Goal: Task Accomplishment & Management: Complete application form

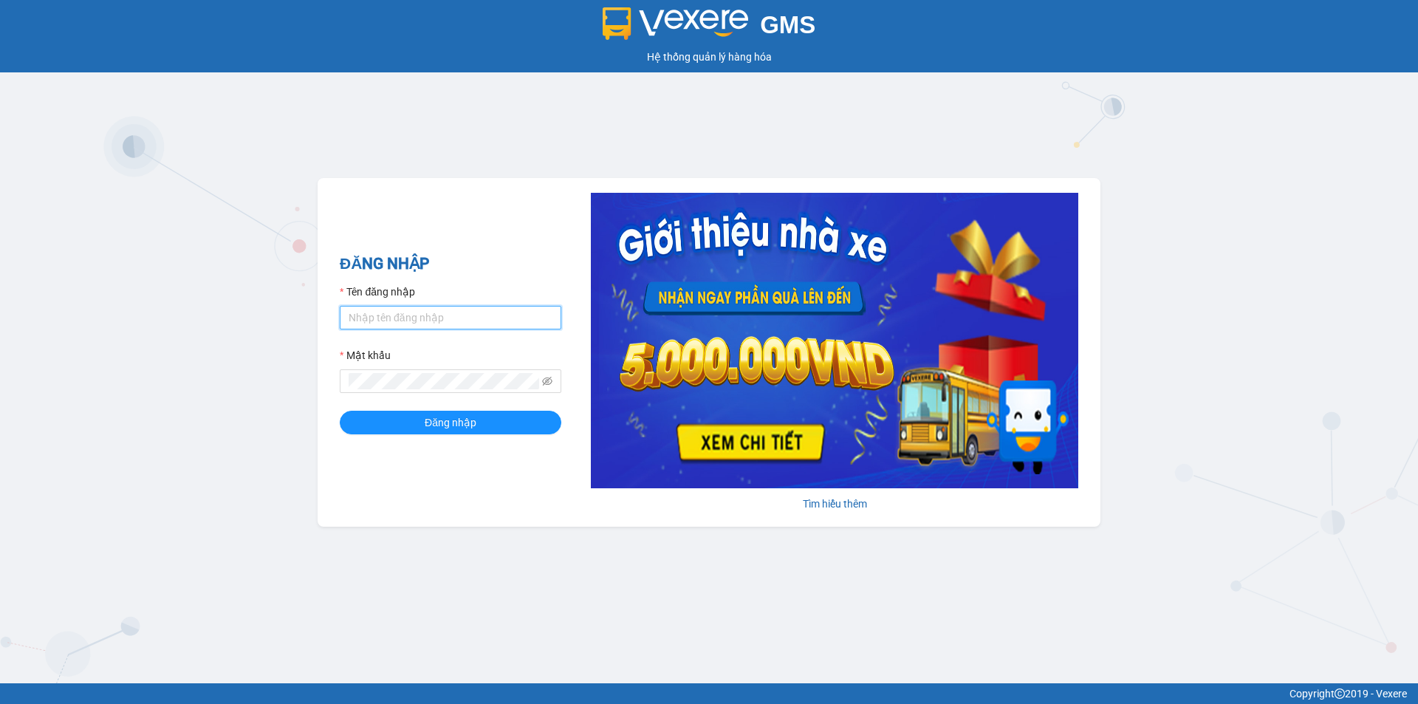
click at [412, 318] on input "Tên đăng nhập" at bounding box center [451, 318] width 222 height 24
type input "thanhvien.namhailimo"
click at [340, 411] on button "Đăng nhập" at bounding box center [451, 423] width 222 height 24
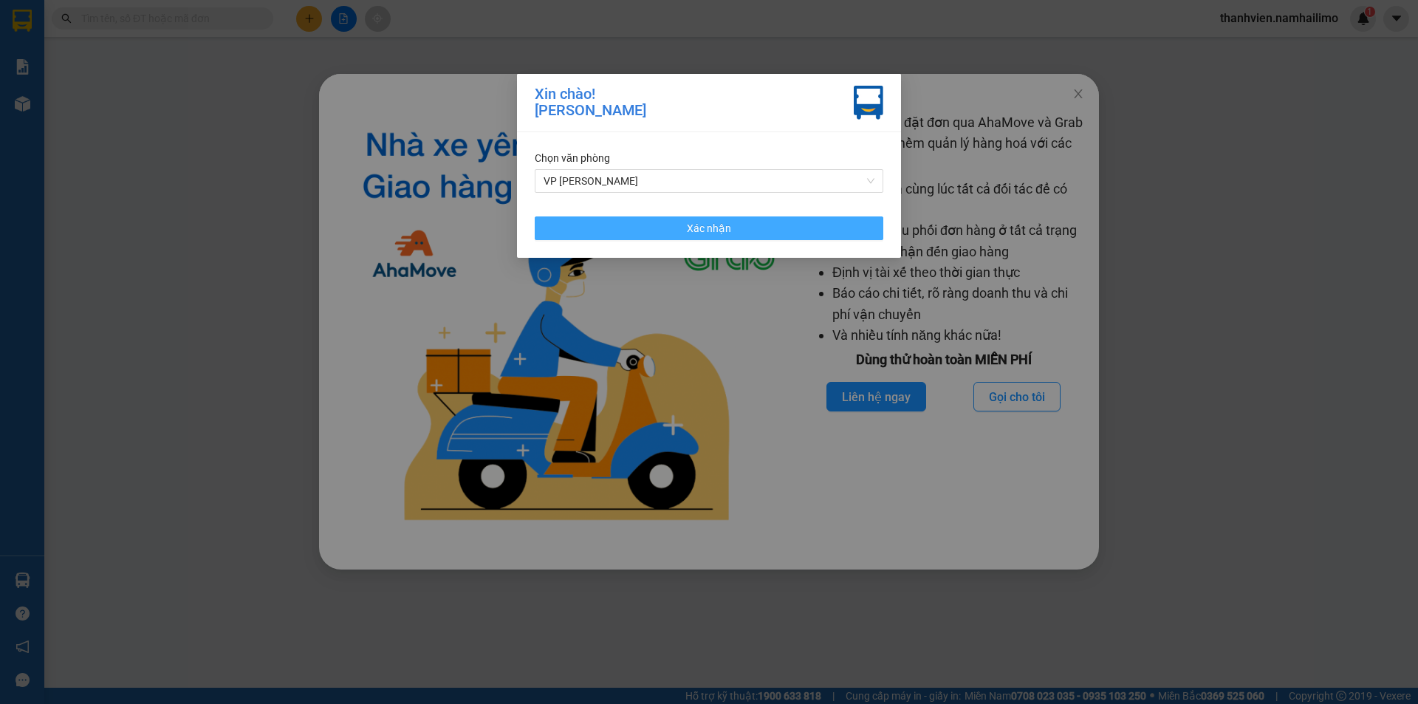
click at [760, 227] on button "Xác nhận" at bounding box center [709, 228] width 349 height 24
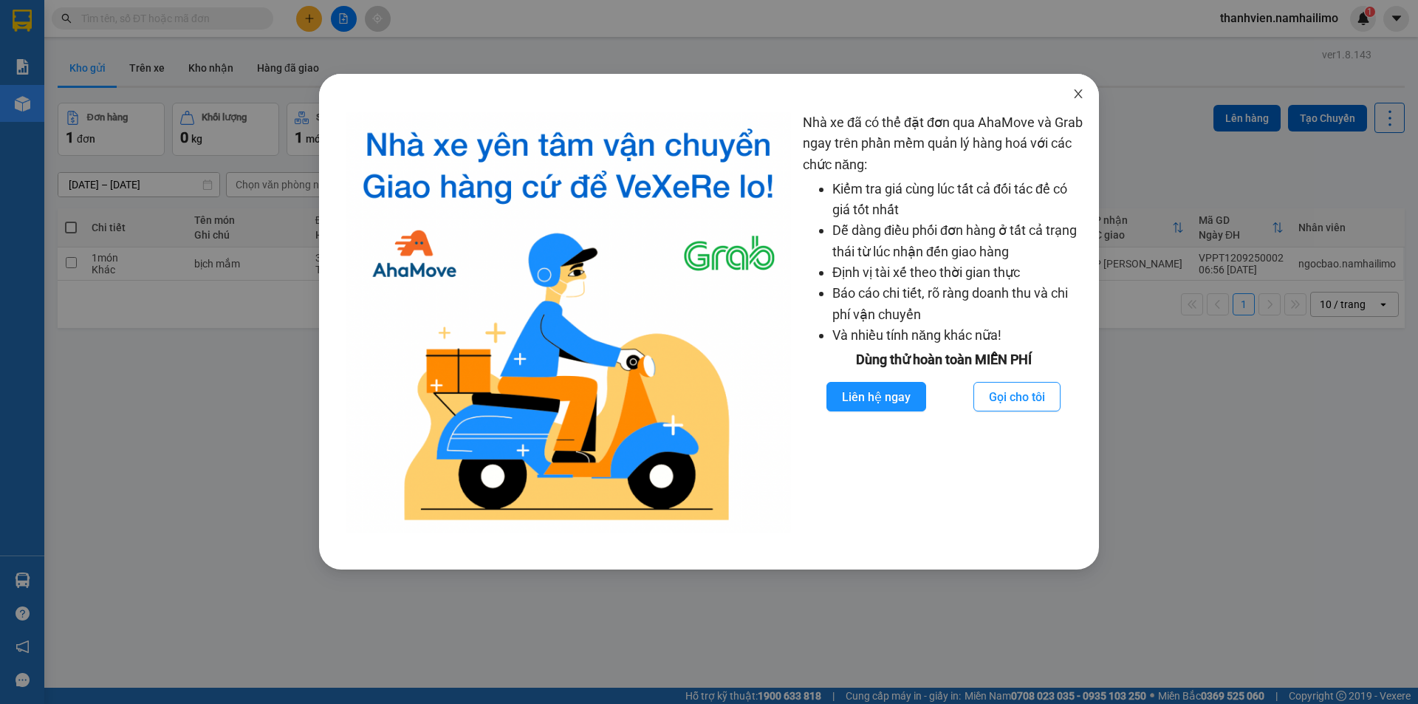
click at [1078, 90] on icon "close" at bounding box center [1078, 94] width 12 height 12
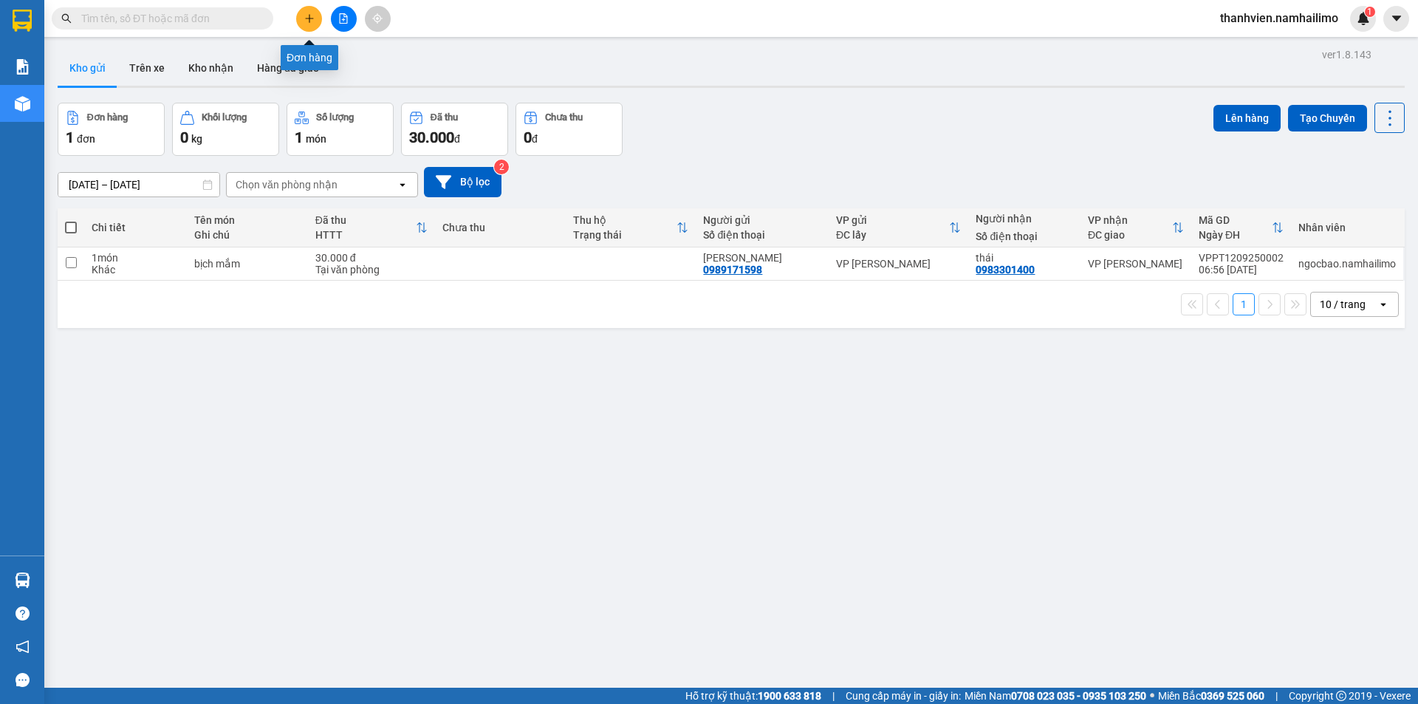
click at [315, 24] on button at bounding box center [309, 19] width 26 height 26
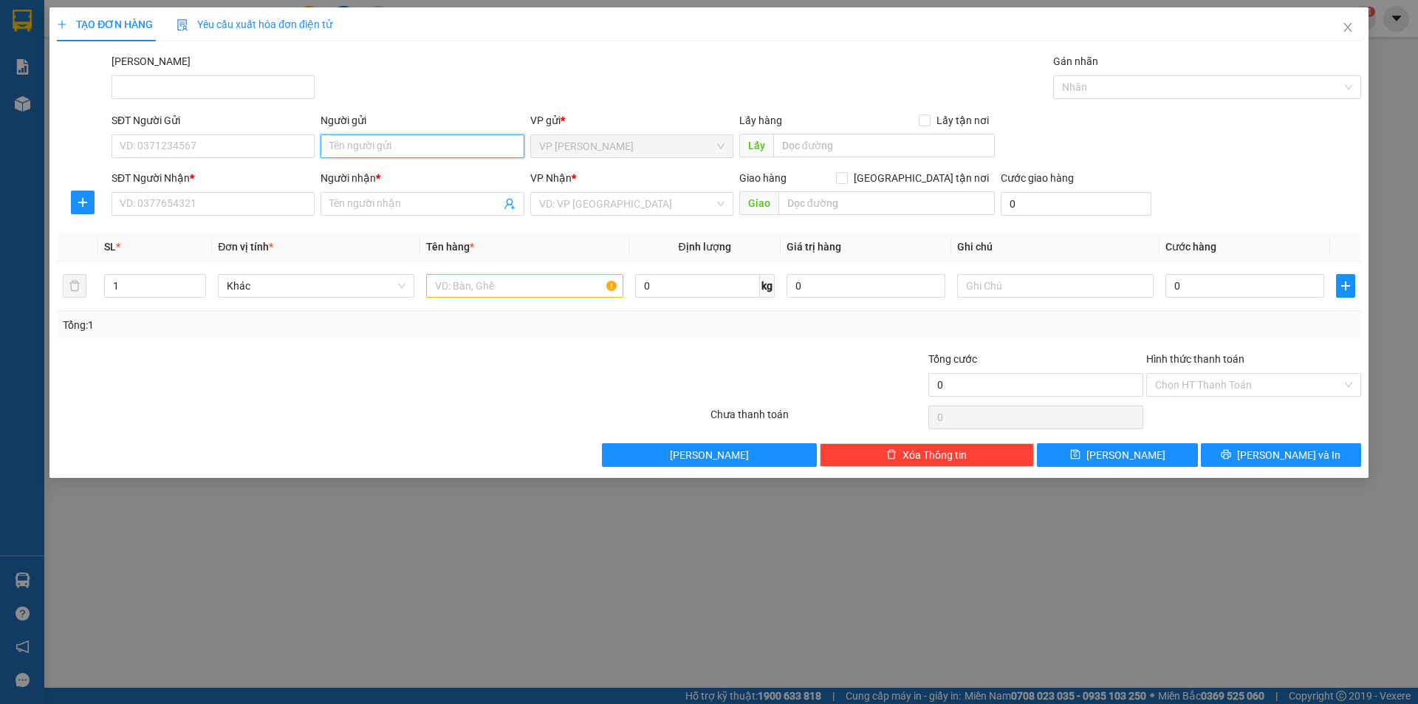
click at [368, 143] on input "Người gửi" at bounding box center [421, 146] width 203 height 24
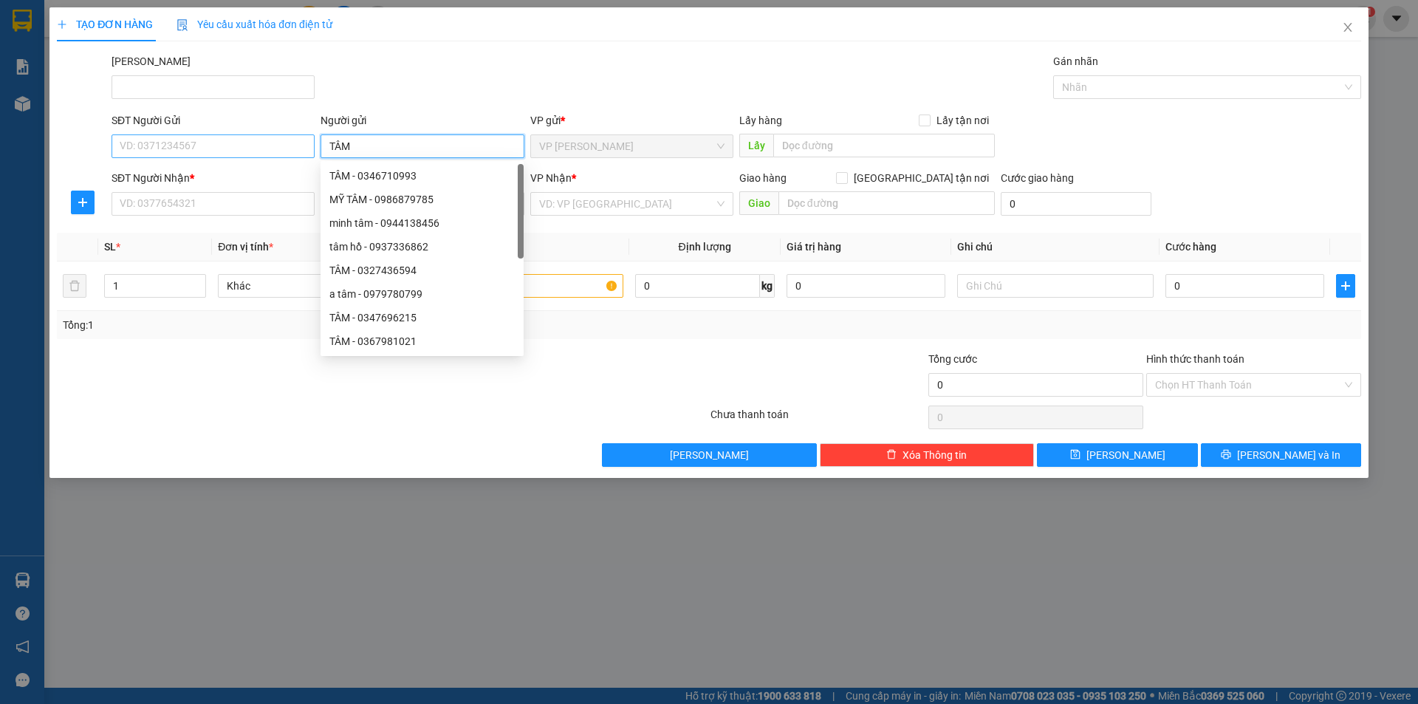
type input "TÂM"
click at [278, 151] on input "SĐT Người Gửi" at bounding box center [212, 146] width 203 height 24
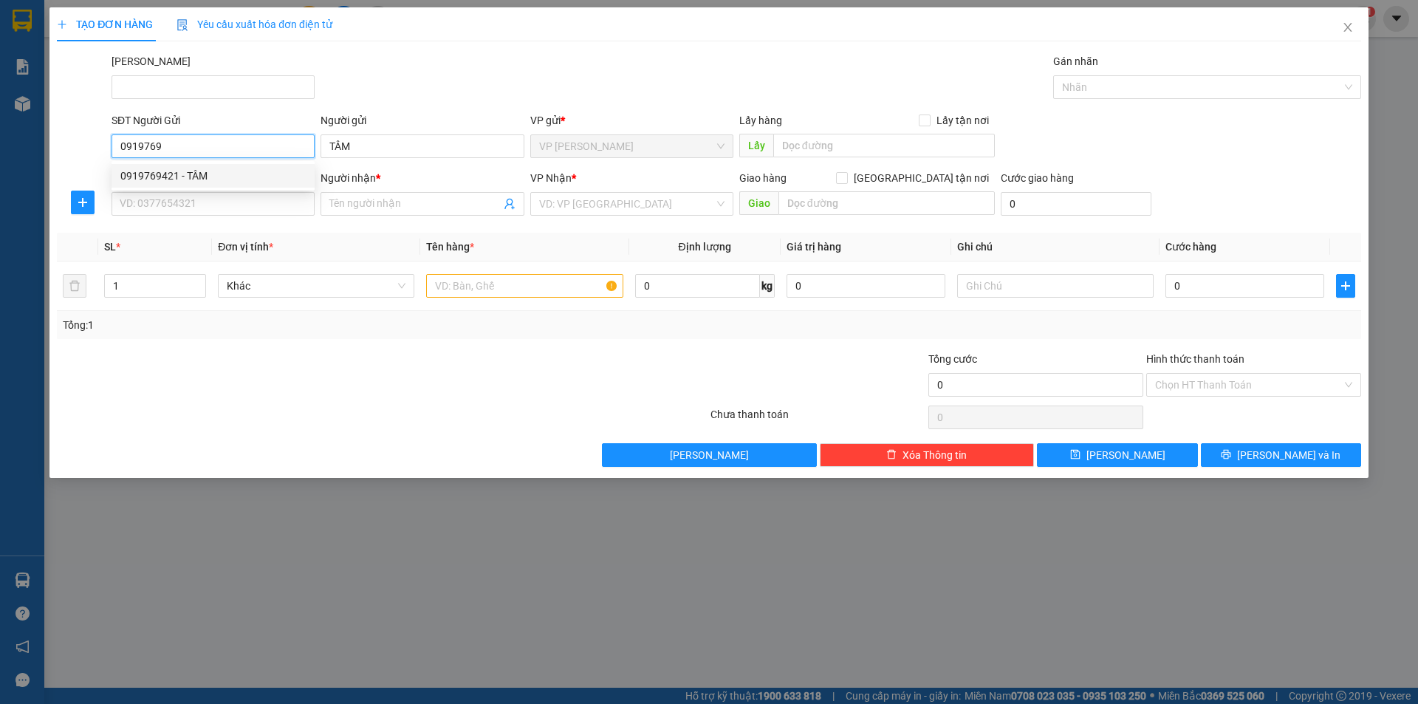
click at [200, 180] on div "0919769421 - TÂM" at bounding box center [212, 176] width 185 height 16
type input "0919769421"
type input "0919961176"
type input "NGỌC"
type input "40.000"
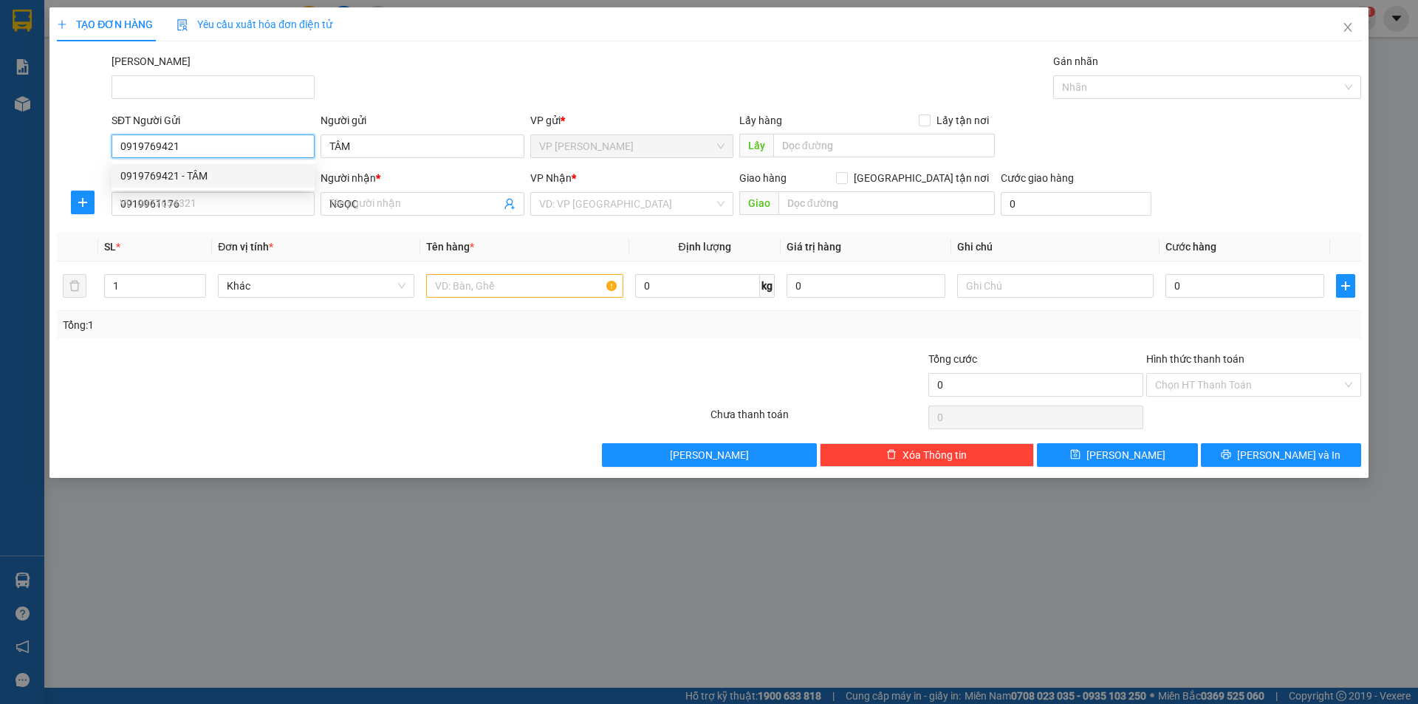
type input "40.000"
type input "0919769421"
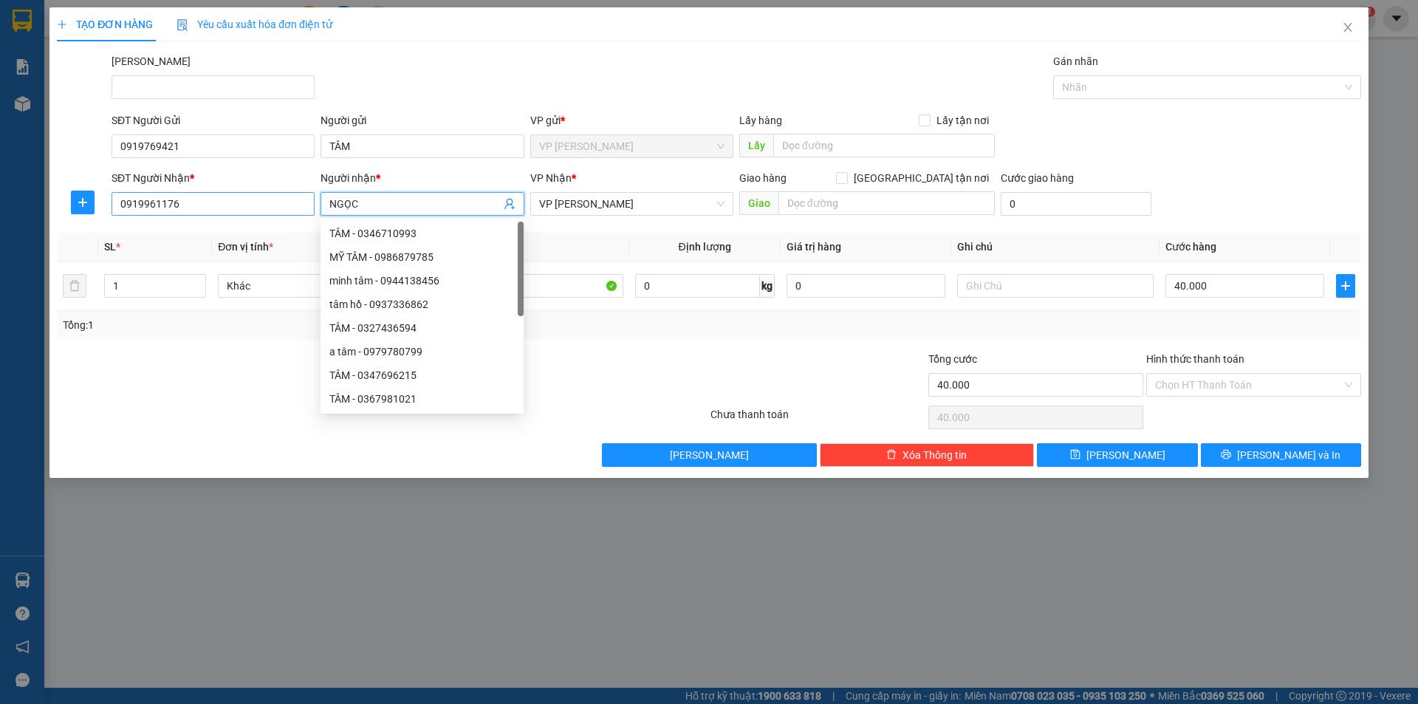
drag, startPoint x: 373, startPoint y: 207, endPoint x: 308, endPoint y: 212, distance: 65.2
click at [308, 212] on div "SĐT Người Nhận * 0919961176 Người nhận * NGỌC VP Nhận * VP [PERSON_NAME] Lão Gi…" at bounding box center [736, 196] width 1255 height 52
click at [308, 212] on input "0919961176" at bounding box center [212, 204] width 203 height 24
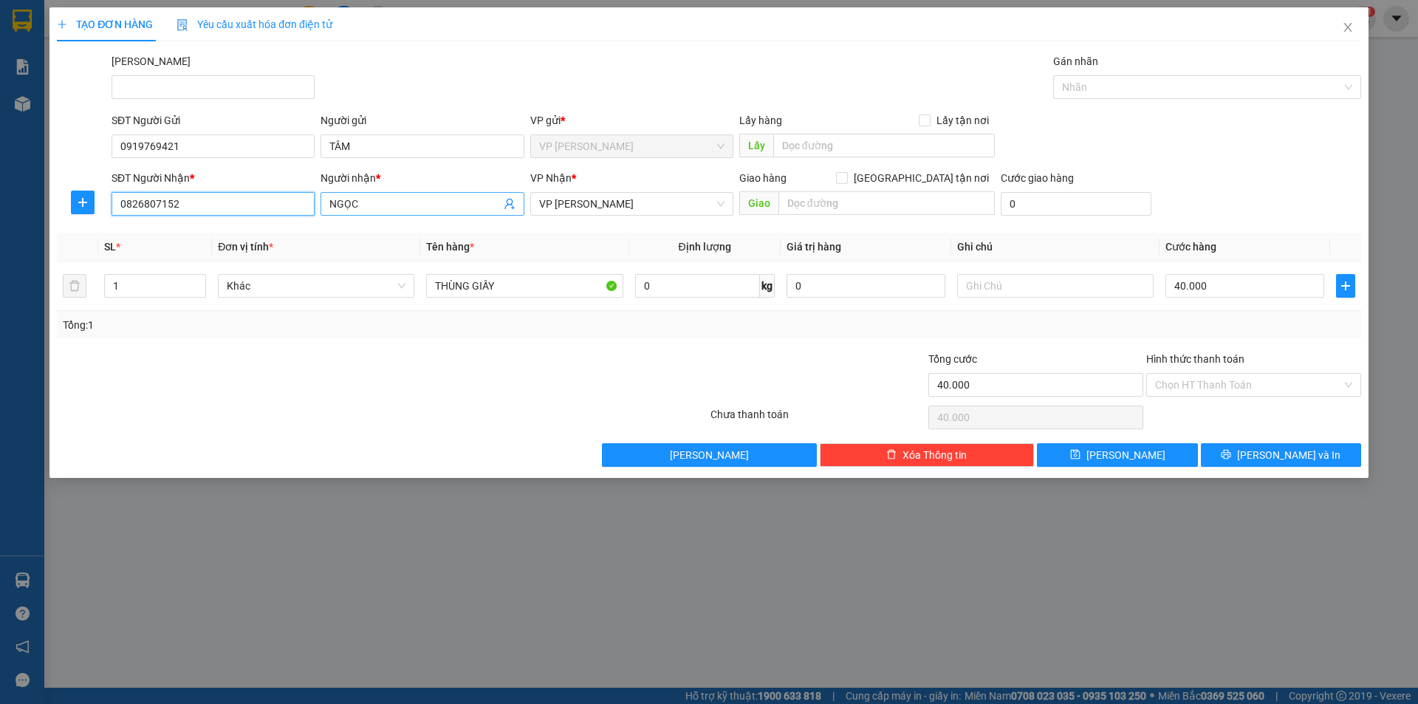
type input "0826807152"
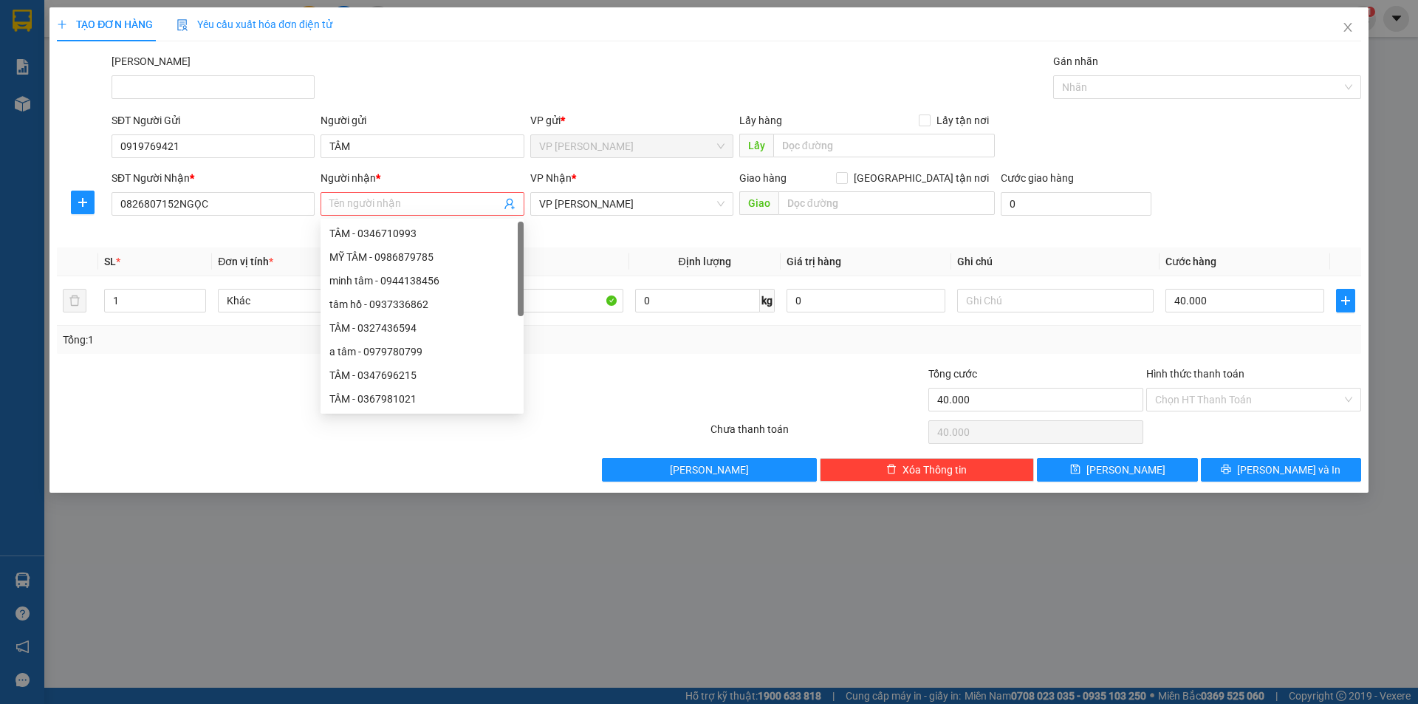
drag, startPoint x: 286, startPoint y: 221, endPoint x: 365, endPoint y: 324, distance: 129.7
click at [307, 252] on div "Transit Pickup Surcharge Ids Transit Deliver Surcharge Ids Transit Deliver Surc…" at bounding box center [709, 267] width 1304 height 428
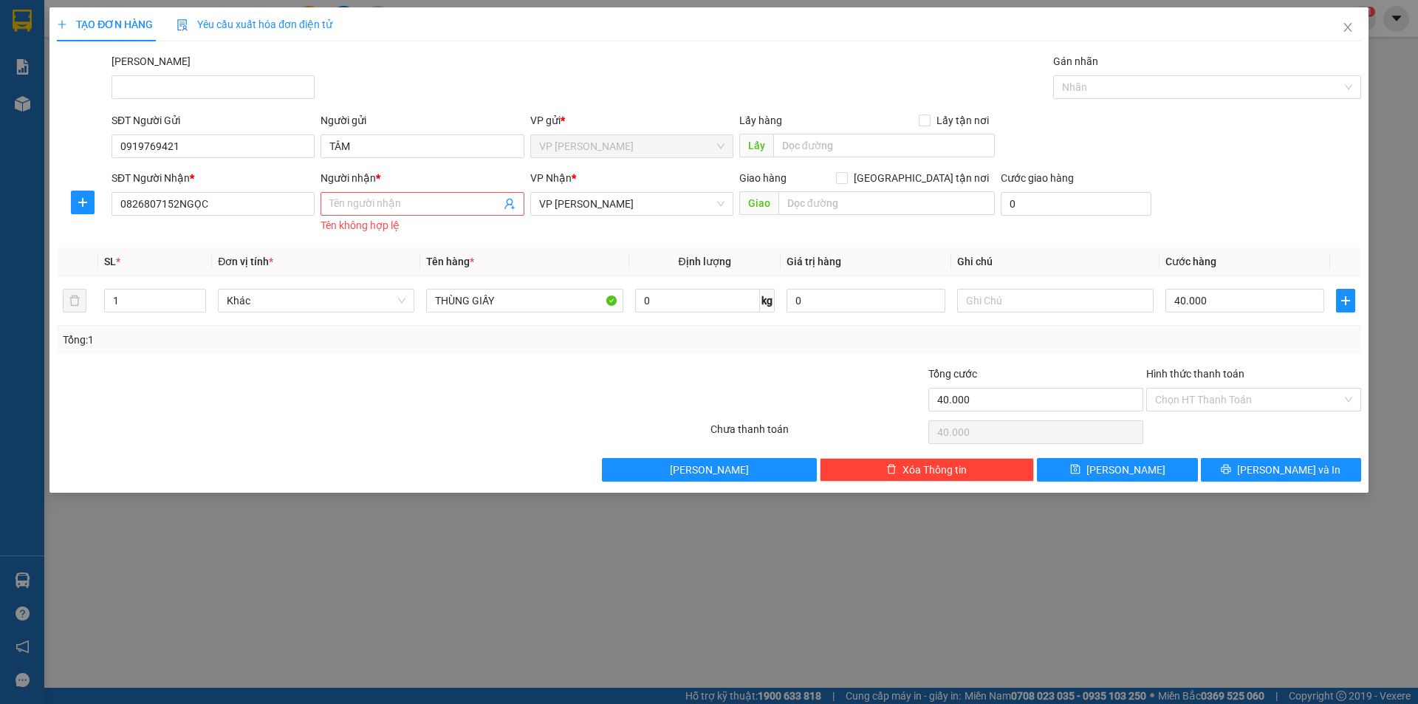
drag, startPoint x: 368, startPoint y: 575, endPoint x: 389, endPoint y: 390, distance: 186.6
click at [375, 555] on div "TẠO ĐƠN HÀNG Yêu cầu xuất hóa đơn điện tử Transit Pickup Surcharge Ids Transit …" at bounding box center [709, 352] width 1418 height 704
click at [208, 199] on input "0826807152NGỌC" at bounding box center [212, 204] width 203 height 24
type input "0826807152"
click at [328, 200] on span at bounding box center [421, 204] width 203 height 24
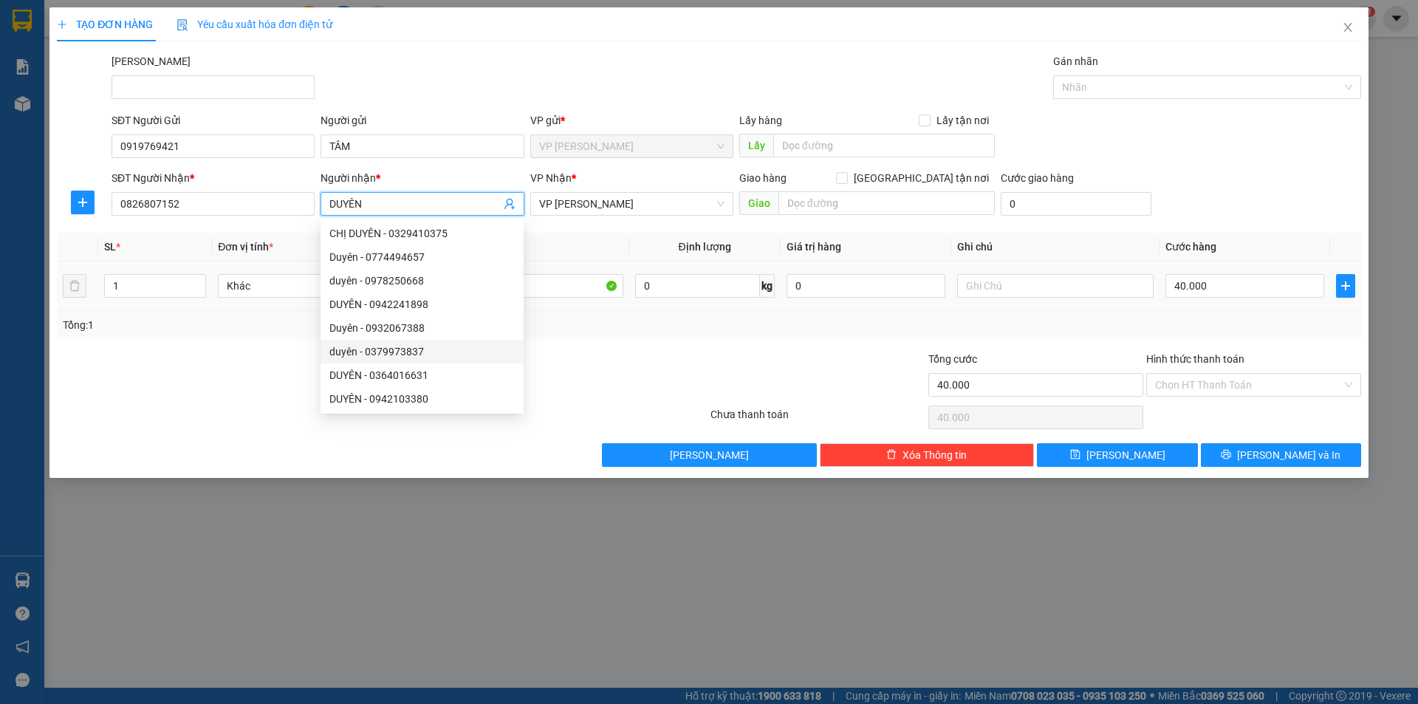
type input "DUYÊN"
drag, startPoint x: 579, startPoint y: 339, endPoint x: 580, endPoint y: 331, distance: 8.2
click at [580, 336] on div "Transit Pickup Surcharge Ids Transit Deliver Surcharge Ids Transit Deliver Surc…" at bounding box center [709, 259] width 1304 height 413
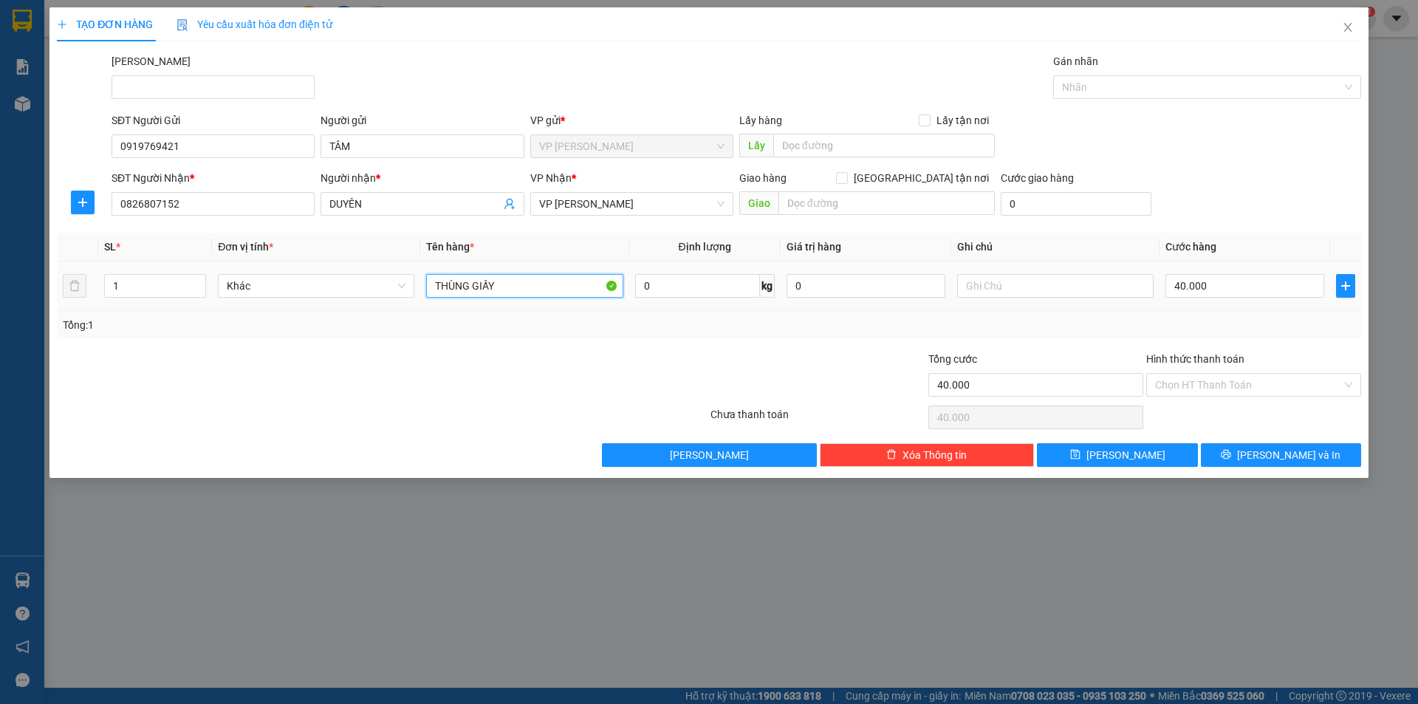
click at [558, 285] on input "THÙNG GIẤY" at bounding box center [524, 286] width 196 height 24
type input "THÙNG XỐP TRẮNG"
drag, startPoint x: 1269, startPoint y: 456, endPoint x: 1223, endPoint y: 472, distance: 48.6
click at [1265, 456] on button "[PERSON_NAME] và In" at bounding box center [1281, 455] width 160 height 24
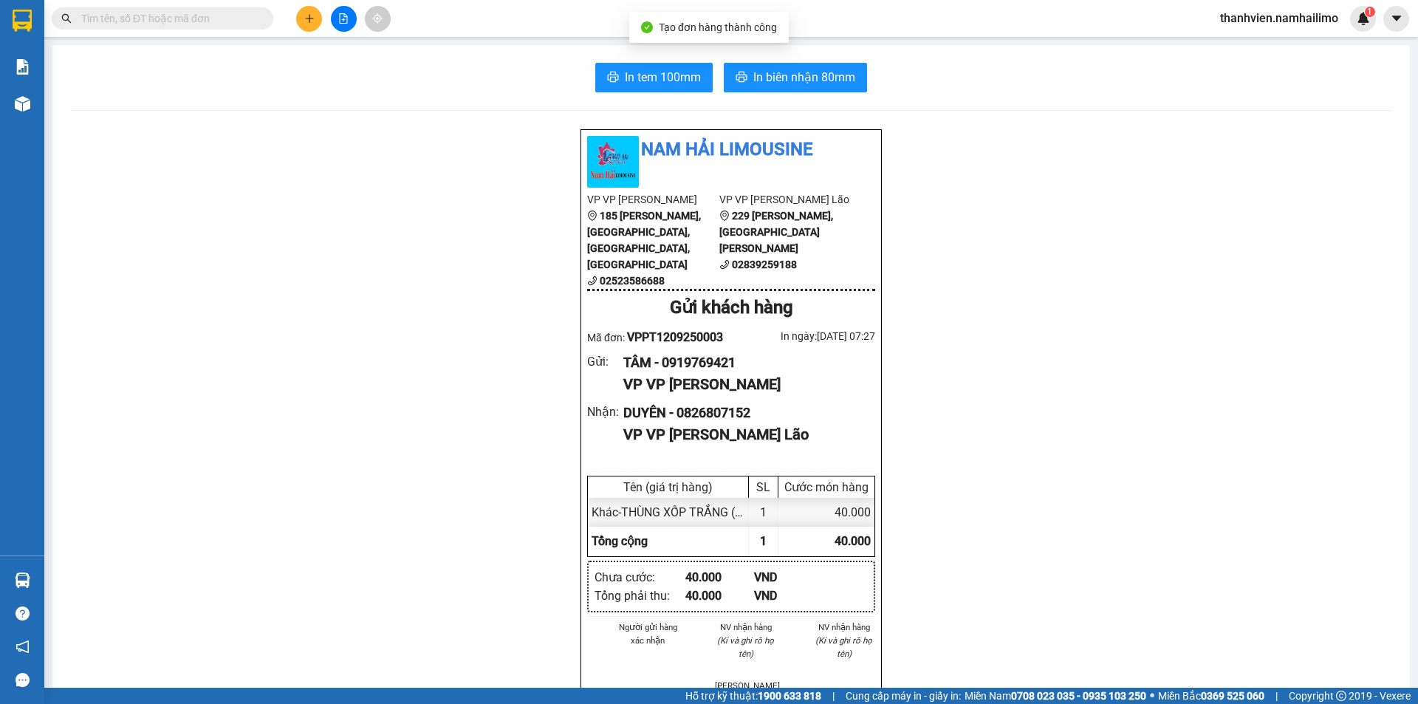
click at [811, 61] on div "In tem 100mm In biên nhận 80mm Nam Hải [GEOGRAPHIC_DATA] VP VP [PERSON_NAME] 18…" at bounding box center [730, 687] width 1357 height 1284
drag, startPoint x: 810, startPoint y: 69, endPoint x: 819, endPoint y: 89, distance: 21.8
click at [810, 73] on span "In biên nhận 80mm" at bounding box center [804, 77] width 102 height 18
click at [645, 64] on button "In tem 100mm" at bounding box center [653, 78] width 117 height 30
click at [201, 22] on input "text" at bounding box center [168, 18] width 174 height 16
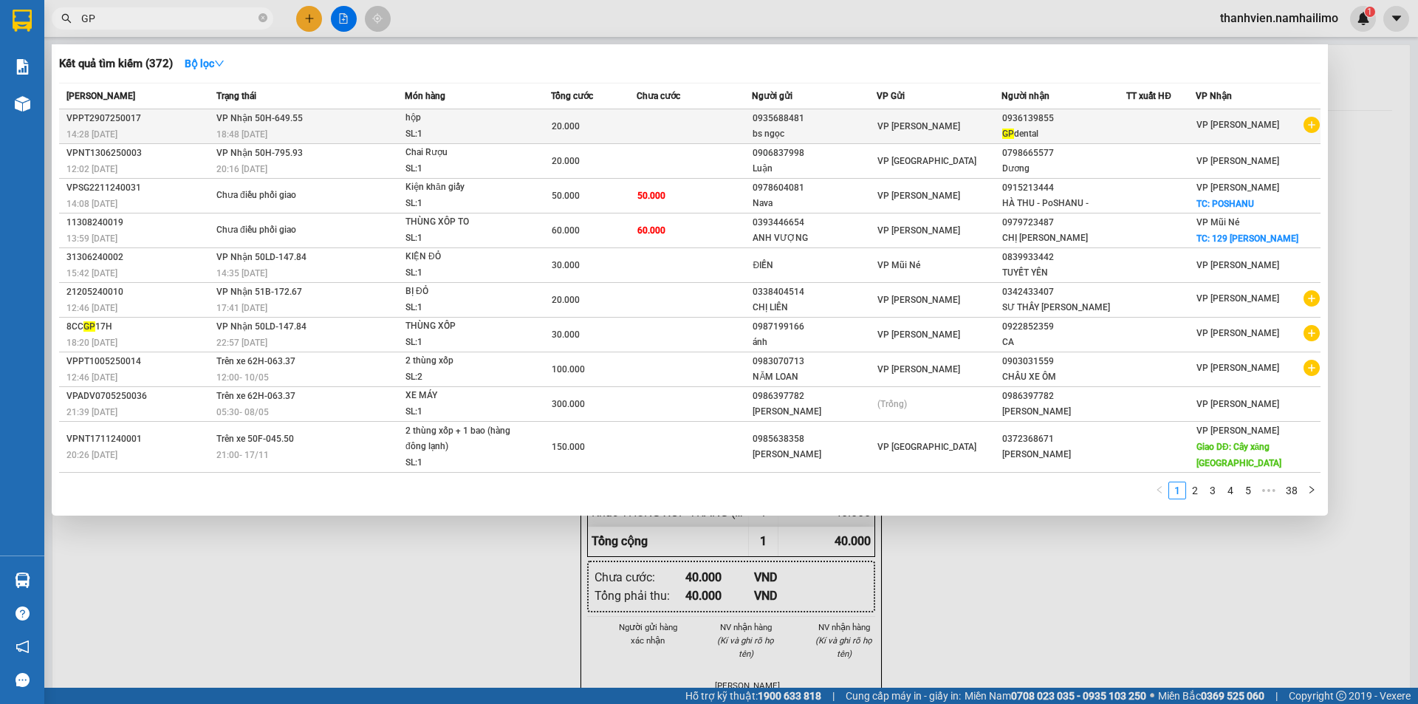
type input "GP"
click at [1312, 131] on icon "plus-circle" at bounding box center [1311, 125] width 16 height 16
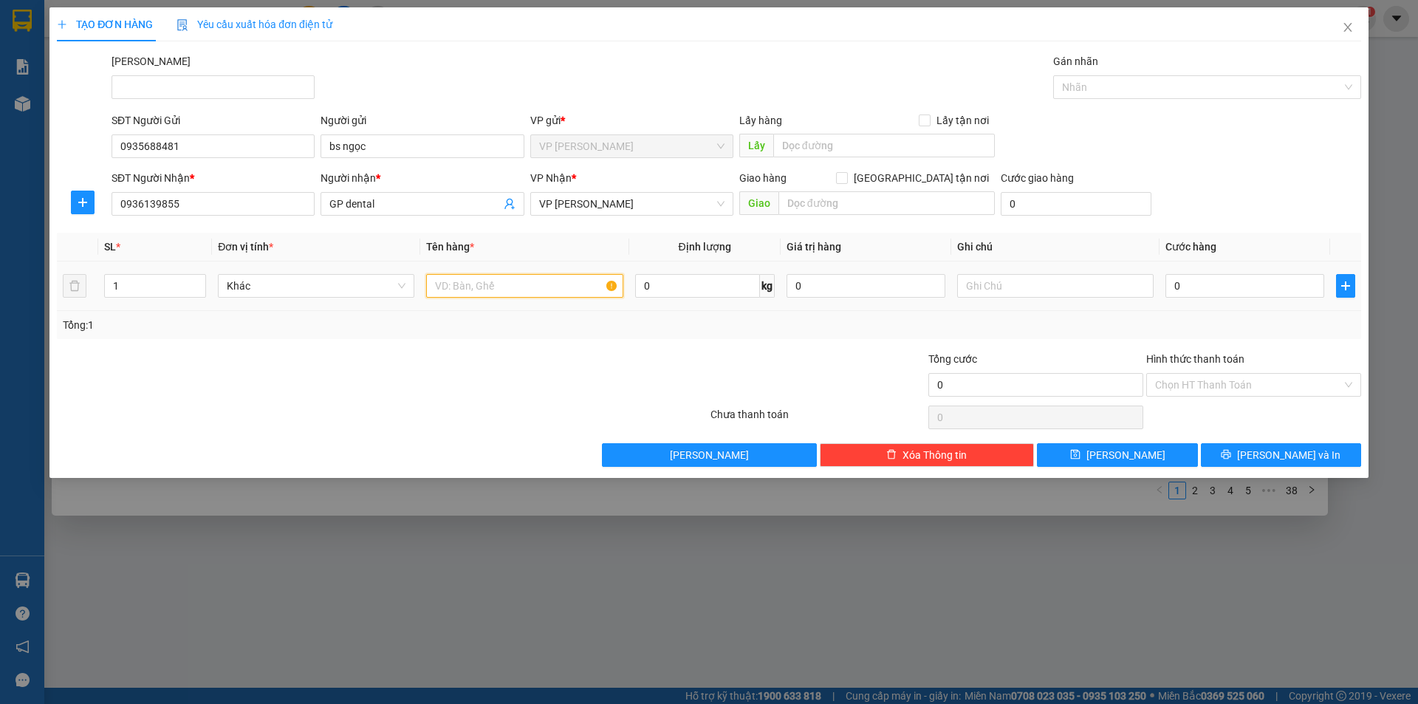
click at [515, 281] on input "text" at bounding box center [524, 286] width 196 height 24
type input "HỘP GIẤY"
click at [1208, 283] on input "0" at bounding box center [1244, 286] width 159 height 24
type input "2"
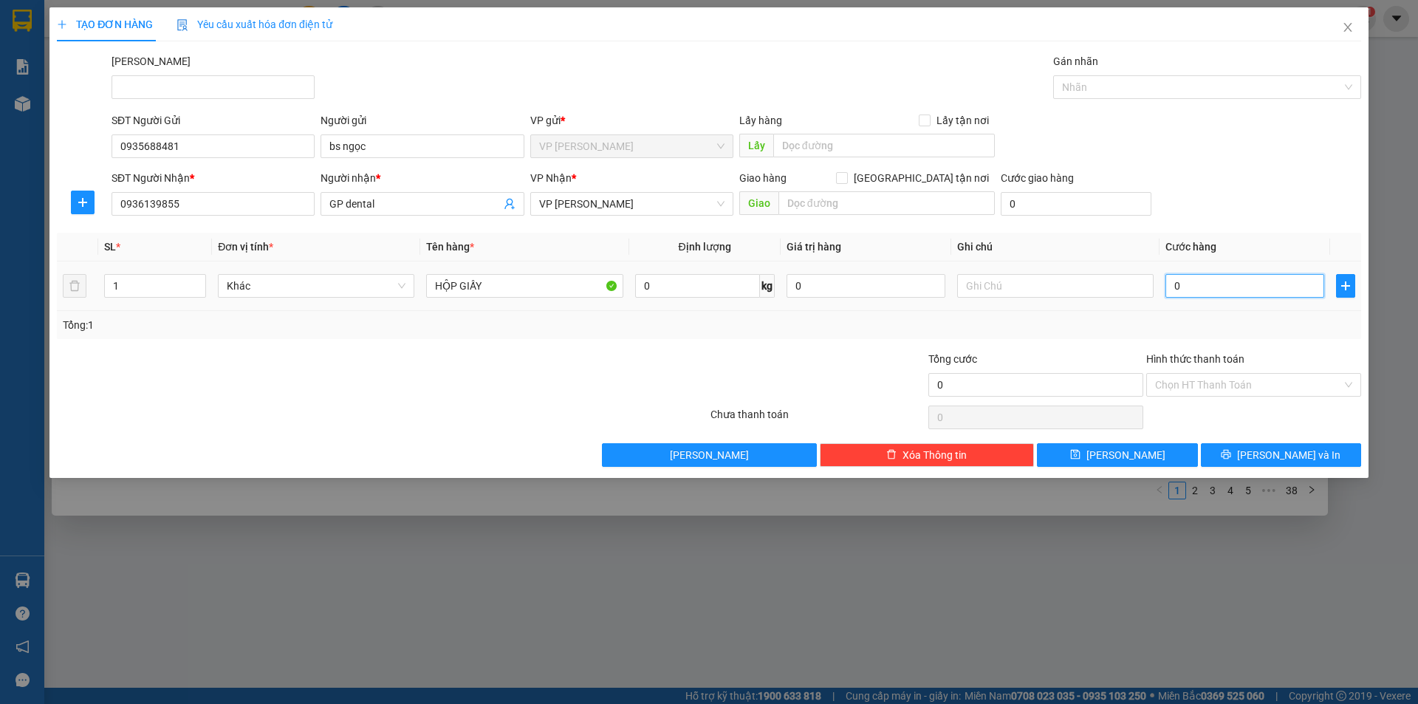
type input "2"
type input "20"
type input "20.000"
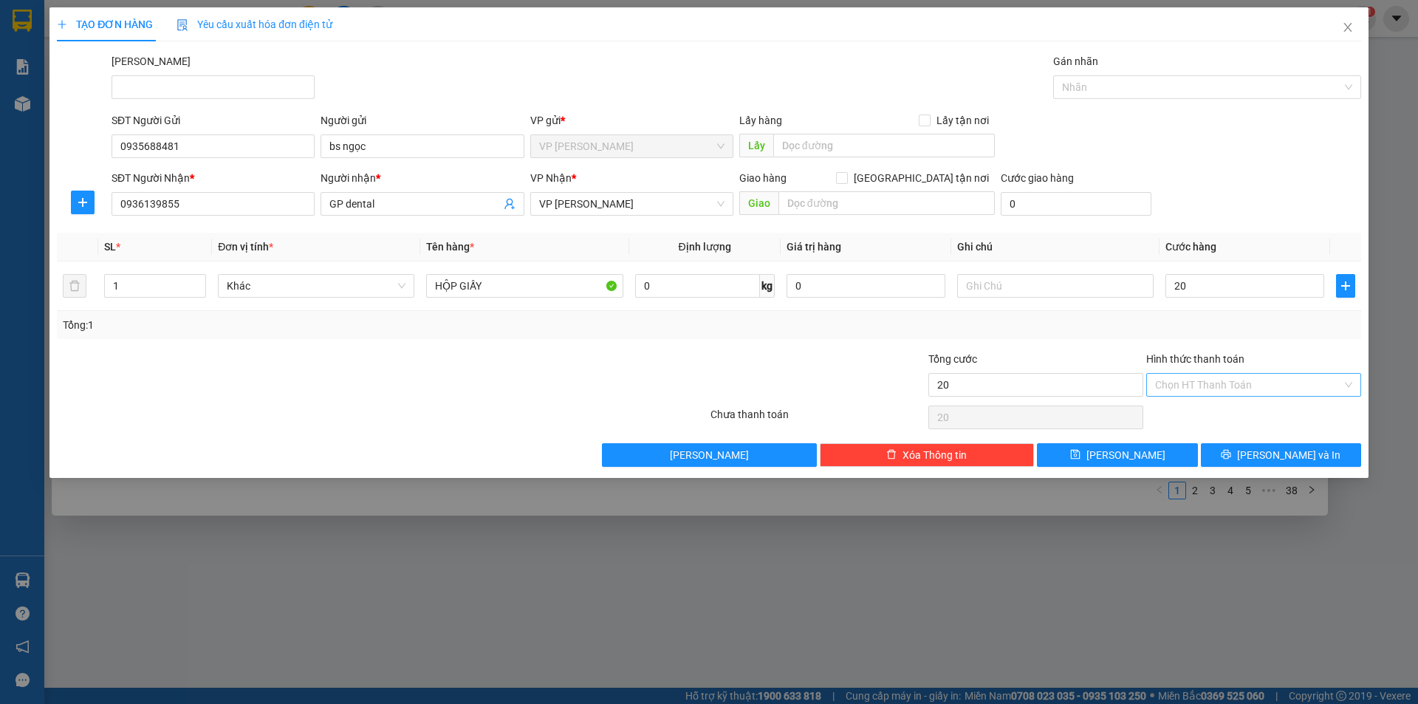
type input "20.000"
click at [1217, 391] on input "Hình thức thanh toán" at bounding box center [1248, 385] width 187 height 22
click at [1209, 419] on div "Tại văn phòng" at bounding box center [1253, 414] width 197 height 16
click at [1223, 449] on button "[PERSON_NAME] và In" at bounding box center [1281, 455] width 160 height 24
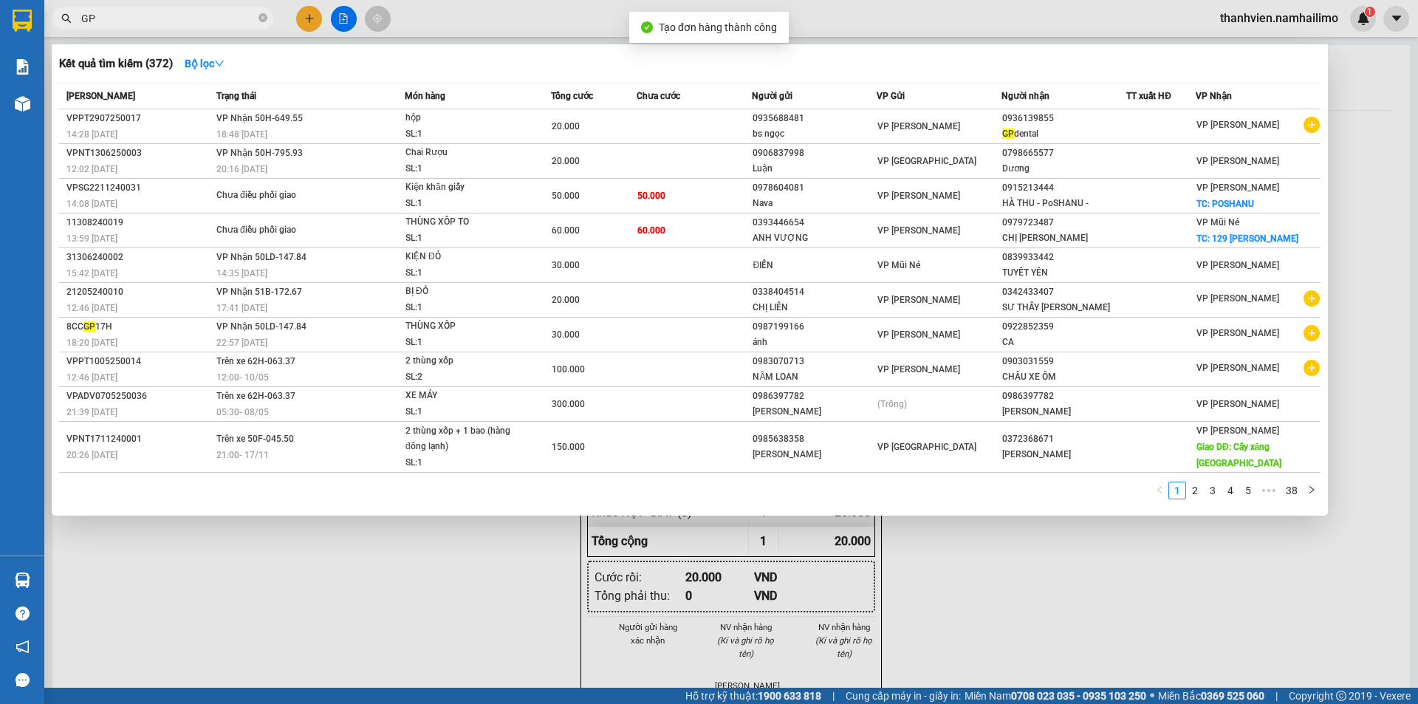
drag, startPoint x: 1058, startPoint y: 572, endPoint x: 982, endPoint y: 485, distance: 115.7
click at [1055, 563] on div at bounding box center [709, 352] width 1418 height 704
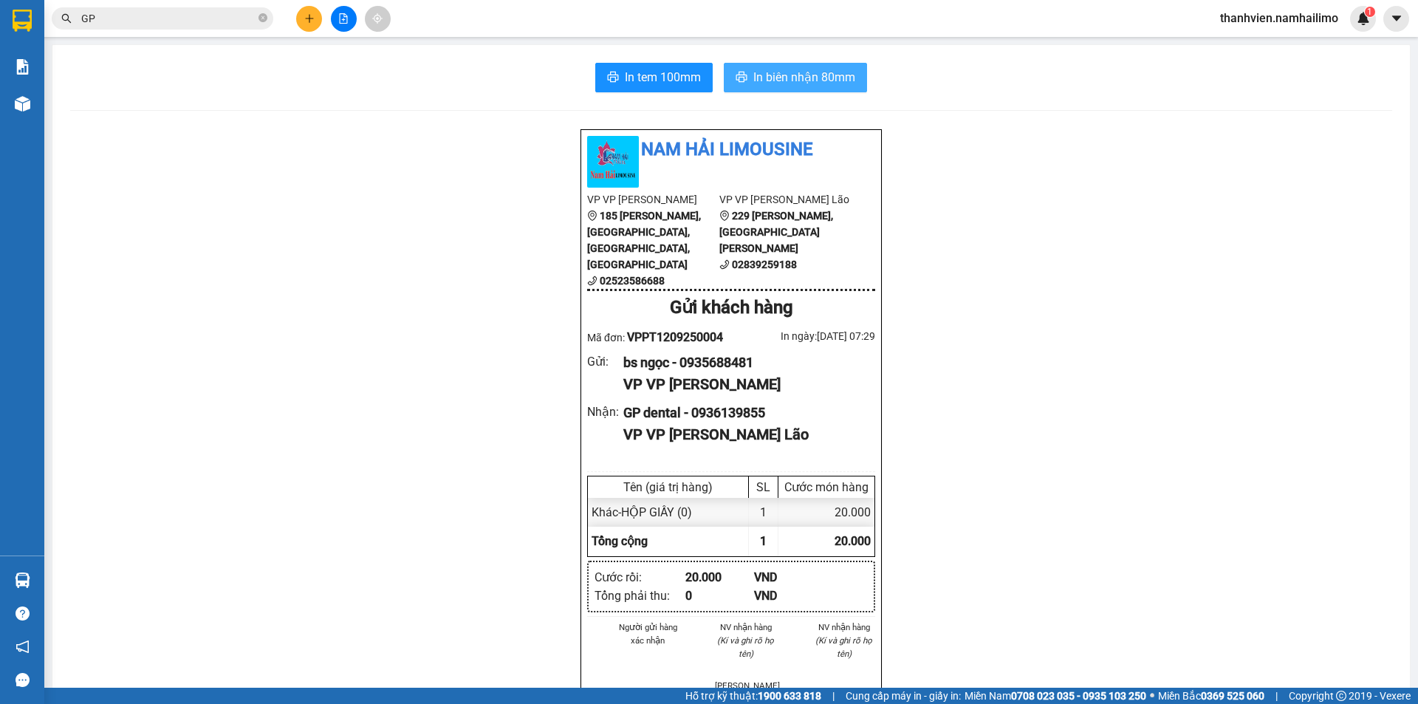
click at [801, 80] on span "In biên nhận 80mm" at bounding box center [804, 77] width 102 height 18
click at [676, 85] on span "In tem 100mm" at bounding box center [663, 77] width 76 height 18
click at [335, 18] on button at bounding box center [344, 19] width 26 height 26
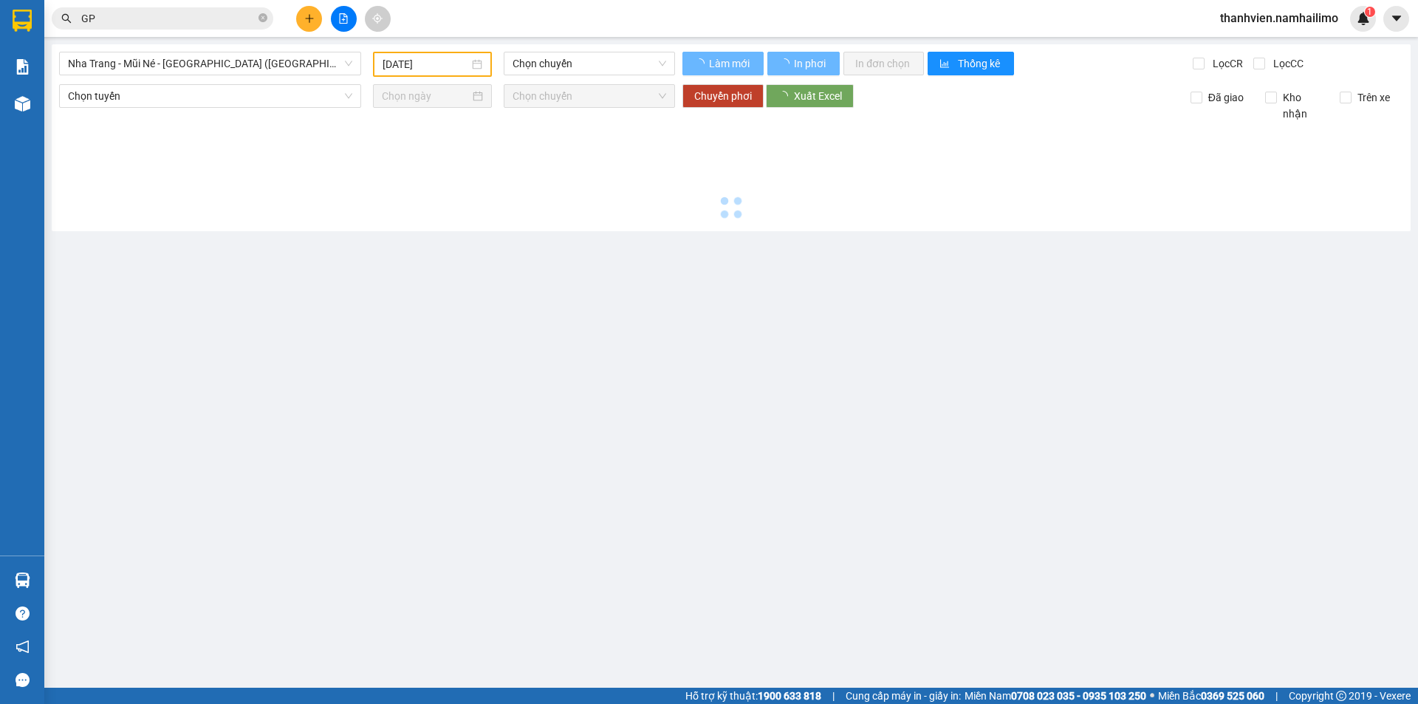
type input "[DATE]"
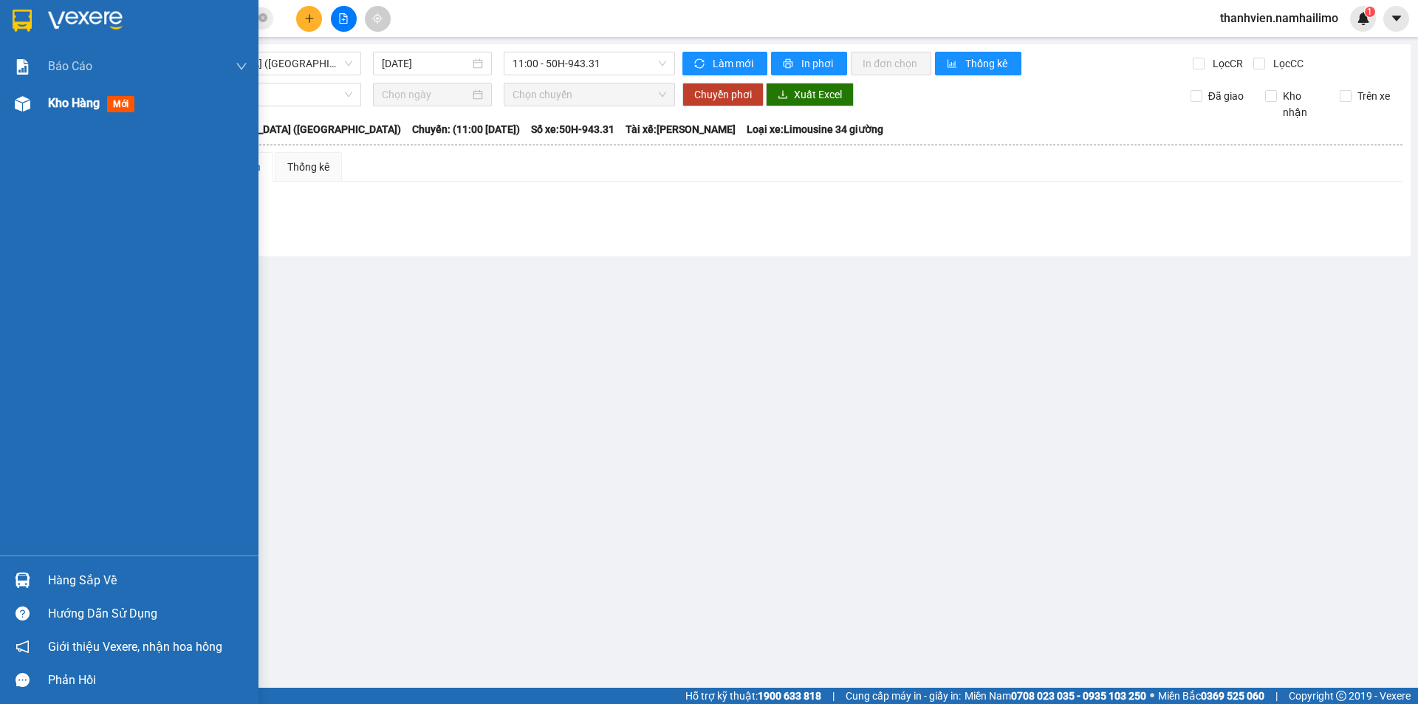
click at [53, 105] on span "Kho hàng" at bounding box center [74, 103] width 52 height 14
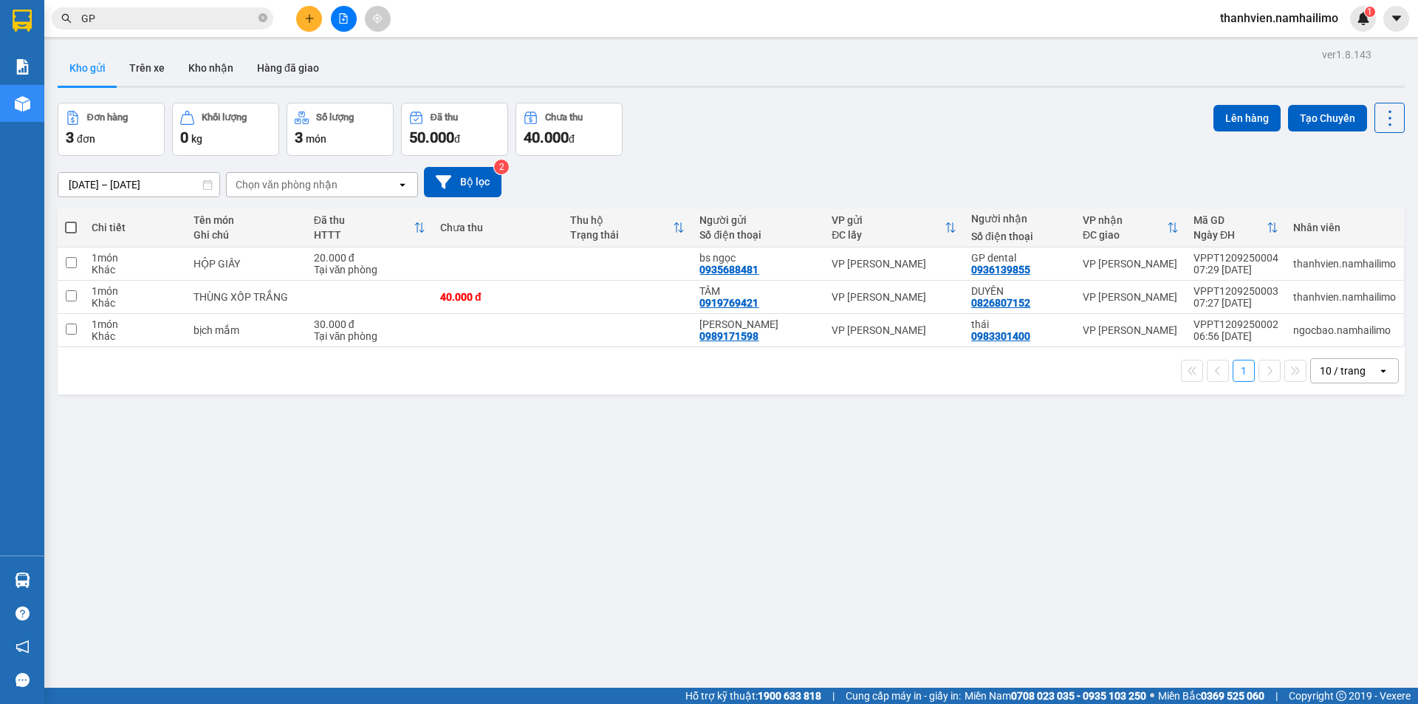
drag, startPoint x: 213, startPoint y: 73, endPoint x: 202, endPoint y: 87, distance: 17.9
click at [213, 74] on button "Kho nhận" at bounding box center [210, 67] width 69 height 35
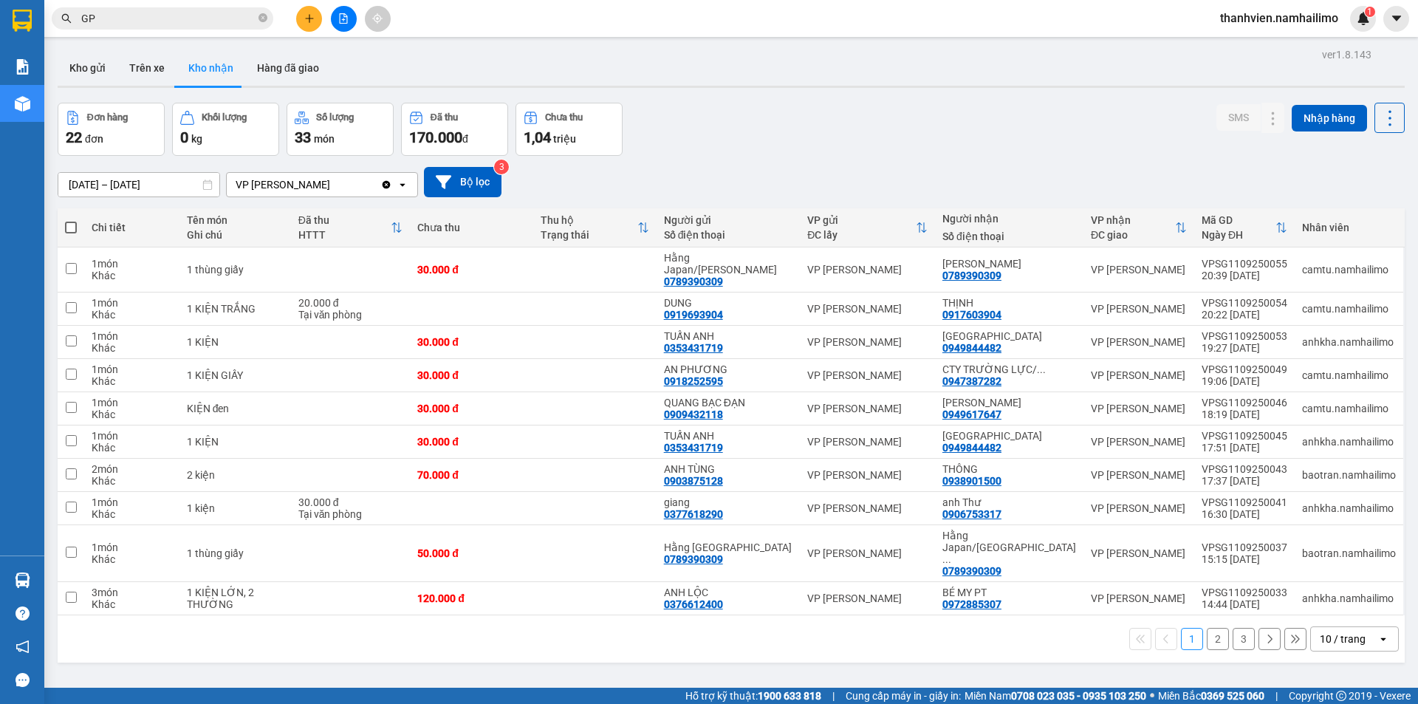
click at [1207, 628] on button "2" at bounding box center [1218, 639] width 22 height 22
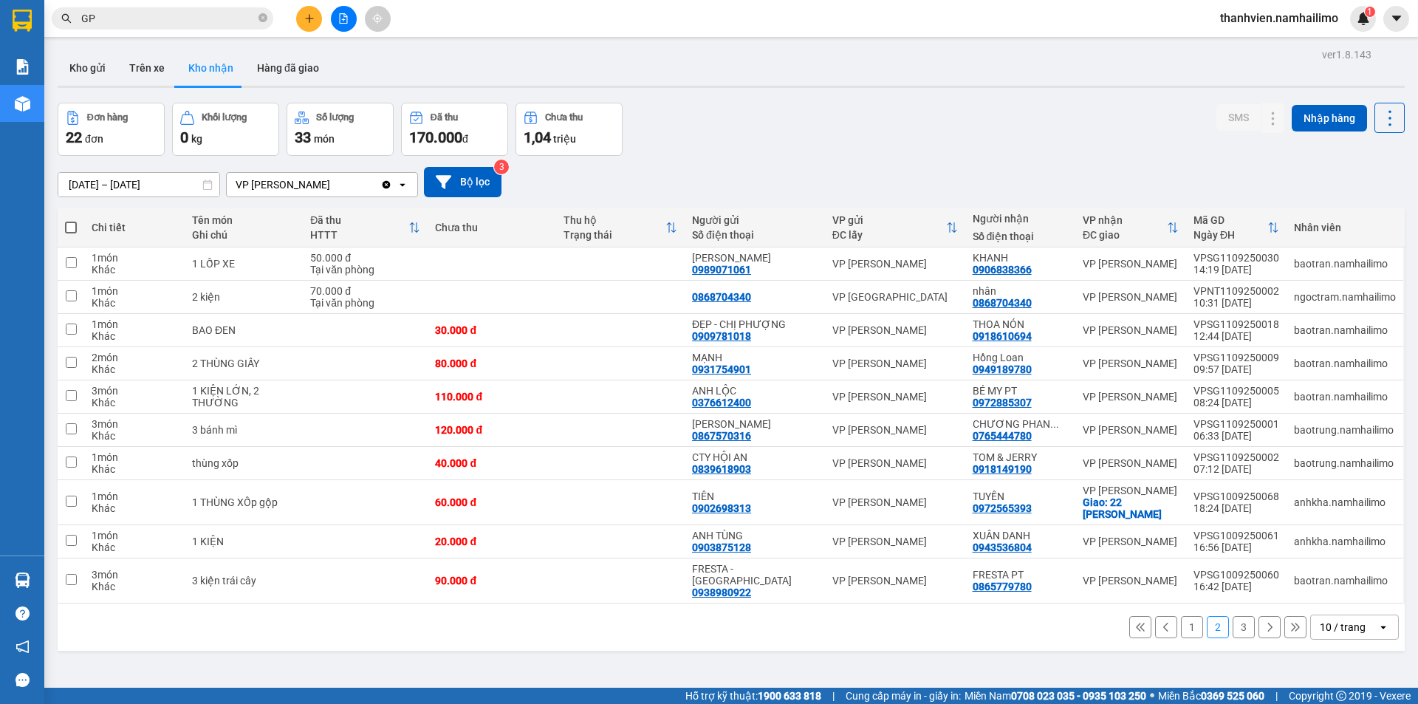
click at [1235, 616] on button "3" at bounding box center [1243, 627] width 22 height 22
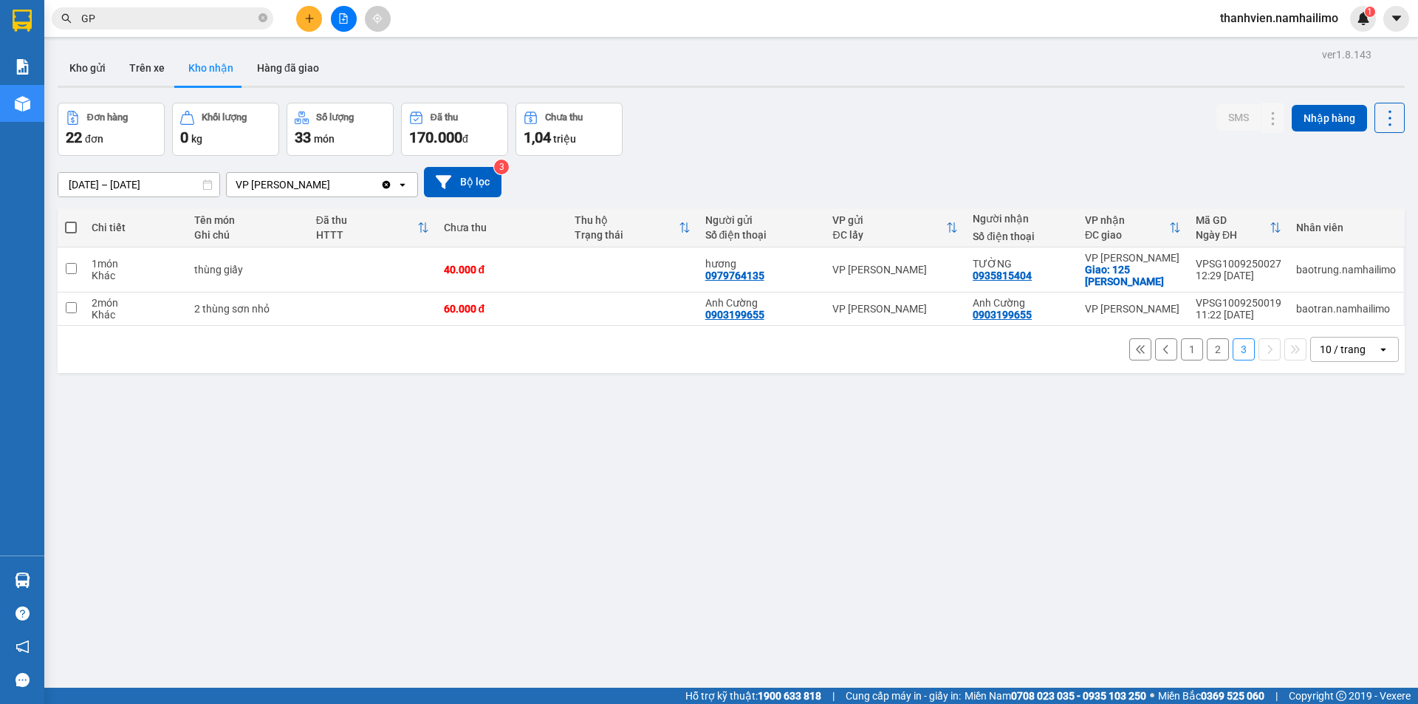
click at [1182, 338] on button "1" at bounding box center [1192, 349] width 22 height 22
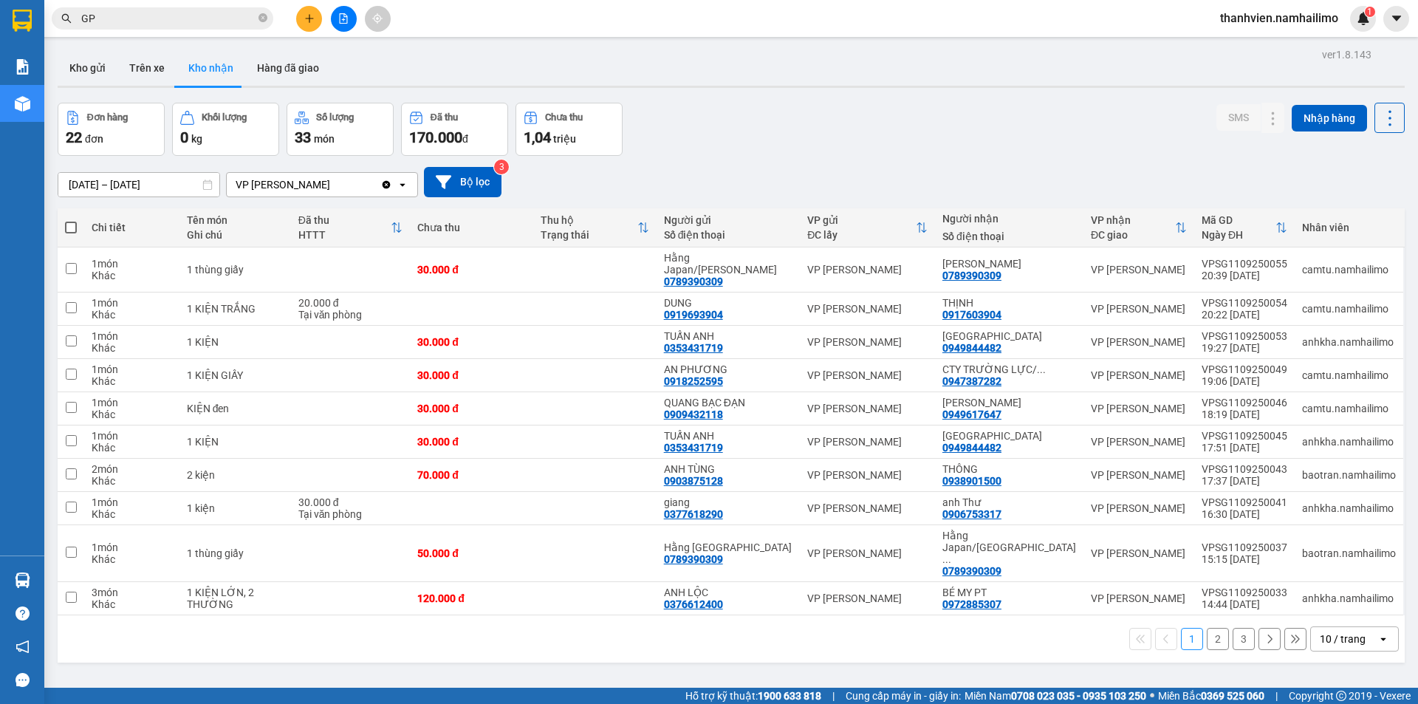
click at [1207, 628] on button "2" at bounding box center [1218, 639] width 22 height 22
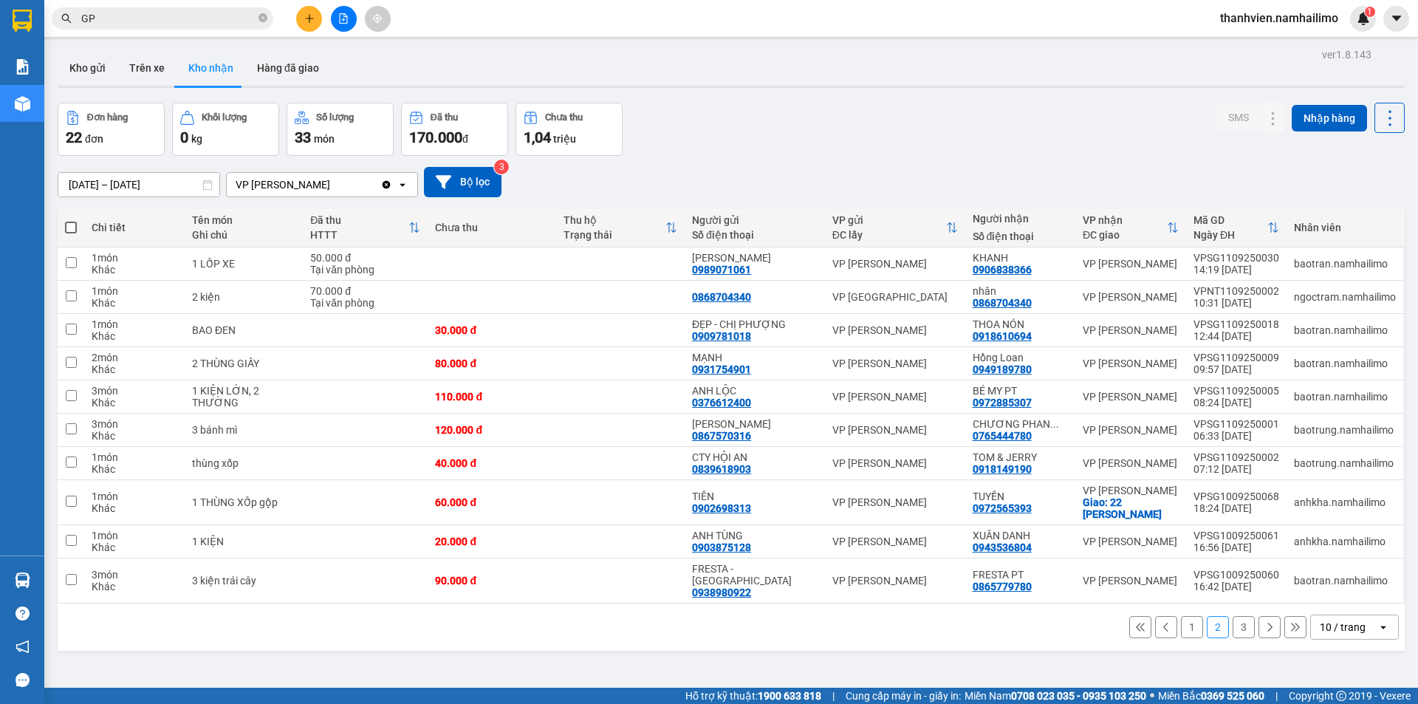
click at [1232, 616] on button "3" at bounding box center [1243, 627] width 22 height 22
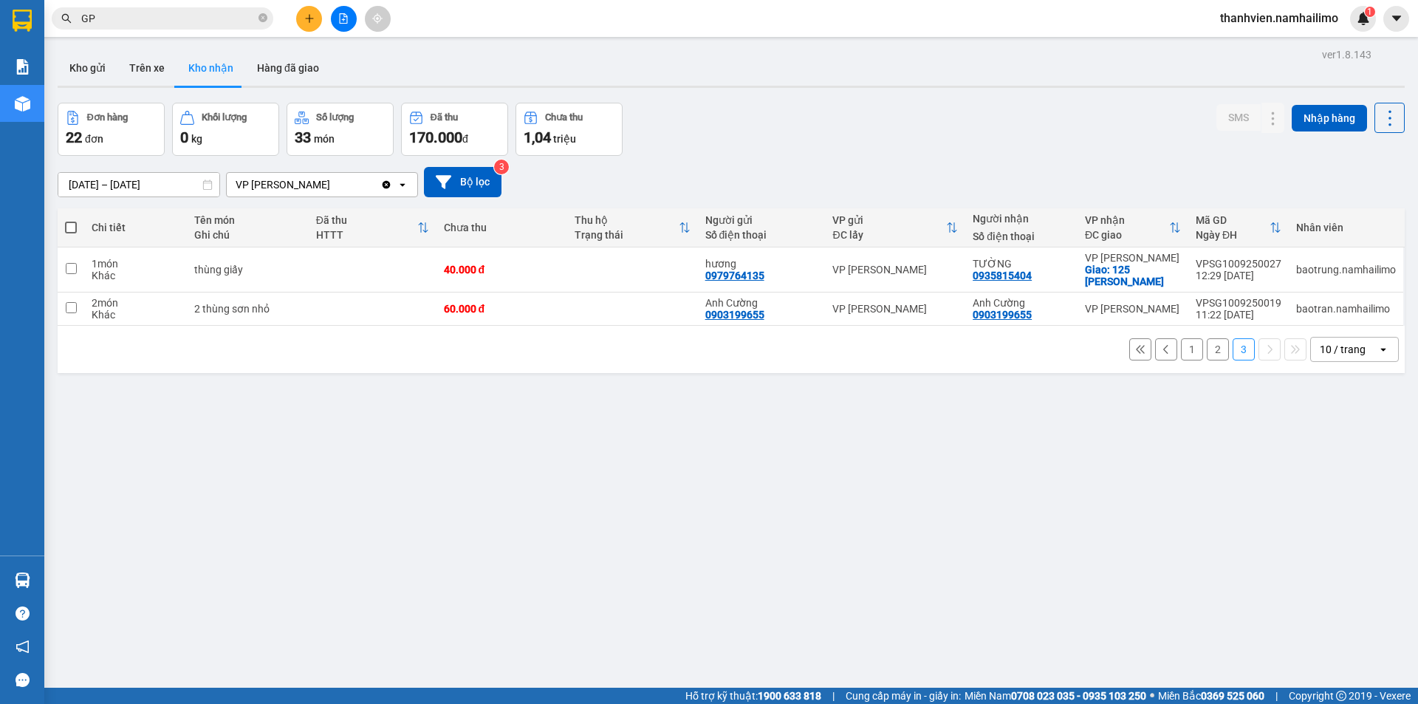
click at [1181, 338] on button "1" at bounding box center [1192, 349] width 22 height 22
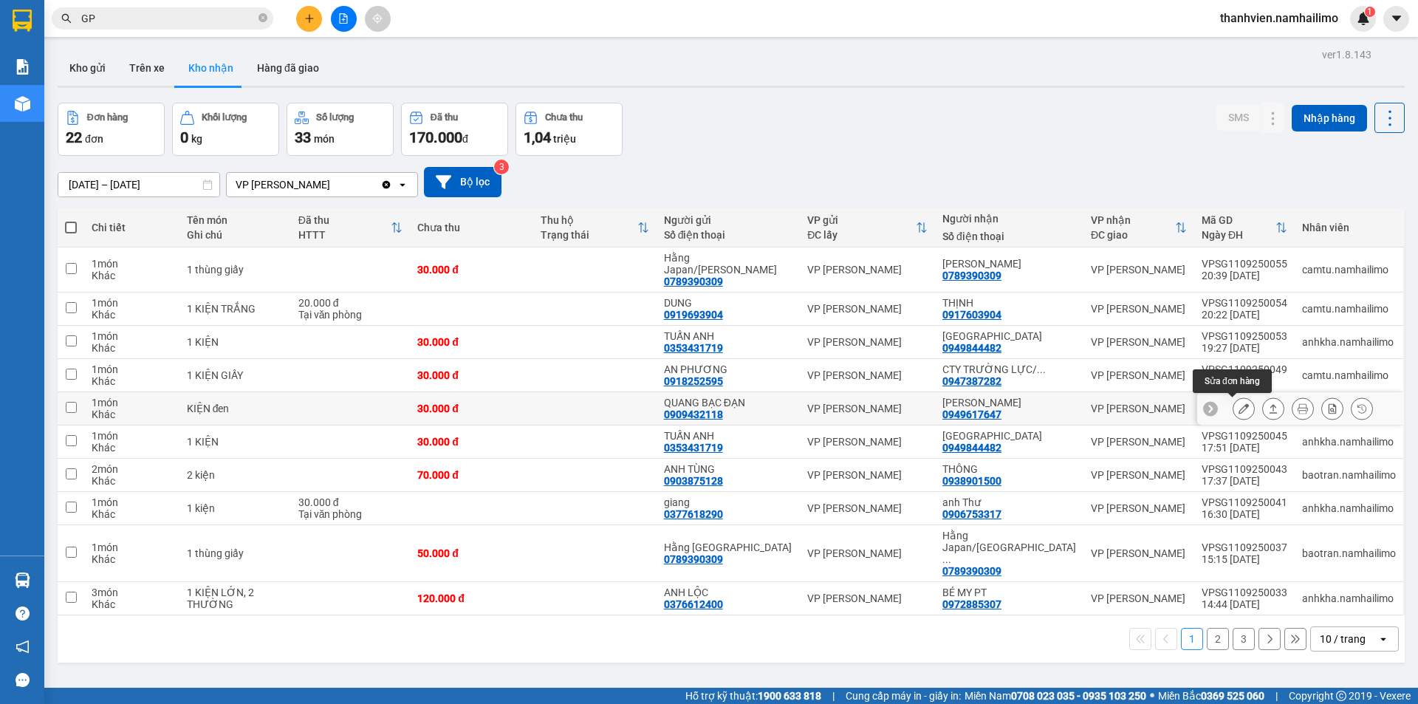
click at [1238, 396] on button at bounding box center [1243, 409] width 21 height 26
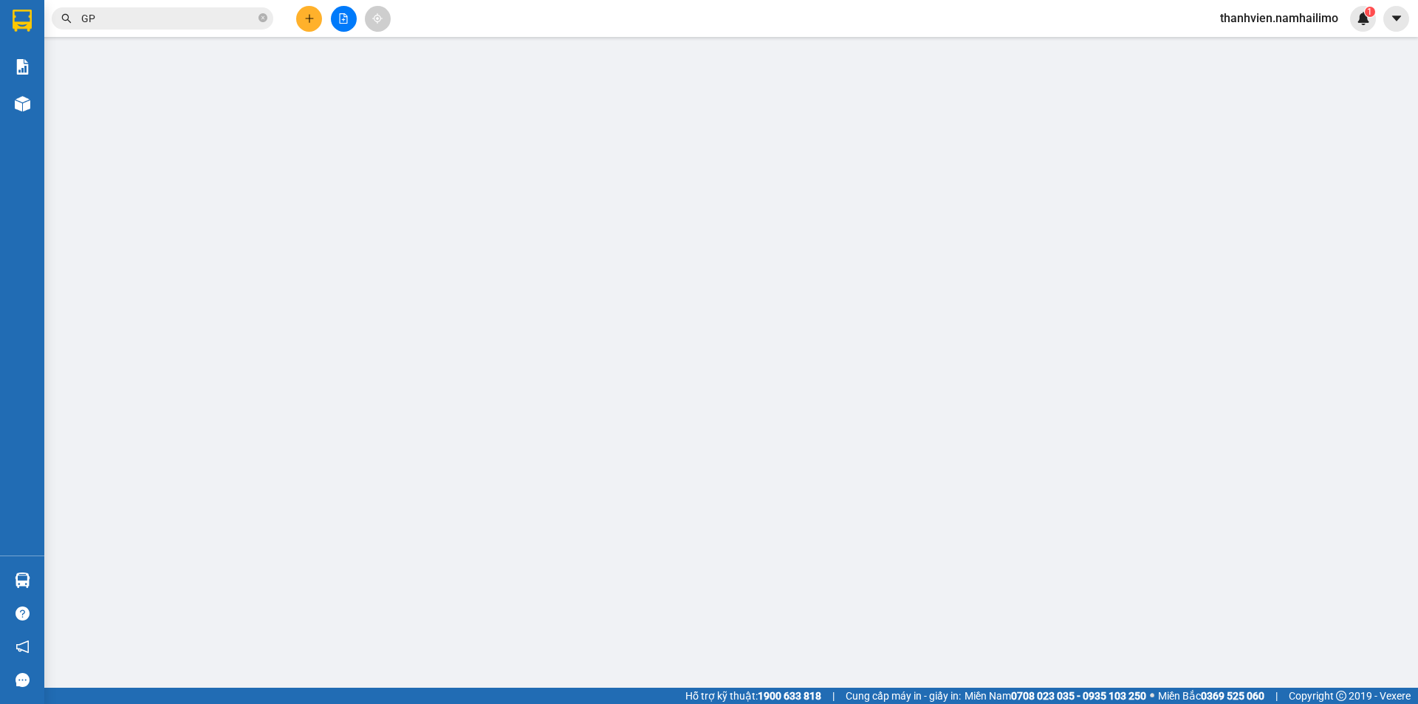
type input "0909432118"
type input "QUANG BẠC ĐẠN"
type input "0949617647"
type input "[PERSON_NAME]"
type input "30.000"
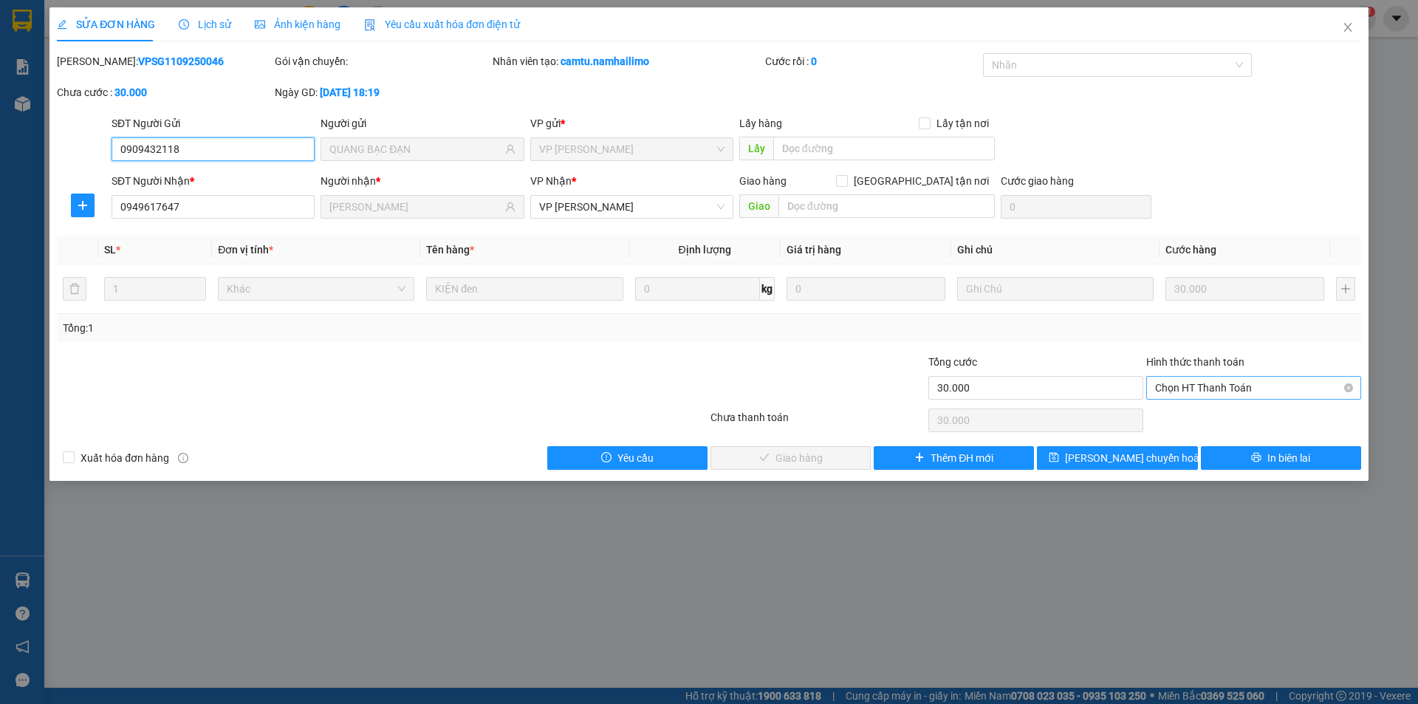
click at [1203, 384] on span "Chọn HT Thanh Toán" at bounding box center [1253, 388] width 197 height 22
click at [1213, 413] on div "Tại văn phòng" at bounding box center [1253, 417] width 197 height 16
type input "0"
click at [817, 453] on span "Giao hàng" at bounding box center [798, 458] width 47 height 16
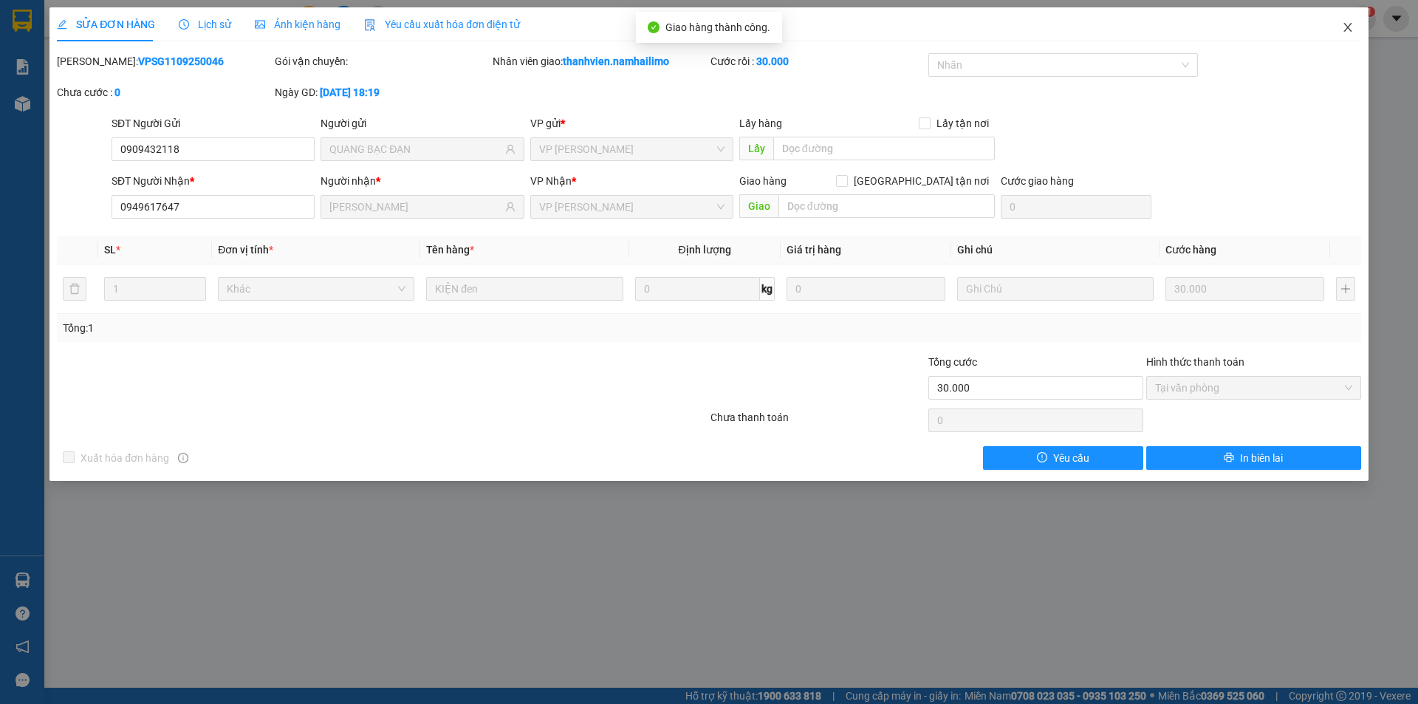
click at [1349, 30] on icon "close" at bounding box center [1347, 27] width 8 height 9
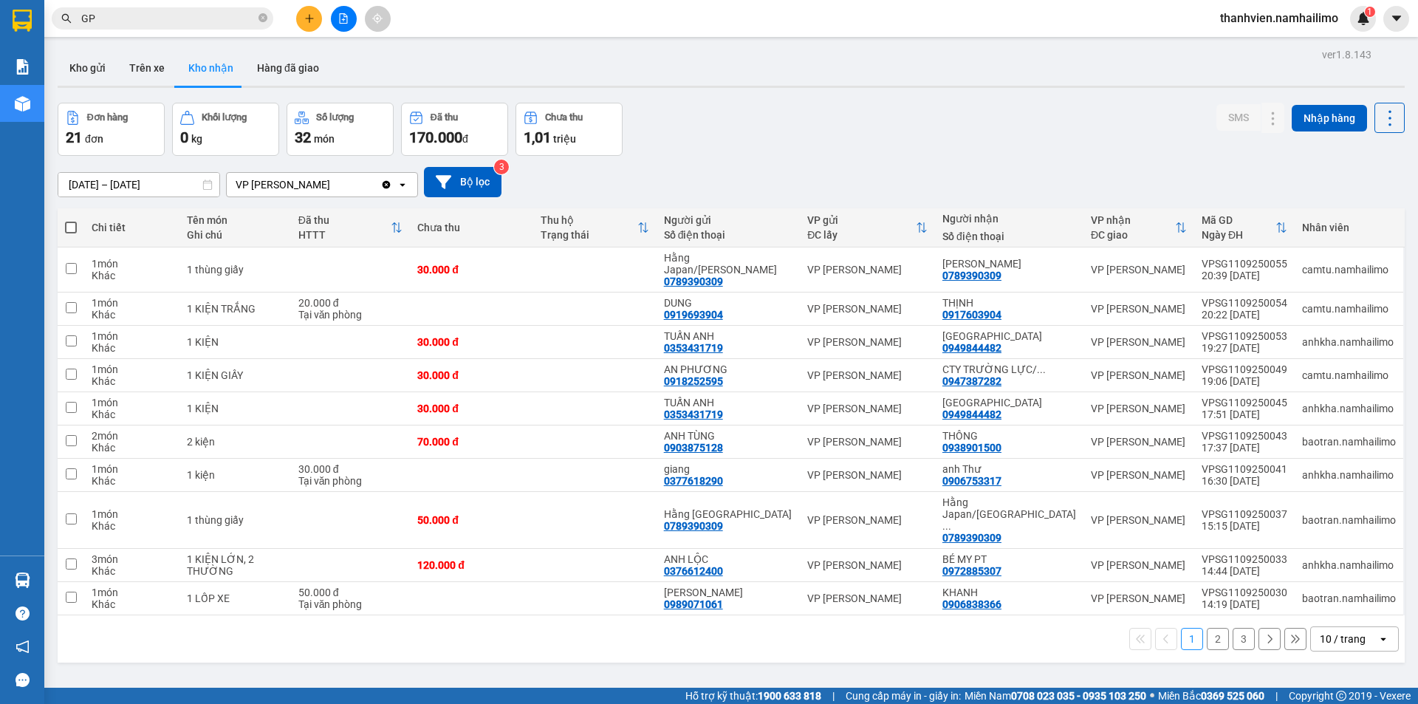
click at [1207, 628] on button "2" at bounding box center [1218, 639] width 22 height 22
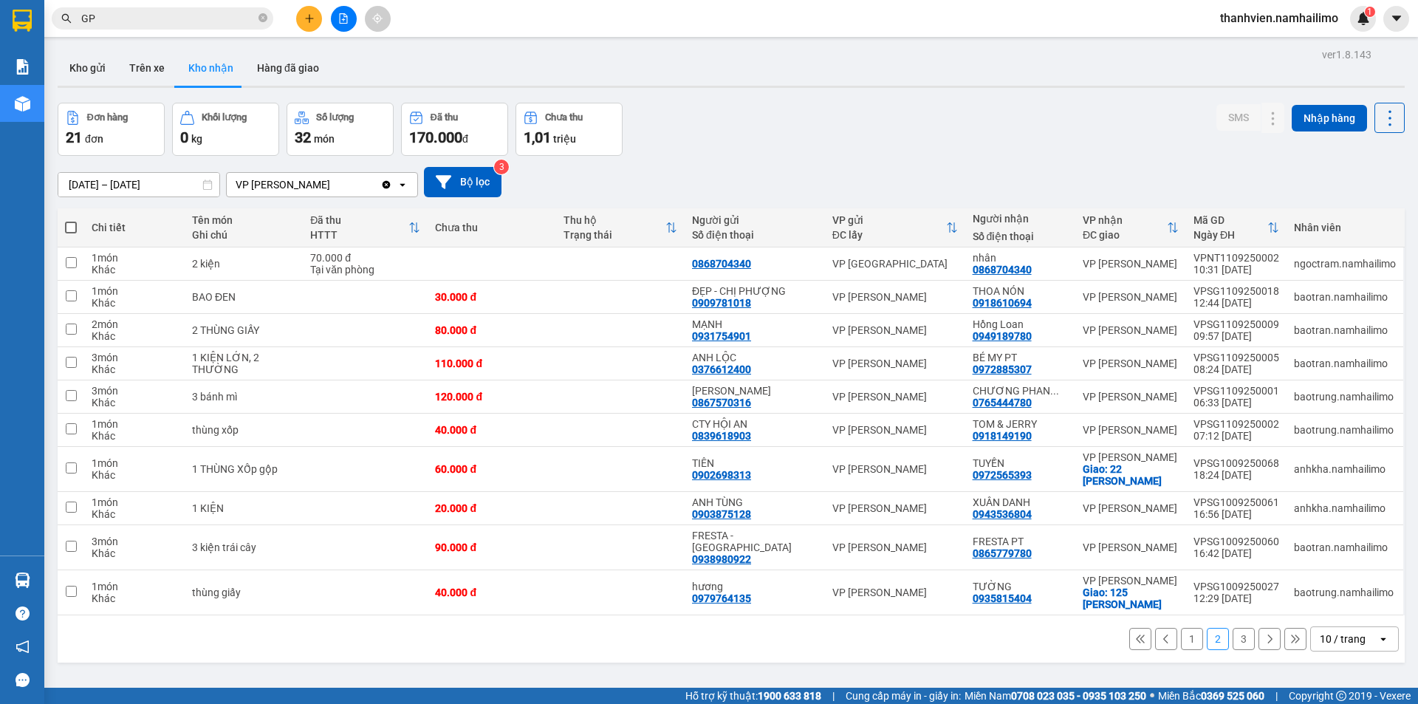
click at [1184, 632] on button "1" at bounding box center [1192, 639] width 22 height 22
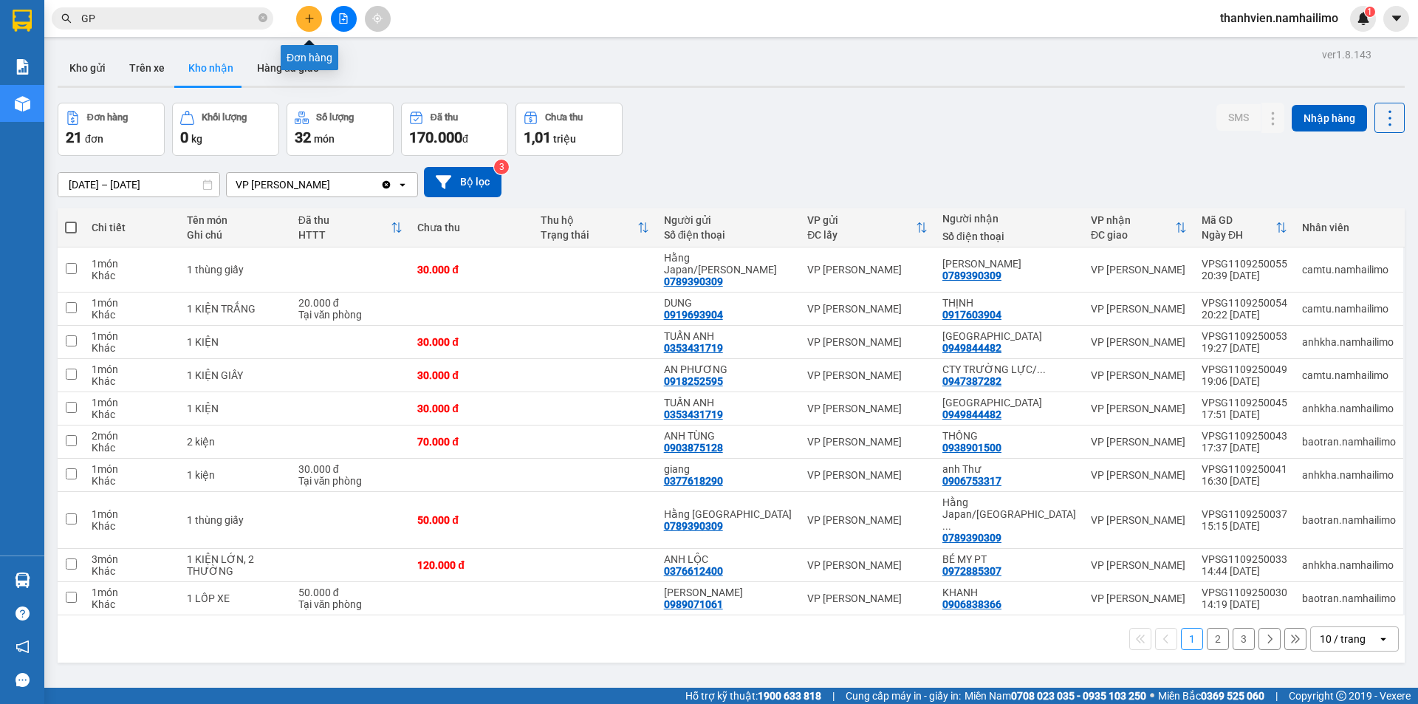
click at [308, 22] on icon "plus" at bounding box center [309, 18] width 10 height 10
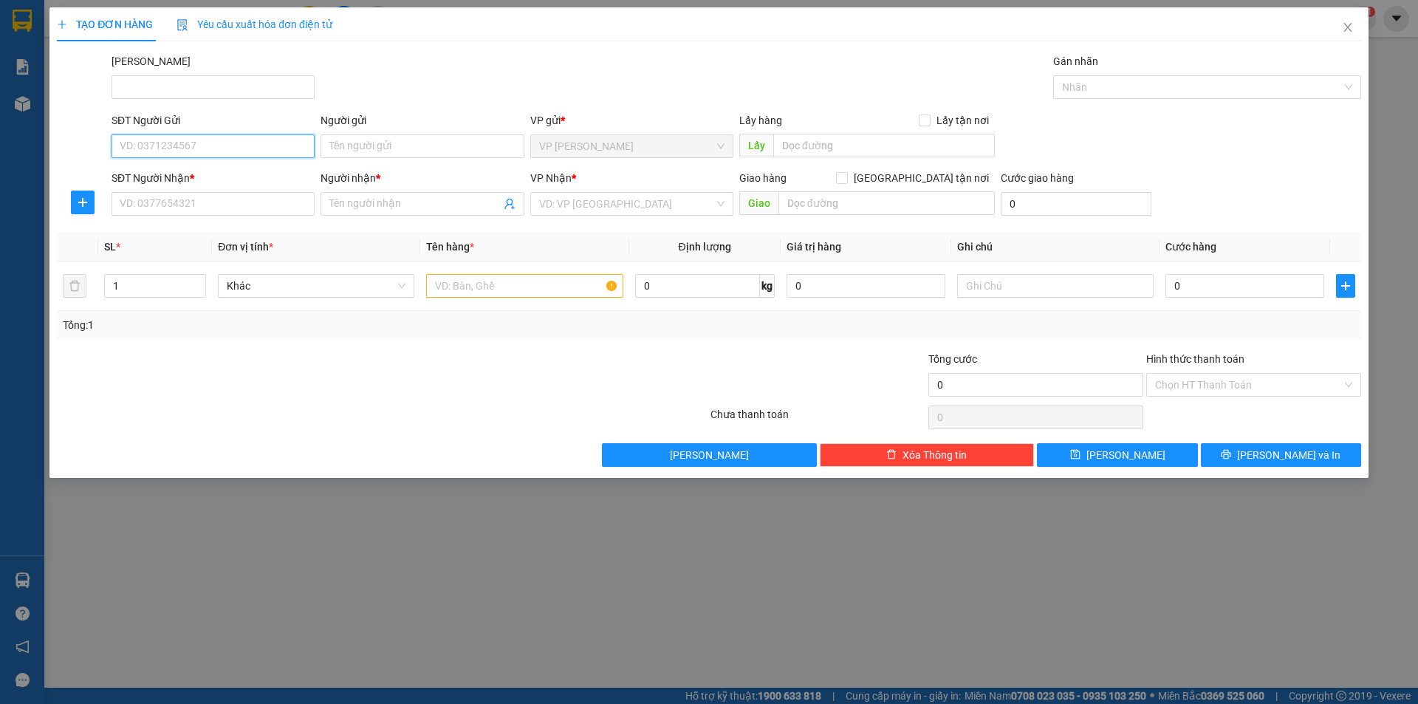
click at [172, 144] on input "SĐT Người Gửi" at bounding box center [212, 146] width 203 height 24
click at [201, 175] on div "0984760870 - [PERSON_NAME]" at bounding box center [212, 176] width 185 height 16
type input "0984760870"
type input "[PERSON_NAME]"
type input "0899453676"
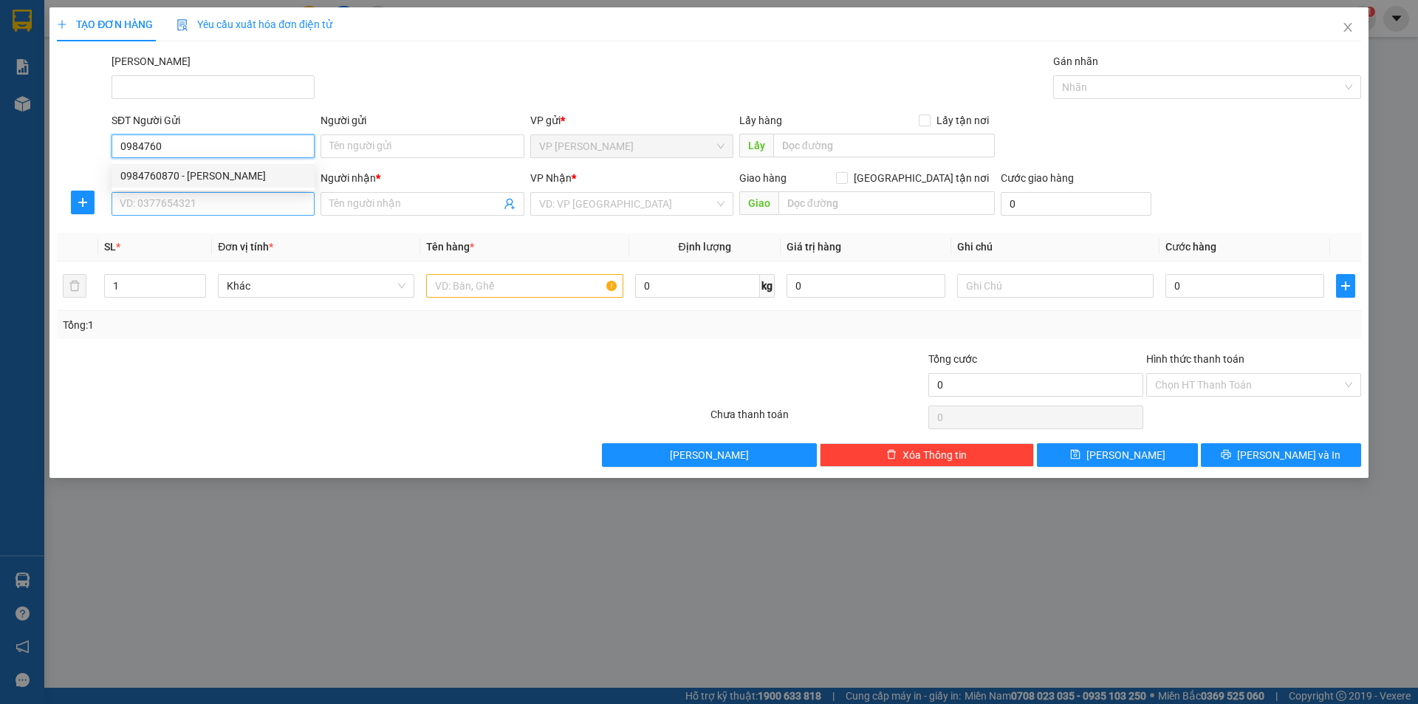
type input "CHỊ HIẾU"
type input "40.000"
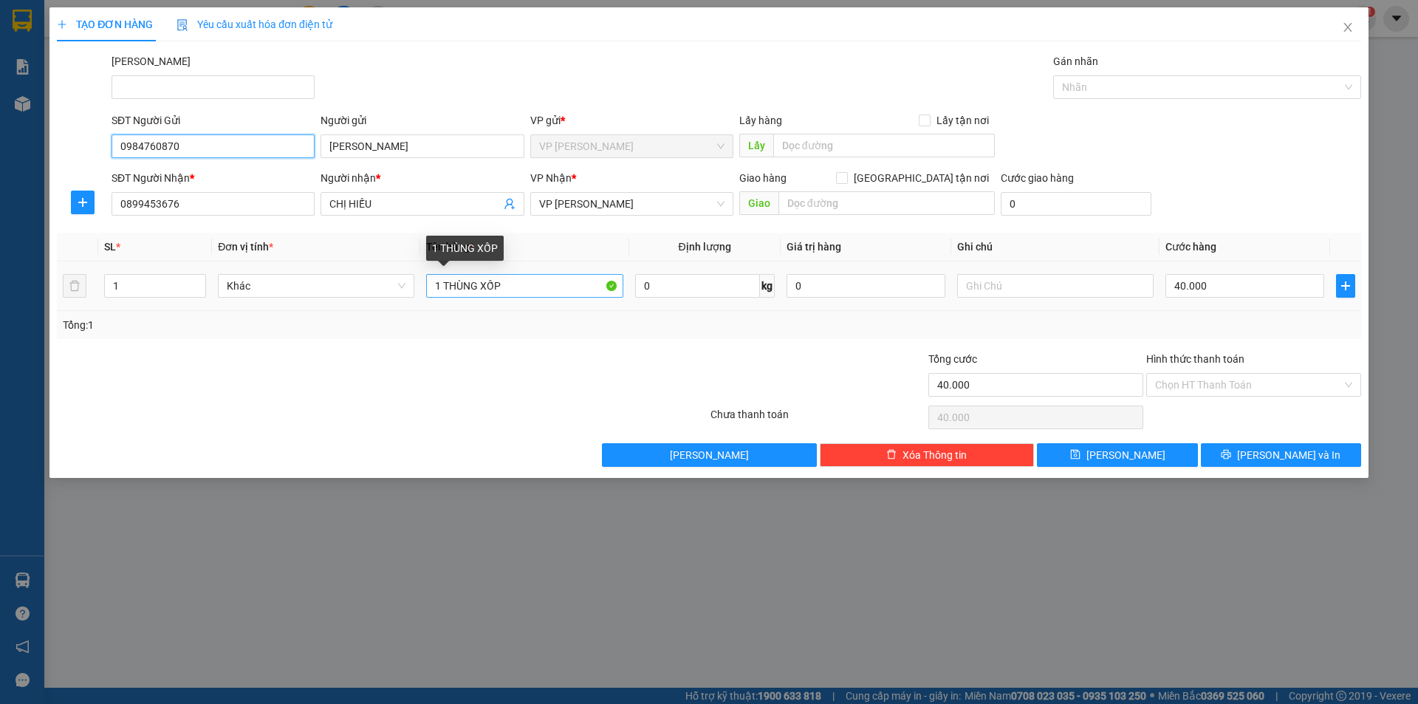
type input "0984760870"
click at [442, 284] on input "1 THÙNG XỐP" at bounding box center [524, 286] width 196 height 24
type input "2THÙNG XỐP"
click at [132, 290] on input "1" at bounding box center [155, 286] width 100 height 22
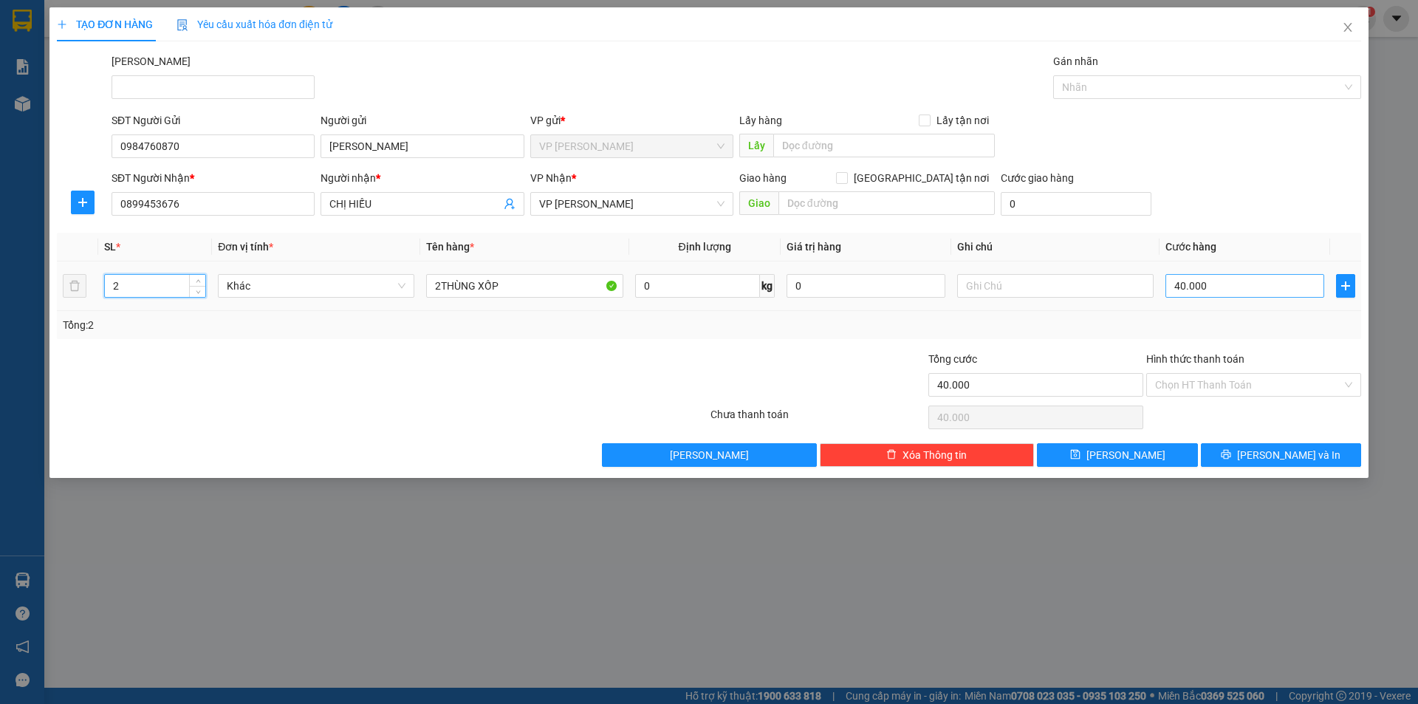
type input "2"
click at [1232, 292] on input "40.000" at bounding box center [1244, 286] width 159 height 24
type input "1"
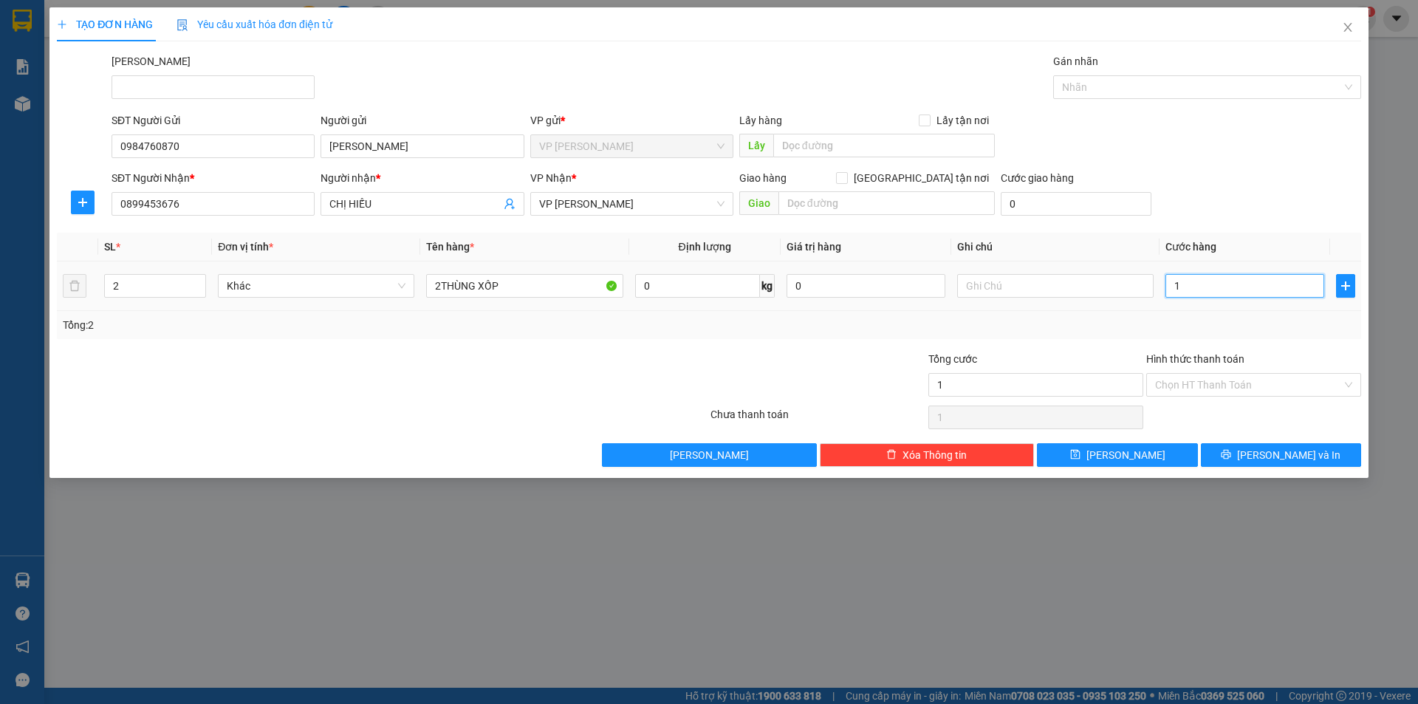
type input "10"
type input "100"
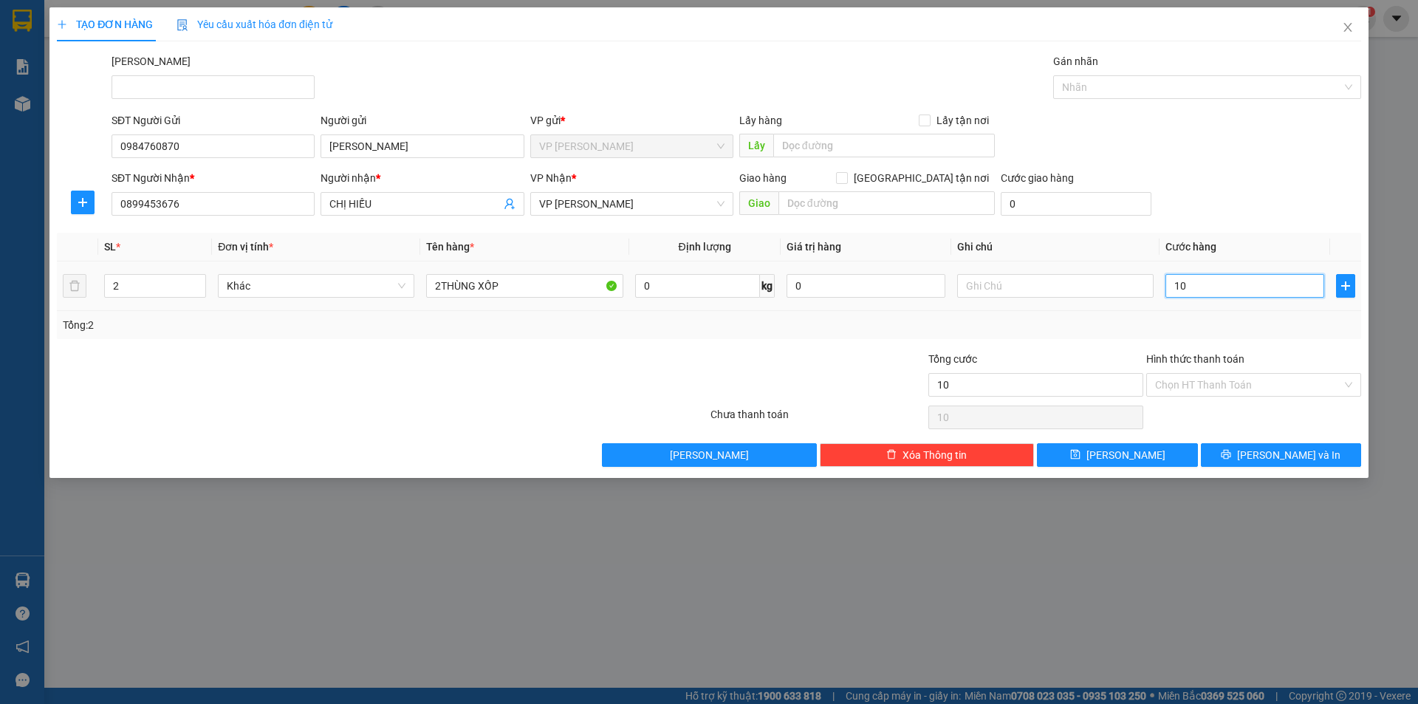
type input "100"
click at [1226, 385] on input "Hình thức thanh toán" at bounding box center [1248, 385] width 187 height 22
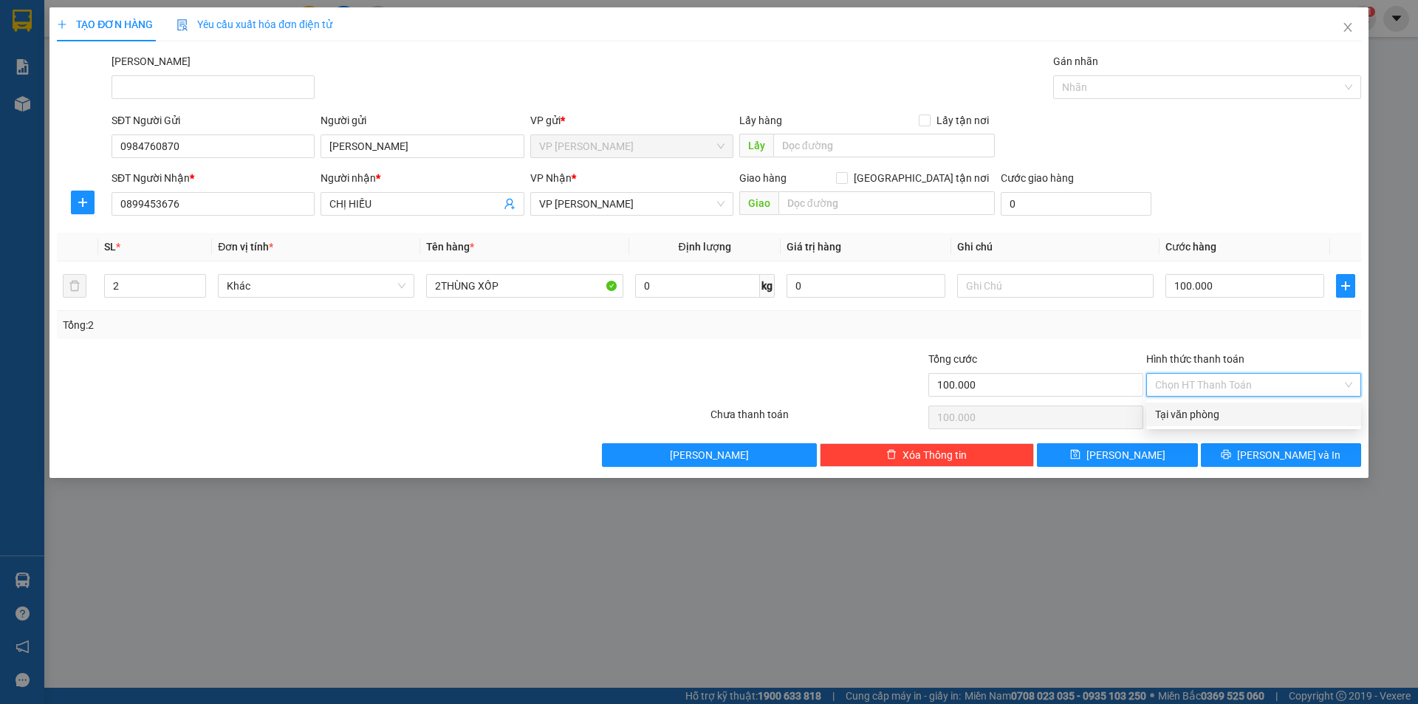
click at [1230, 408] on div "Tại văn phòng" at bounding box center [1253, 414] width 197 height 16
click at [1263, 453] on button "[PERSON_NAME] và In" at bounding box center [1281, 455] width 160 height 24
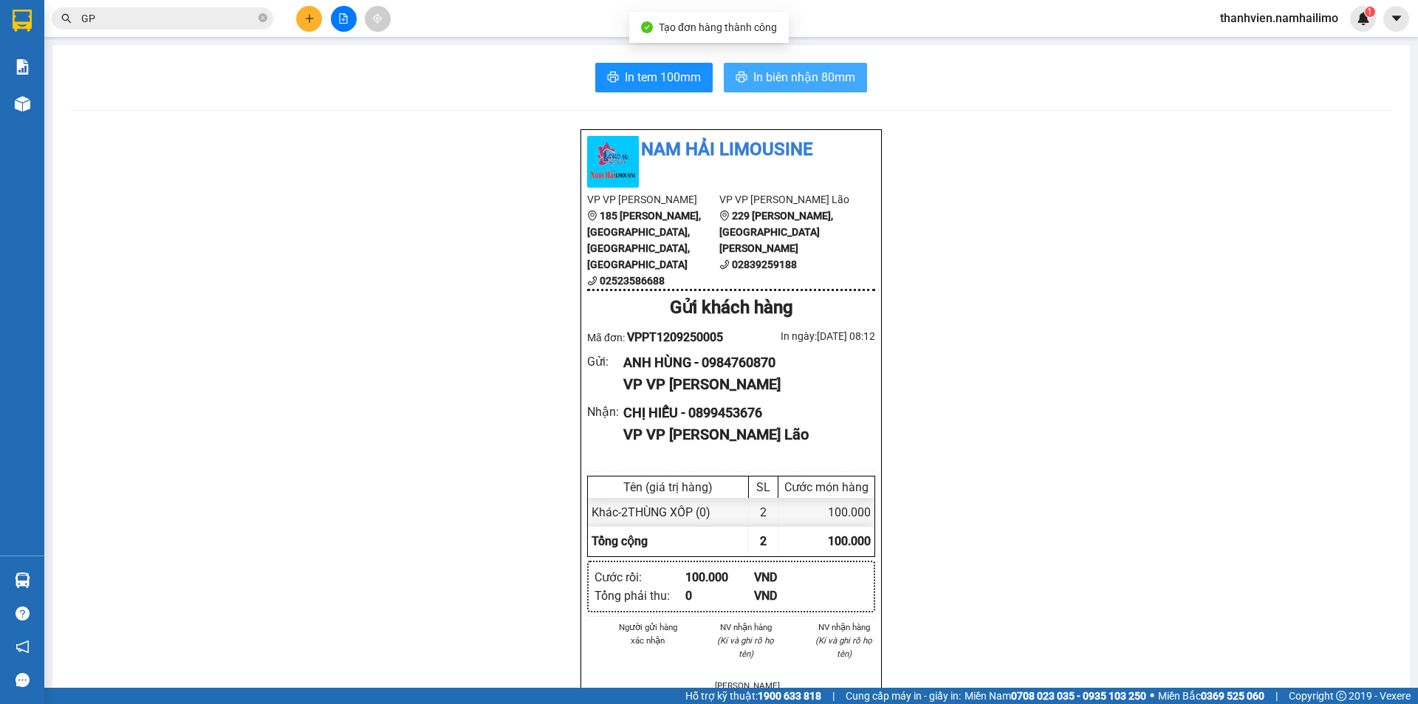
click at [780, 77] on span "In biên nhận 80mm" at bounding box center [804, 77] width 102 height 18
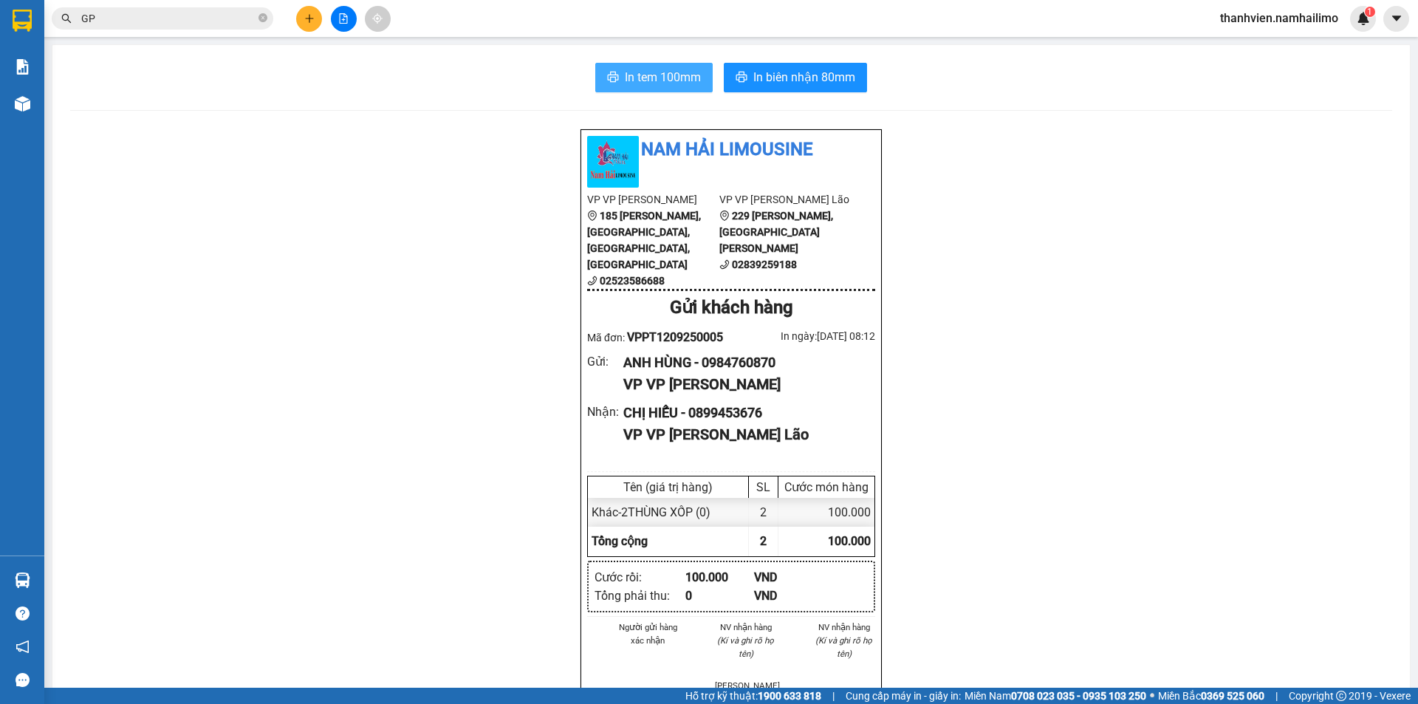
click at [676, 80] on span "In tem 100mm" at bounding box center [663, 77] width 76 height 18
click at [349, 16] on button at bounding box center [344, 19] width 26 height 26
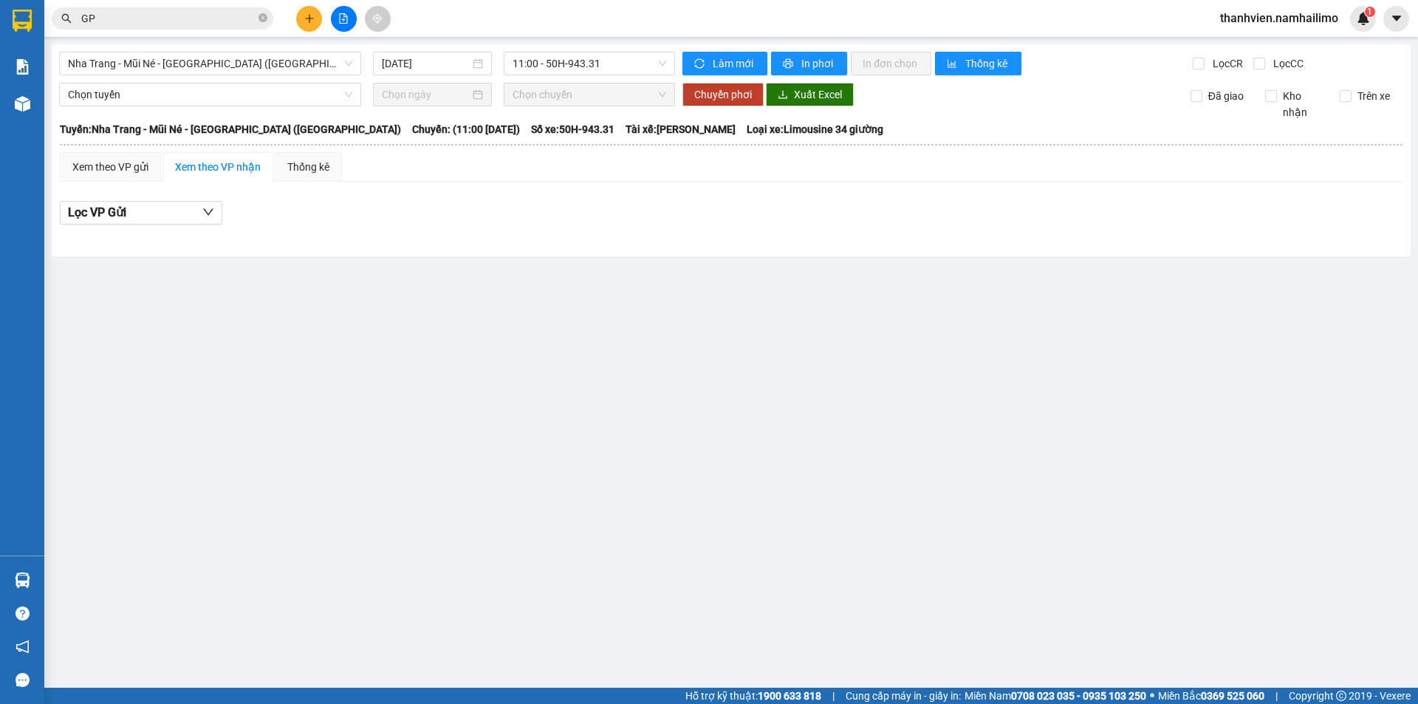
click at [53, 100] on div "Chọn tuyến" at bounding box center [210, 95] width 314 height 24
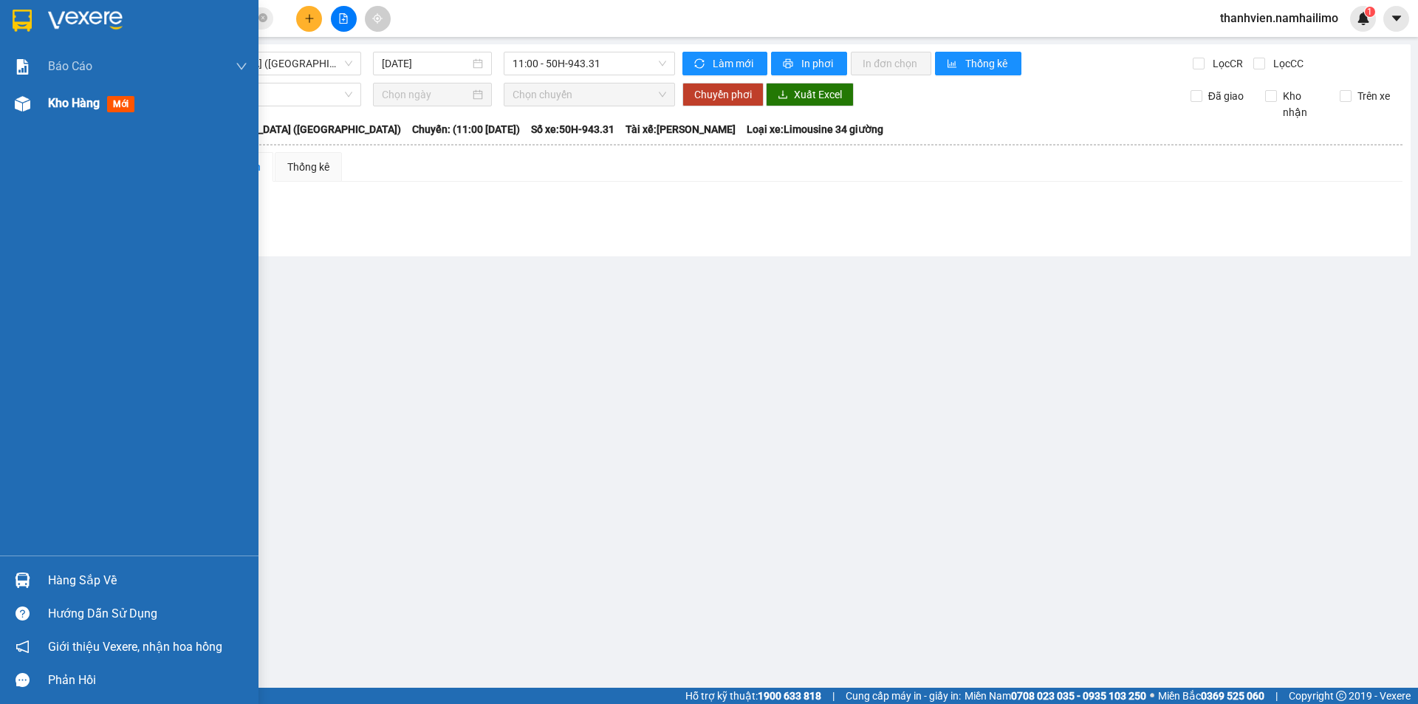
click at [91, 105] on span "Kho hàng" at bounding box center [74, 103] width 52 height 14
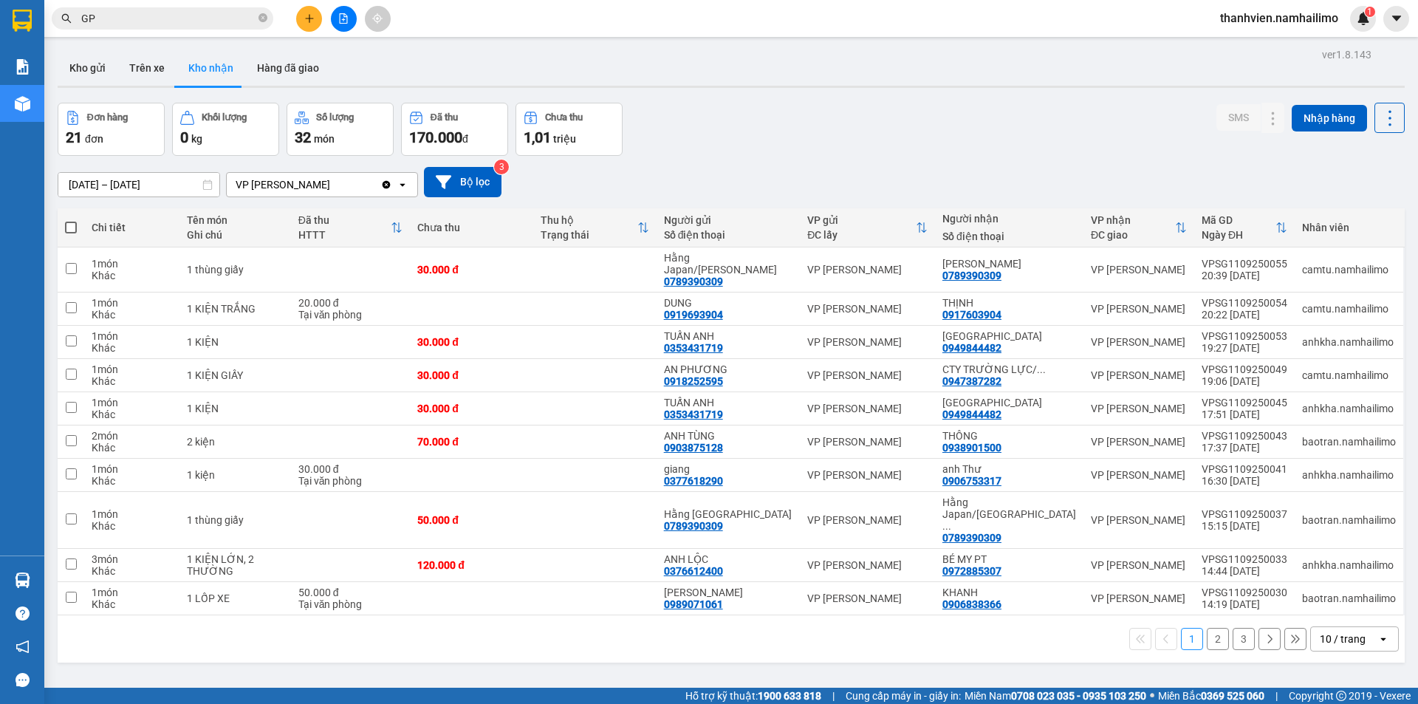
click at [1214, 628] on button "2" at bounding box center [1218, 639] width 22 height 22
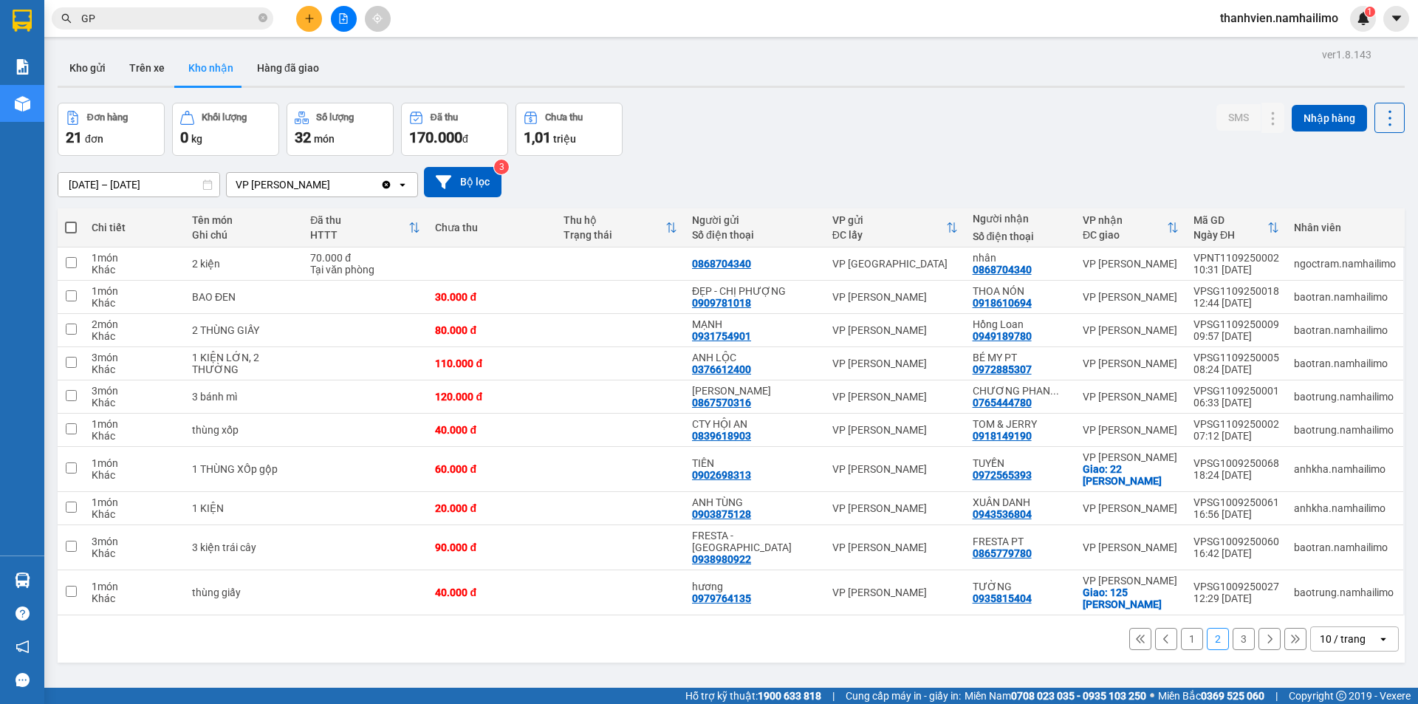
click at [1233, 628] on button "3" at bounding box center [1243, 639] width 22 height 22
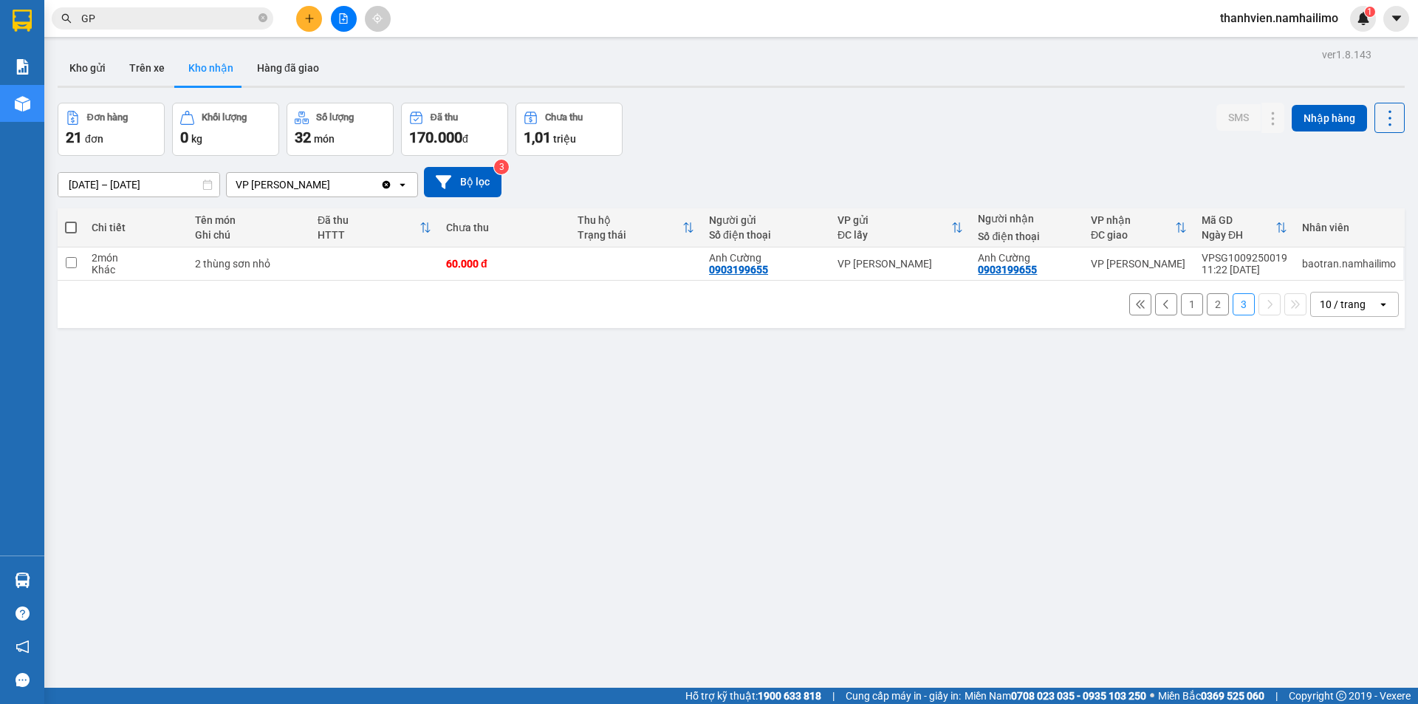
click at [1181, 309] on button "1" at bounding box center [1192, 304] width 22 height 22
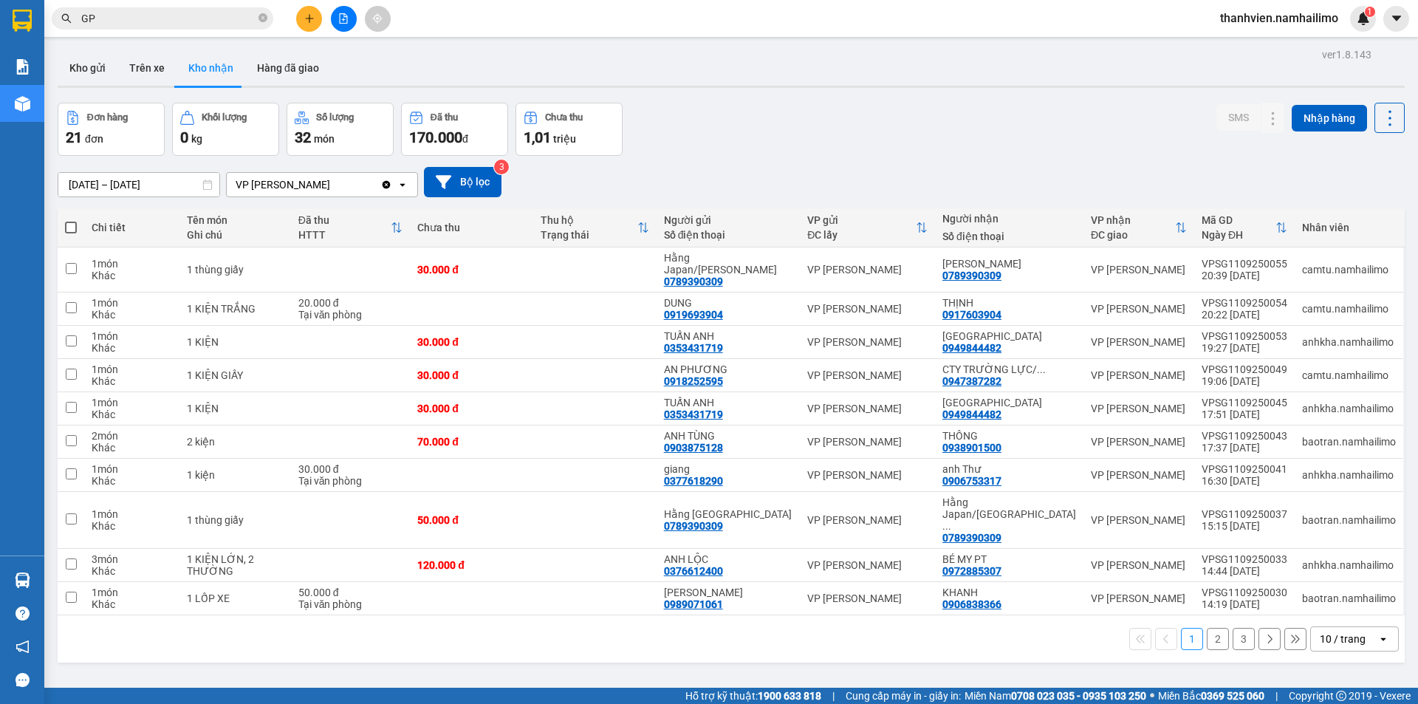
click at [1212, 628] on button "2" at bounding box center [1218, 639] width 22 height 22
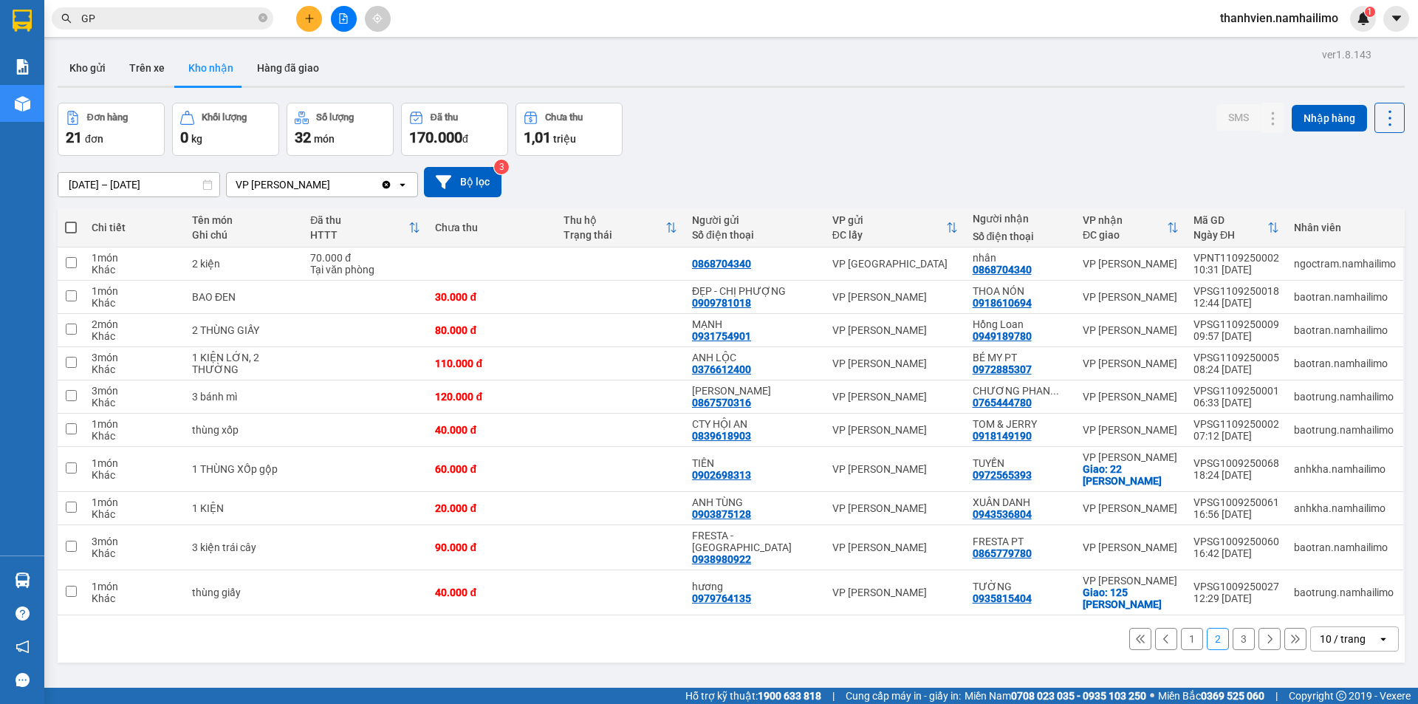
click at [1235, 628] on button "3" at bounding box center [1243, 639] width 22 height 22
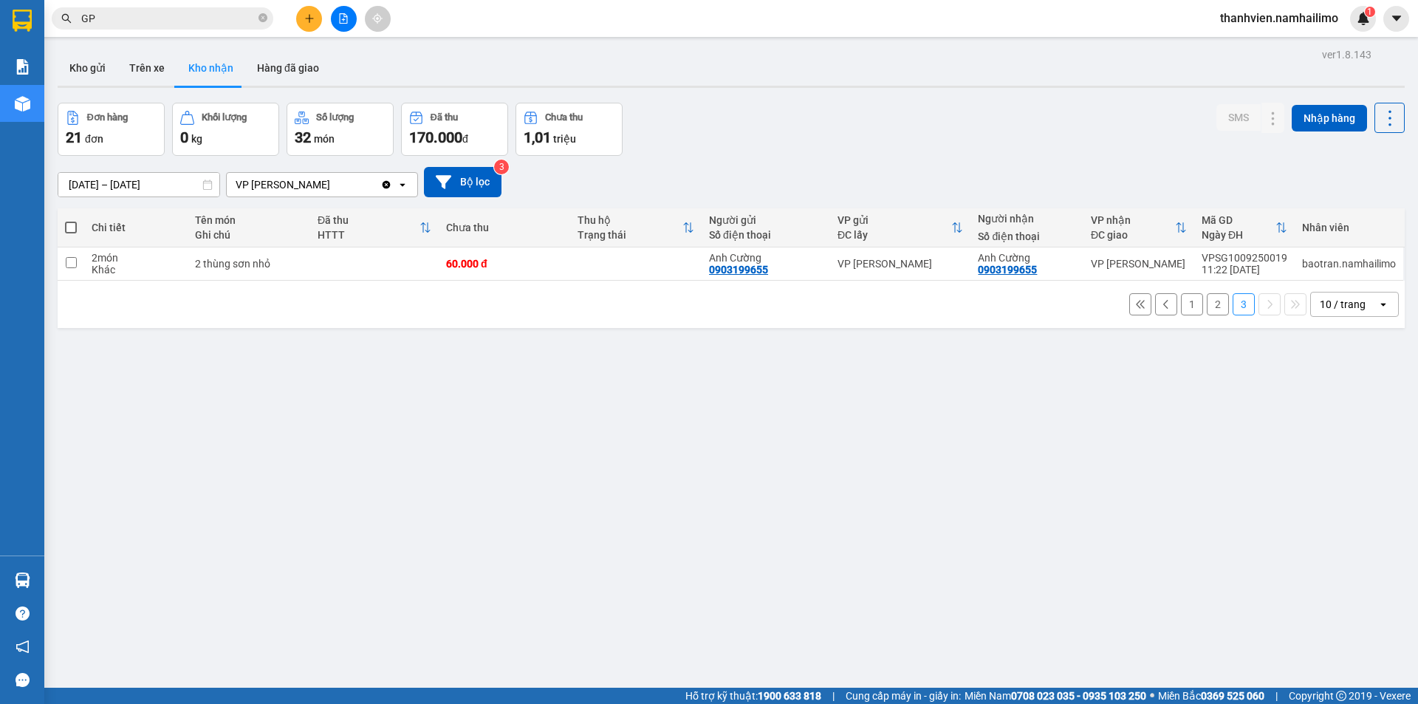
click at [1181, 306] on button "1" at bounding box center [1192, 304] width 22 height 22
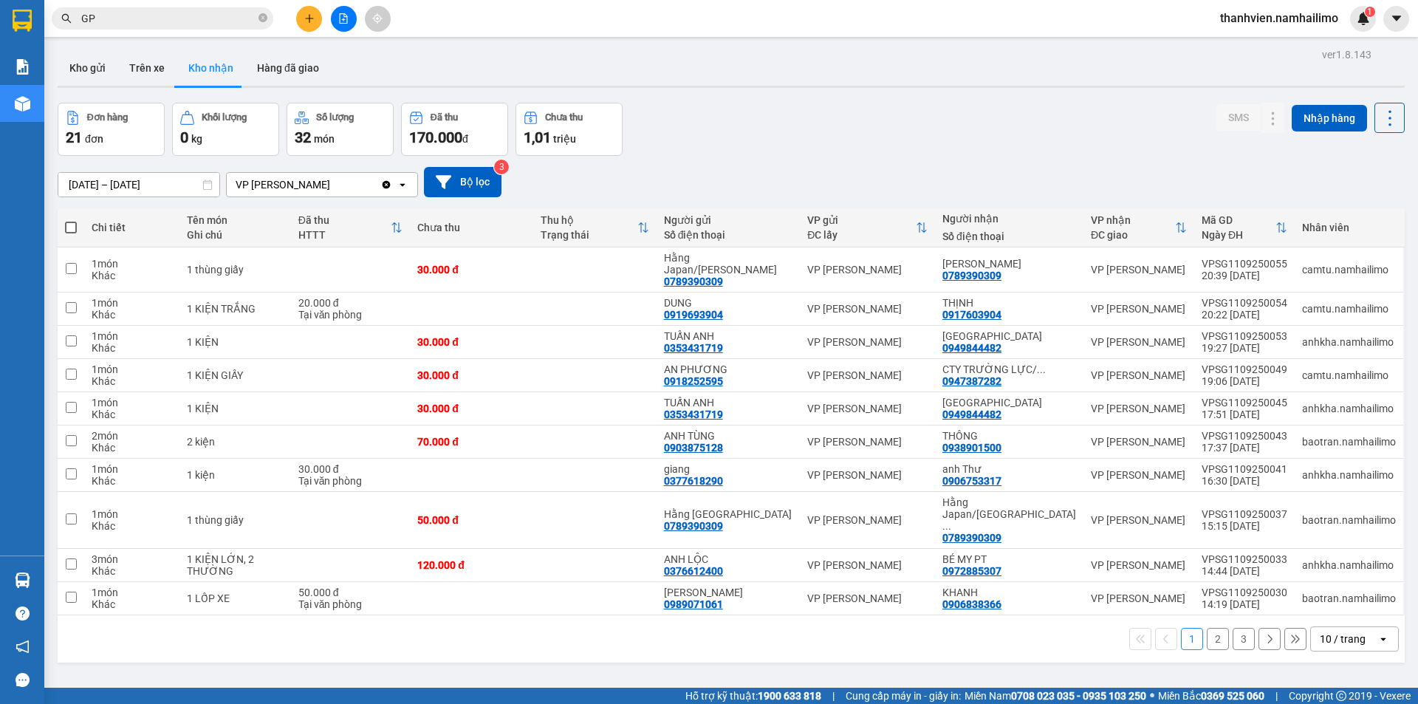
click at [1208, 628] on button "2" at bounding box center [1218, 639] width 22 height 22
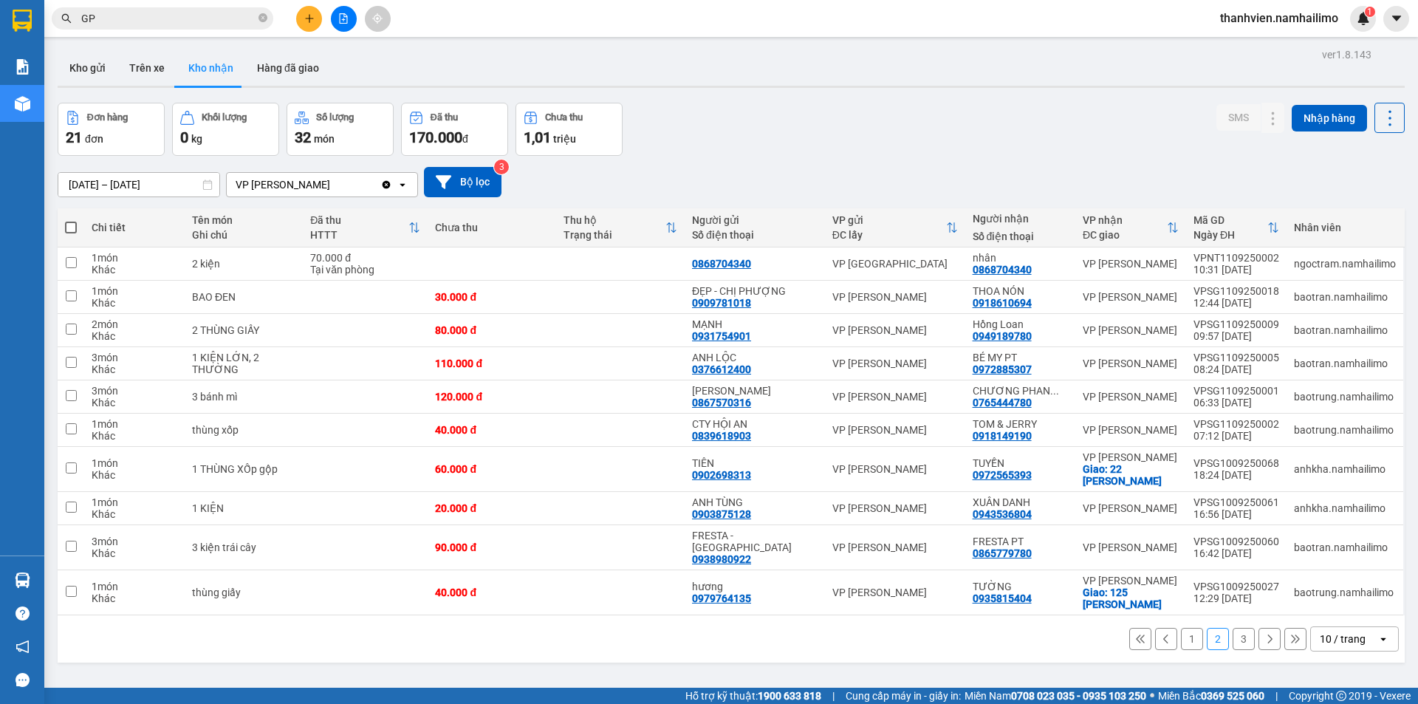
click at [1240, 628] on button "3" at bounding box center [1243, 639] width 22 height 22
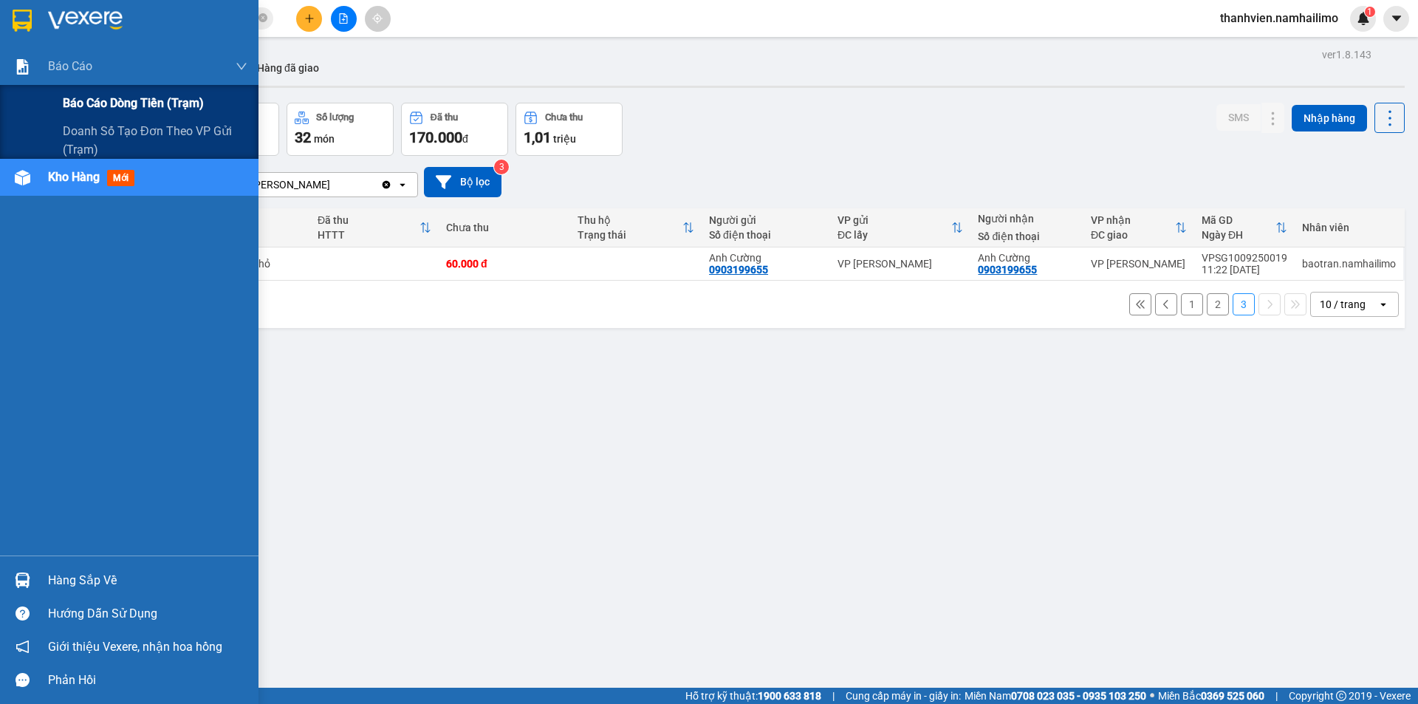
click at [78, 101] on span "Báo cáo dòng tiền (trạm)" at bounding box center [133, 103] width 141 height 18
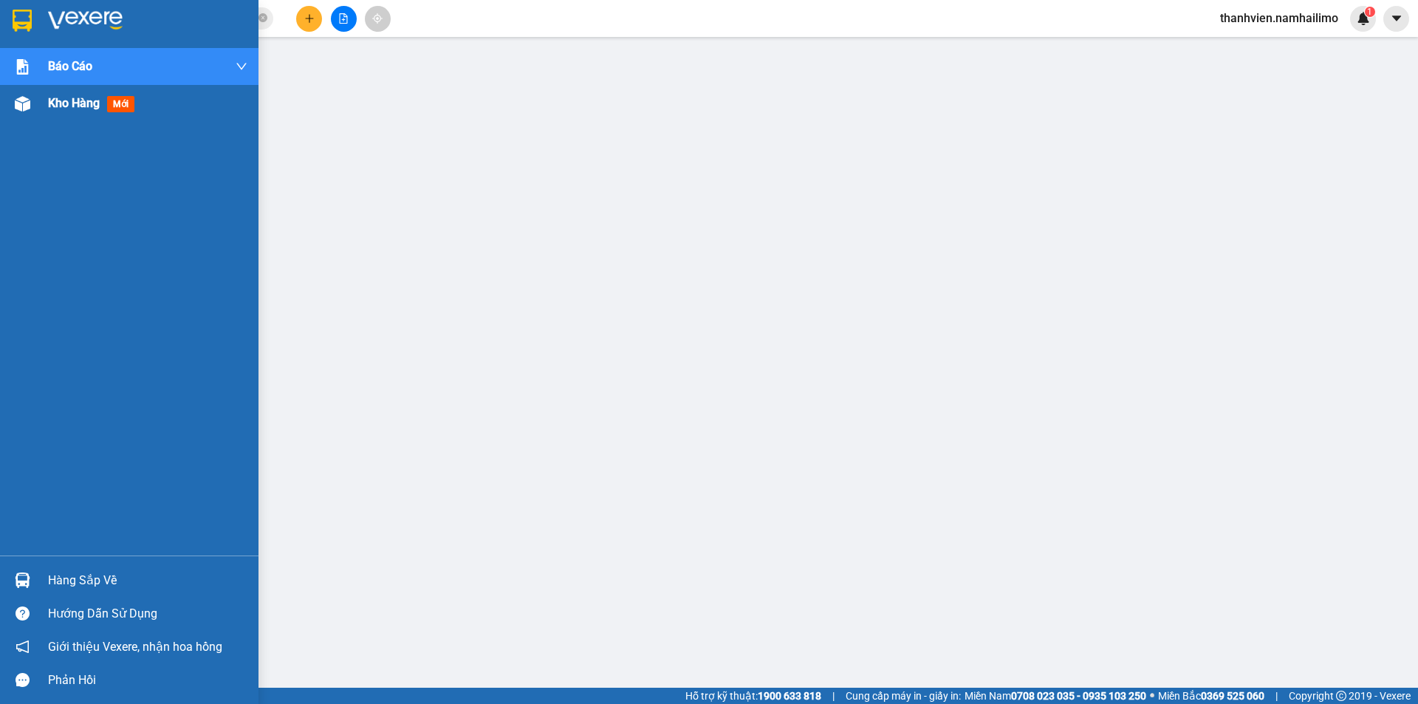
click at [72, 104] on span "Kho hàng" at bounding box center [74, 103] width 52 height 14
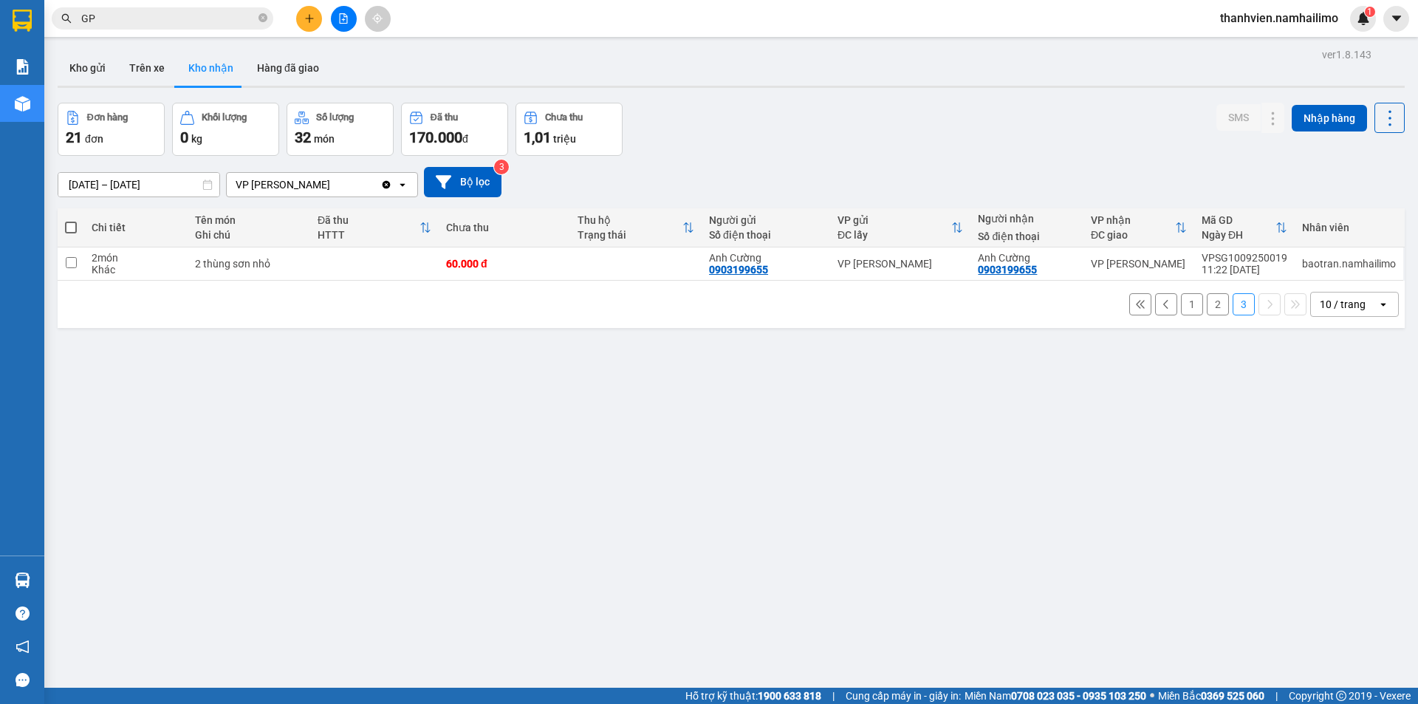
click at [1184, 308] on button "1" at bounding box center [1192, 304] width 22 height 22
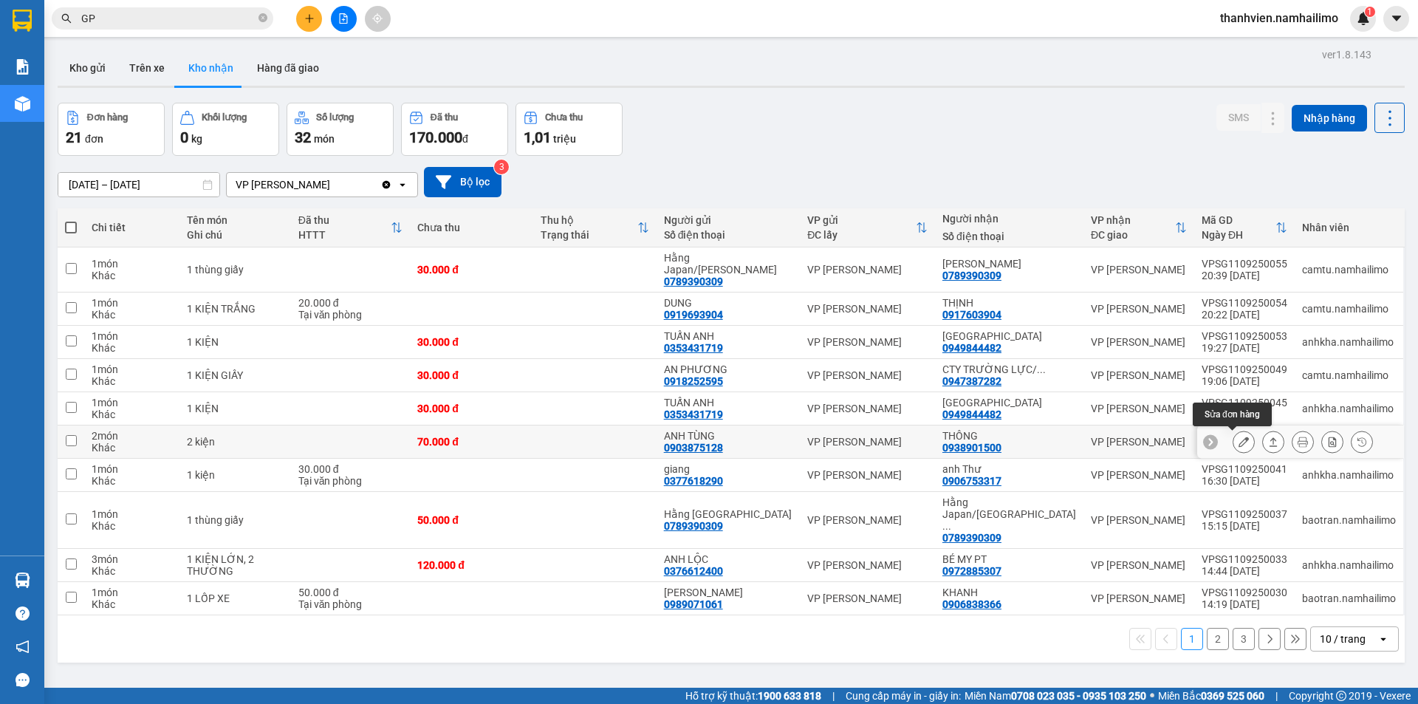
click at [1238, 444] on button at bounding box center [1243, 442] width 21 height 26
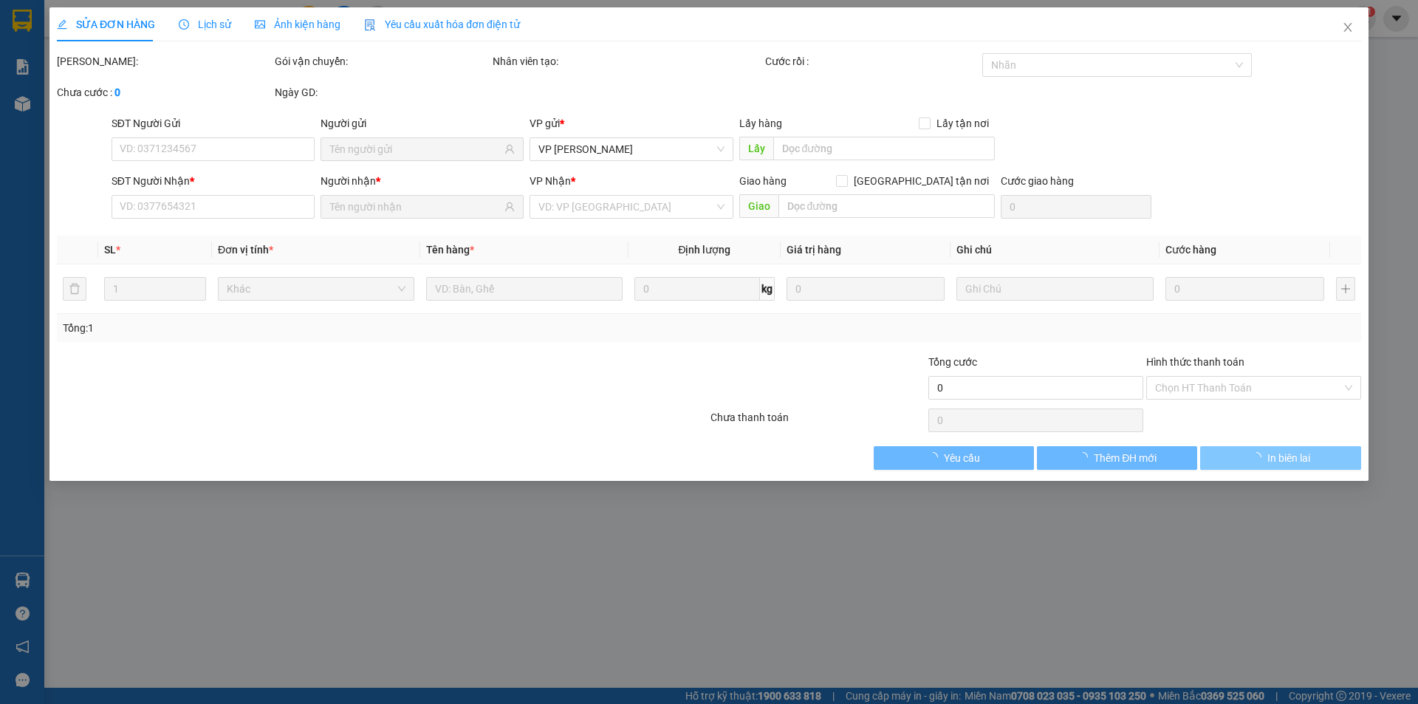
type input "0903875128"
type input "ANH TÙNG"
type input "0938901500"
type input "THÔNG"
type input "70.000"
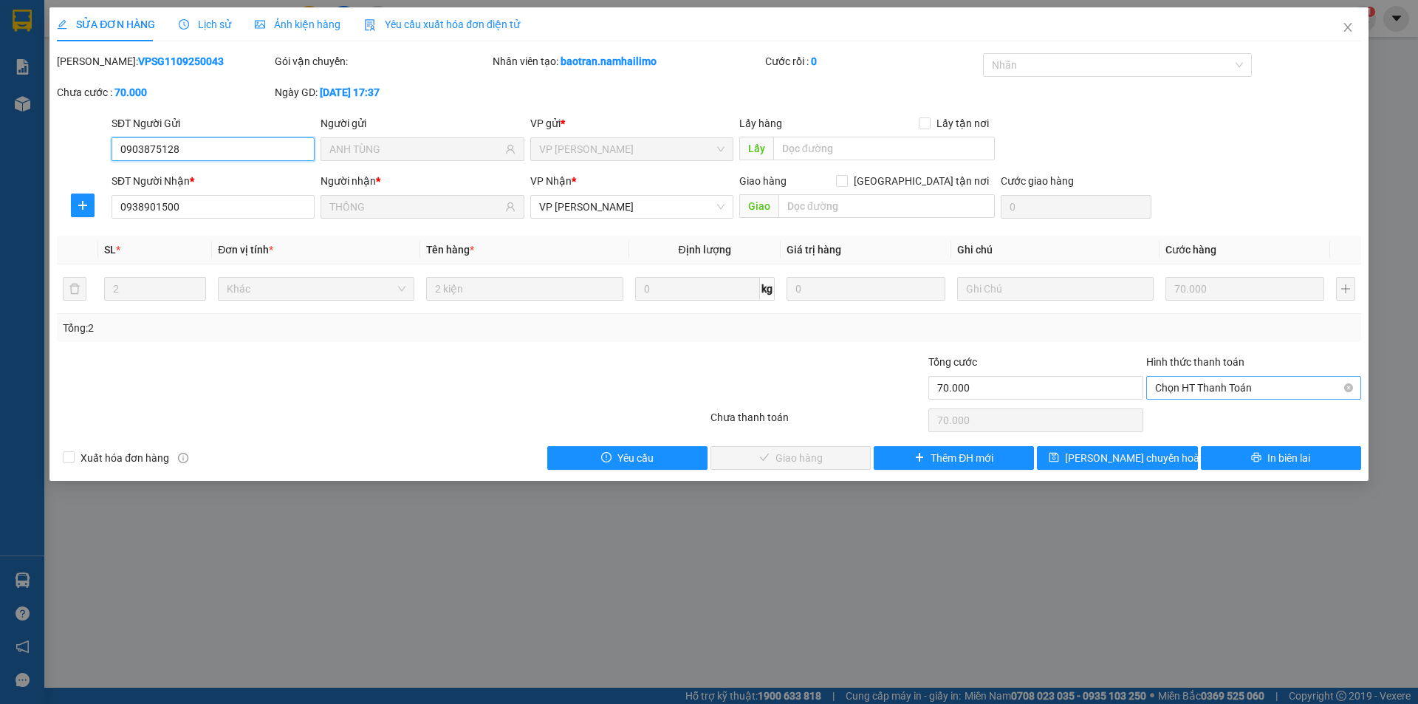
click at [1284, 390] on span "Chọn HT Thanh Toán" at bounding box center [1253, 388] width 197 height 22
click at [1262, 420] on div "Tại văn phòng" at bounding box center [1253, 417] width 197 height 16
type input "0"
click at [780, 454] on span "Giao hàng" at bounding box center [798, 458] width 47 height 16
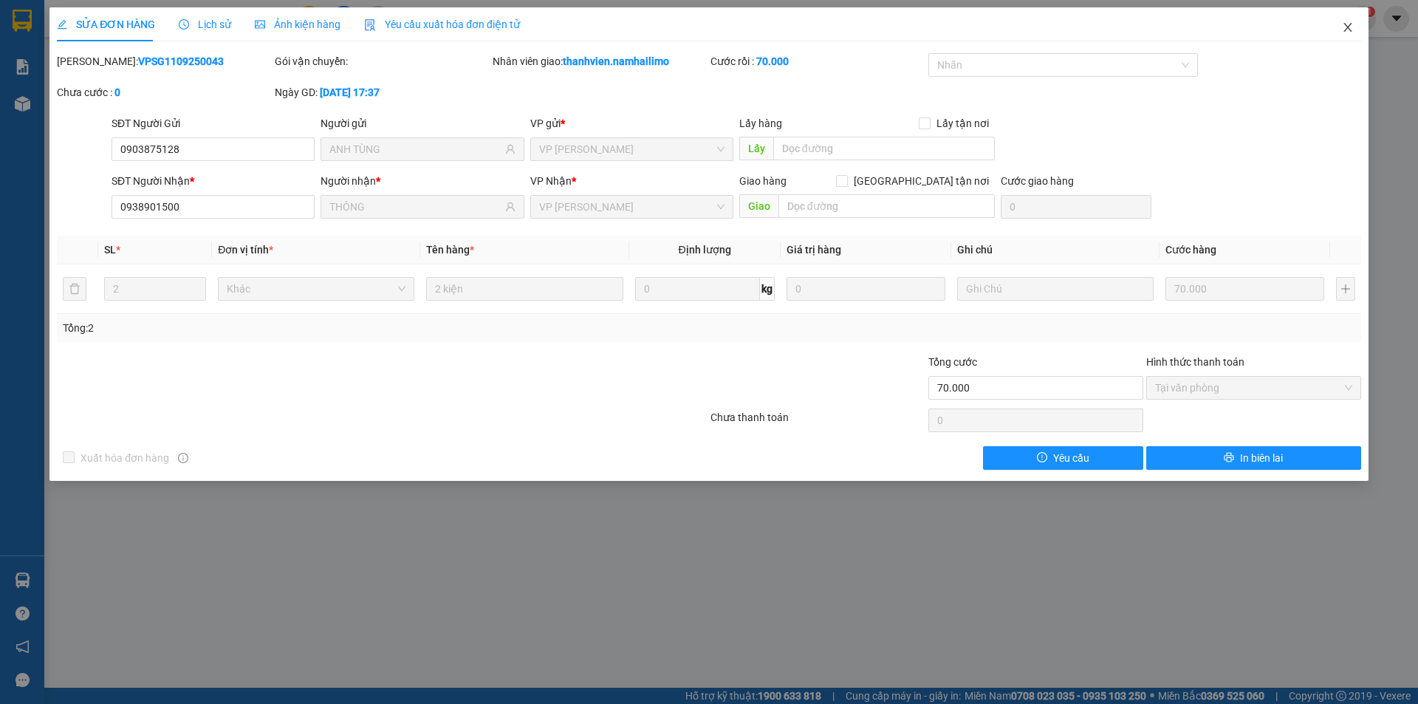
click at [1347, 30] on icon "close" at bounding box center [1347, 27] width 8 height 9
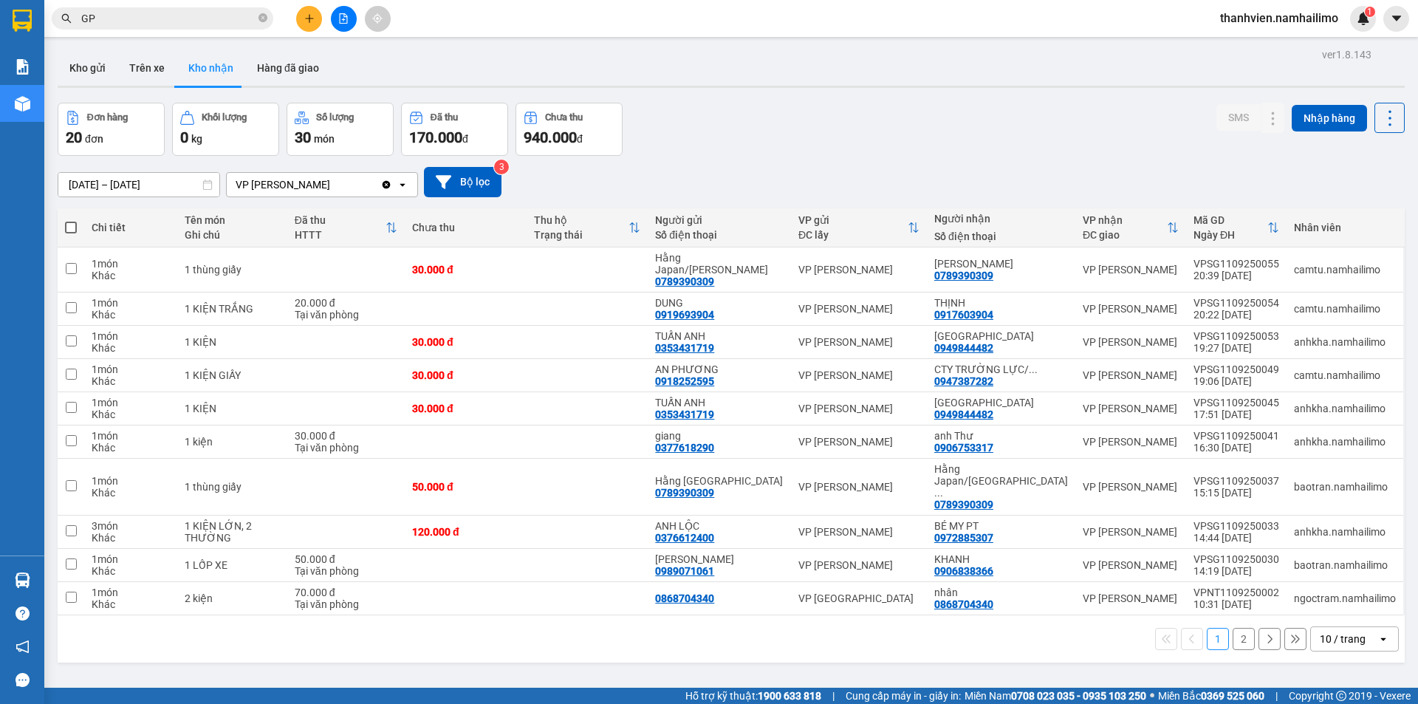
click at [123, 6] on div "Kết quả tìm kiếm ( 372 ) Bộ lọc Mã ĐH Trạng thái Món hàng Tổng cước Chưa cước N…" at bounding box center [144, 19] width 288 height 26
click at [117, 18] on input "GP" at bounding box center [168, 18] width 174 height 16
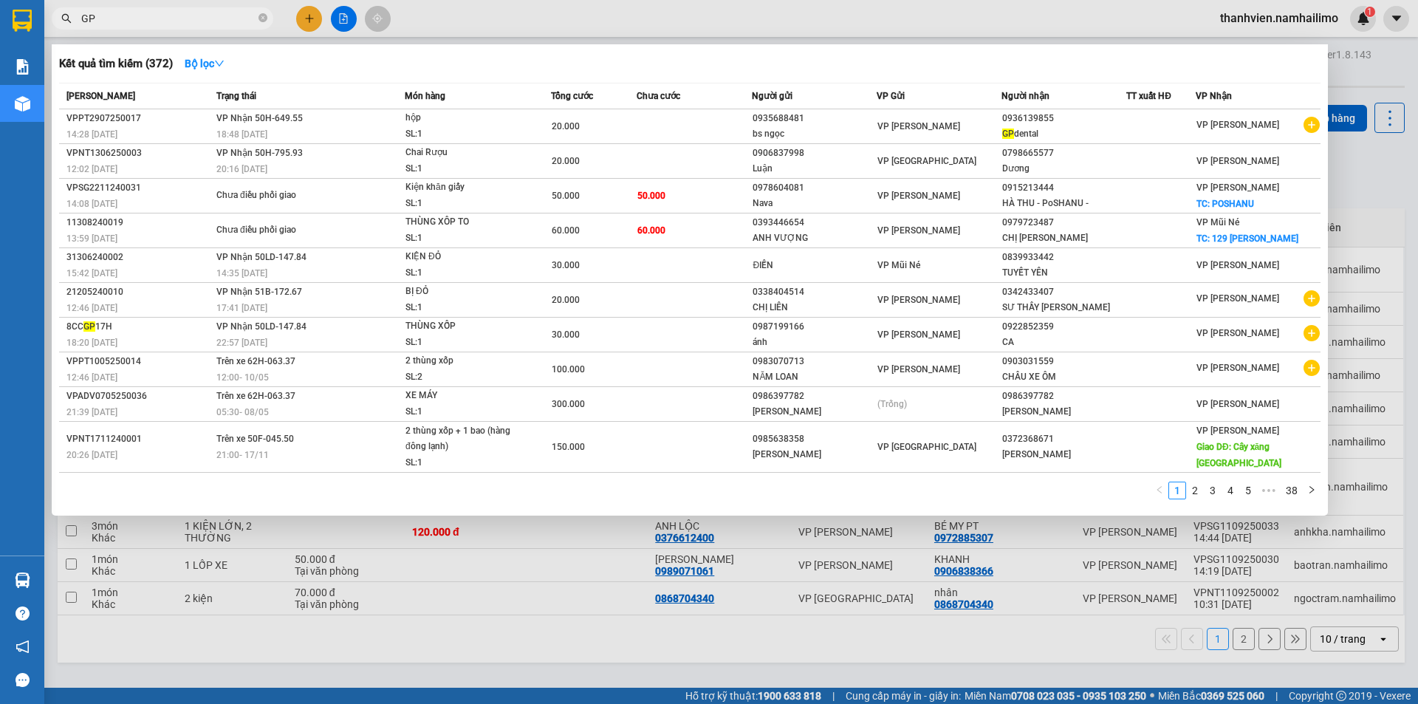
type input "G"
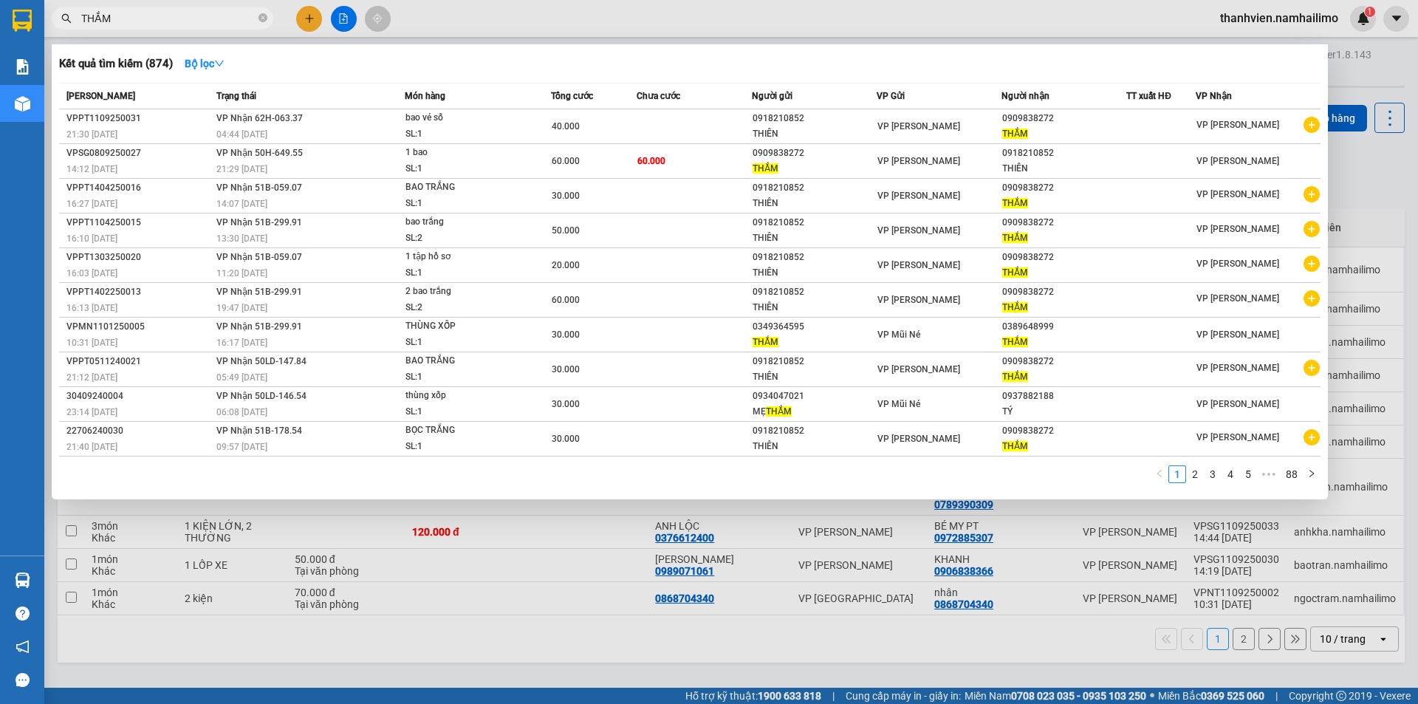
type input "THẮM"
click at [304, 16] on div at bounding box center [709, 352] width 1418 height 704
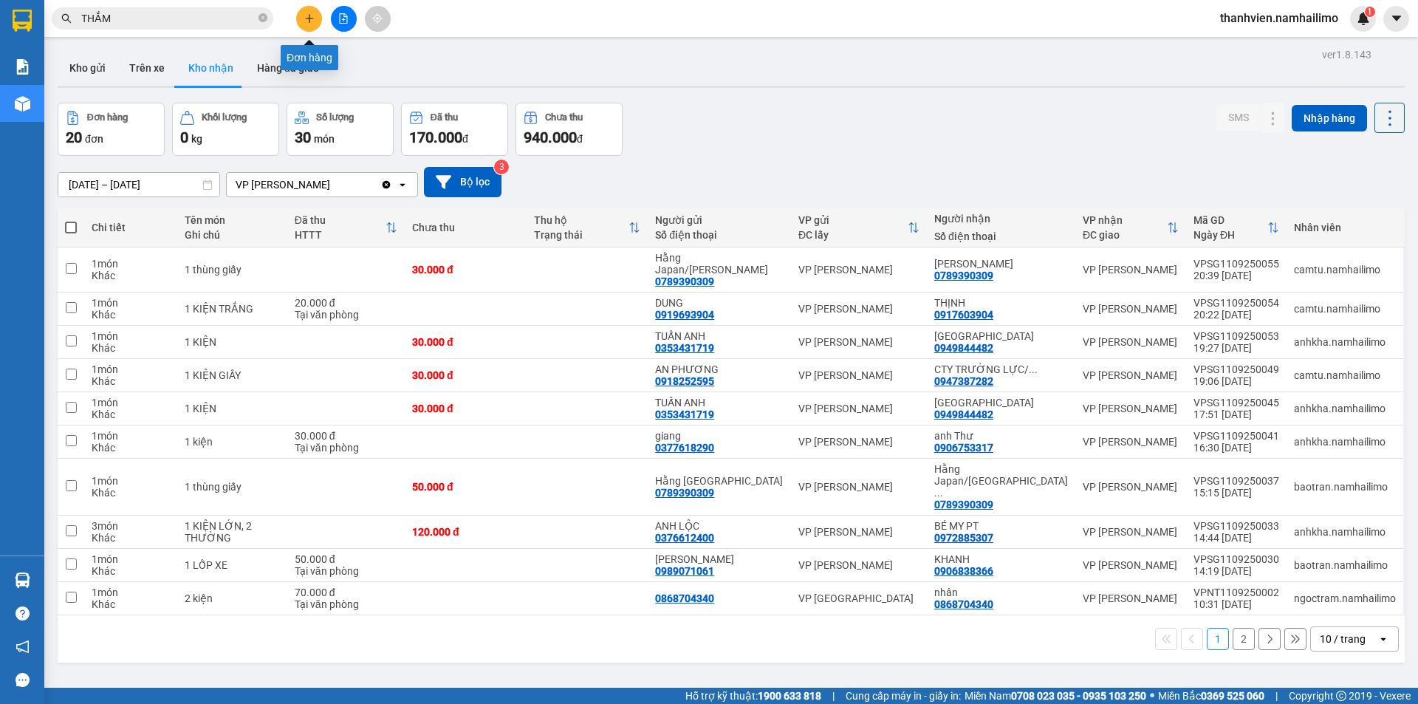
click at [311, 23] on icon "plus" at bounding box center [309, 18] width 10 height 10
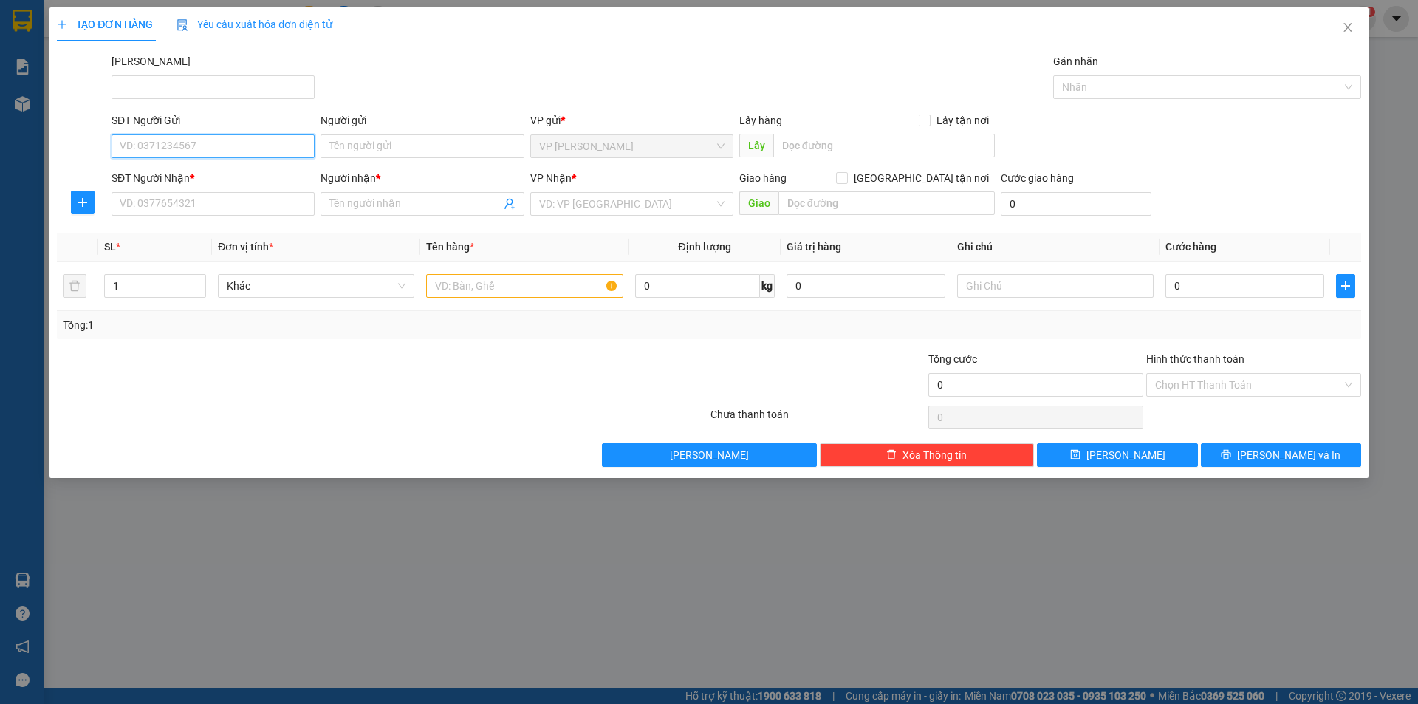
click at [220, 155] on input "SĐT Người Gửi" at bounding box center [212, 146] width 203 height 24
click at [223, 175] on div "0916655139 - THẮM" at bounding box center [212, 176] width 185 height 16
type input "0916655139"
type input "THẮM"
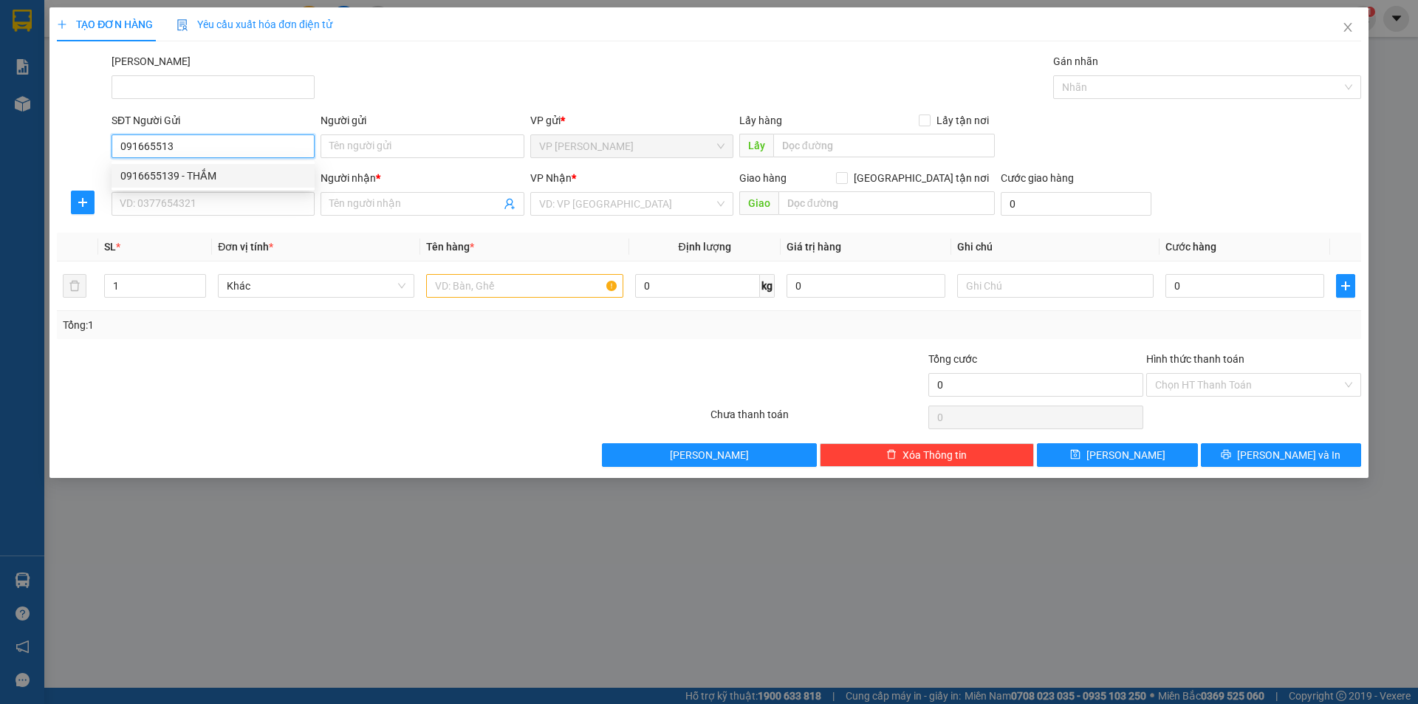
type input "0353000874"
type input "HUYỀN"
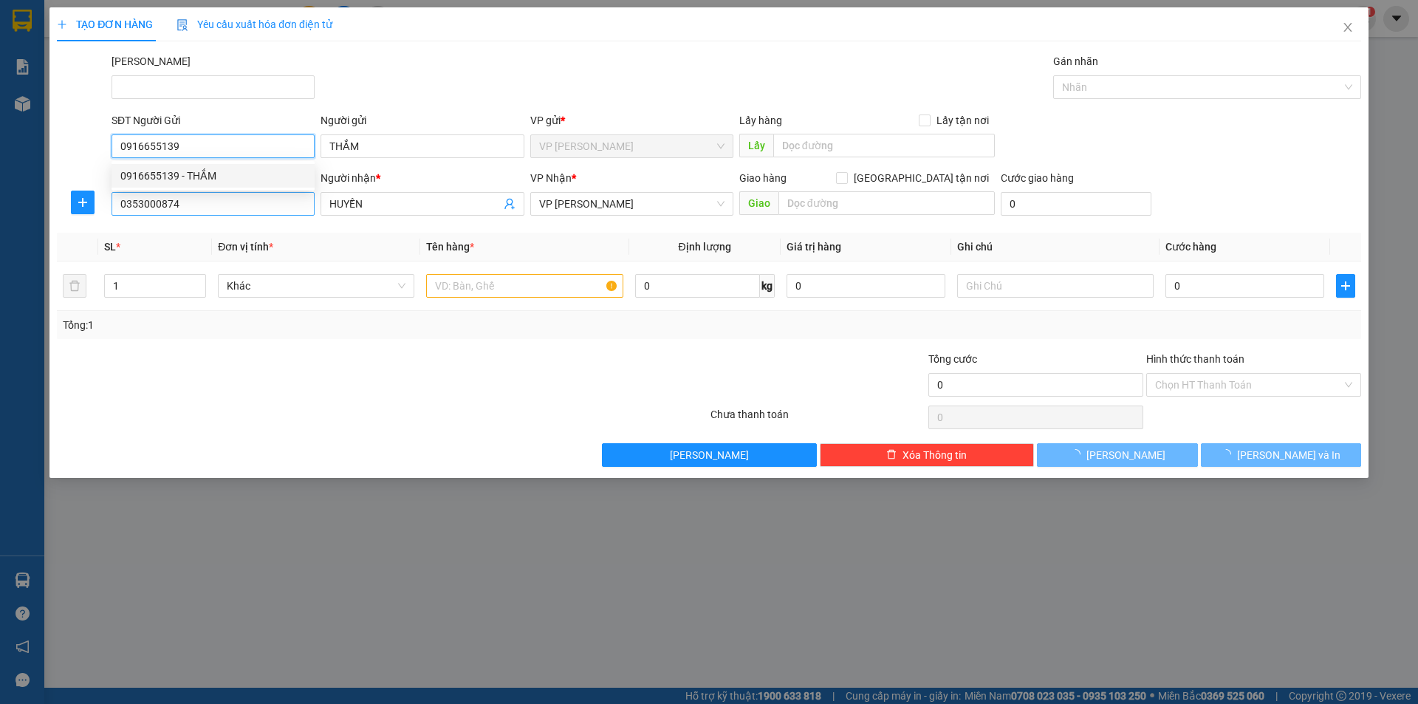
type input "40.000"
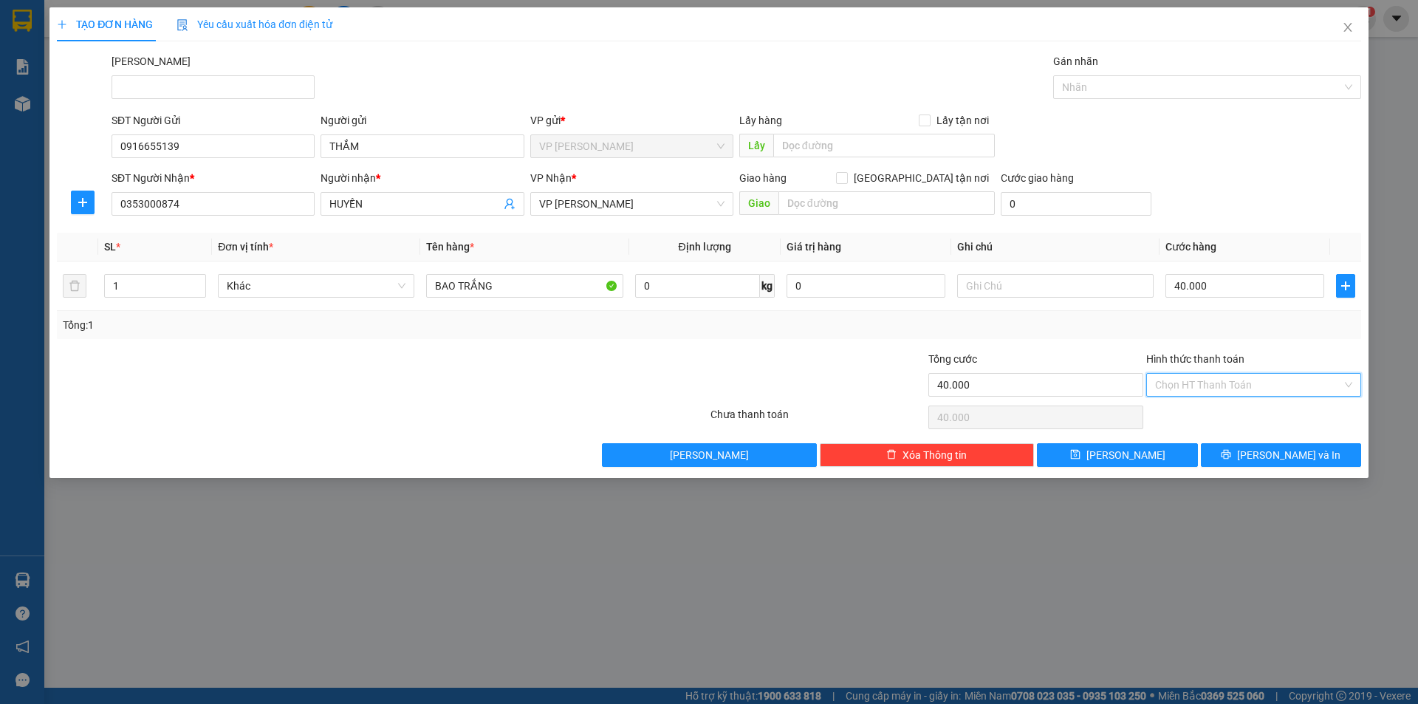
click at [1265, 382] on input "Hình thức thanh toán" at bounding box center [1248, 385] width 187 height 22
click at [1262, 408] on div "Tại văn phòng" at bounding box center [1253, 414] width 197 height 16
click at [1258, 448] on button "[PERSON_NAME] và In" at bounding box center [1281, 455] width 160 height 24
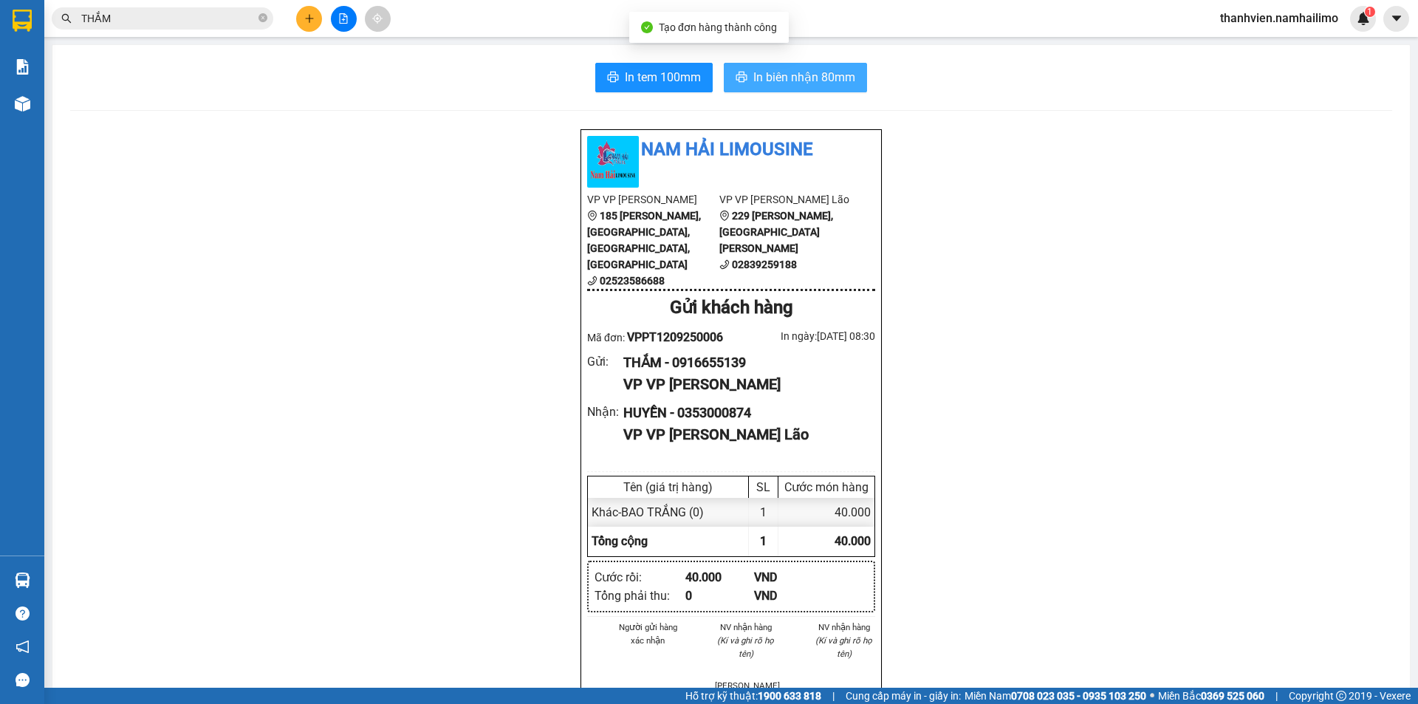
click at [829, 73] on span "In biên nhận 80mm" at bounding box center [804, 77] width 102 height 18
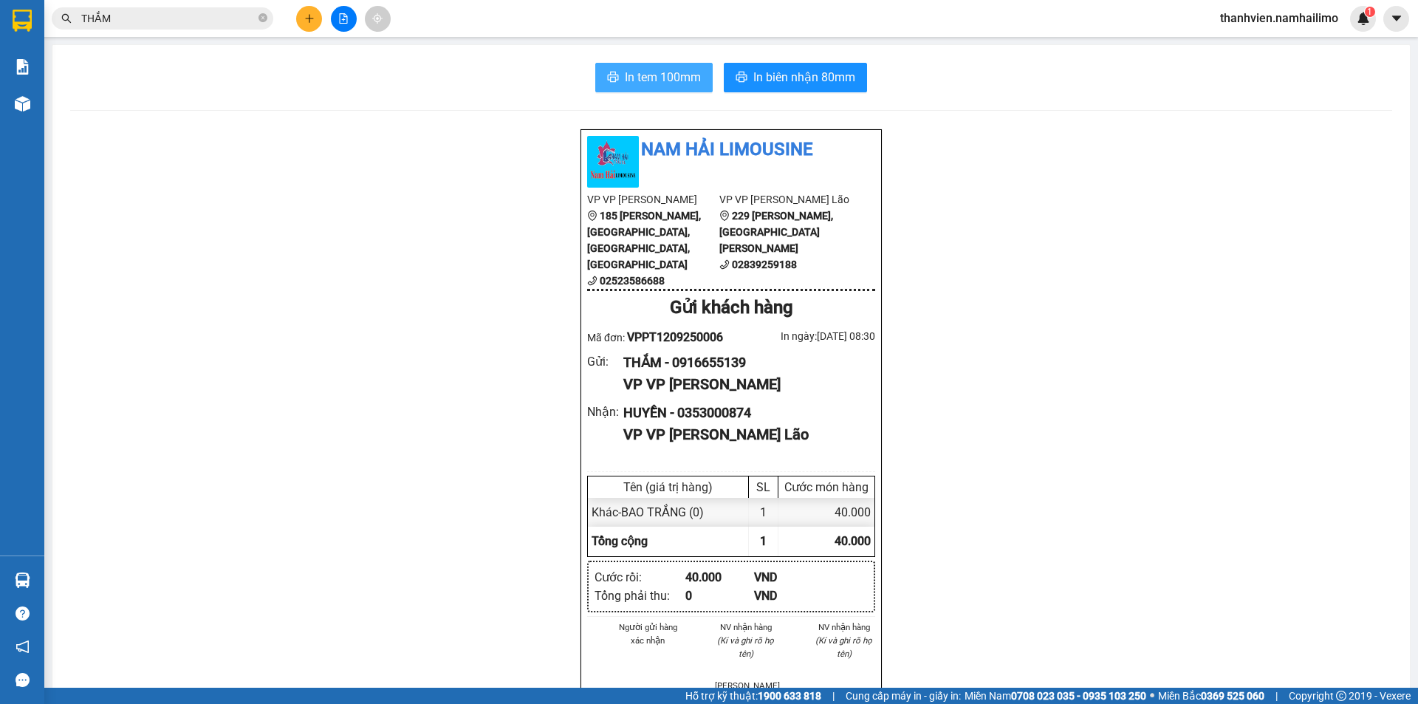
drag, startPoint x: 673, startPoint y: 81, endPoint x: 594, endPoint y: 117, distance: 87.3
click at [673, 80] on span "In tem 100mm" at bounding box center [663, 77] width 76 height 18
click at [339, 22] on icon "file-add" at bounding box center [343, 18] width 10 height 10
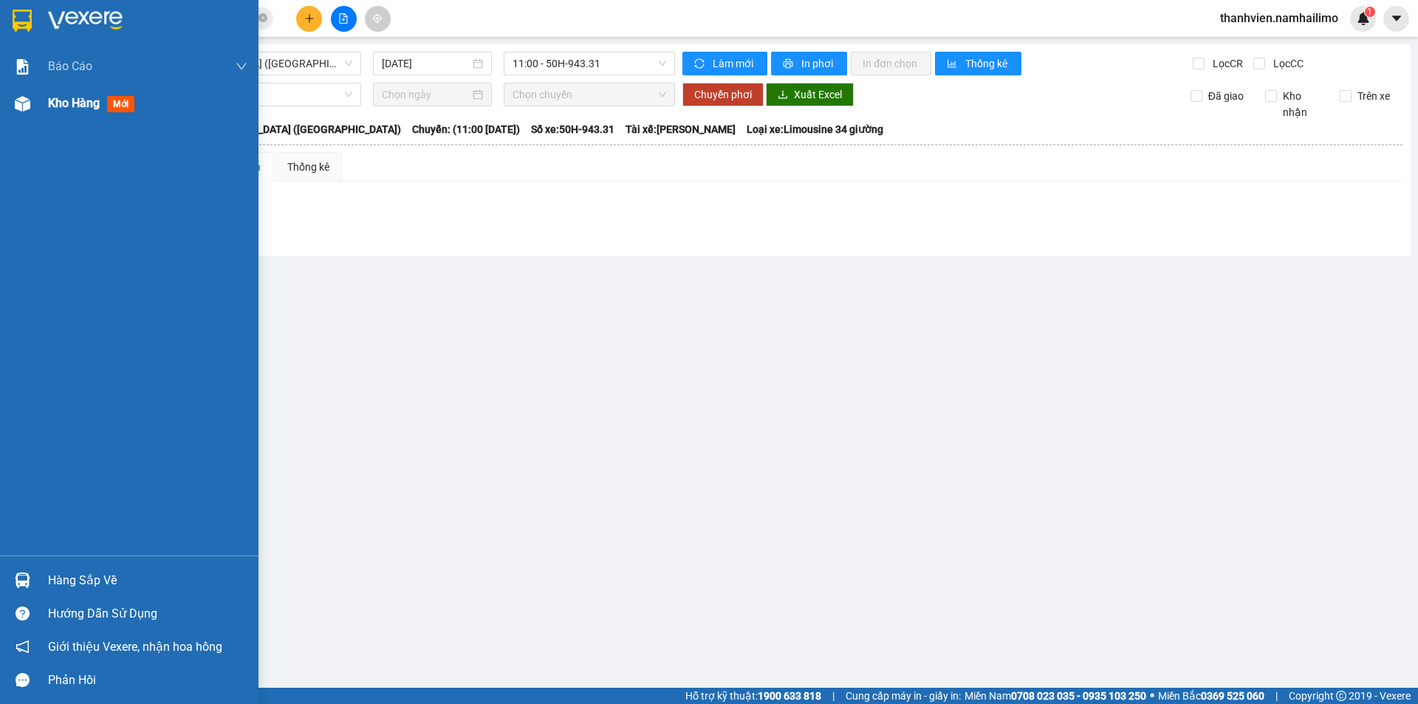
click at [86, 100] on span "Kho hàng" at bounding box center [74, 103] width 52 height 14
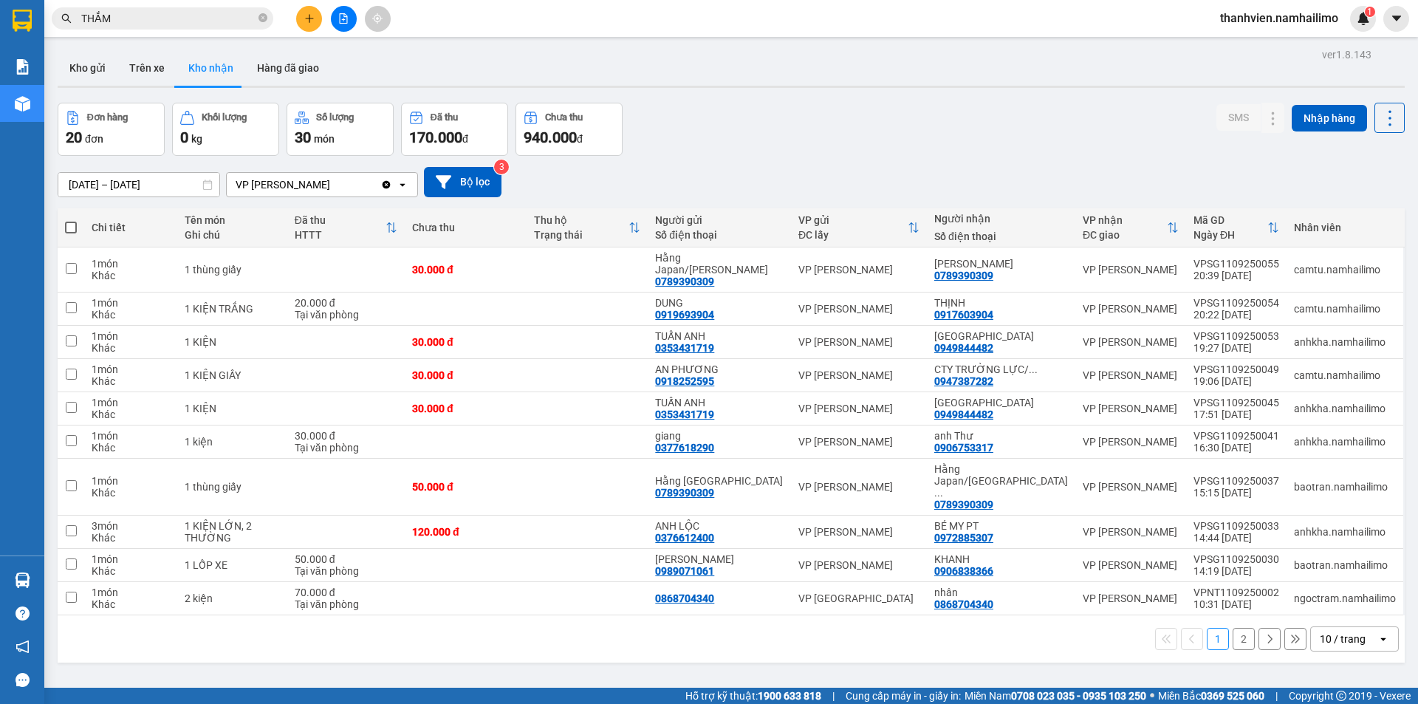
click at [1232, 628] on button "2" at bounding box center [1243, 639] width 22 height 22
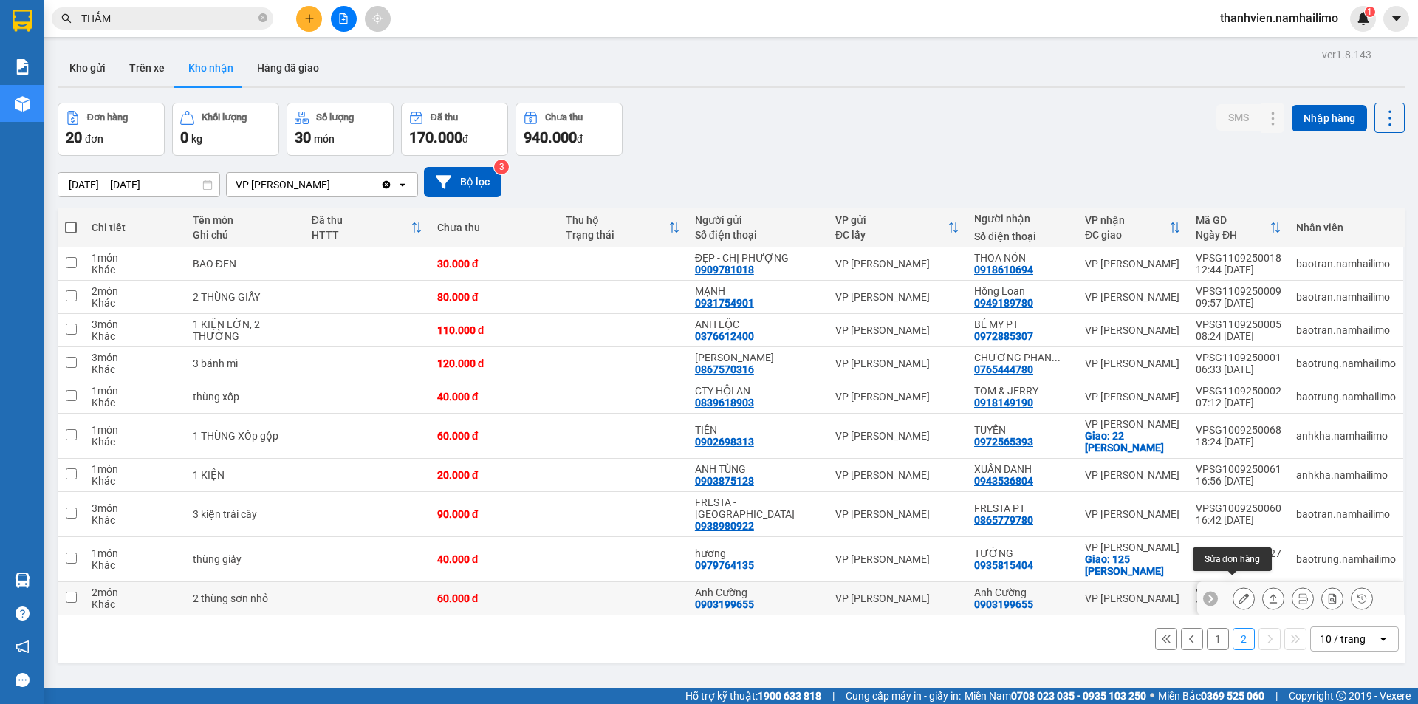
click at [1238, 589] on button at bounding box center [1243, 599] width 21 height 26
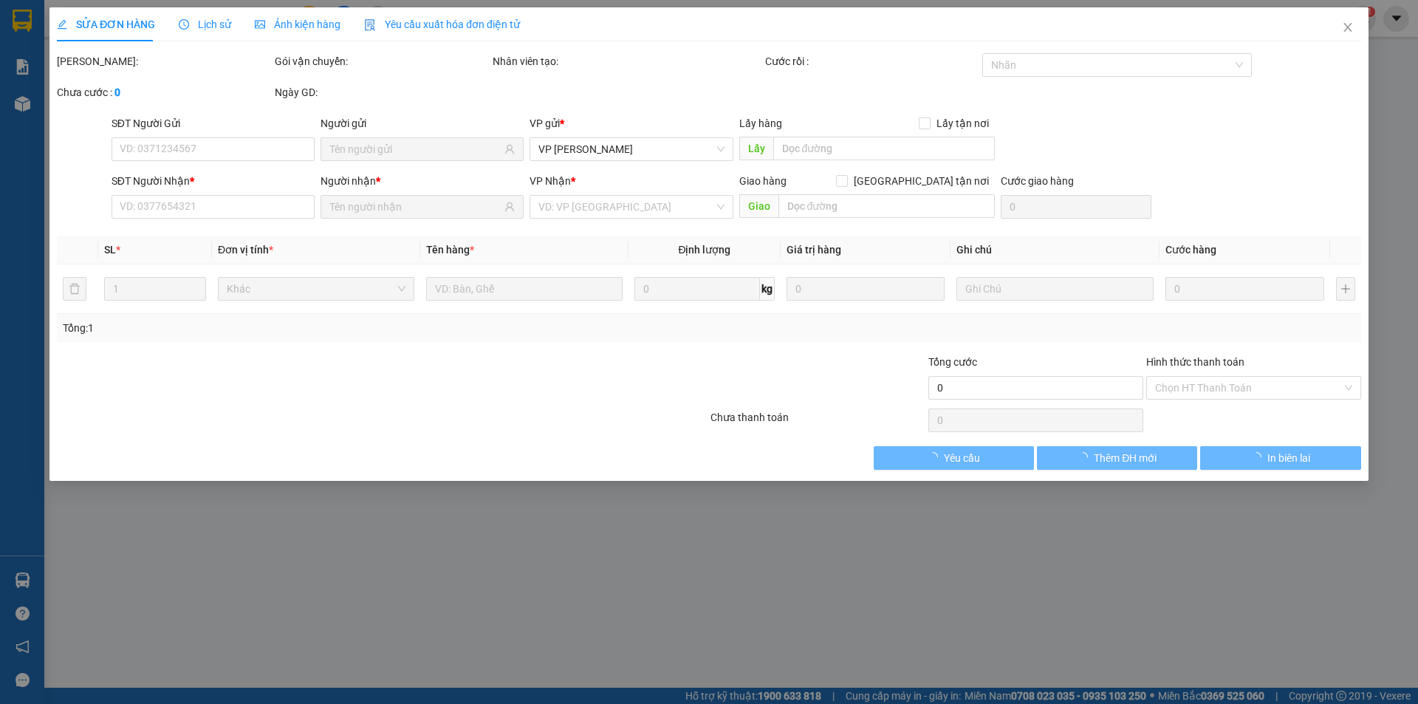
type input "0903199655"
type input "Anh Cường"
type input "0903199655"
type input "Anh Cường"
type input "60.000"
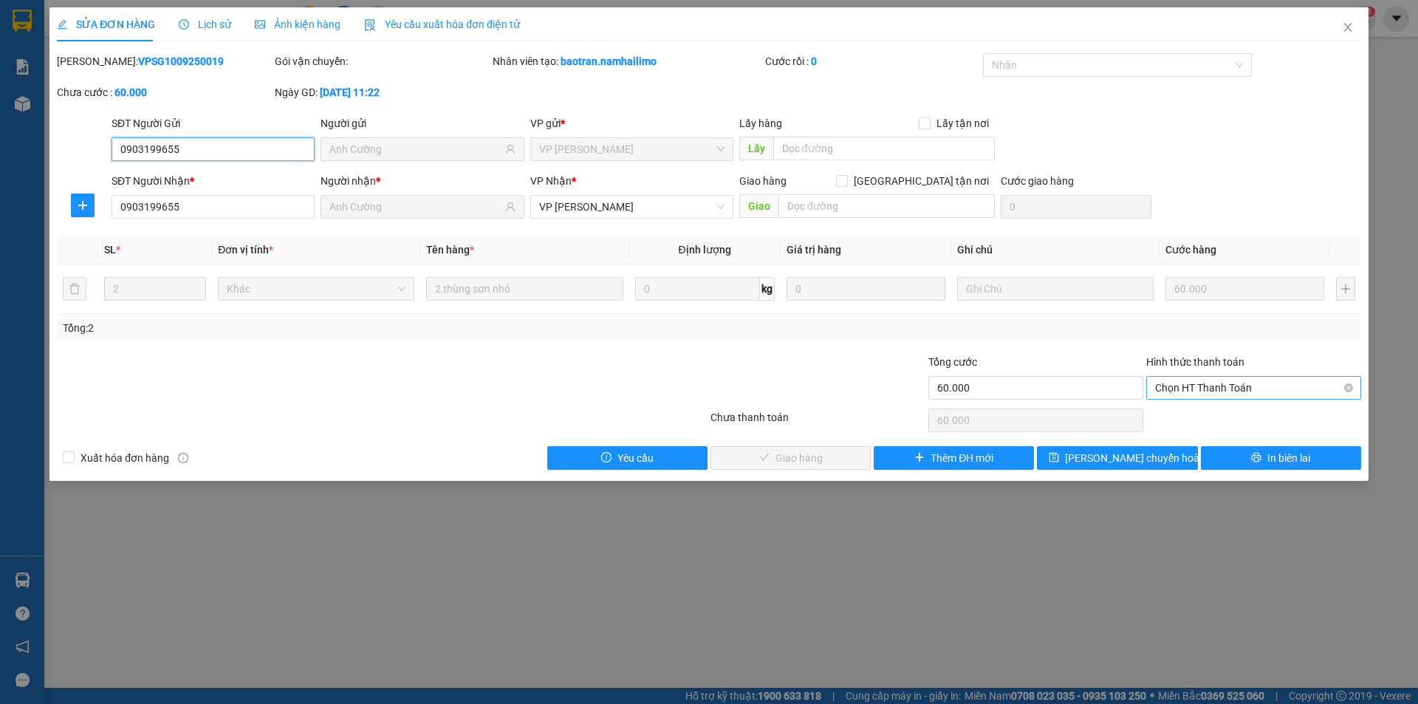
click at [1271, 386] on span "Chọn HT Thanh Toán" at bounding box center [1253, 388] width 197 height 22
click at [1237, 416] on div "Tại văn phòng" at bounding box center [1253, 417] width 197 height 16
type input "0"
click at [806, 461] on span "Giao hàng" at bounding box center [798, 458] width 47 height 16
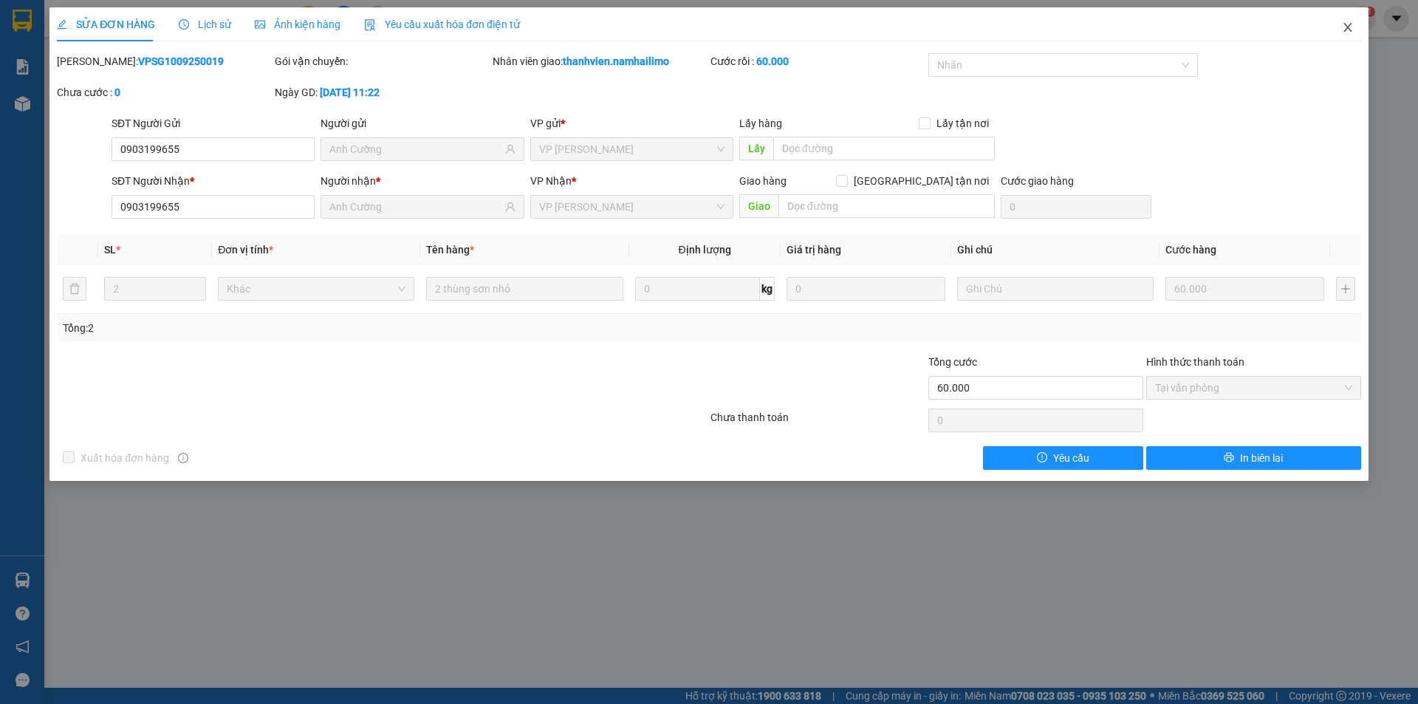
click at [1347, 30] on icon "close" at bounding box center [1348, 27] width 12 height 12
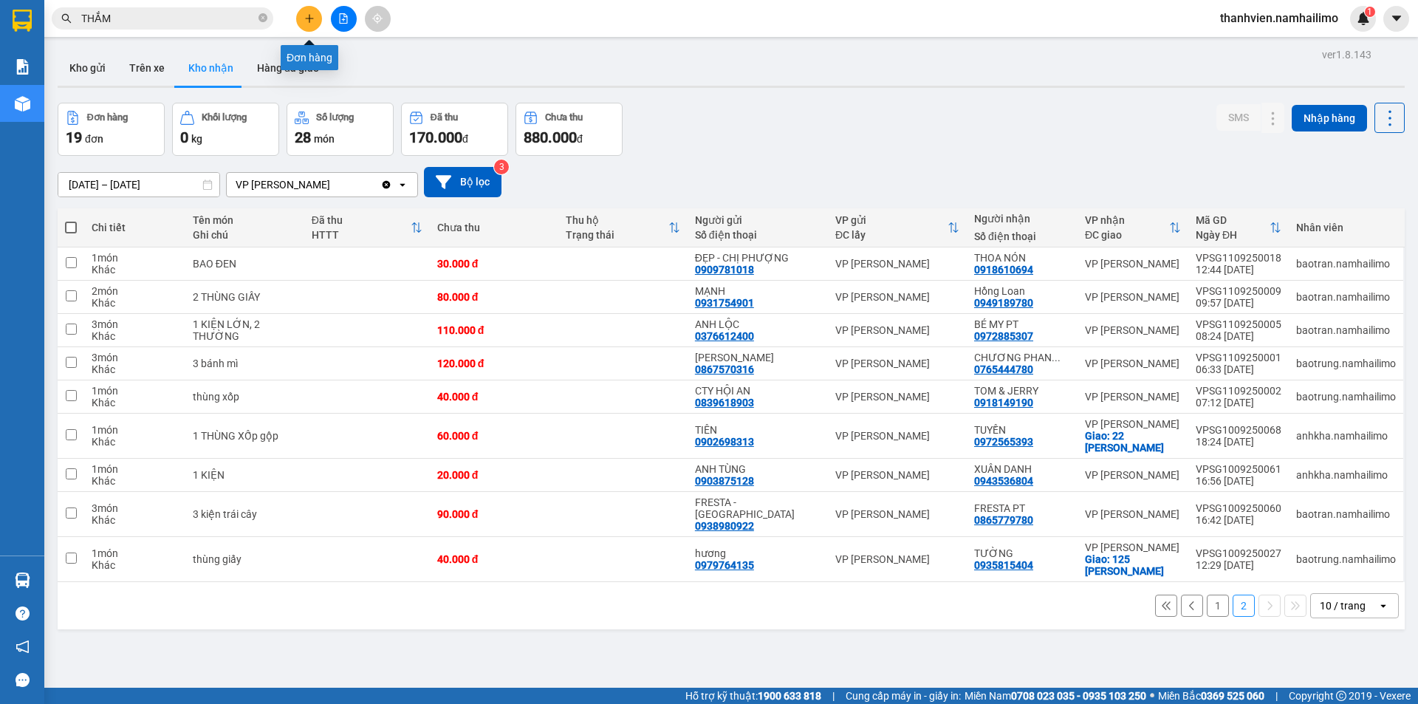
click at [301, 14] on button at bounding box center [309, 19] width 26 height 26
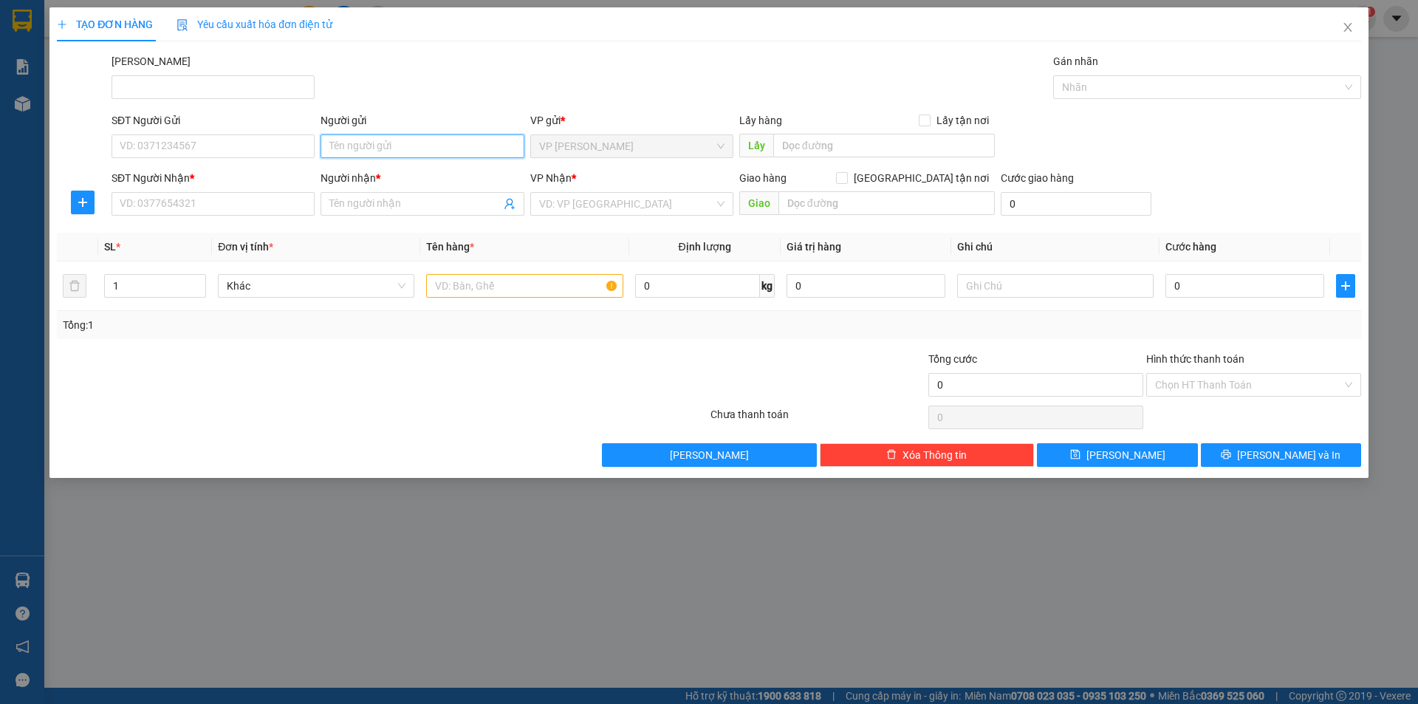
click at [390, 145] on input "Người gửi" at bounding box center [421, 146] width 203 height 24
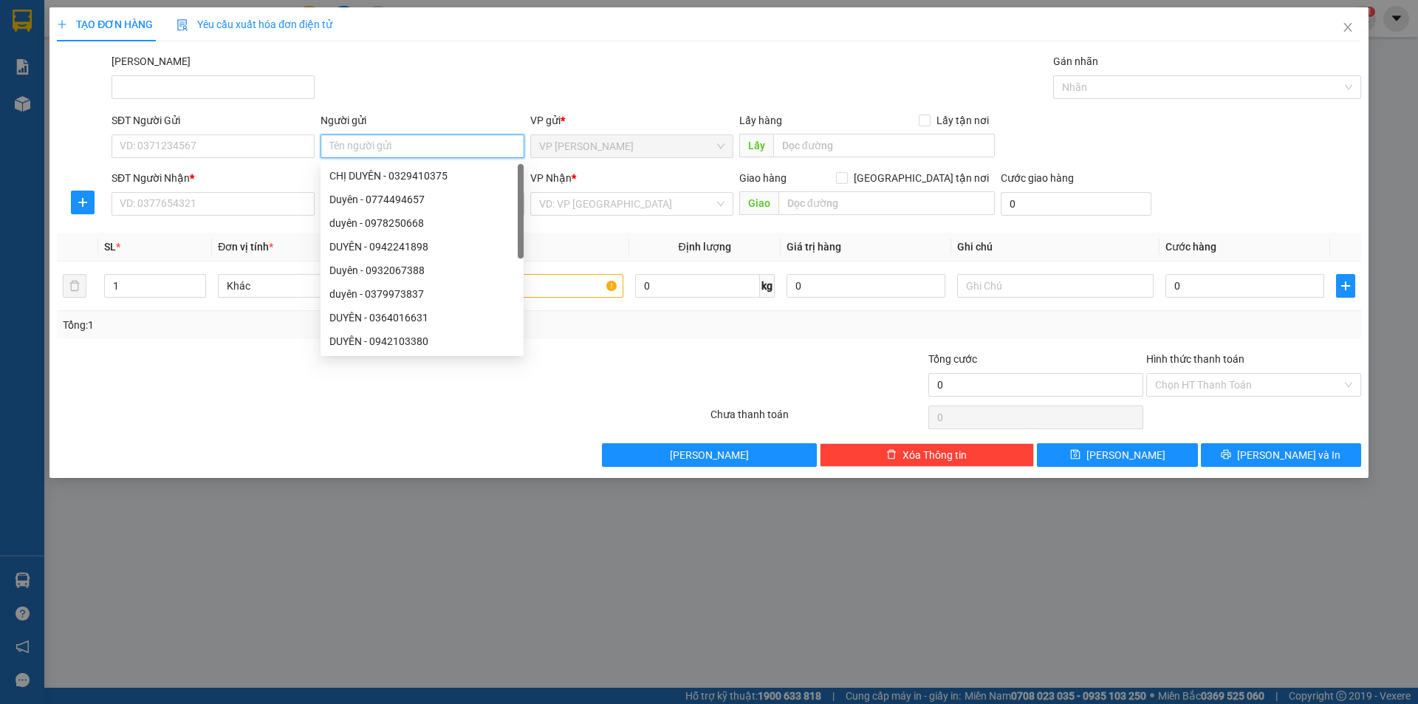
type input "Y"
type input "THÀNH"
click at [270, 152] on input "SĐT Người Gửi" at bounding box center [212, 146] width 203 height 24
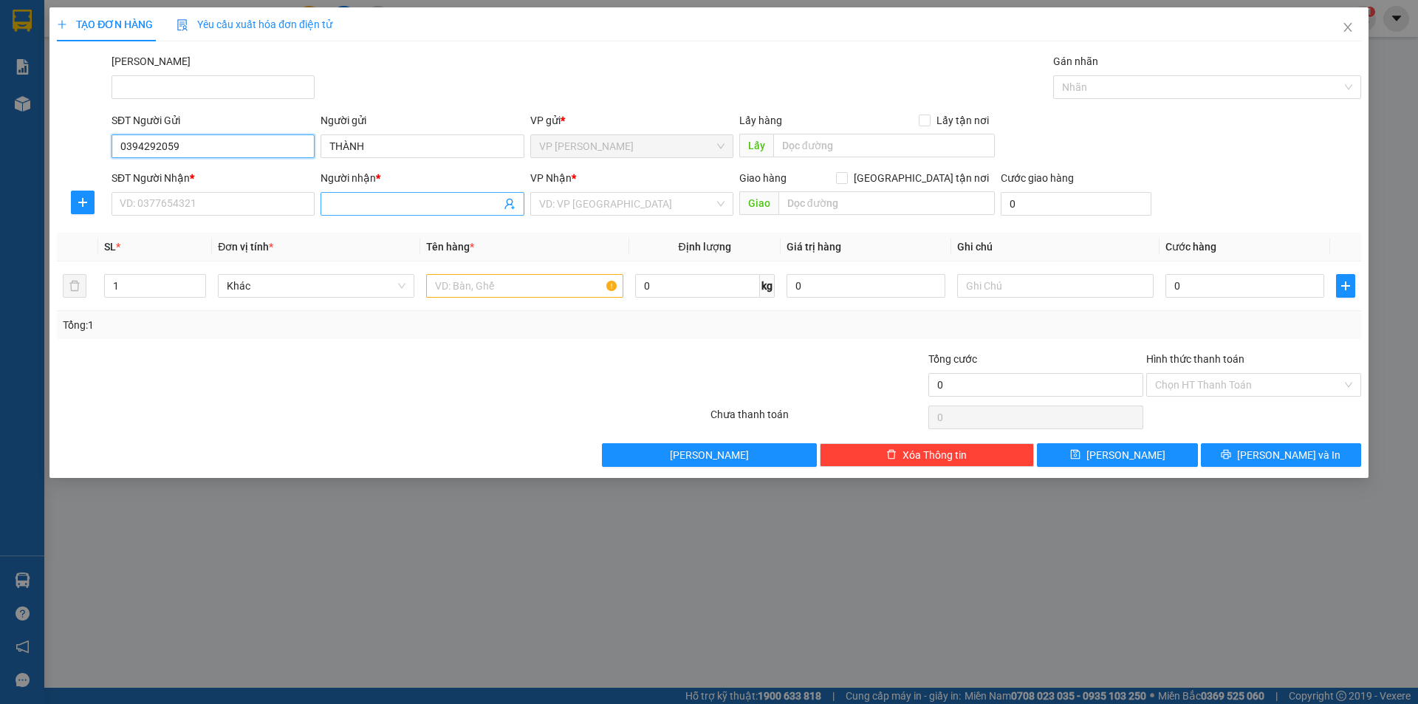
type input "0394292059"
click at [362, 206] on input "Người nhận *" at bounding box center [414, 204] width 171 height 16
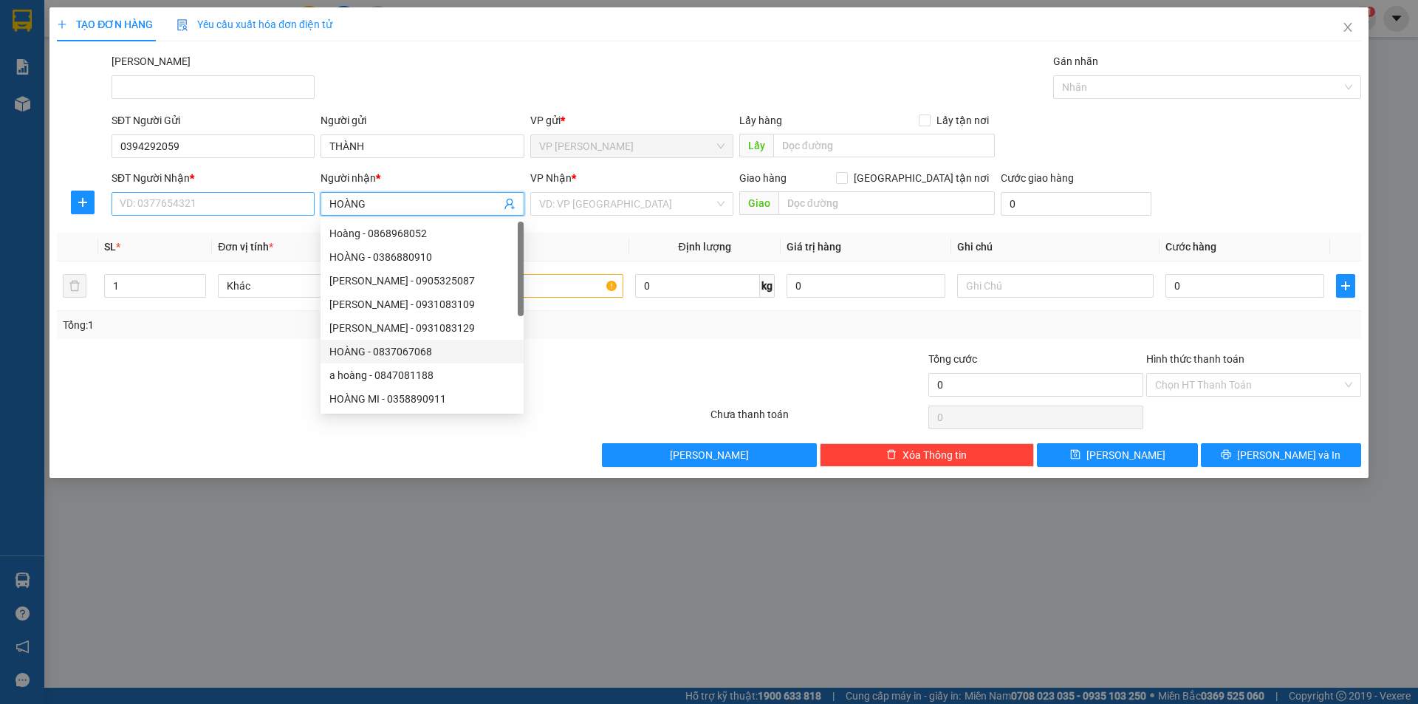
type input "HOÀNG"
click at [216, 213] on input "SĐT Người Nhận *" at bounding box center [212, 204] width 203 height 24
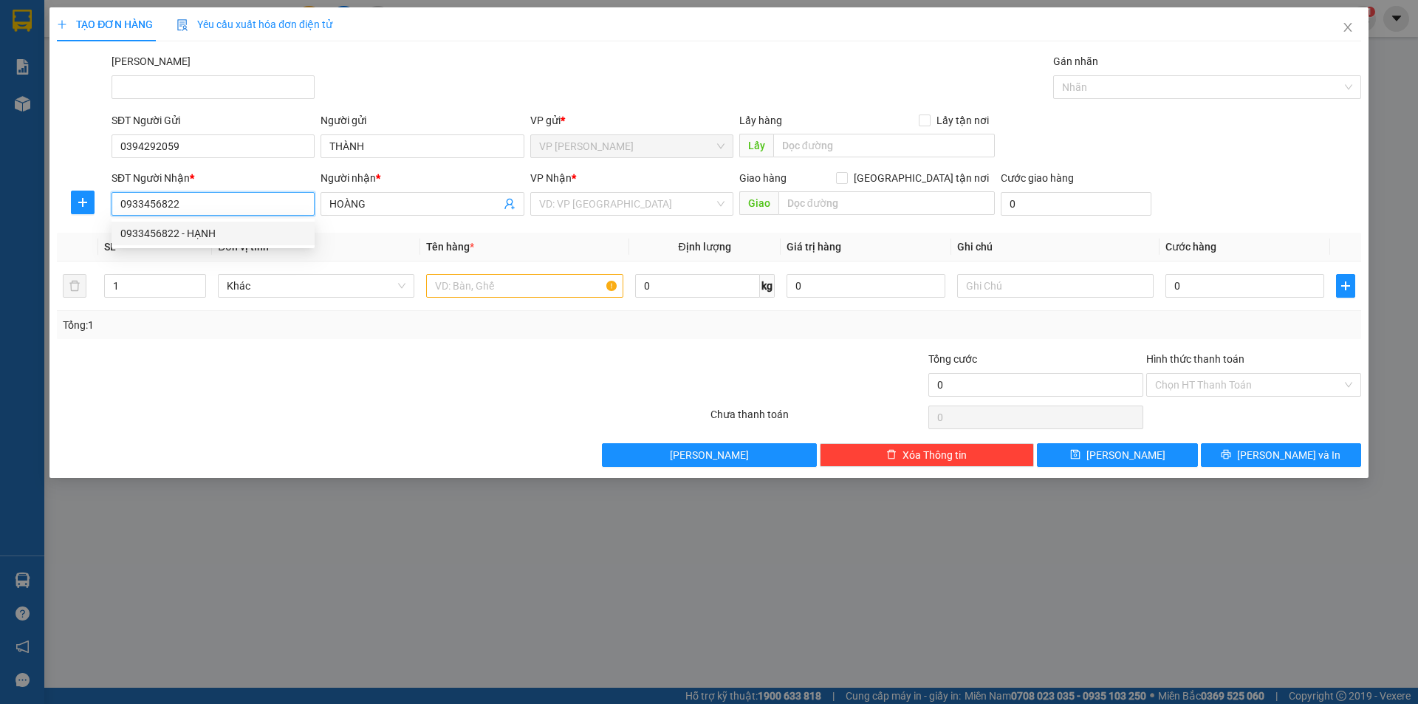
type input "0933456822"
drag, startPoint x: 254, startPoint y: 608, endPoint x: 244, endPoint y: 610, distance: 9.7
click at [254, 611] on div "TẠO ĐƠN HÀNG Yêu cầu xuất hóa đơn điện tử Transit Pickup Surcharge Ids Transit …" at bounding box center [709, 352] width 1418 height 704
click at [606, 205] on input "search" at bounding box center [626, 204] width 175 height 22
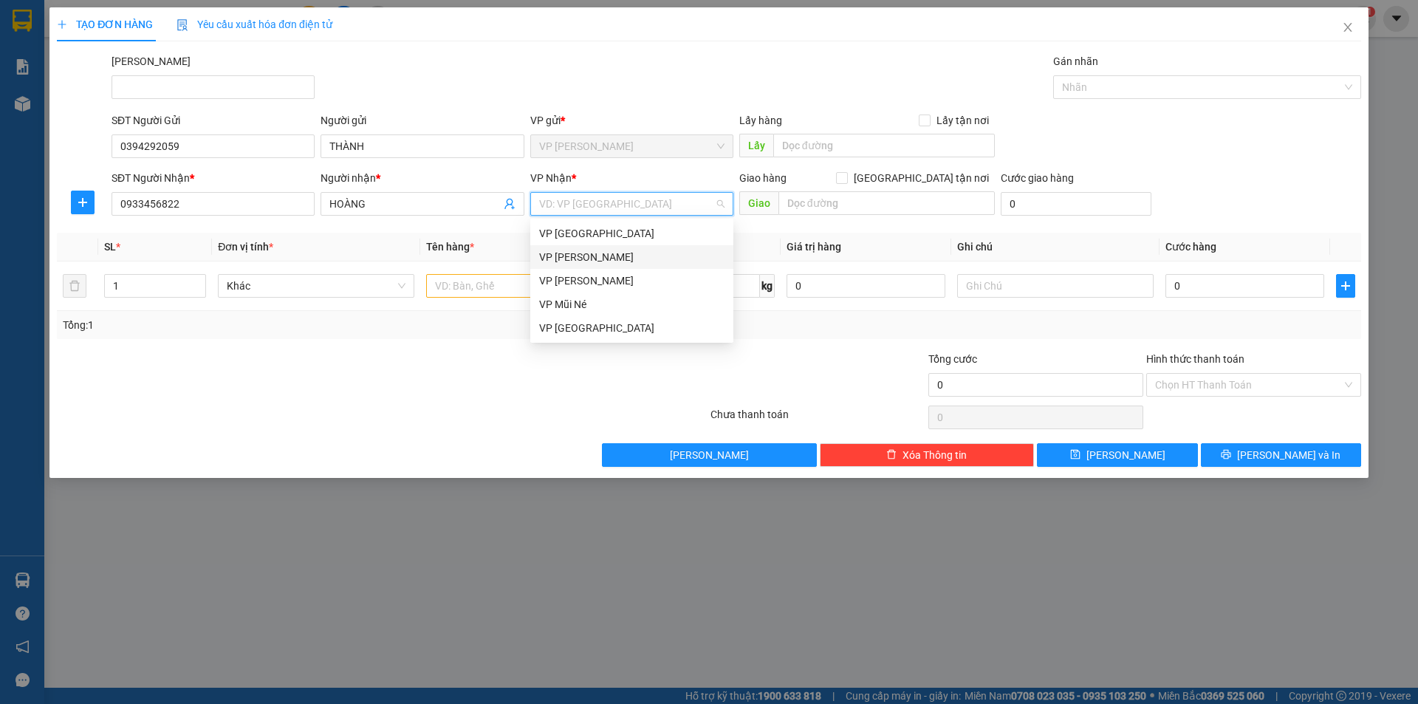
click at [628, 261] on div "VP [PERSON_NAME]" at bounding box center [631, 257] width 185 height 16
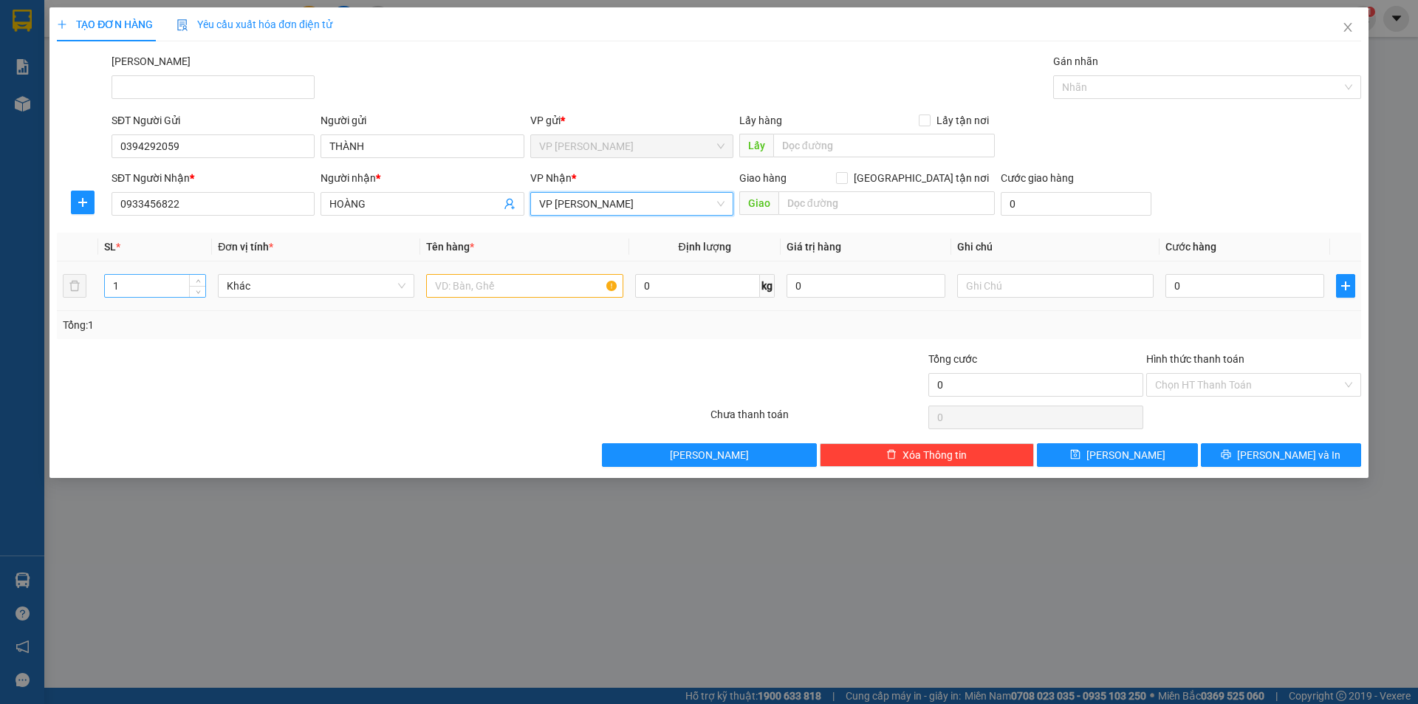
click at [120, 284] on input "1" at bounding box center [155, 286] width 100 height 22
type input "11"
click at [487, 286] on input "text" at bounding box center [524, 286] width 196 height 24
type input "THÙNG MẮM+BỊ GIẤY"
click at [1196, 286] on input "0" at bounding box center [1244, 286] width 159 height 24
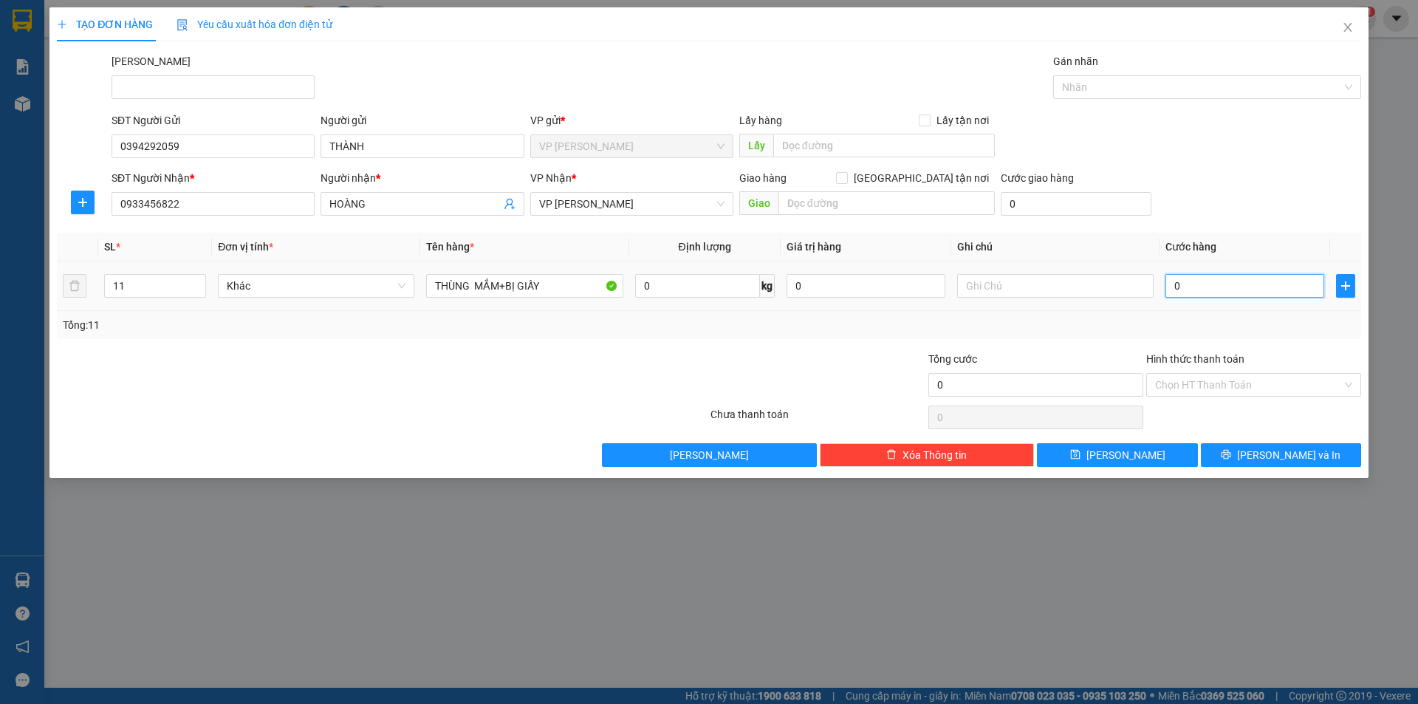
type input "4"
type input "44"
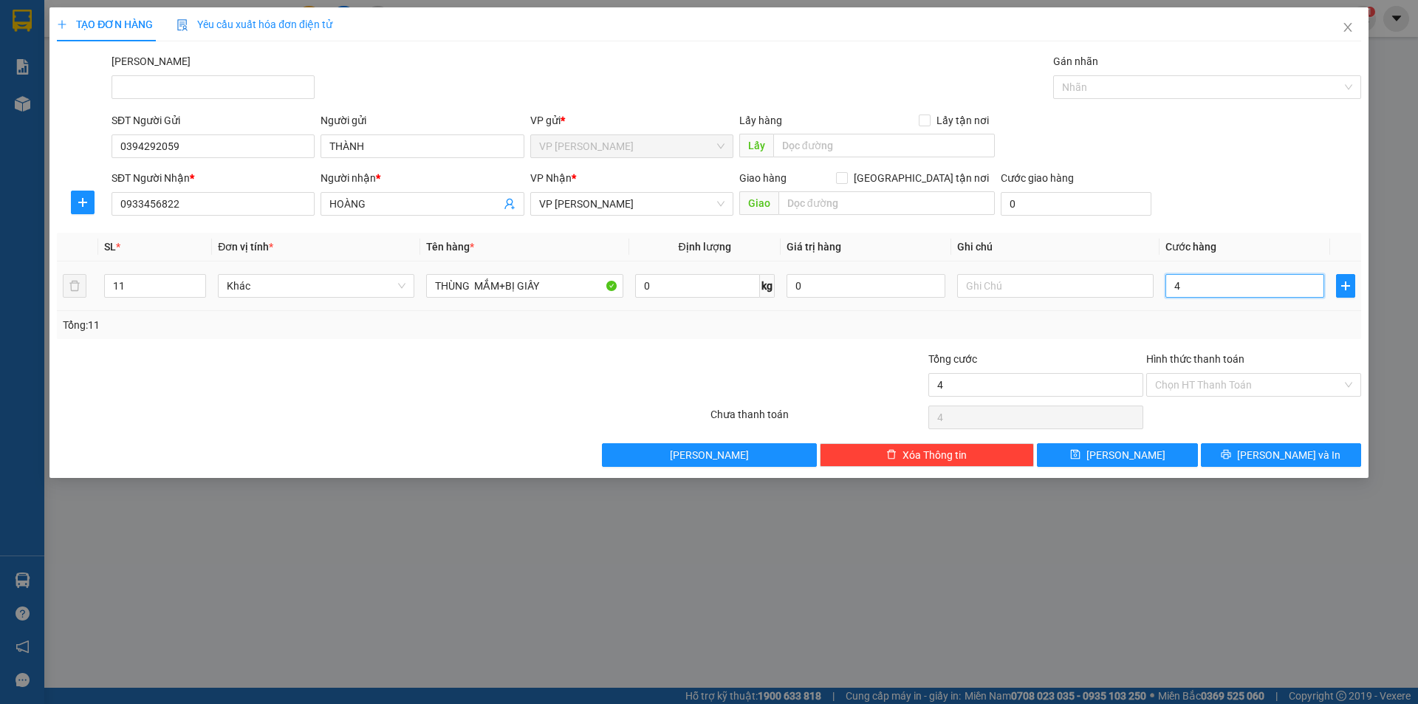
type input "44"
type input "440"
type input "440.000"
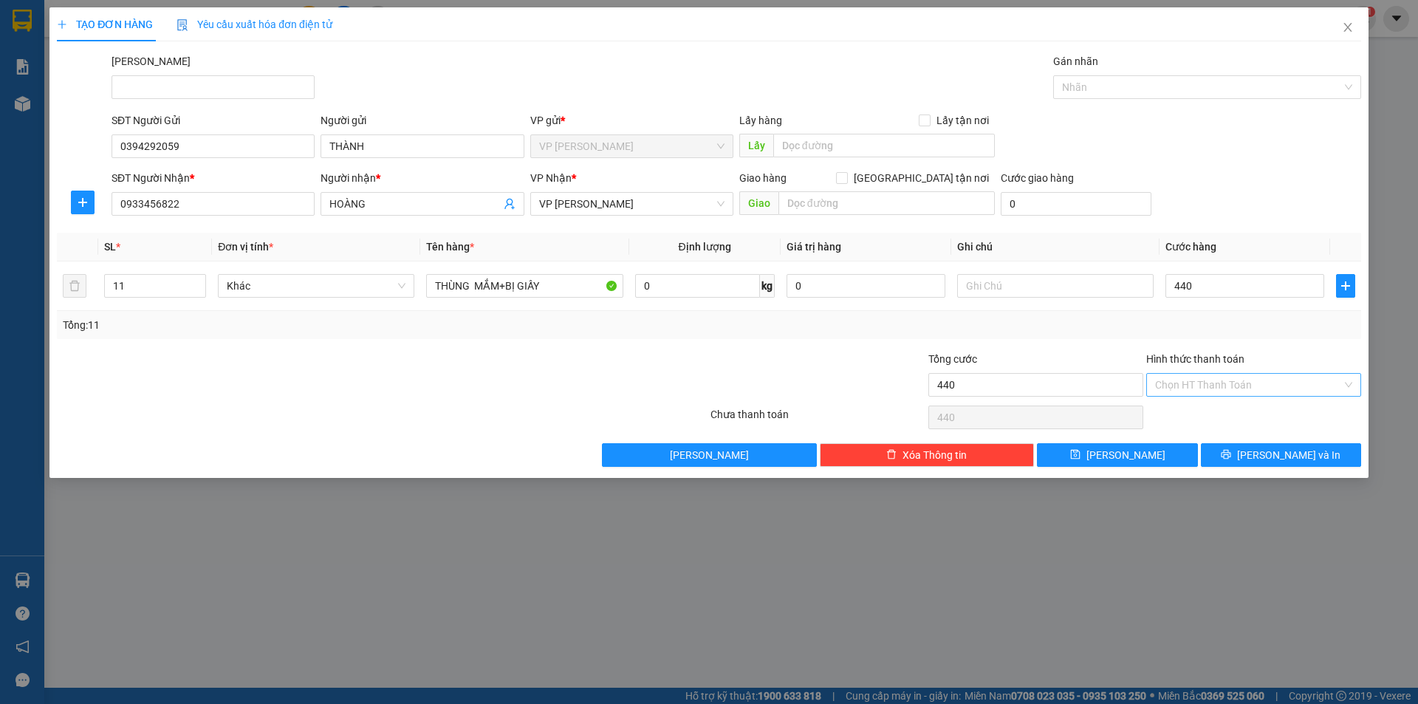
type input "440.000"
click at [1268, 385] on input "Hình thức thanh toán" at bounding box center [1248, 385] width 187 height 22
click at [1272, 413] on div "Tại văn phòng" at bounding box center [1253, 414] width 197 height 16
type input "0"
click at [1239, 385] on span "Tại văn phòng" at bounding box center [1253, 385] width 197 height 22
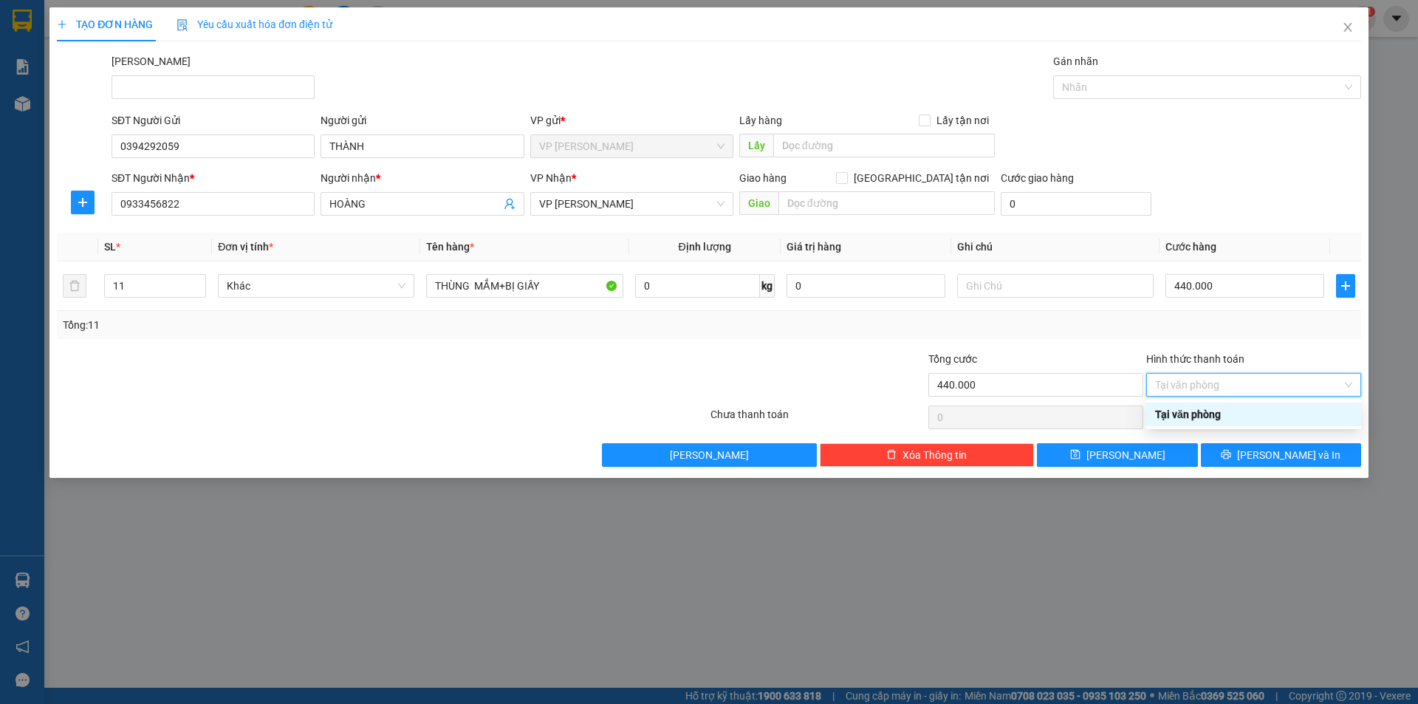
click at [1225, 411] on div "Tại văn phòng" at bounding box center [1253, 414] width 197 height 16
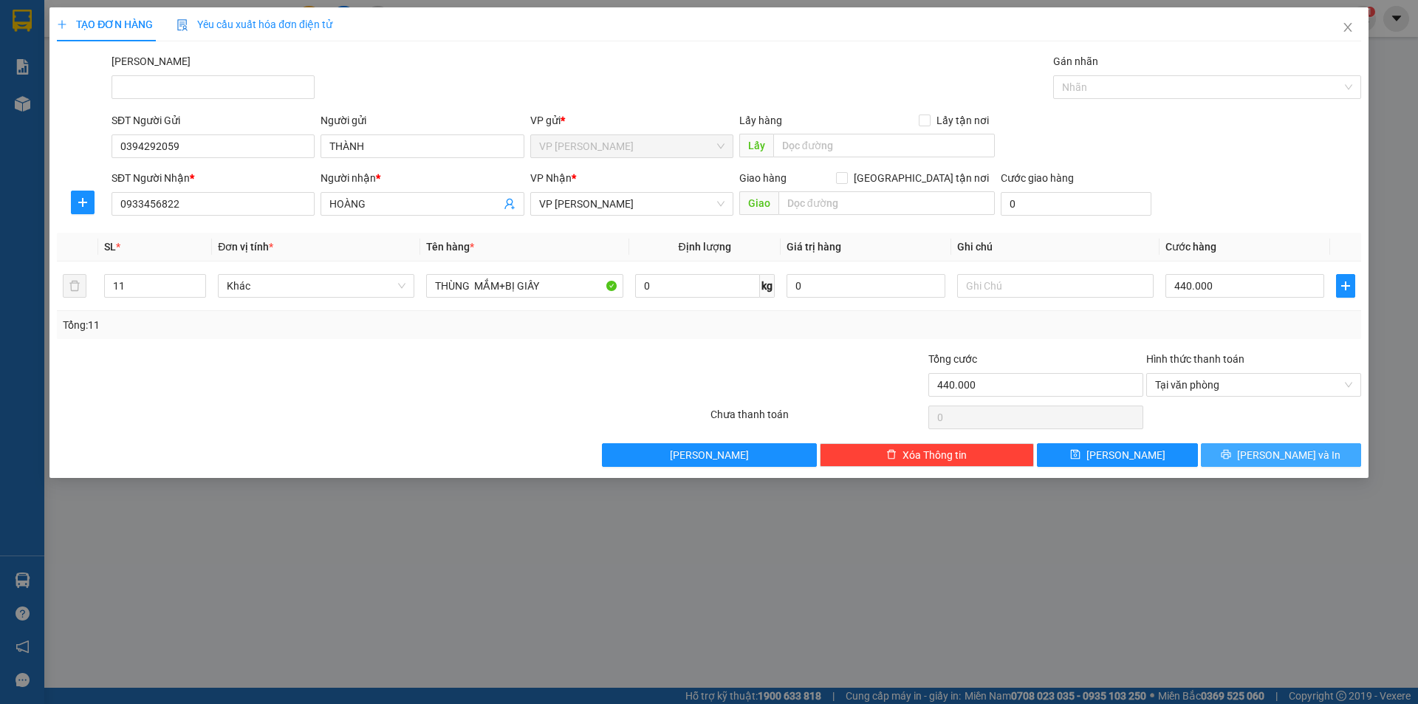
click at [1230, 449] on button "[PERSON_NAME] và In" at bounding box center [1281, 455] width 160 height 24
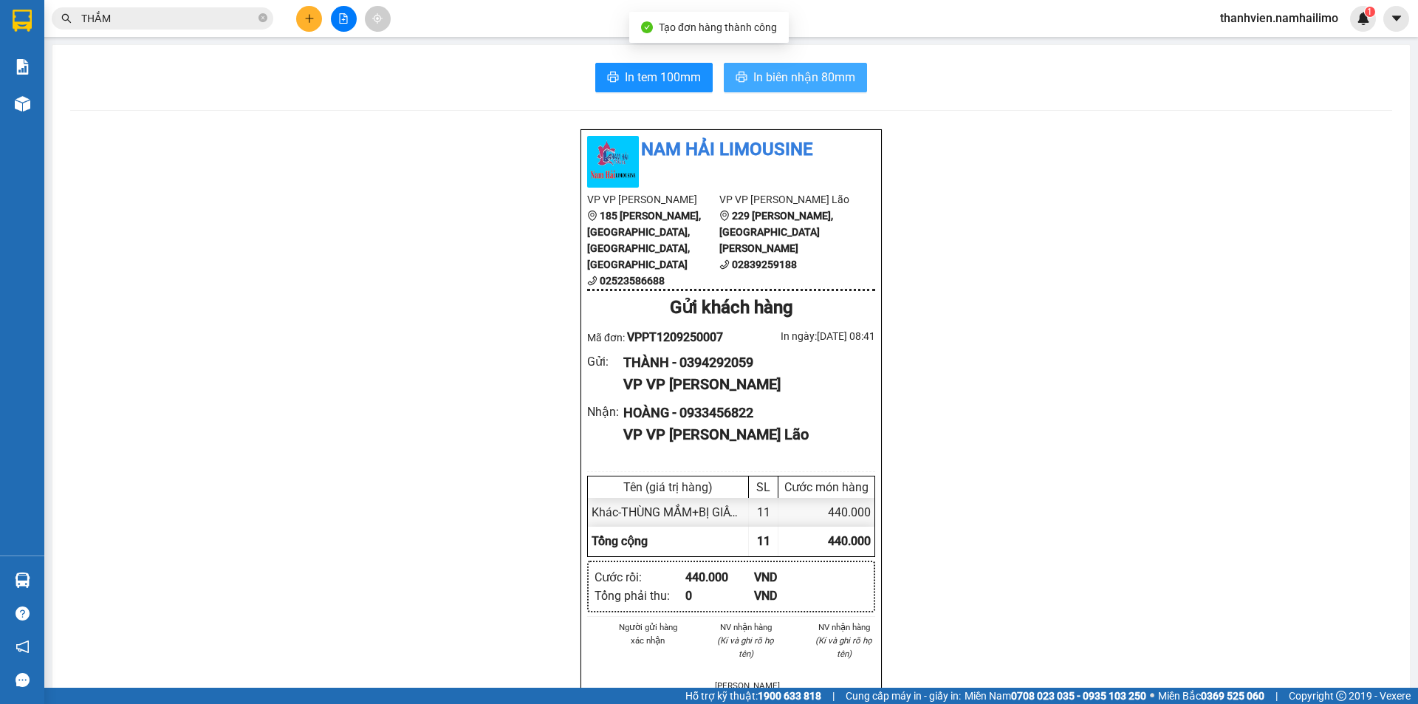
click at [843, 80] on span "In biên nhận 80mm" at bounding box center [804, 77] width 102 height 18
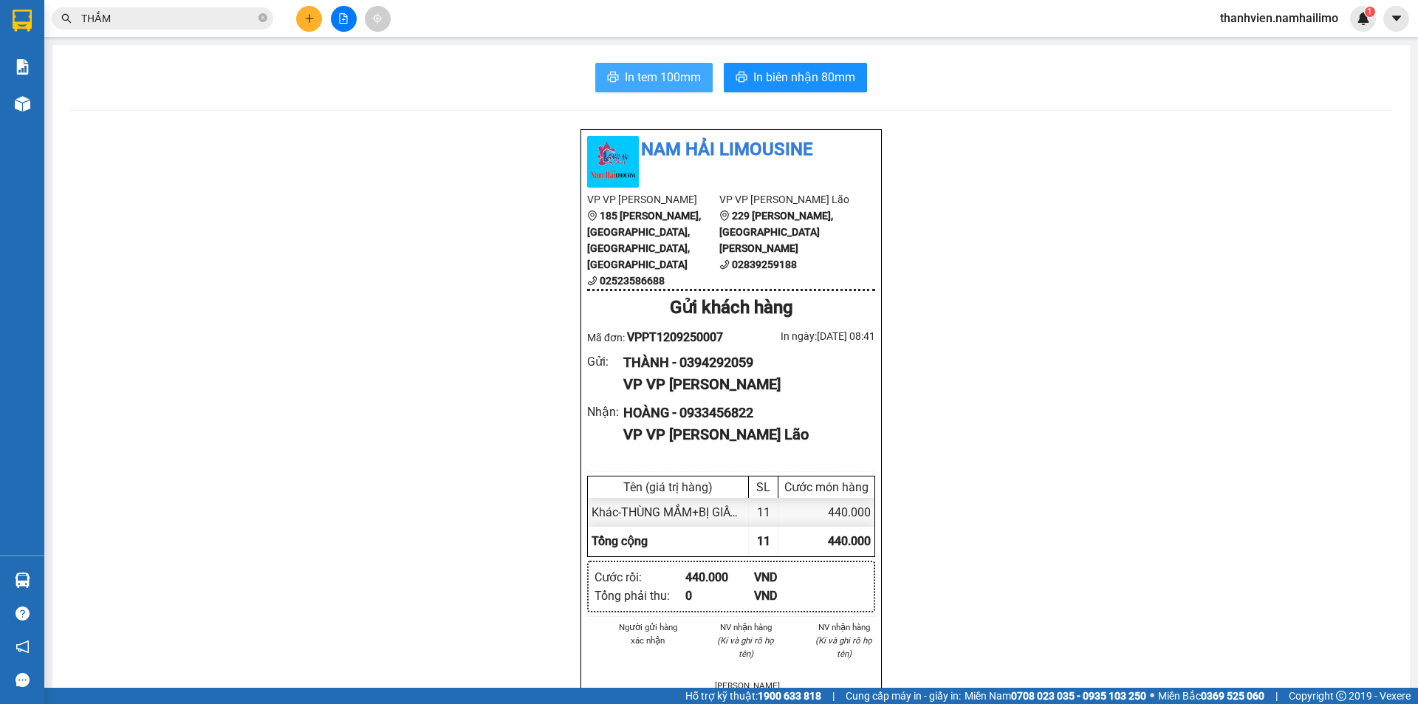
click at [636, 77] on span "In tem 100mm" at bounding box center [663, 77] width 76 height 18
click at [341, 23] on icon "file-add" at bounding box center [344, 18] width 8 height 10
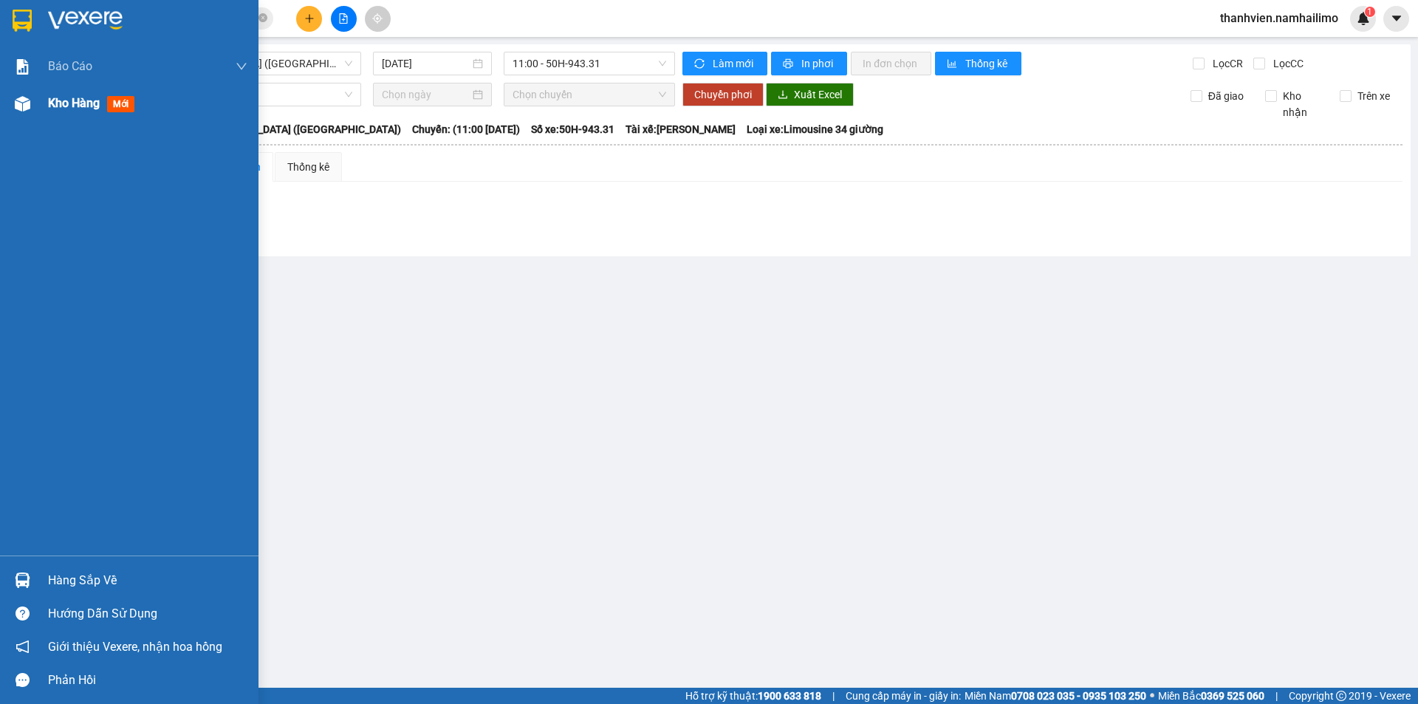
click at [57, 104] on span "Kho hàng" at bounding box center [74, 103] width 52 height 14
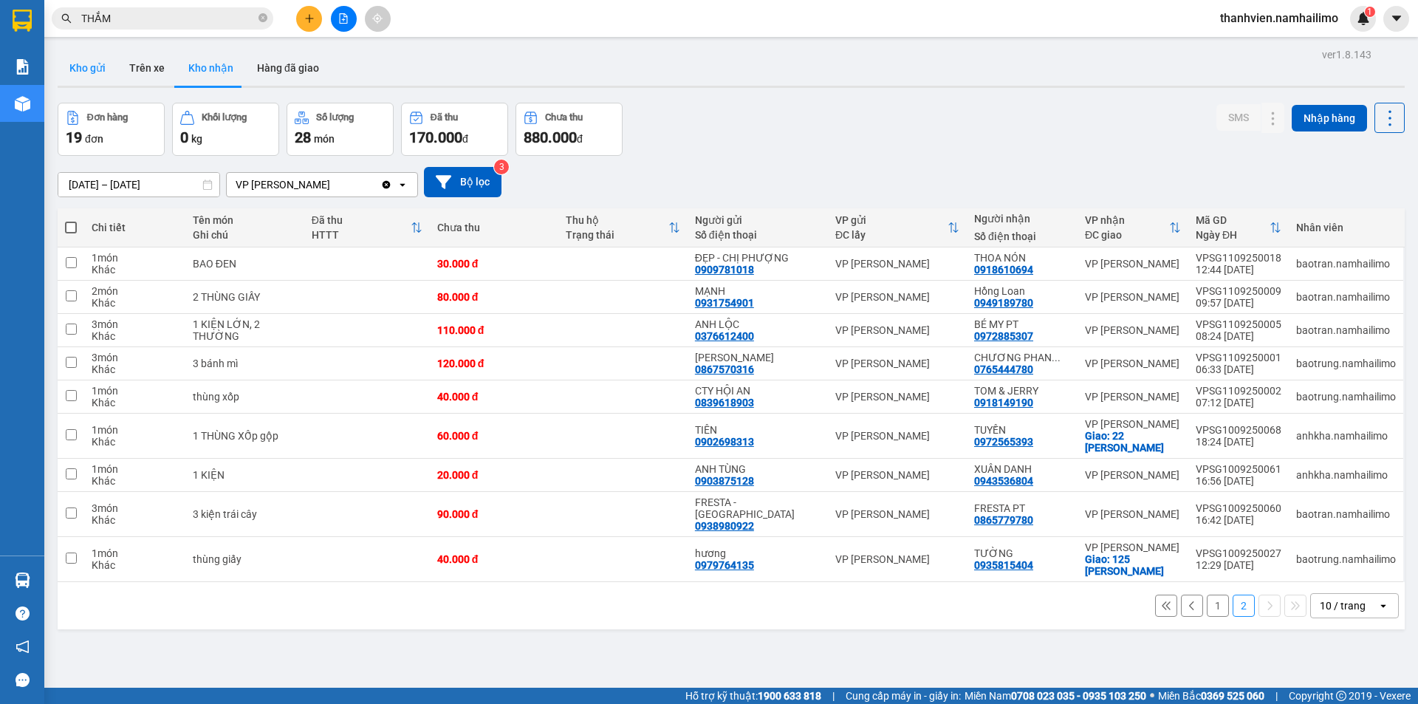
click at [91, 68] on button "Kho gửi" at bounding box center [88, 67] width 60 height 35
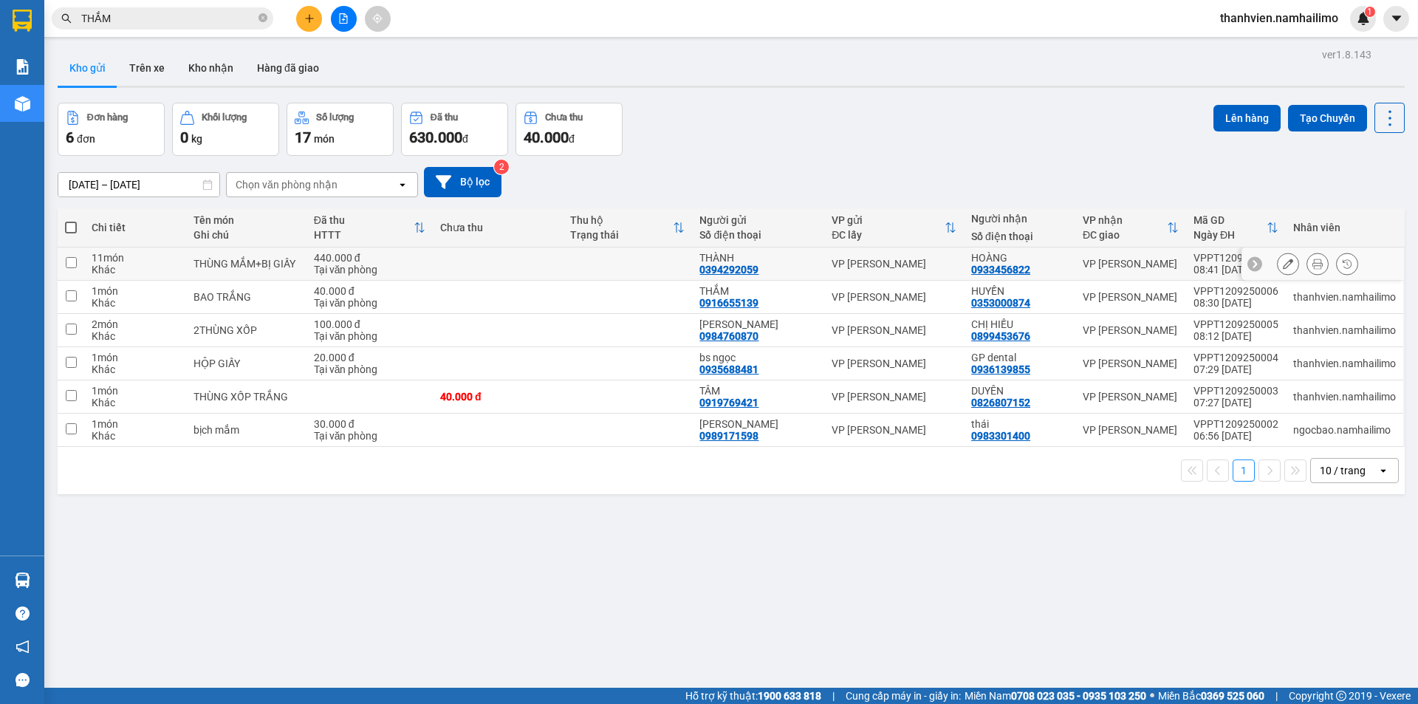
click at [73, 261] on input "checkbox" at bounding box center [71, 262] width 11 height 11
checkbox input "true"
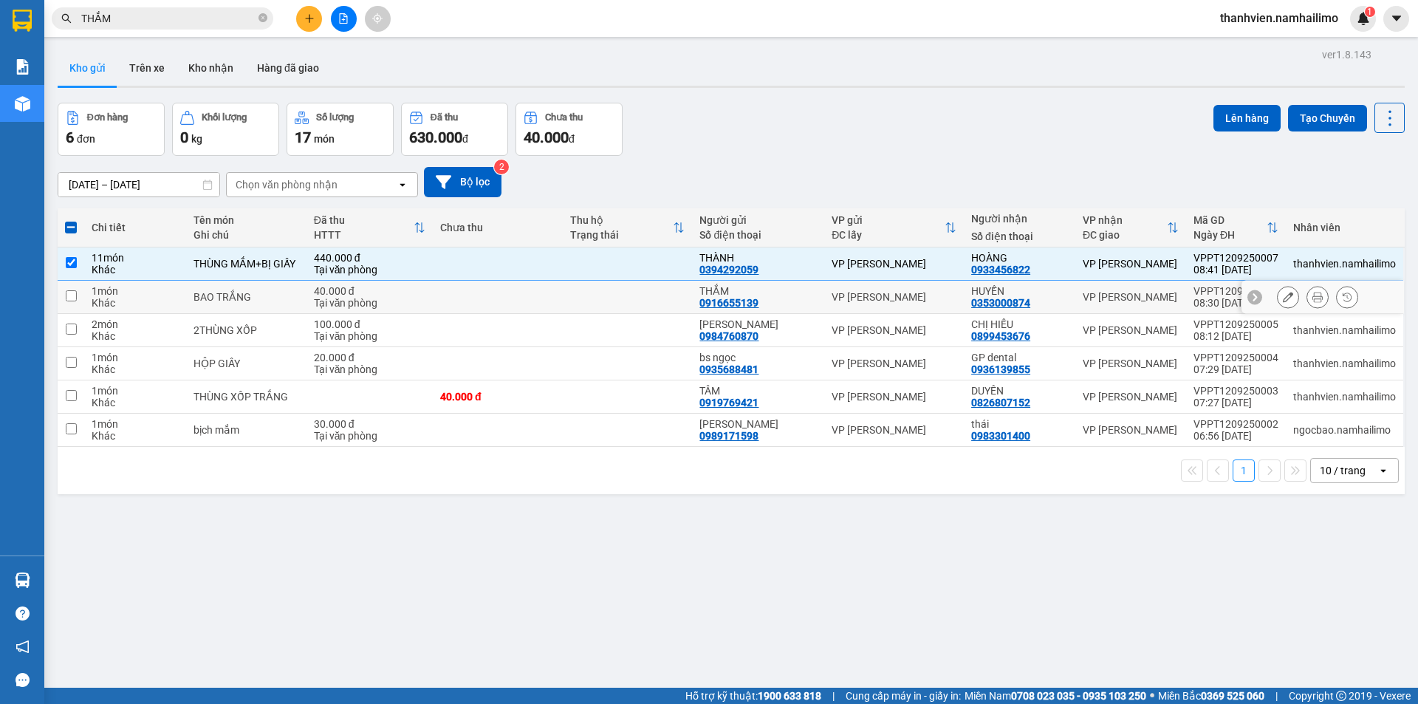
click at [69, 296] on input "checkbox" at bounding box center [71, 295] width 11 height 11
checkbox input "true"
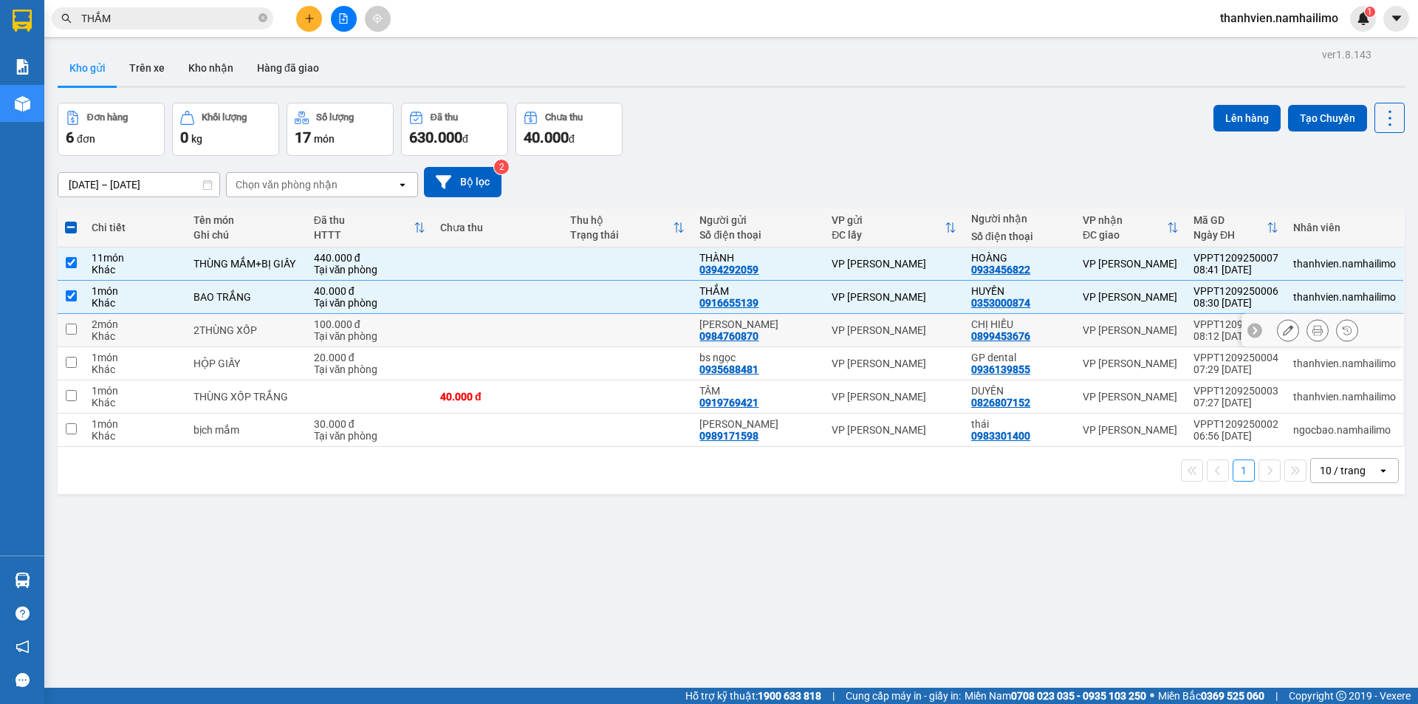
click at [73, 337] on td at bounding box center [71, 330] width 27 height 33
checkbox input "true"
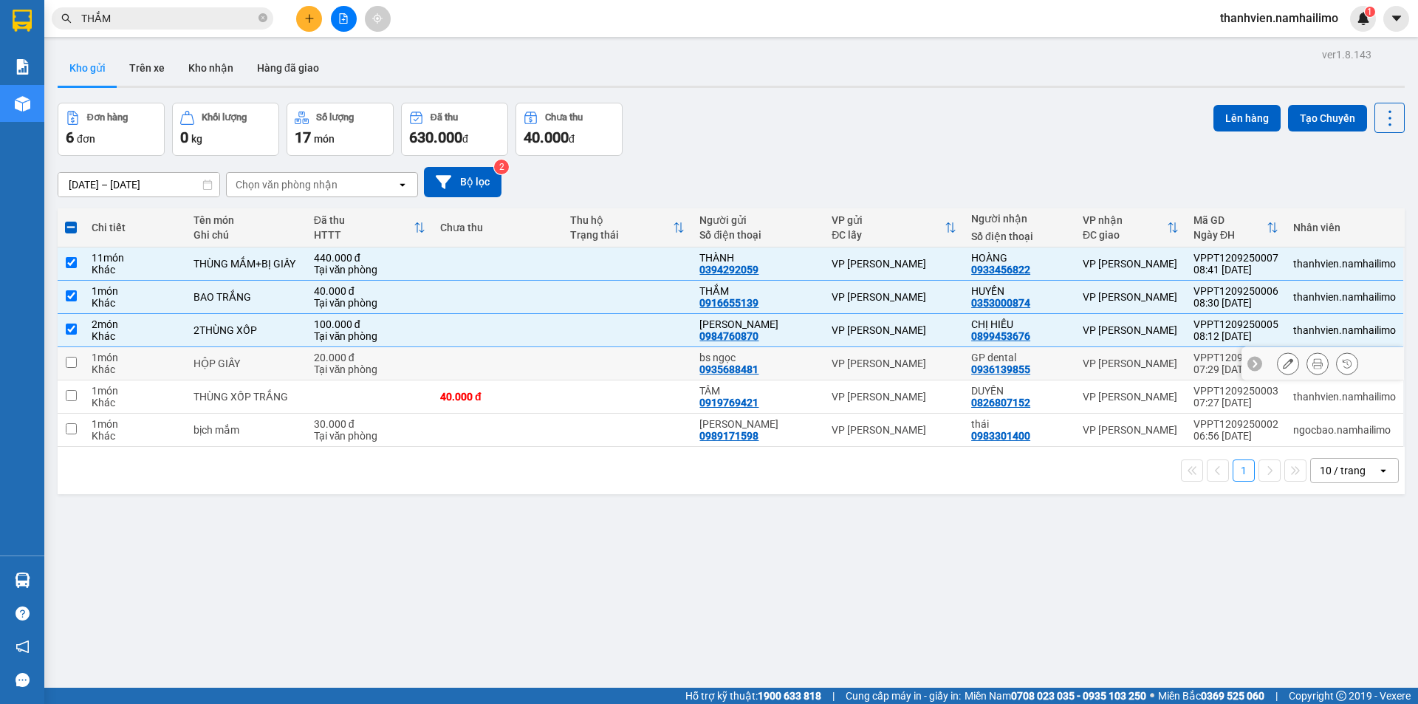
click at [71, 363] on input "checkbox" at bounding box center [71, 362] width 11 height 11
checkbox input "true"
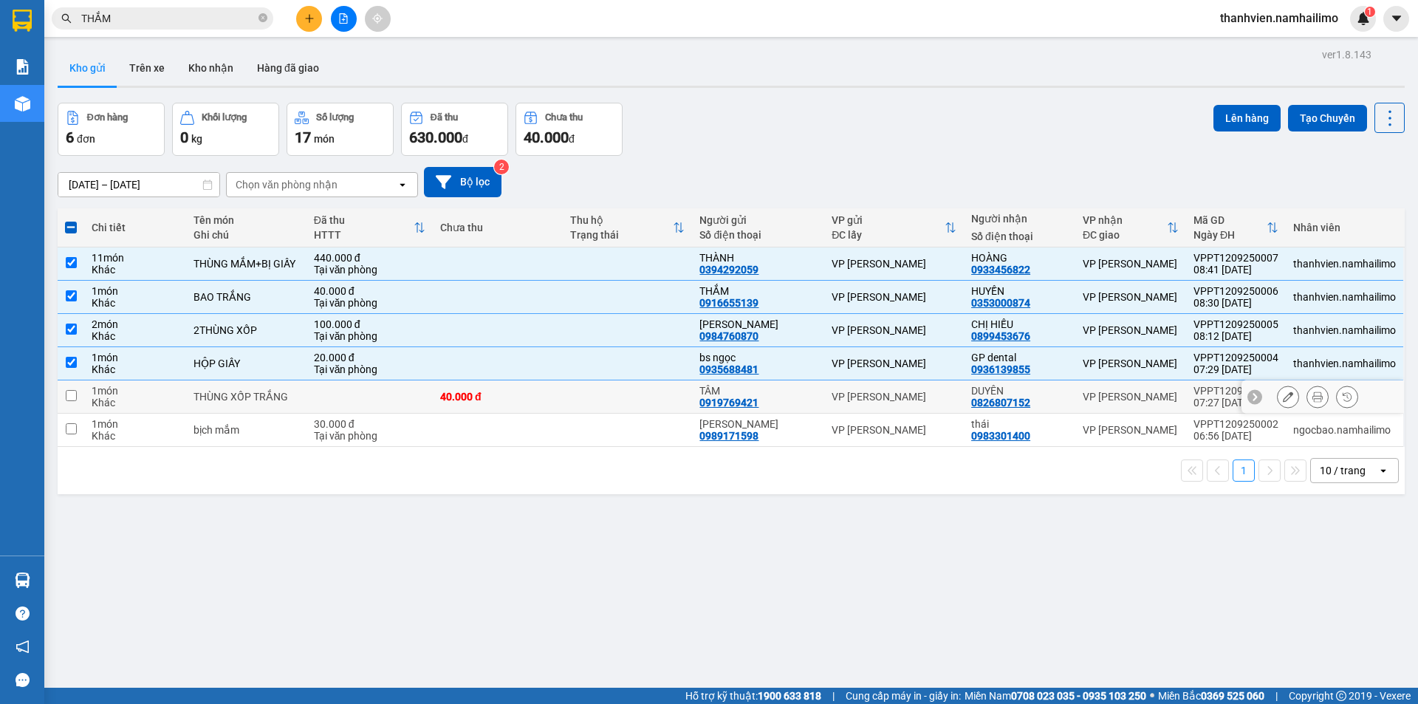
click at [75, 397] on input "checkbox" at bounding box center [71, 395] width 11 height 11
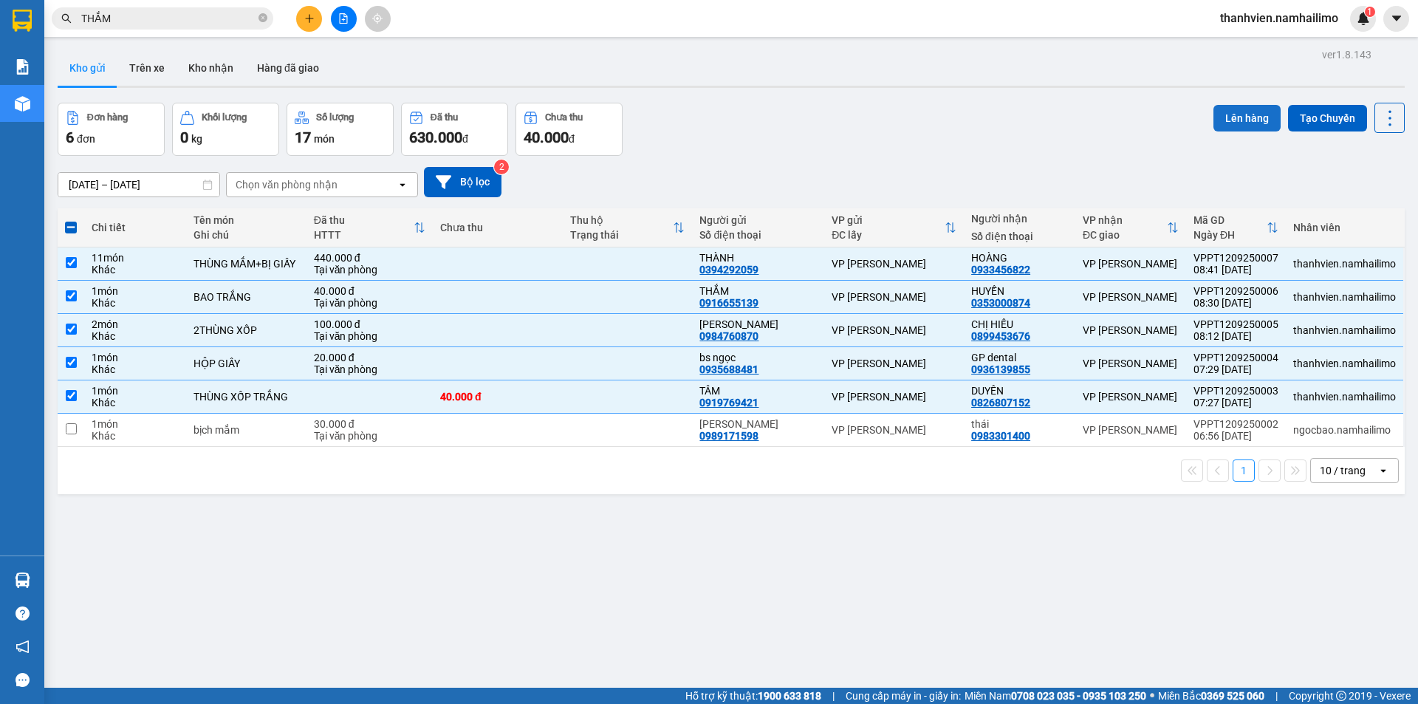
click at [1232, 111] on button "Lên hàng" at bounding box center [1246, 118] width 67 height 27
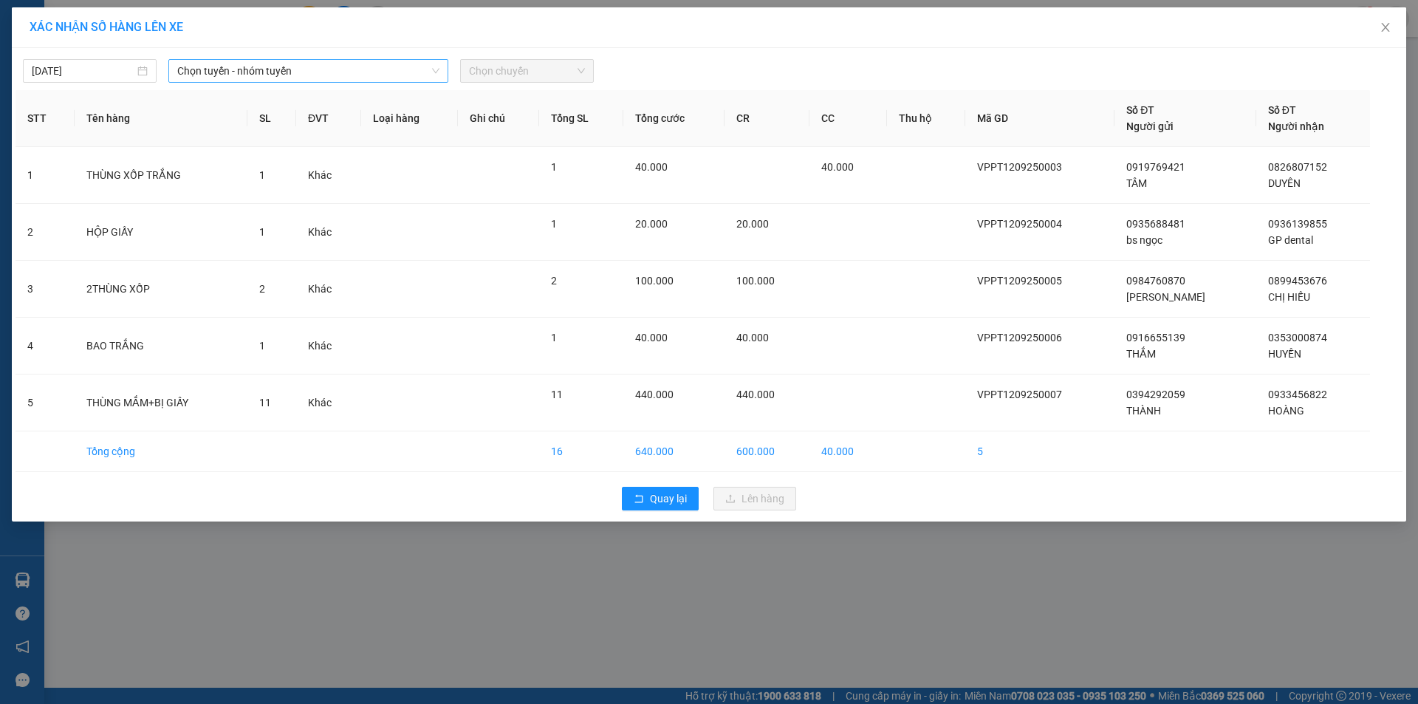
click at [386, 75] on span "Chọn tuyến - nhóm tuyến" at bounding box center [308, 71] width 262 height 22
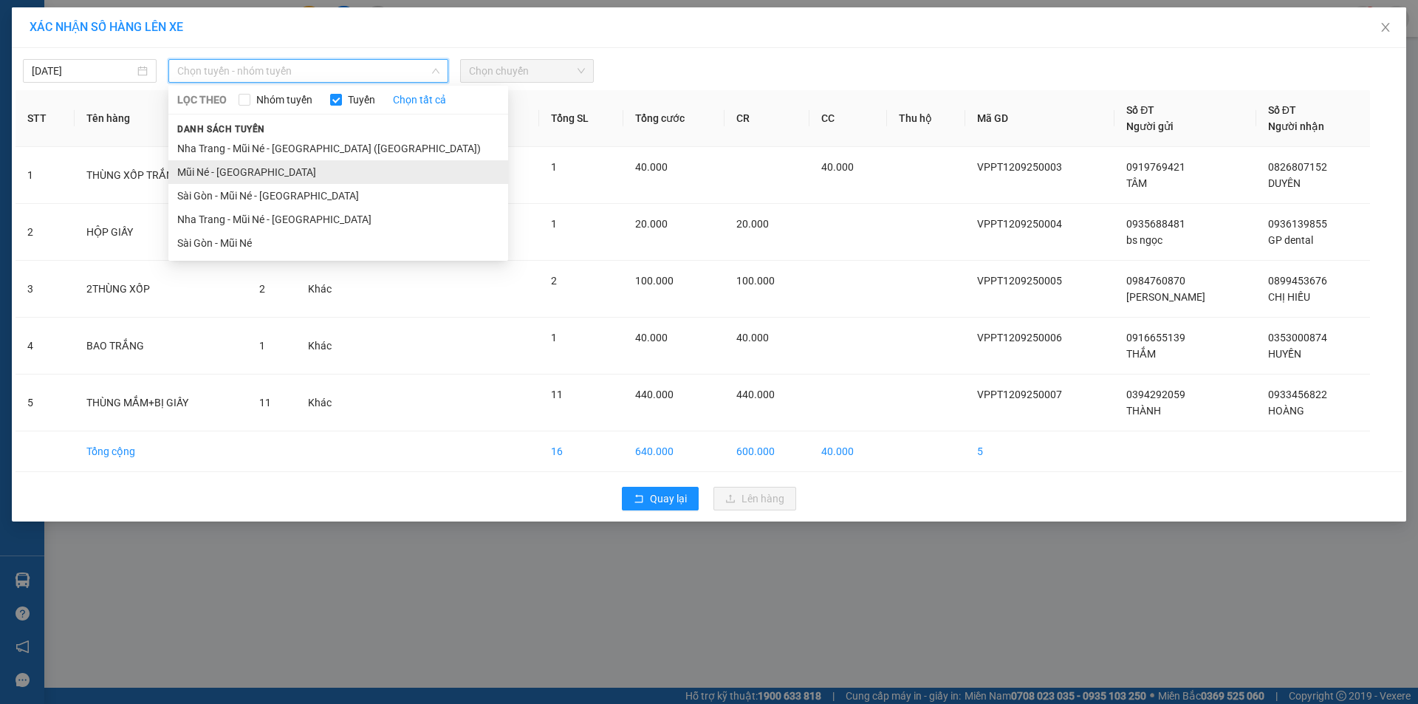
click at [241, 173] on li "Mũi Né - [GEOGRAPHIC_DATA]" at bounding box center [338, 172] width 340 height 24
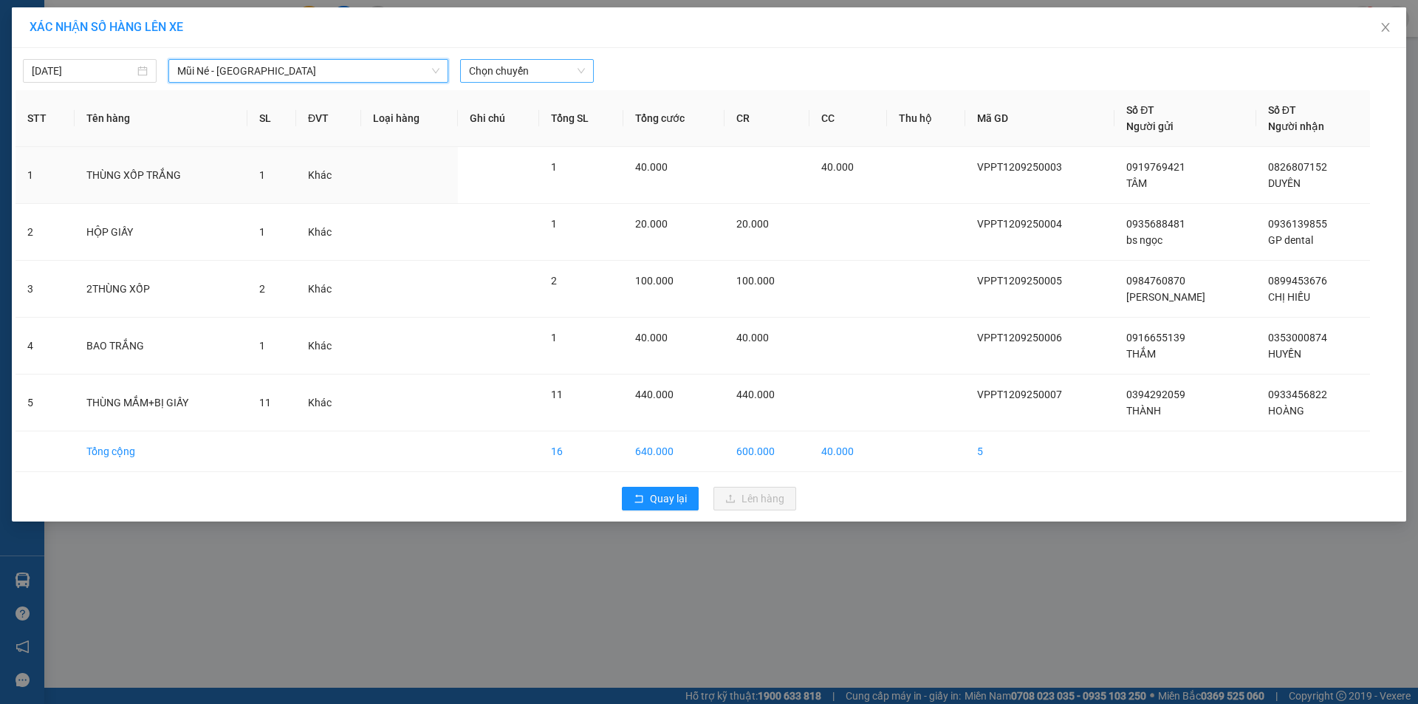
click at [581, 76] on span "Chọn chuyến" at bounding box center [527, 71] width 116 height 22
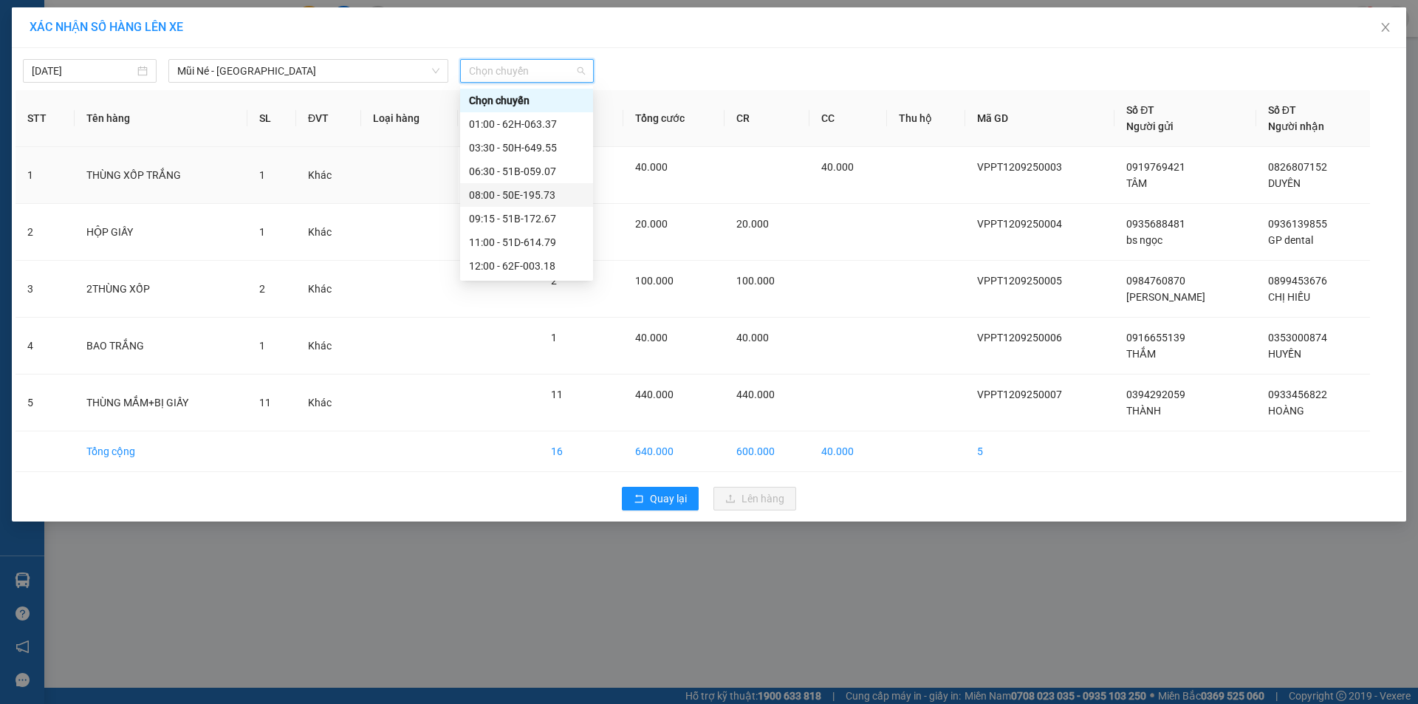
click at [540, 193] on div "08:00 - 50E-195.73" at bounding box center [526, 195] width 115 height 16
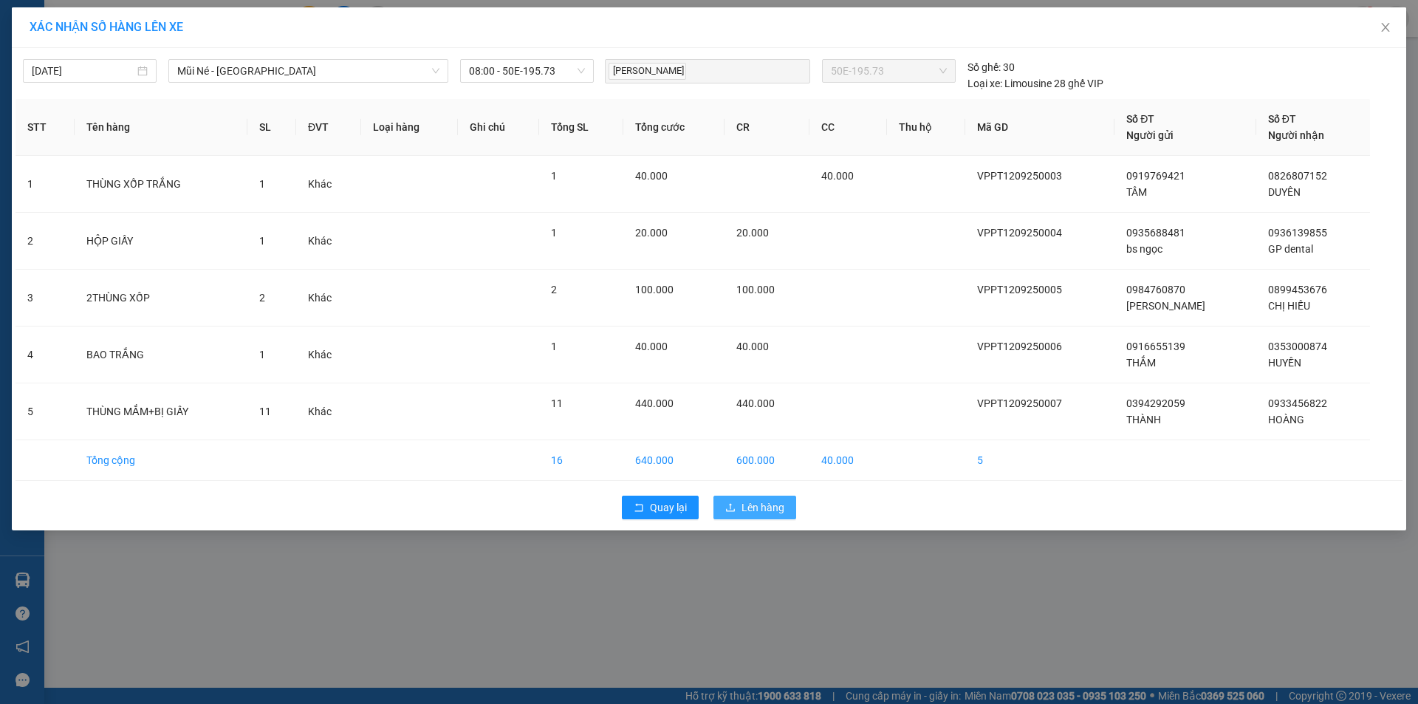
click at [775, 506] on span "Lên hàng" at bounding box center [762, 507] width 43 height 16
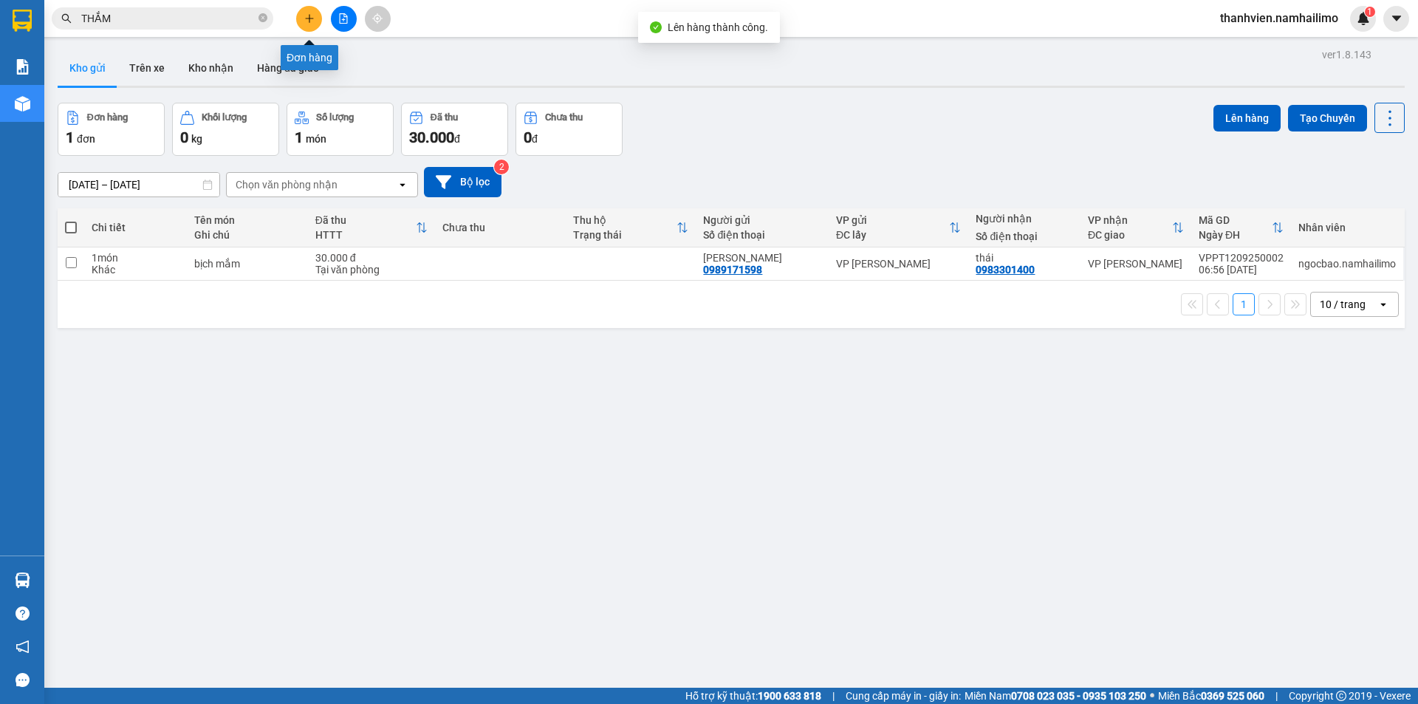
click at [319, 24] on button at bounding box center [309, 19] width 26 height 26
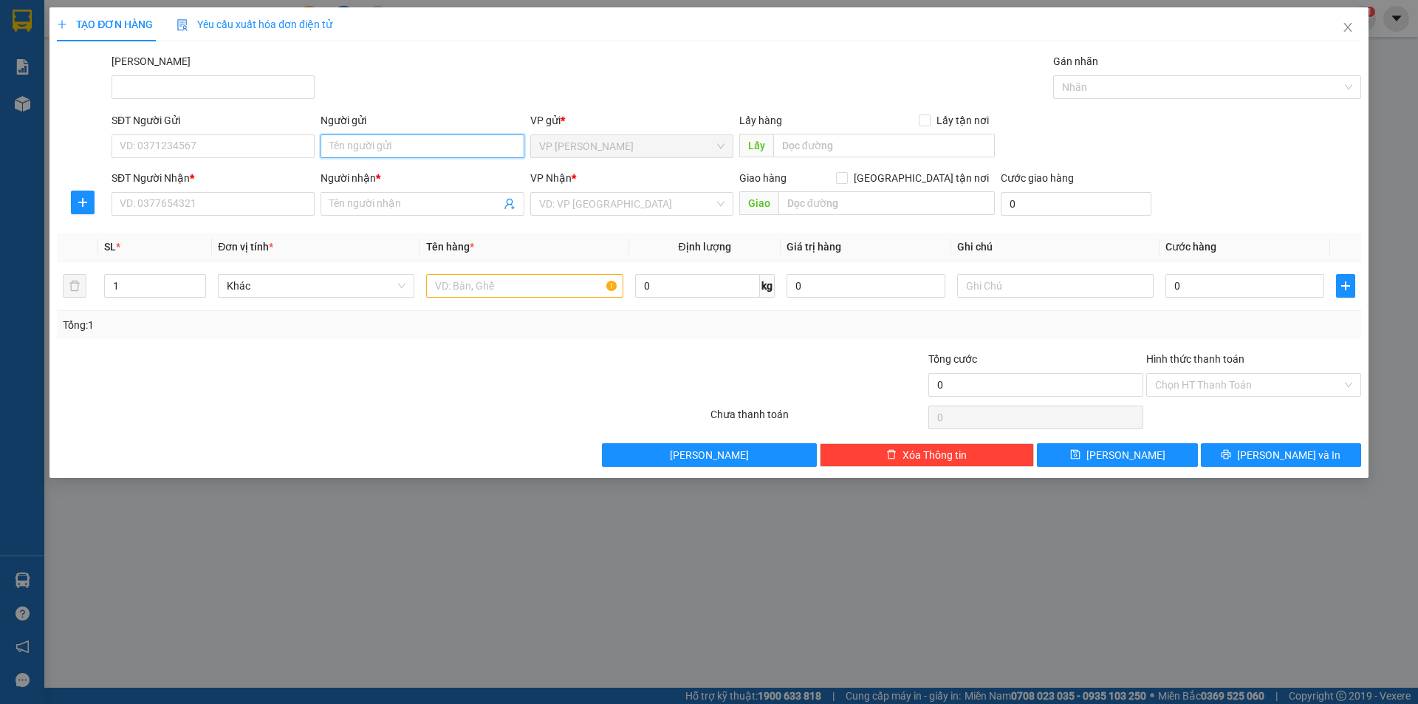
click at [391, 152] on input "Người gửi" at bounding box center [421, 146] width 203 height 24
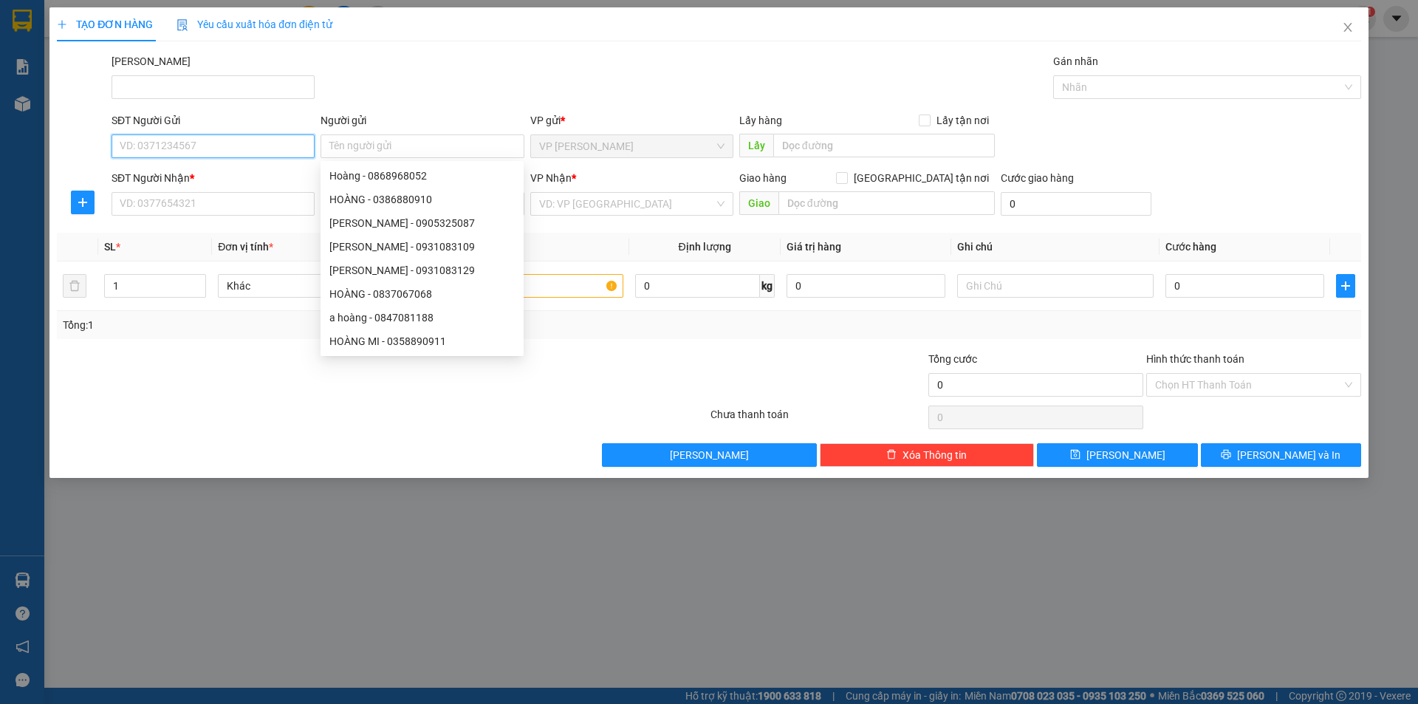
click at [172, 153] on input "SĐT Người Gửi" at bounding box center [212, 146] width 203 height 24
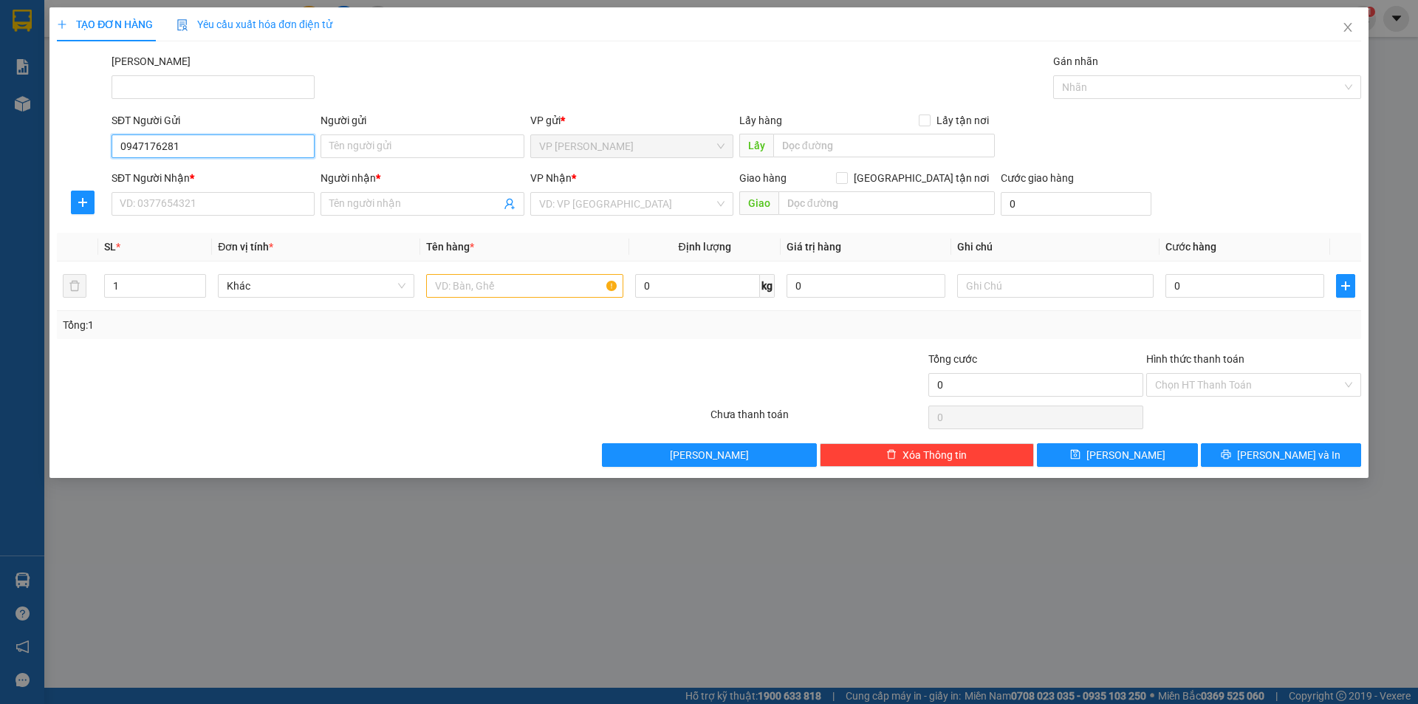
click at [159, 144] on input "0947176281" at bounding box center [212, 146] width 203 height 24
click at [171, 145] on input "0947178281" at bounding box center [212, 146] width 203 height 24
type input "0947178261"
click at [206, 161] on div "SĐT Người Gửi 0947178261" at bounding box center [212, 138] width 203 height 52
click at [203, 204] on input "SĐT Người Nhận *" at bounding box center [212, 204] width 203 height 24
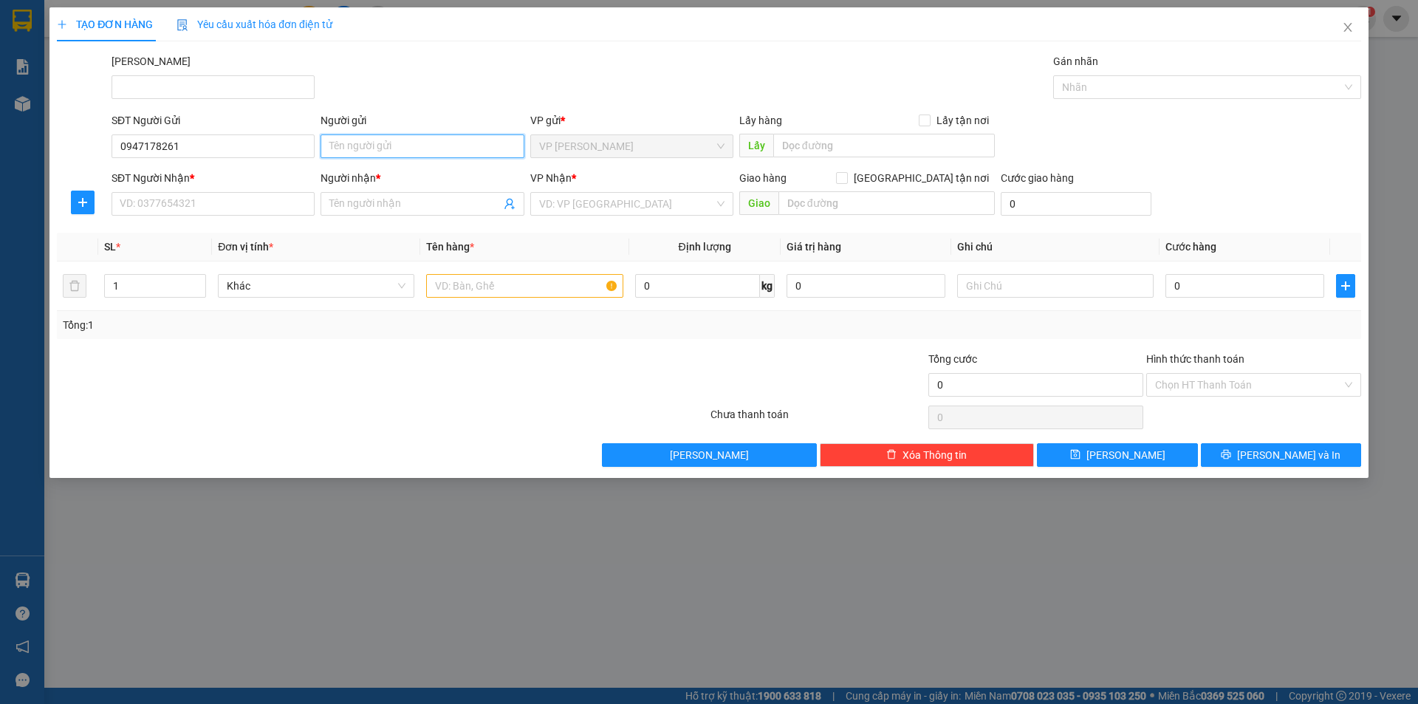
click at [391, 152] on input "Người gửi" at bounding box center [421, 146] width 203 height 24
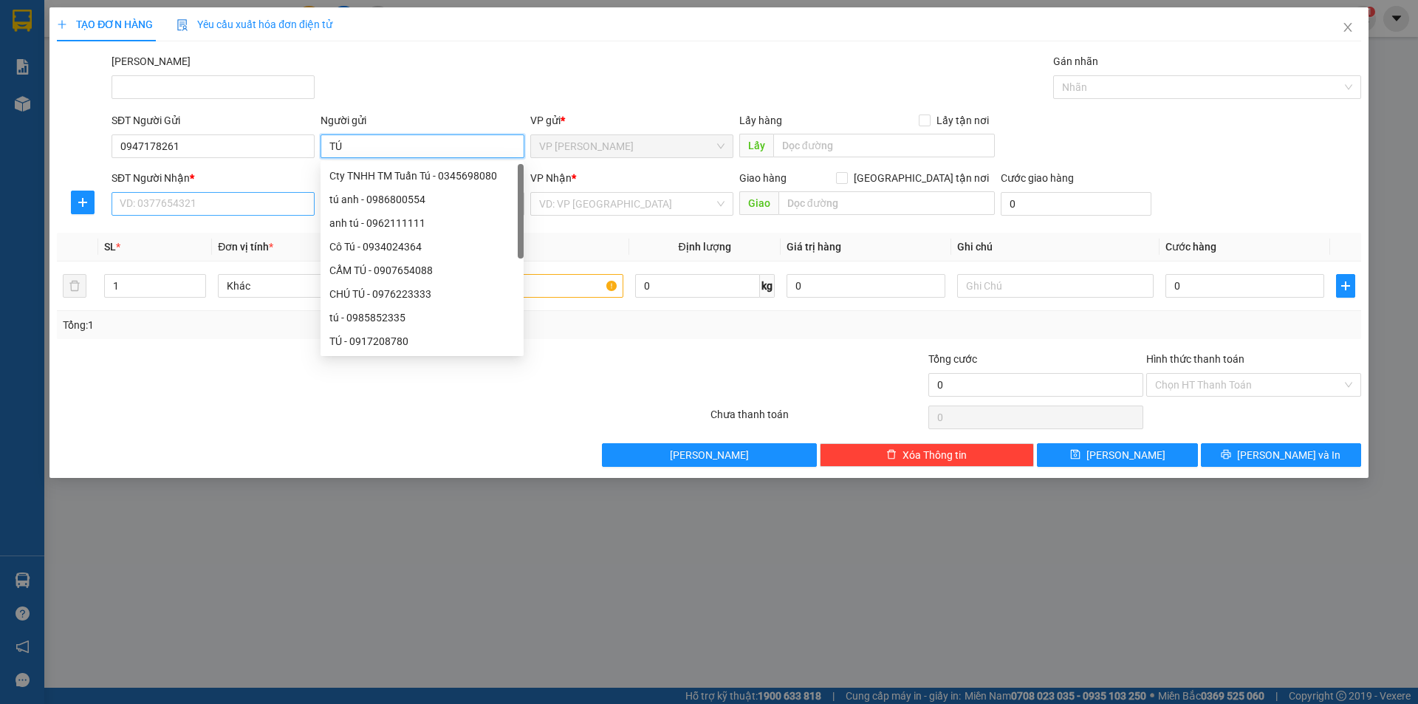
type input "TÚ"
click at [203, 213] on input "SĐT Người Nhận *" at bounding box center [212, 204] width 203 height 24
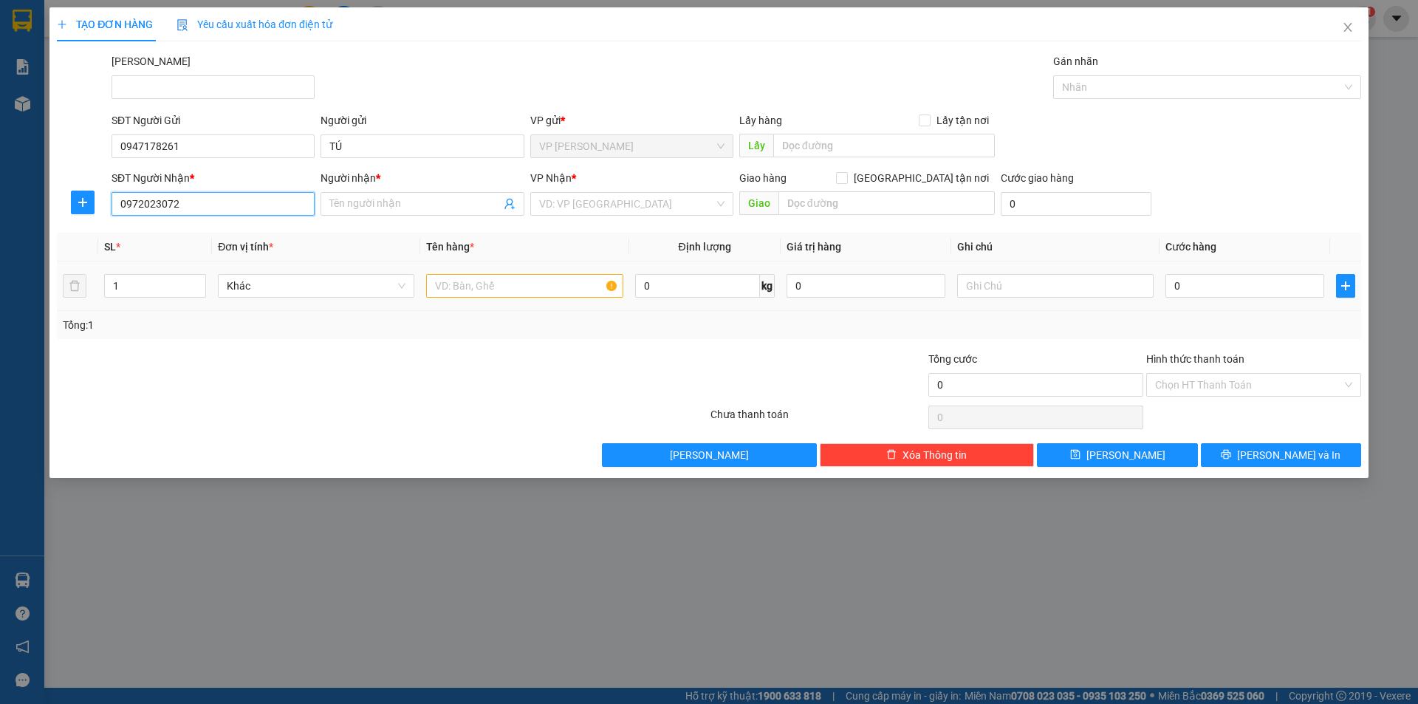
type input "0972023072"
click at [462, 290] on input "text" at bounding box center [524, 286] width 196 height 24
type input "GIỎ NHỎ"
type input "2"
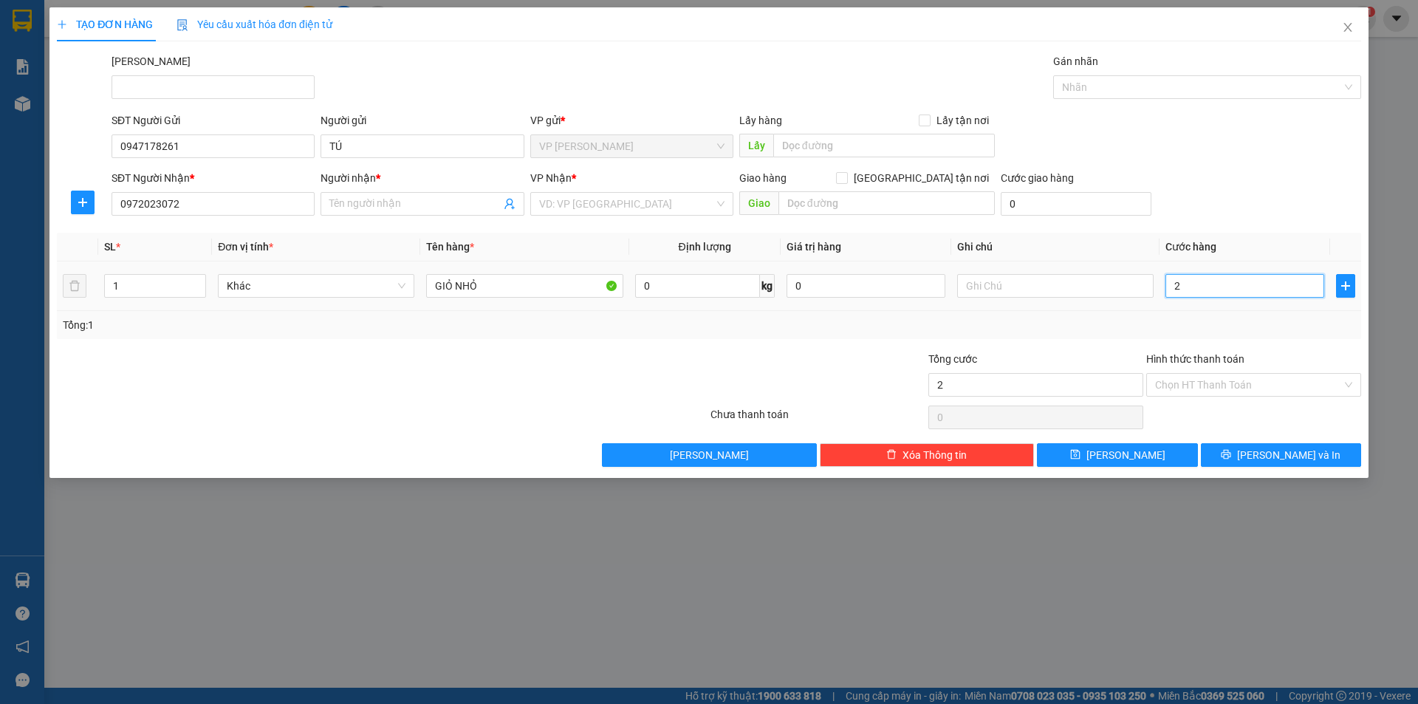
type input "2"
type input "20"
type input "20.000"
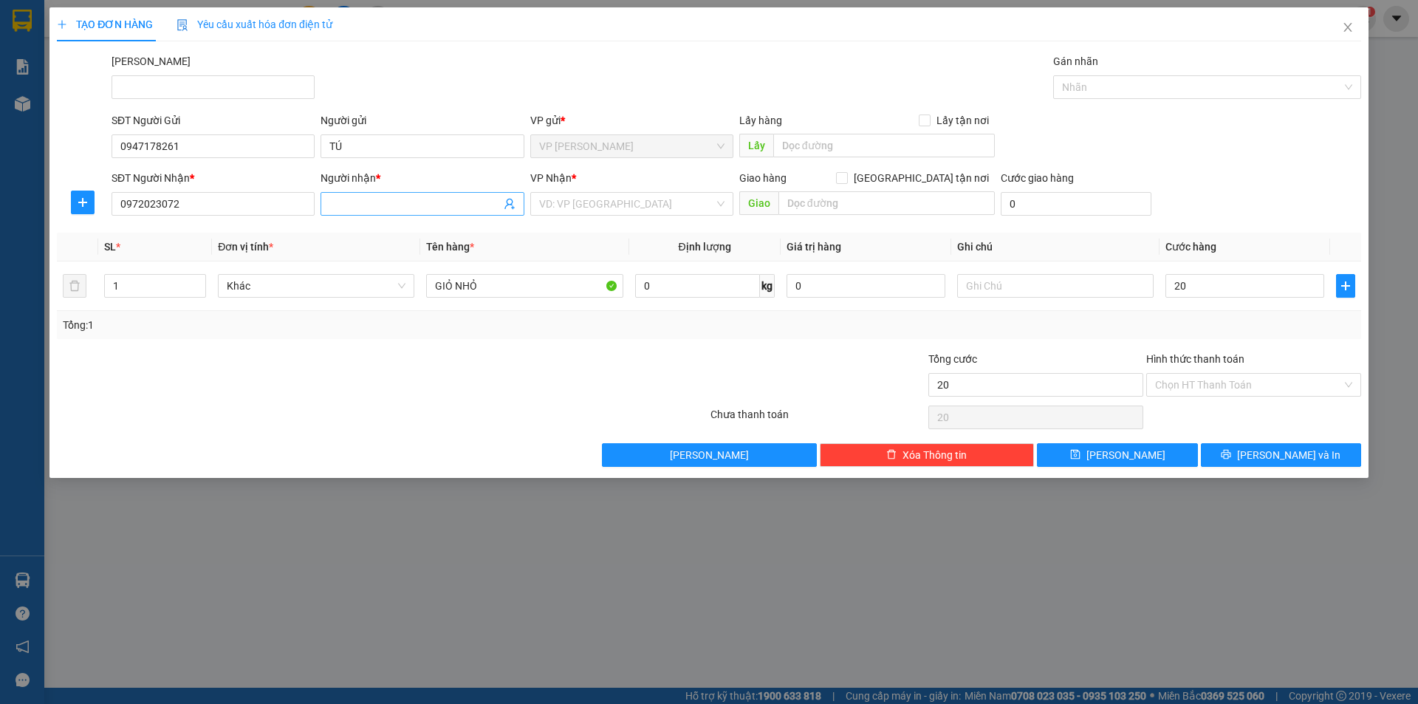
type input "20.000"
click at [394, 208] on input "Người nhận *" at bounding box center [414, 204] width 171 height 16
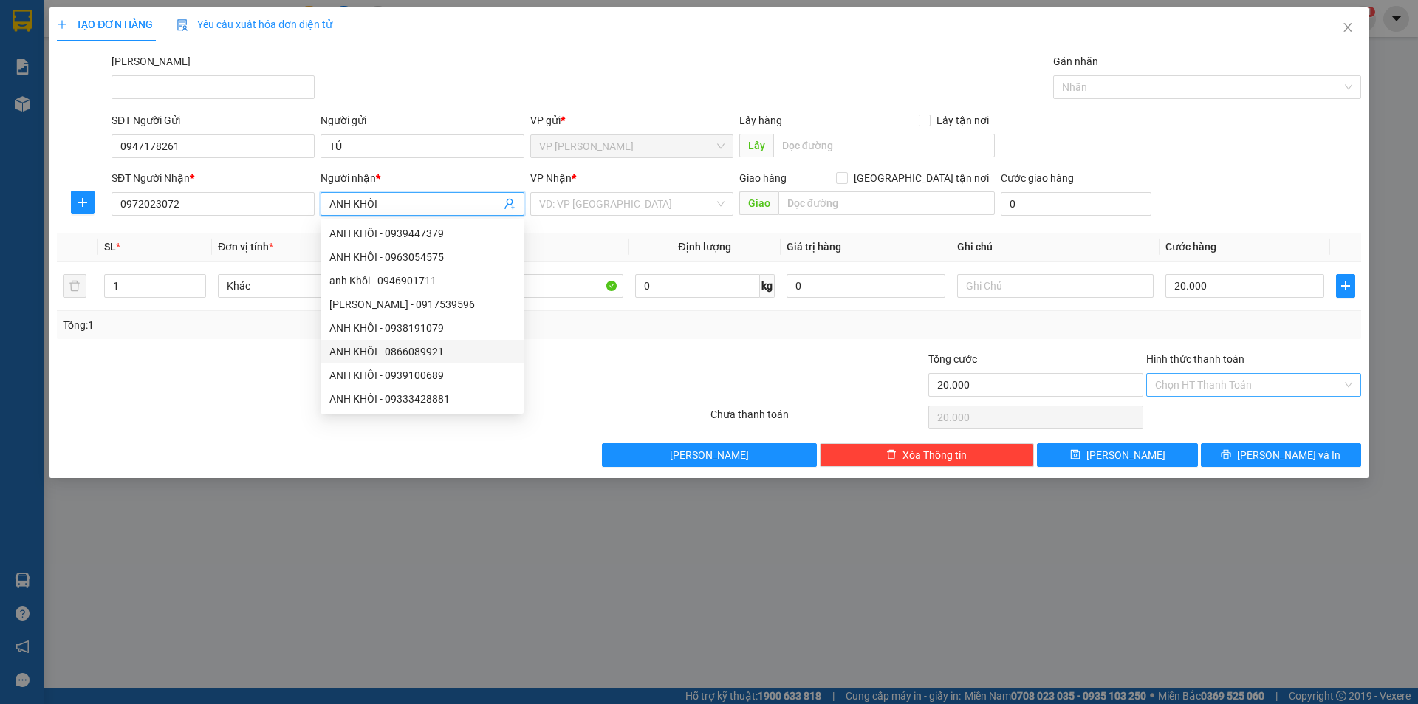
type input "ANH KHÔI"
click at [1212, 389] on input "Hình thức thanh toán" at bounding box center [1248, 385] width 187 height 22
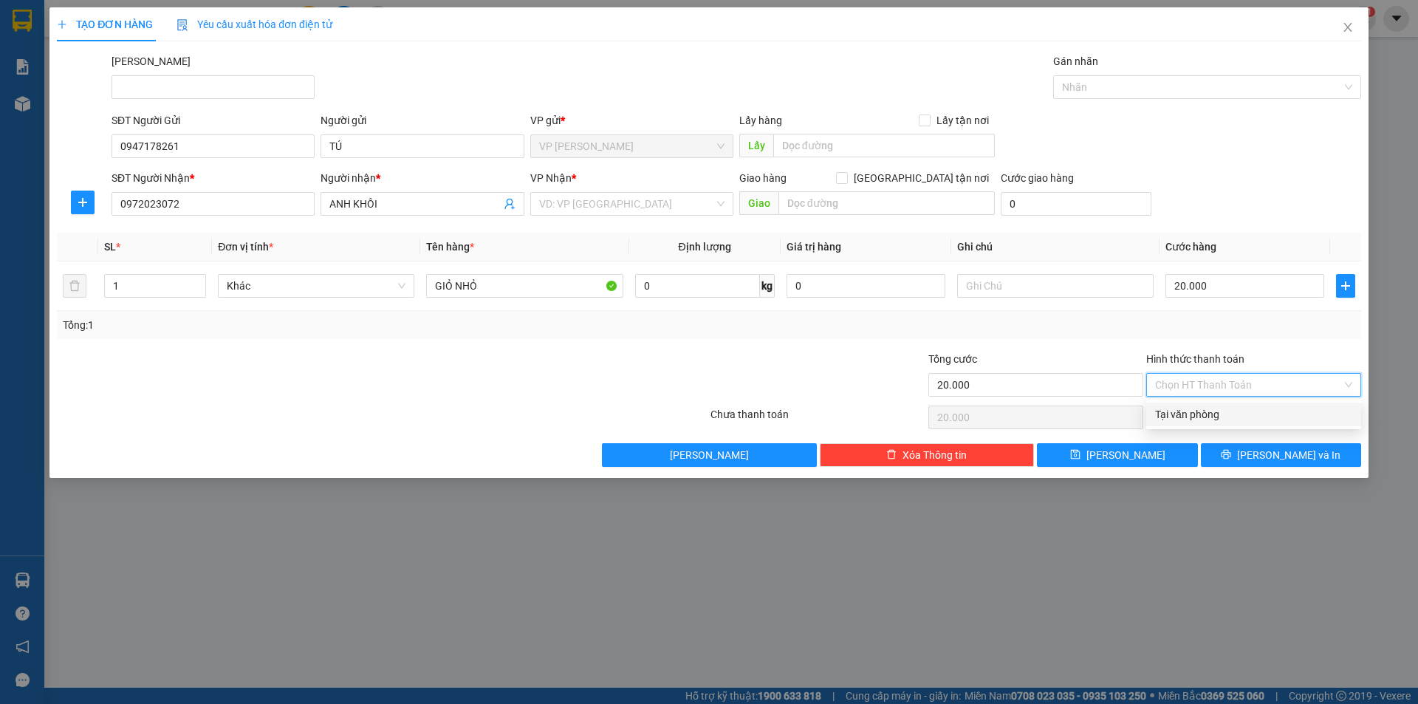
click at [1207, 409] on div "Tại văn phòng" at bounding box center [1253, 414] width 197 height 16
type input "0"
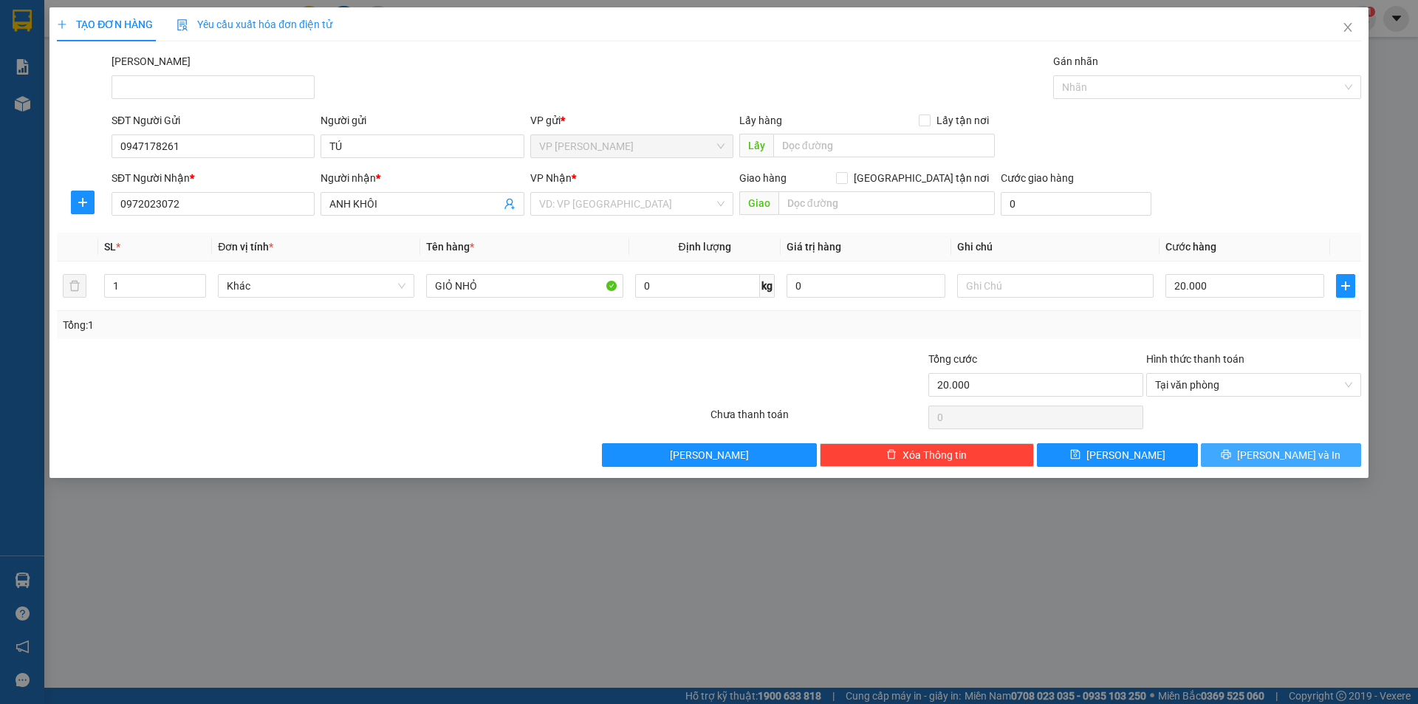
click at [1315, 459] on button "[PERSON_NAME] và In" at bounding box center [1281, 455] width 160 height 24
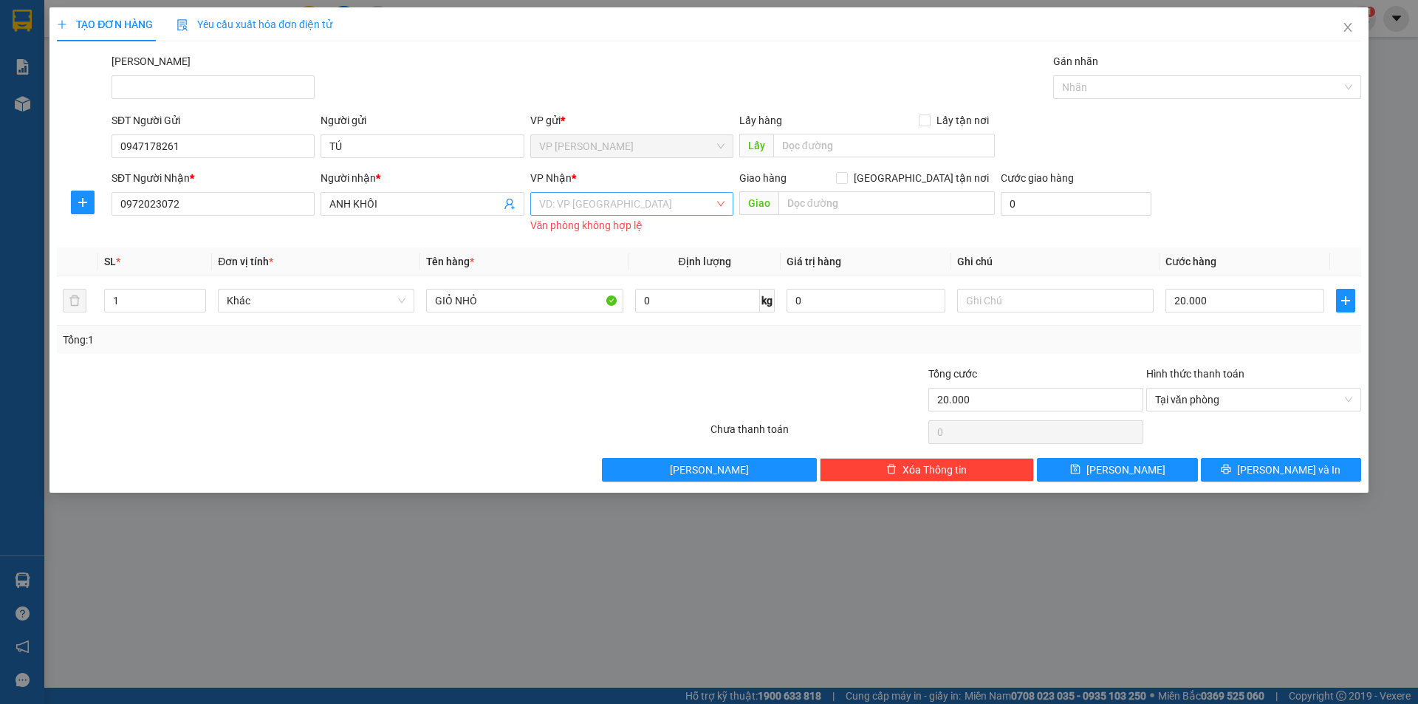
click at [580, 205] on input "search" at bounding box center [626, 204] width 175 height 22
click at [612, 245] on div "VP [PERSON_NAME]" at bounding box center [631, 257] width 203 height 24
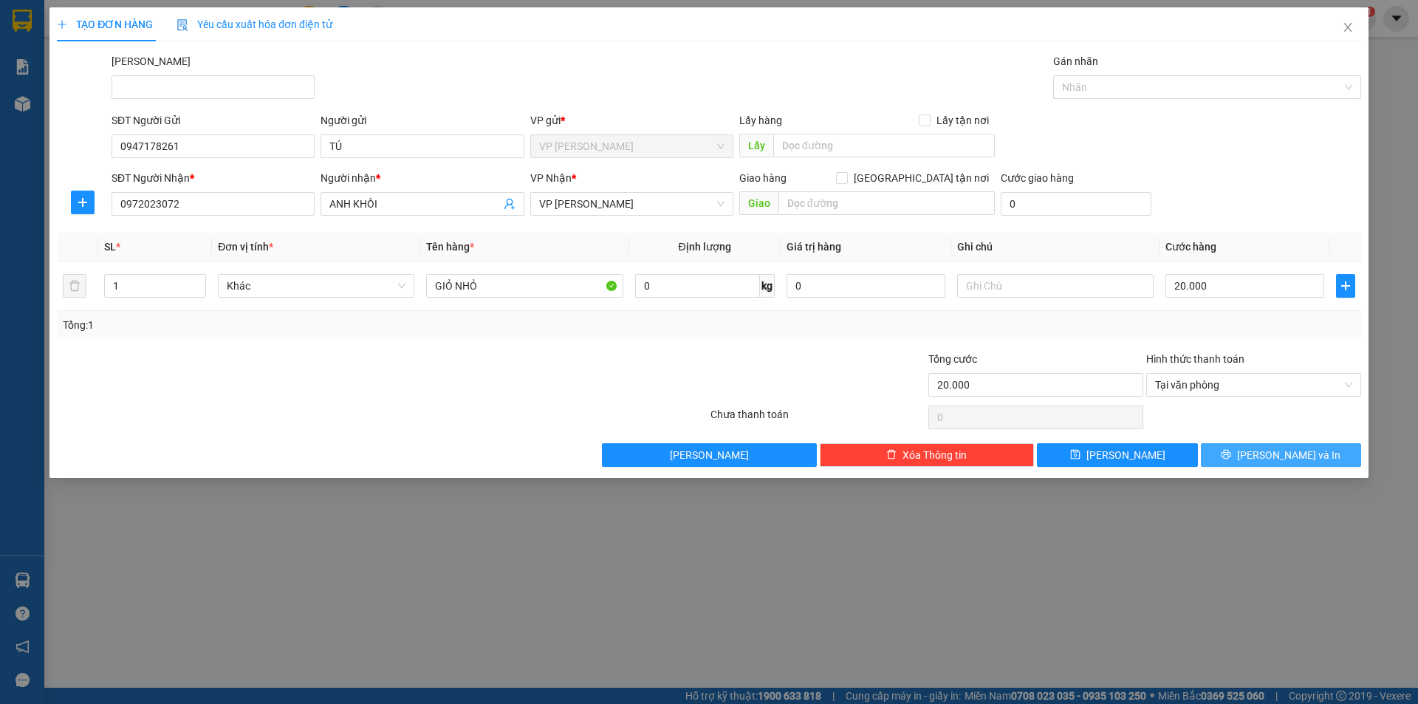
click at [1322, 454] on button "[PERSON_NAME] và In" at bounding box center [1281, 455] width 160 height 24
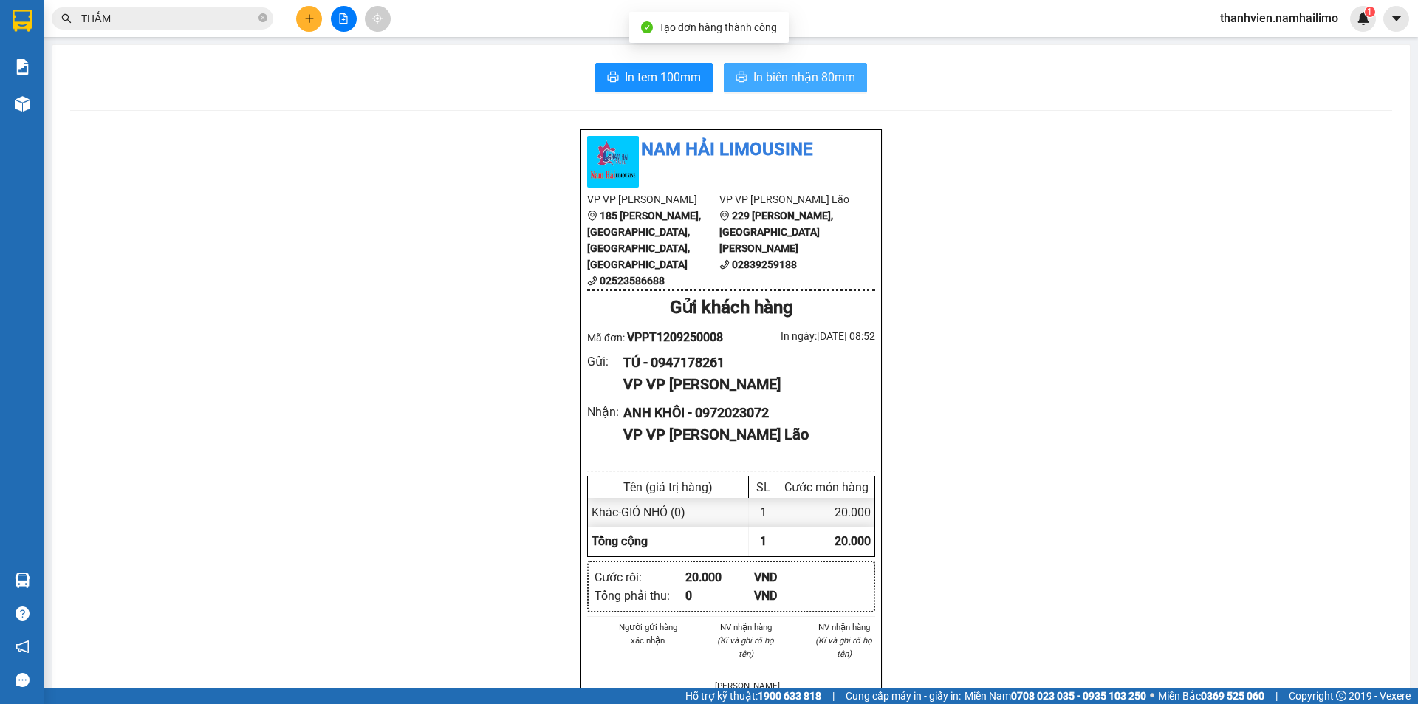
click at [770, 81] on span "In biên nhận 80mm" at bounding box center [804, 77] width 102 height 18
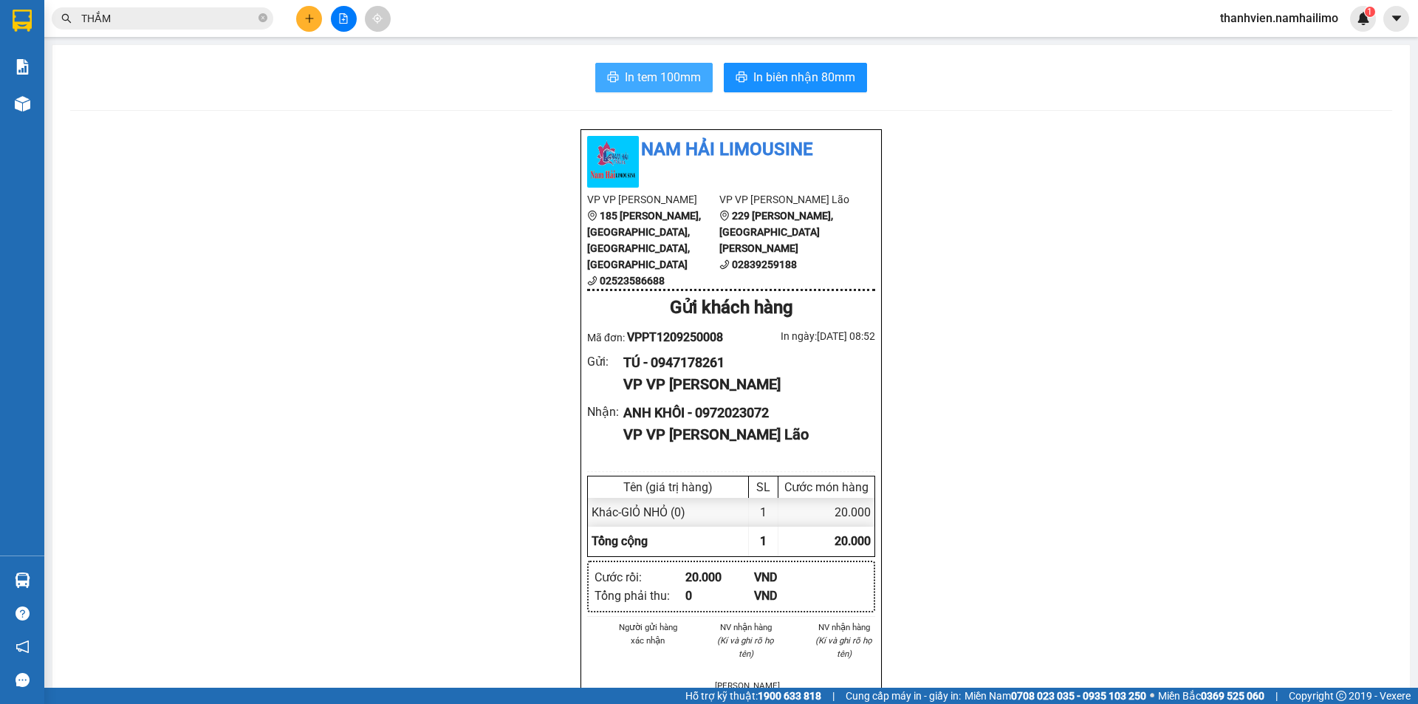
click at [672, 69] on span "In tem 100mm" at bounding box center [663, 77] width 76 height 18
click at [340, 18] on icon "file-add" at bounding box center [344, 18] width 8 height 10
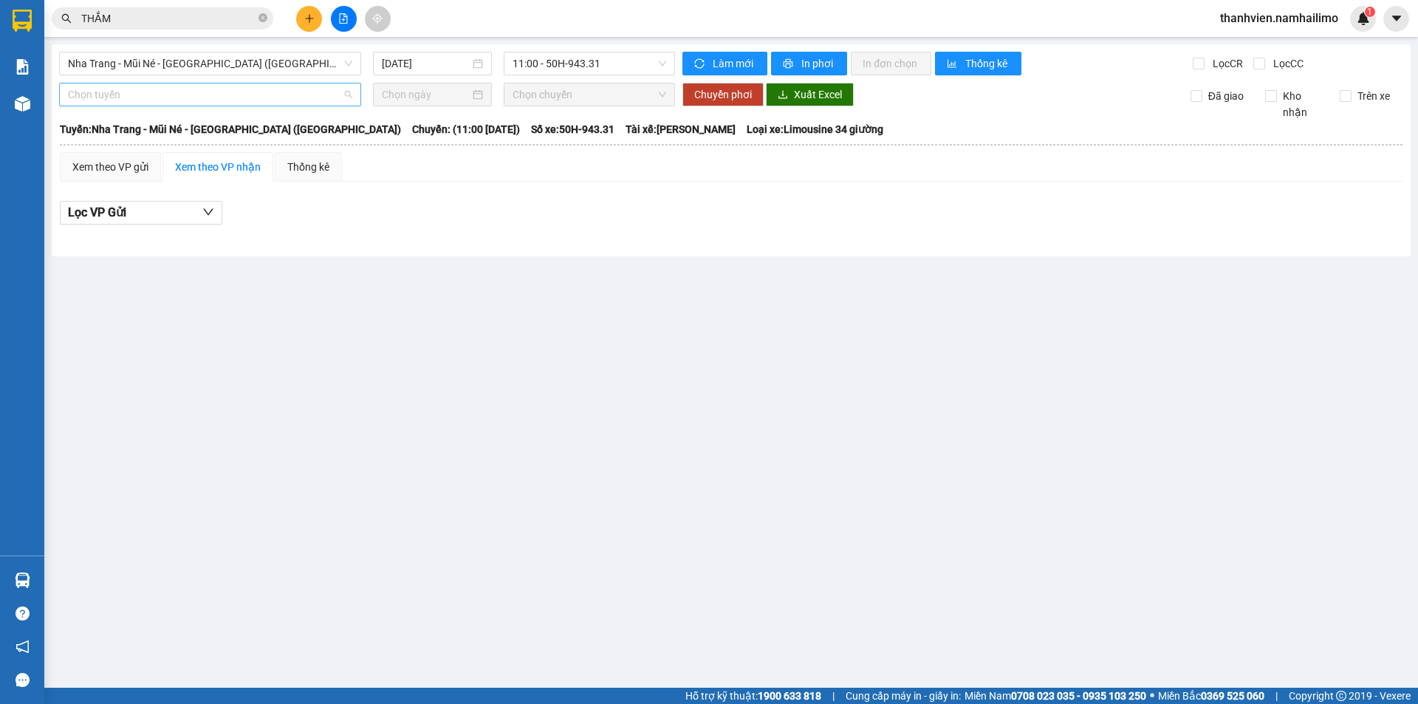
click at [82, 104] on span "Chọn tuyến" at bounding box center [210, 94] width 284 height 22
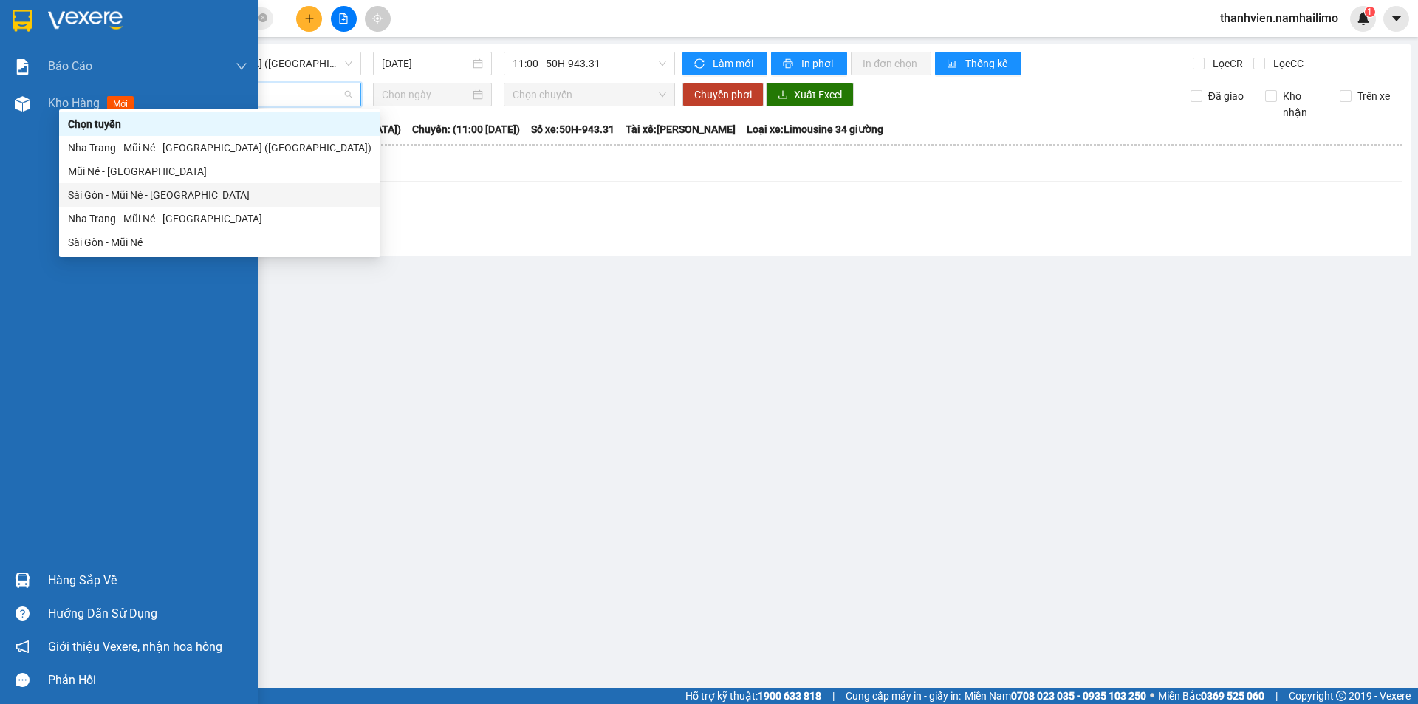
click at [1, 259] on div "Báo cáo Báo cáo dòng tiền (trạm) Doanh số tạo đơn theo VP gửi (trạm) Kho hàng m…" at bounding box center [129, 301] width 258 height 507
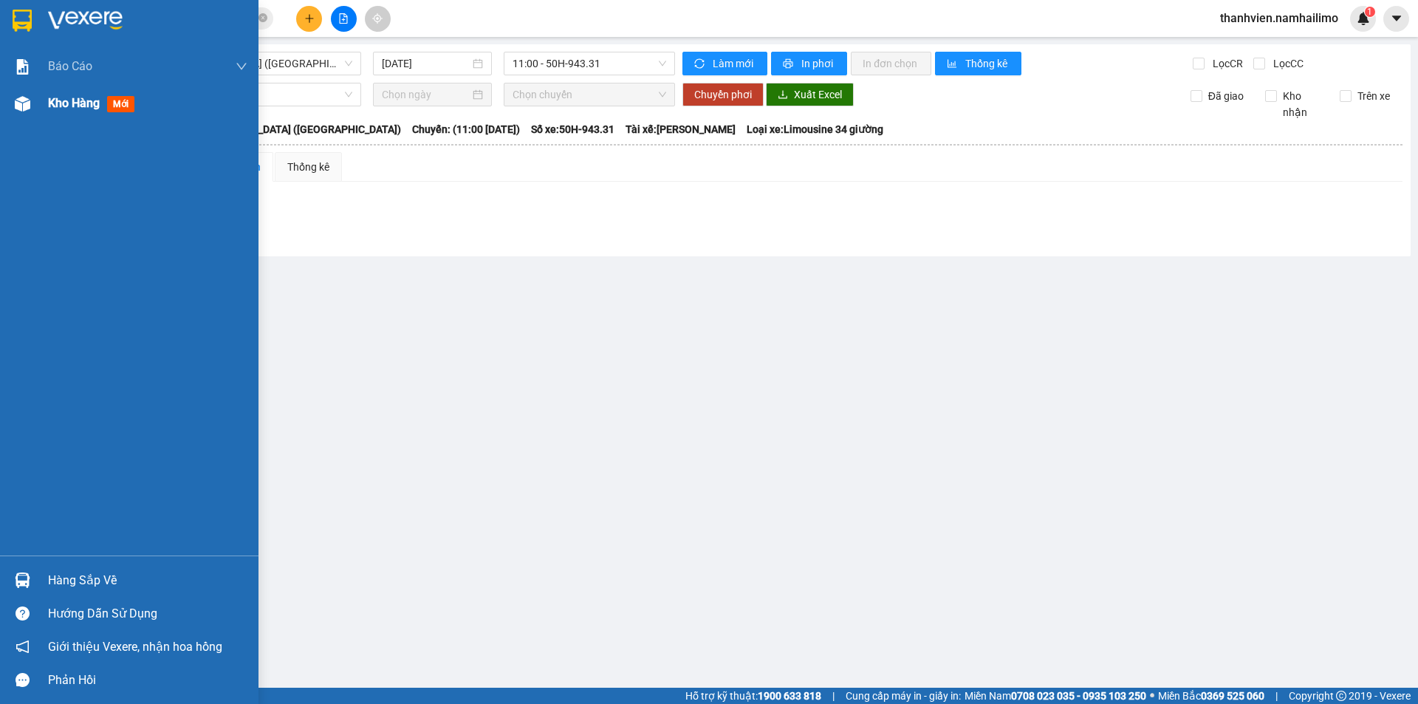
click at [78, 97] on span "Kho hàng" at bounding box center [74, 103] width 52 height 14
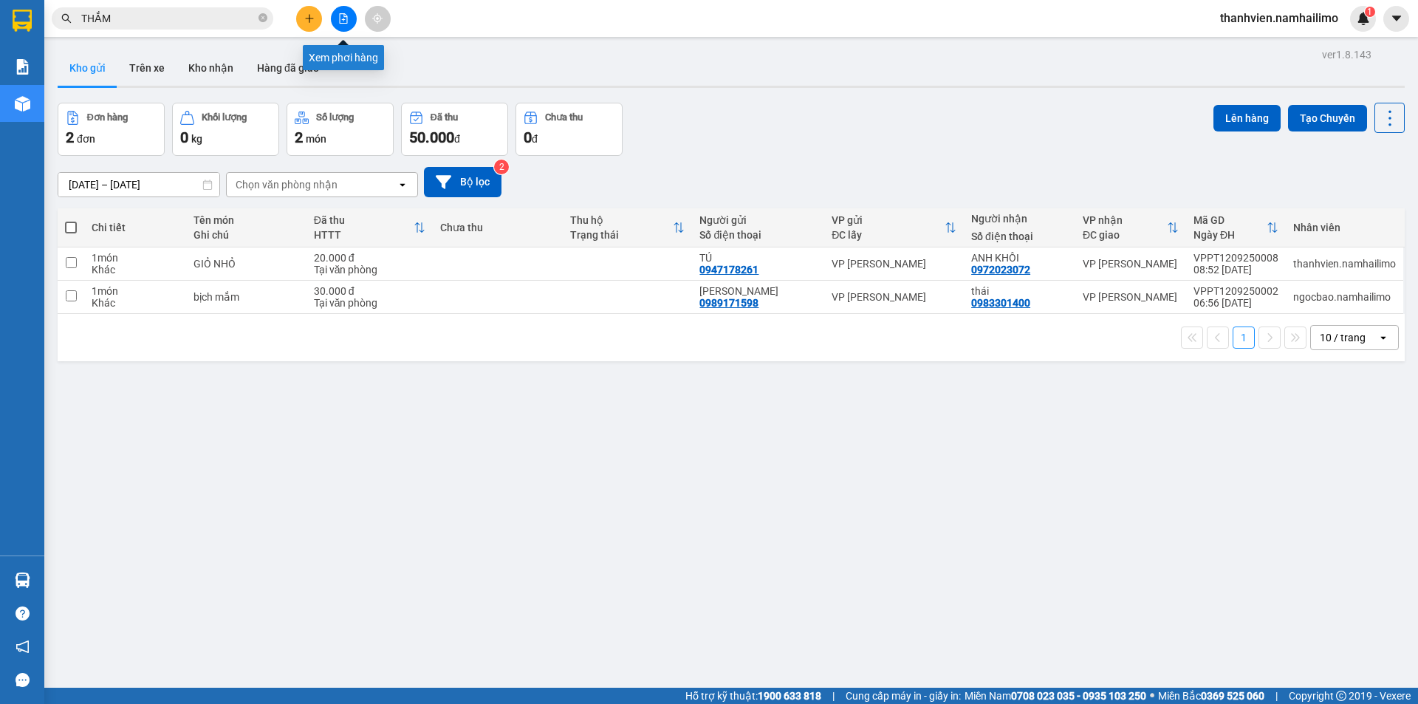
click at [354, 18] on button at bounding box center [344, 19] width 26 height 26
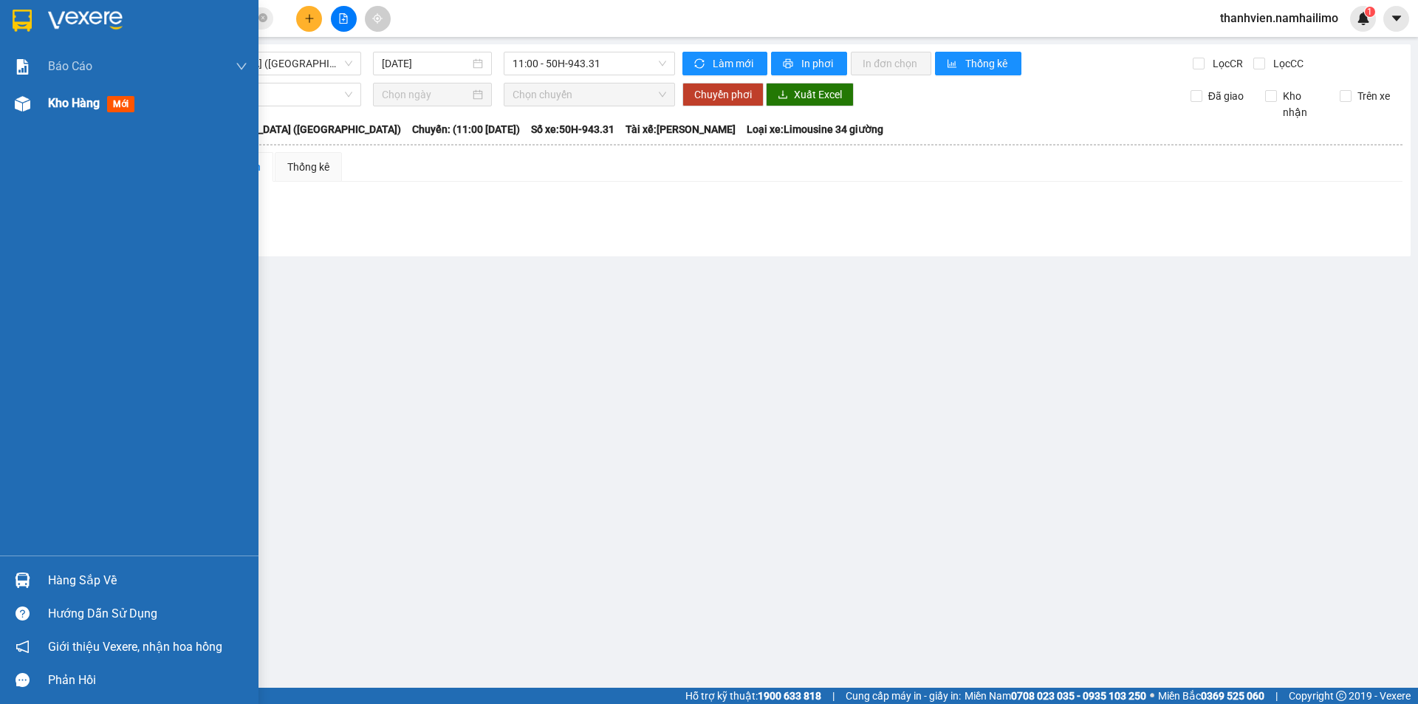
click at [19, 106] on img at bounding box center [23, 104] width 16 height 16
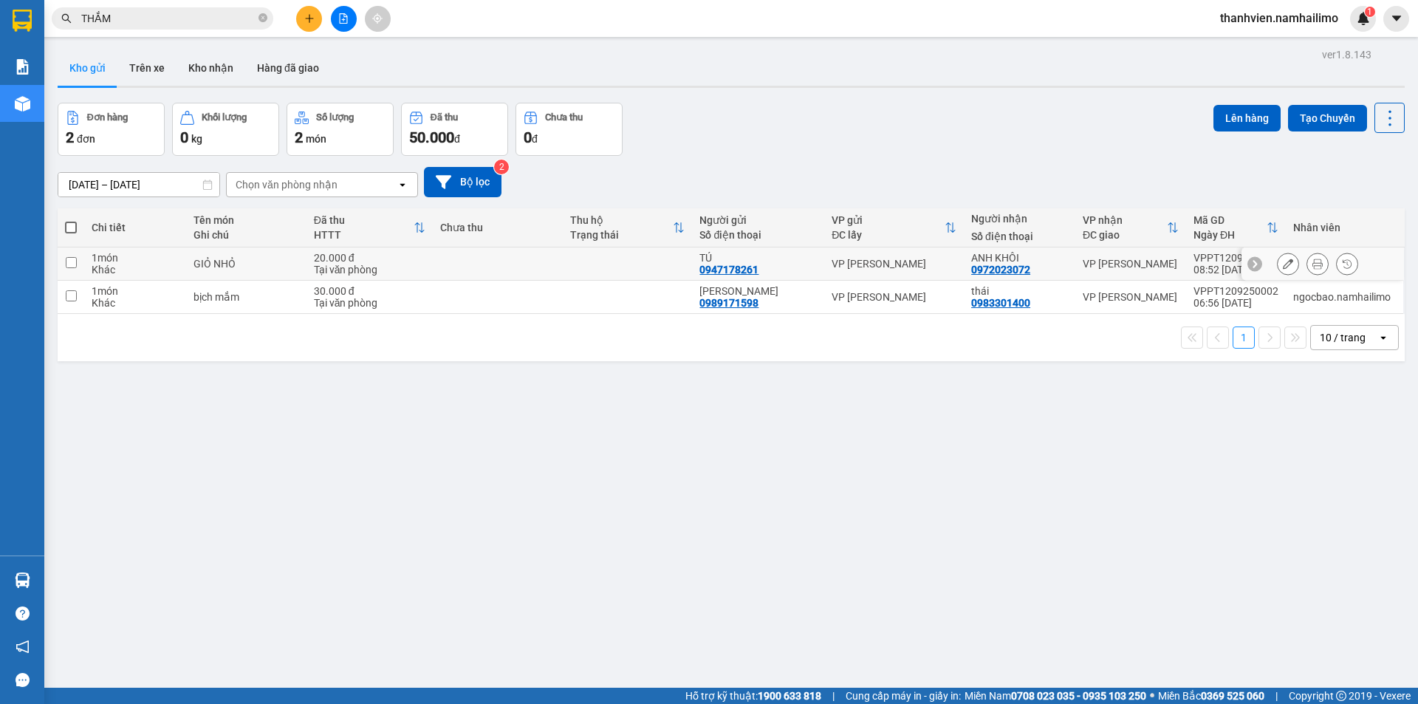
click at [1003, 261] on div "ANH KHÔI" at bounding box center [1019, 258] width 97 height 12
checkbox input "true"
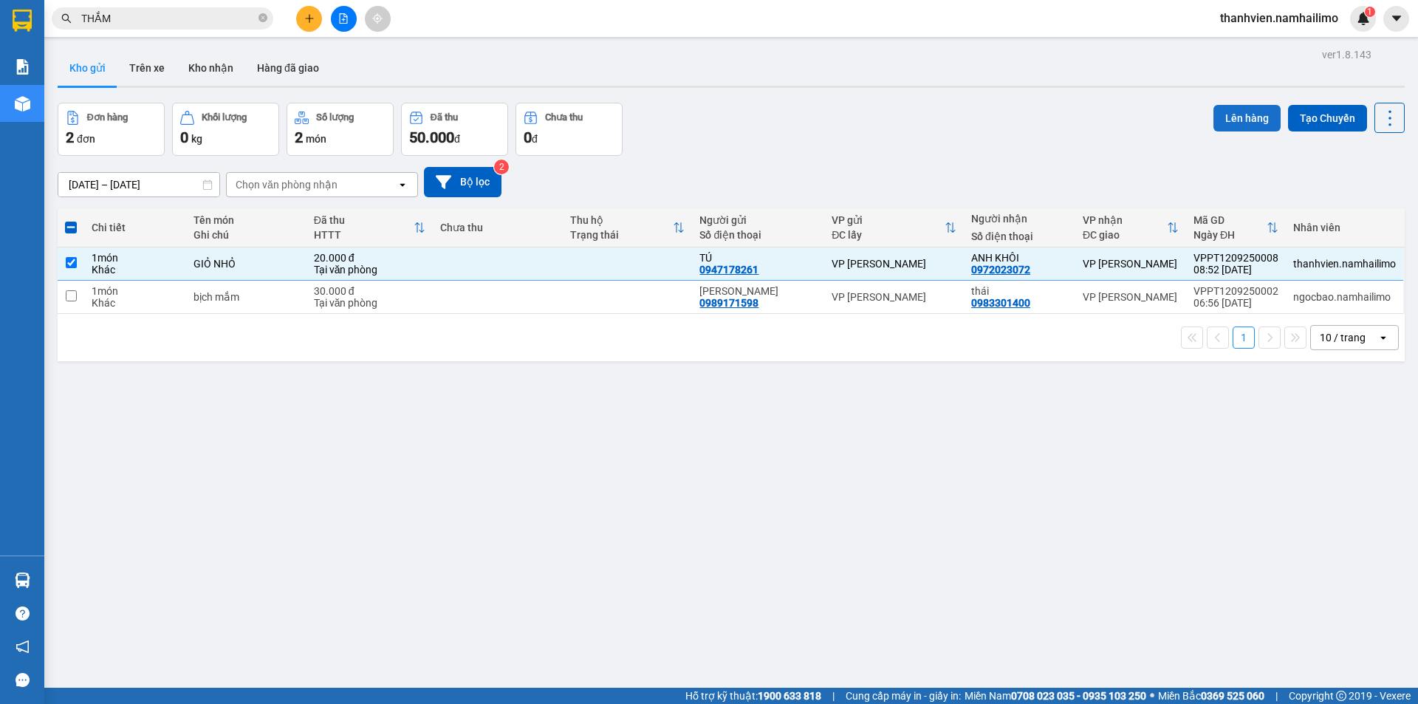
click at [1238, 114] on button "Lên hàng" at bounding box center [1246, 118] width 67 height 27
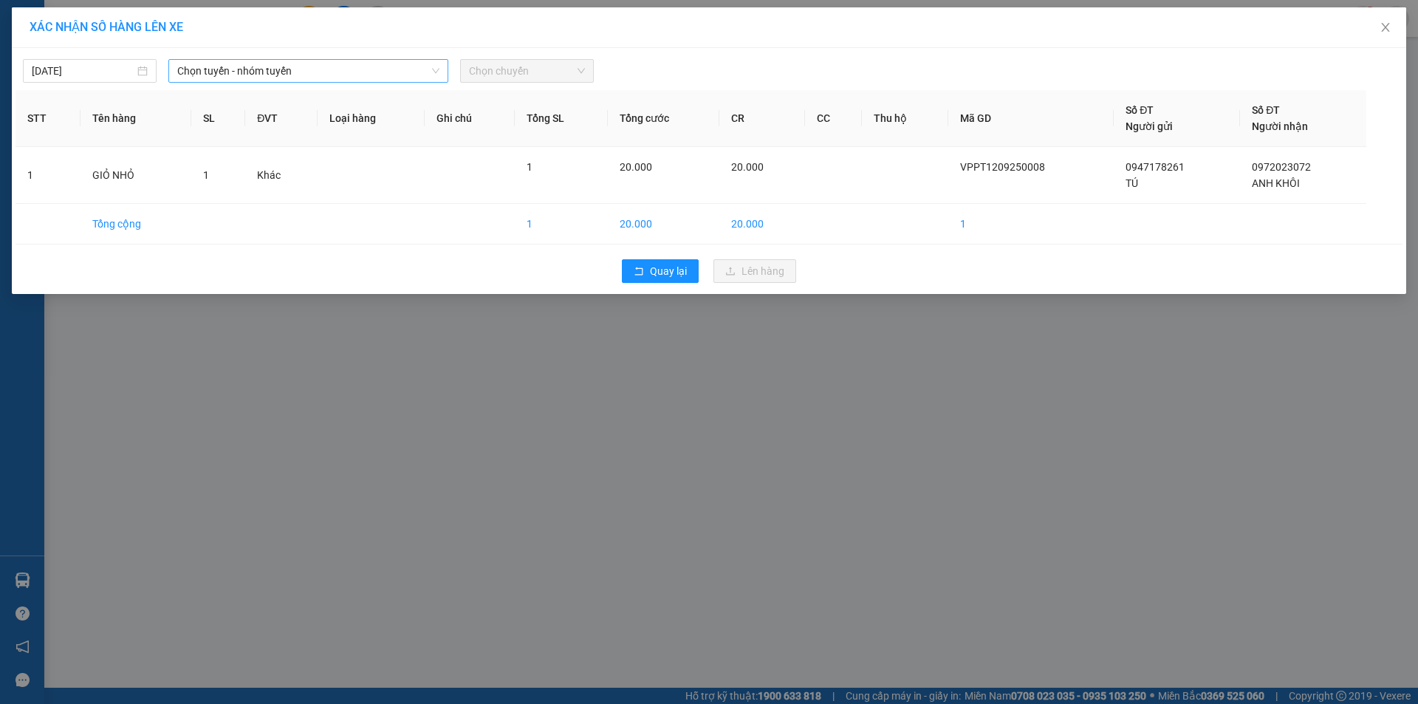
click at [343, 74] on span "Chọn tuyến - nhóm tuyến" at bounding box center [308, 71] width 262 height 22
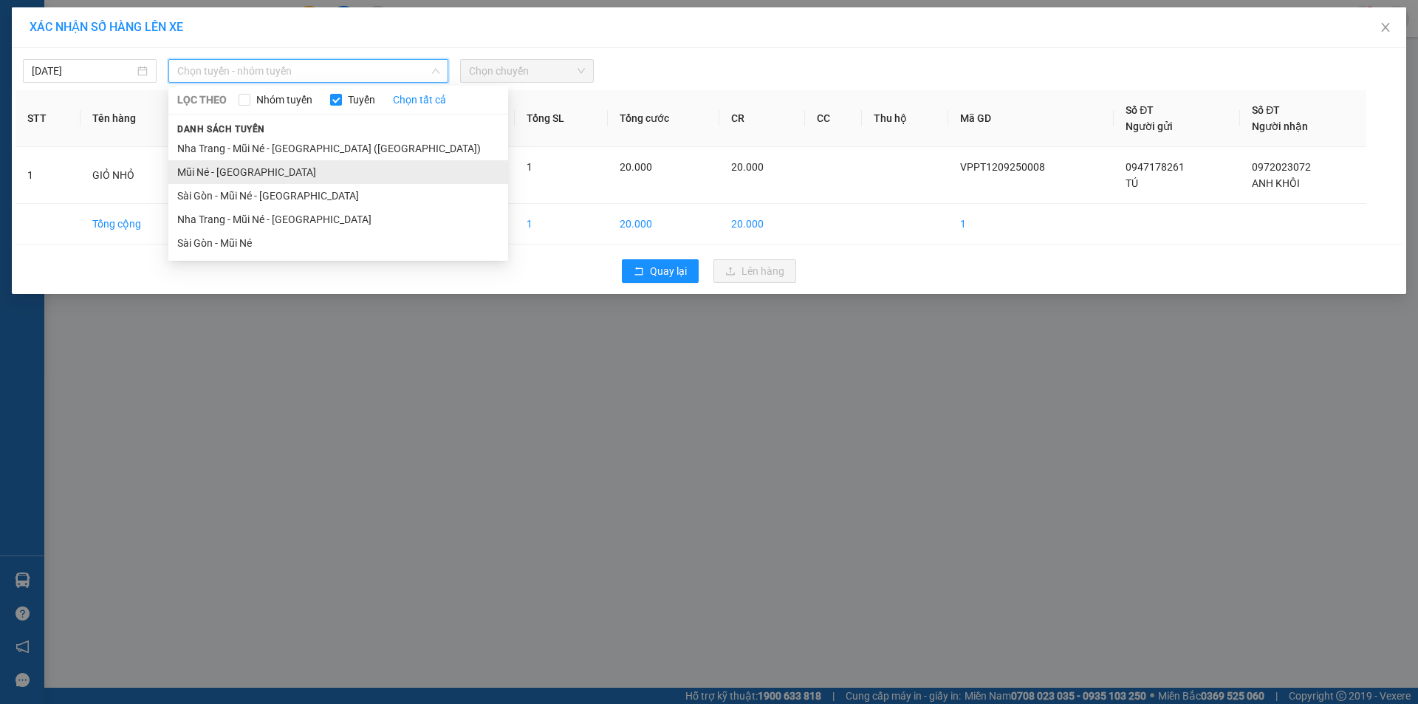
click at [264, 165] on li "Mũi Né - [GEOGRAPHIC_DATA]" at bounding box center [338, 172] width 340 height 24
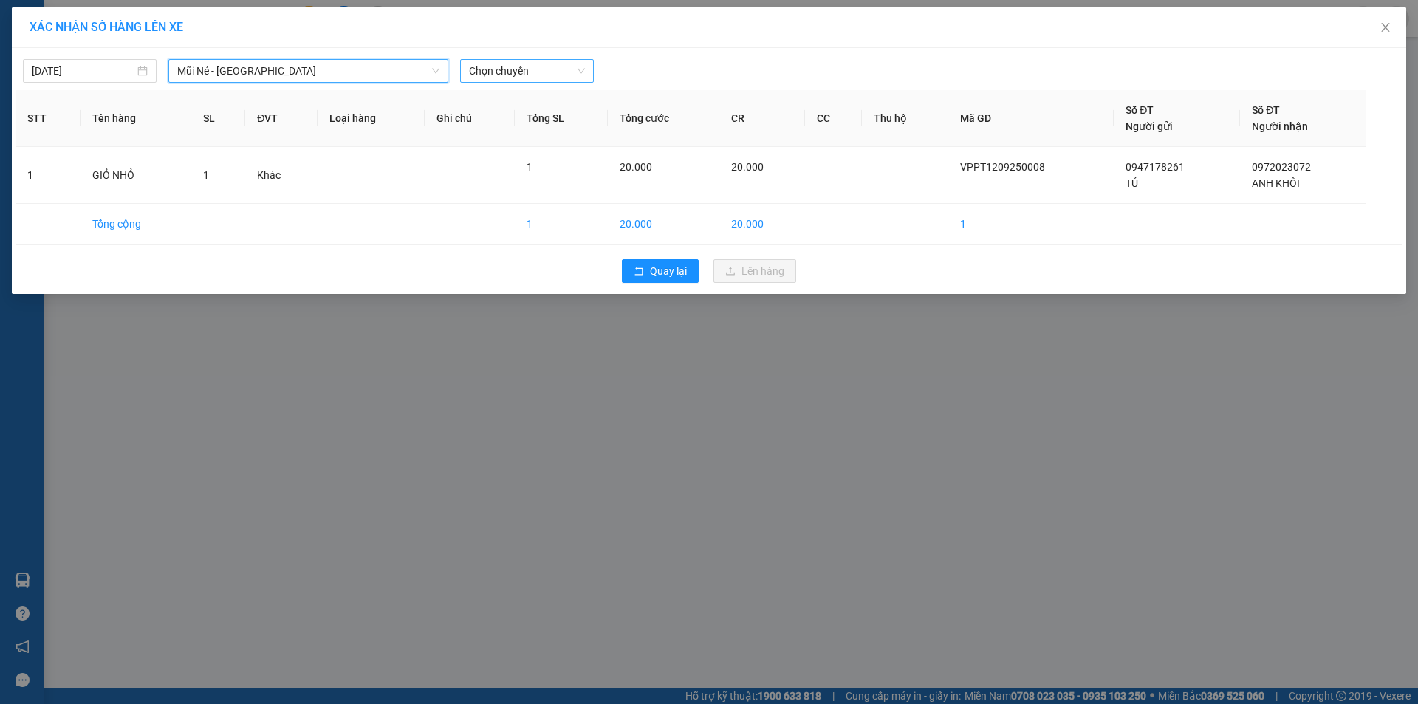
click at [522, 68] on span "Chọn chuyến" at bounding box center [527, 71] width 116 height 22
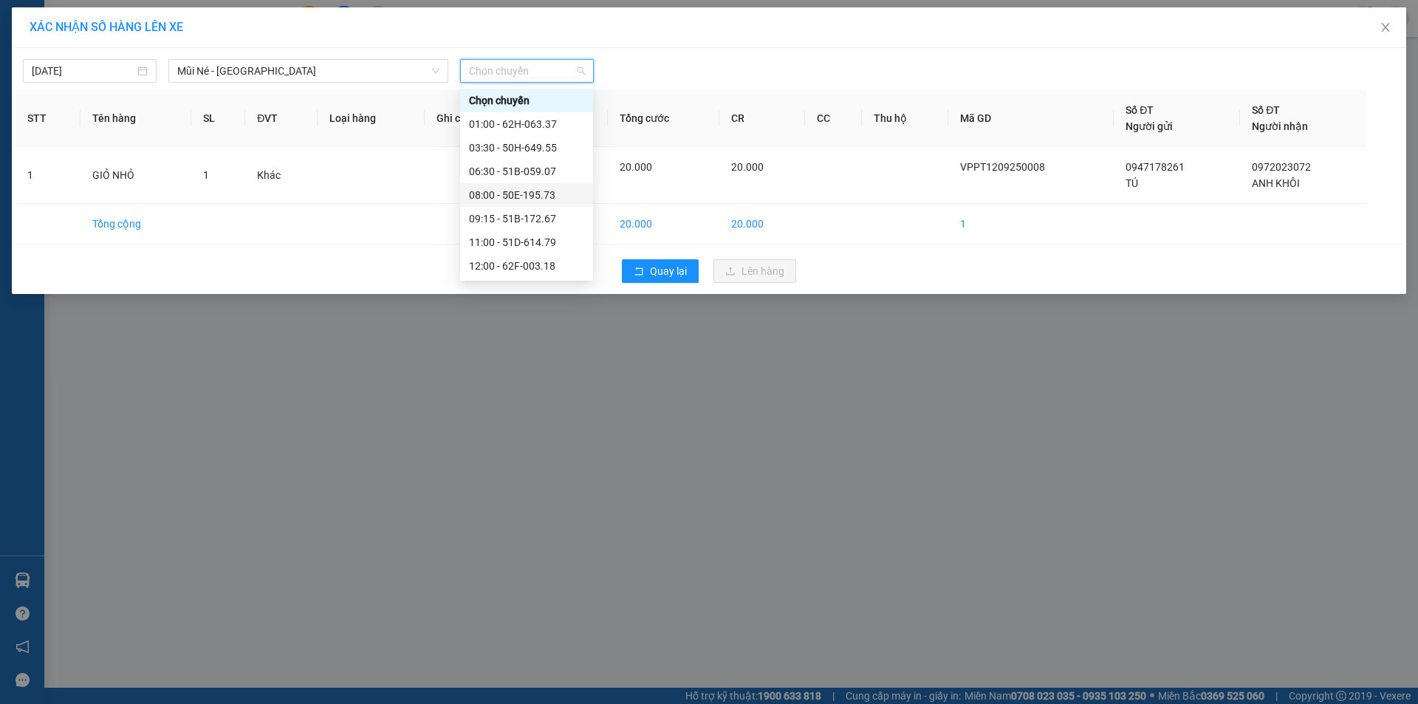
click at [556, 197] on div "08:00 - 50E-195.73" at bounding box center [526, 195] width 115 height 16
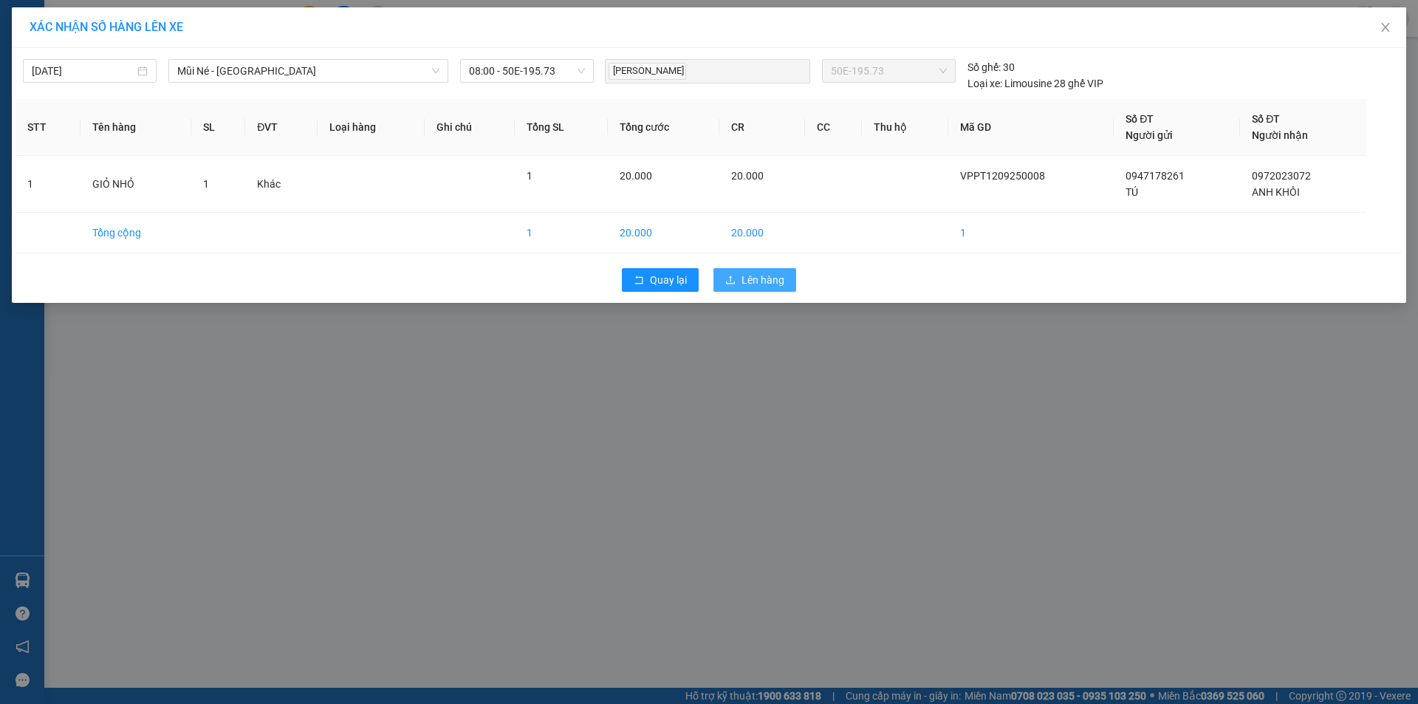
click at [771, 285] on span "Lên hàng" at bounding box center [762, 280] width 43 height 16
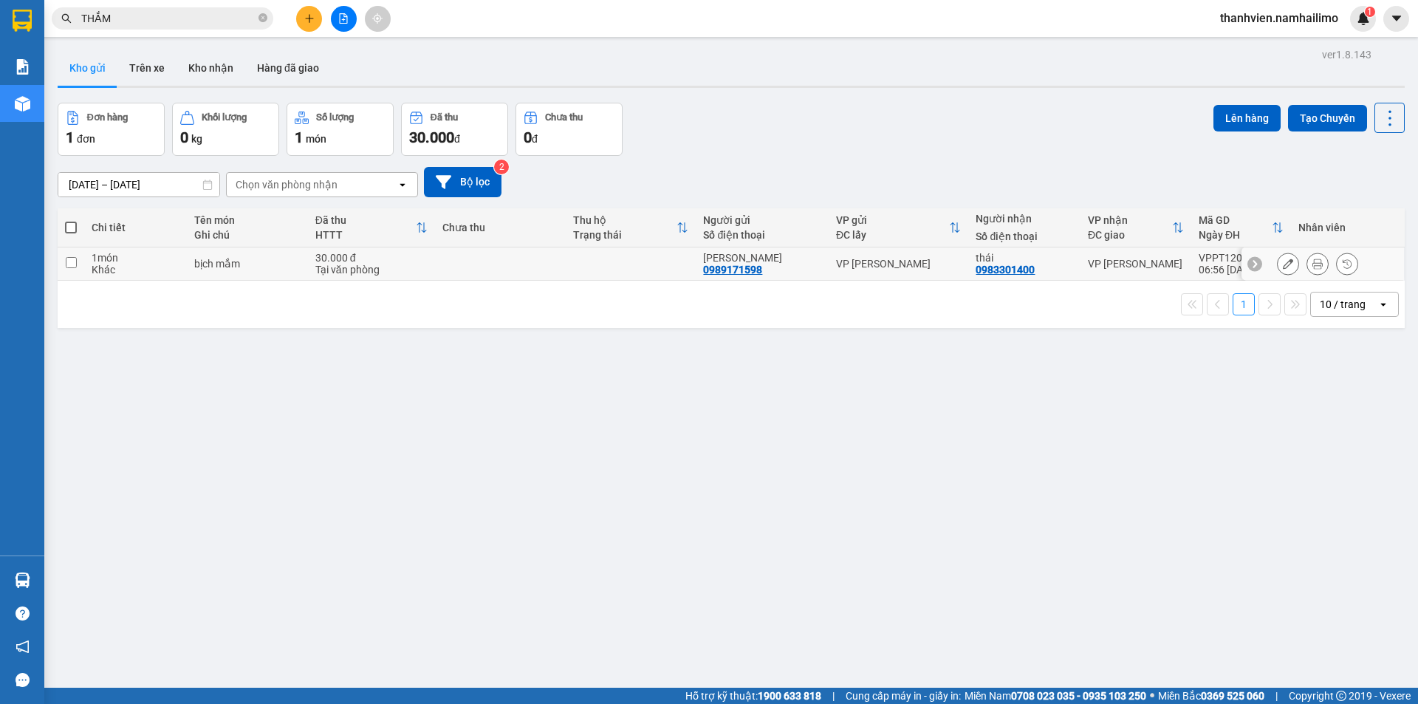
click at [77, 263] on td at bounding box center [71, 263] width 27 height 33
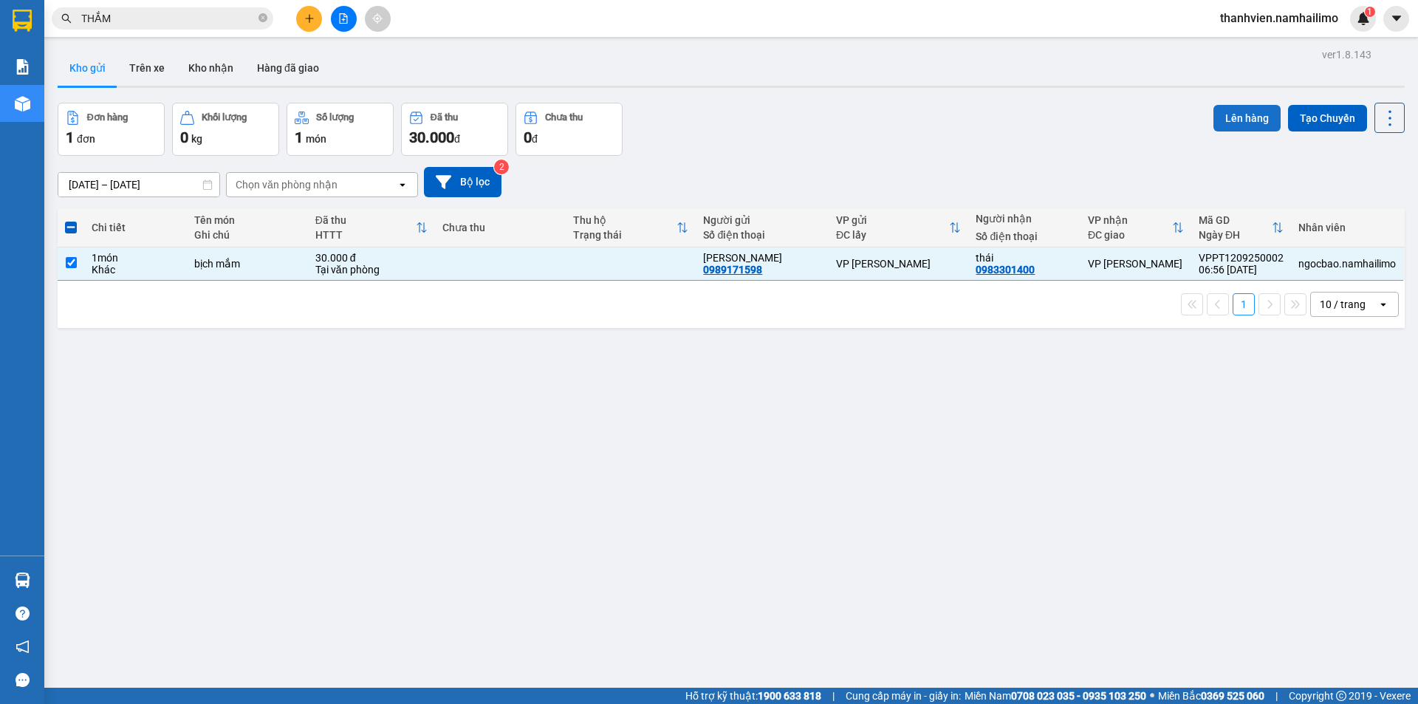
click at [1249, 112] on button "Lên hàng" at bounding box center [1246, 118] width 67 height 27
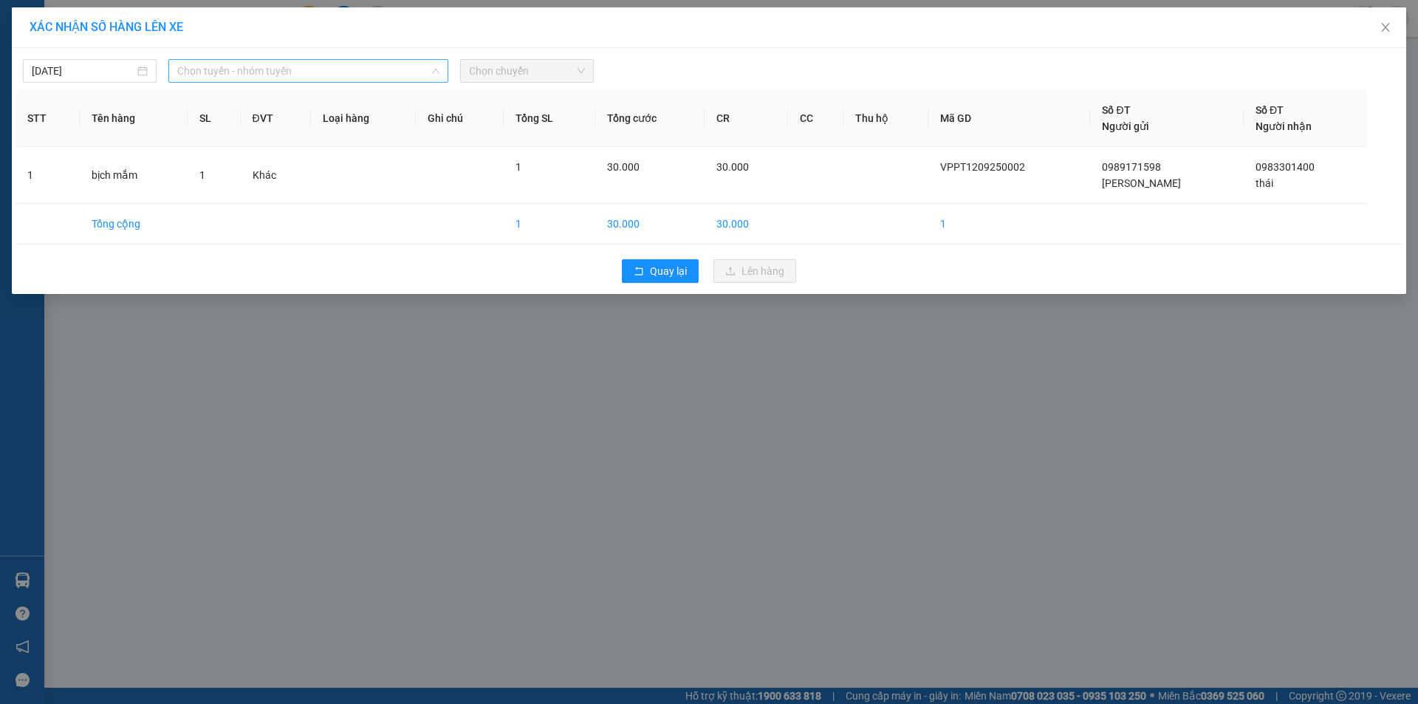
click at [326, 69] on span "Chọn tuyến - nhóm tuyến" at bounding box center [308, 71] width 262 height 22
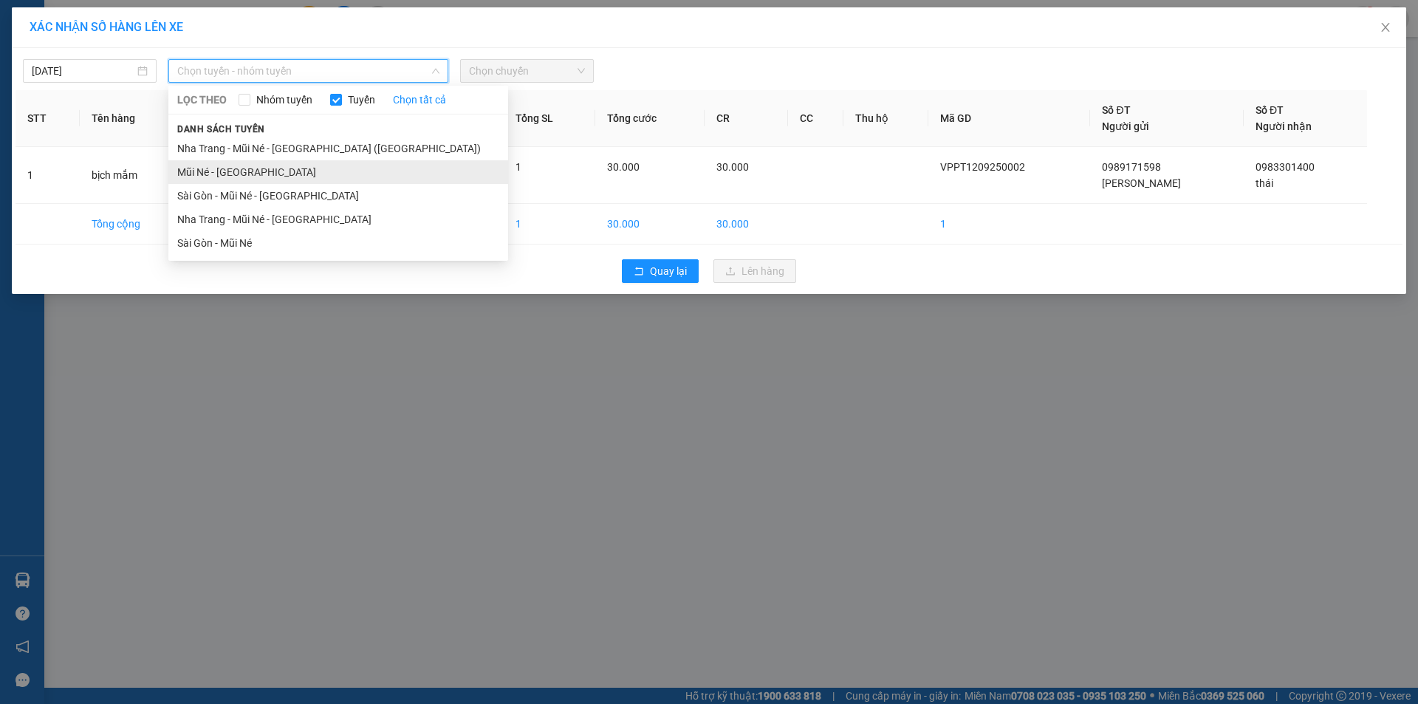
click at [264, 165] on li "Mũi Né - [GEOGRAPHIC_DATA]" at bounding box center [338, 172] width 340 height 24
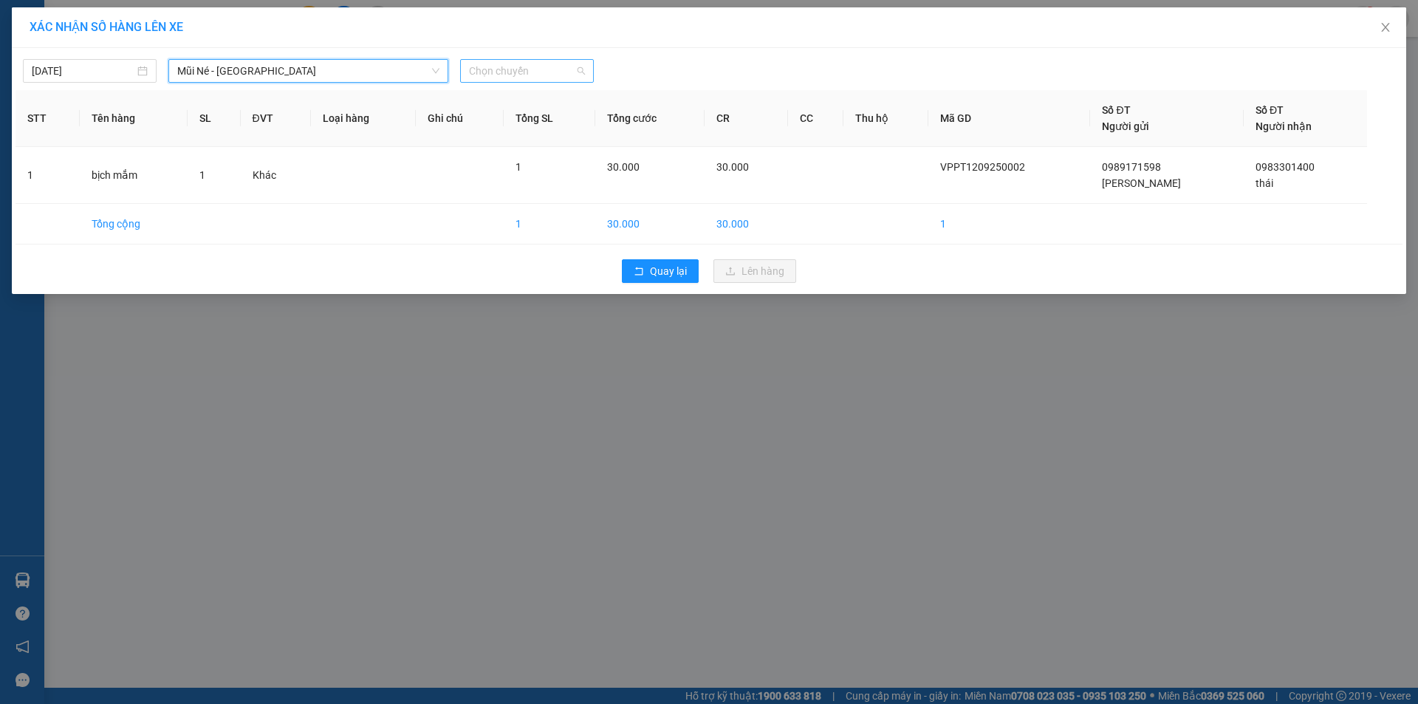
click at [555, 66] on span "Chọn chuyến" at bounding box center [527, 71] width 116 height 22
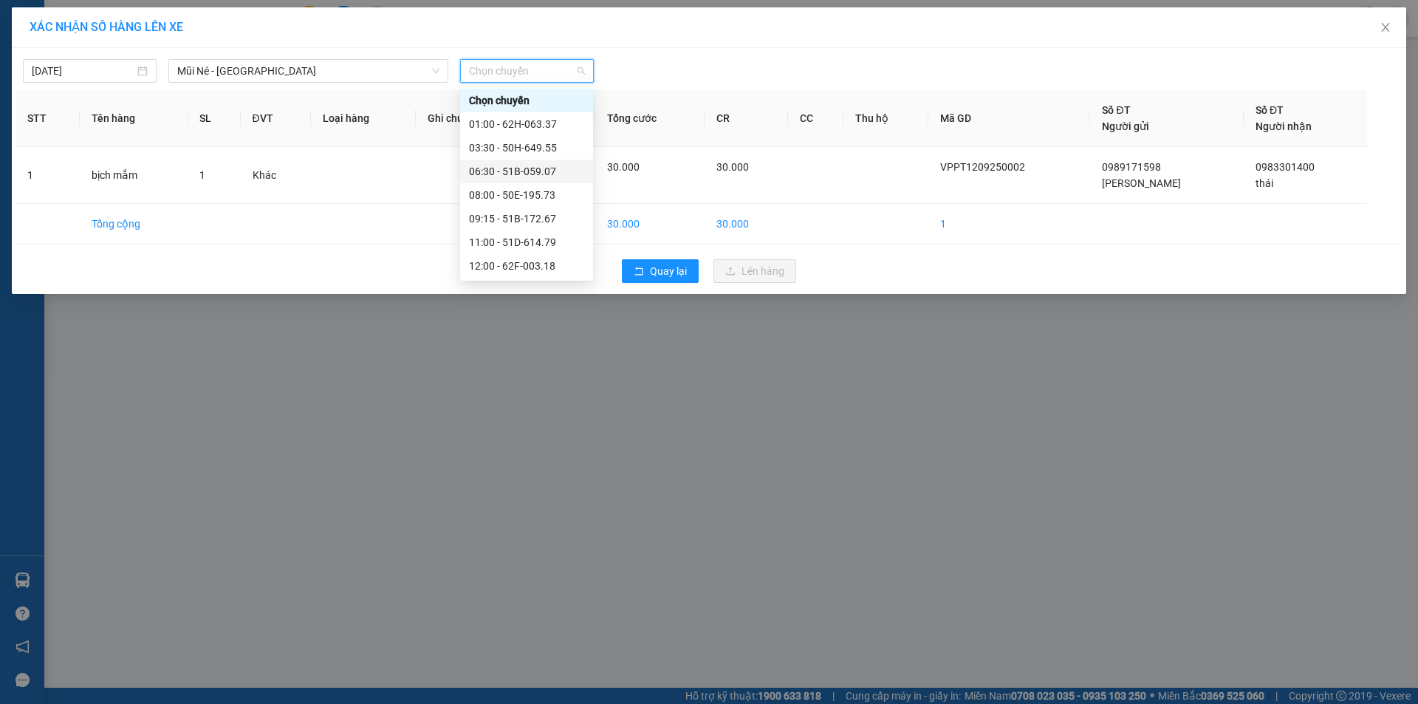
click at [557, 172] on div "06:30 - 51B-059.07" at bounding box center [526, 171] width 115 height 16
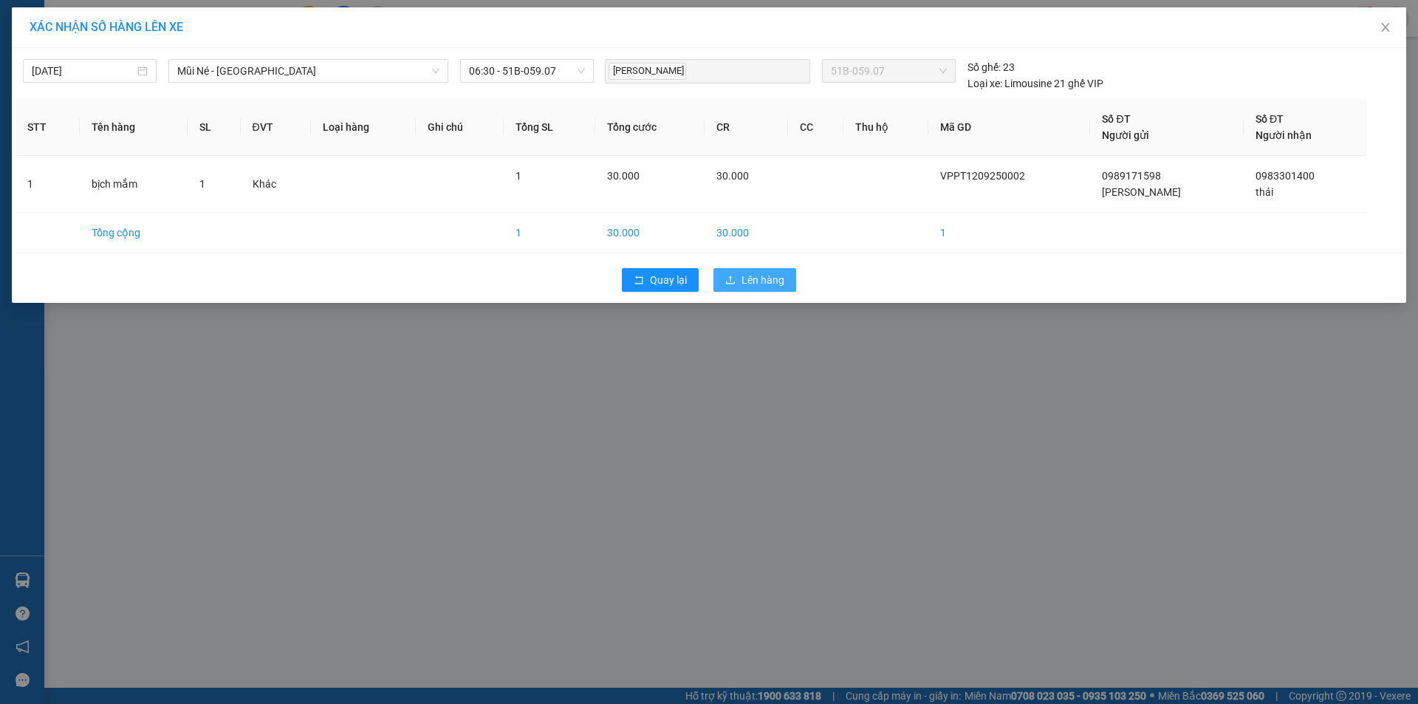
click at [775, 279] on span "Lên hàng" at bounding box center [762, 280] width 43 height 16
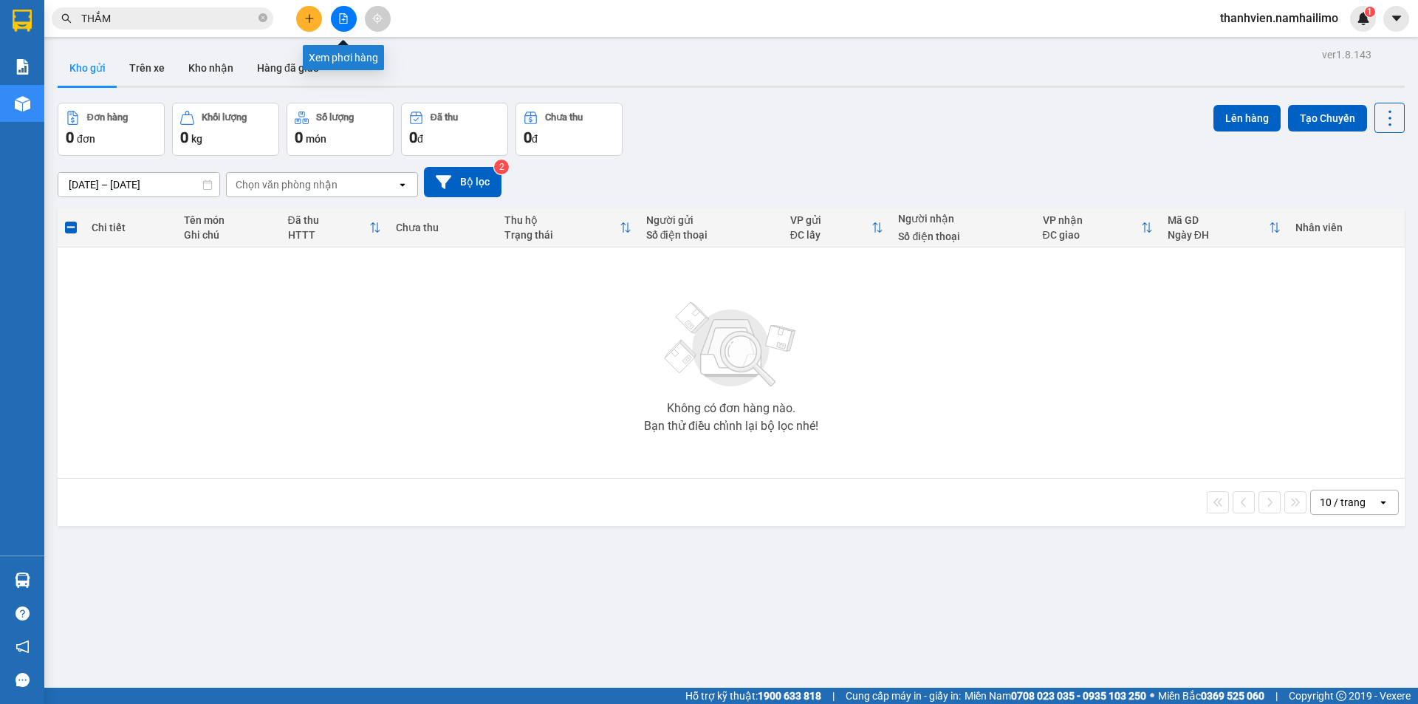
click at [340, 15] on icon "file-add" at bounding box center [344, 18] width 8 height 10
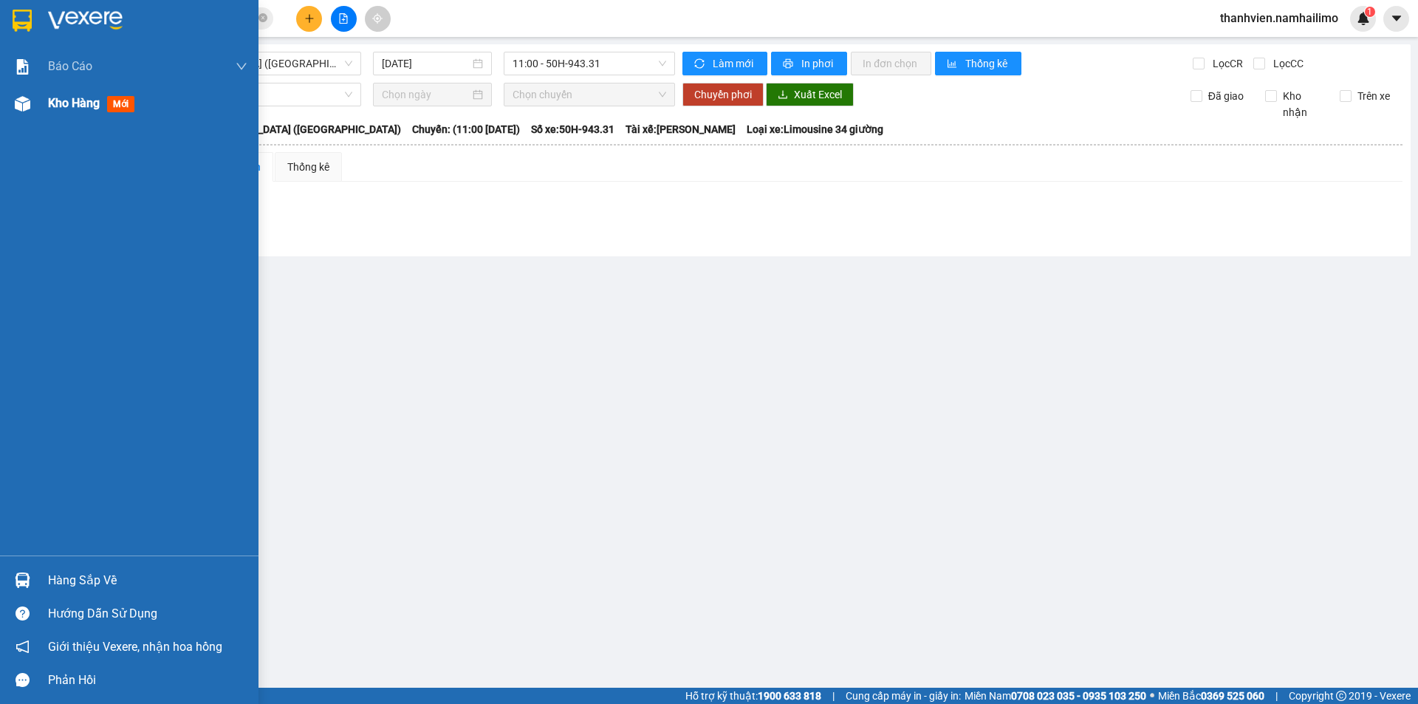
click at [44, 98] on div "Kho hàng mới" at bounding box center [129, 103] width 258 height 37
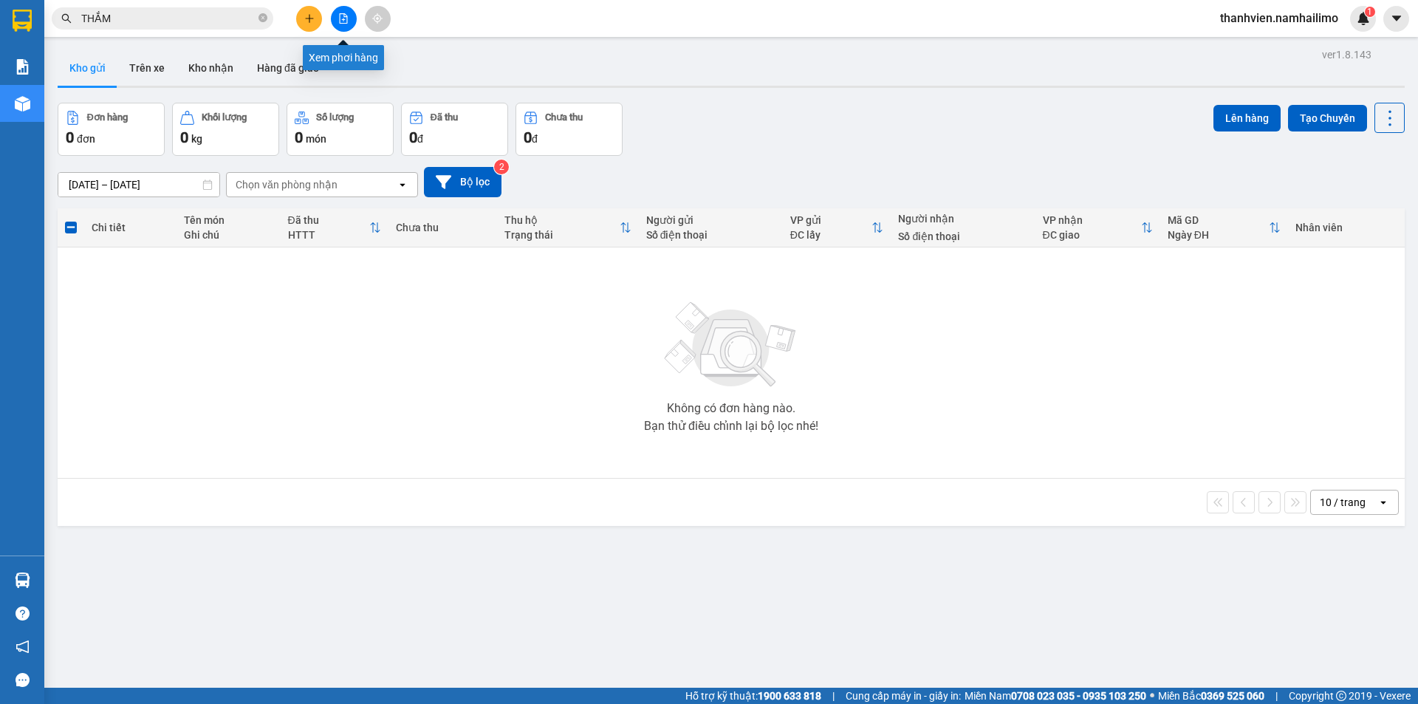
click at [343, 24] on button at bounding box center [344, 19] width 26 height 26
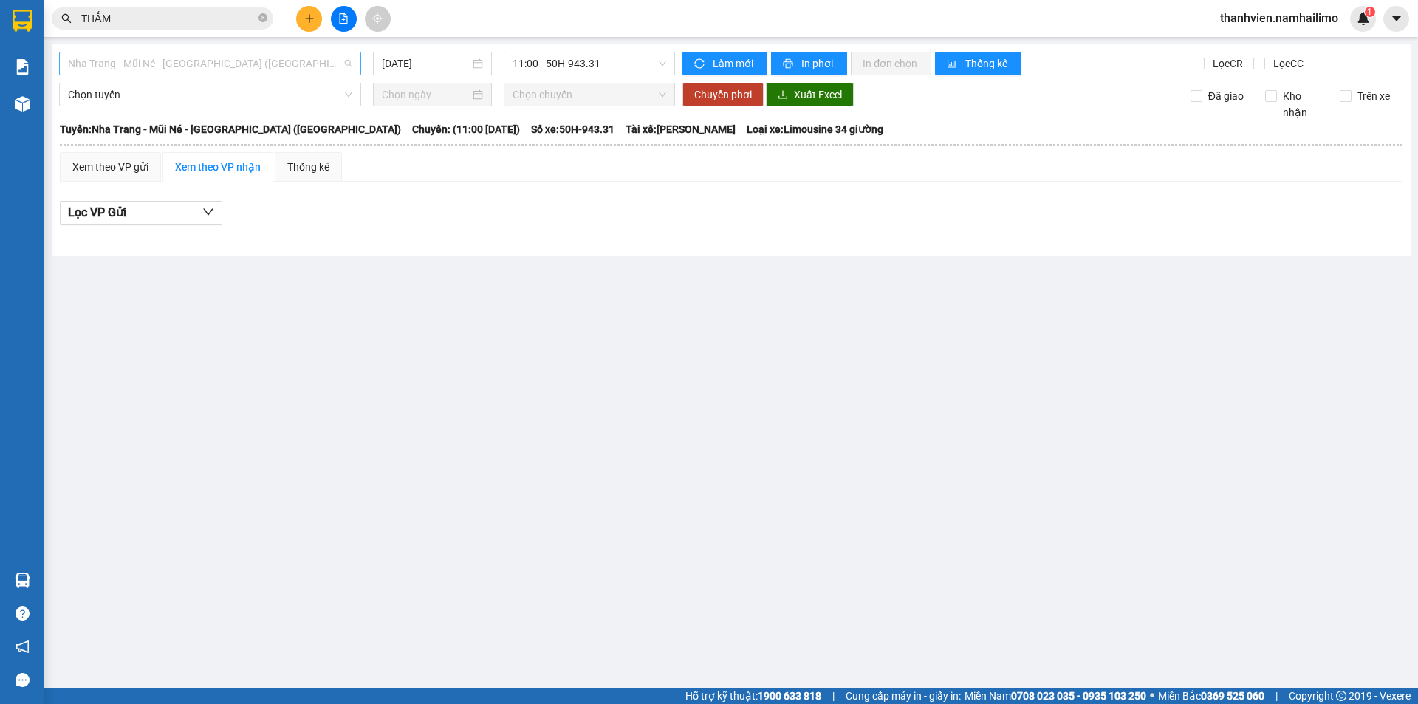
click at [273, 59] on span "Nha Trang - Mũi Né - [GEOGRAPHIC_DATA] ([GEOGRAPHIC_DATA])" at bounding box center [210, 63] width 284 height 22
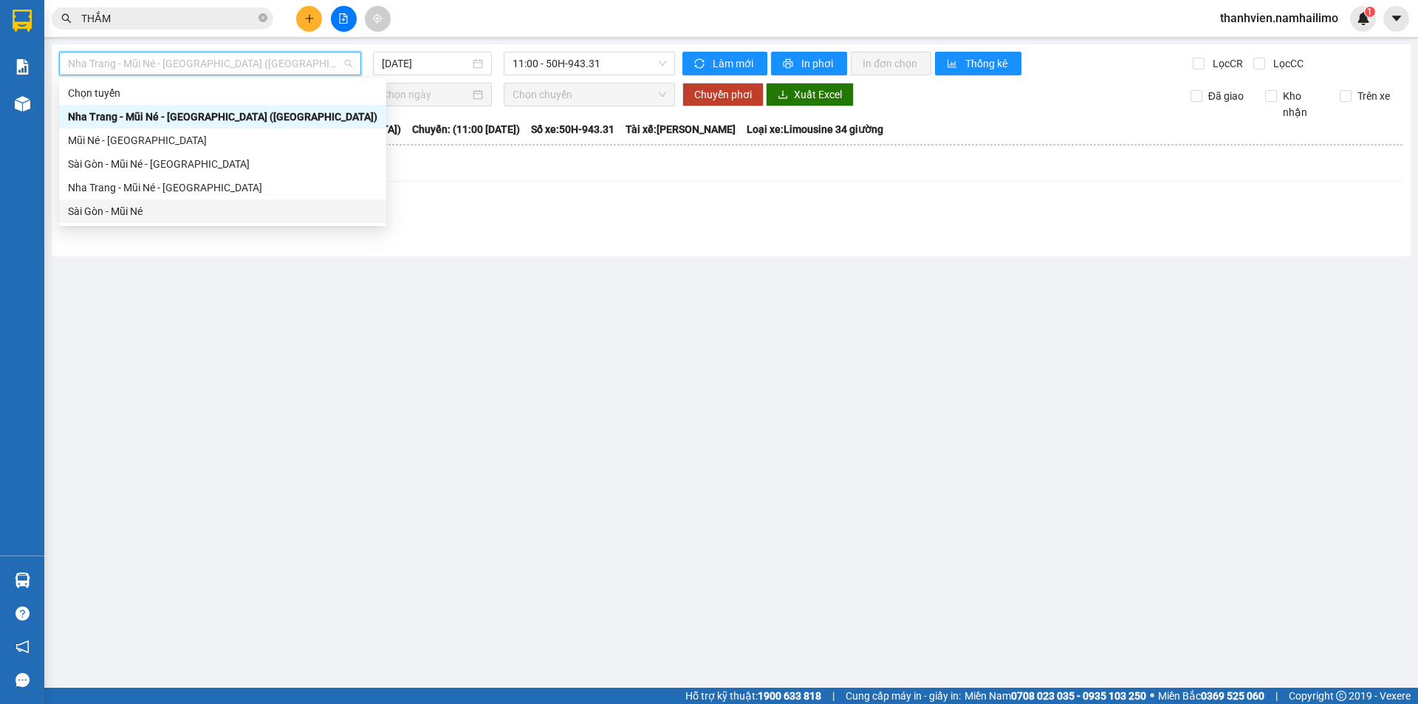
click at [136, 216] on div "Sài Gòn - Mũi Né" at bounding box center [222, 211] width 309 height 16
type input "[DATE]"
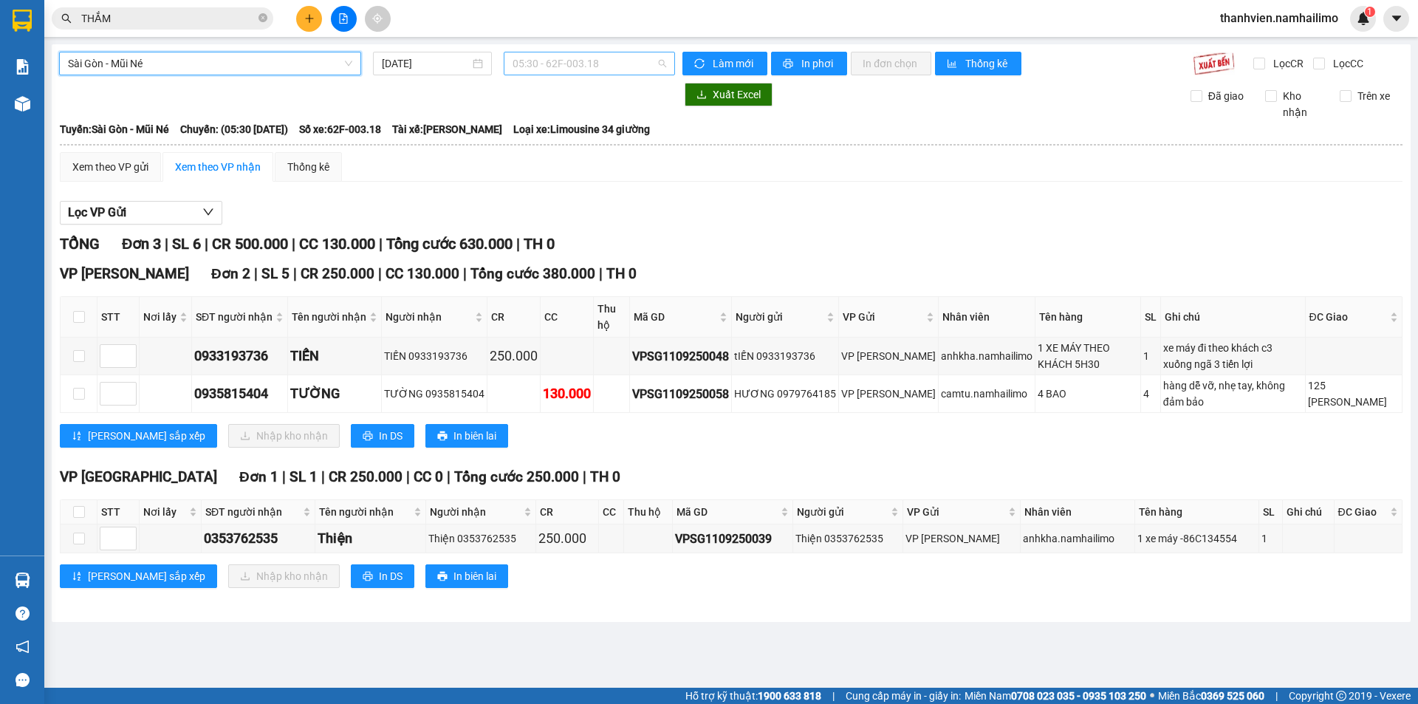
click at [624, 64] on span "05:30 - 62F-003.18" at bounding box center [589, 63] width 154 height 22
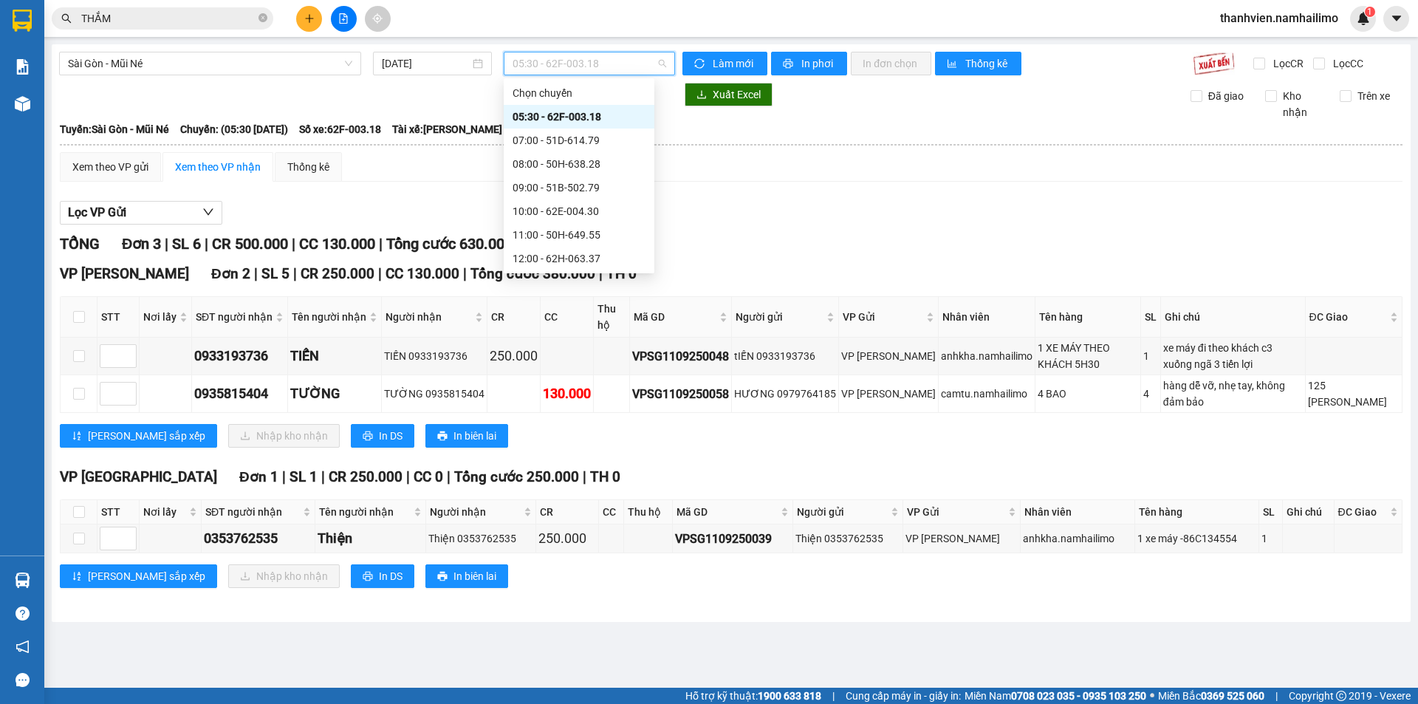
click at [603, 112] on div "05:30 - 62F-003.18" at bounding box center [578, 117] width 133 height 16
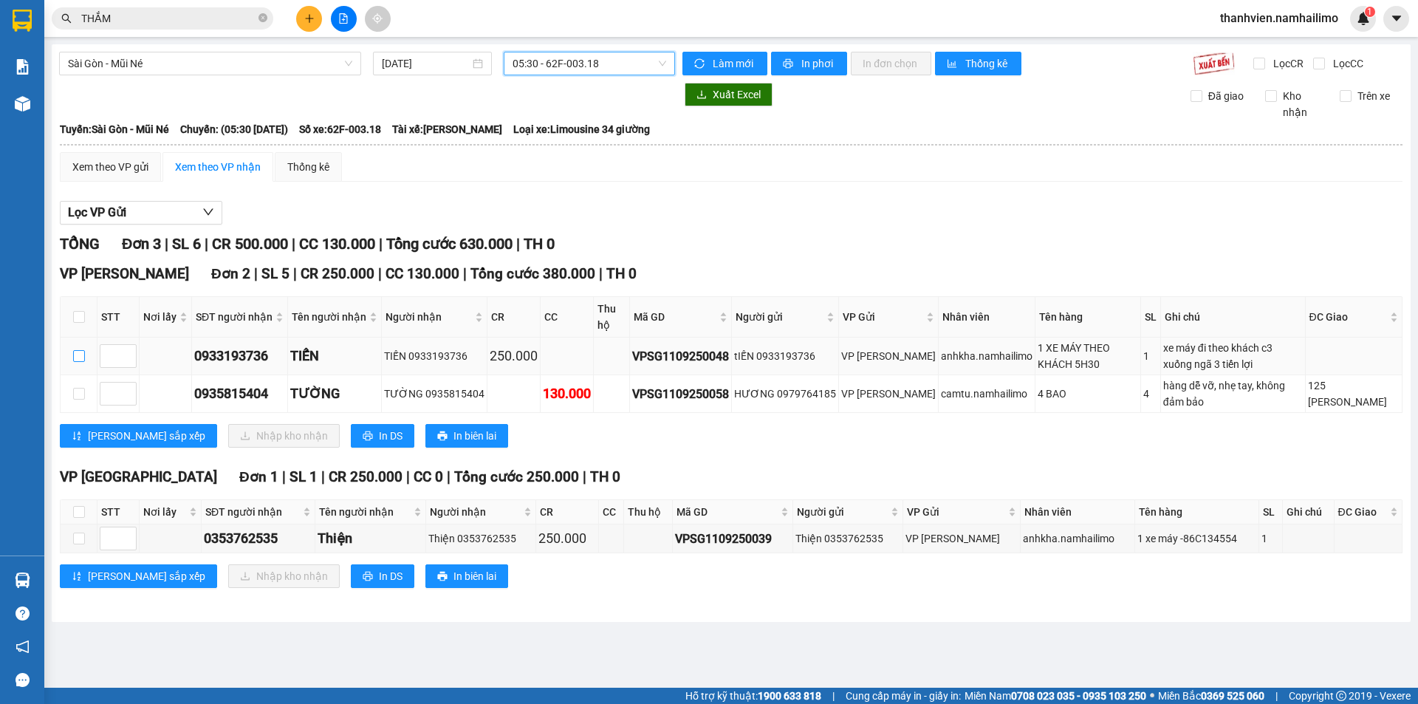
click at [83, 357] on input "checkbox" at bounding box center [79, 356] width 12 height 12
checkbox input "true"
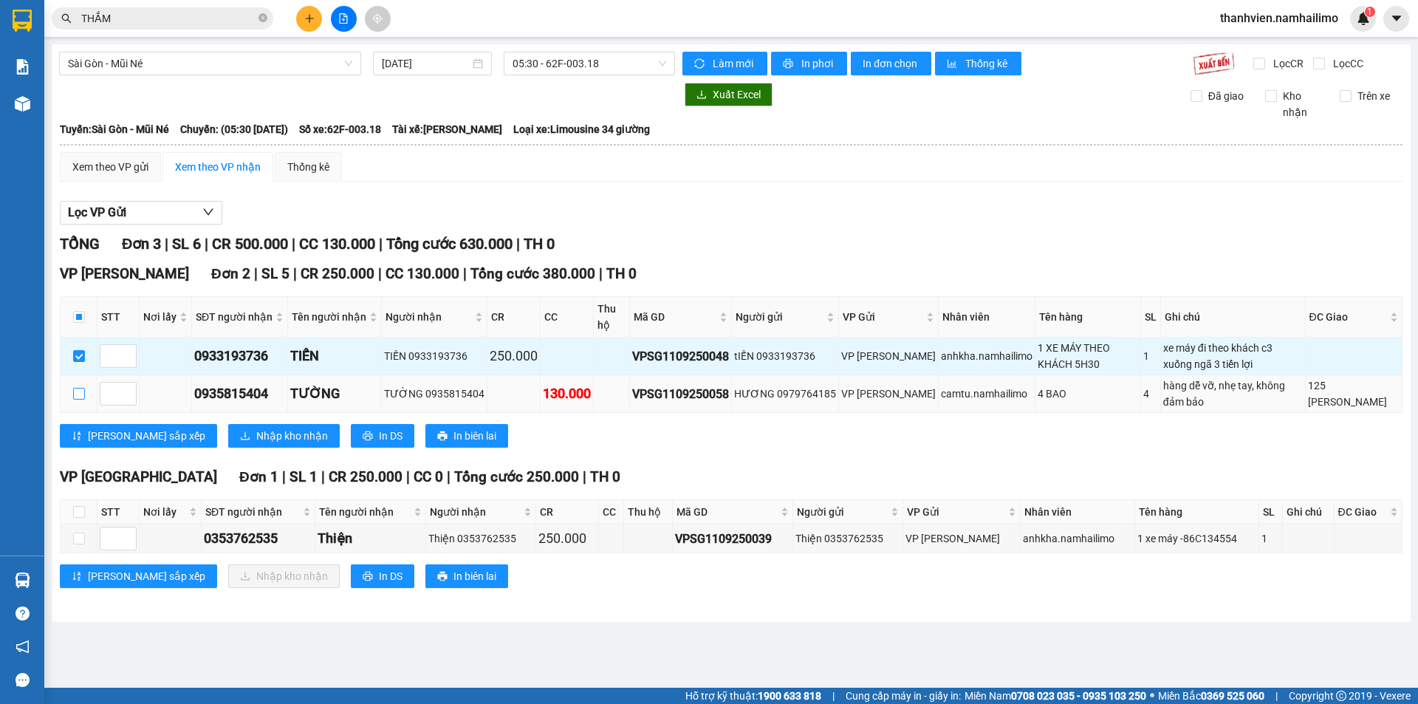
click at [75, 394] on input "checkbox" at bounding box center [79, 394] width 12 height 12
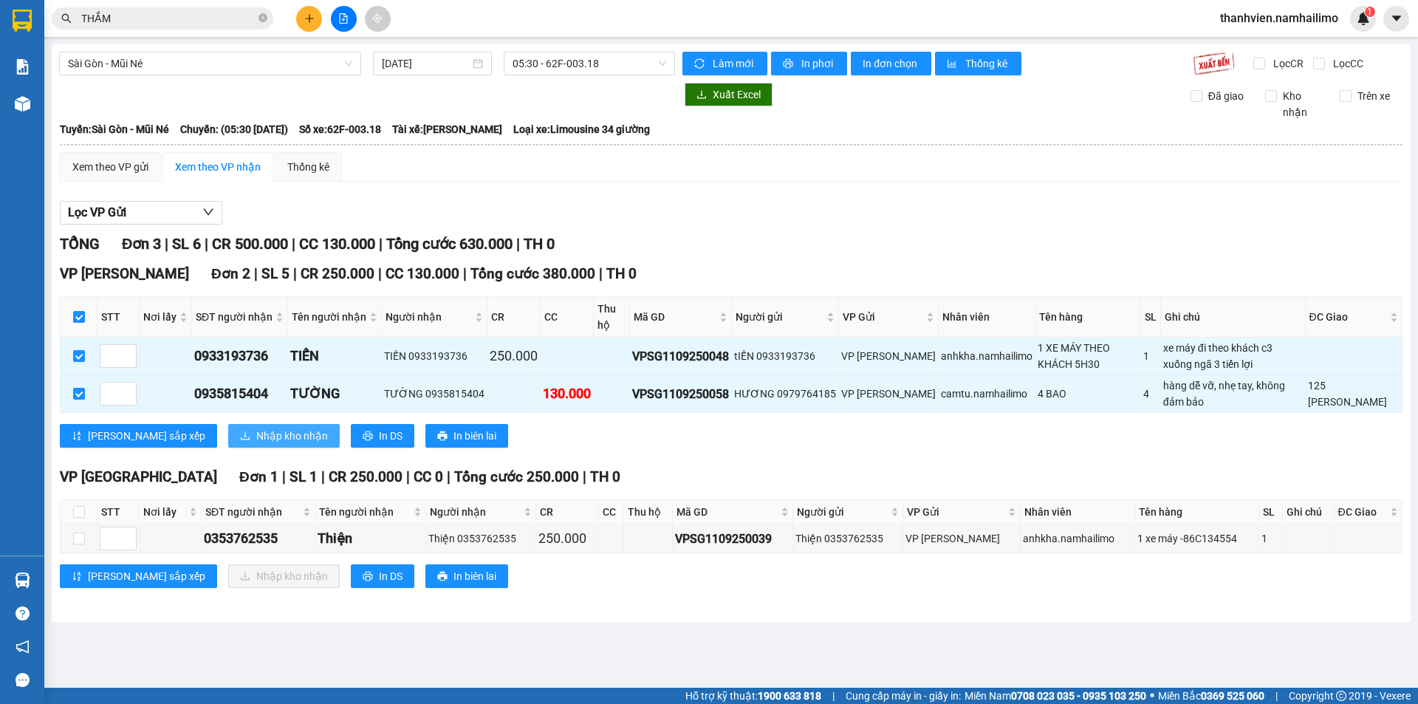
click at [256, 439] on span "Nhập kho nhận" at bounding box center [292, 436] width 72 height 16
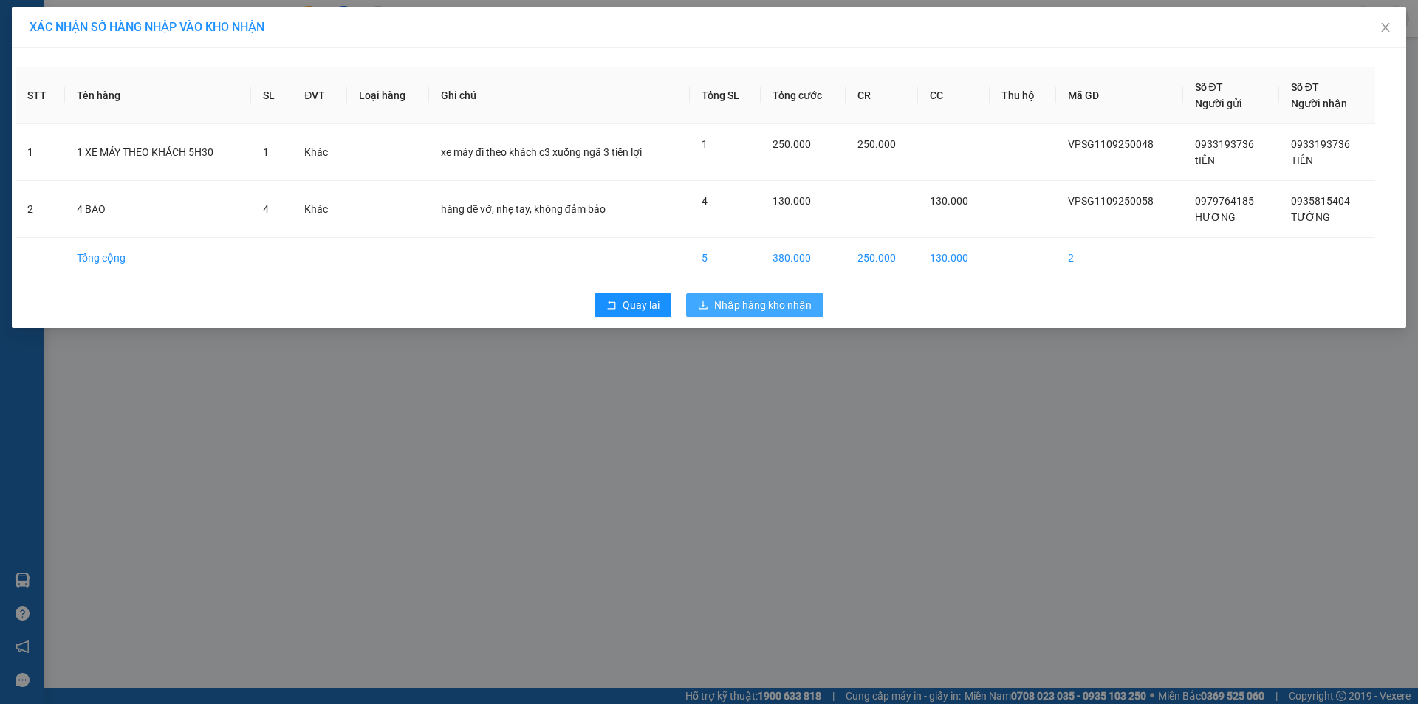
click at [789, 302] on span "Nhập hàng kho nhận" at bounding box center [762, 305] width 97 height 16
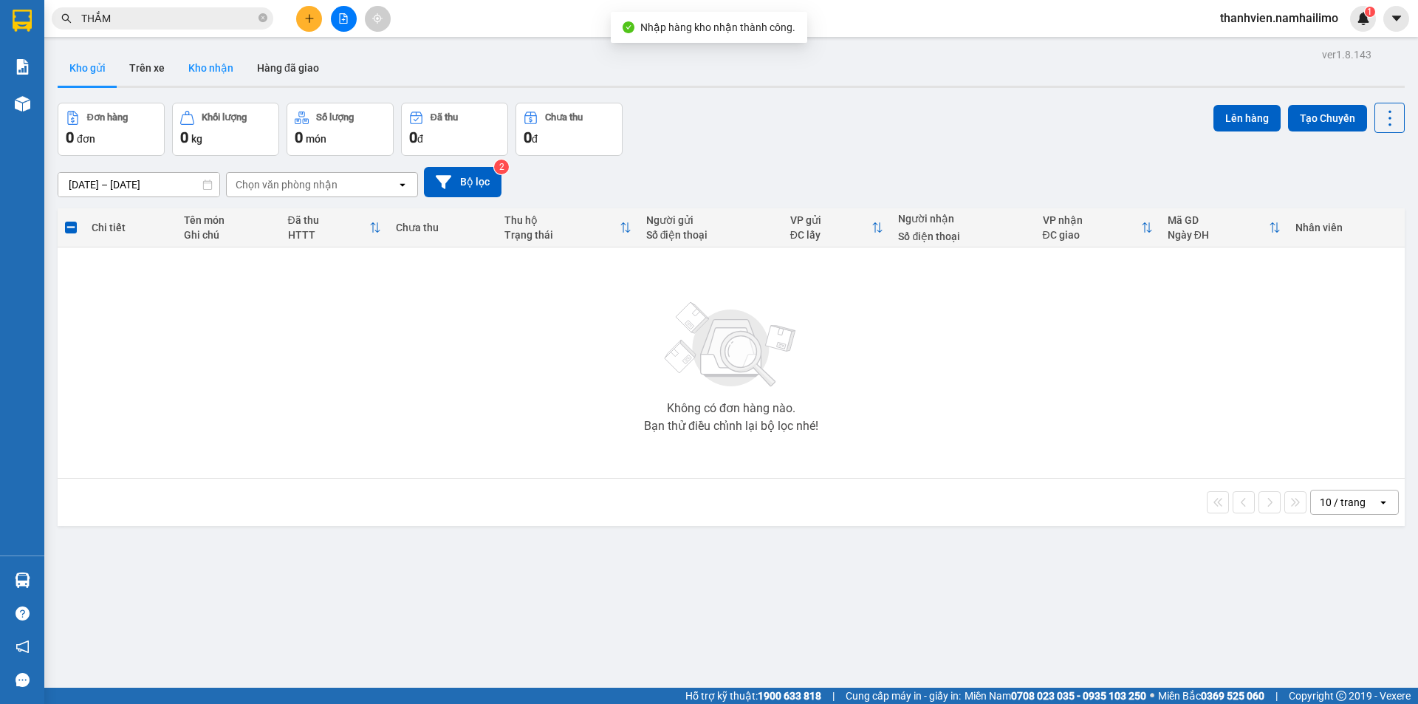
click at [210, 62] on button "Kho nhận" at bounding box center [210, 67] width 69 height 35
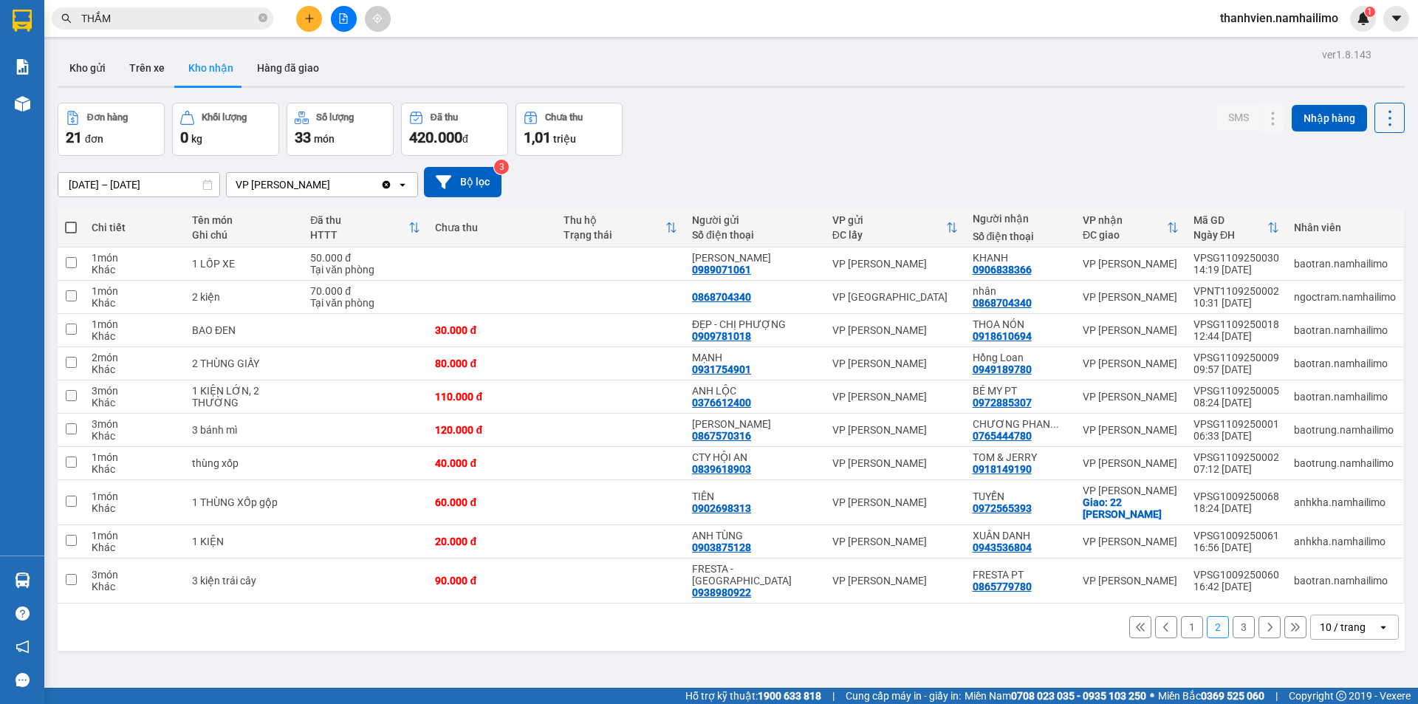
click at [1181, 618] on button "1" at bounding box center [1192, 627] width 22 height 22
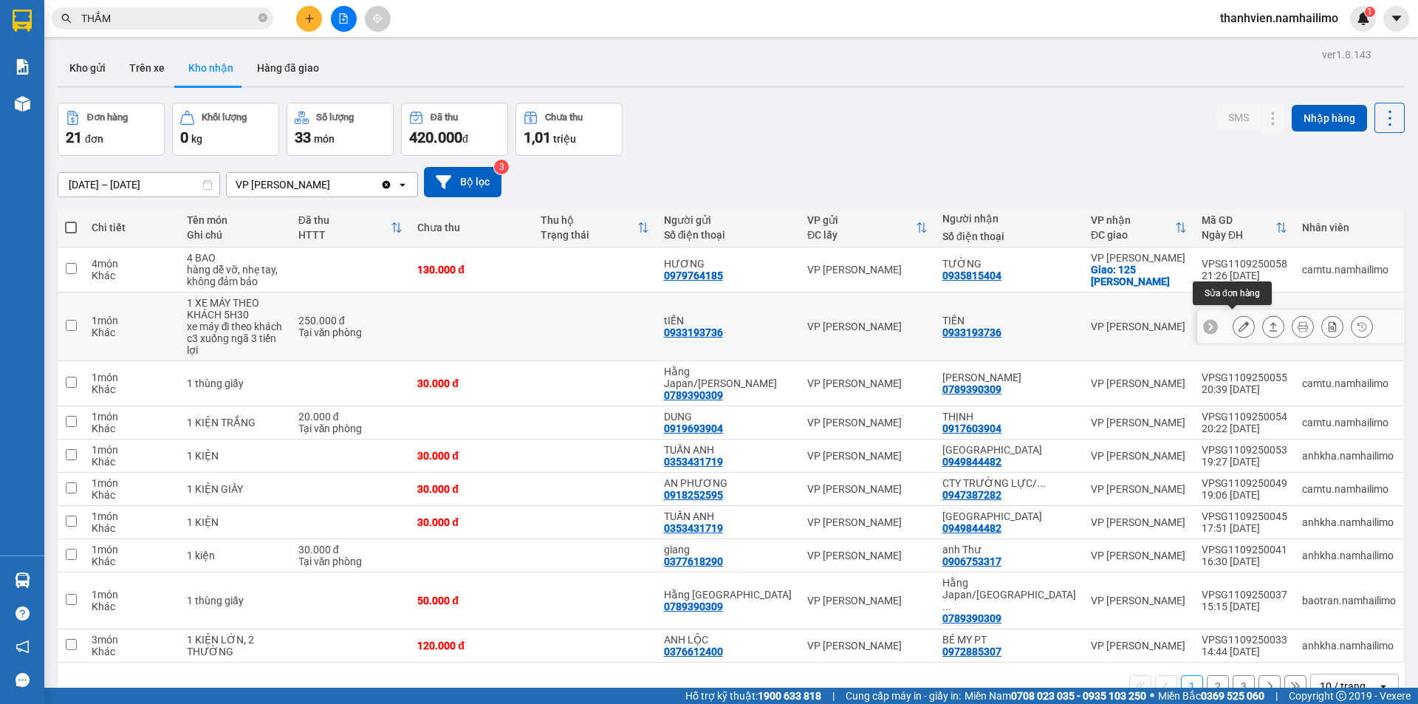
click at [1238, 321] on icon at bounding box center [1243, 326] width 10 height 10
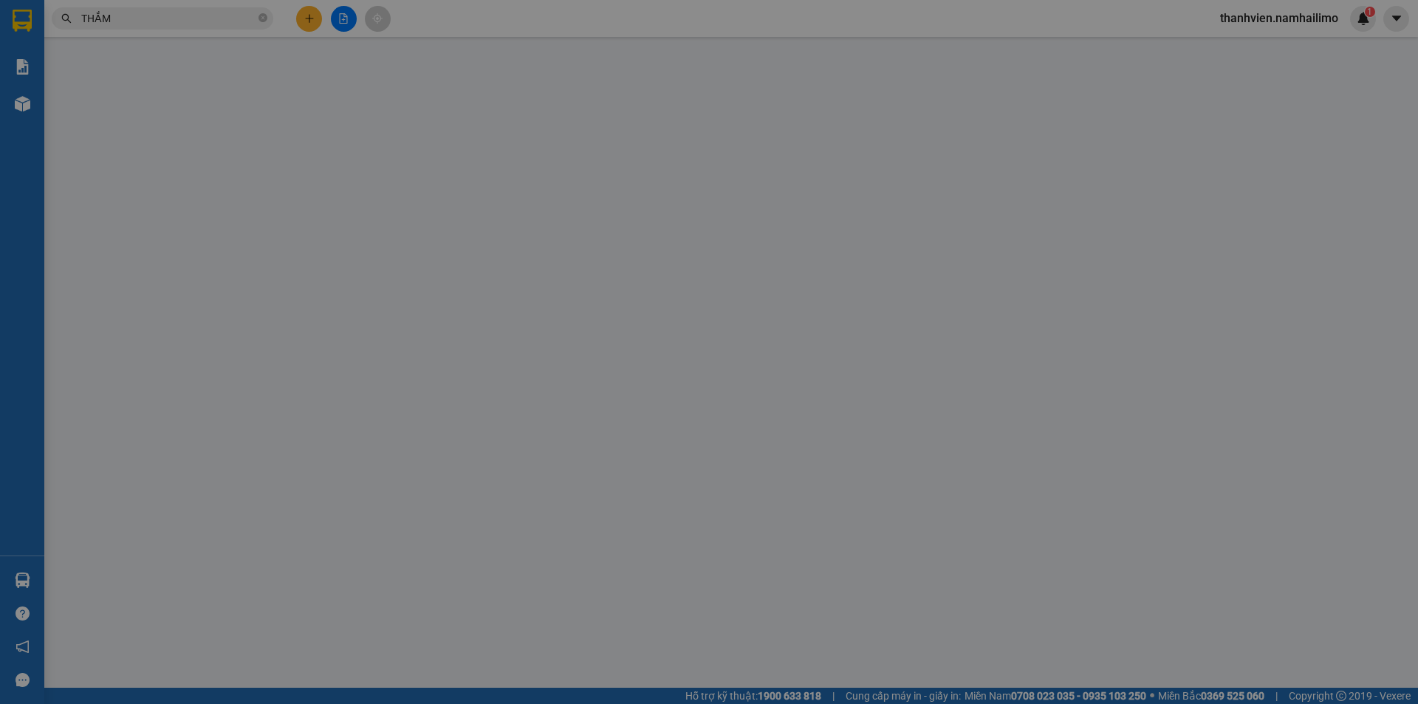
type input "0933193736"
type input "tIẾN"
type input "0933193736"
type input "TIẾN"
type input "250.000"
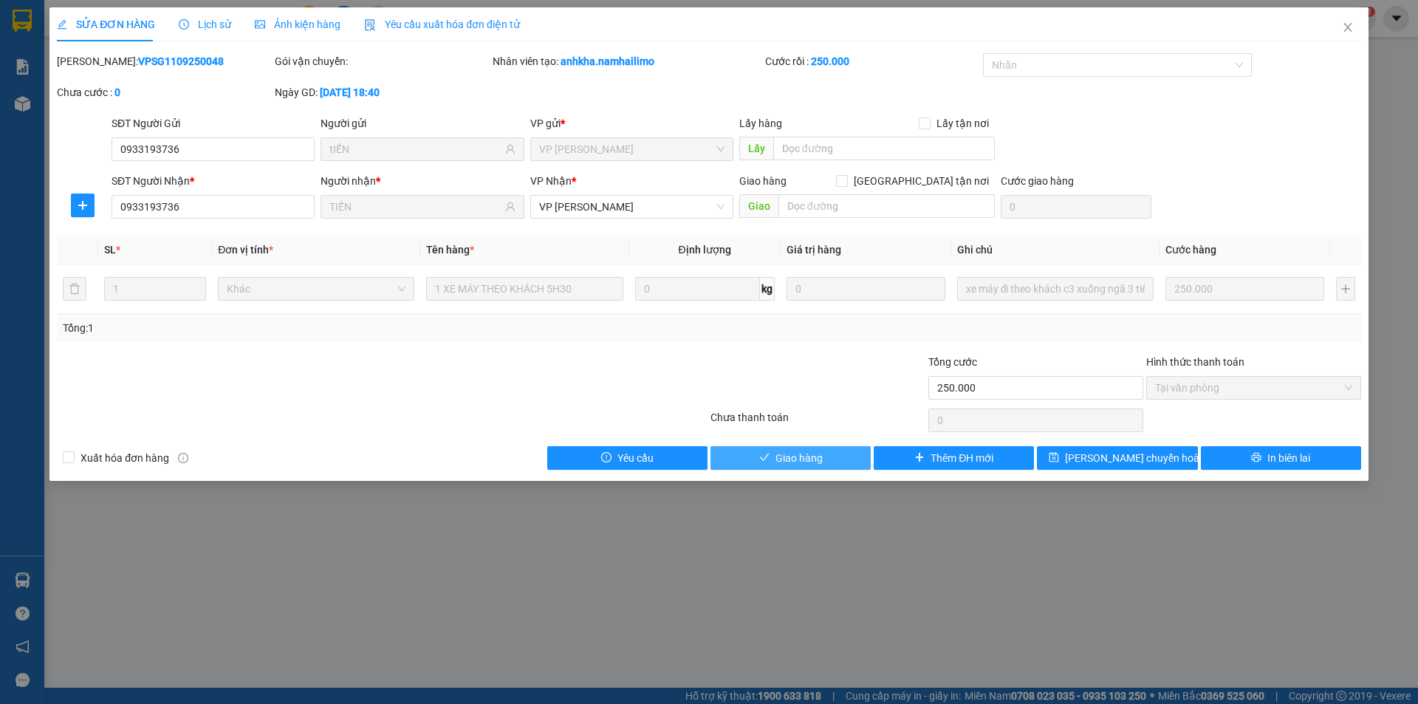
click at [831, 461] on button "Giao hàng" at bounding box center [790, 458] width 160 height 24
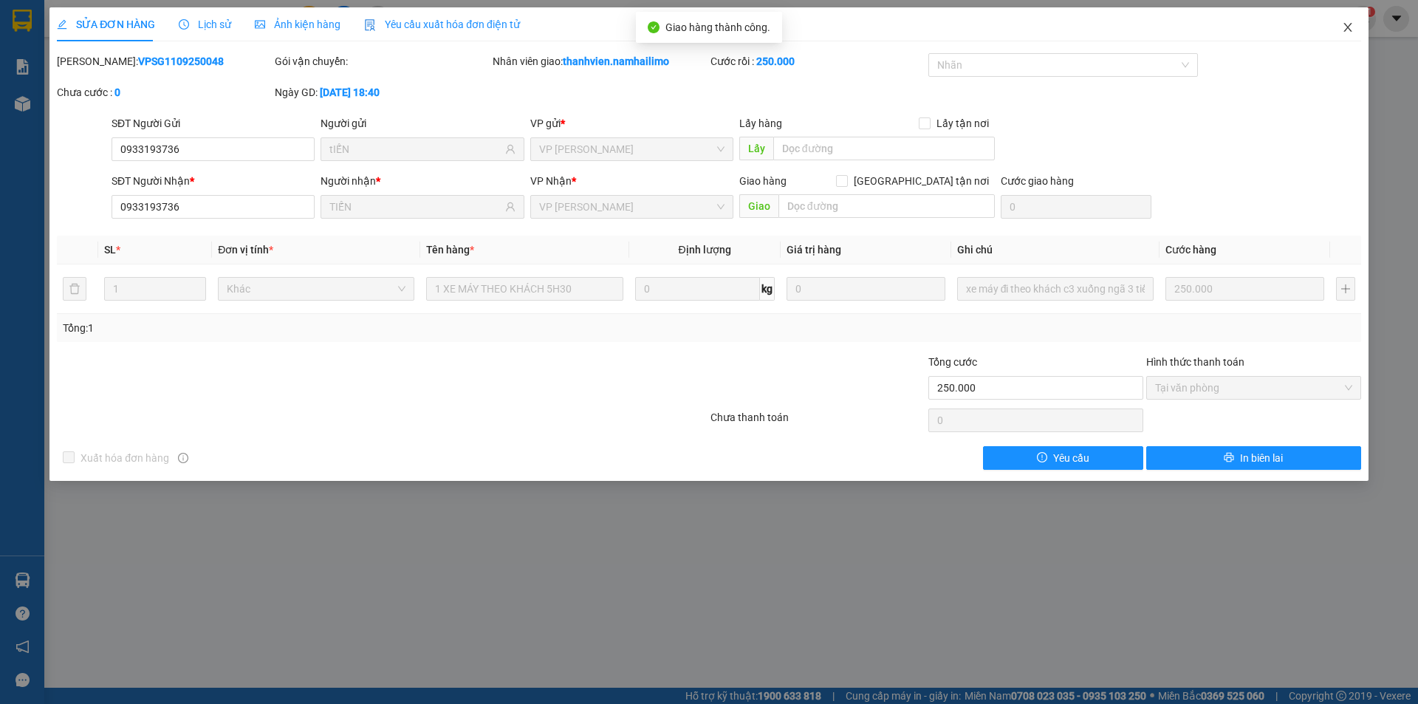
click at [1348, 27] on icon "close" at bounding box center [1348, 27] width 12 height 12
click at [1348, 27] on span "thanhvien.namhailimo" at bounding box center [1279, 18] width 142 height 18
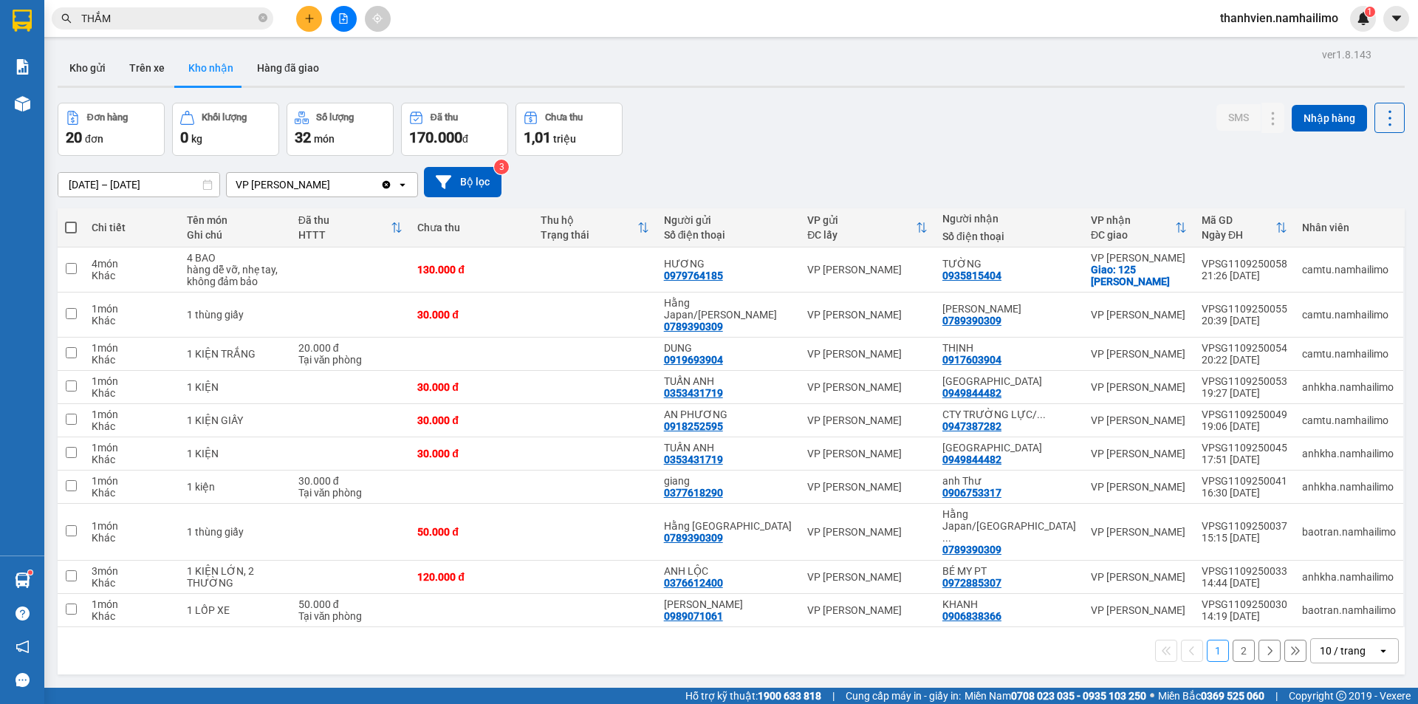
click at [1234, 639] on button "2" at bounding box center [1243, 650] width 22 height 22
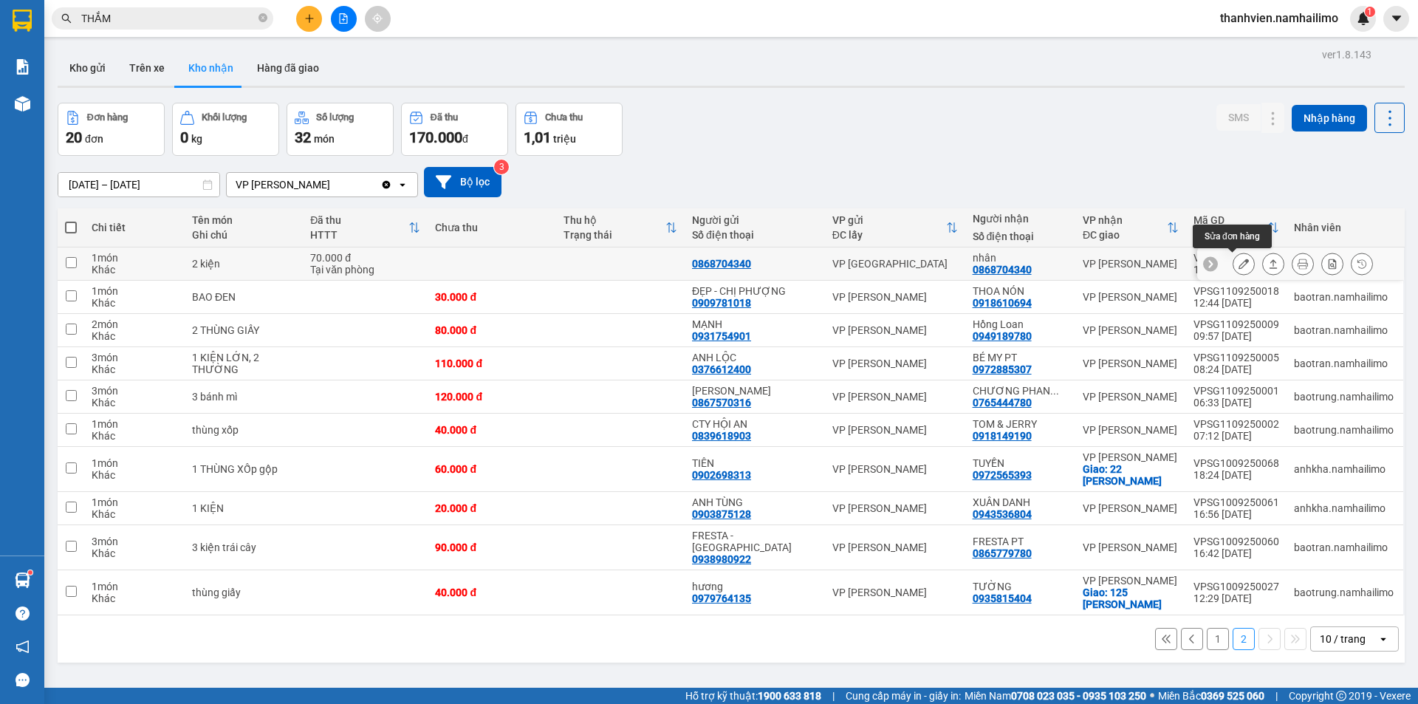
click at [1238, 263] on icon at bounding box center [1243, 263] width 10 height 10
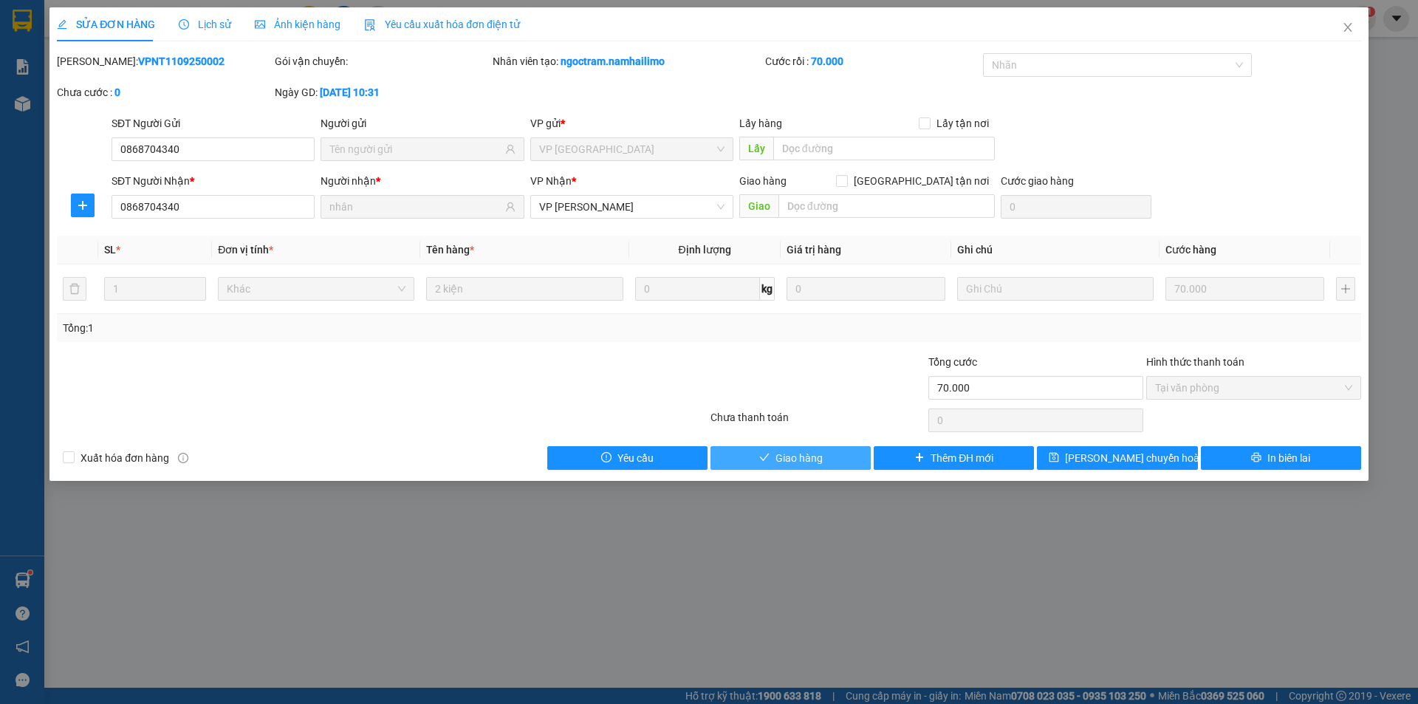
click at [817, 461] on span "Giao hàng" at bounding box center [798, 458] width 47 height 16
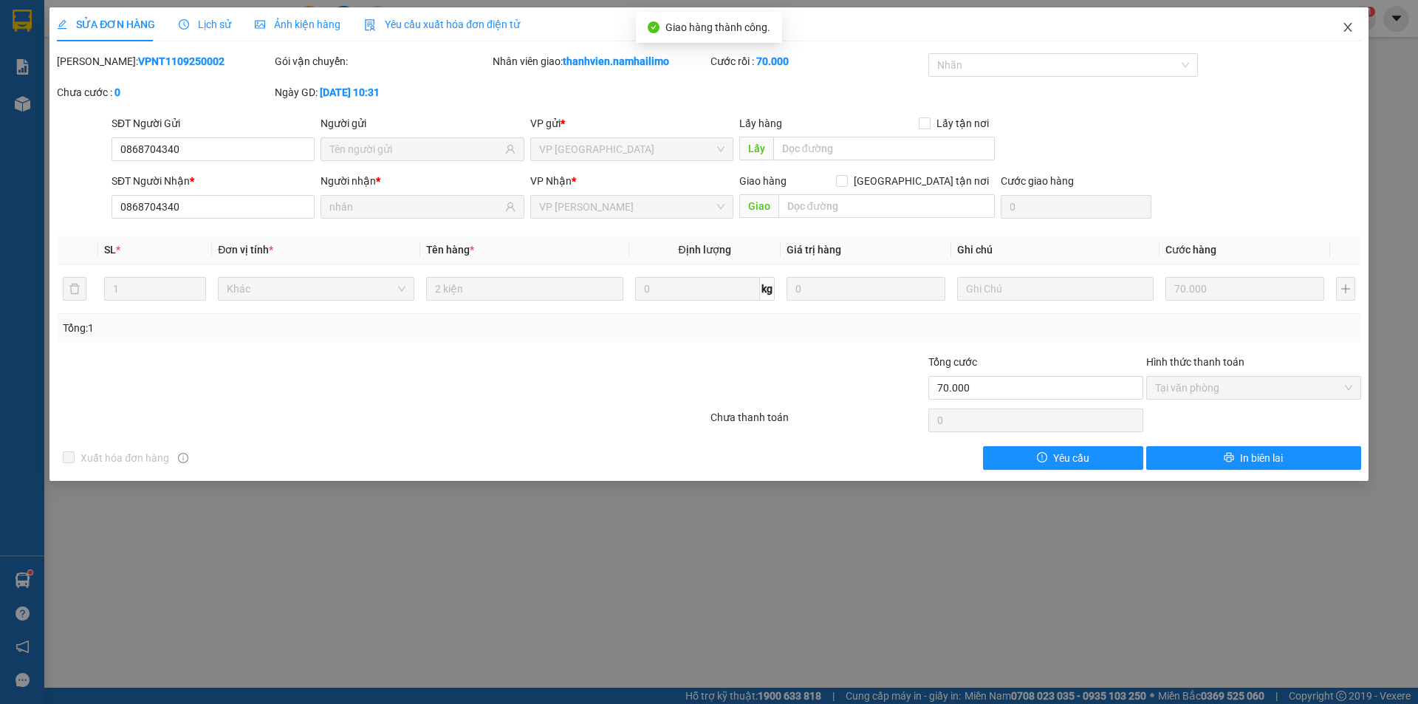
click at [1348, 26] on icon "close" at bounding box center [1348, 27] width 12 height 12
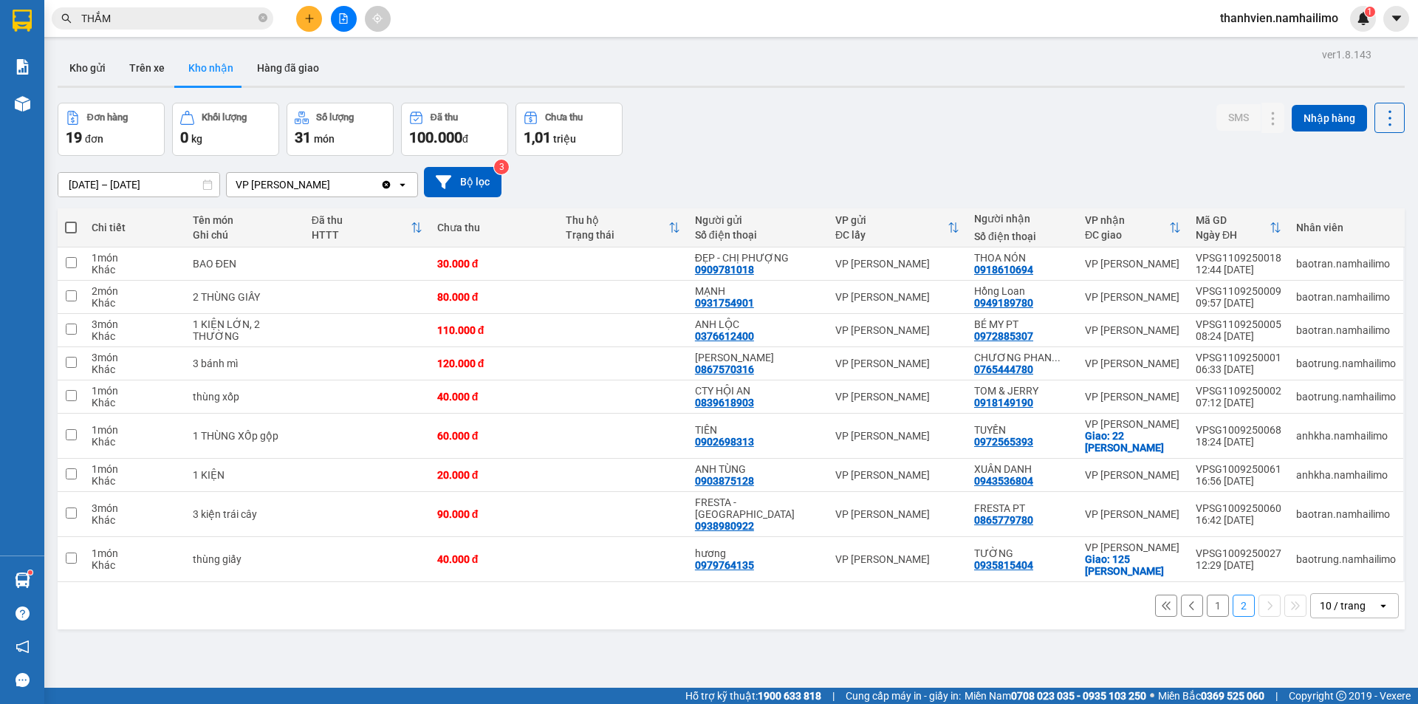
click at [128, 16] on input "THẮM" at bounding box center [168, 18] width 174 height 16
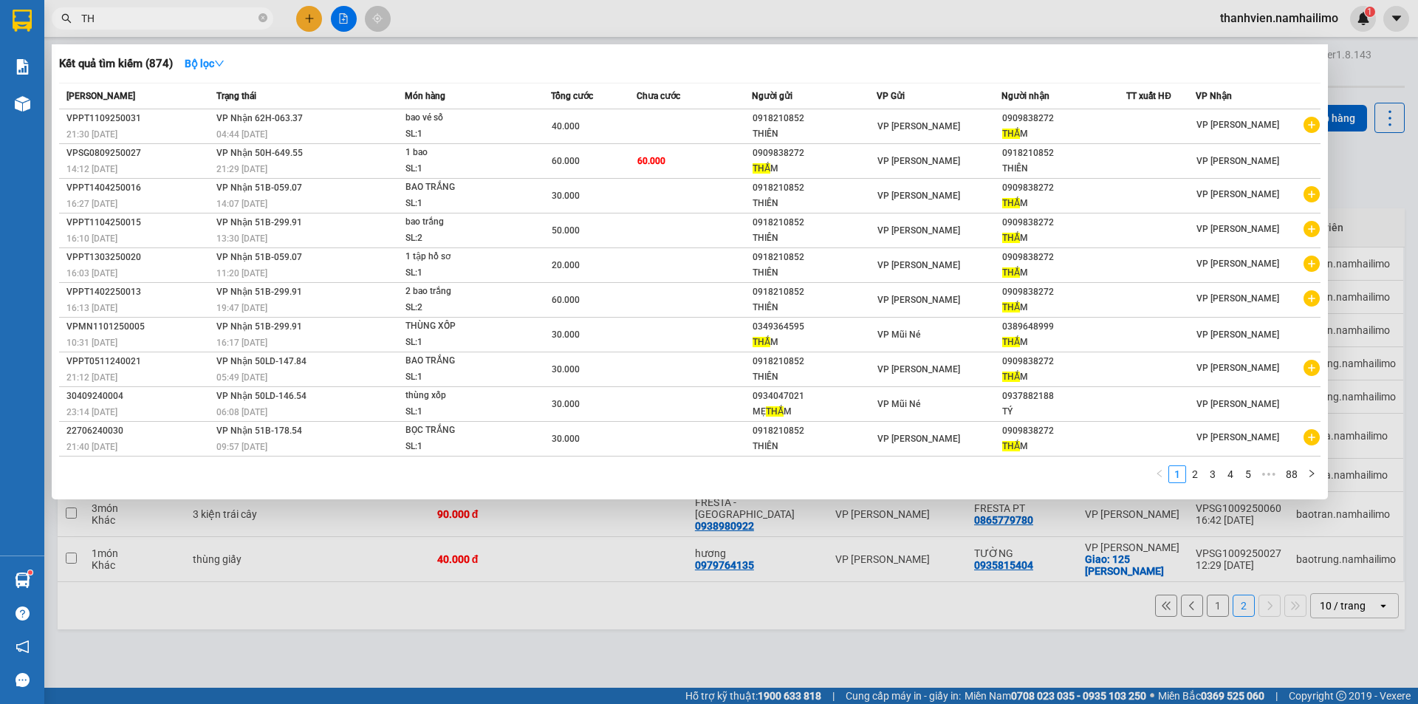
type input "T"
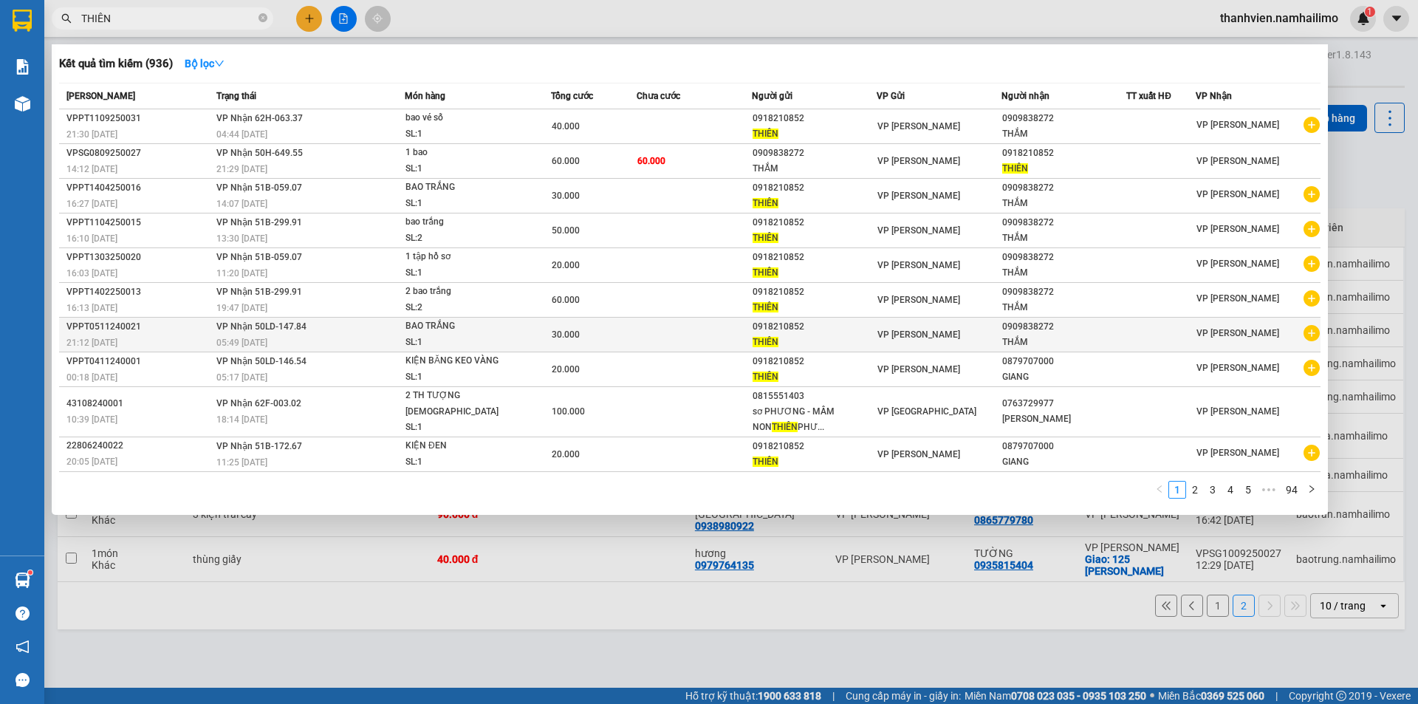
type input "THIÊN"
click at [1313, 332] on icon "plus-circle" at bounding box center [1311, 333] width 16 height 16
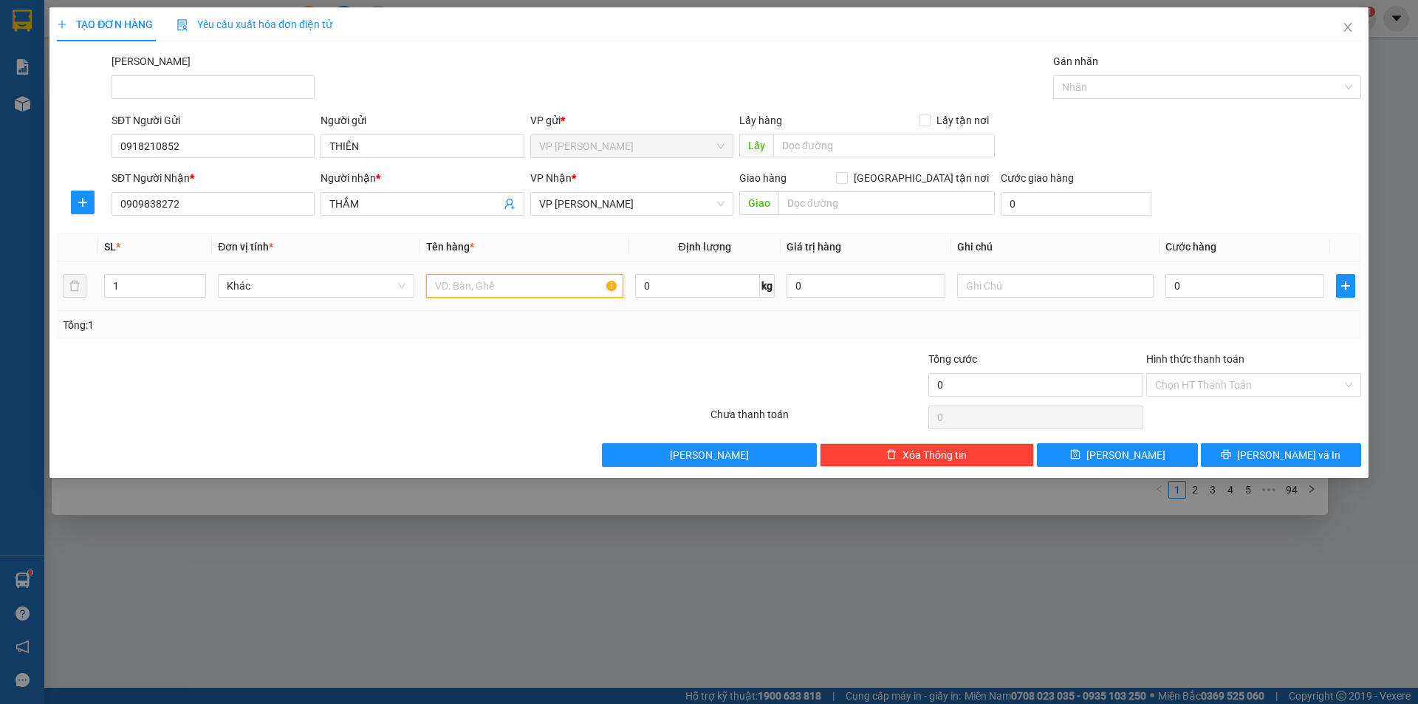
click at [473, 281] on input "text" at bounding box center [524, 286] width 196 height 24
type input "CỤC ĐEN"
click at [1178, 294] on input "0" at bounding box center [1244, 286] width 159 height 24
type input "2"
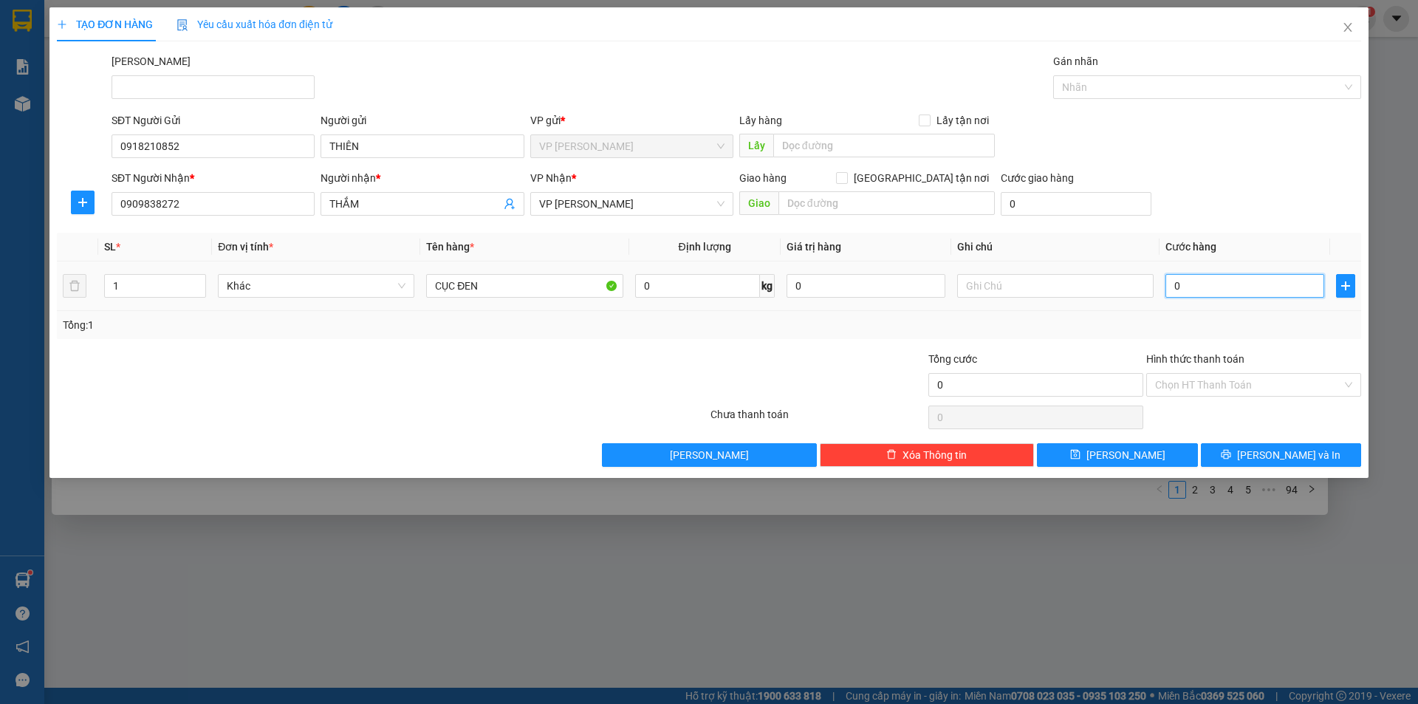
type input "2"
type input "20"
click at [1207, 384] on input "Hình thức thanh toán" at bounding box center [1248, 385] width 187 height 22
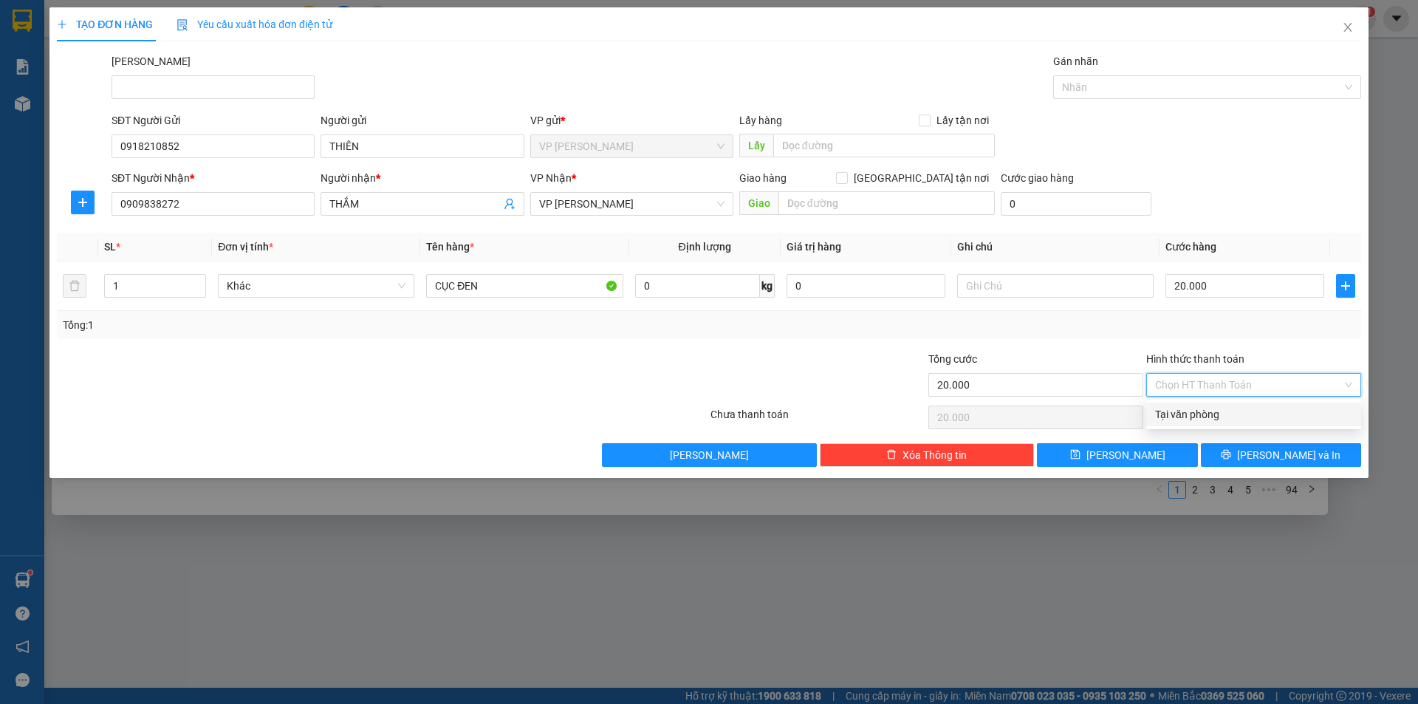
click at [1212, 415] on div "Tại văn phòng" at bounding box center [1253, 414] width 197 height 16
drag, startPoint x: 1218, startPoint y: 456, endPoint x: 1209, endPoint y: 465, distance: 12.5
click at [1218, 456] on button "[PERSON_NAME] và In" at bounding box center [1281, 455] width 160 height 24
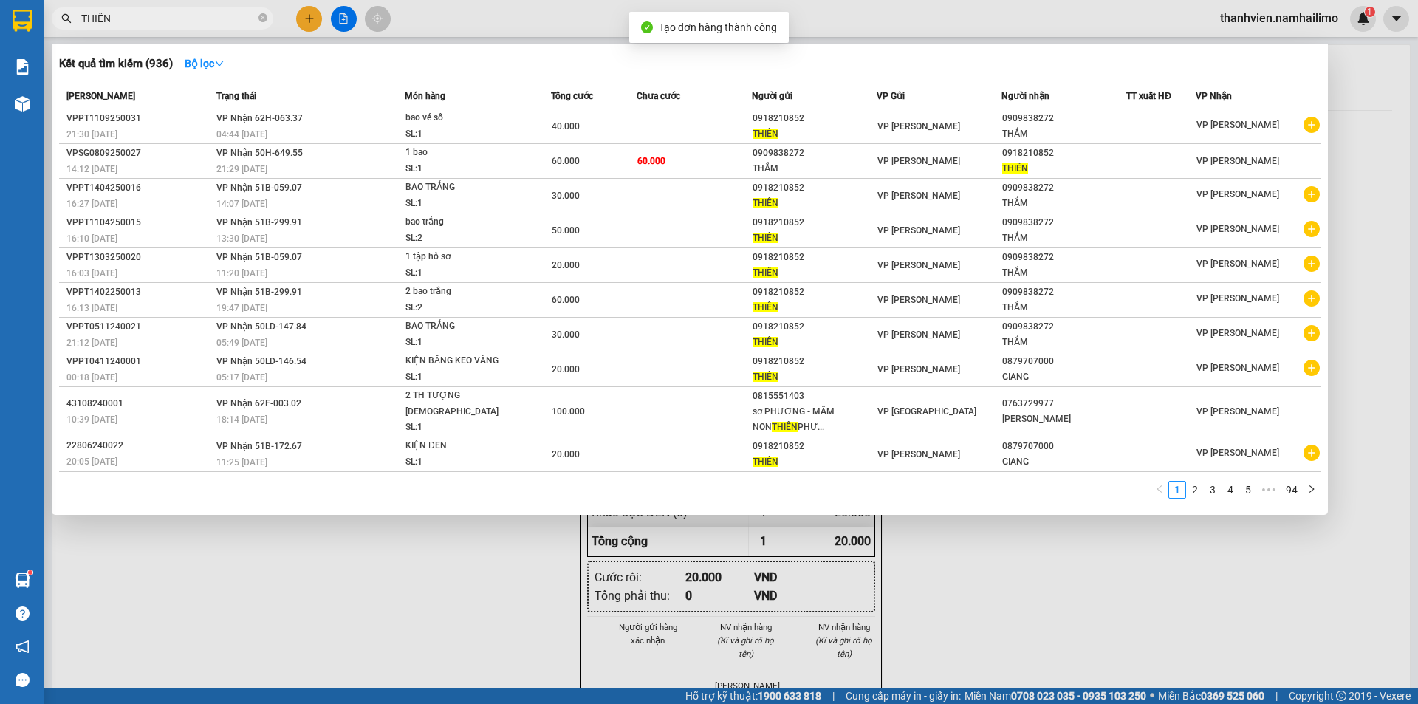
drag, startPoint x: 1001, startPoint y: 600, endPoint x: 997, endPoint y: 580, distance: 21.0
click at [1001, 592] on div at bounding box center [709, 352] width 1418 height 704
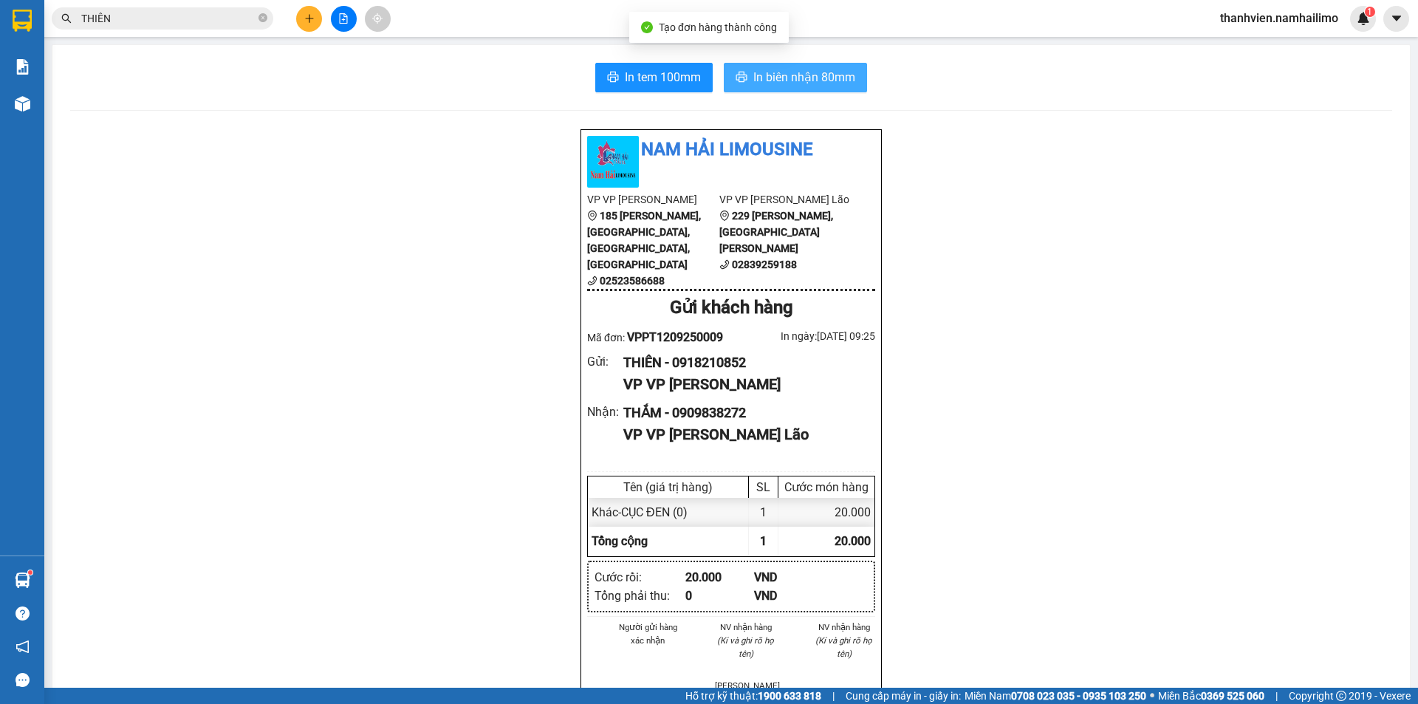
click at [833, 78] on span "In biên nhận 80mm" at bounding box center [804, 77] width 102 height 18
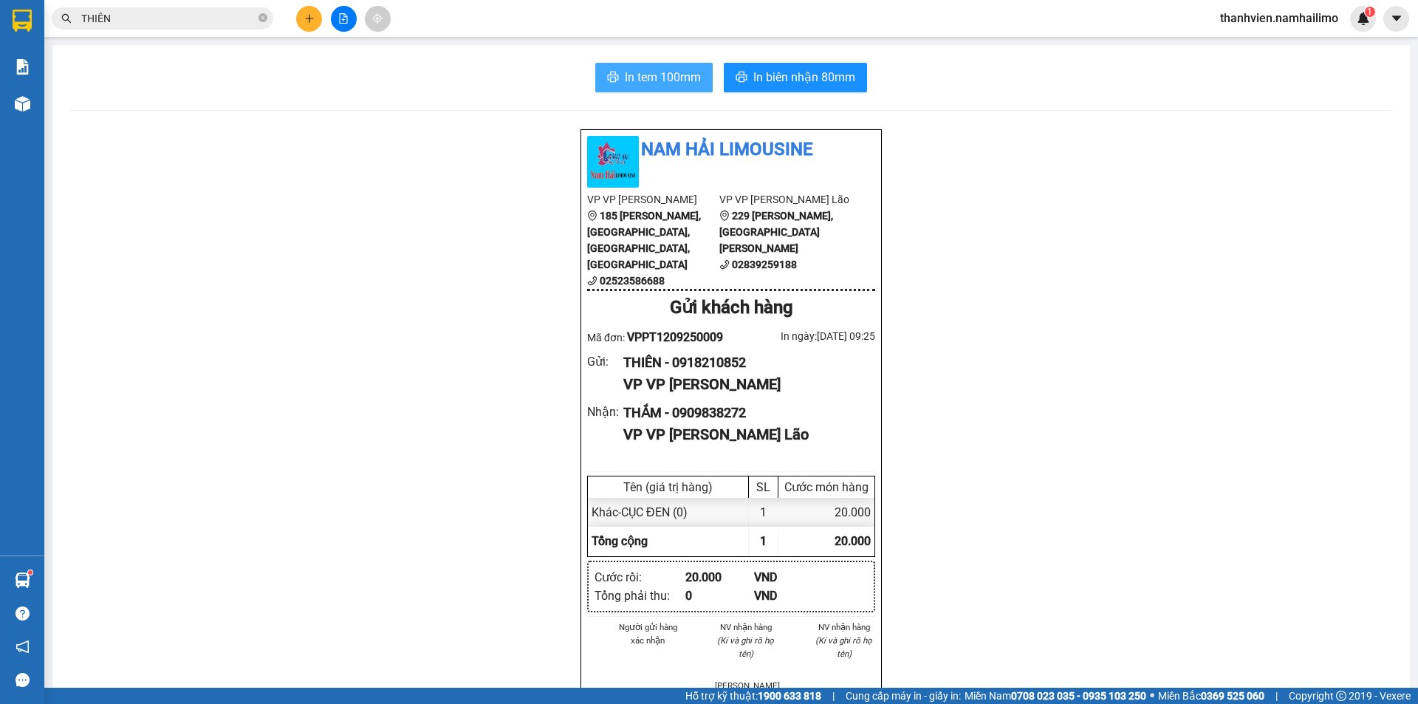
click at [664, 75] on span "In tem 100mm" at bounding box center [663, 77] width 76 height 18
click at [310, 19] on icon "plus" at bounding box center [309, 18] width 10 height 10
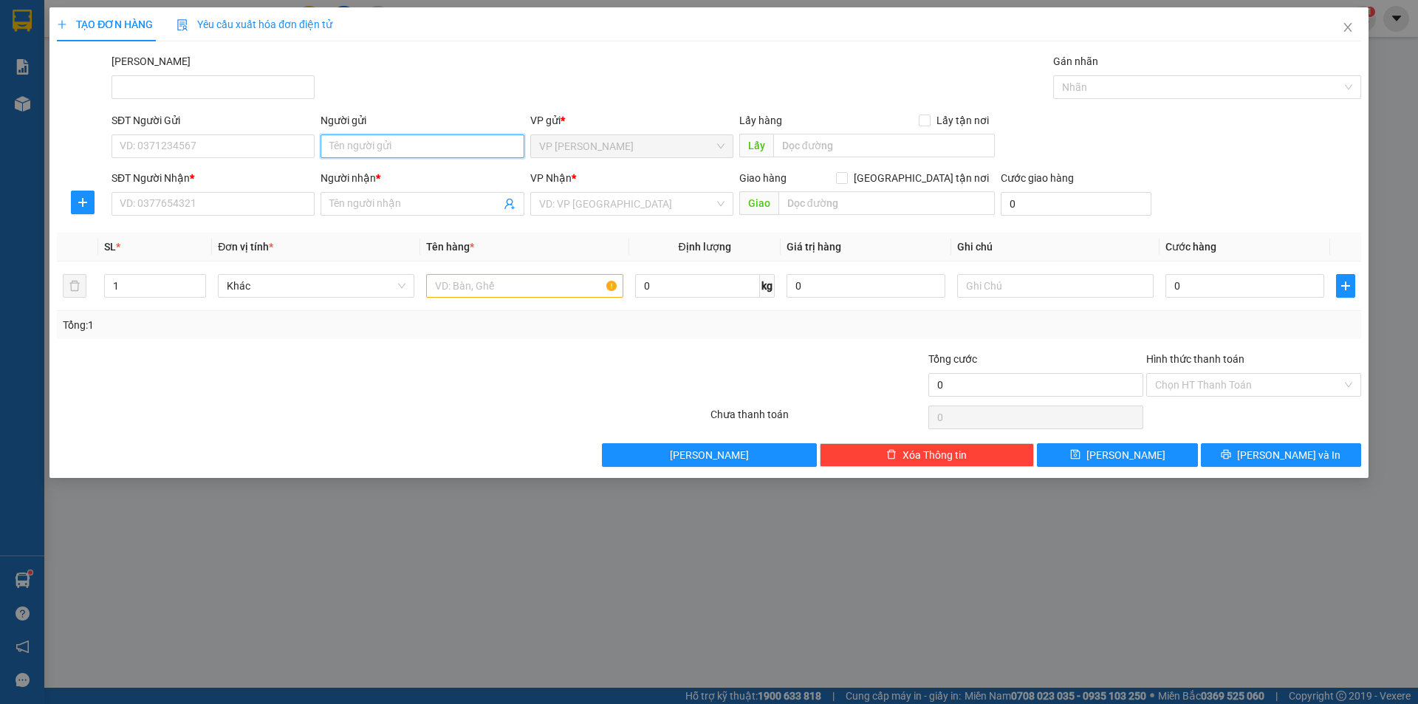
click at [360, 148] on input "Người gửi" at bounding box center [421, 146] width 203 height 24
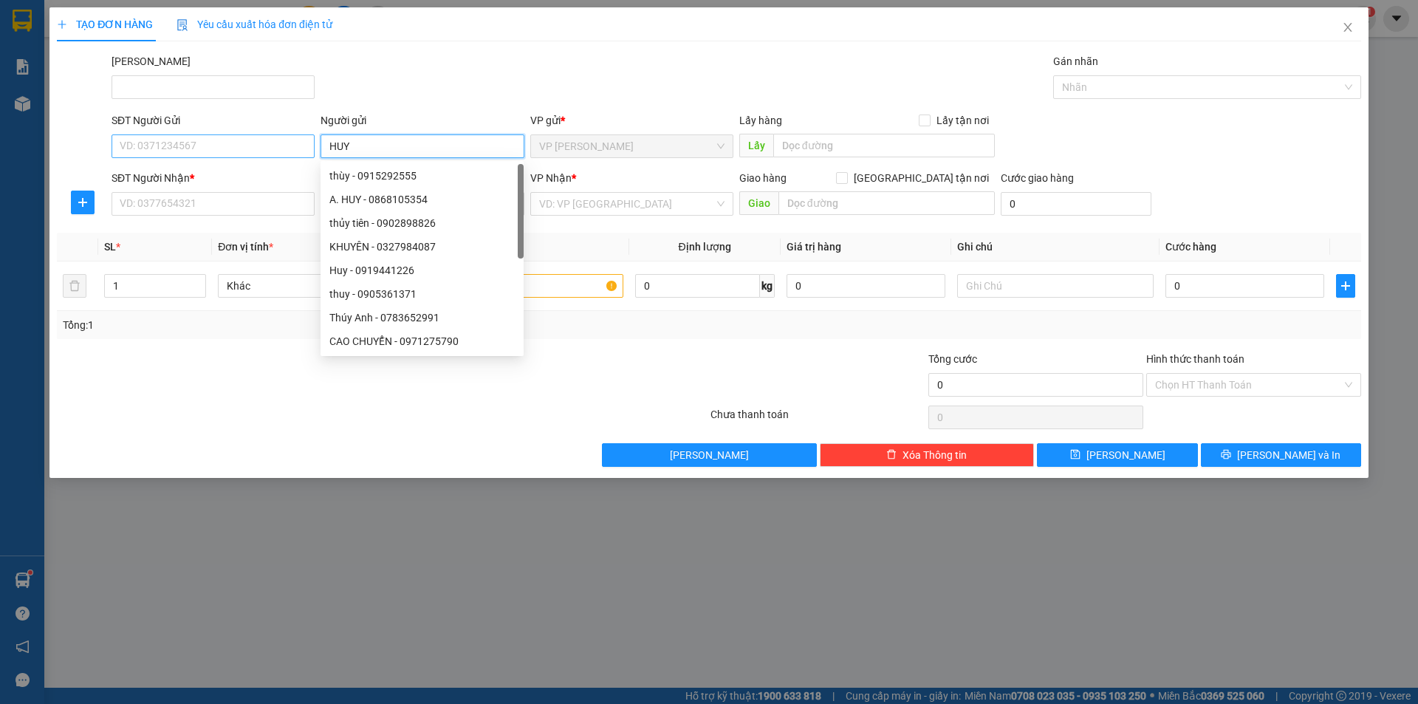
type input "HUY"
click at [253, 143] on input "SĐT Người Gửi" at bounding box center [212, 146] width 203 height 24
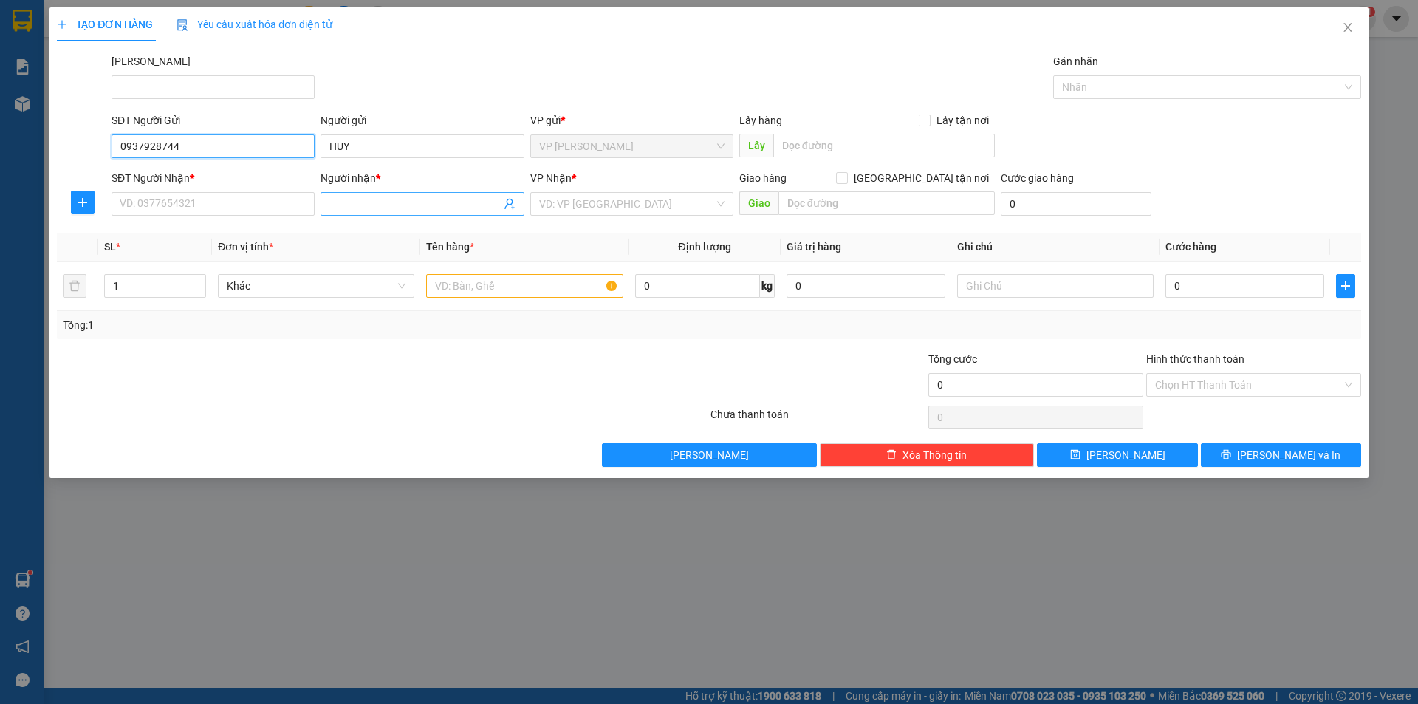
type input "0937928744"
click at [344, 210] on input "Người nhận *" at bounding box center [414, 204] width 171 height 16
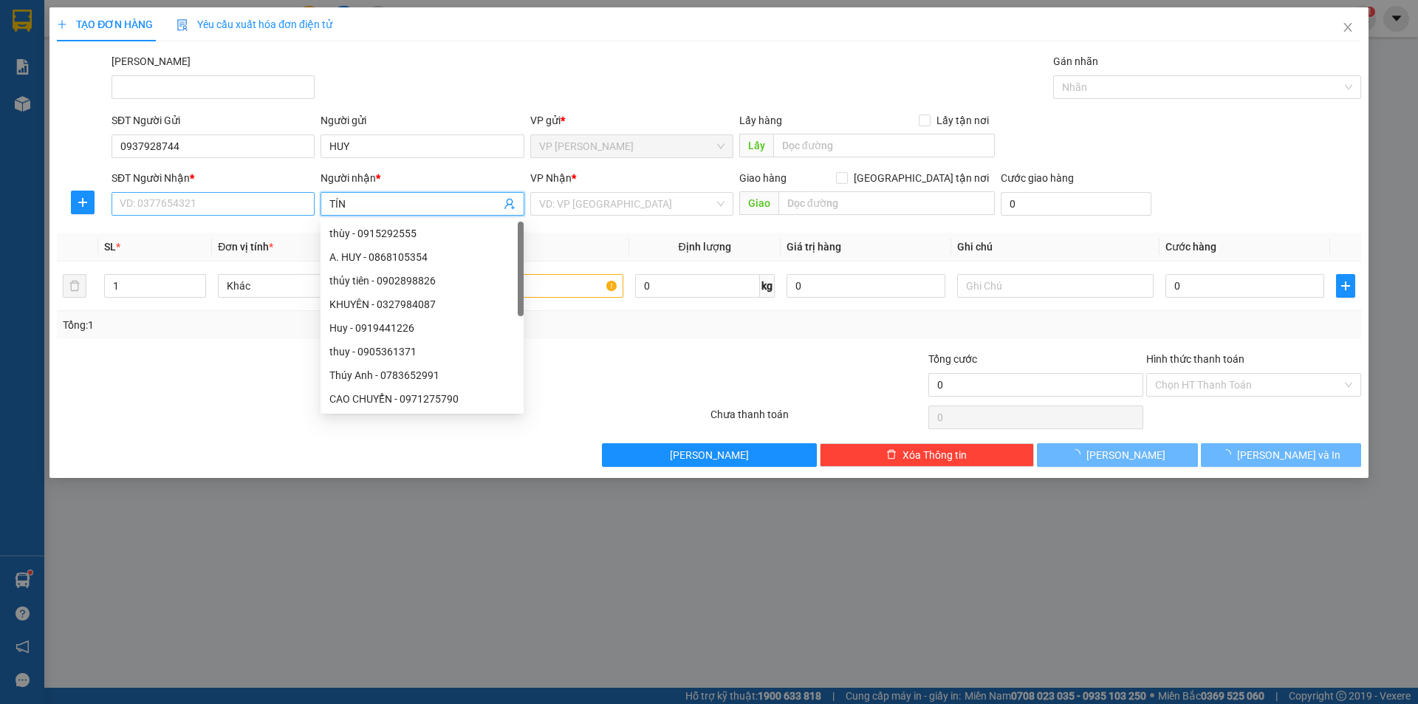
type input "TÍN"
click at [265, 197] on input "SĐT Người Nhận *" at bounding box center [212, 204] width 203 height 24
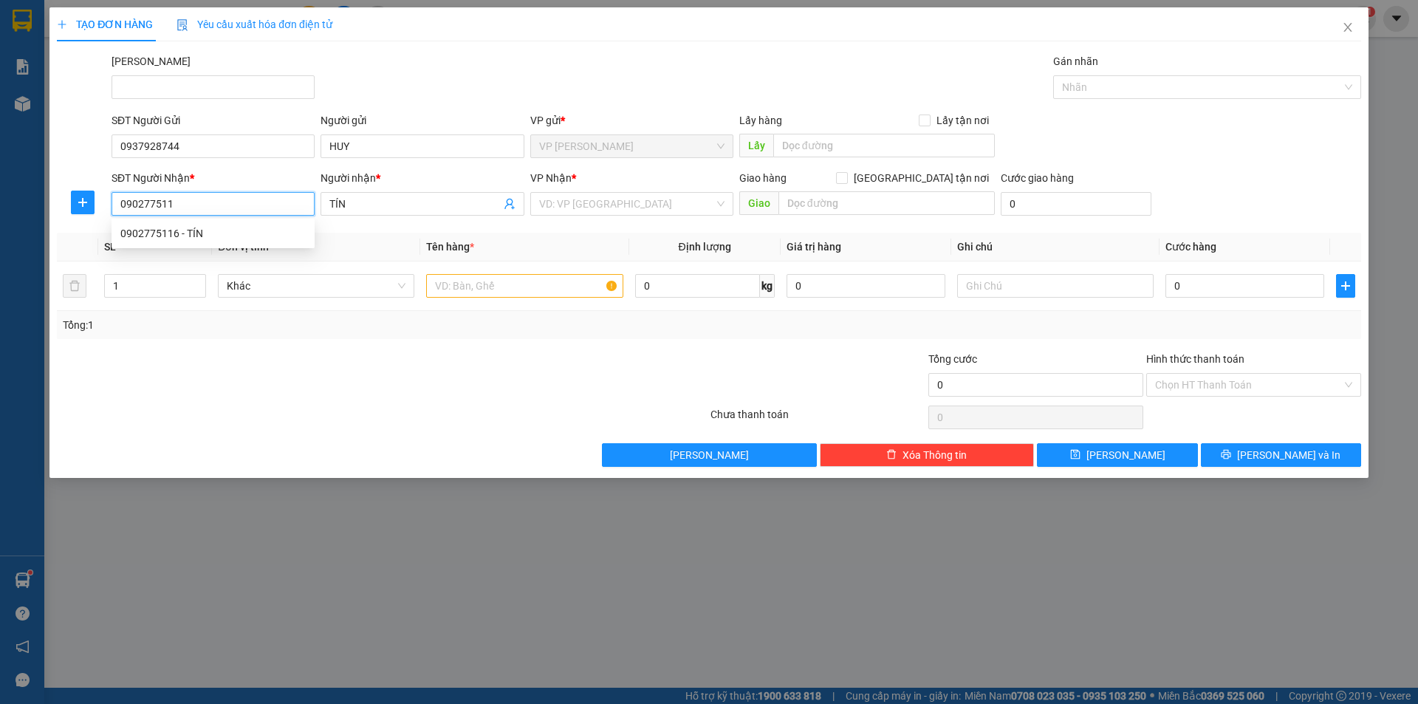
type input "0902775116"
click at [231, 233] on div "0902775116 - TÍN" at bounding box center [212, 233] width 185 height 16
type input "40.000"
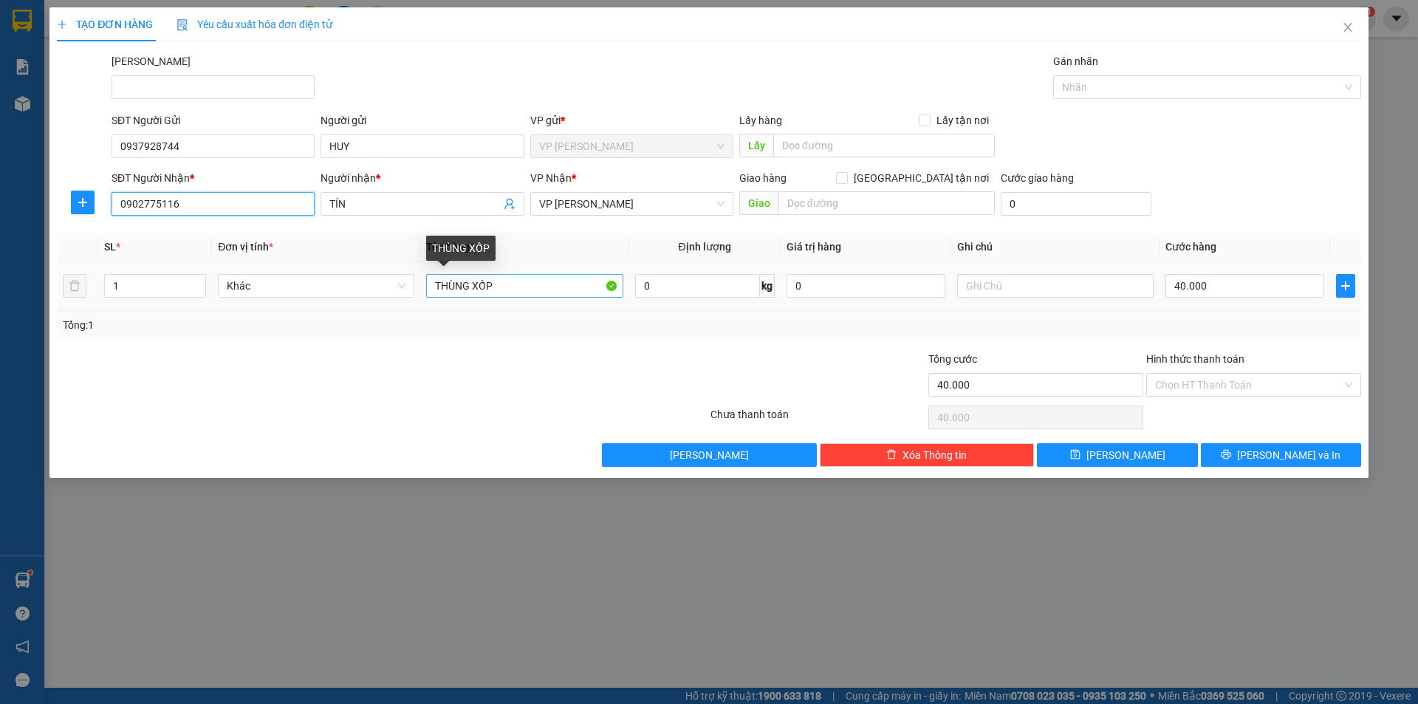
type input "0902775116"
click at [505, 284] on input "THÙNG XỐP" at bounding box center [524, 286] width 196 height 24
drag, startPoint x: 505, startPoint y: 284, endPoint x: 473, endPoint y: 284, distance: 32.5
click at [473, 284] on input "THÙNG XỐP" at bounding box center [524, 286] width 196 height 24
type input "THÙNG GIẤY XANH"
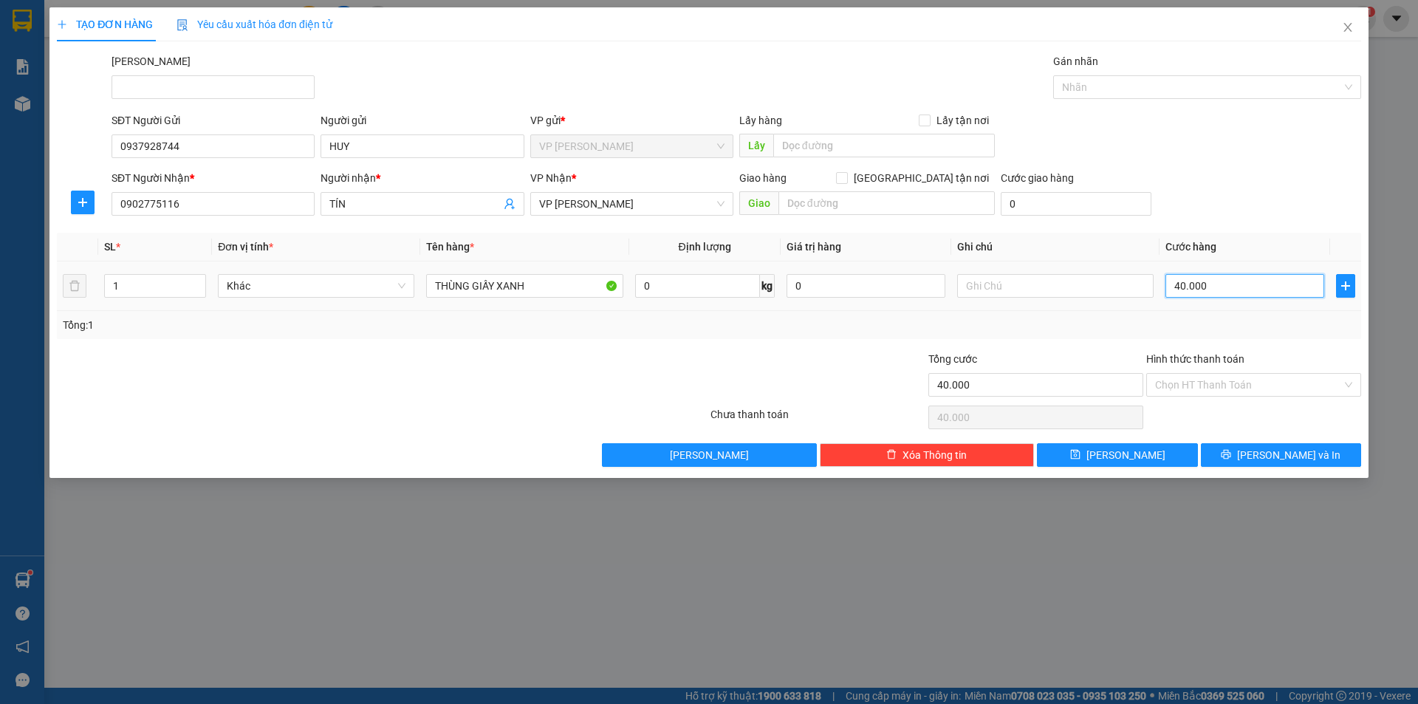
click at [1219, 285] on input "40.000" at bounding box center [1244, 286] width 159 height 24
type input "2"
type input "0"
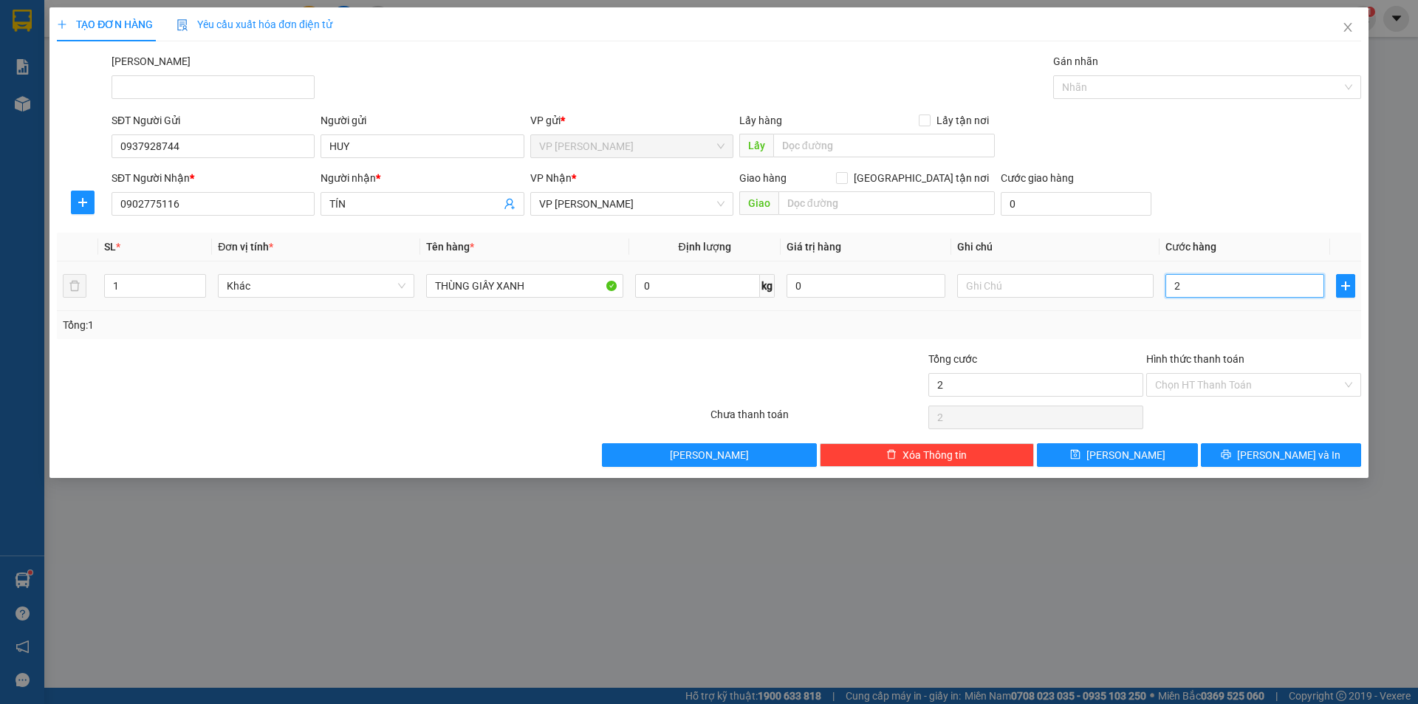
type input "0"
type input "3"
type input "03"
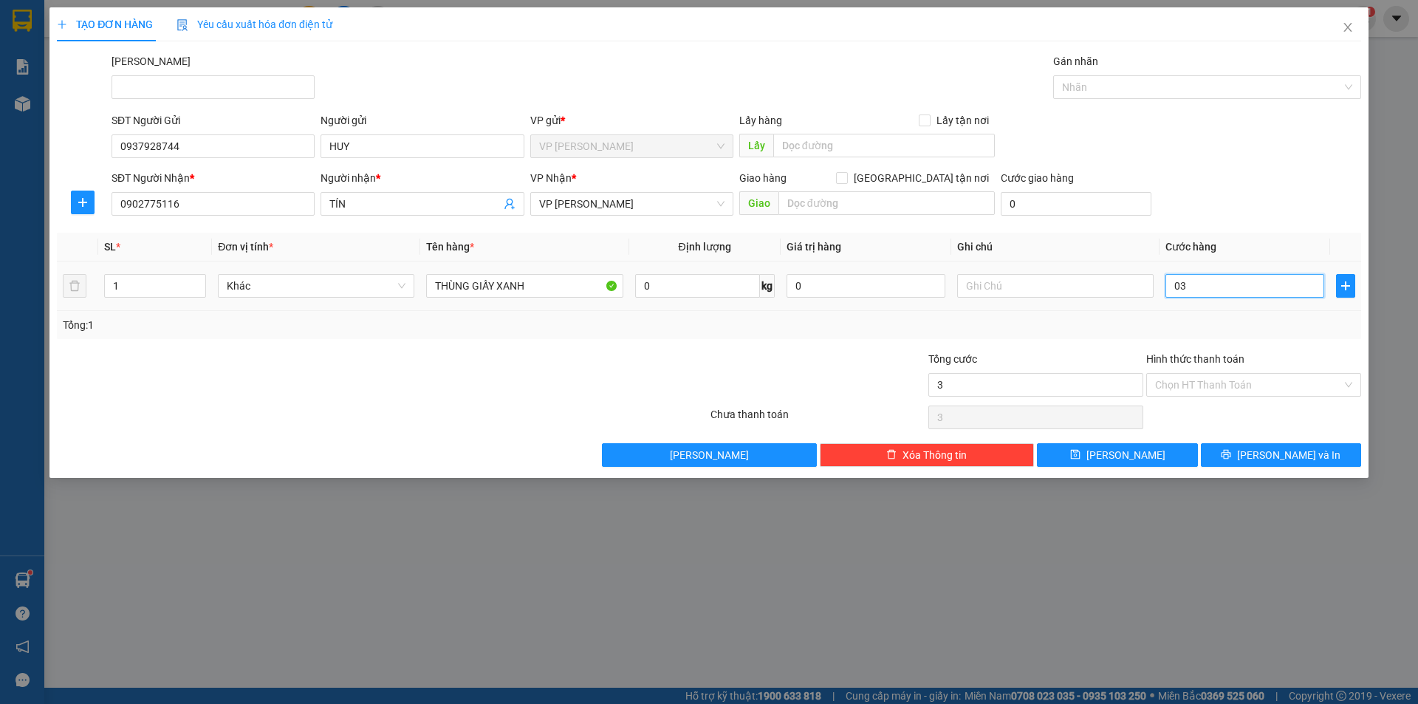
type input "30"
type input "030"
type input "3"
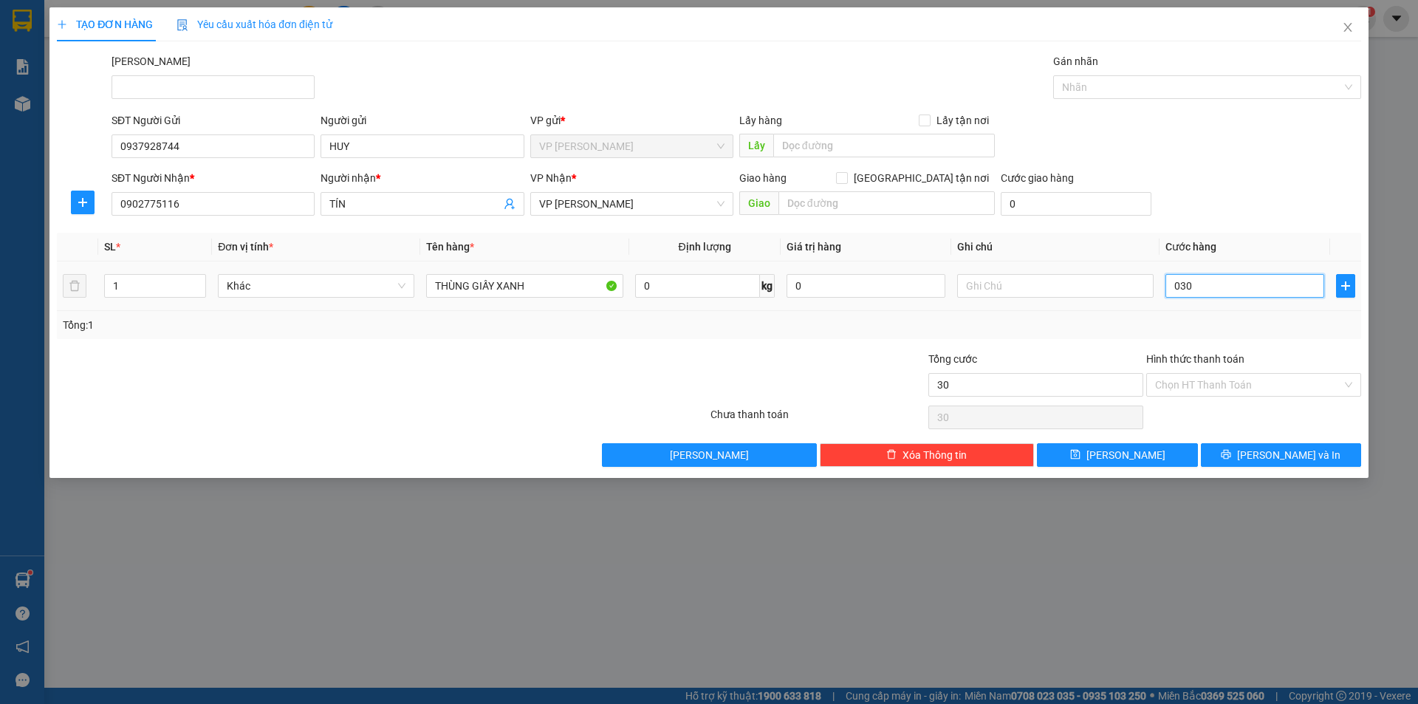
type input "03"
type input "0"
drag, startPoint x: 1195, startPoint y: 287, endPoint x: 1063, endPoint y: 288, distance: 131.4
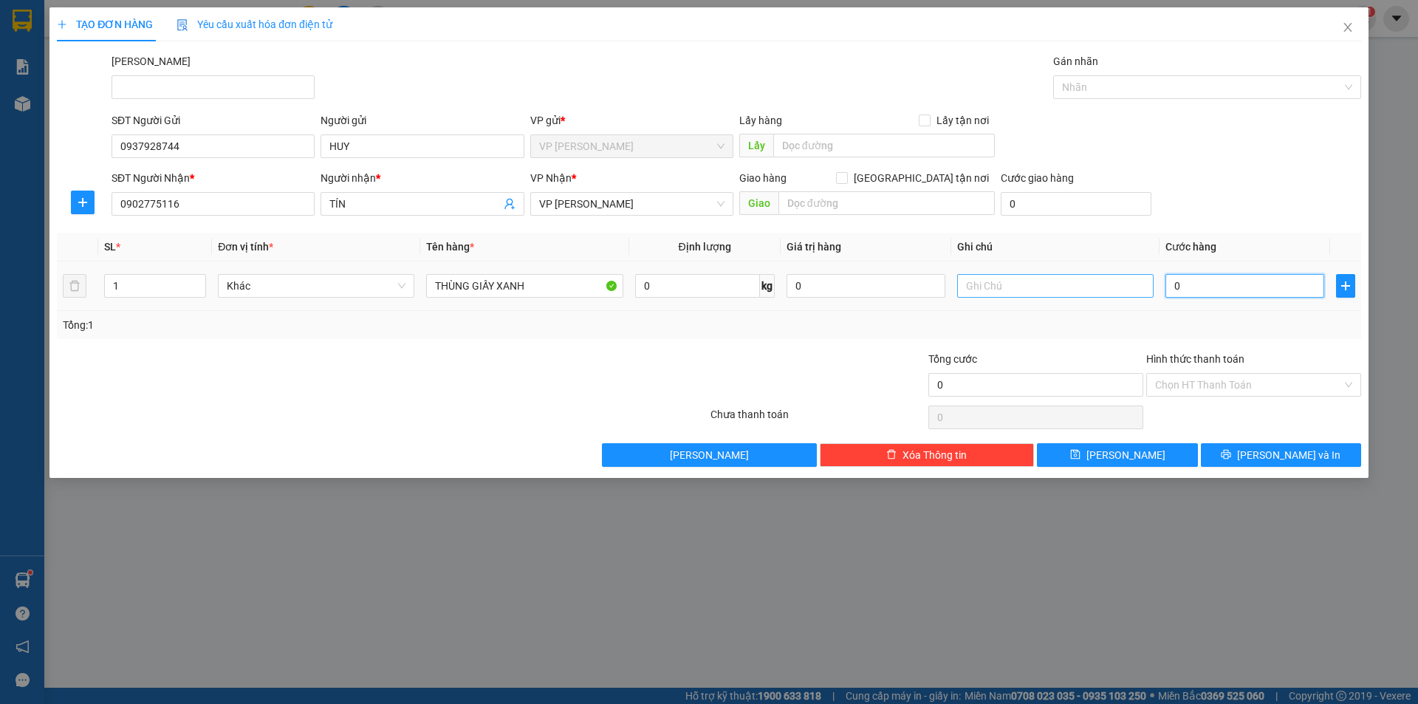
click at [1062, 287] on tr "1 Khác THÙNG GIẤY XANH 0 kg 0 0" at bounding box center [709, 285] width 1304 height 49
type input "3"
type input "30"
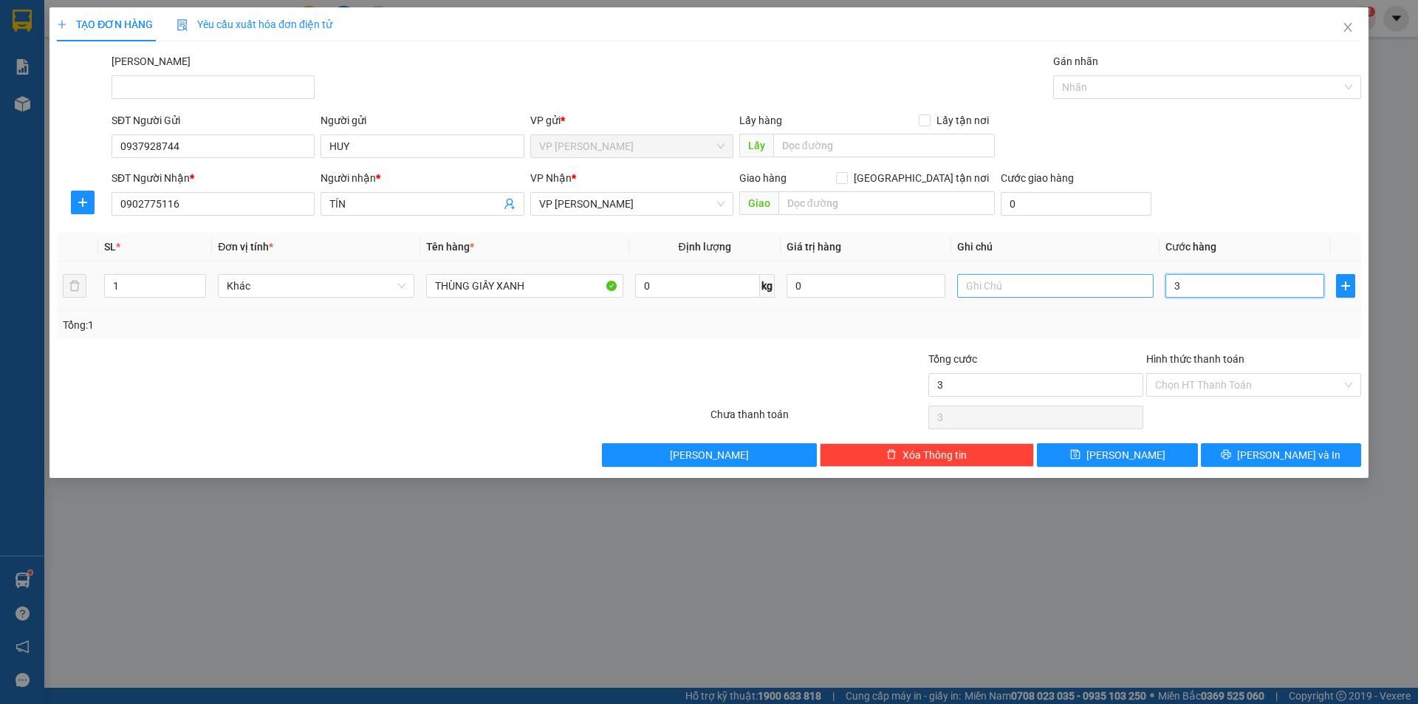
type input "30"
click at [1181, 384] on input "Hình thức thanh toán" at bounding box center [1248, 385] width 187 height 22
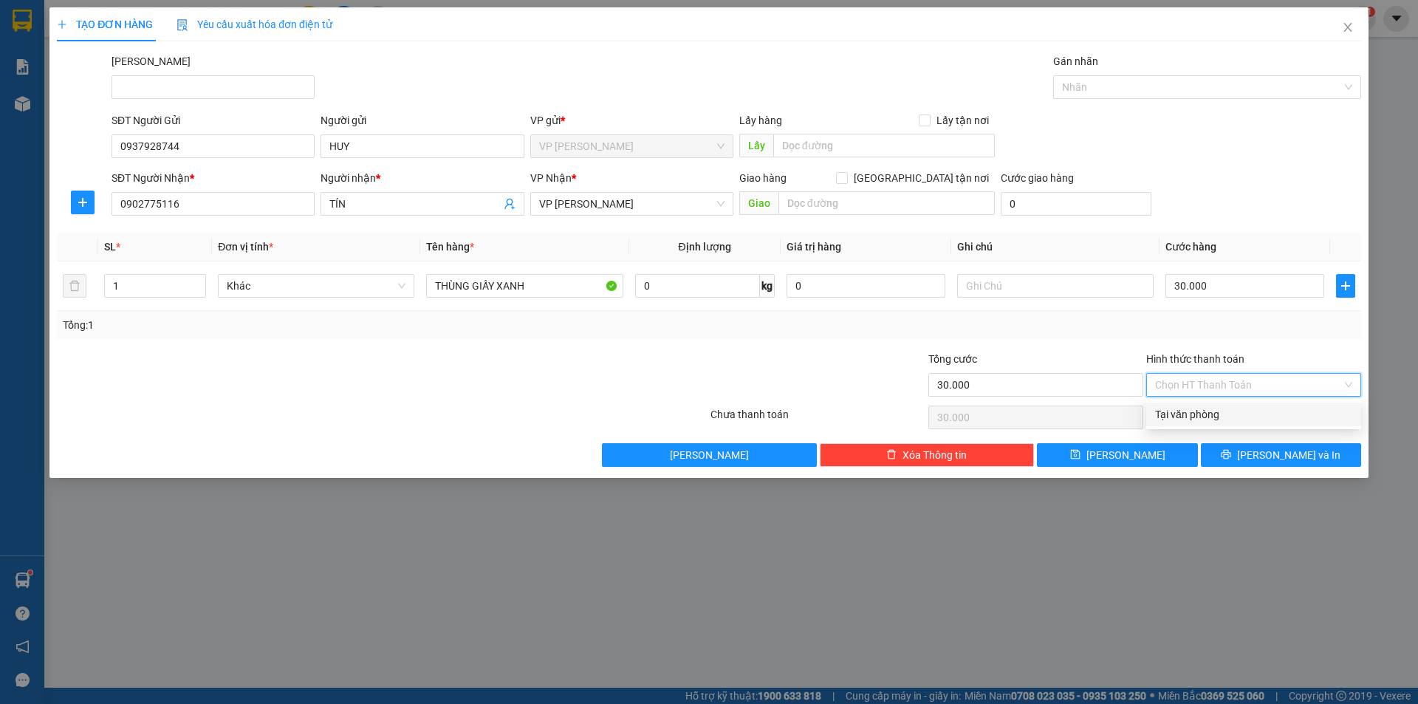
drag, startPoint x: 1208, startPoint y: 414, endPoint x: 1215, endPoint y: 416, distance: 7.7
click at [1210, 414] on div "Tại văn phòng" at bounding box center [1253, 414] width 197 height 16
click at [1235, 456] on button "[PERSON_NAME] và In" at bounding box center [1281, 455] width 160 height 24
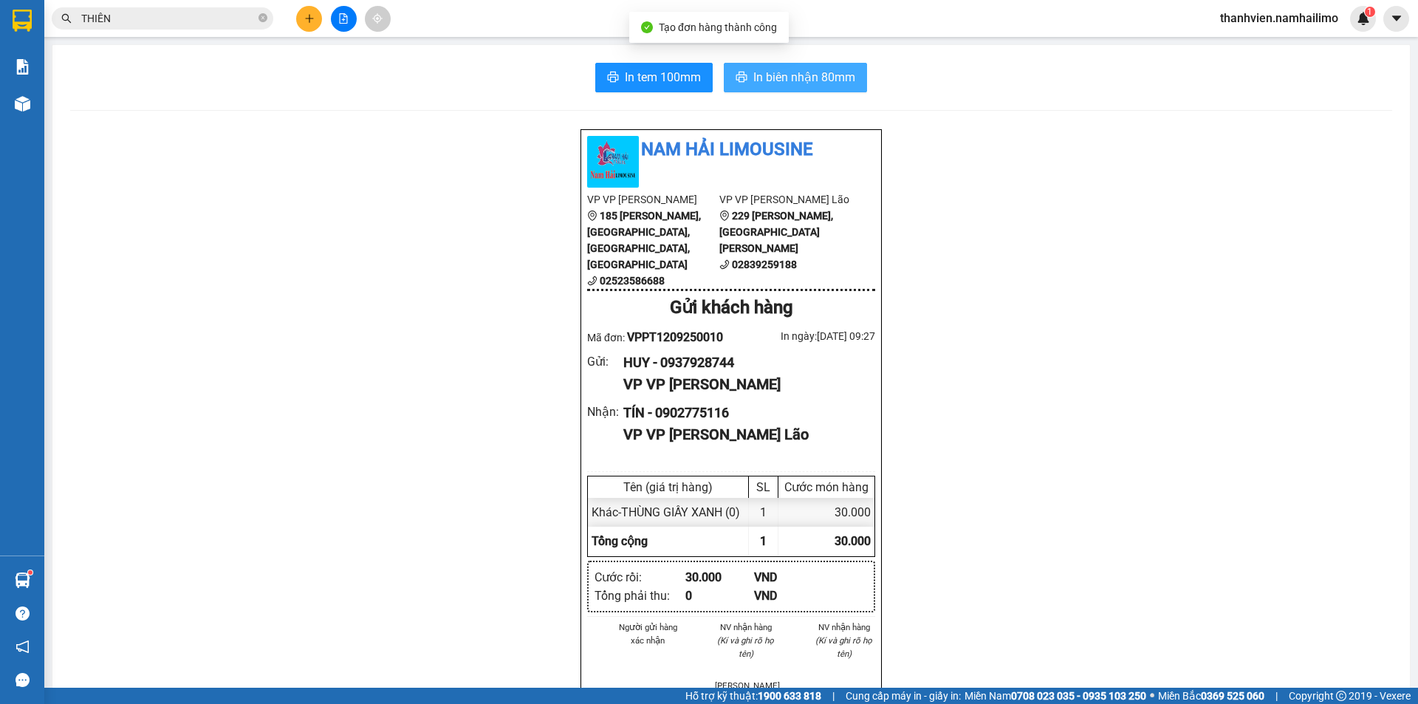
click at [827, 76] on span "In biên nhận 80mm" at bounding box center [804, 77] width 102 height 18
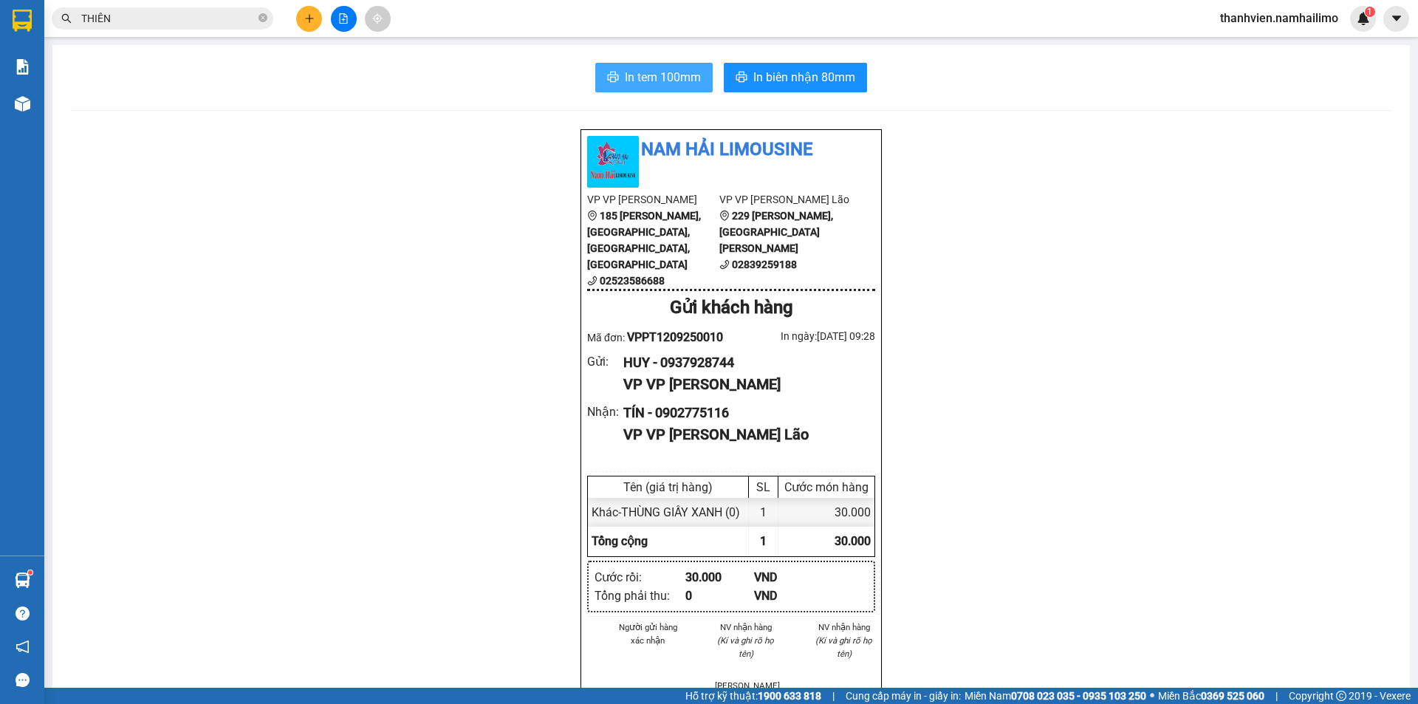
click at [661, 80] on span "In tem 100mm" at bounding box center [663, 77] width 76 height 18
click at [307, 16] on icon "plus" at bounding box center [309, 18] width 10 height 10
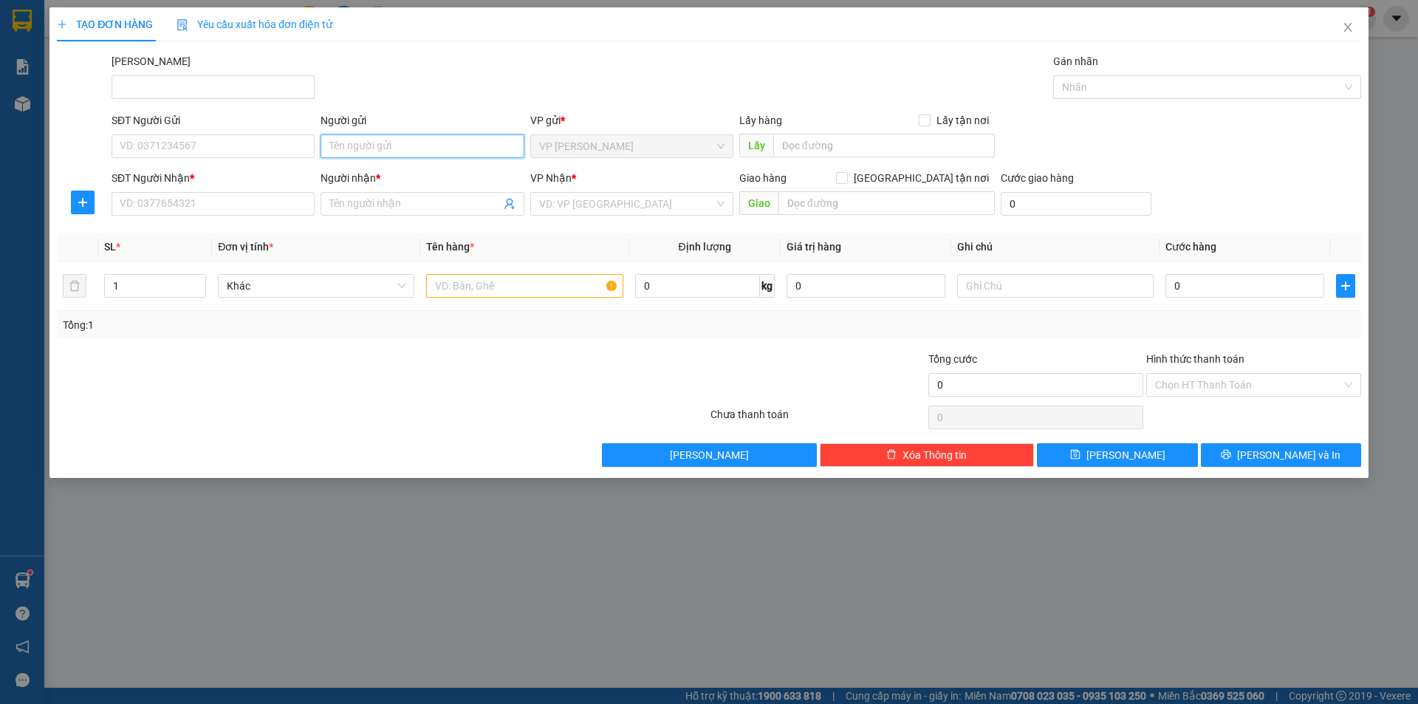
click at [346, 146] on input "Người gửi" at bounding box center [421, 146] width 203 height 24
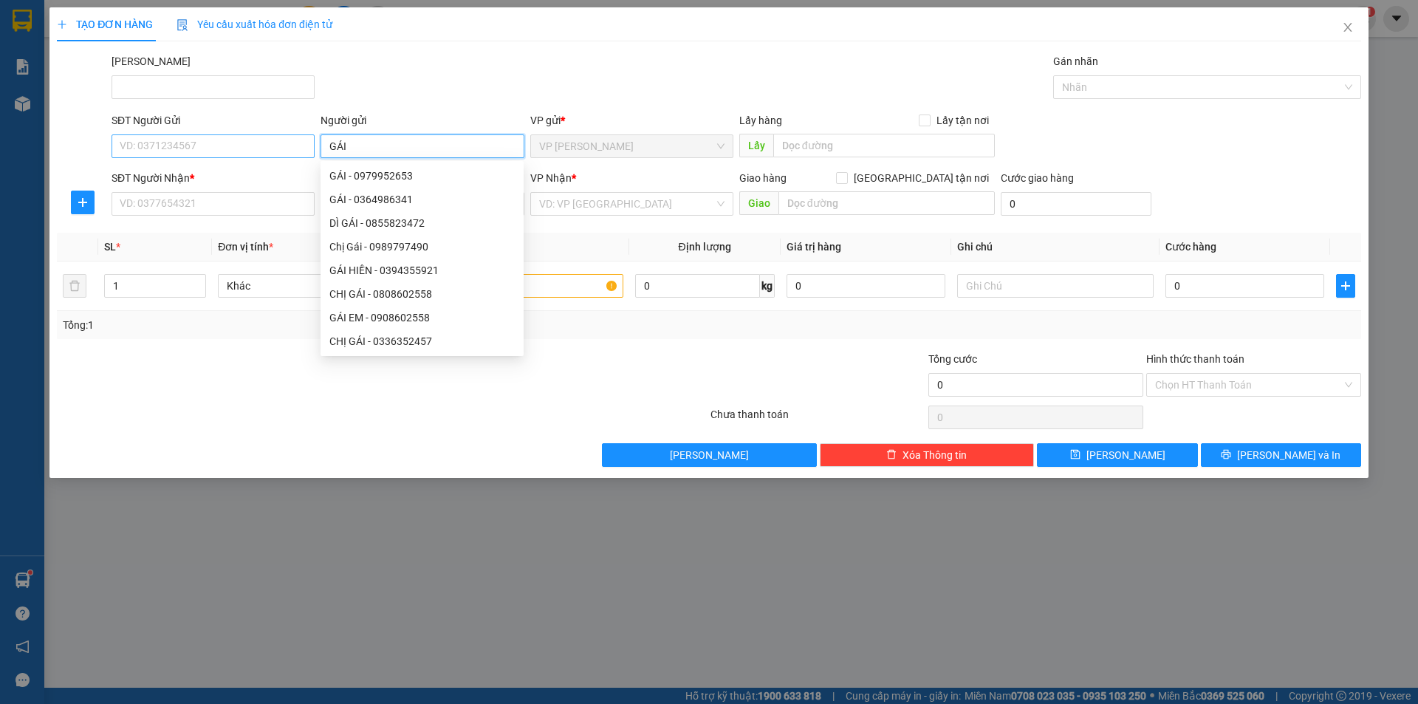
type input "GÁI"
click at [216, 146] on input "SĐT Người Gửi" at bounding box center [212, 146] width 203 height 24
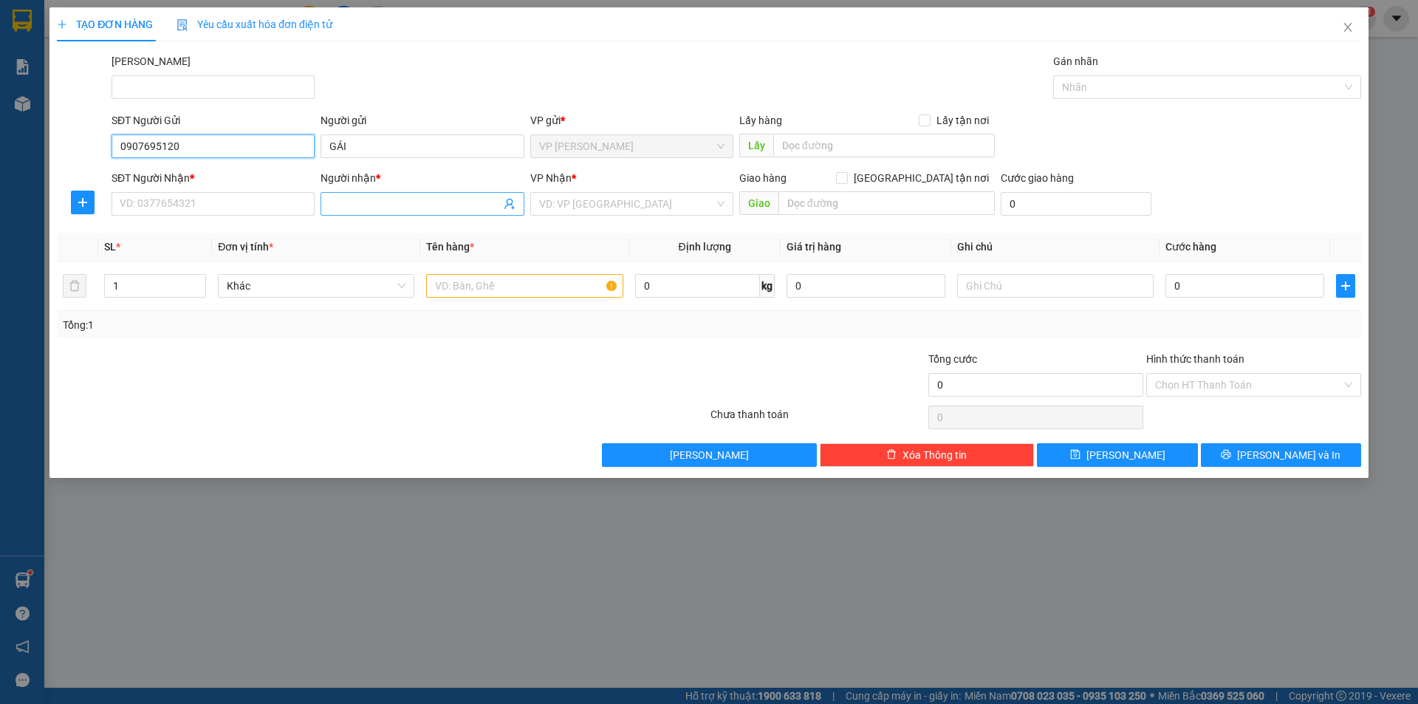
type input "0907695120"
click at [360, 202] on input "Người nhận *" at bounding box center [414, 204] width 171 height 16
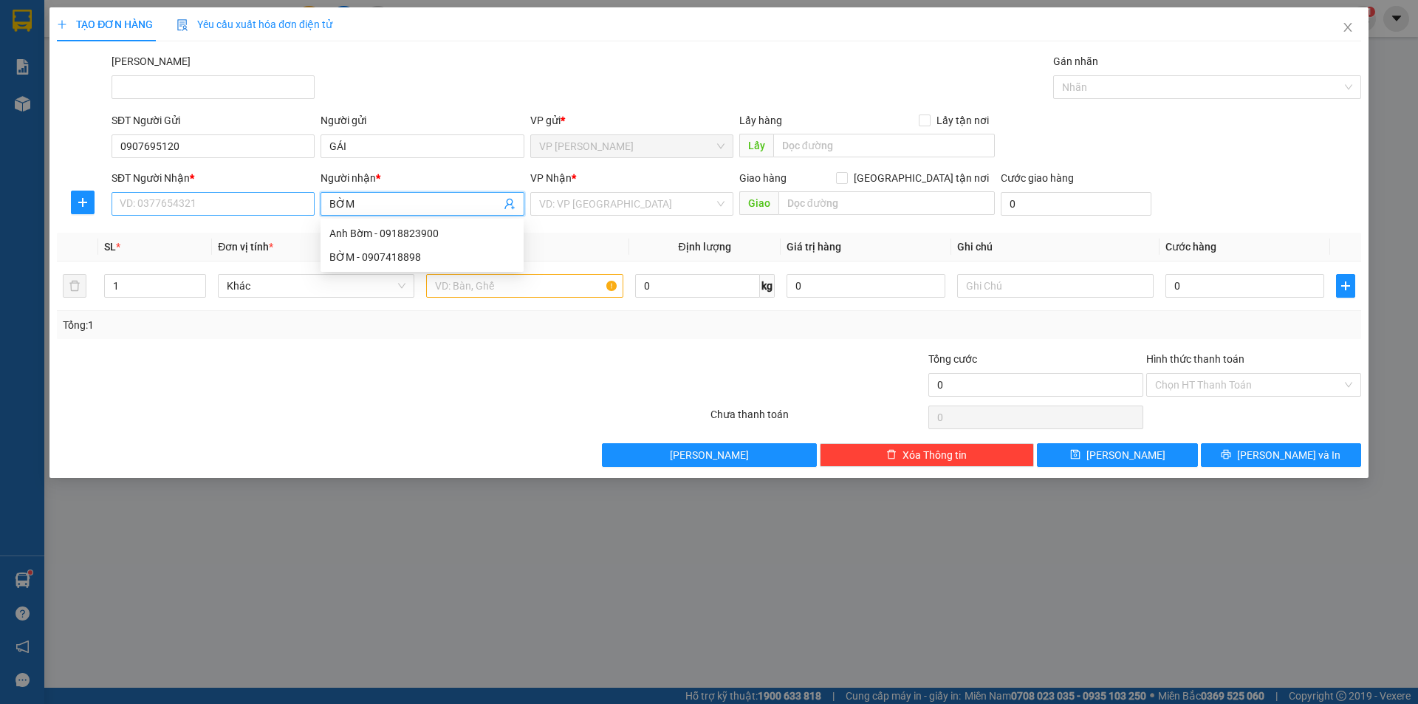
type input "BỜM"
click at [272, 196] on input "SĐT Người Nhận *" at bounding box center [212, 204] width 203 height 24
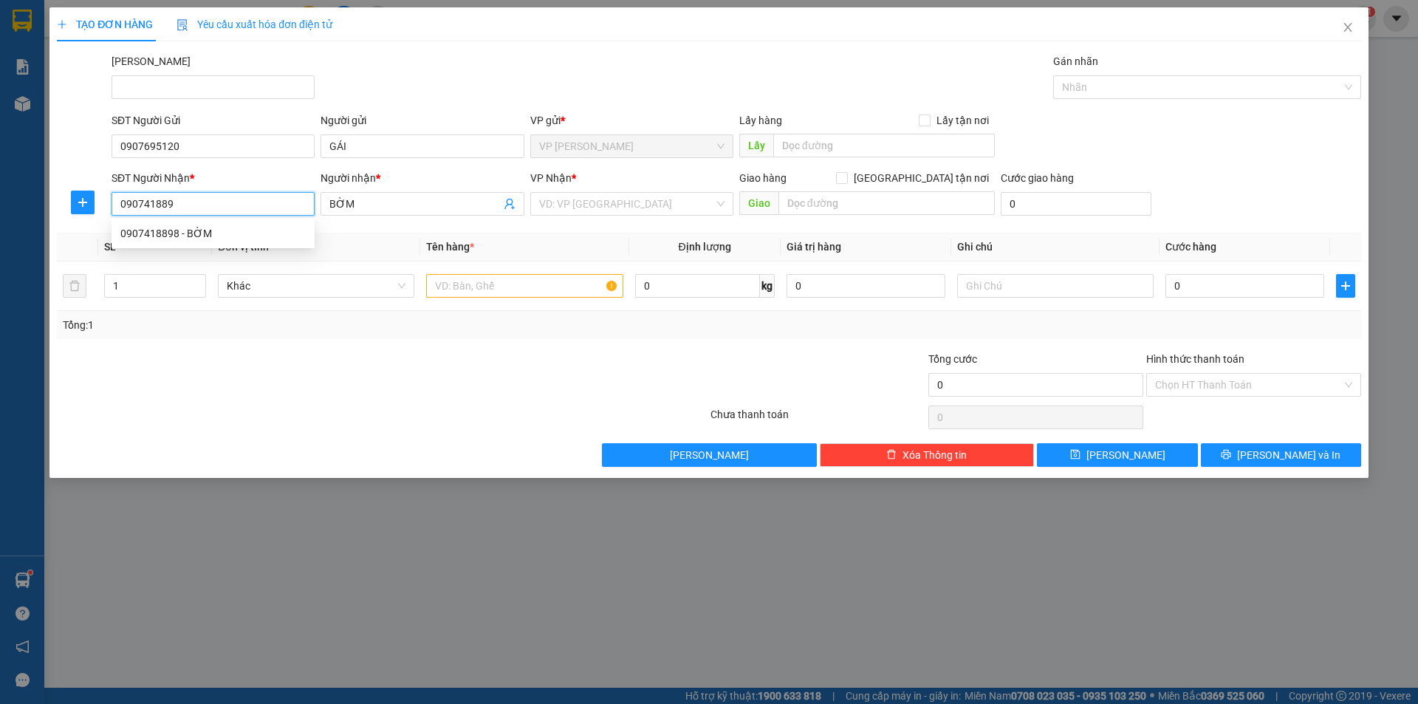
type input "0907418898"
click at [271, 229] on div "0907418898 - BỜM" at bounding box center [212, 233] width 185 height 16
type input "BỜM"
type input "30.000"
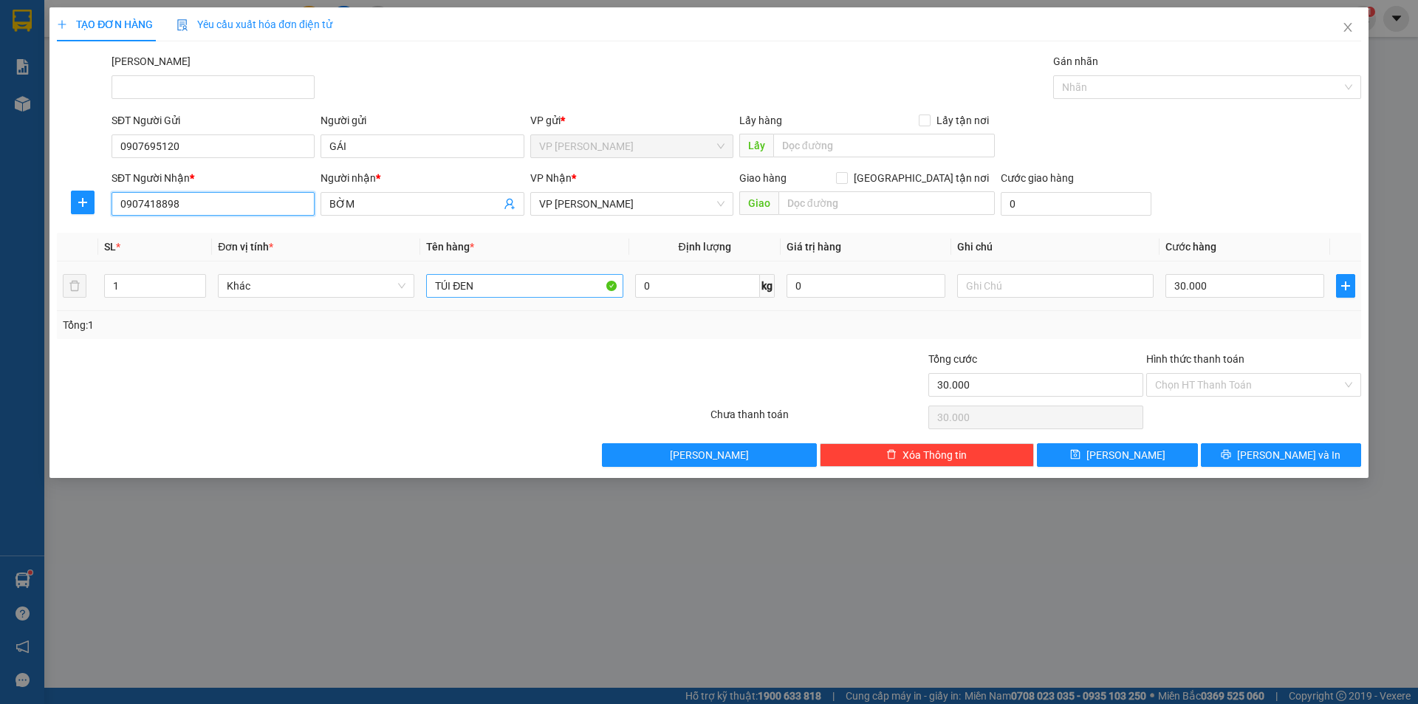
type input "0907418898"
drag, startPoint x: 493, startPoint y: 280, endPoint x: 427, endPoint y: 286, distance: 66.1
click at [427, 286] on input "TÚI ĐEN" at bounding box center [524, 286] width 196 height 24
drag, startPoint x: 487, startPoint y: 284, endPoint x: 435, endPoint y: 284, distance: 52.4
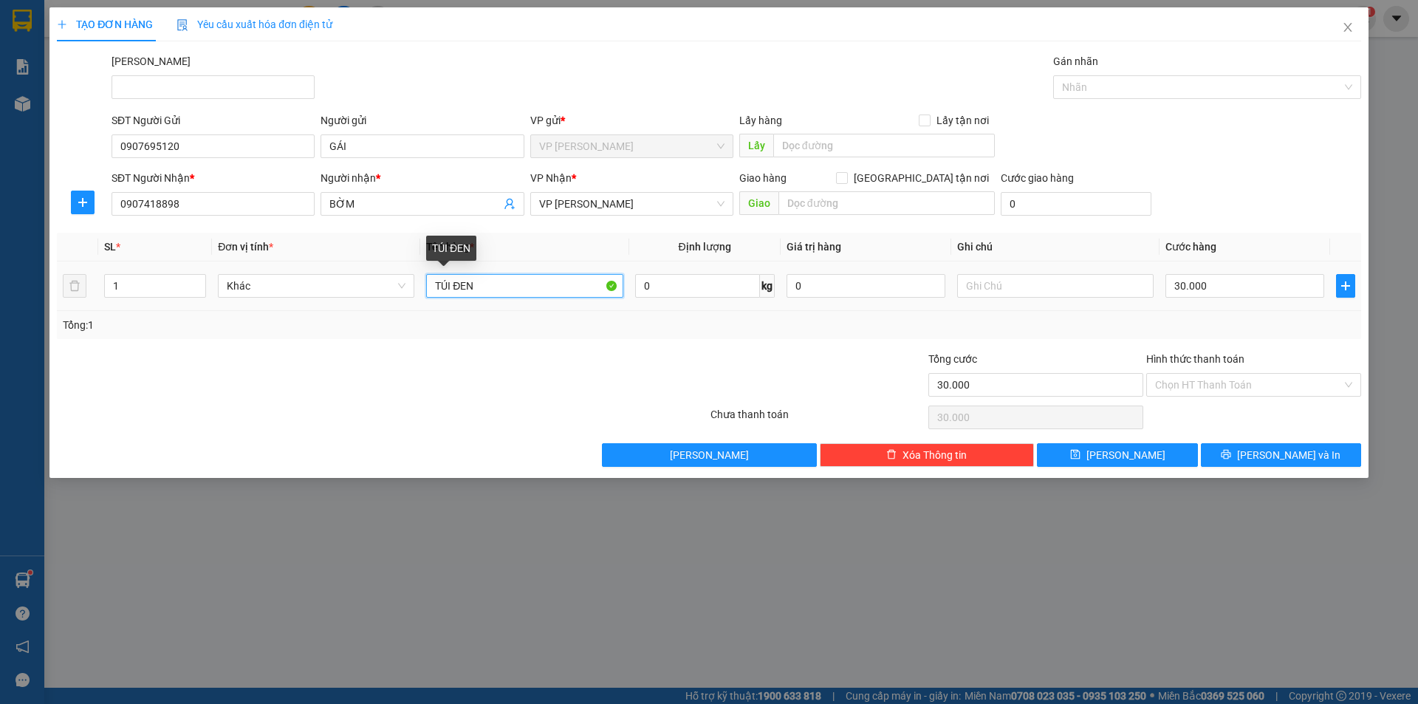
click at [435, 284] on input "TÚI ĐEN" at bounding box center [524, 286] width 196 height 24
type input "THÙNG XỐP TRẮNG"
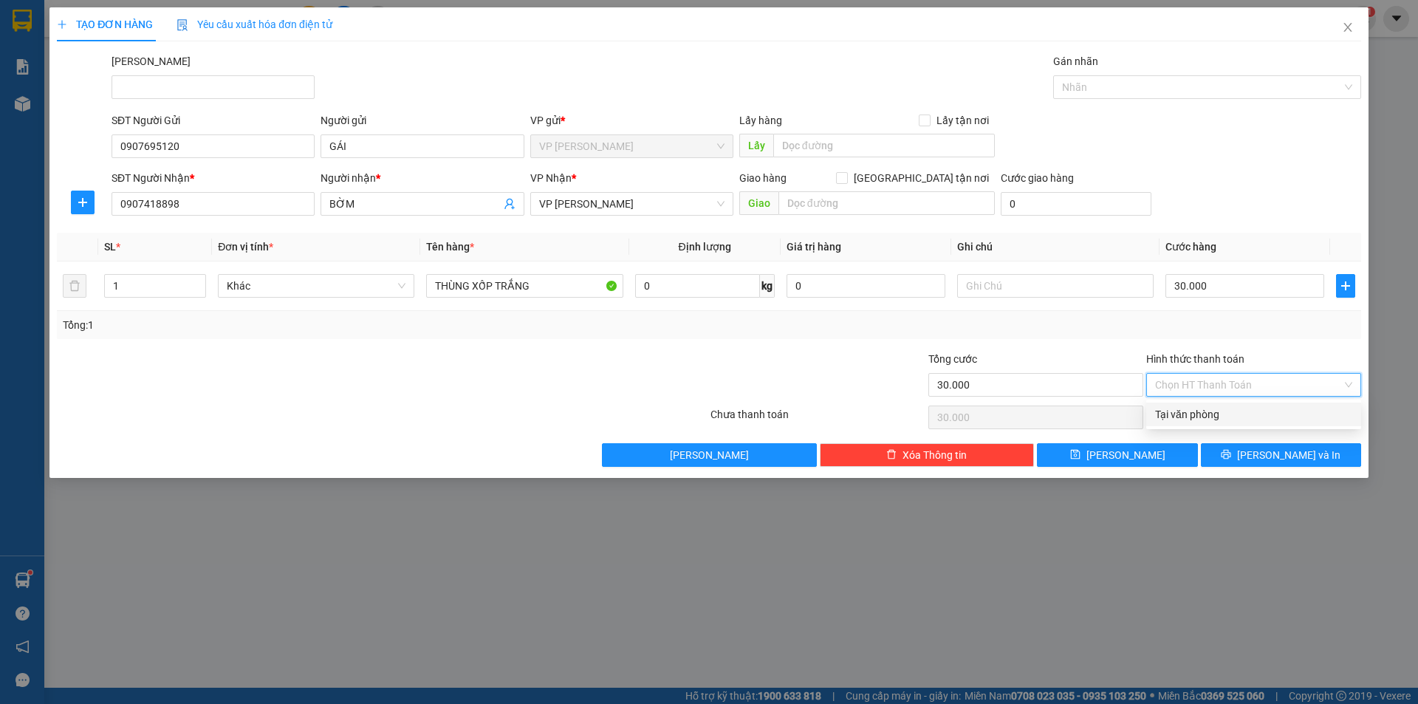
click at [1234, 385] on input "Hình thức thanh toán" at bounding box center [1248, 385] width 187 height 22
click at [1230, 416] on div "Tại văn phòng" at bounding box center [1253, 414] width 197 height 16
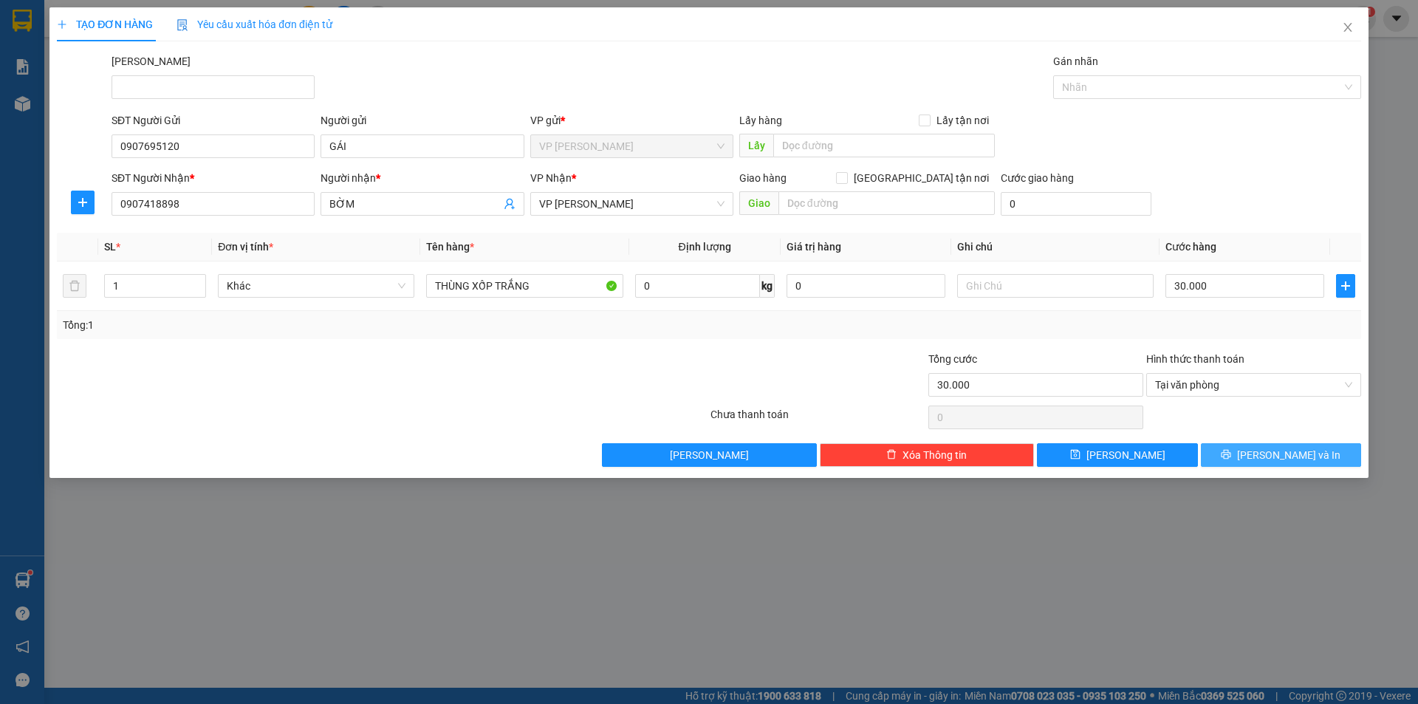
click at [1243, 450] on button "[PERSON_NAME] và In" at bounding box center [1281, 455] width 160 height 24
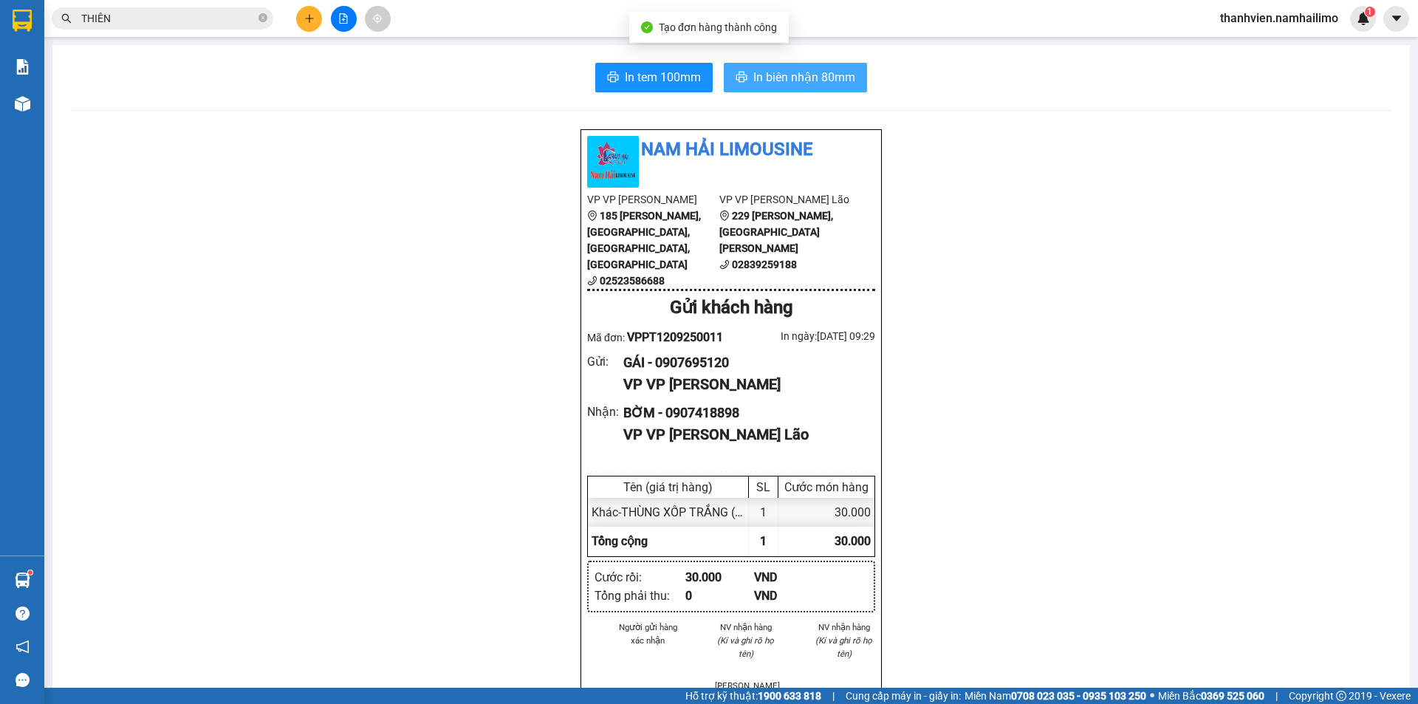
click at [841, 74] on span "In biên nhận 80mm" at bounding box center [804, 77] width 102 height 18
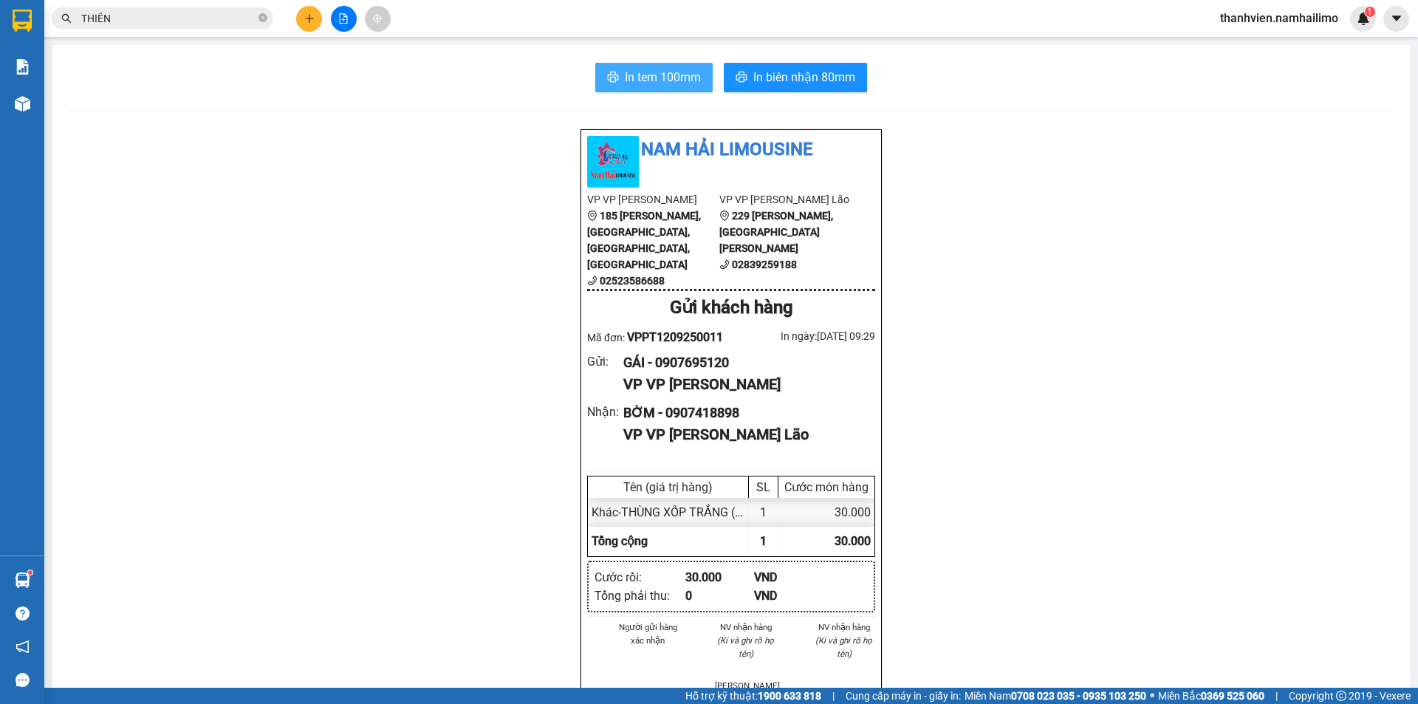
click at [688, 80] on span "In tem 100mm" at bounding box center [663, 77] width 76 height 18
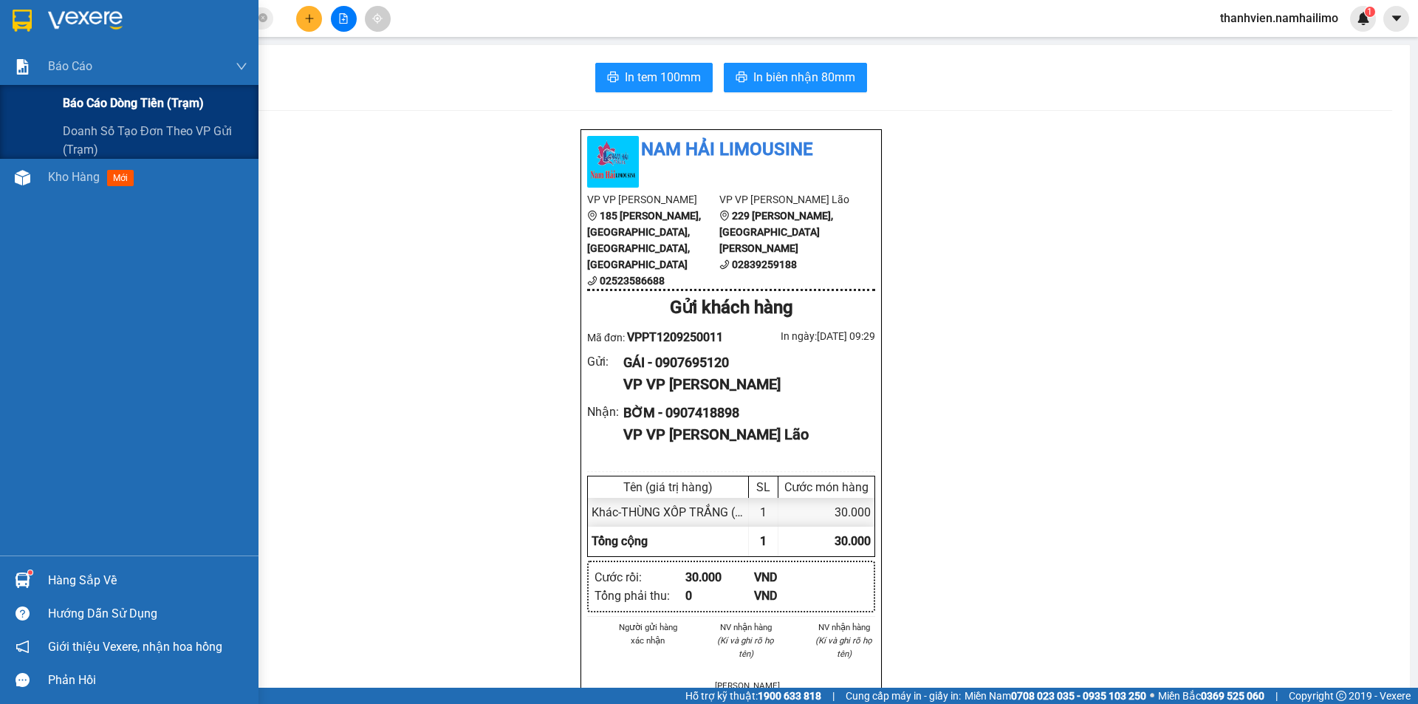
click at [95, 103] on span "Báo cáo dòng tiền (trạm)" at bounding box center [133, 103] width 141 height 18
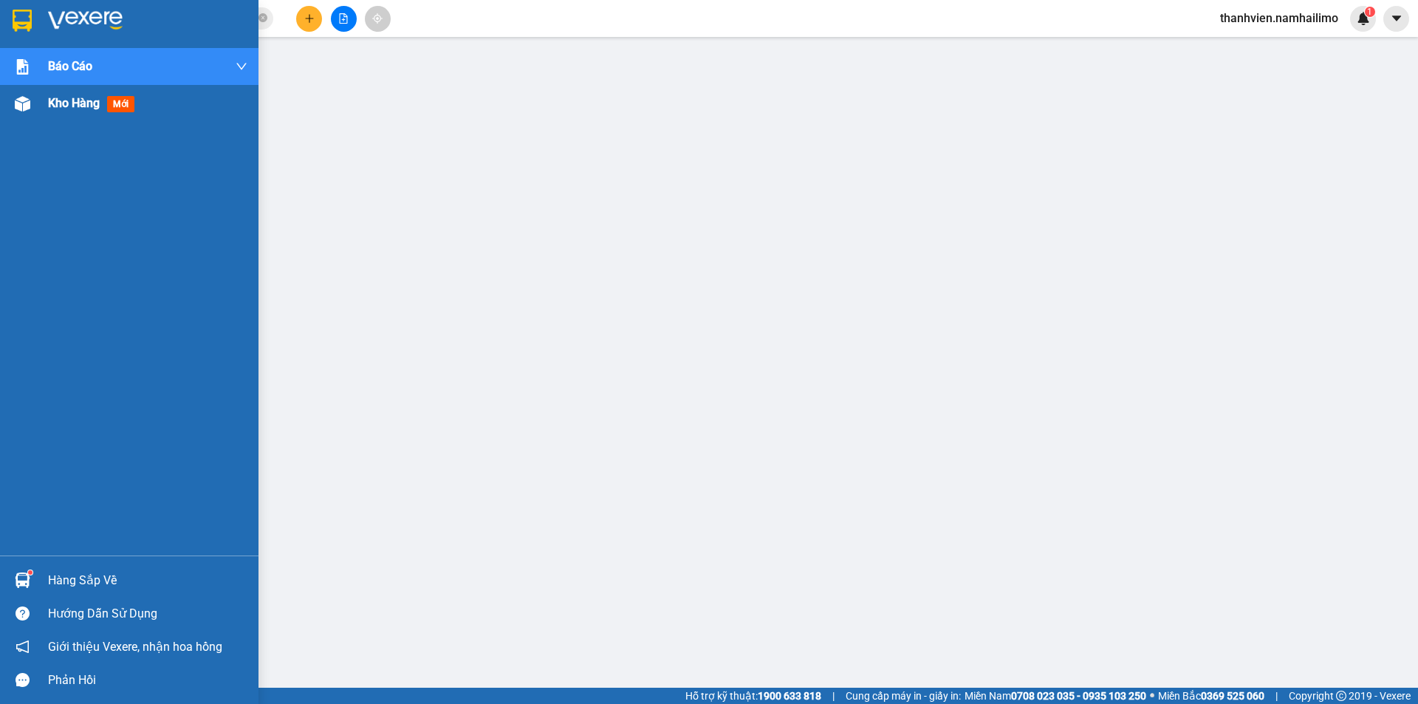
click at [71, 104] on span "Kho hàng" at bounding box center [74, 103] width 52 height 14
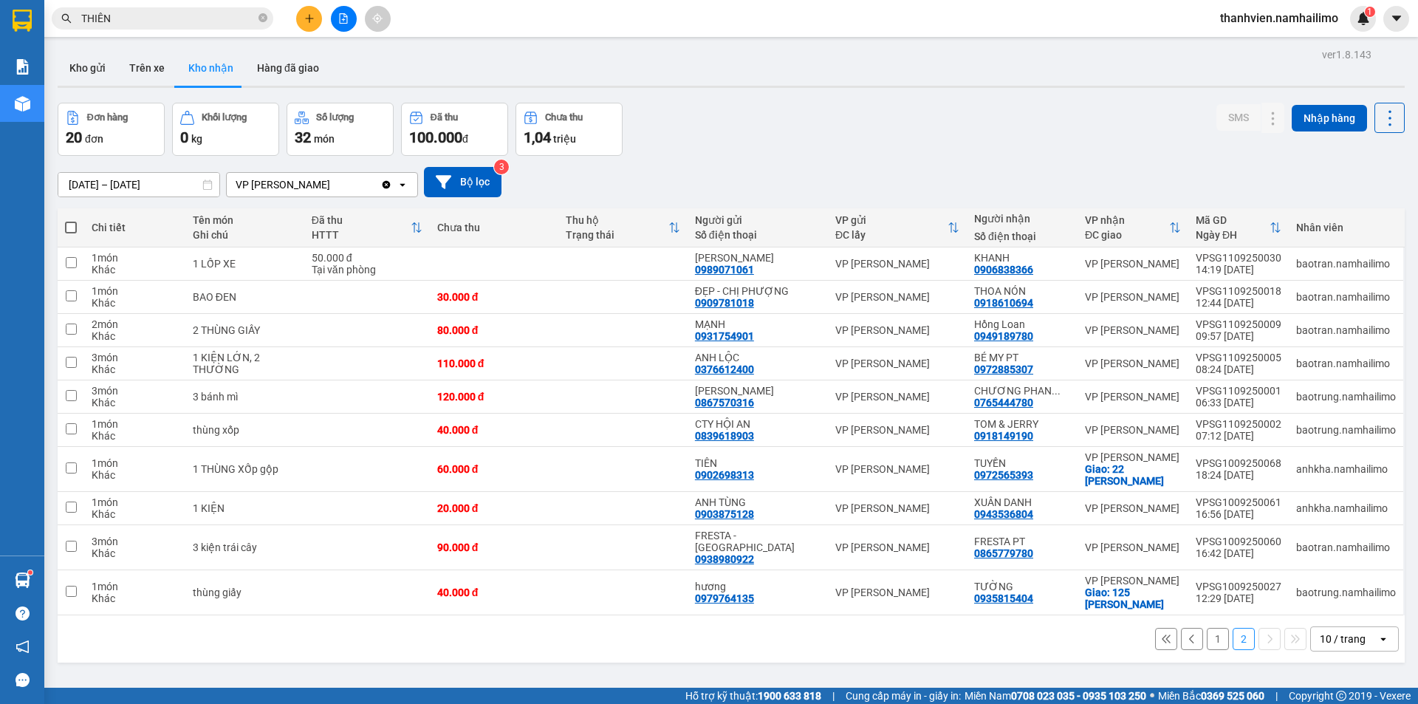
click at [312, 20] on icon "plus" at bounding box center [309, 18] width 10 height 10
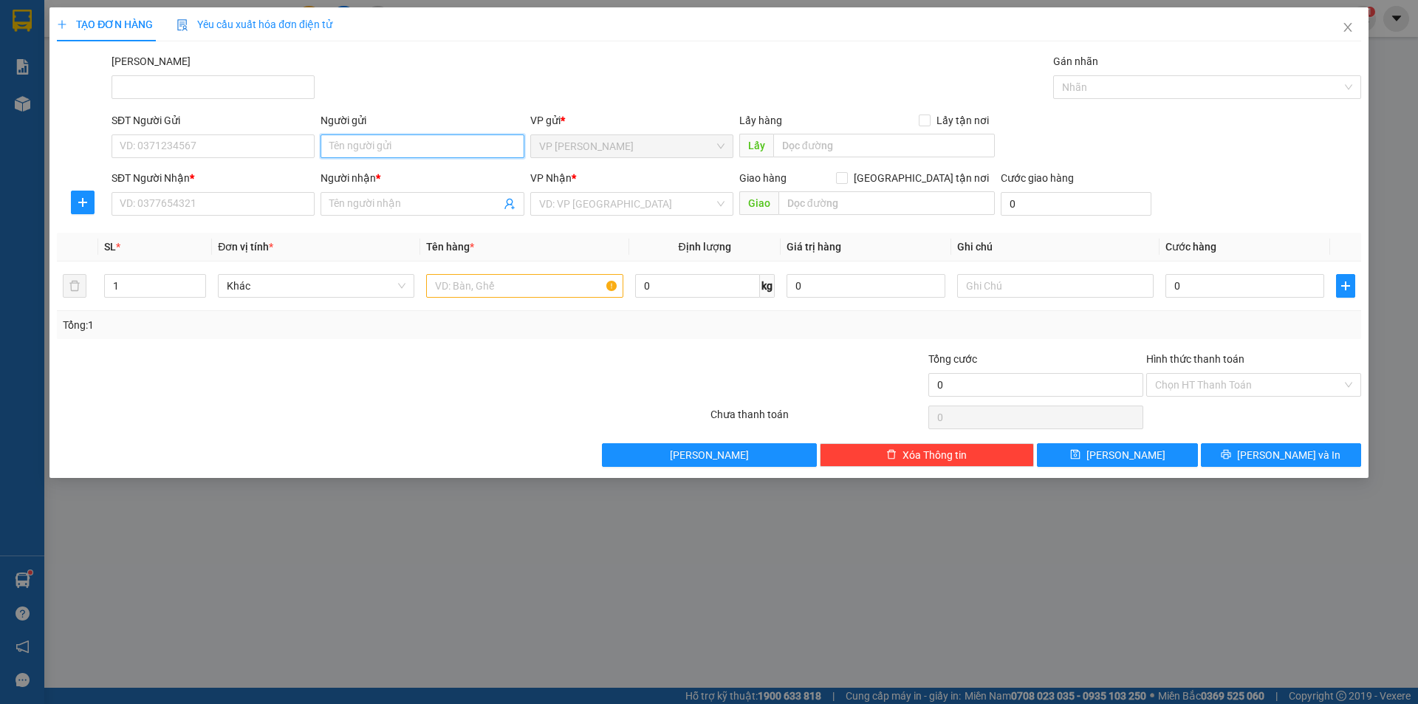
drag, startPoint x: 383, startPoint y: 154, endPoint x: 385, endPoint y: 147, distance: 7.7
click at [385, 150] on input "Người gửi" at bounding box center [421, 146] width 203 height 24
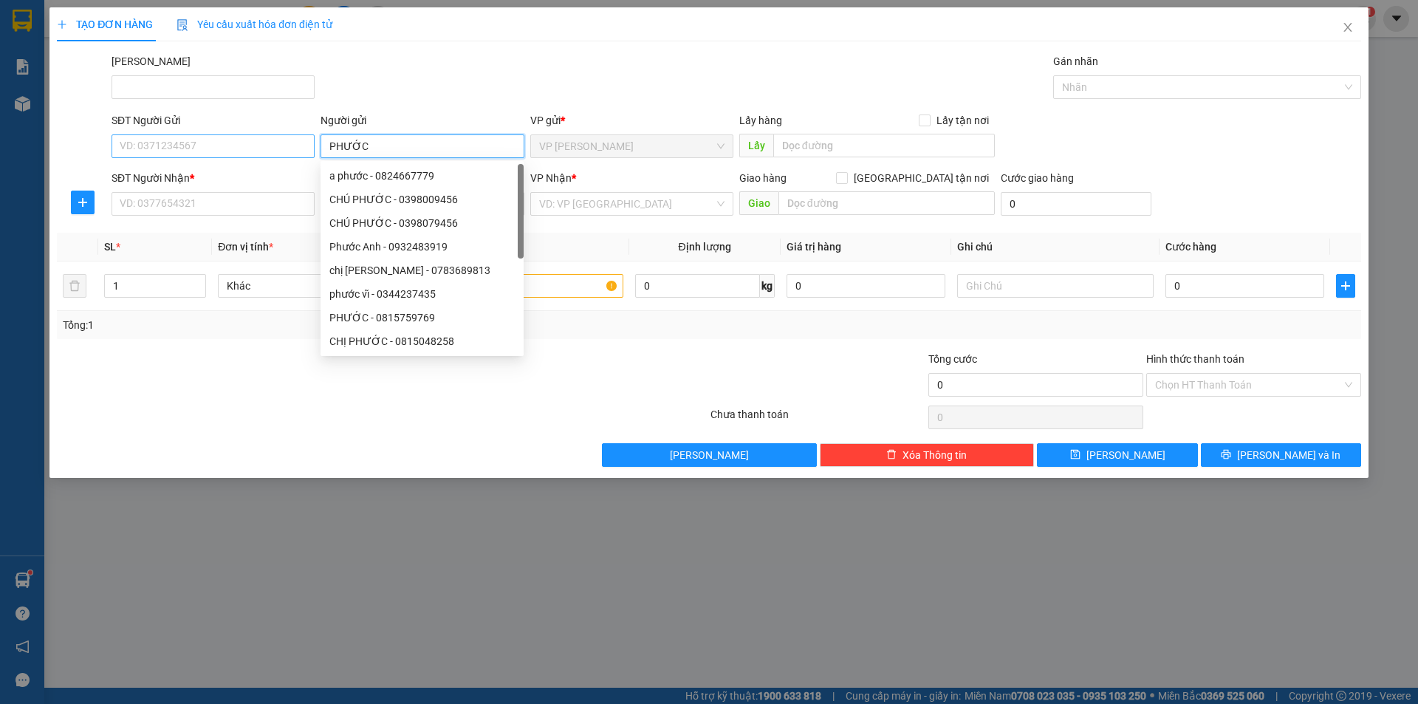
type input "PHƯỚC"
click at [197, 149] on input "SĐT Người Gửi" at bounding box center [212, 146] width 203 height 24
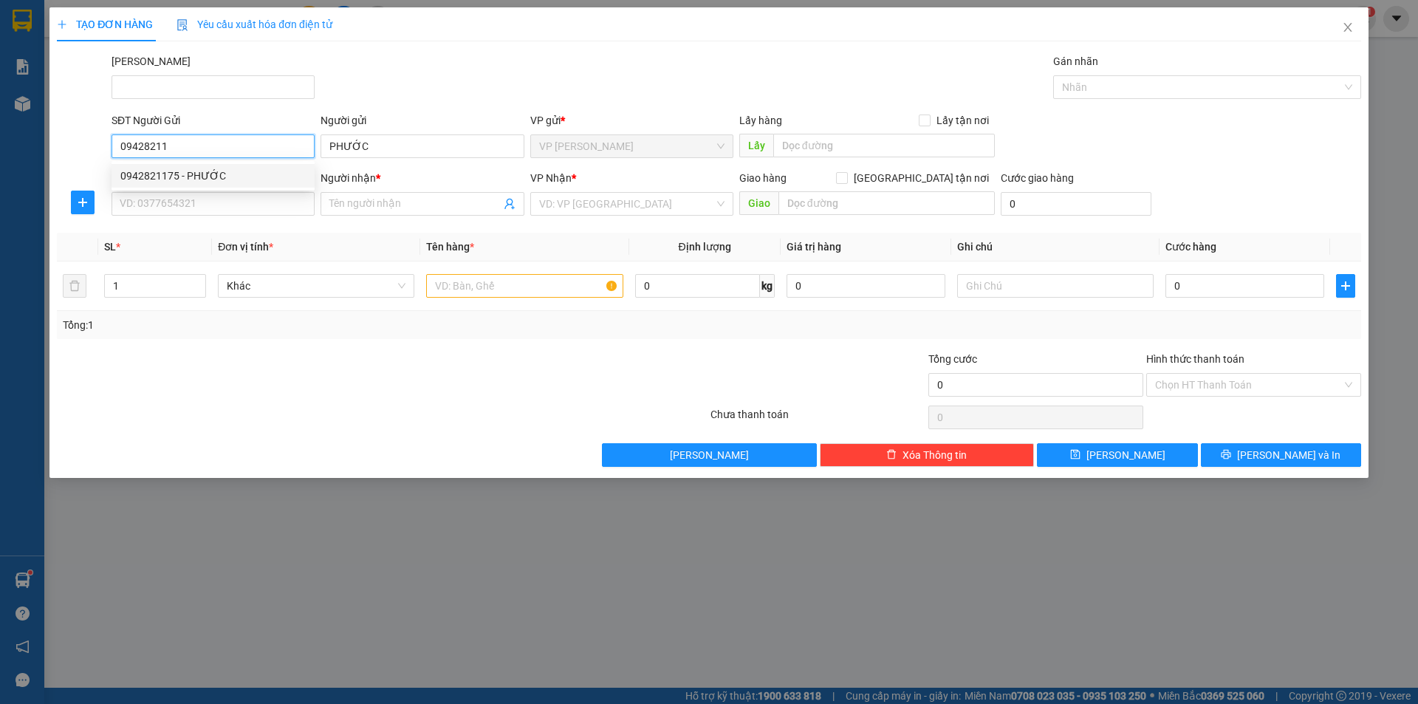
click at [239, 179] on div "0942821175 - PHƯỚC" at bounding box center [212, 176] width 185 height 16
type input "0942821175"
type input "PHƯỚC"
type input "0862048428"
type input "PHỤNG"
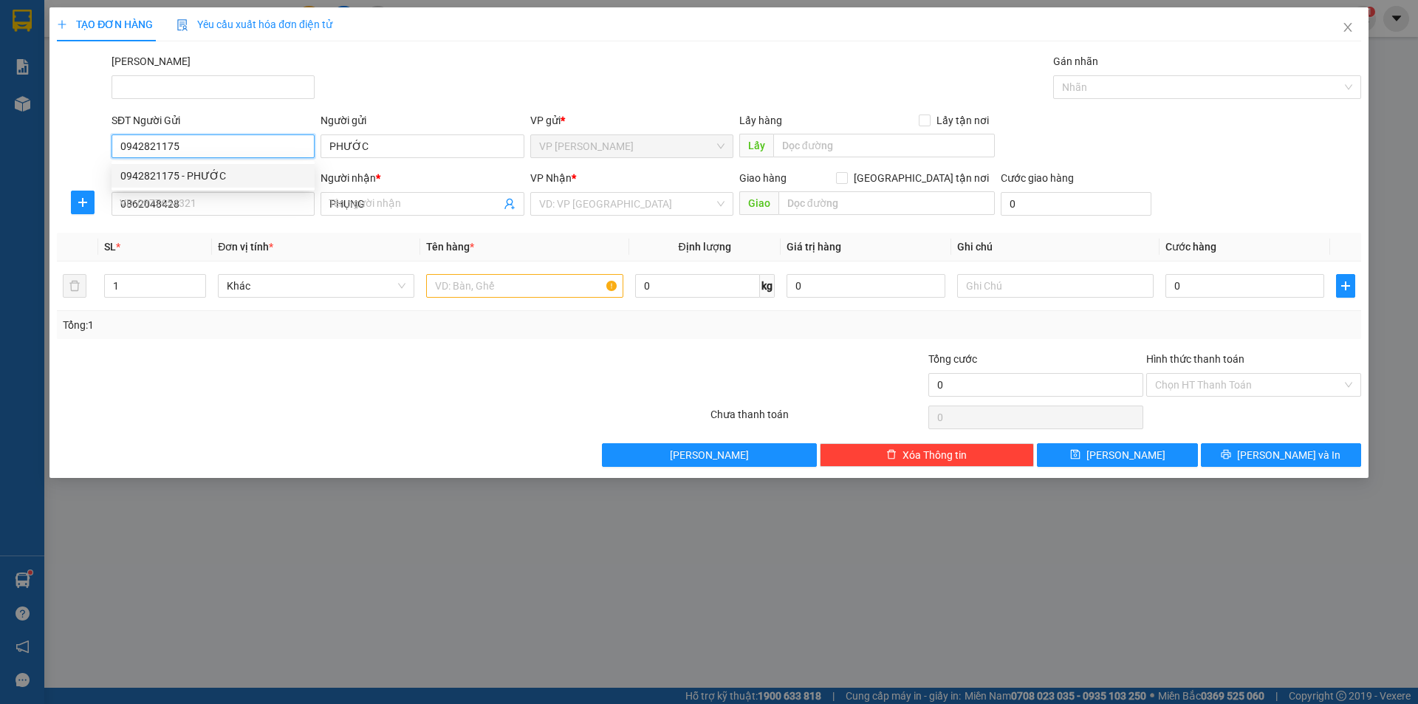
type input "40.000"
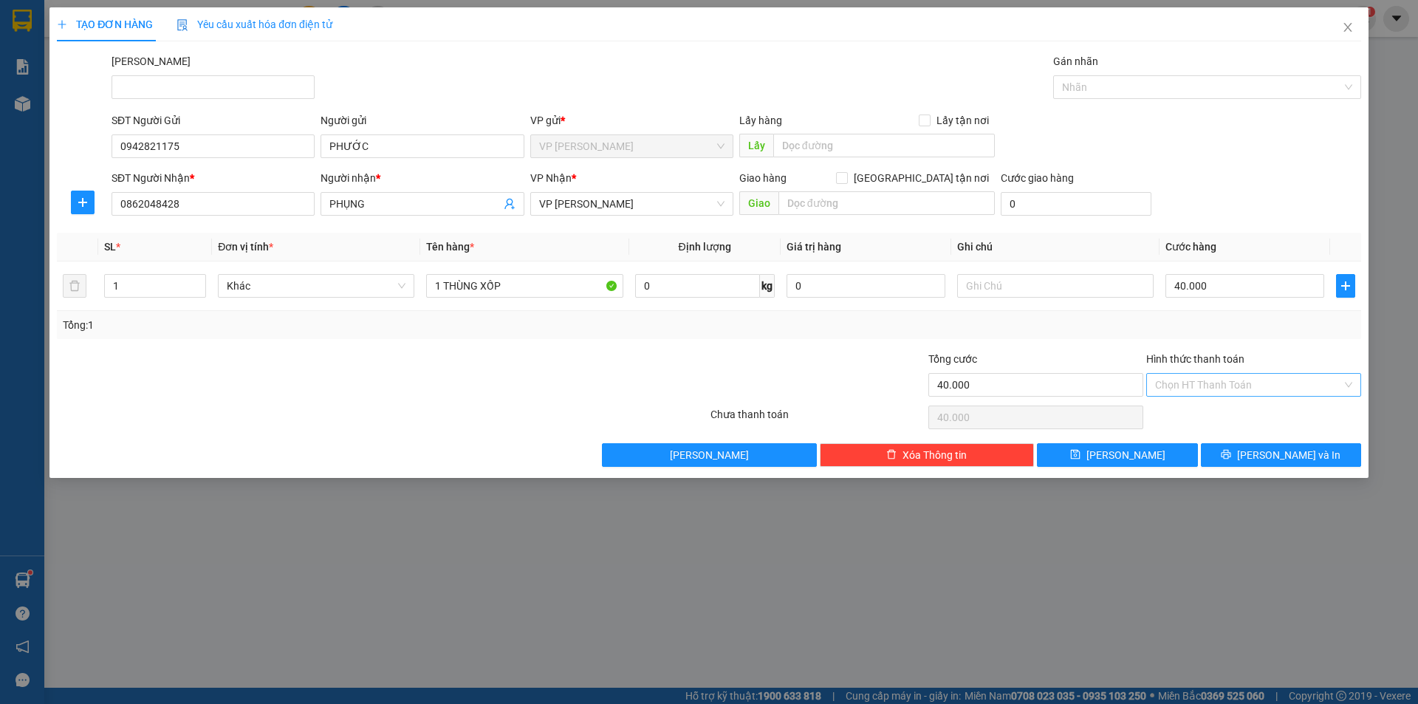
click at [1226, 383] on input "Hình thức thanh toán" at bounding box center [1248, 385] width 187 height 22
drag, startPoint x: 1240, startPoint y: 411, endPoint x: 1213, endPoint y: 402, distance: 28.0
click at [1240, 411] on div "Tại văn phòng" at bounding box center [1253, 414] width 197 height 16
drag, startPoint x: 1225, startPoint y: 452, endPoint x: 1211, endPoint y: 461, distance: 17.0
click at [1224, 453] on button "[PERSON_NAME] và In" at bounding box center [1281, 455] width 160 height 24
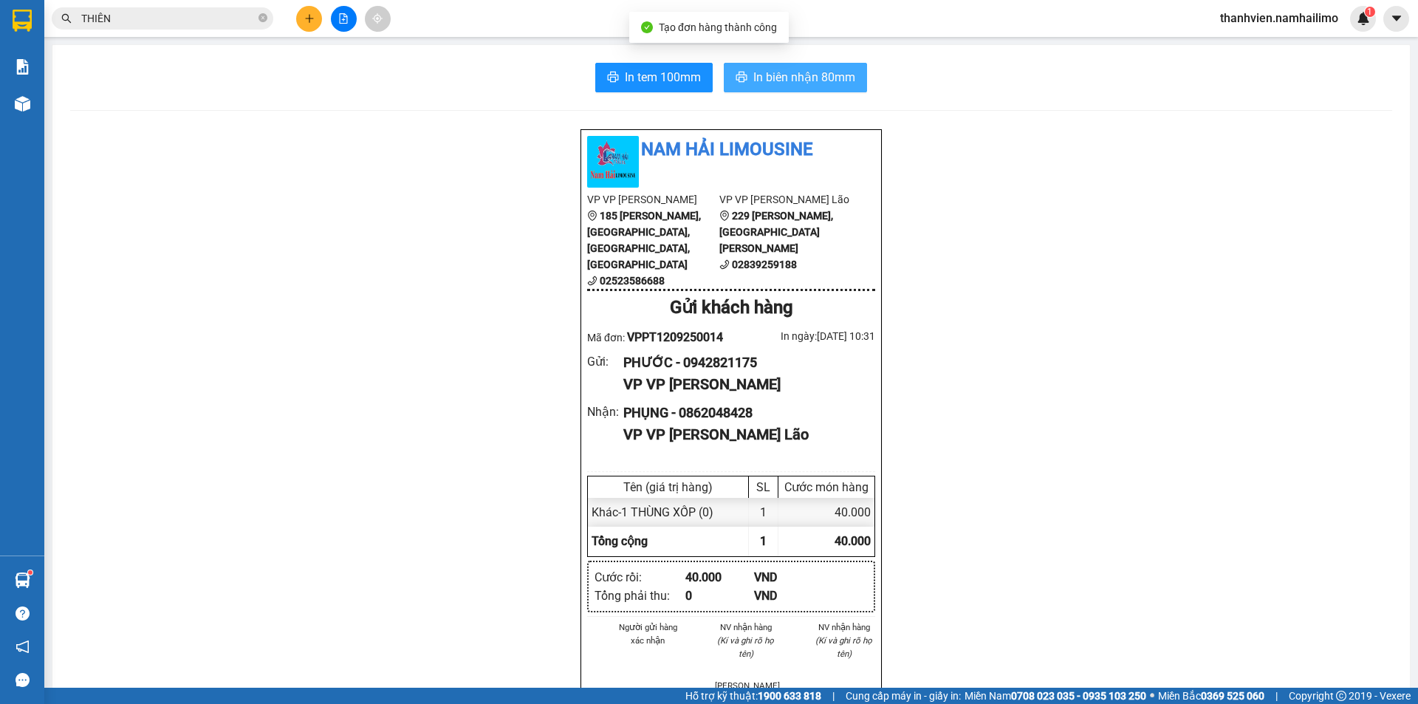
click at [807, 70] on span "In biên nhận 80mm" at bounding box center [804, 77] width 102 height 18
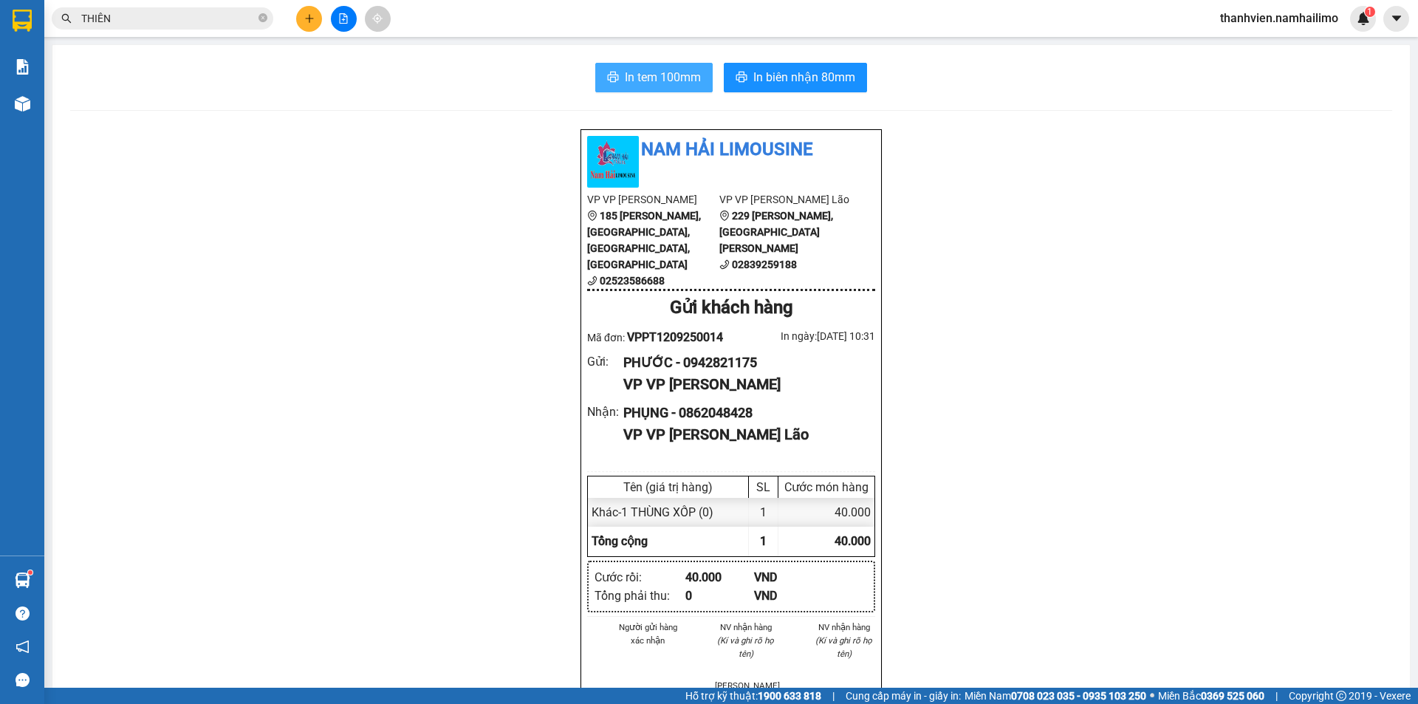
click at [648, 72] on span "In tem 100mm" at bounding box center [663, 77] width 76 height 18
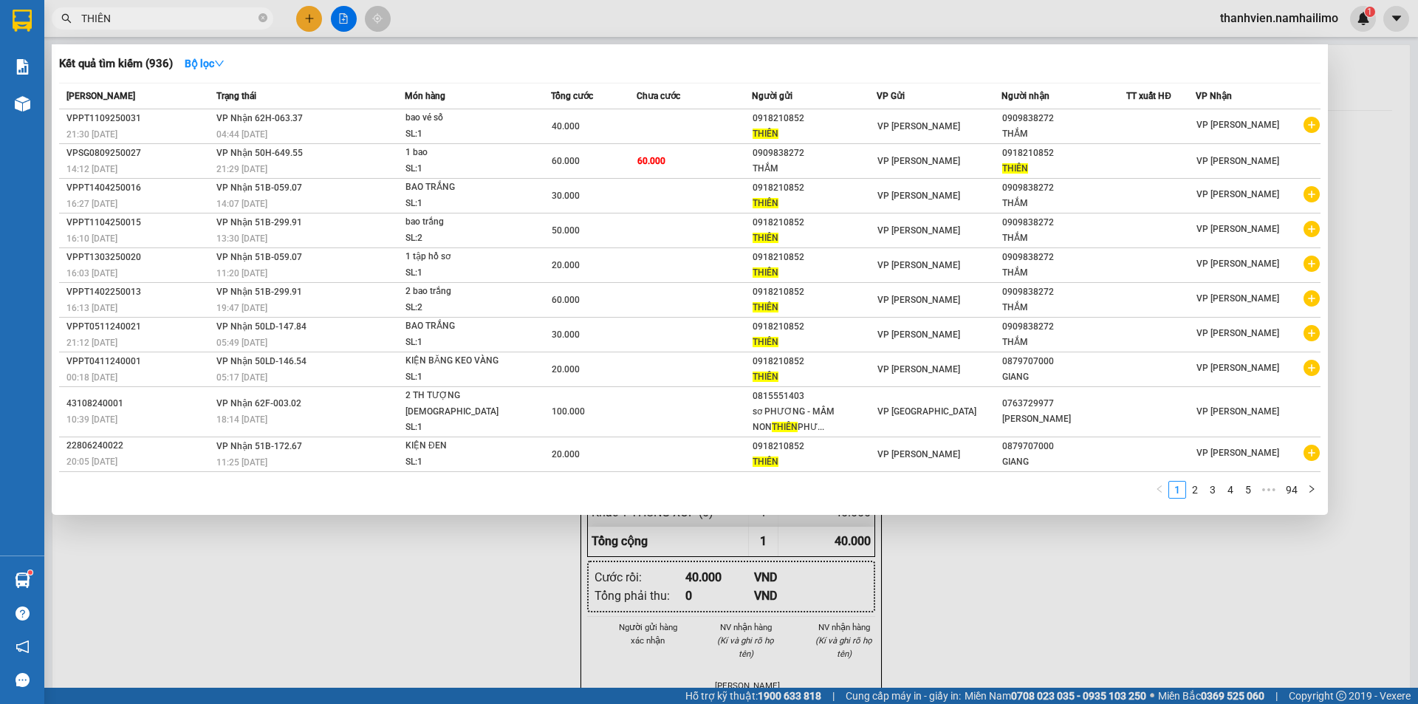
click at [131, 20] on input "THIÊN" at bounding box center [168, 18] width 174 height 16
type input "T"
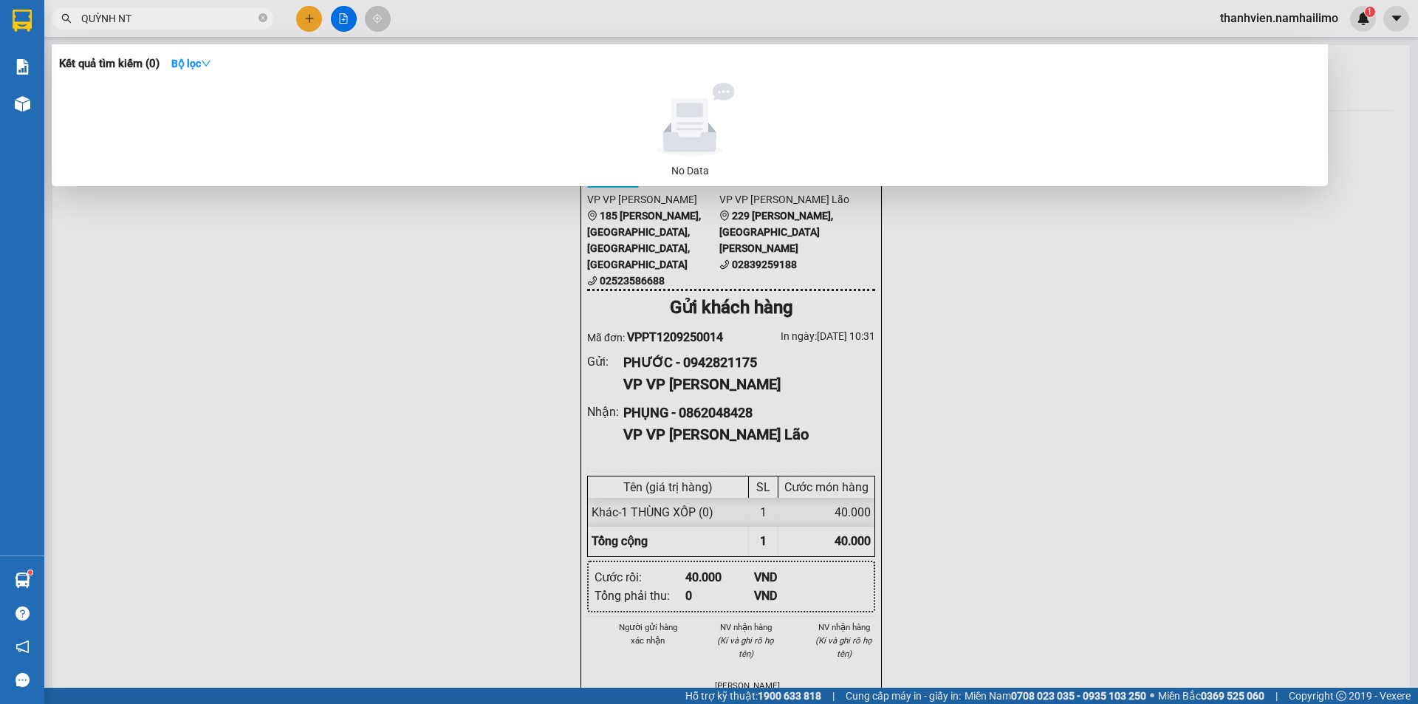
type input "QUỲNH NT"
click at [283, 297] on div at bounding box center [709, 352] width 1418 height 704
click at [175, 24] on input "QUỲNH NT" at bounding box center [168, 18] width 174 height 16
click at [295, 15] on div at bounding box center [709, 352] width 1418 height 704
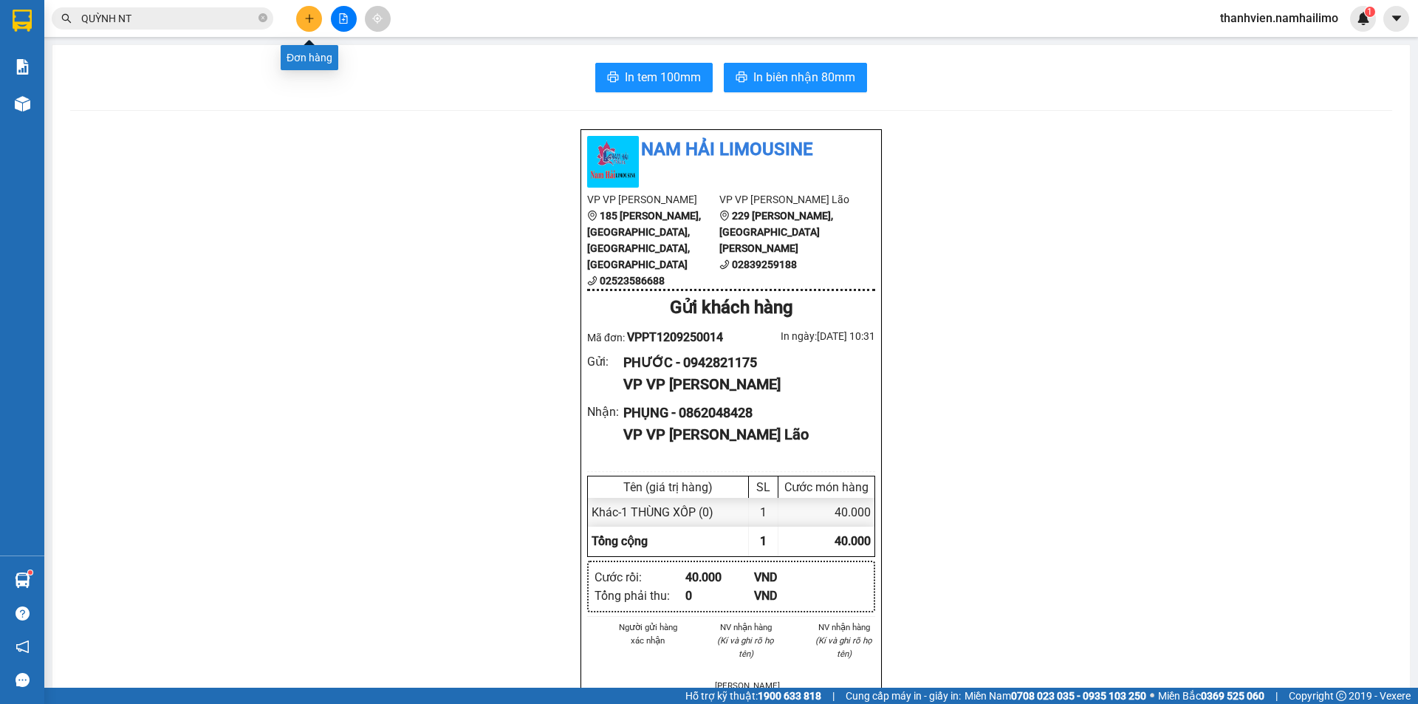
click at [302, 21] on button at bounding box center [309, 19] width 26 height 26
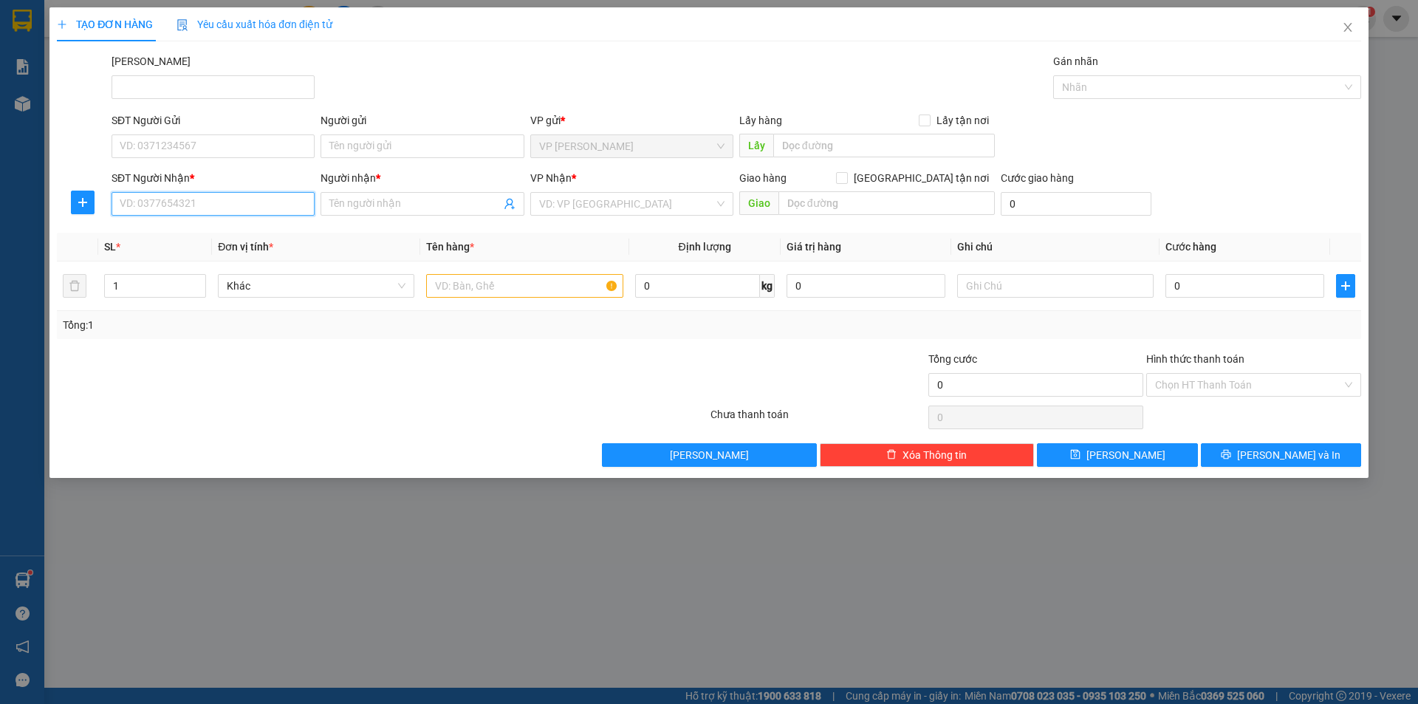
click at [242, 206] on input "SĐT Người Nhận *" at bounding box center [212, 204] width 203 height 24
type input "0386068679"
click at [245, 233] on div "0386068679 - [PERSON_NAME]" at bounding box center [212, 233] width 185 height 16
type input "quỳnh"
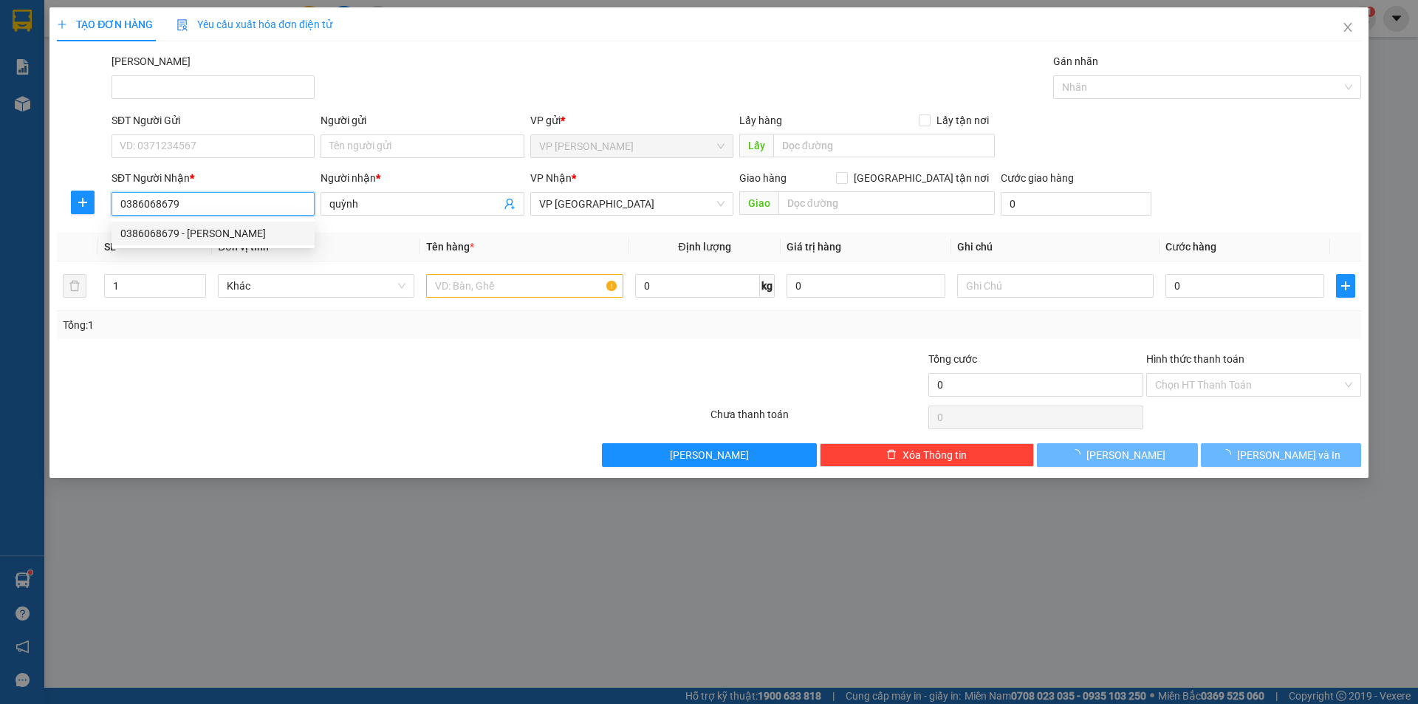
type input "50.000"
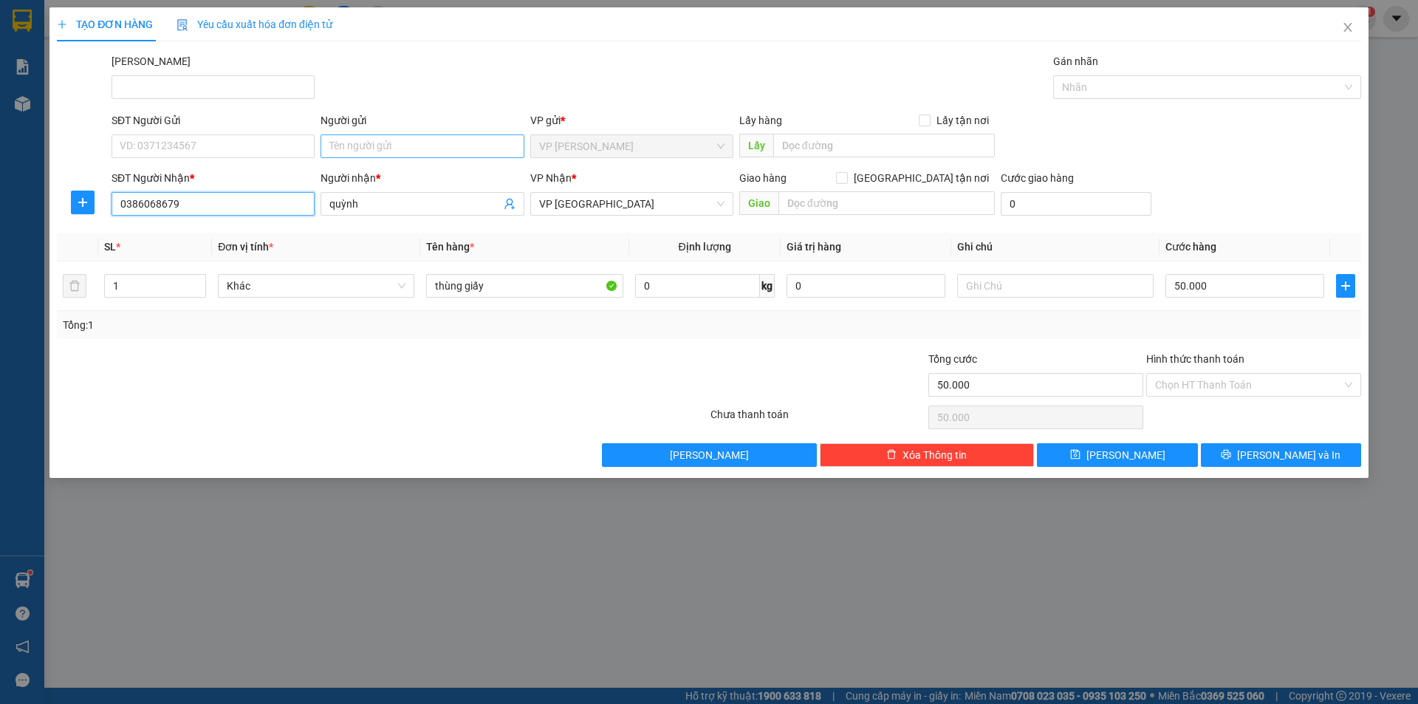
type input "0386068679"
click at [422, 153] on input "Người gửi" at bounding box center [421, 146] width 203 height 24
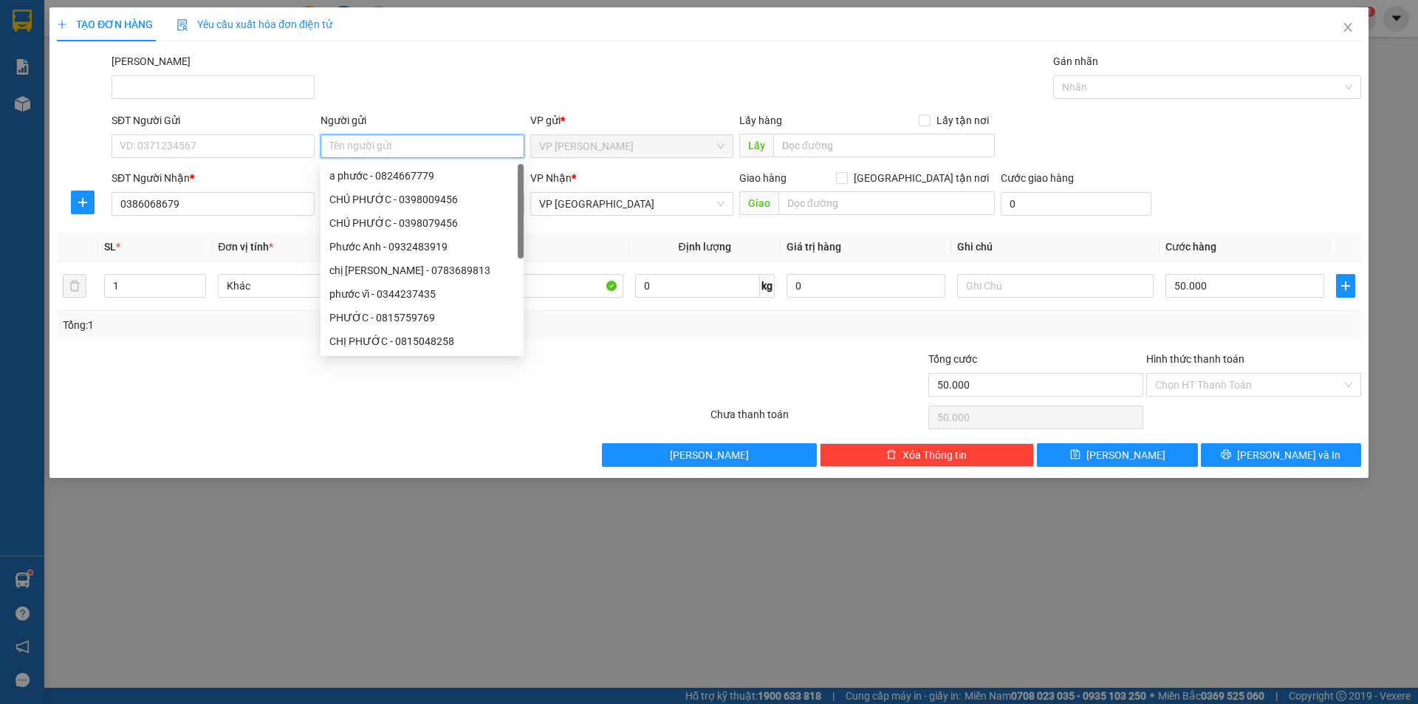
type input "D"
type input "ĐẦM"
click at [415, 191] on div "CTY ĐẦM SEN - 0933089944" at bounding box center [421, 200] width 203 height 24
type input "0933089944"
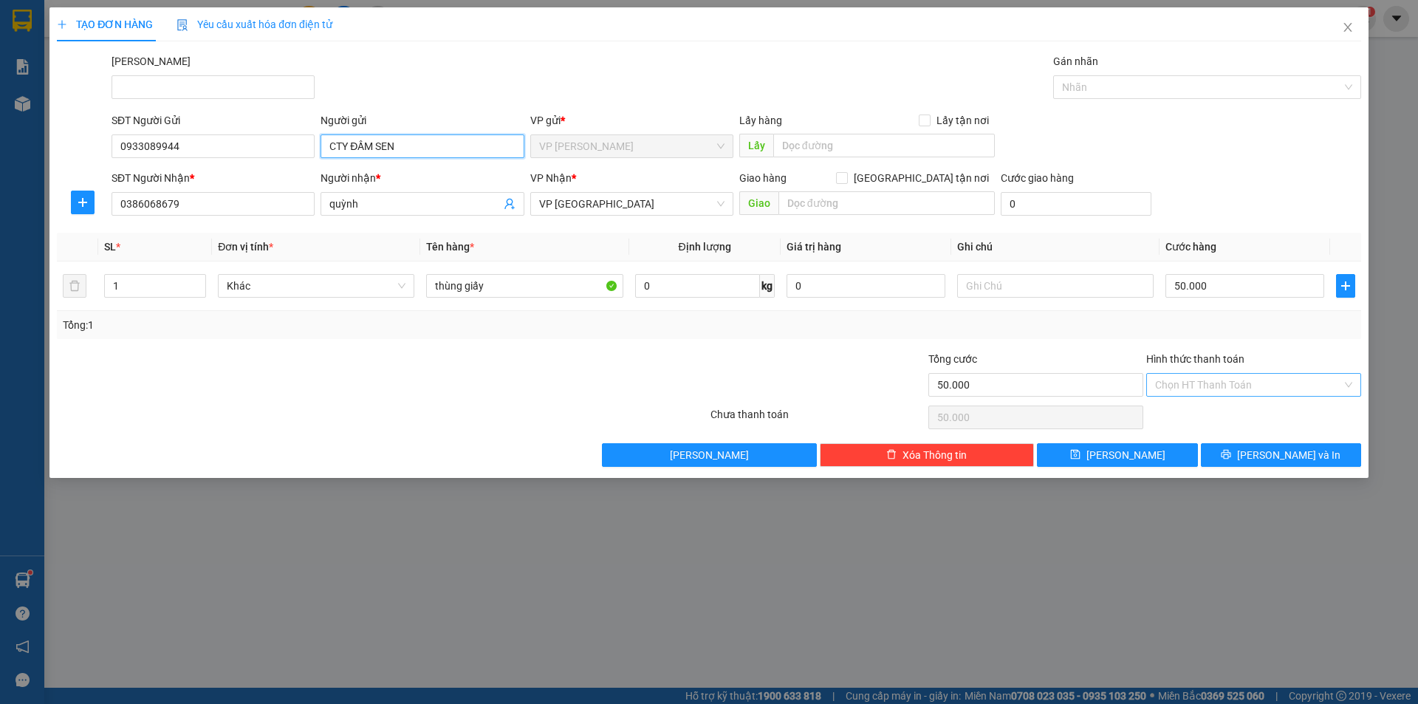
type input "CTY ĐẦM SEN"
click at [1217, 388] on input "Hình thức thanh toán" at bounding box center [1248, 385] width 187 height 22
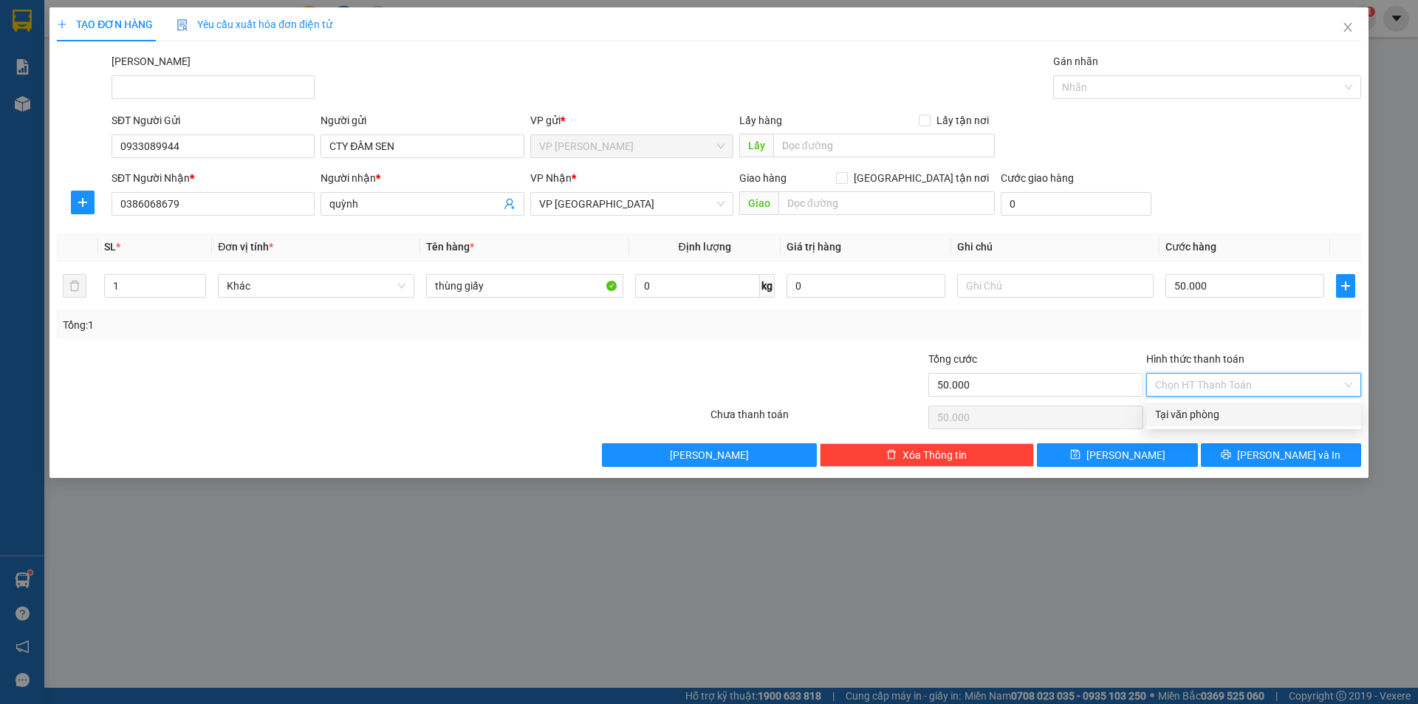
click at [1224, 421] on div "Tại văn phòng" at bounding box center [1253, 414] width 197 height 16
type input "0"
click at [1220, 453] on button "[PERSON_NAME] và In" at bounding box center [1281, 455] width 160 height 24
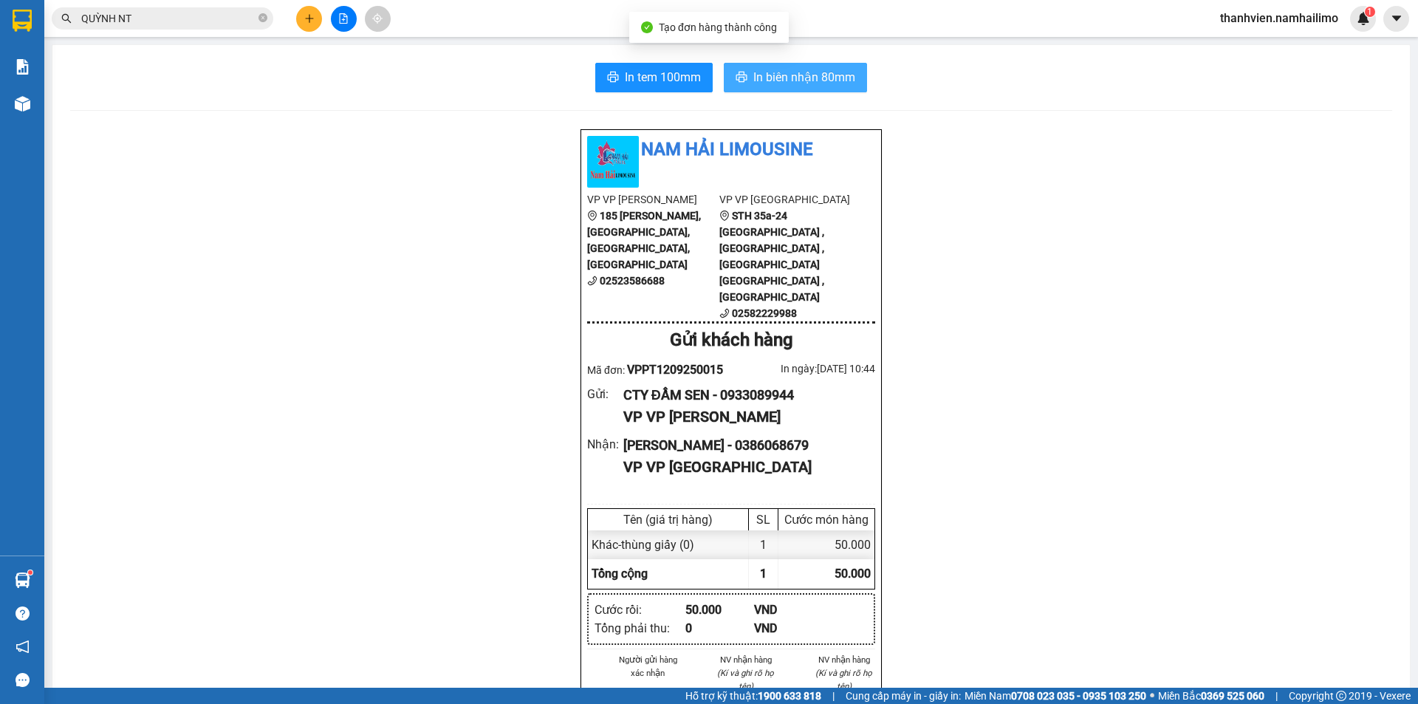
click at [785, 77] on span "In biên nhận 80mm" at bounding box center [804, 77] width 102 height 18
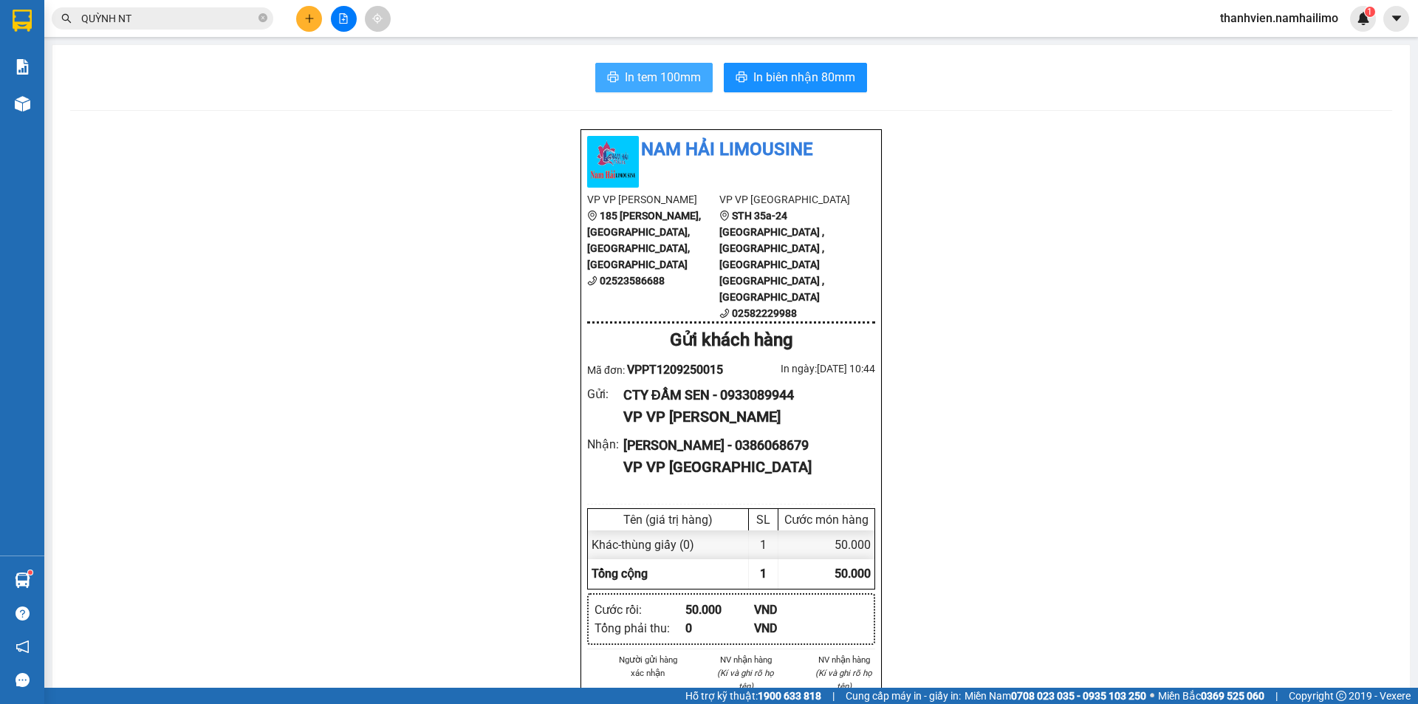
click at [669, 81] on span "In tem 100mm" at bounding box center [663, 77] width 76 height 18
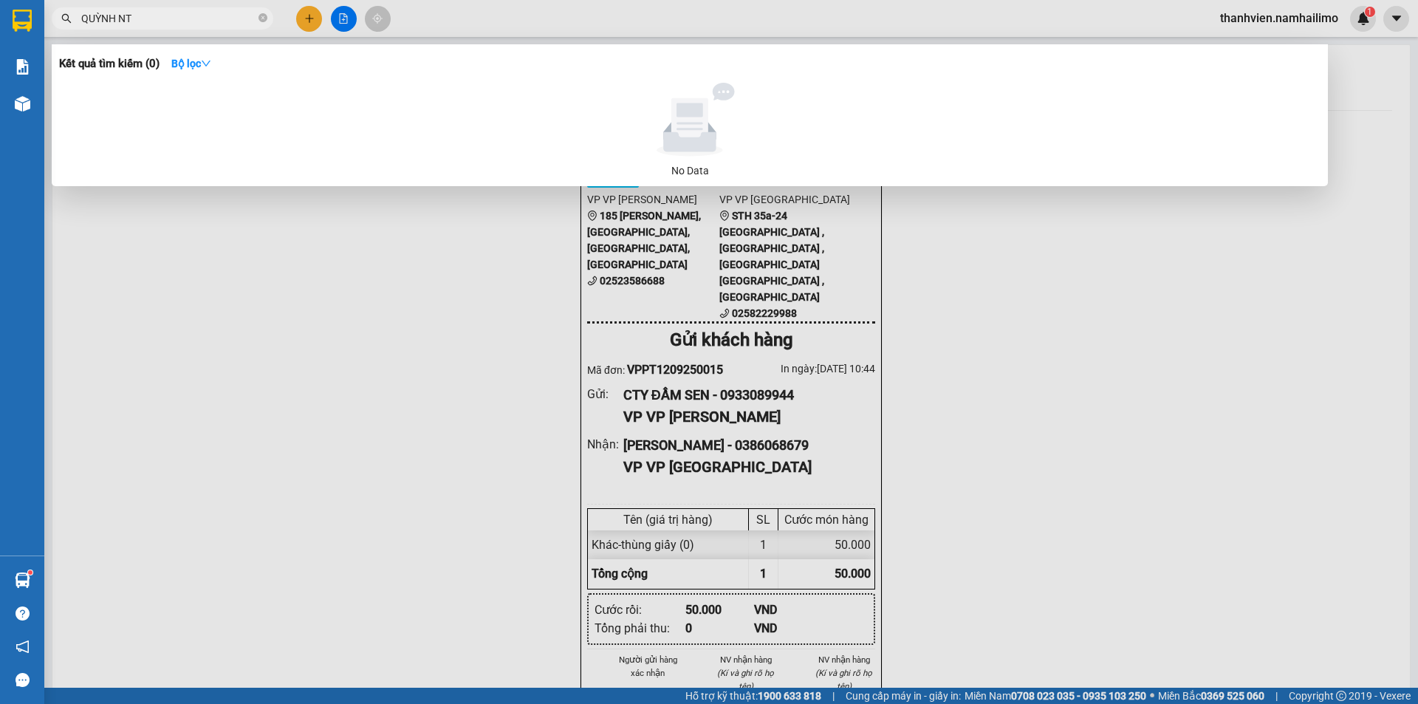
click at [135, 13] on input "QUỲNH NT" at bounding box center [168, 18] width 174 height 16
type input "Q"
click at [302, 19] on div at bounding box center [709, 352] width 1418 height 704
click at [239, 18] on input "TOÀN SG" at bounding box center [168, 18] width 174 height 16
click at [97, 66] on h3 "Kết quả tìm kiếm ( 0 )" at bounding box center [109, 64] width 100 height 16
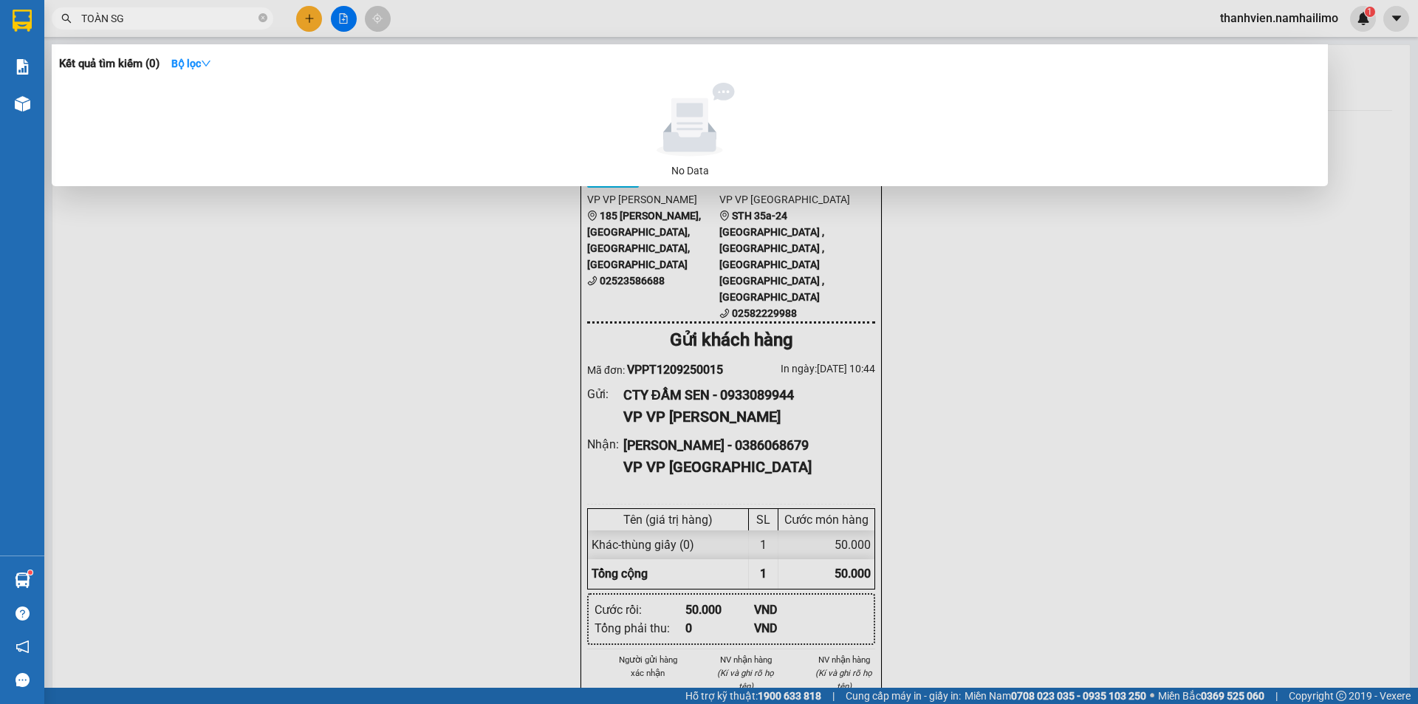
click at [340, 20] on div at bounding box center [709, 352] width 1418 height 704
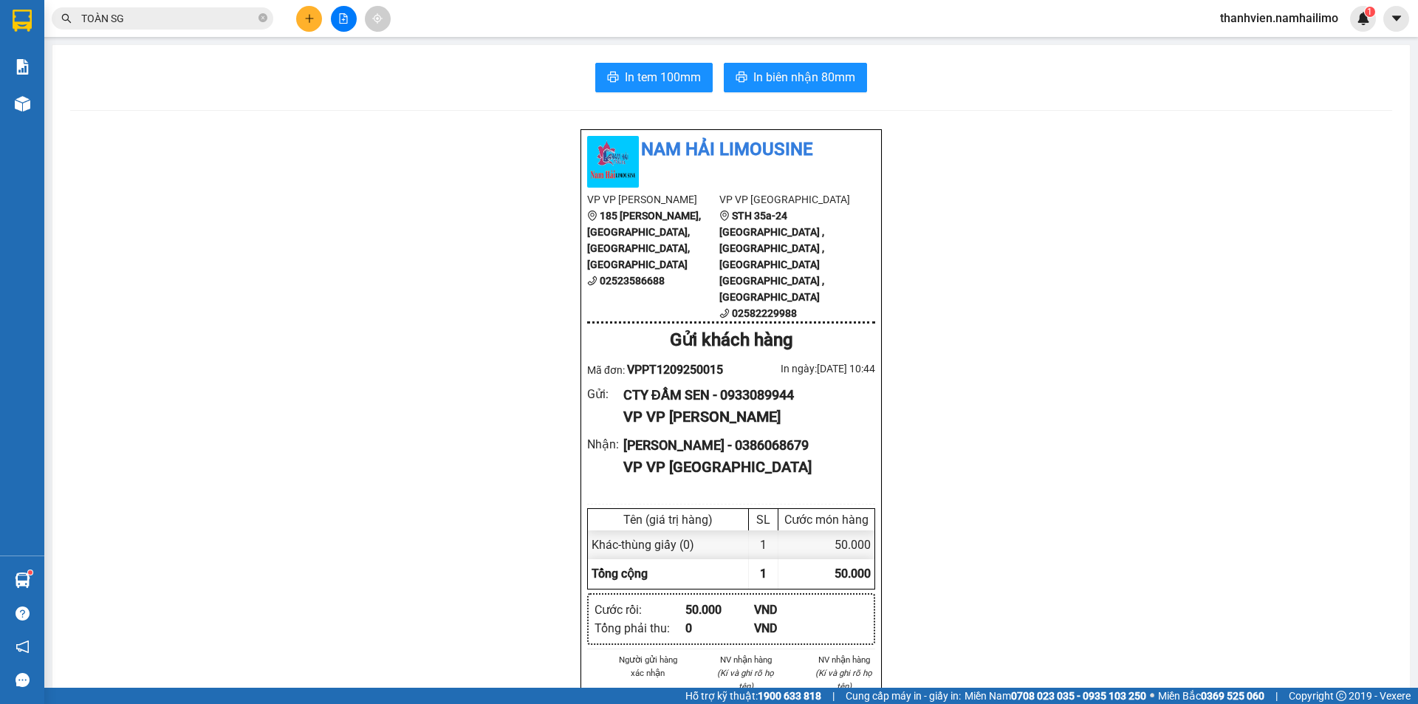
click at [176, 25] on input "TOÀN SG" at bounding box center [168, 18] width 174 height 16
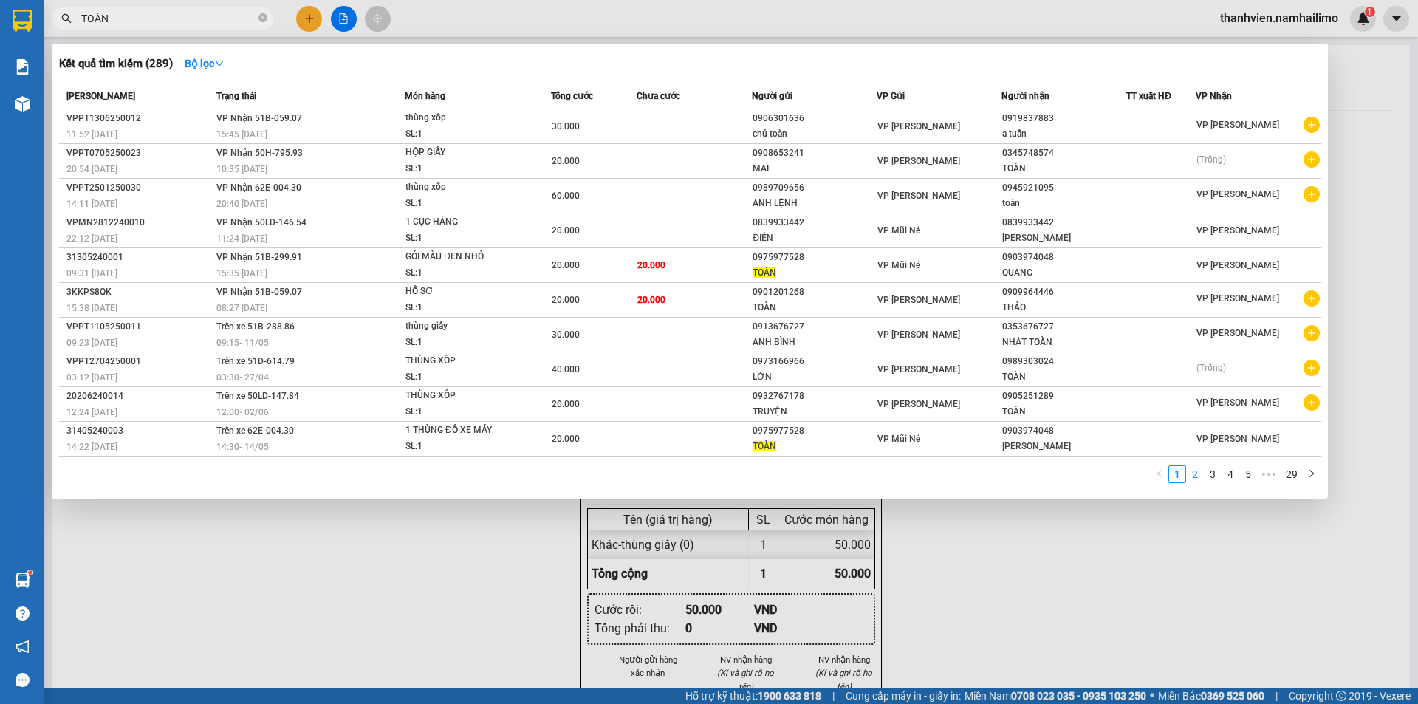
click at [1199, 479] on link "2" at bounding box center [1195, 474] width 16 height 16
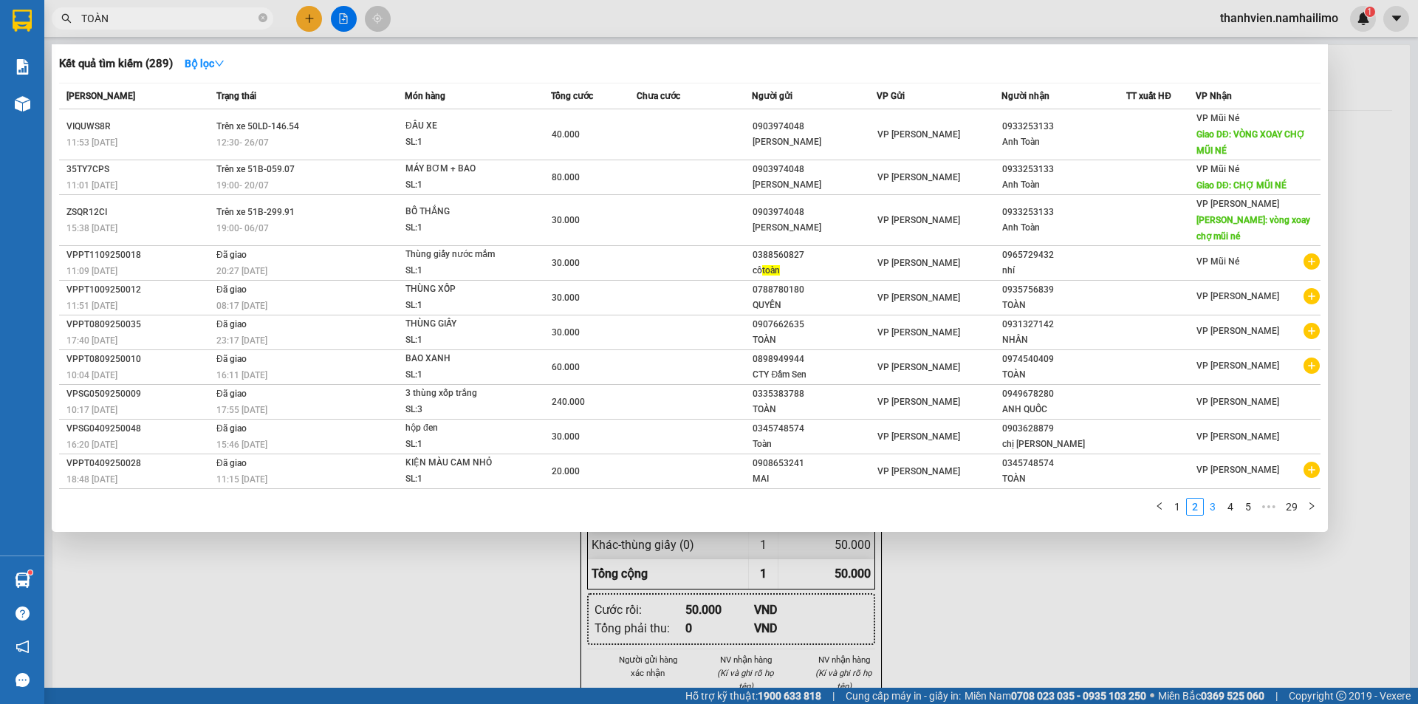
click at [1212, 511] on link "3" at bounding box center [1212, 506] width 16 height 16
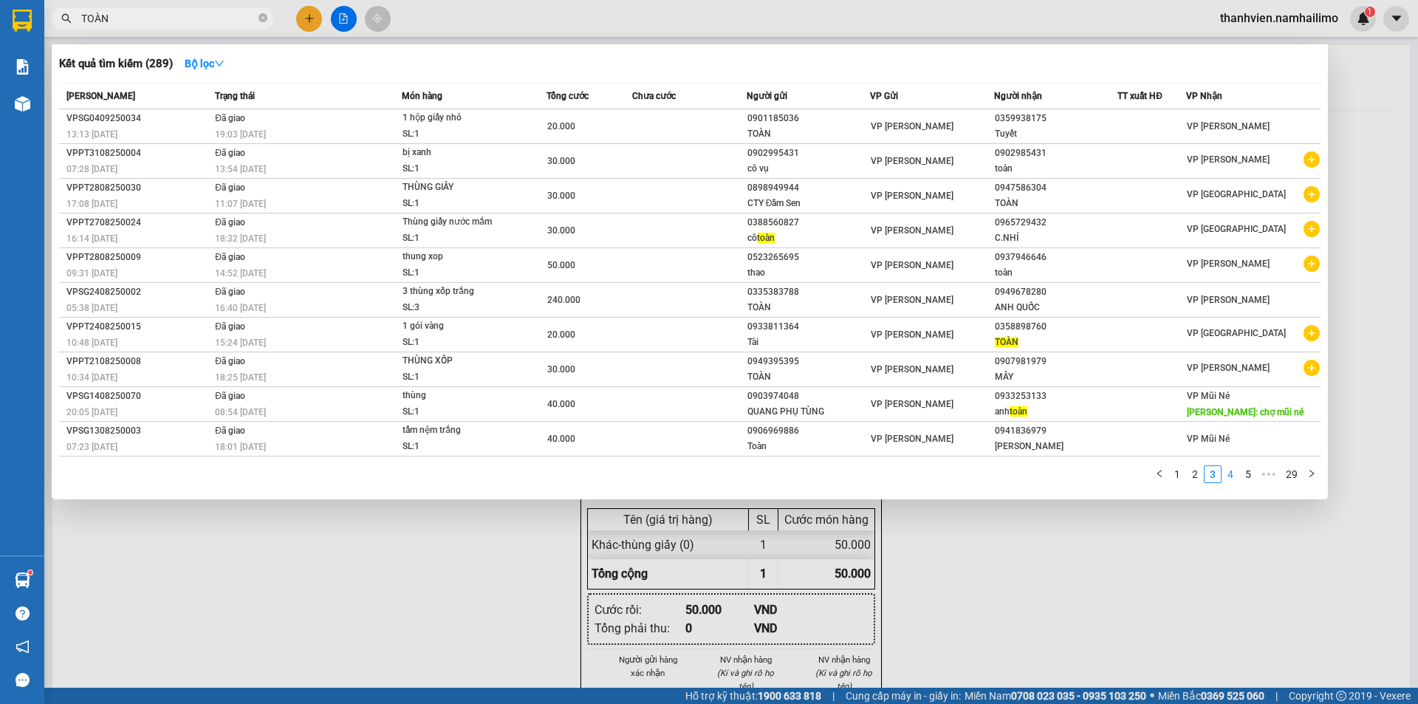
click at [1235, 478] on link "4" at bounding box center [1230, 474] width 16 height 16
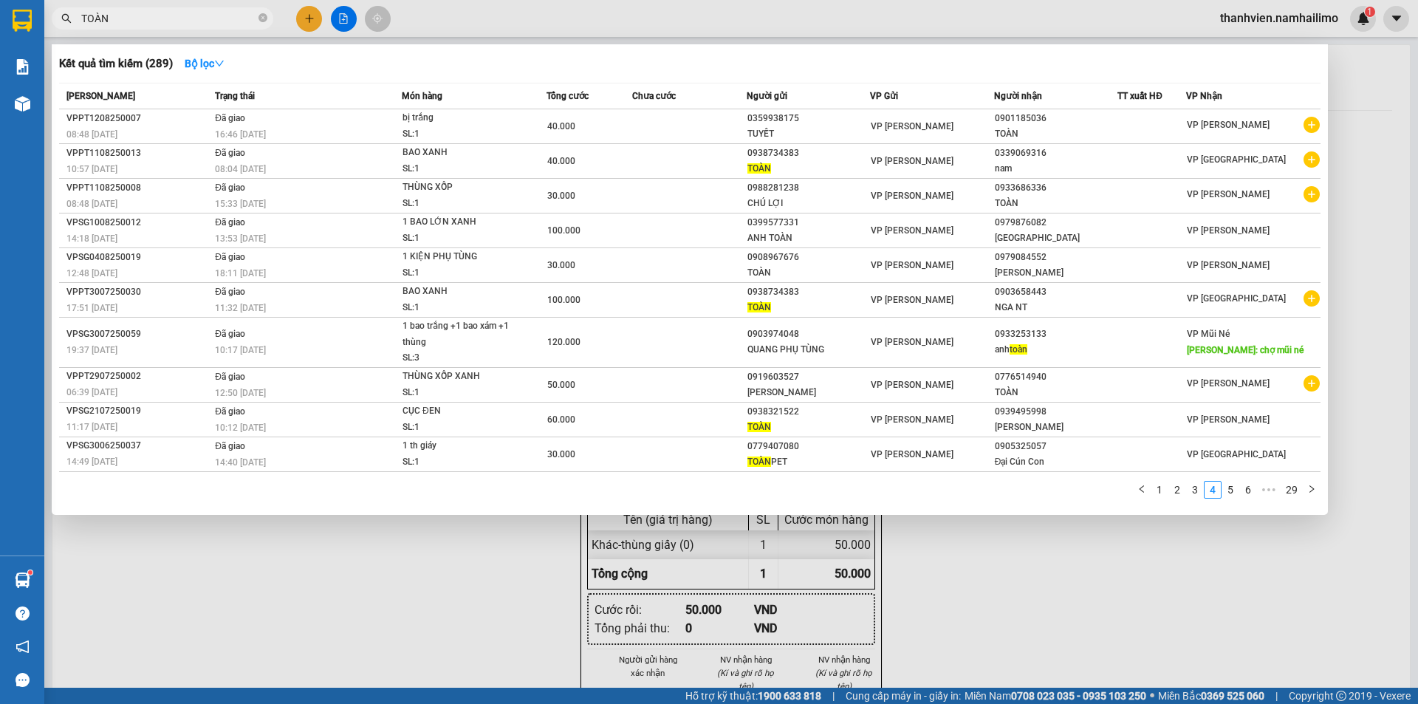
click at [143, 18] on input "TOÀN" at bounding box center [168, 18] width 174 height 16
type input "T"
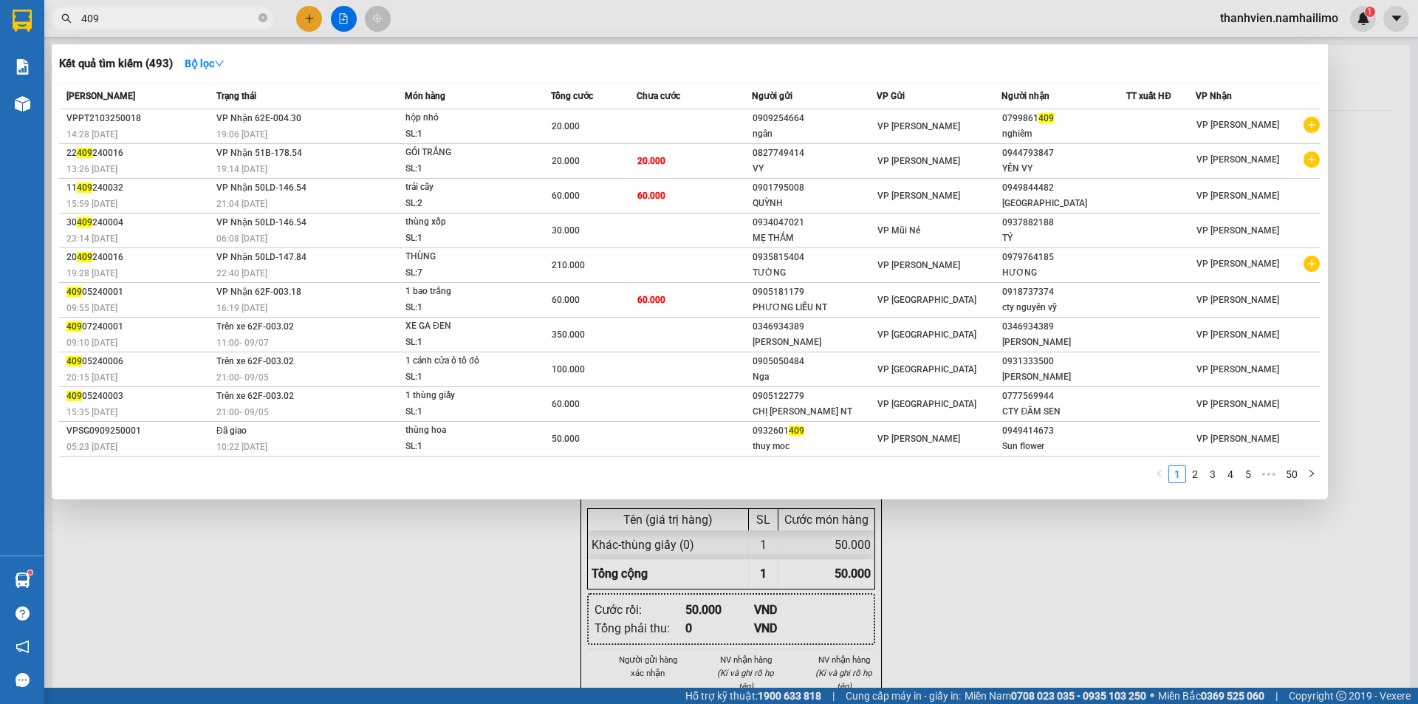
type input "409"
click at [315, 18] on div at bounding box center [709, 352] width 1418 height 704
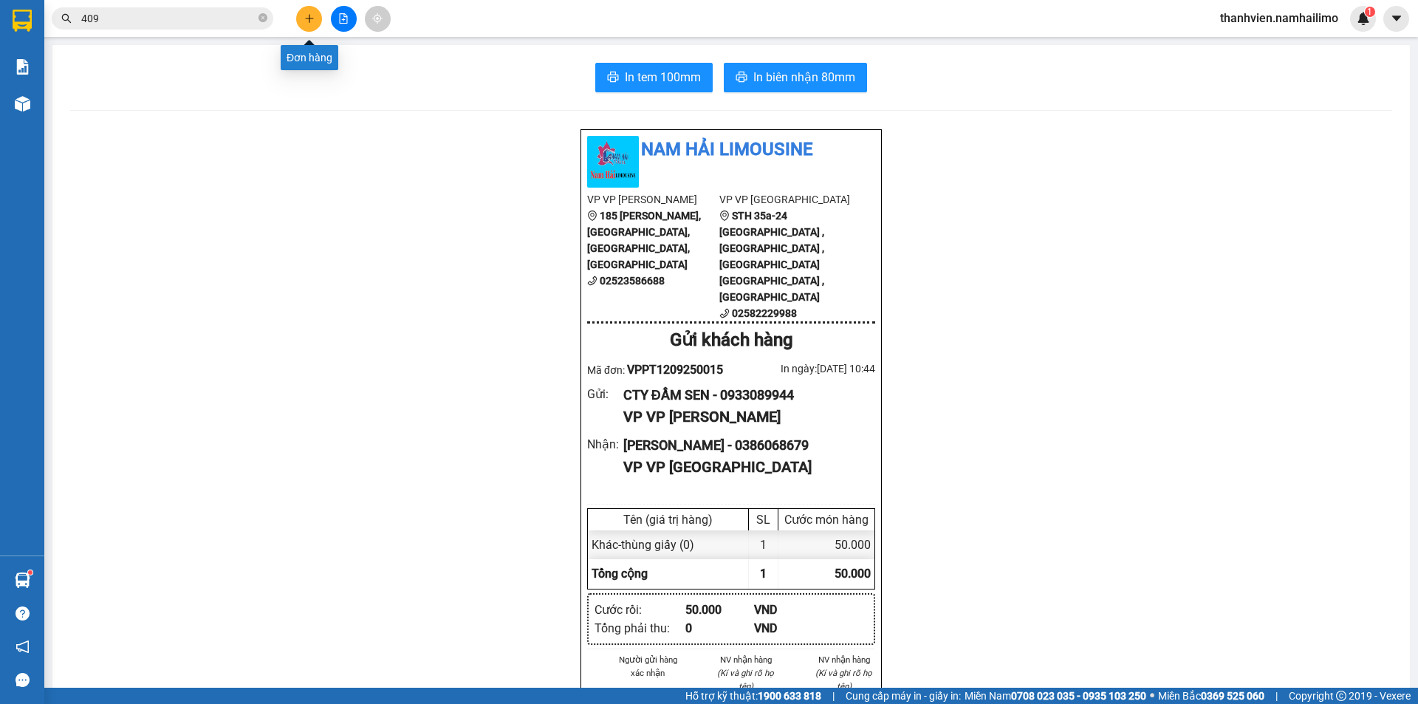
click at [315, 17] on button at bounding box center [309, 19] width 26 height 26
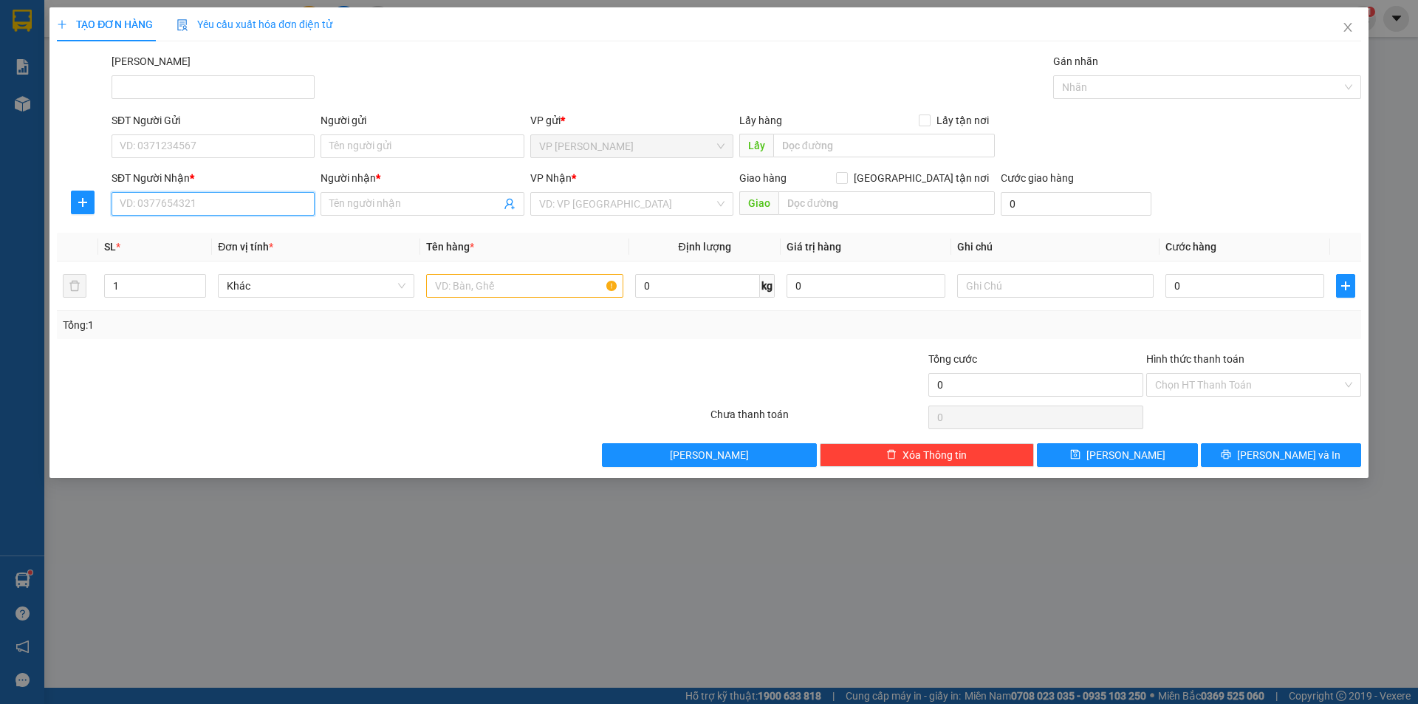
click at [237, 197] on input "SĐT Người Nhận *" at bounding box center [212, 204] width 203 height 24
click at [244, 230] on div "0974540409 - TOÀN" at bounding box center [212, 233] width 185 height 16
type input "0974540409"
type input "TOÀN"
type input "60.000"
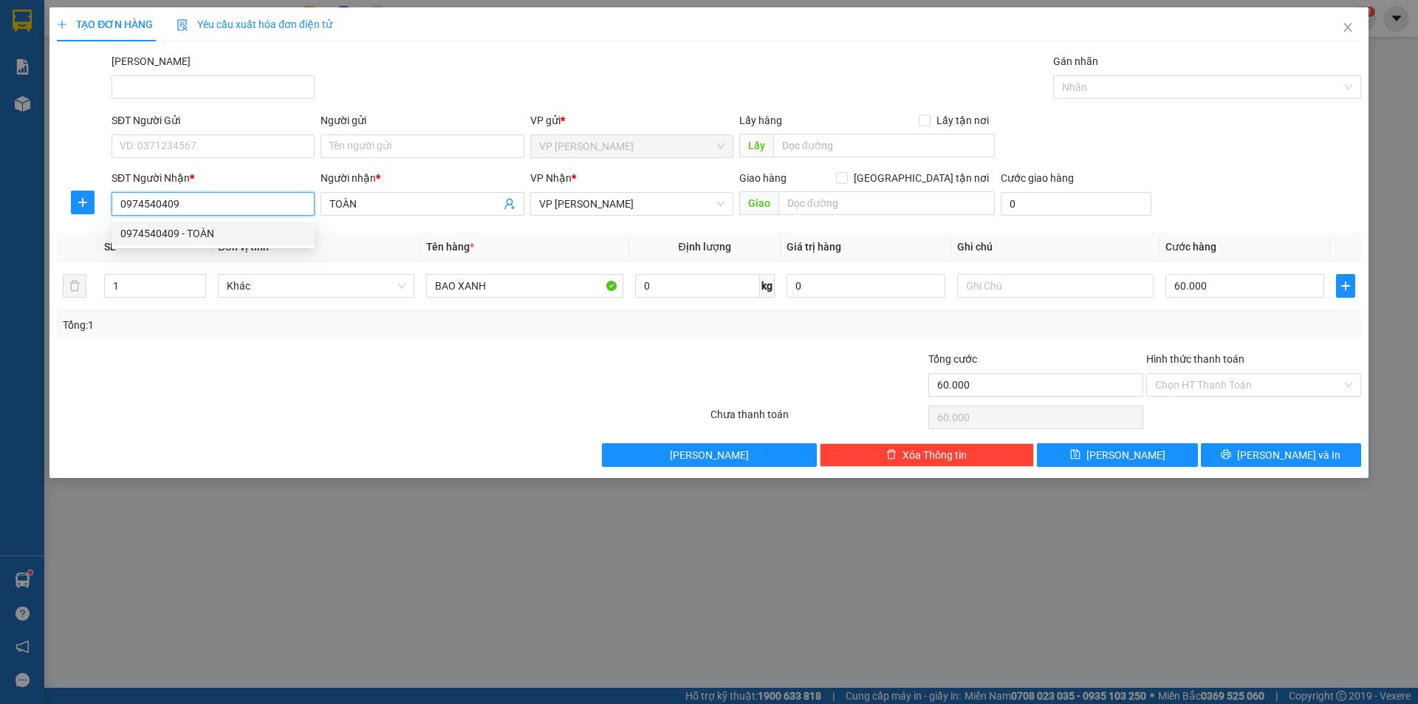
type input "60.000"
type input "0974540409"
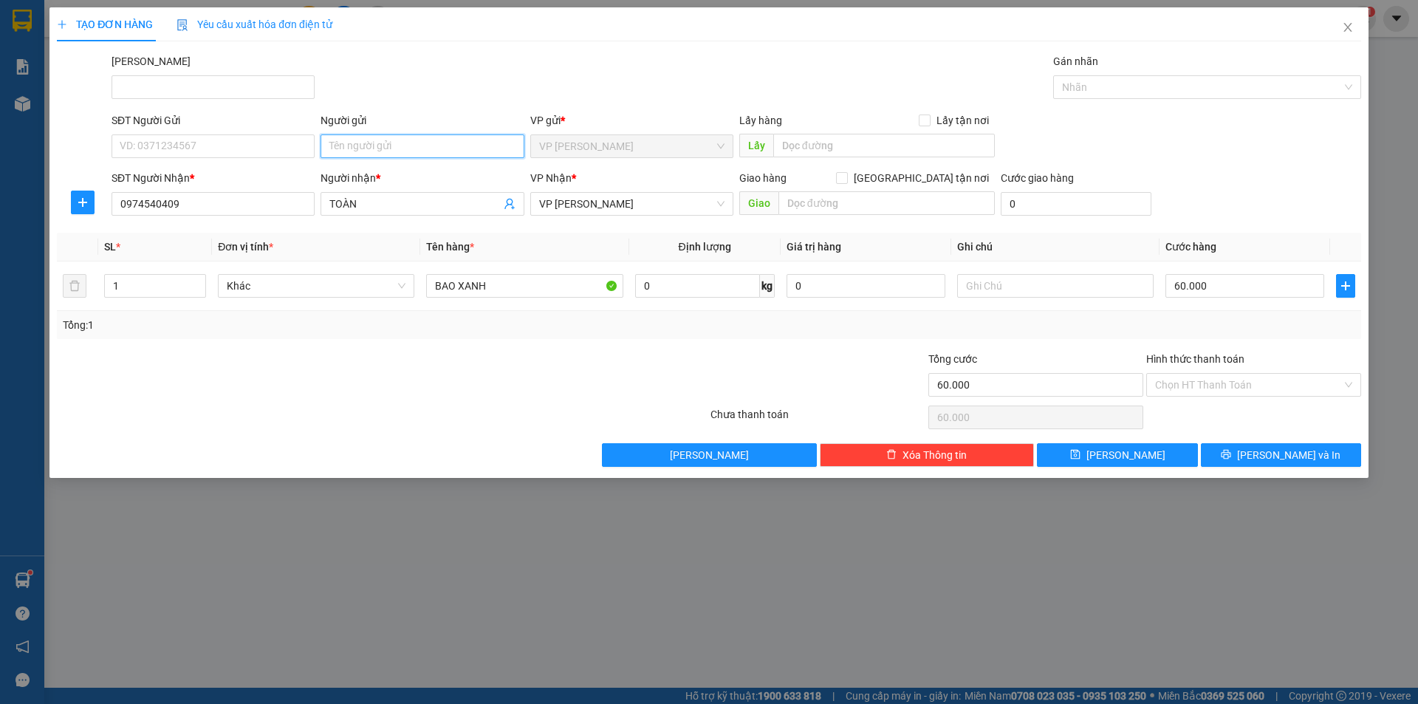
click at [346, 143] on input "Người gửi" at bounding box center [421, 146] width 203 height 24
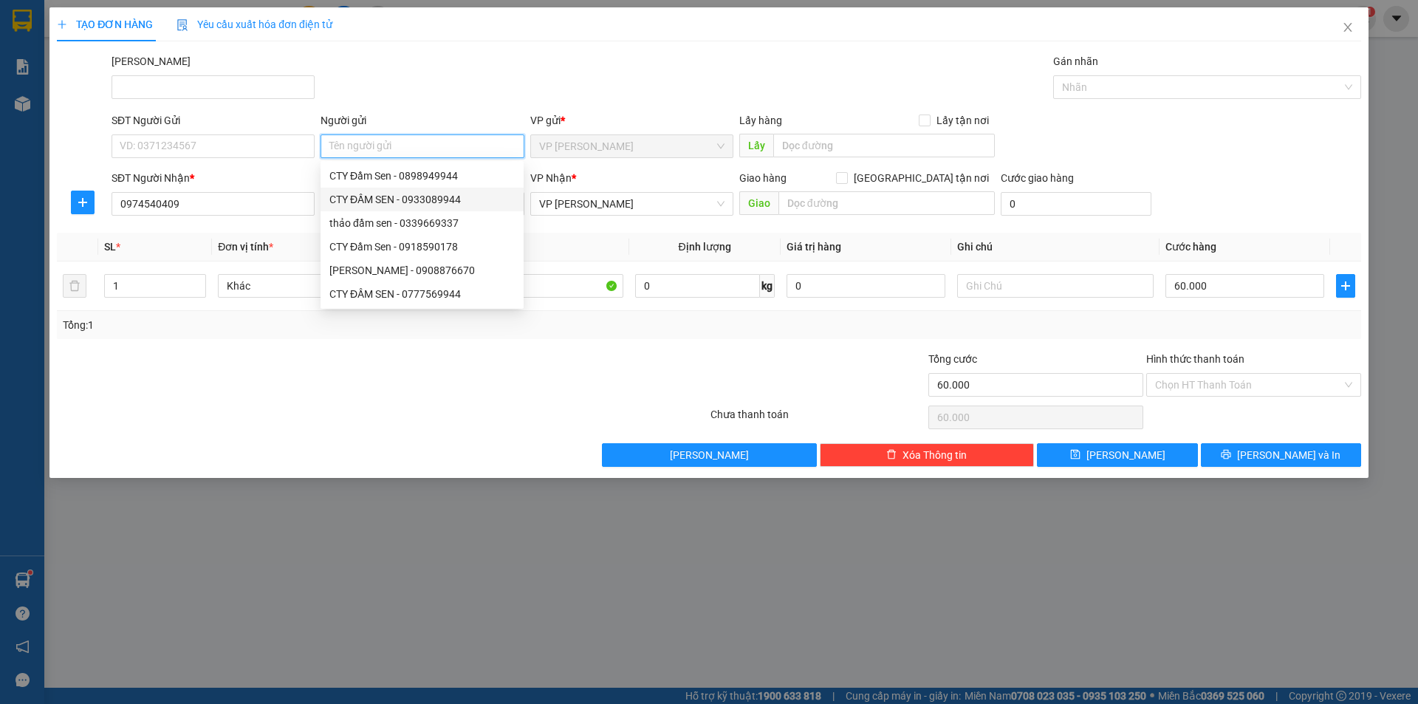
click at [405, 202] on div "CTY ĐẦM SEN - 0933089944" at bounding box center [421, 199] width 185 height 16
type input "0933089944"
type input "CTY ĐẦM SEN"
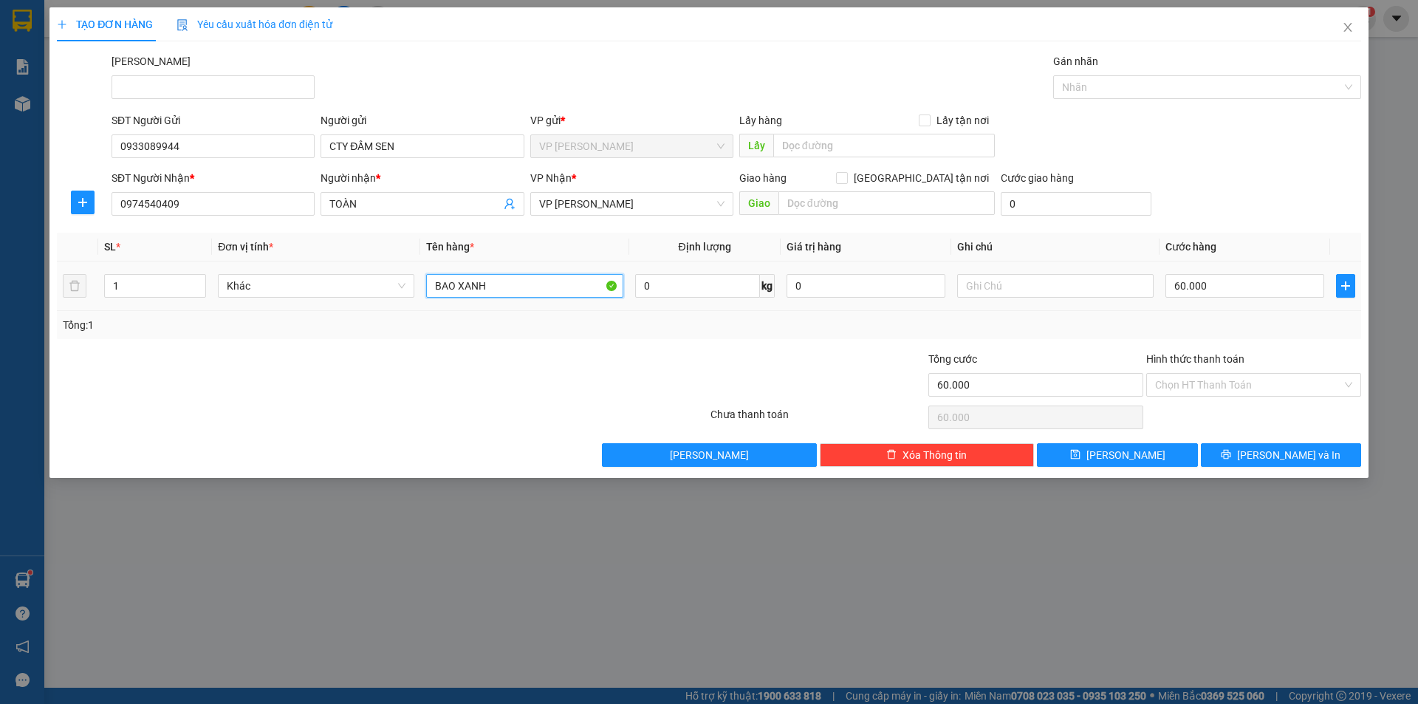
drag, startPoint x: 495, startPoint y: 289, endPoint x: 410, endPoint y: 306, distance: 87.2
click at [410, 306] on tr "1 Khác BAO XANH 0 kg 0 60.000" at bounding box center [709, 285] width 1304 height 49
type input "THÙNG GIẤY"
click at [1221, 286] on input "60.000" at bounding box center [1244, 286] width 159 height 24
type input "5"
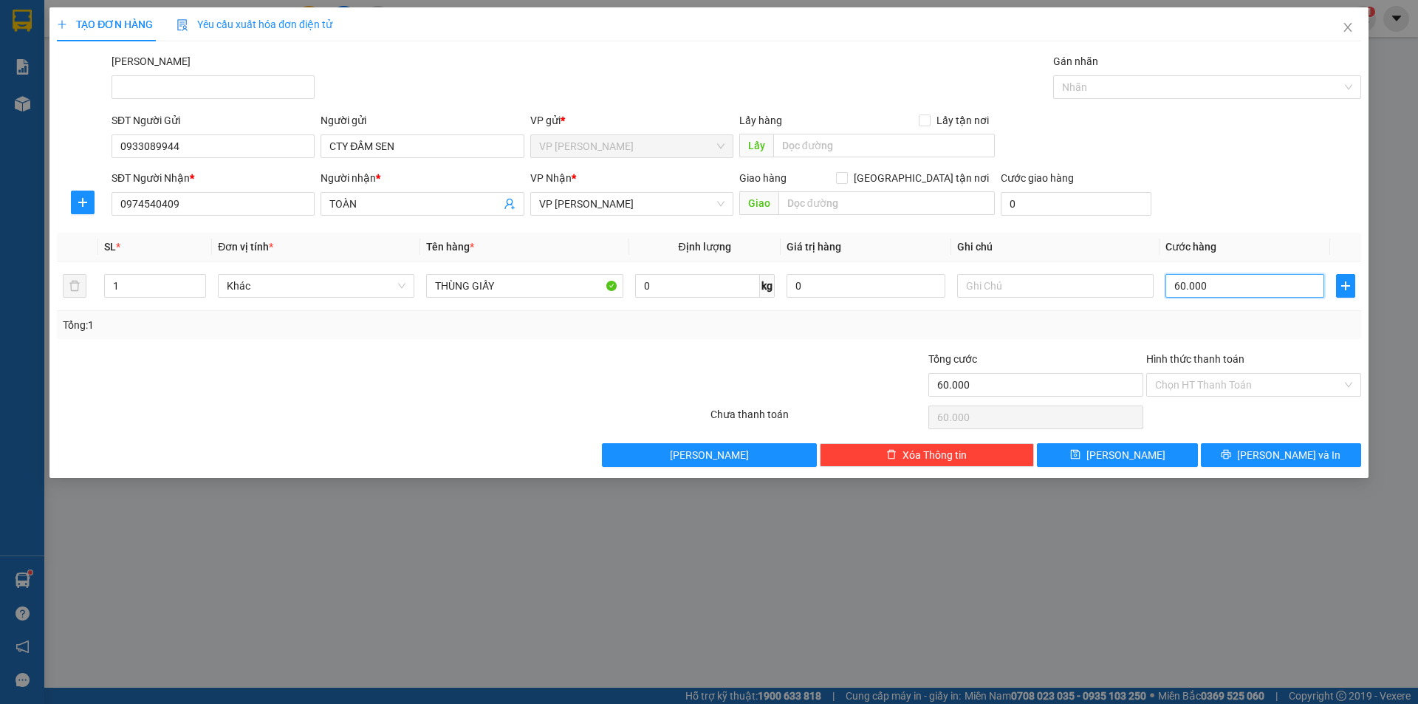
type input "5"
type input "50"
click at [1231, 391] on input "Hình thức thanh toán" at bounding box center [1248, 385] width 187 height 22
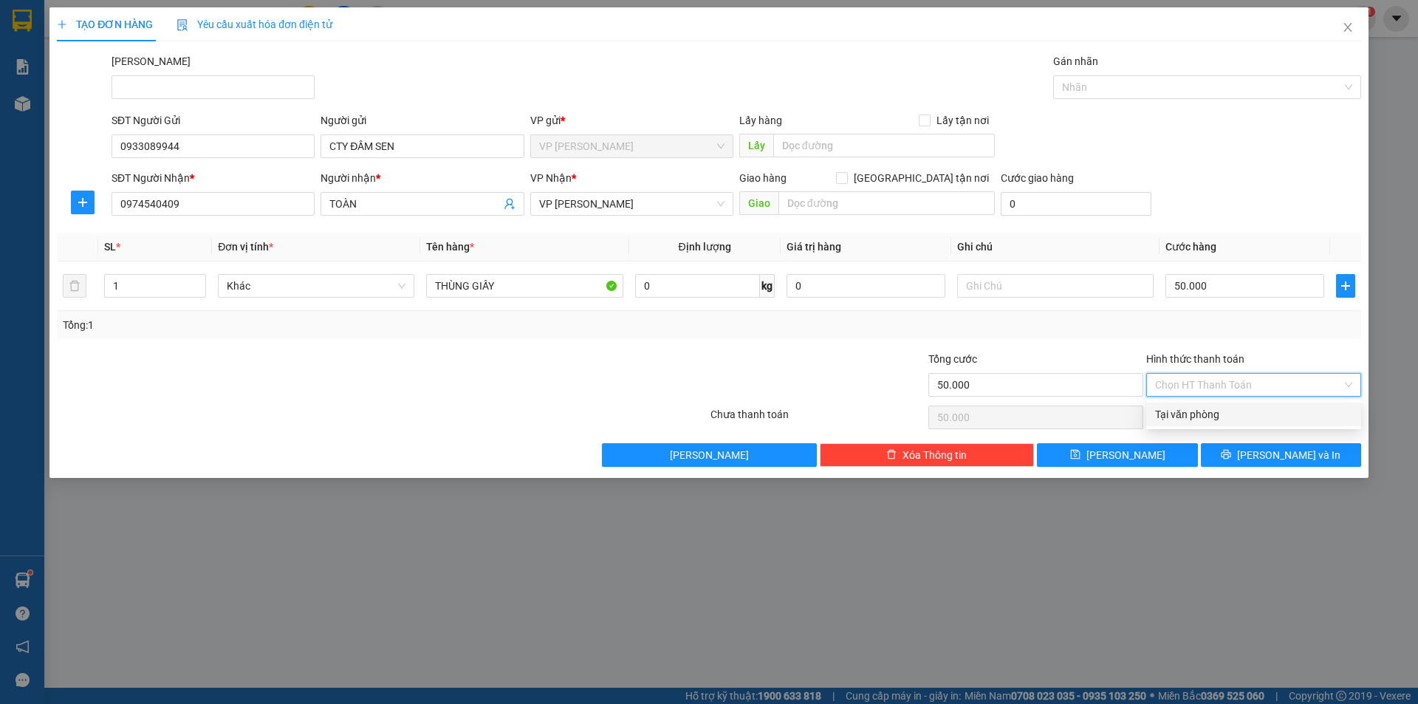
click at [1249, 418] on div "Tại văn phòng" at bounding box center [1253, 414] width 197 height 16
click at [1262, 447] on button "[PERSON_NAME] và In" at bounding box center [1281, 455] width 160 height 24
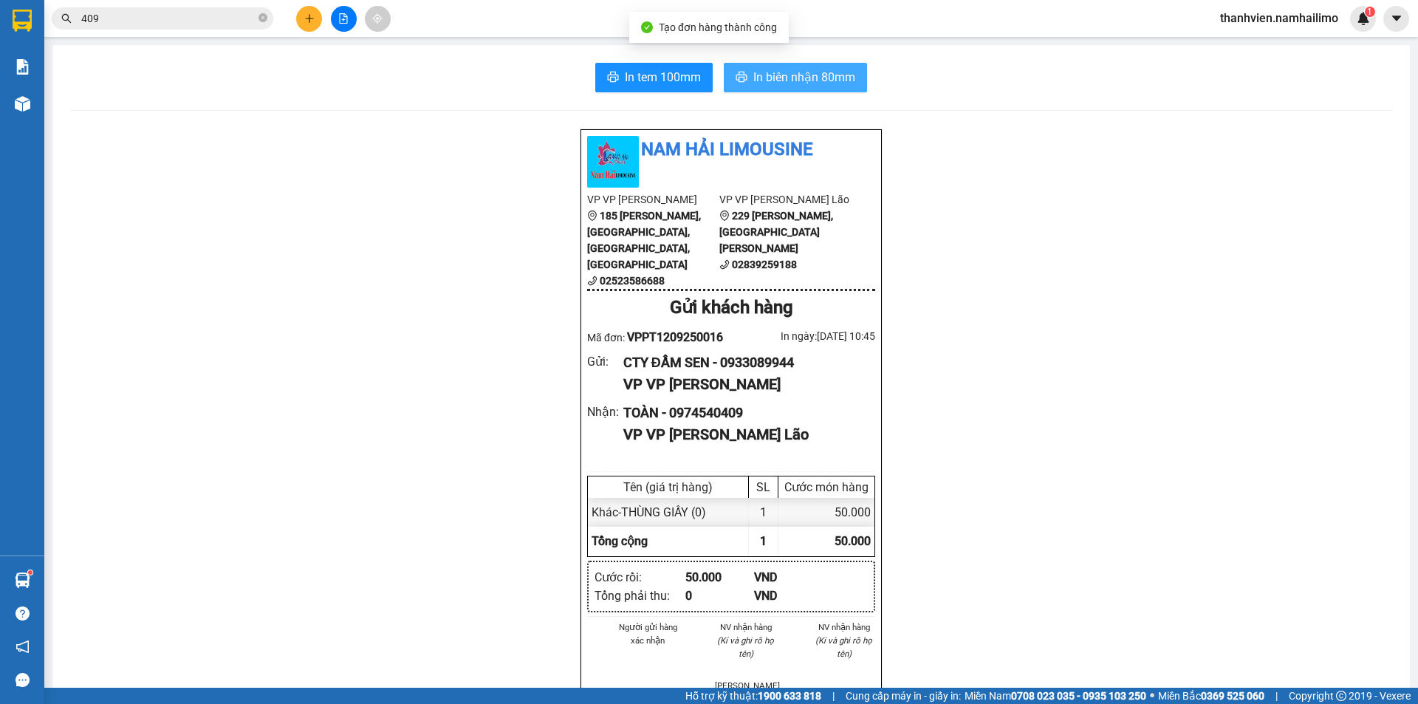
click at [814, 80] on span "In biên nhận 80mm" at bounding box center [804, 77] width 102 height 18
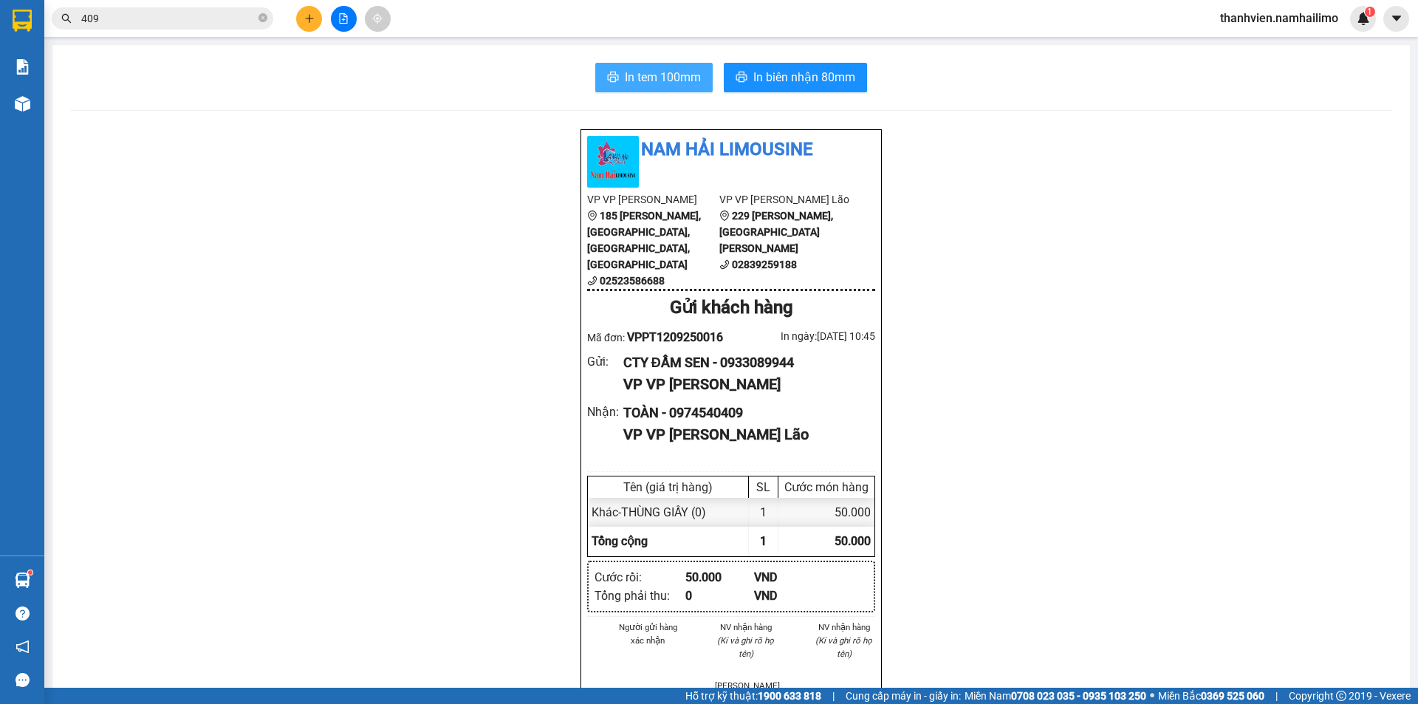
click at [651, 83] on span "In tem 100mm" at bounding box center [663, 77] width 76 height 18
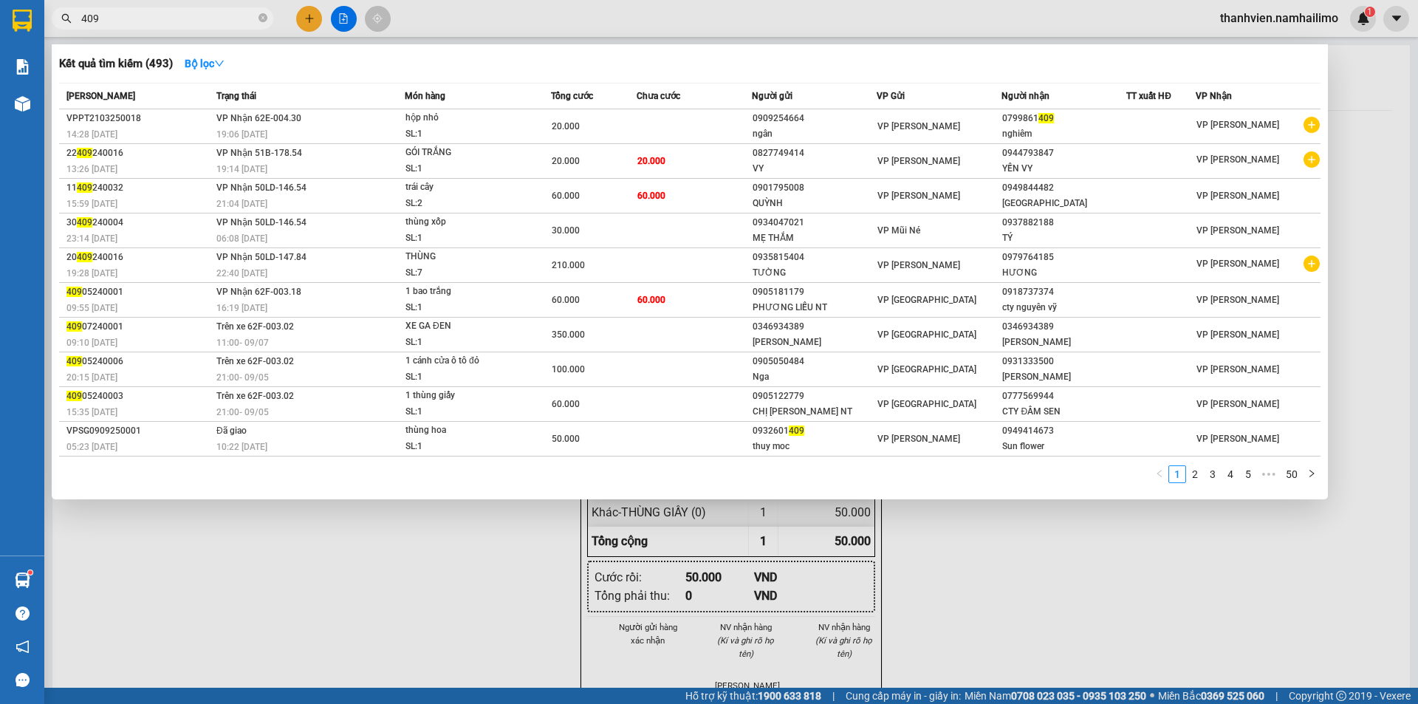
click at [148, 26] on input "409" at bounding box center [168, 18] width 174 height 16
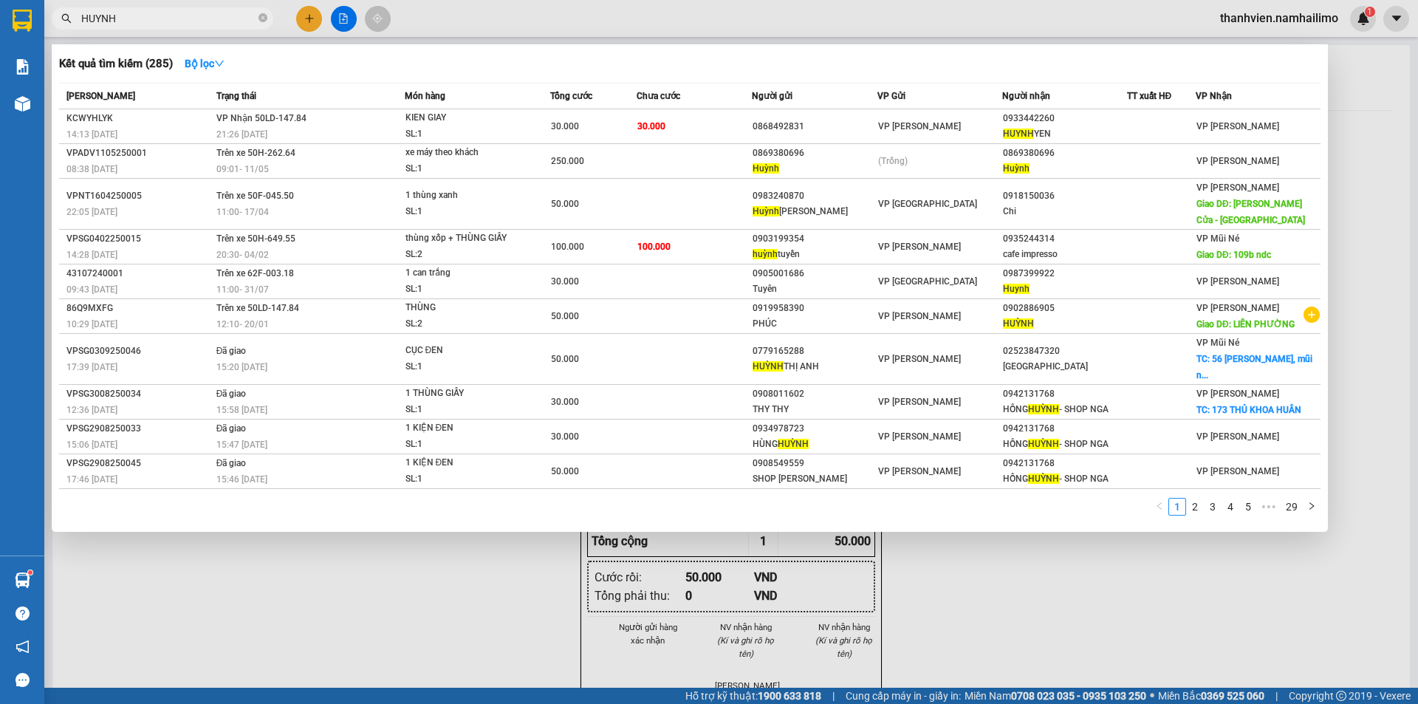
click at [169, 21] on input "HUYNH" at bounding box center [168, 18] width 174 height 16
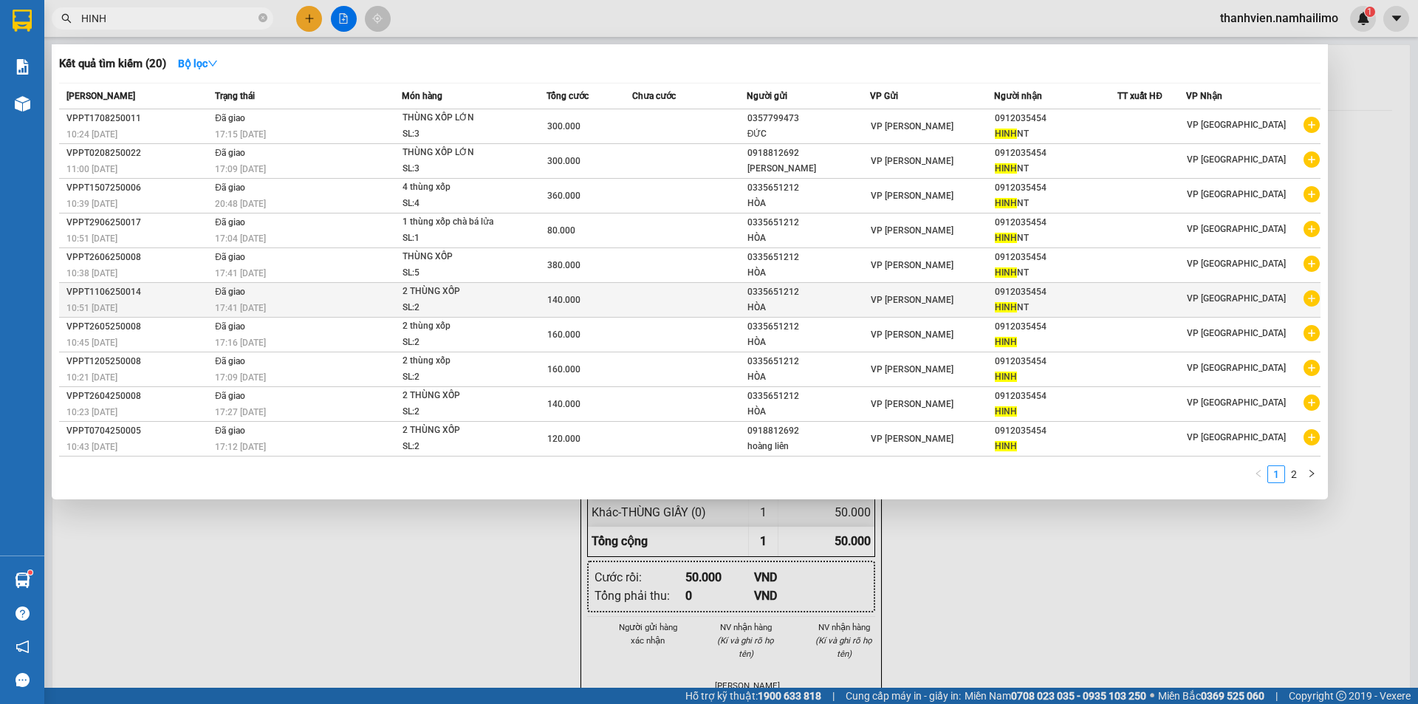
click at [1319, 301] on icon "plus-circle" at bounding box center [1311, 298] width 16 height 16
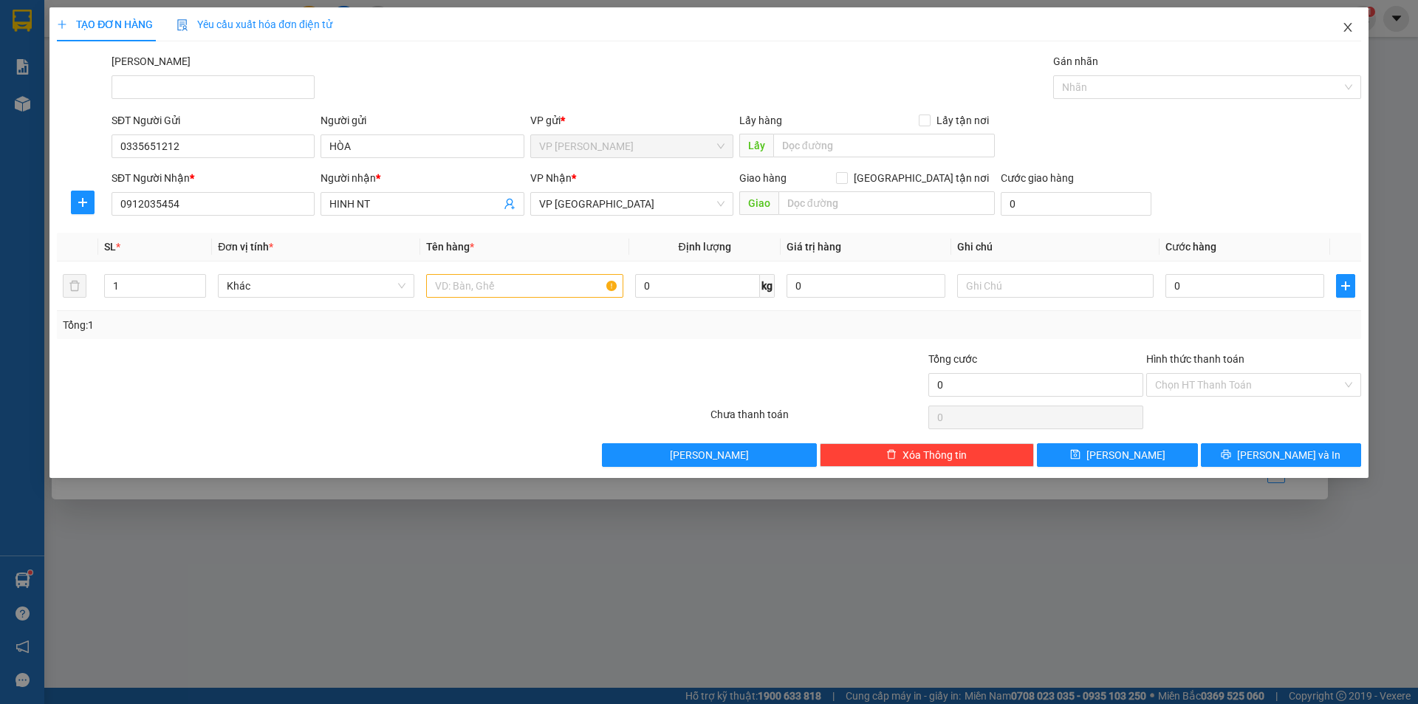
click at [1344, 31] on icon "close" at bounding box center [1348, 27] width 12 height 12
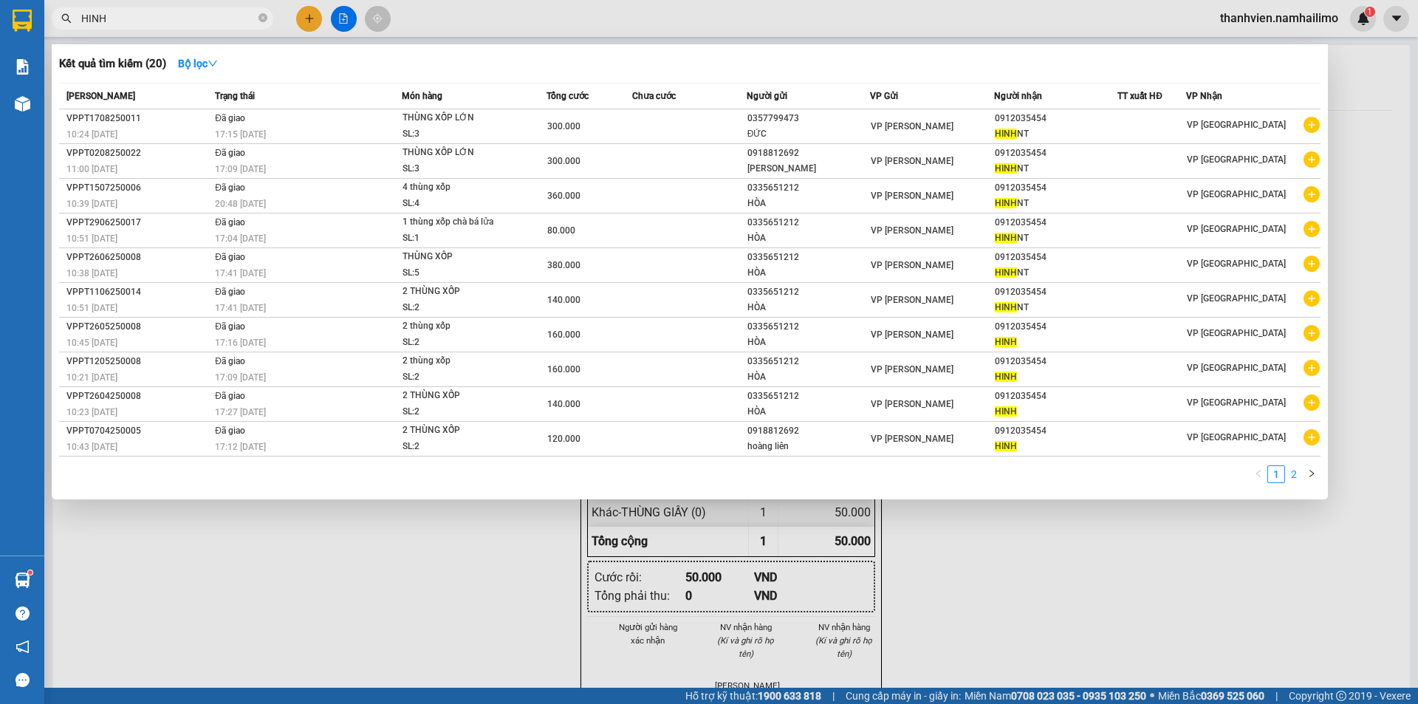
click at [1291, 474] on link "2" at bounding box center [1294, 474] width 16 height 16
click at [140, 16] on input "HINH" at bounding box center [168, 18] width 174 height 16
click at [1033, 630] on div at bounding box center [709, 352] width 1418 height 704
click at [1033, 630] on div "Nam Hải Limousine VP VP [PERSON_NAME] 185 [PERSON_NAME], [GEOGRAPHIC_DATA], [PE…" at bounding box center [731, 717] width 1322 height 1179
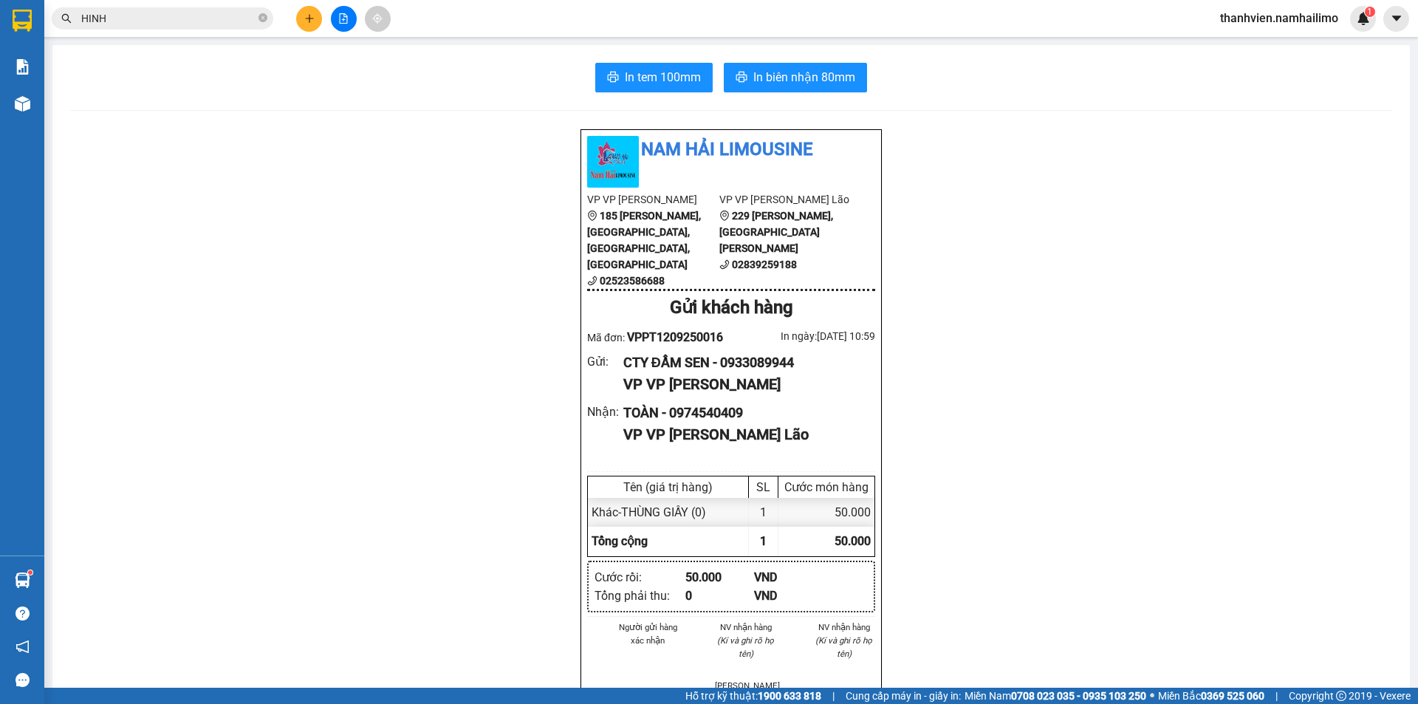
click at [221, 17] on input "HINH" at bounding box center [168, 18] width 174 height 16
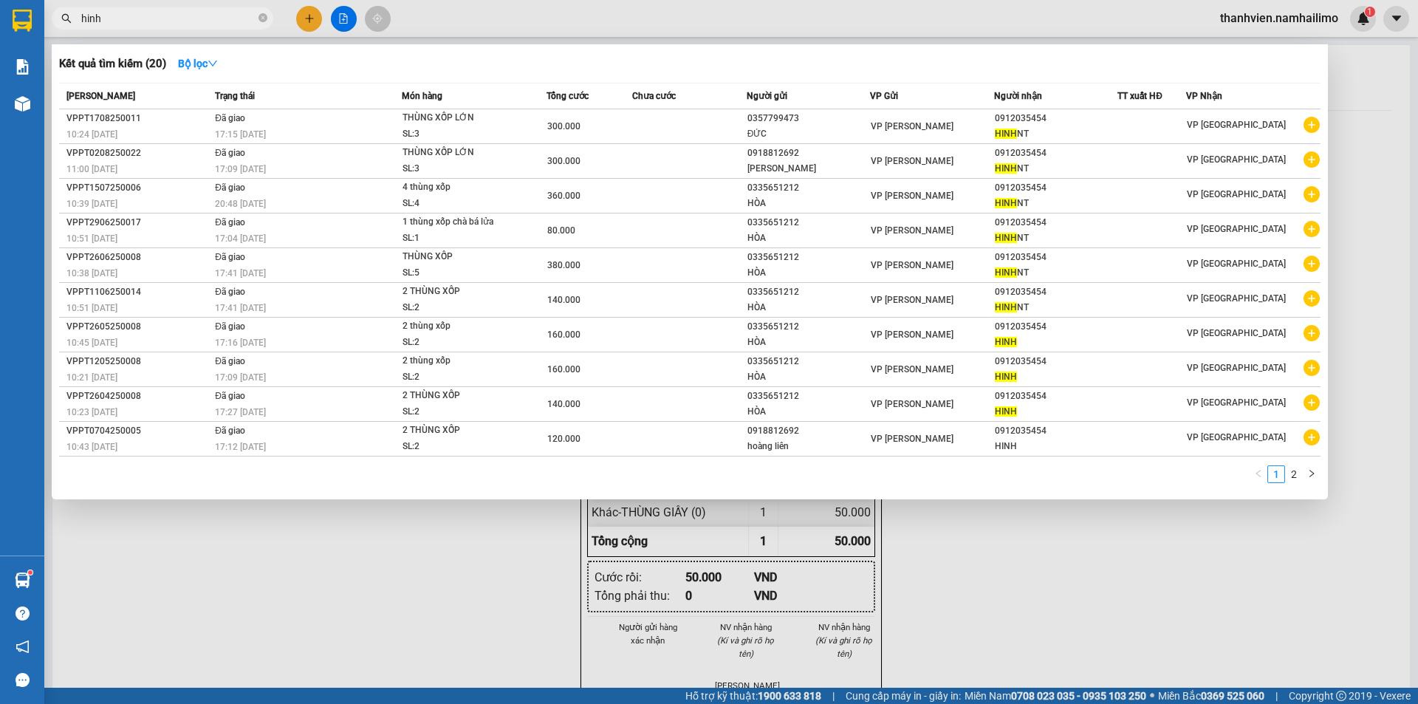
type input "hinh"
click at [1046, 580] on div at bounding box center [709, 352] width 1418 height 704
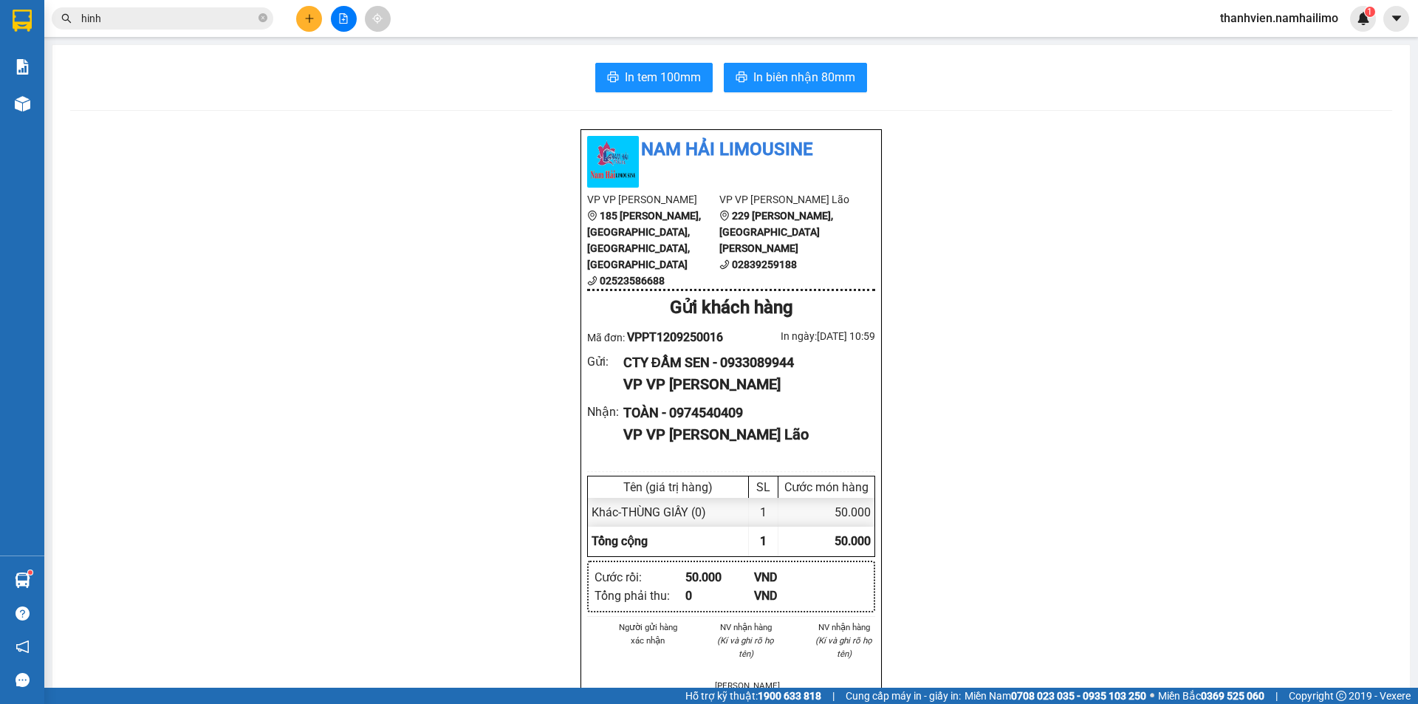
click at [178, 24] on input "hinh" at bounding box center [168, 18] width 174 height 16
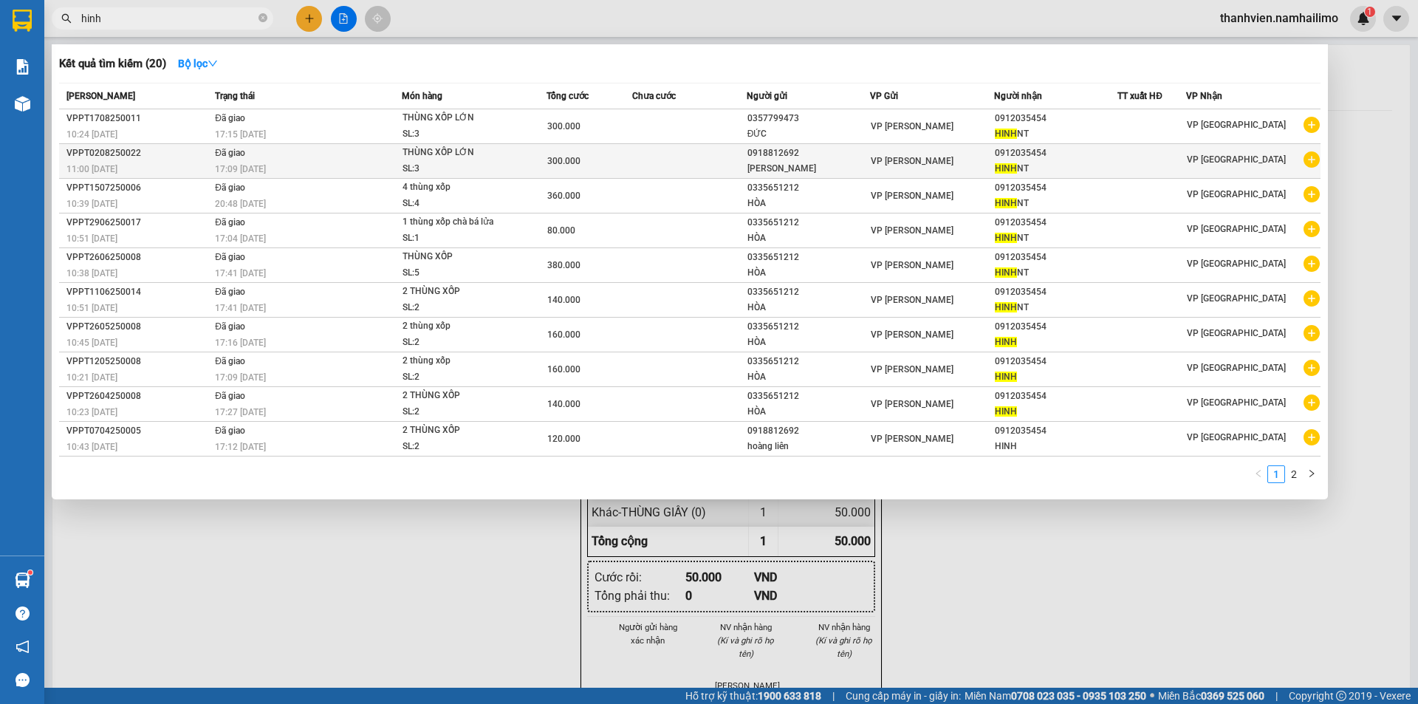
click at [1306, 162] on icon "plus-circle" at bounding box center [1311, 159] width 16 height 16
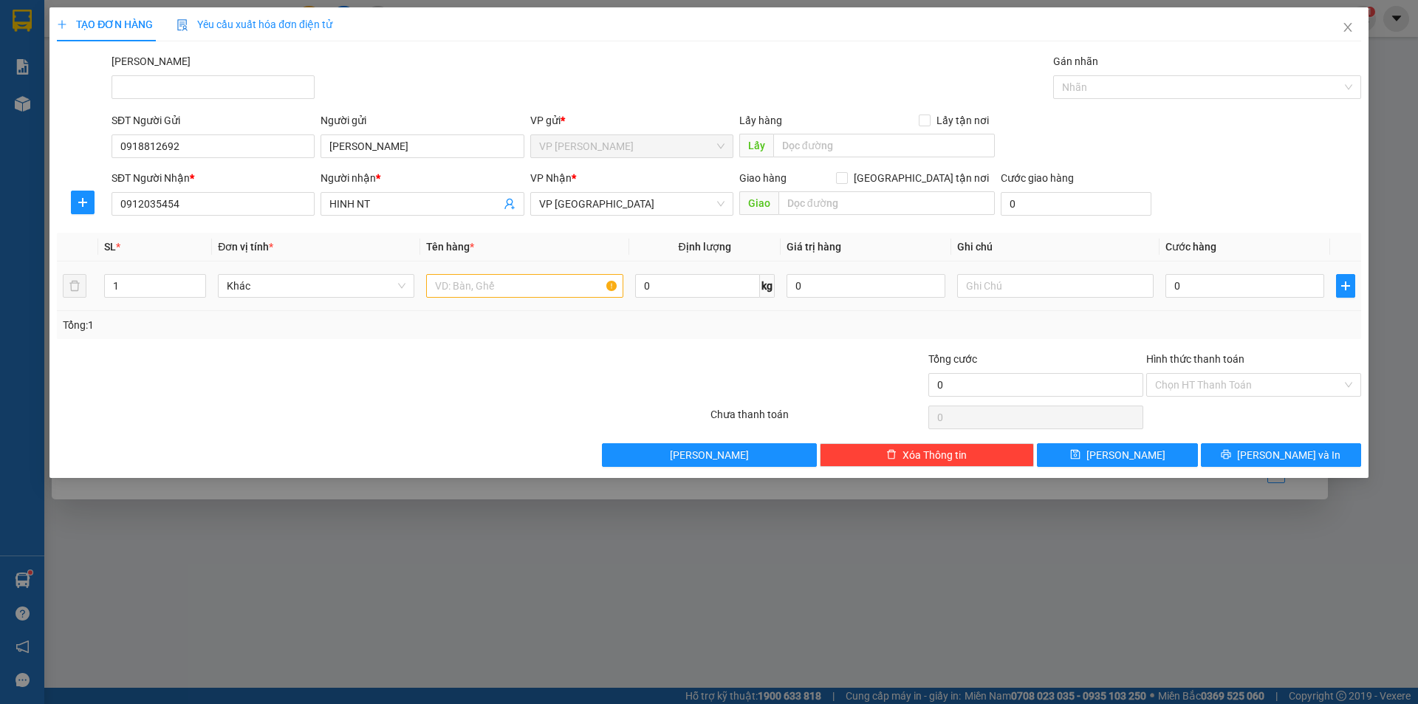
click at [131, 298] on div "1" at bounding box center [155, 286] width 102 height 30
click at [125, 286] on input "1" at bounding box center [155, 286] width 100 height 22
type input "5"
click at [453, 288] on input "text" at bounding box center [524, 286] width 196 height 24
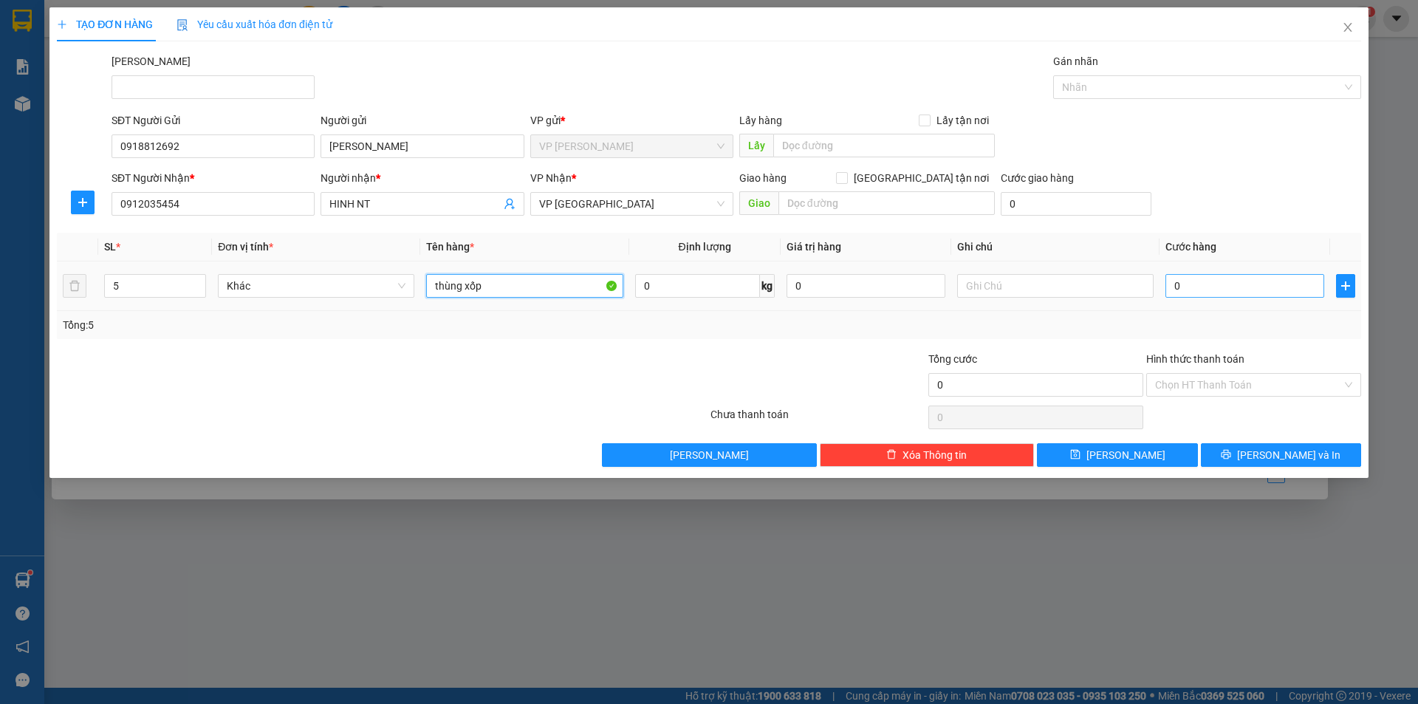
type input "thùng xốp"
click at [1203, 283] on input "0" at bounding box center [1244, 286] width 159 height 24
type input "5"
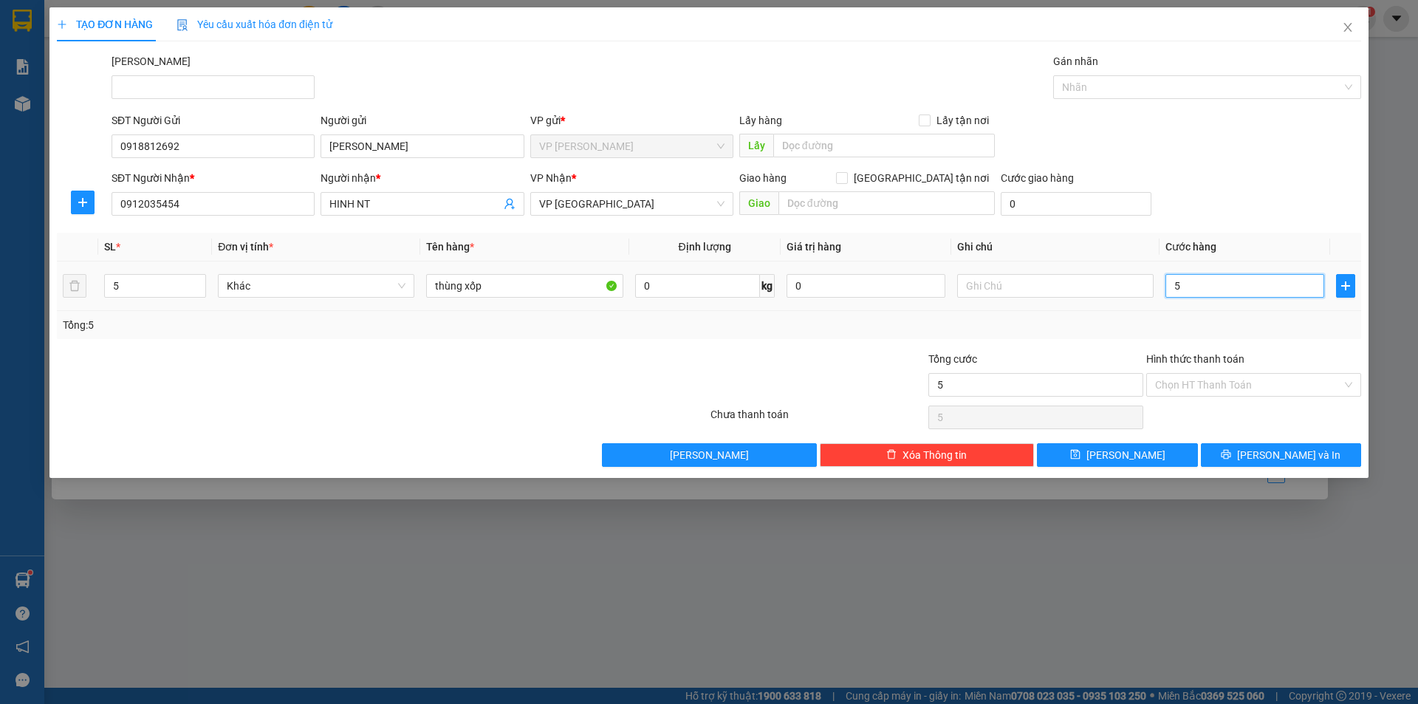
type input "50"
type input "500"
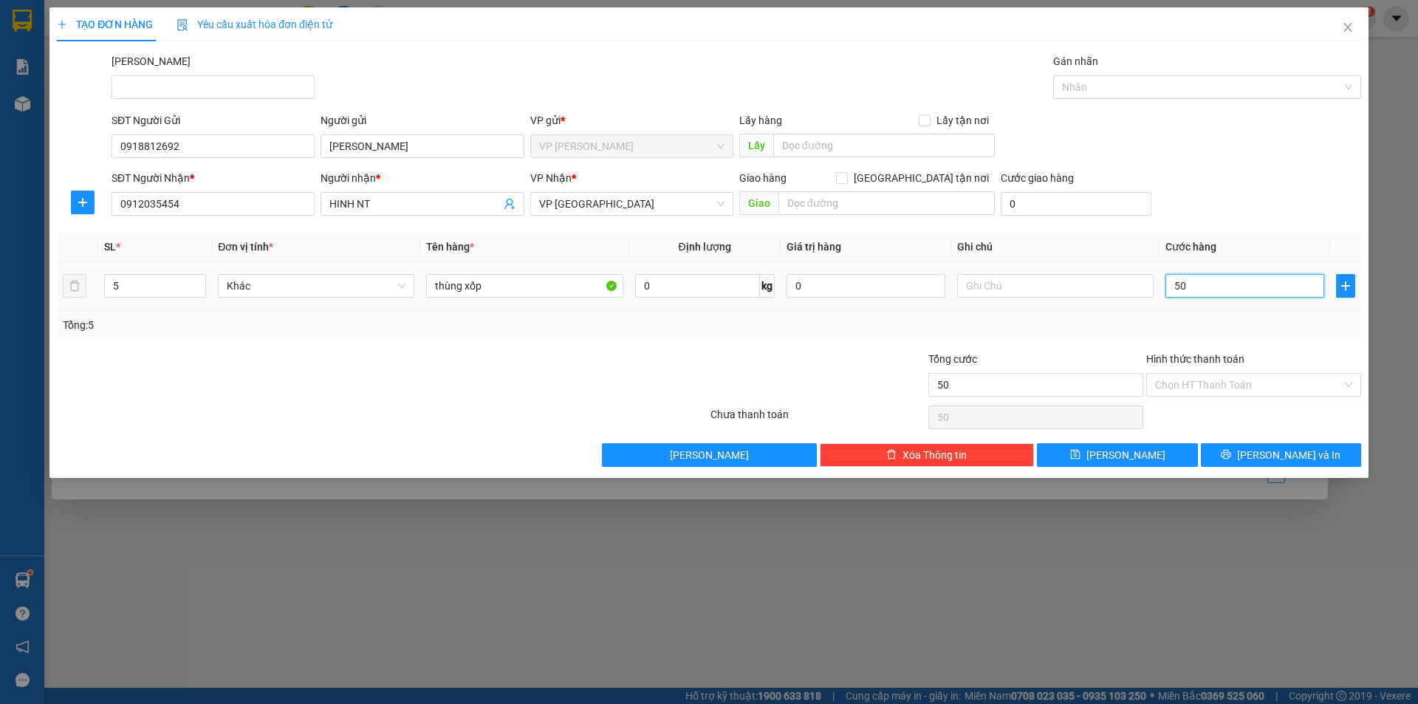
type input "500"
type input "500.000"
click at [1306, 451] on span "[PERSON_NAME] và In" at bounding box center [1288, 455] width 103 height 16
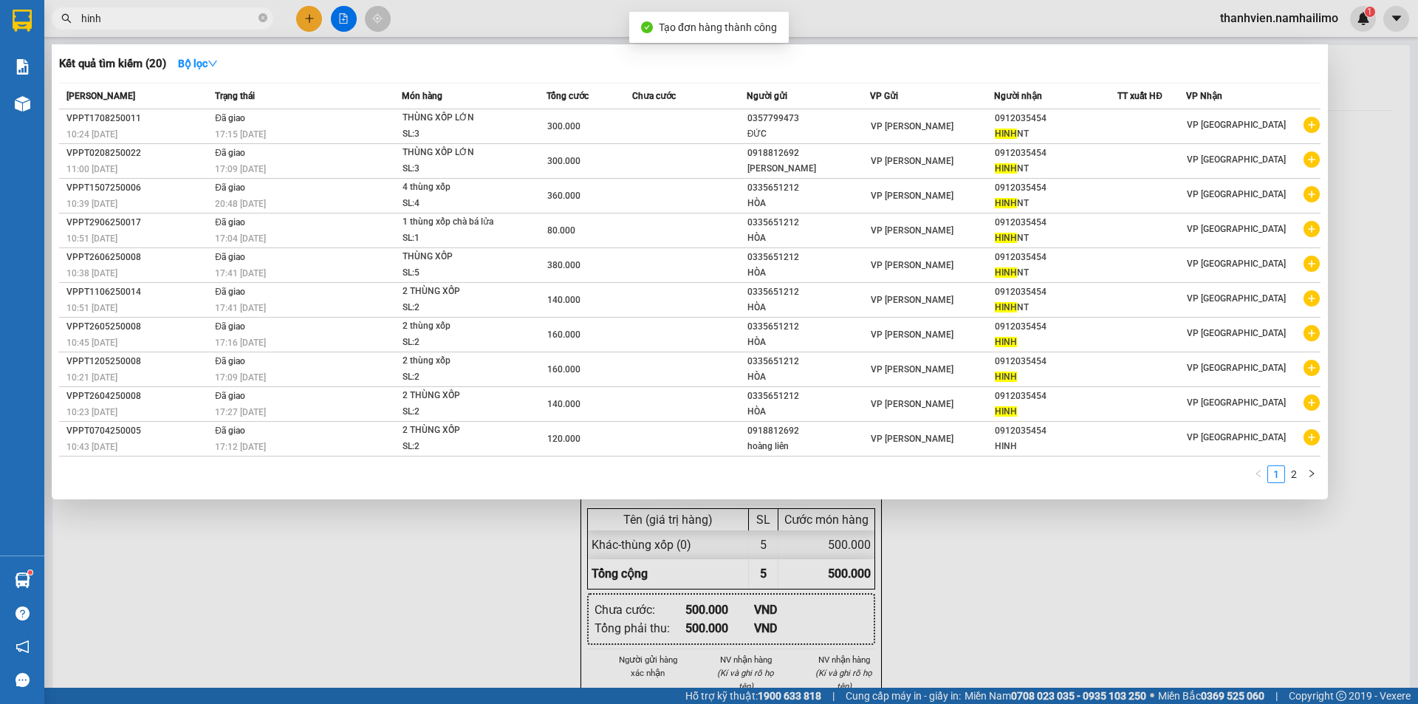
click at [1057, 588] on div at bounding box center [709, 352] width 1418 height 704
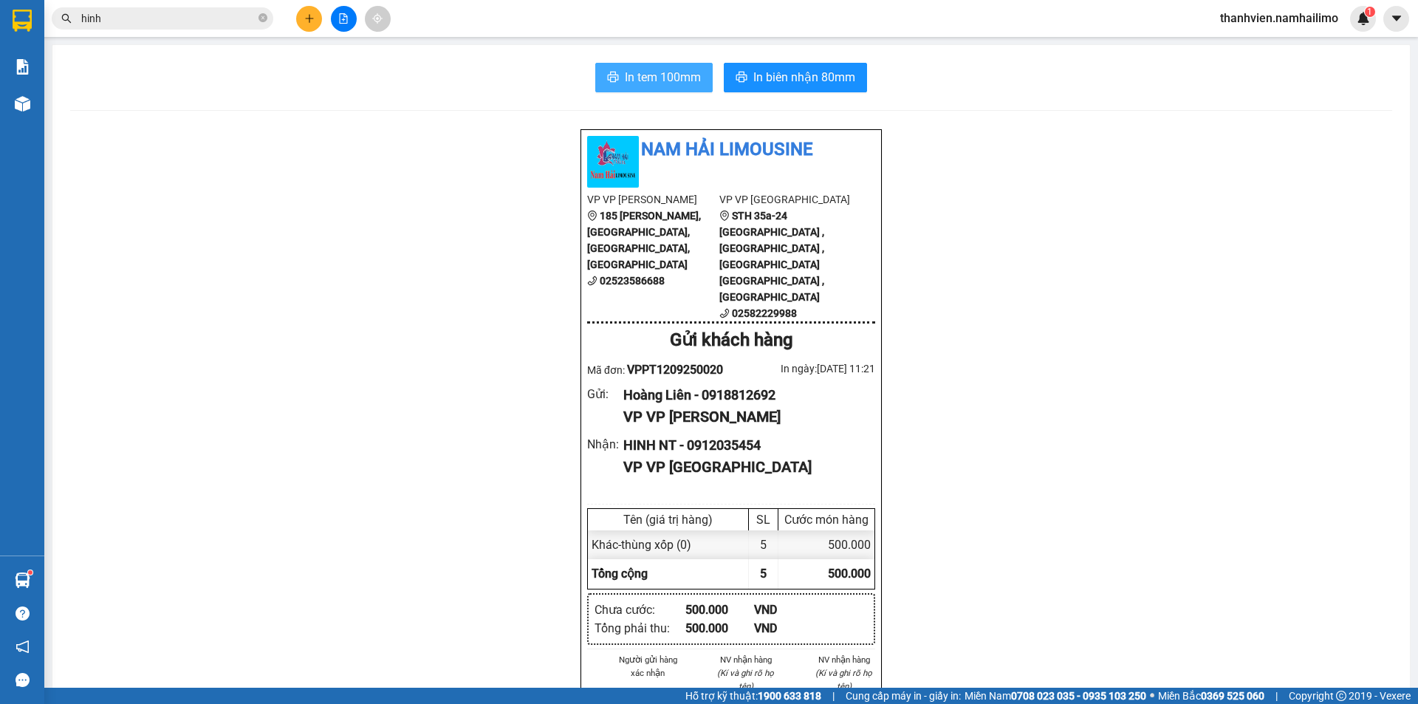
click at [653, 69] on span "In tem 100mm" at bounding box center [663, 77] width 76 height 18
click at [309, 23] on icon "plus" at bounding box center [309, 18] width 10 height 10
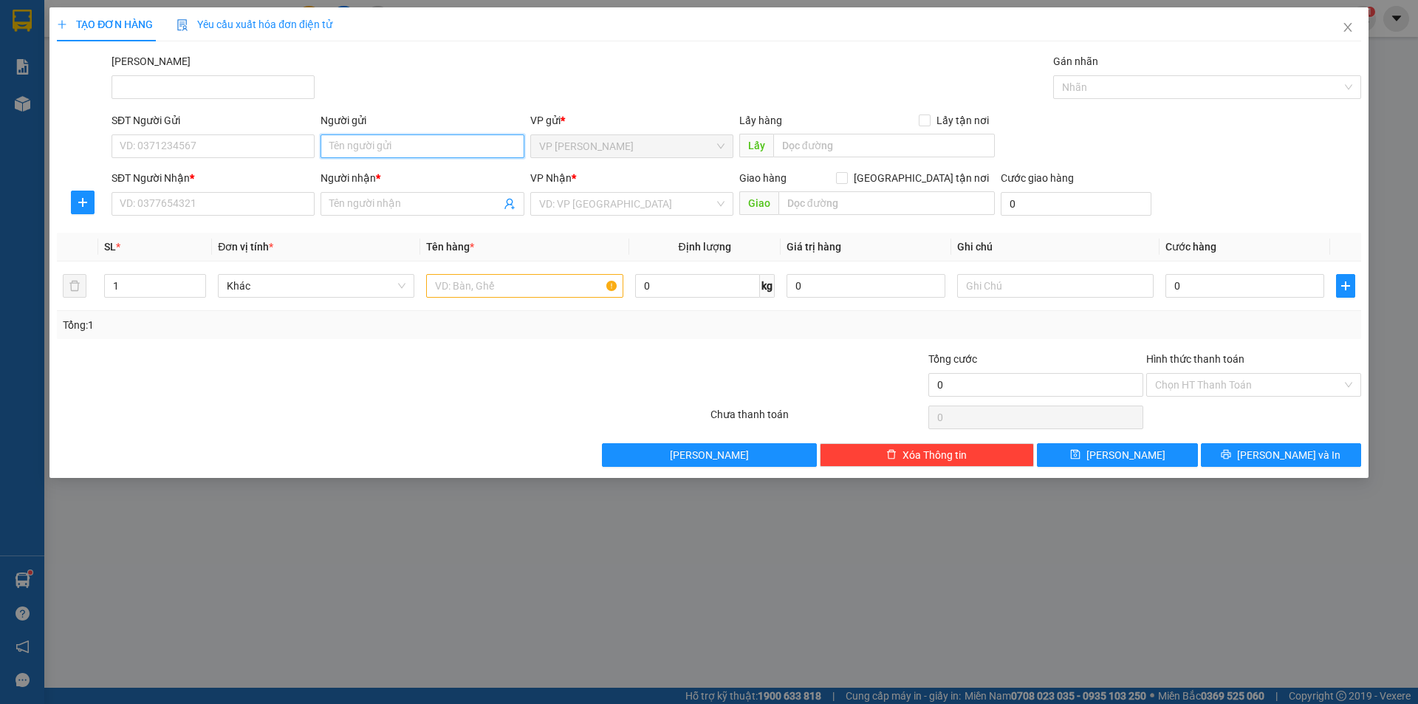
click at [397, 135] on input "Người gửi" at bounding box center [421, 146] width 203 height 24
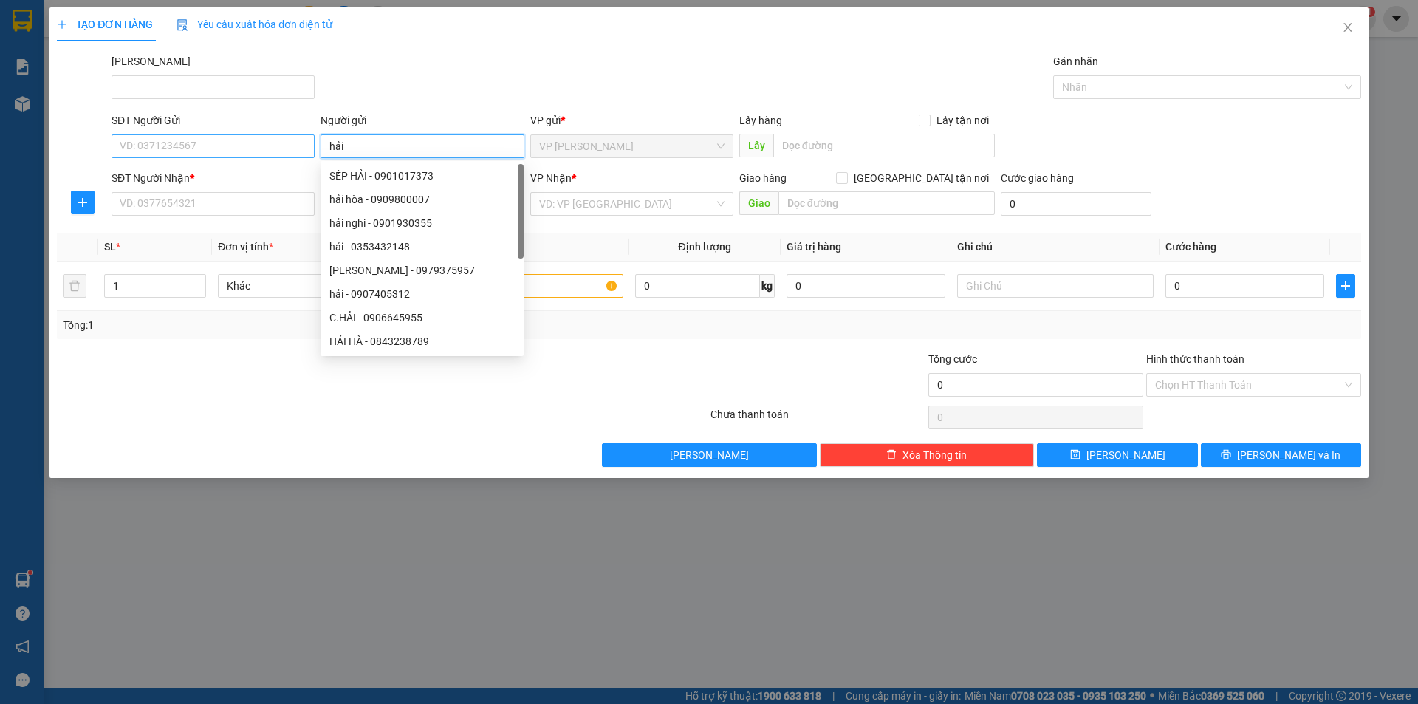
type input "hải"
drag, startPoint x: 255, startPoint y: 151, endPoint x: 264, endPoint y: 148, distance: 9.3
click at [256, 150] on input "SĐT Người Gửi" at bounding box center [212, 146] width 203 height 24
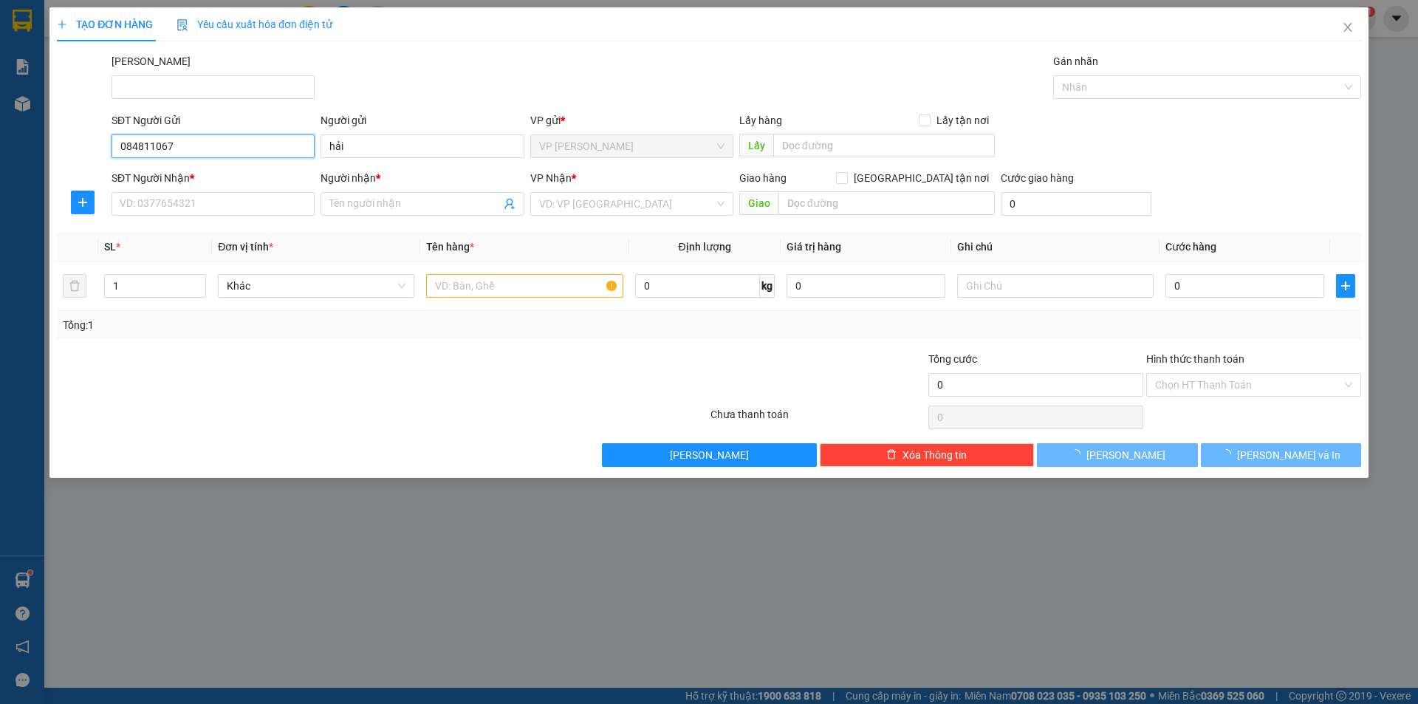
type input "0848110678"
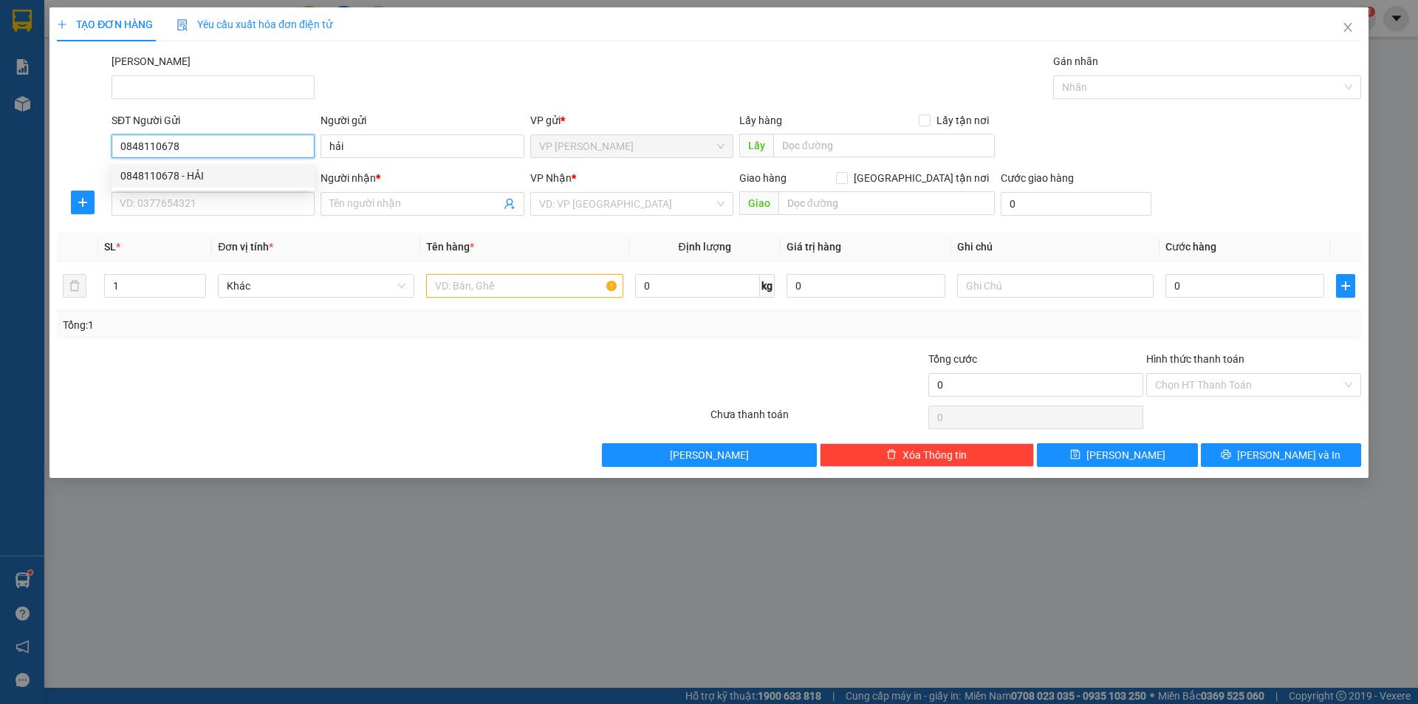
click at [257, 182] on div "0848110678 - HẢI" at bounding box center [212, 176] width 185 height 16
type input "HẢI"
type input "0388438150"
type input "HOÀNG"
type input "30.000"
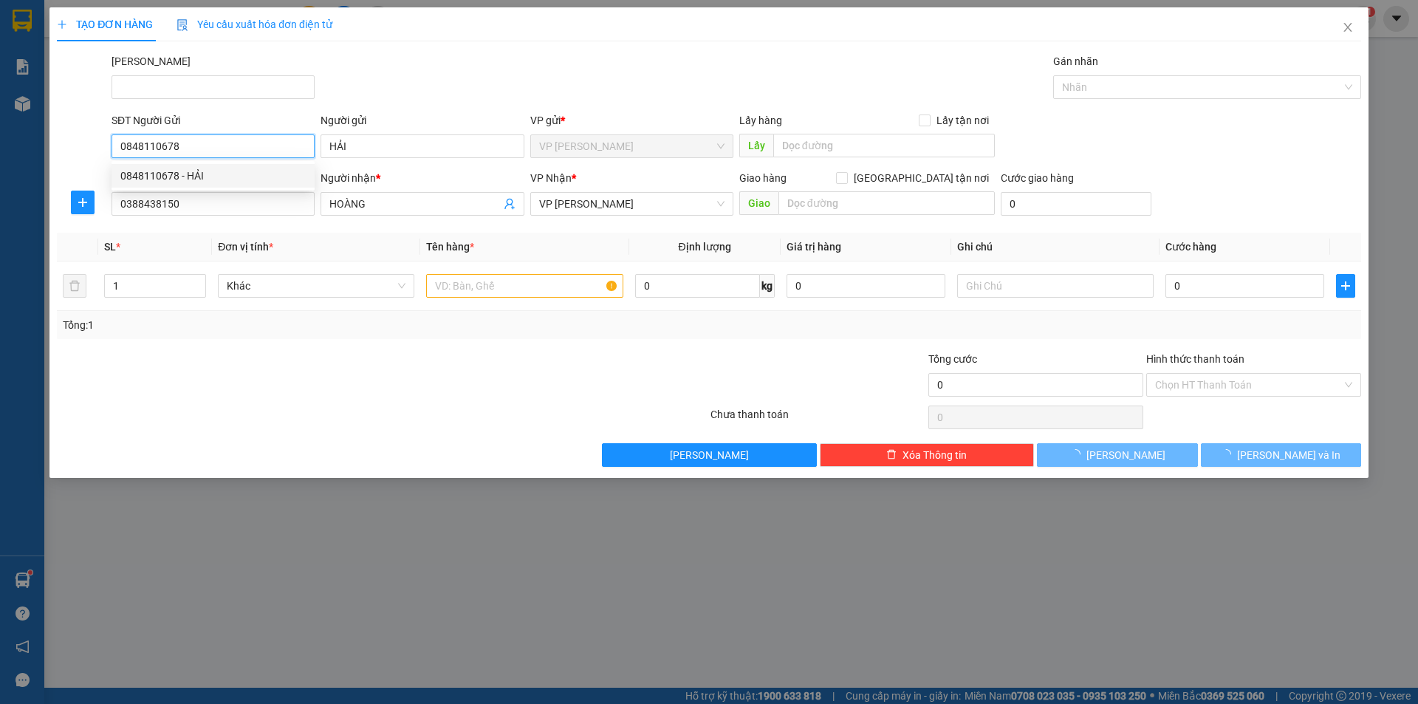
type input "30.000"
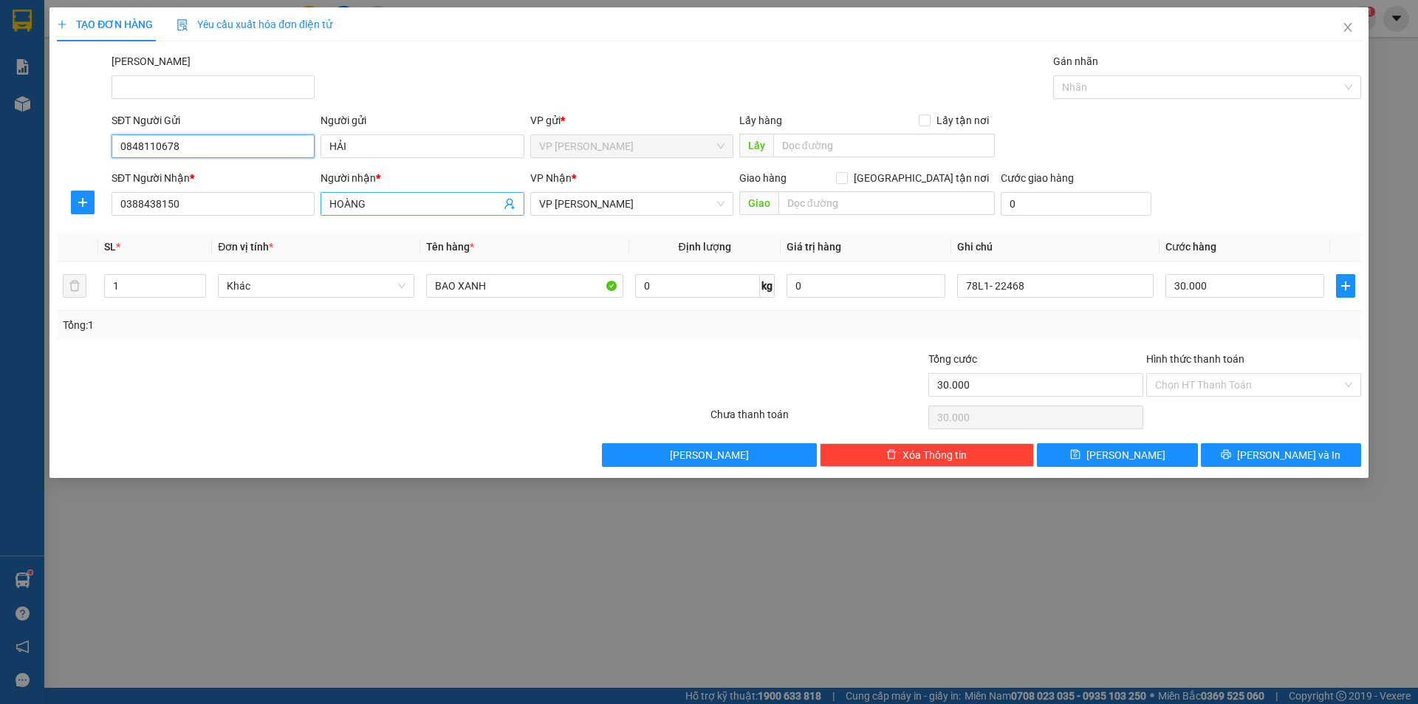
type input "0848110678"
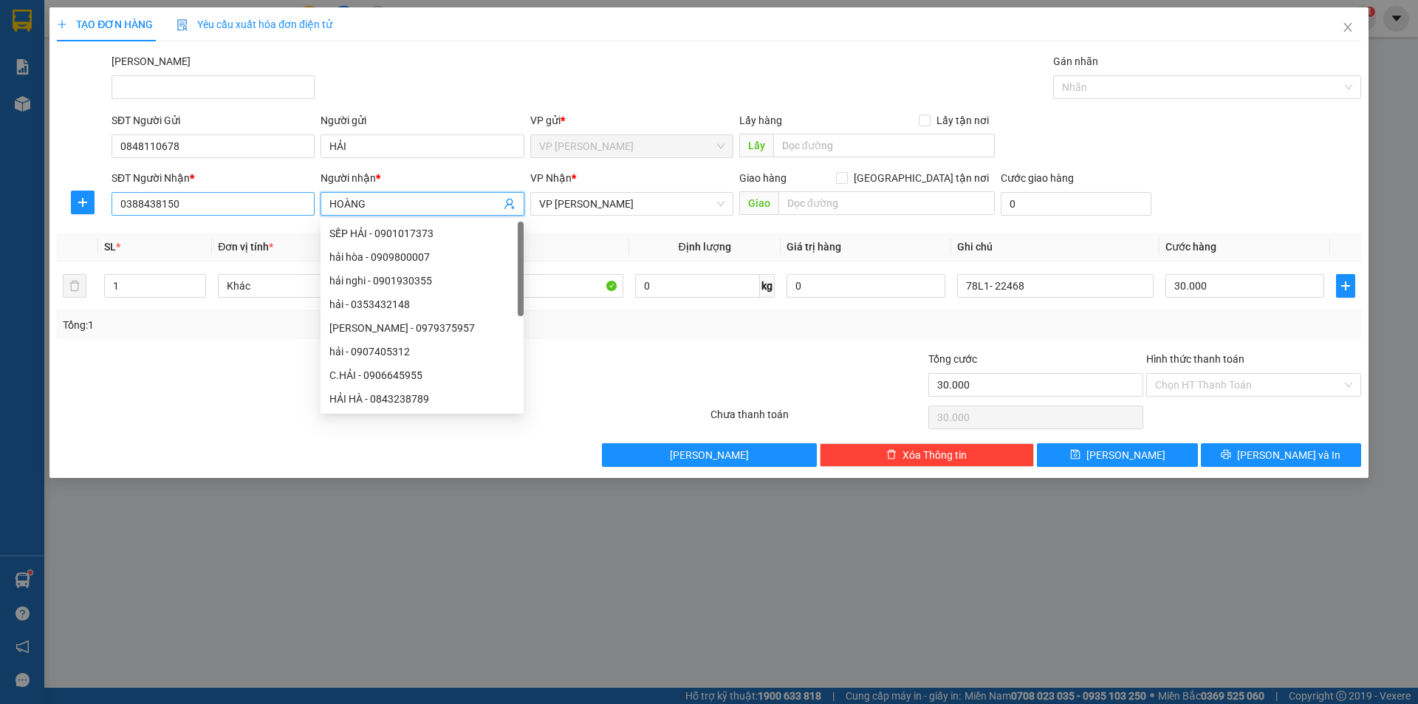
drag, startPoint x: 380, startPoint y: 206, endPoint x: 286, endPoint y: 205, distance: 93.8
click at [286, 205] on div "SĐT Người Nhận * 0388438150 Người nhận * HOÀNG VP Nhận * VP Phạm Ngũ Lão Giao h…" at bounding box center [736, 196] width 1255 height 52
type input "p"
type input "cúc"
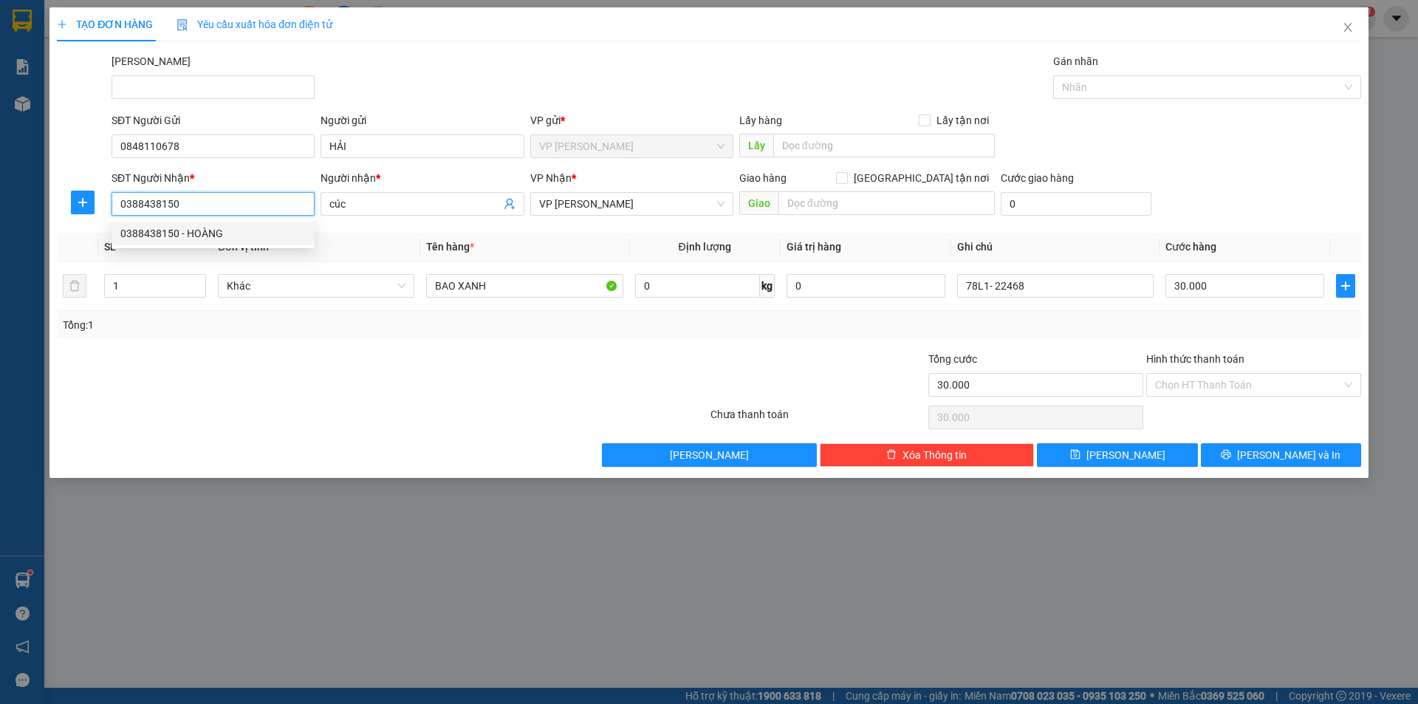
drag, startPoint x: 192, startPoint y: 211, endPoint x: 116, endPoint y: 205, distance: 76.3
click at [116, 205] on input "0388438150" at bounding box center [212, 204] width 203 height 24
type input "0918673842"
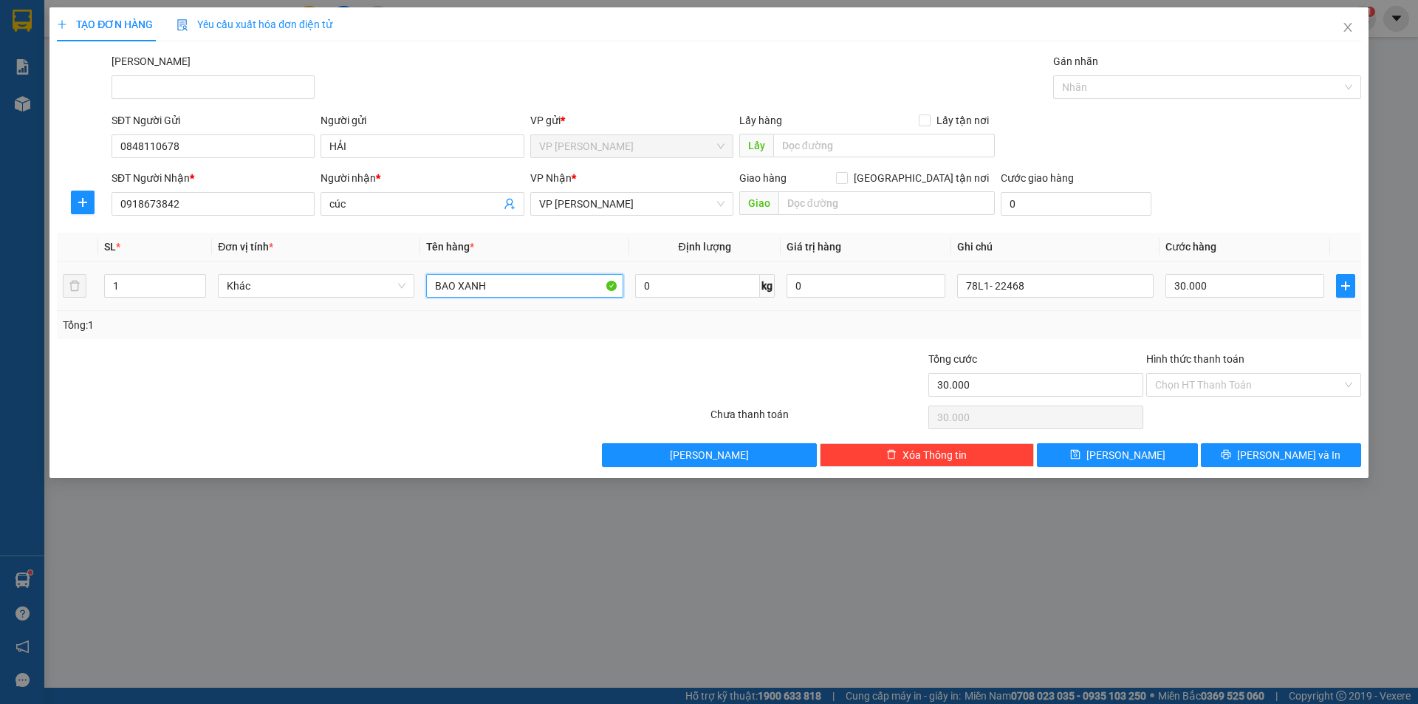
drag, startPoint x: 494, startPoint y: 286, endPoint x: 421, endPoint y: 286, distance: 73.1
click at [421, 286] on td "BAO XANH" at bounding box center [524, 285] width 208 height 49
drag, startPoint x: 499, startPoint y: 286, endPoint x: 433, endPoint y: 286, distance: 65.7
click at [433, 286] on input "BAO XANH" at bounding box center [524, 286] width 196 height 24
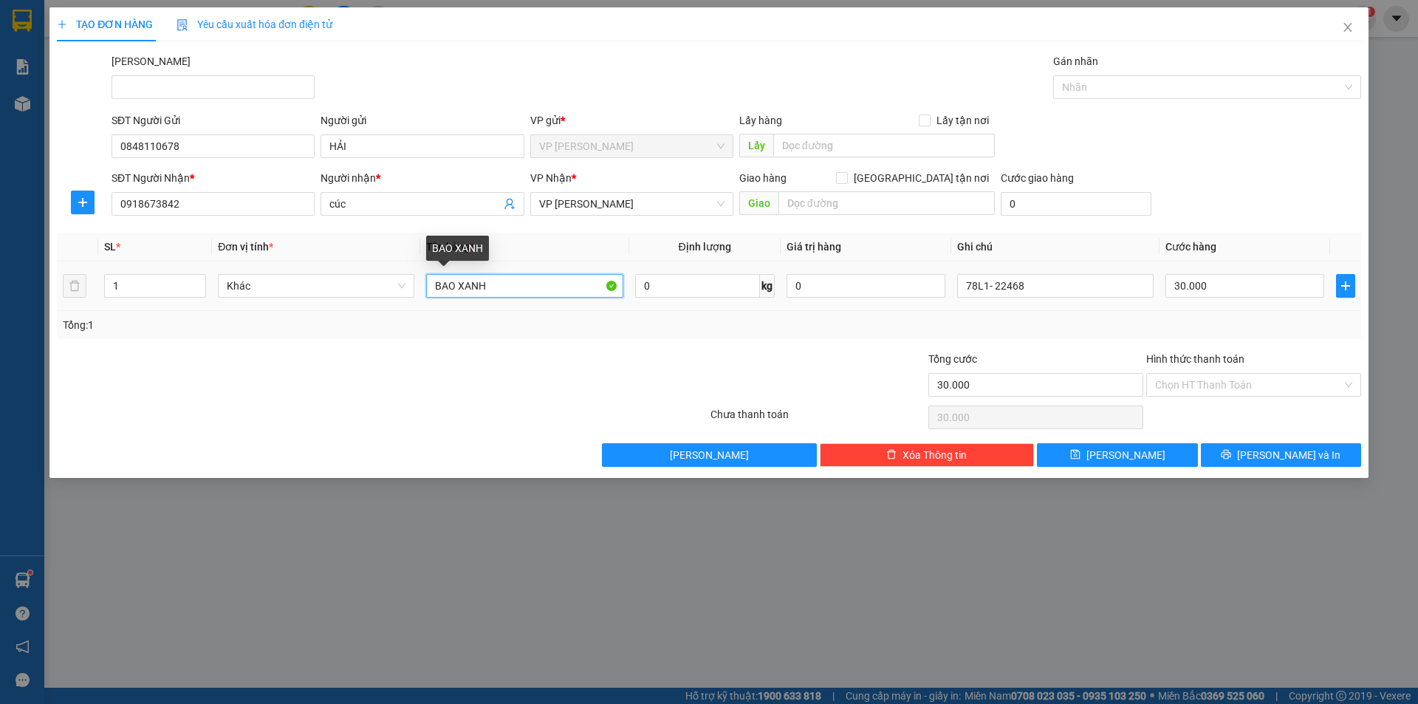
click at [433, 286] on input "BAO XANH" at bounding box center [524, 286] width 196 height 24
drag, startPoint x: 433, startPoint y: 286, endPoint x: 499, endPoint y: 300, distance: 67.2
click at [499, 300] on div "BAO XANH" at bounding box center [524, 286] width 196 height 30
type input "gói nhỏ"
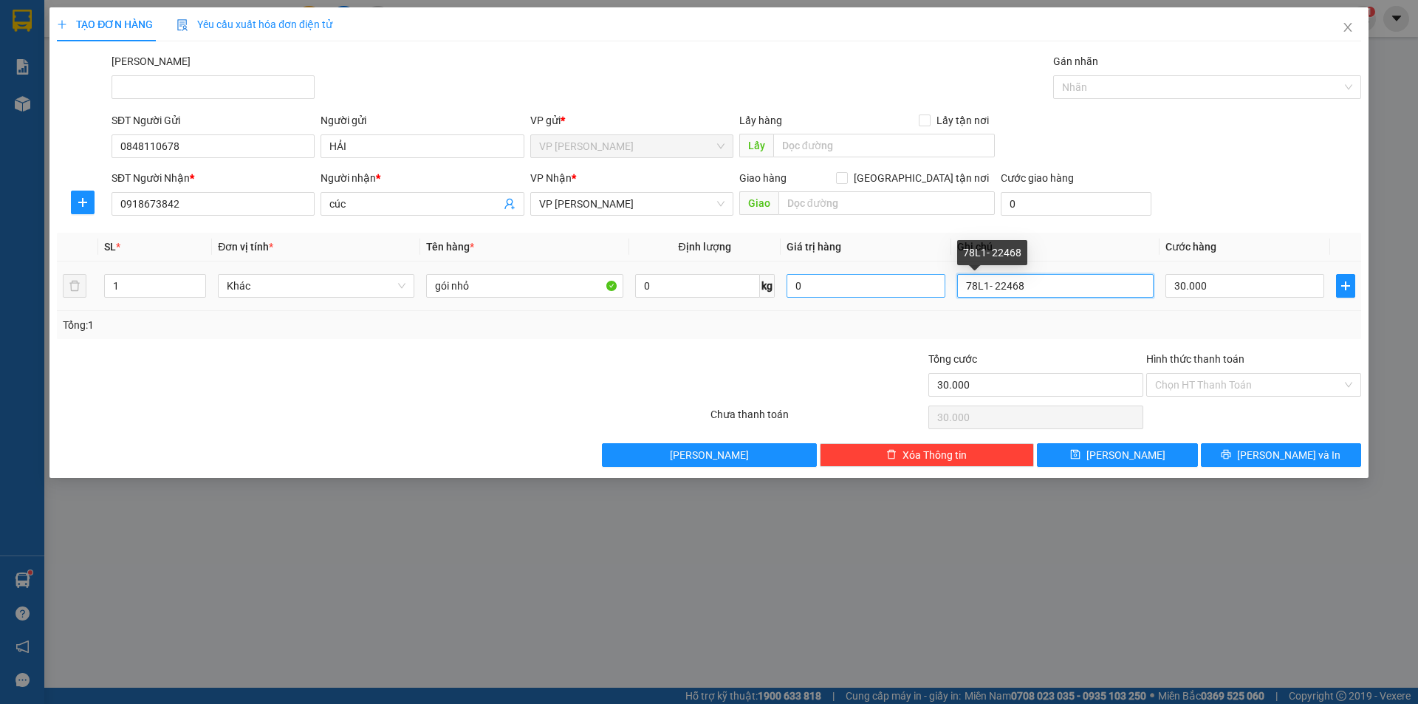
drag, startPoint x: 1057, startPoint y: 288, endPoint x: 936, endPoint y: 288, distance: 120.4
click at [936, 288] on tr "1 Khác gói nhỏ 0 kg 0 78L1- 22468 30.000" at bounding box center [709, 285] width 1304 height 49
type input "2"
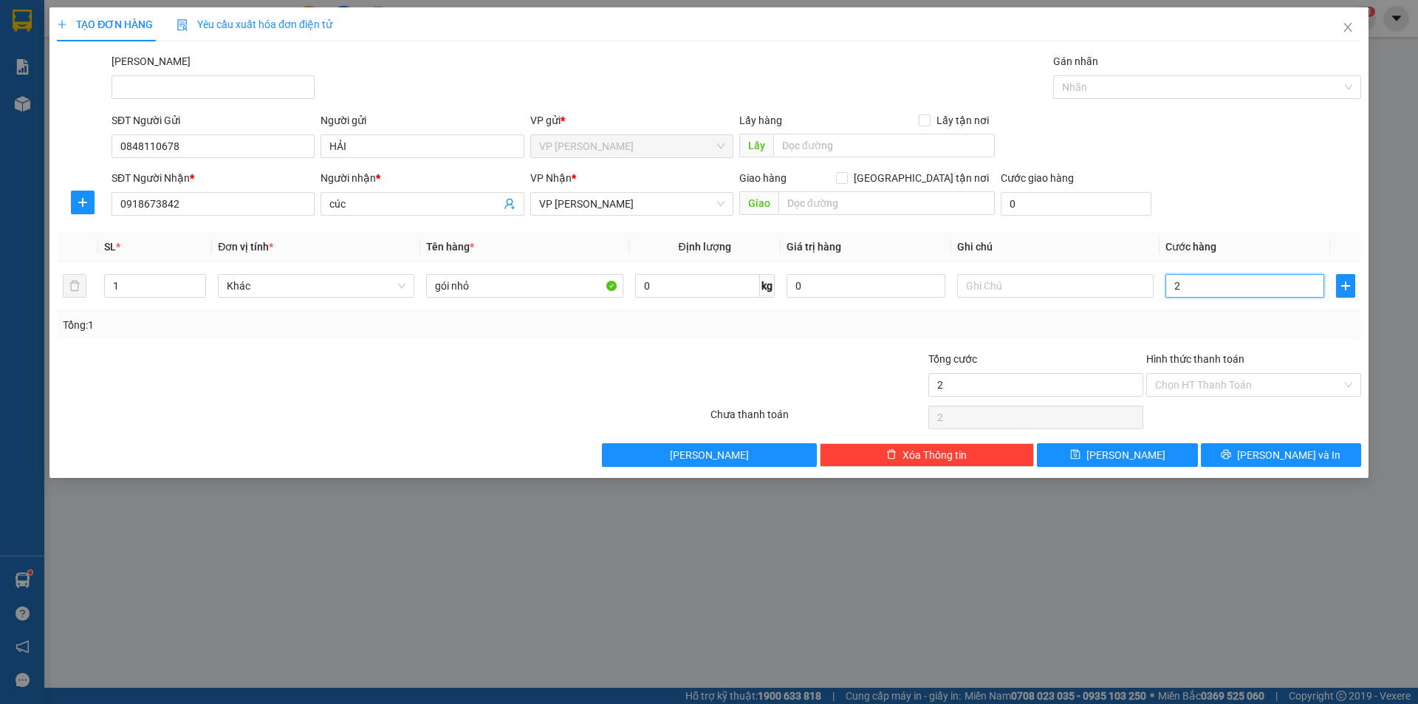
type input "20"
type input "20.000"
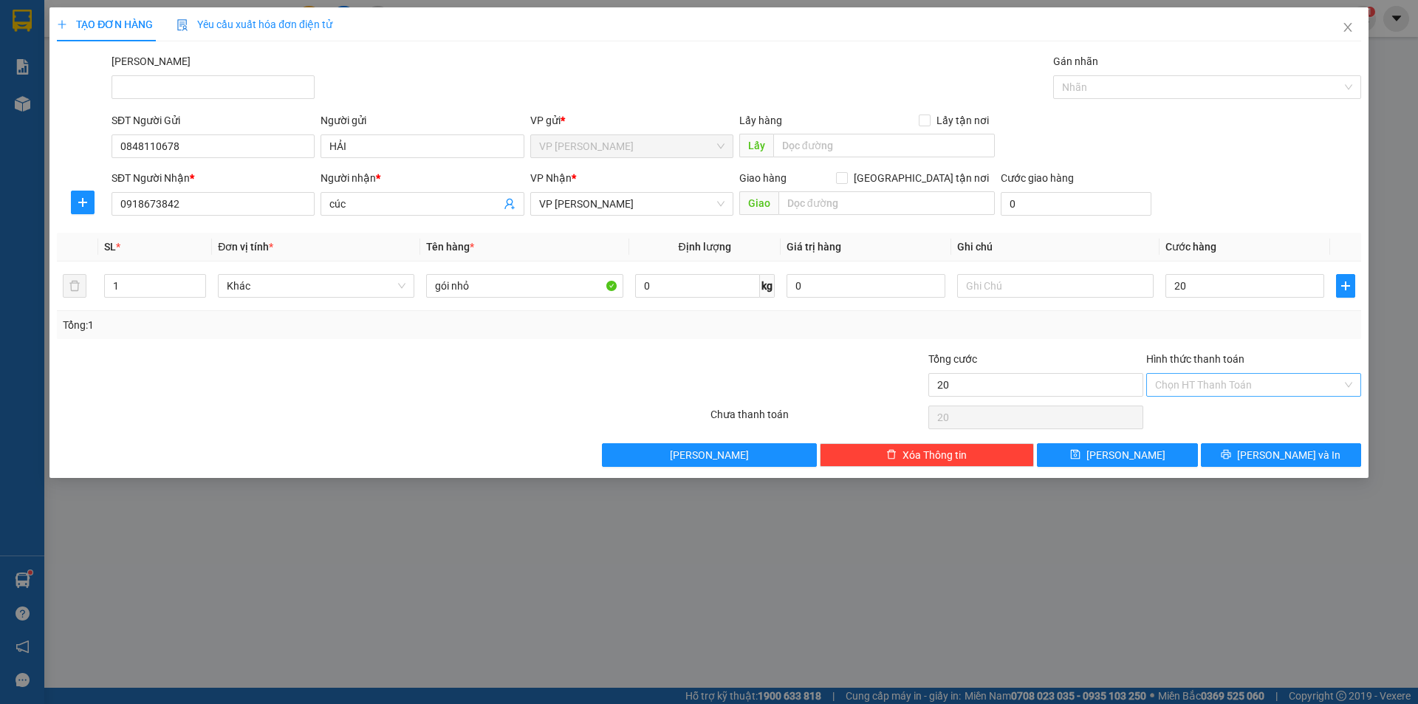
type input "20.000"
click at [1250, 386] on input "Hình thức thanh toán" at bounding box center [1248, 385] width 187 height 22
click at [1212, 417] on div "Tại văn phòng" at bounding box center [1253, 414] width 197 height 16
type input "0"
click at [1245, 454] on button "[PERSON_NAME] và In" at bounding box center [1281, 455] width 160 height 24
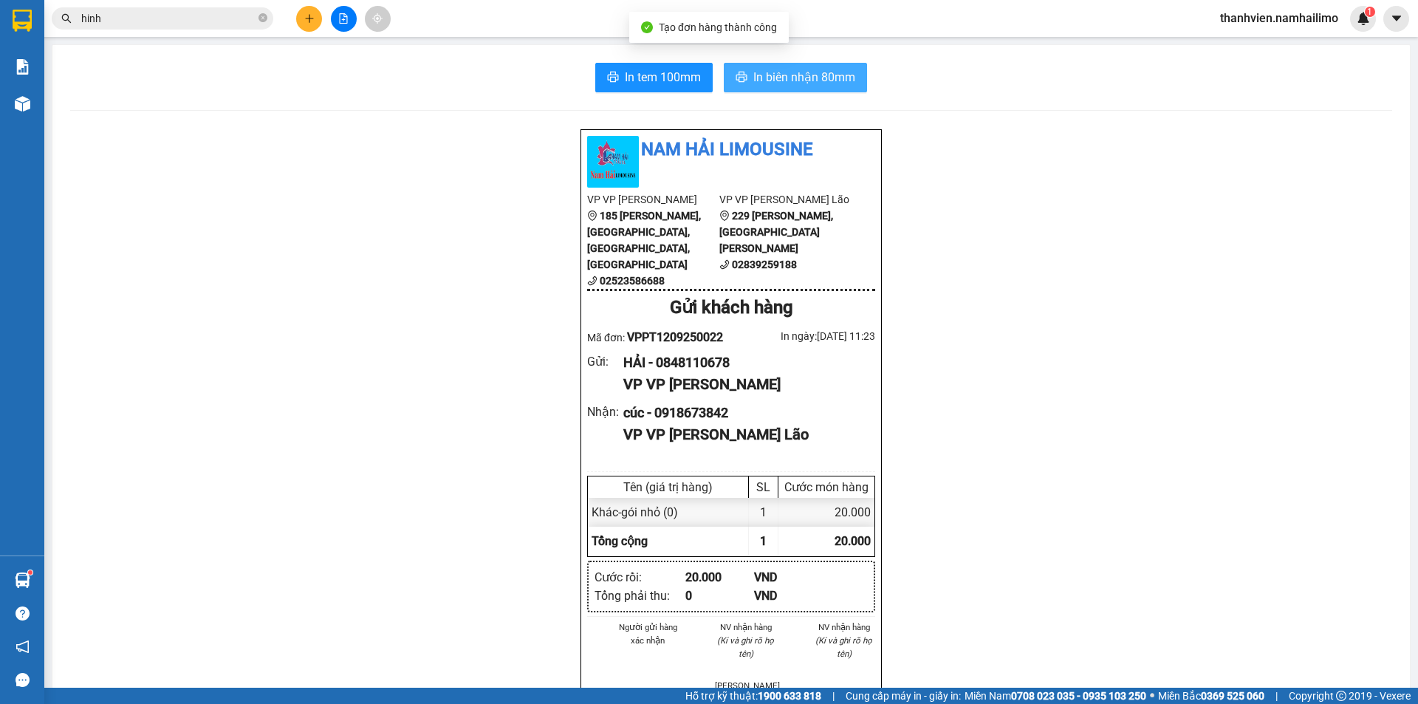
click at [813, 78] on span "In biên nhận 80mm" at bounding box center [804, 77] width 102 height 18
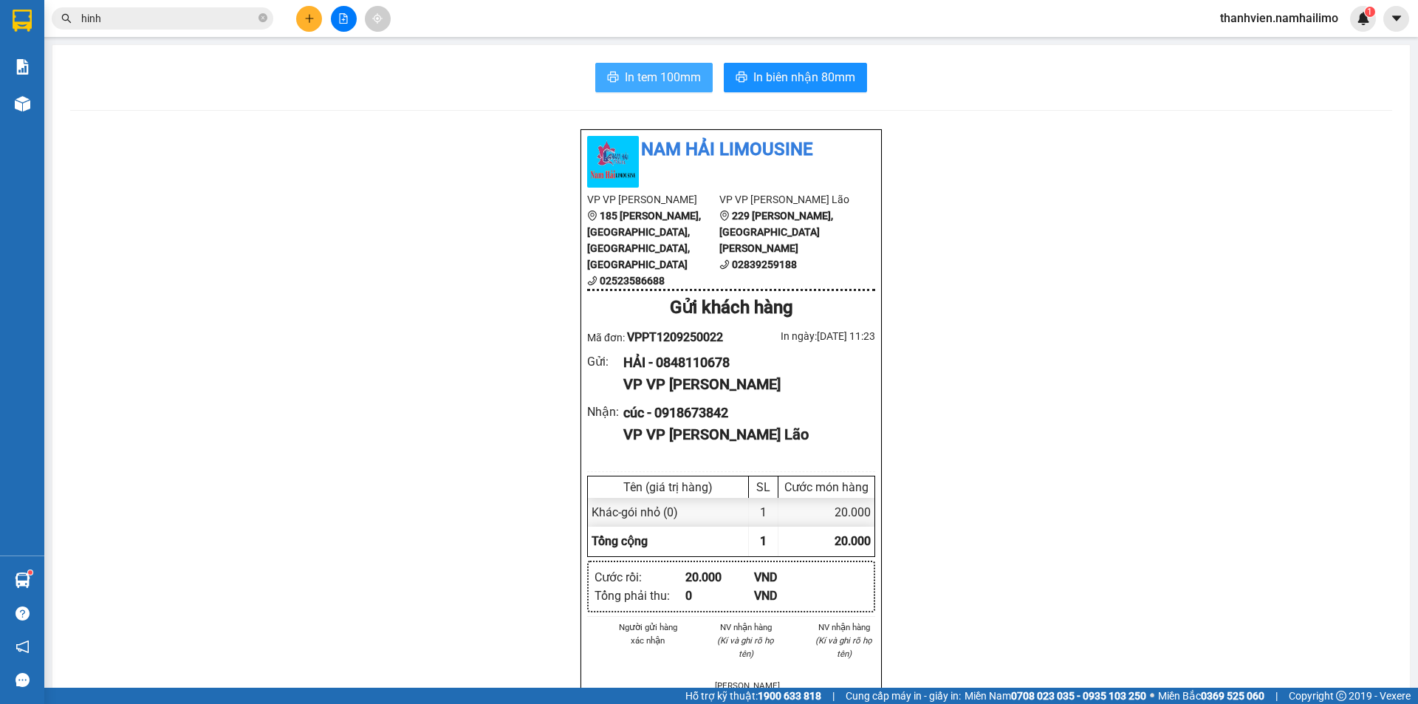
click at [682, 72] on span "In tem 100mm" at bounding box center [663, 77] width 76 height 18
click at [340, 19] on icon "file-add" at bounding box center [343, 18] width 10 height 10
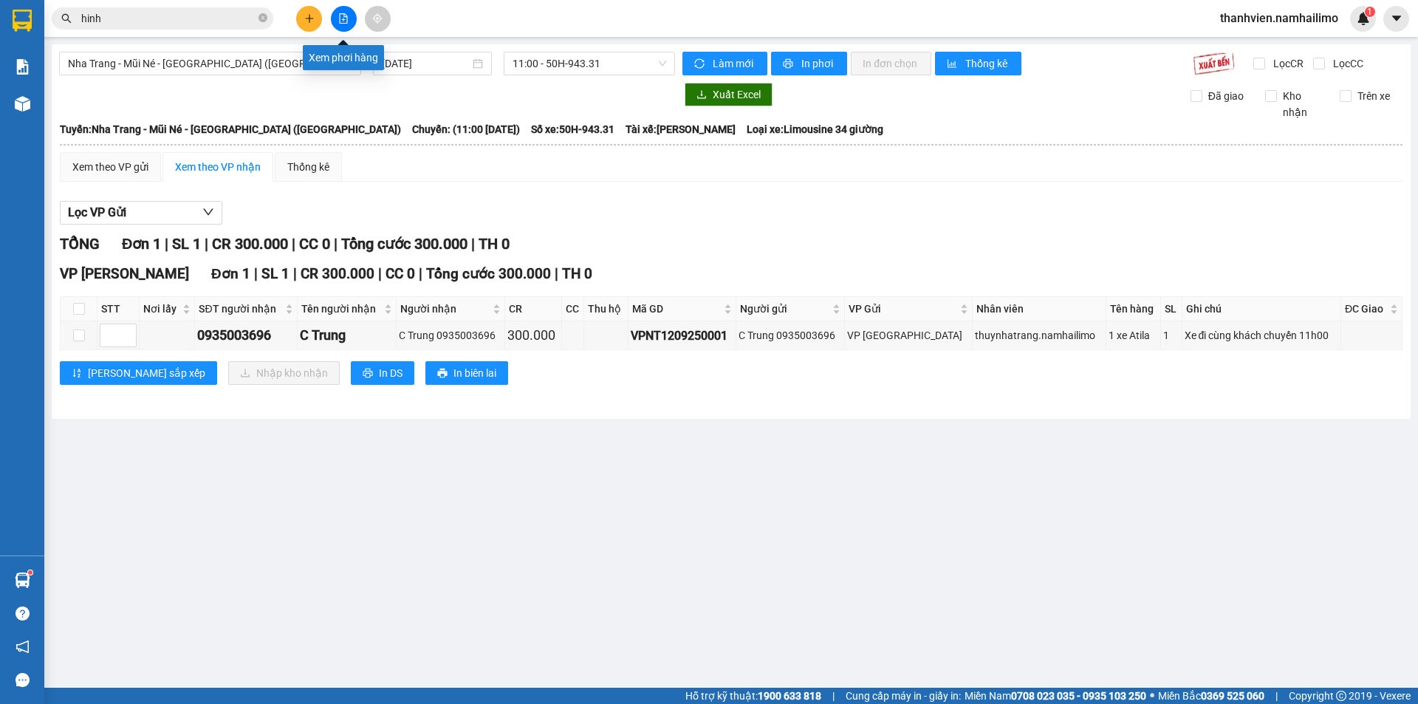
click at [344, 21] on icon "file-add" at bounding box center [343, 18] width 10 height 10
click at [343, 19] on icon "file-add" at bounding box center [344, 18] width 8 height 10
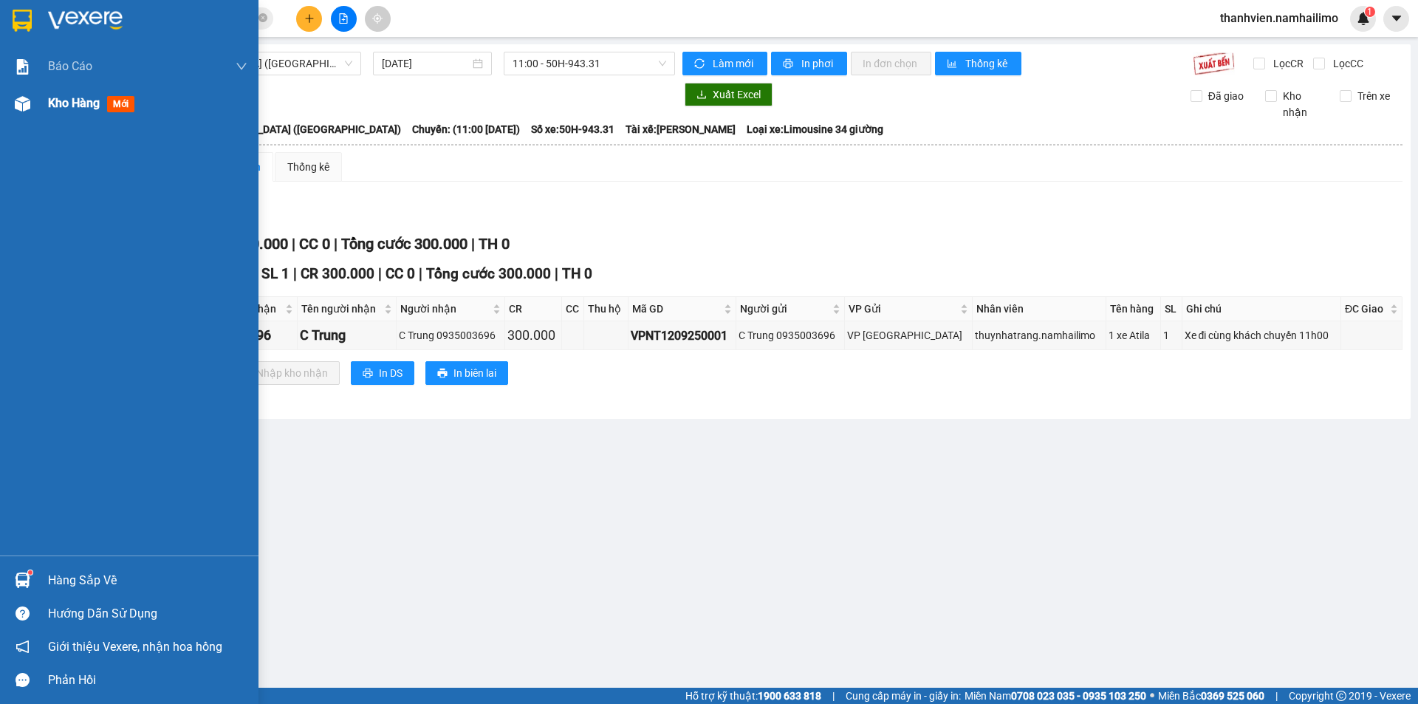
click at [47, 98] on div "Kho hàng mới" at bounding box center [129, 103] width 258 height 37
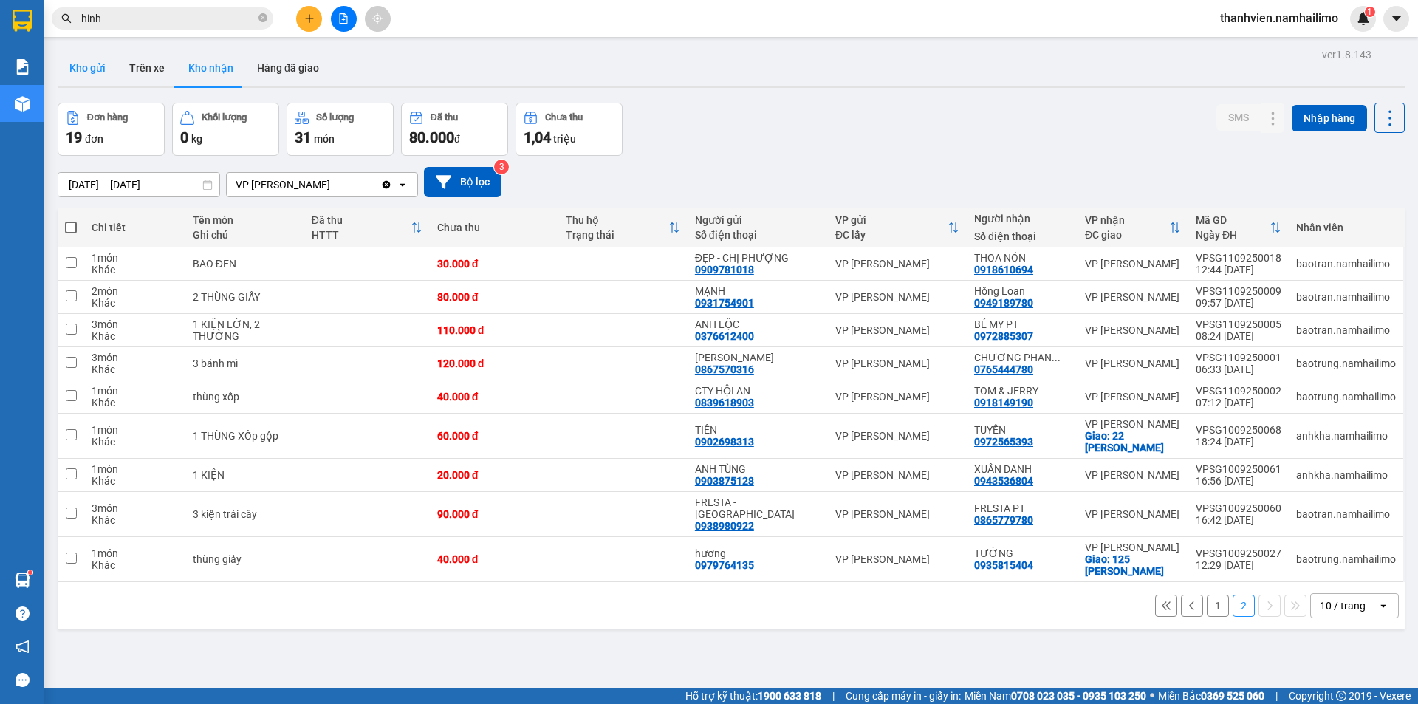
click at [88, 67] on button "Kho gửi" at bounding box center [88, 67] width 60 height 35
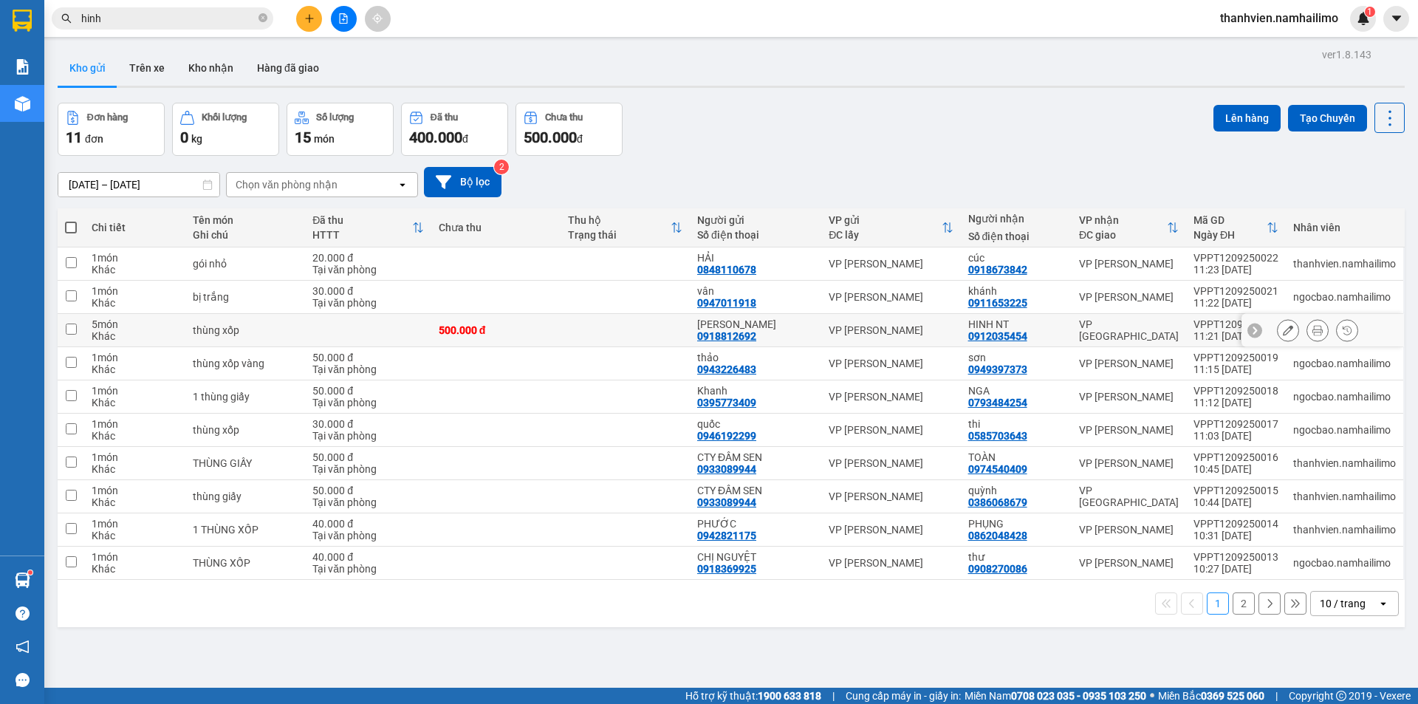
click at [67, 329] on input "checkbox" at bounding box center [71, 328] width 11 height 11
checkbox input "true"
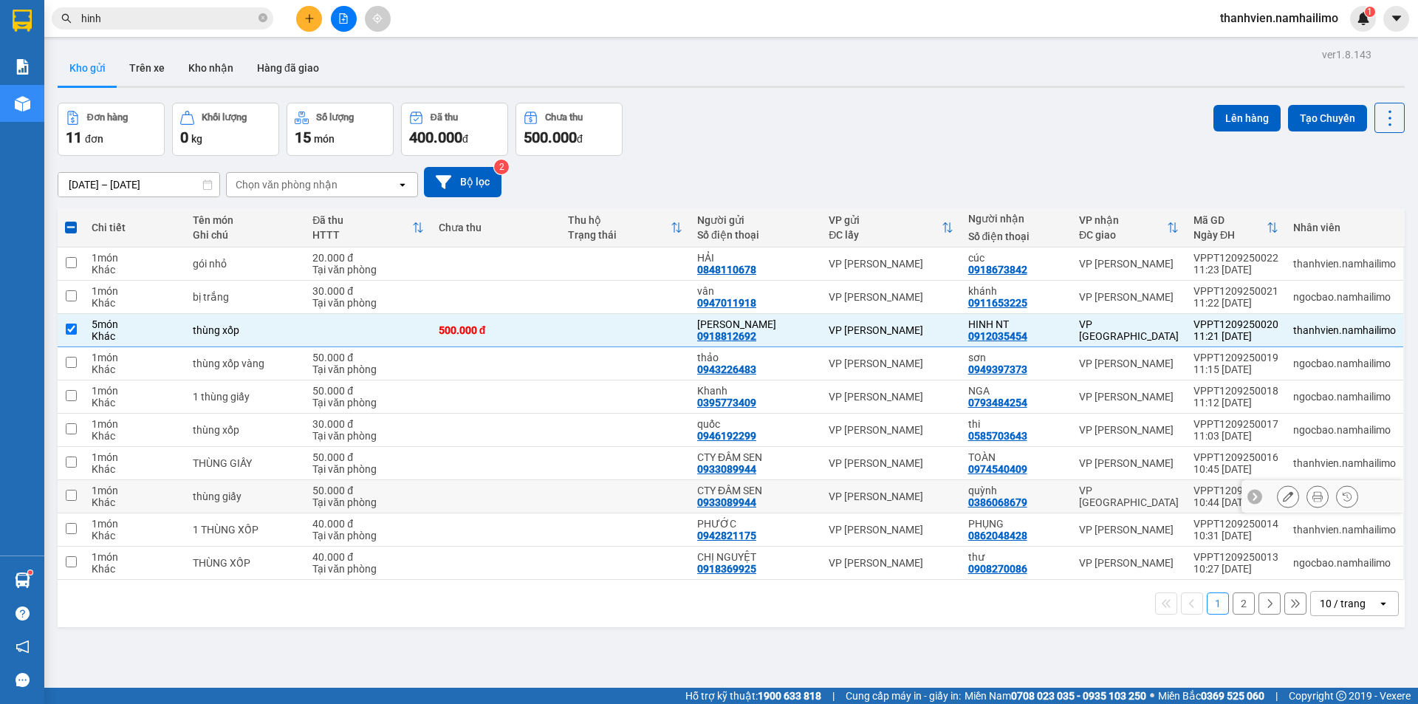
click at [67, 494] on input "checkbox" at bounding box center [71, 495] width 11 height 11
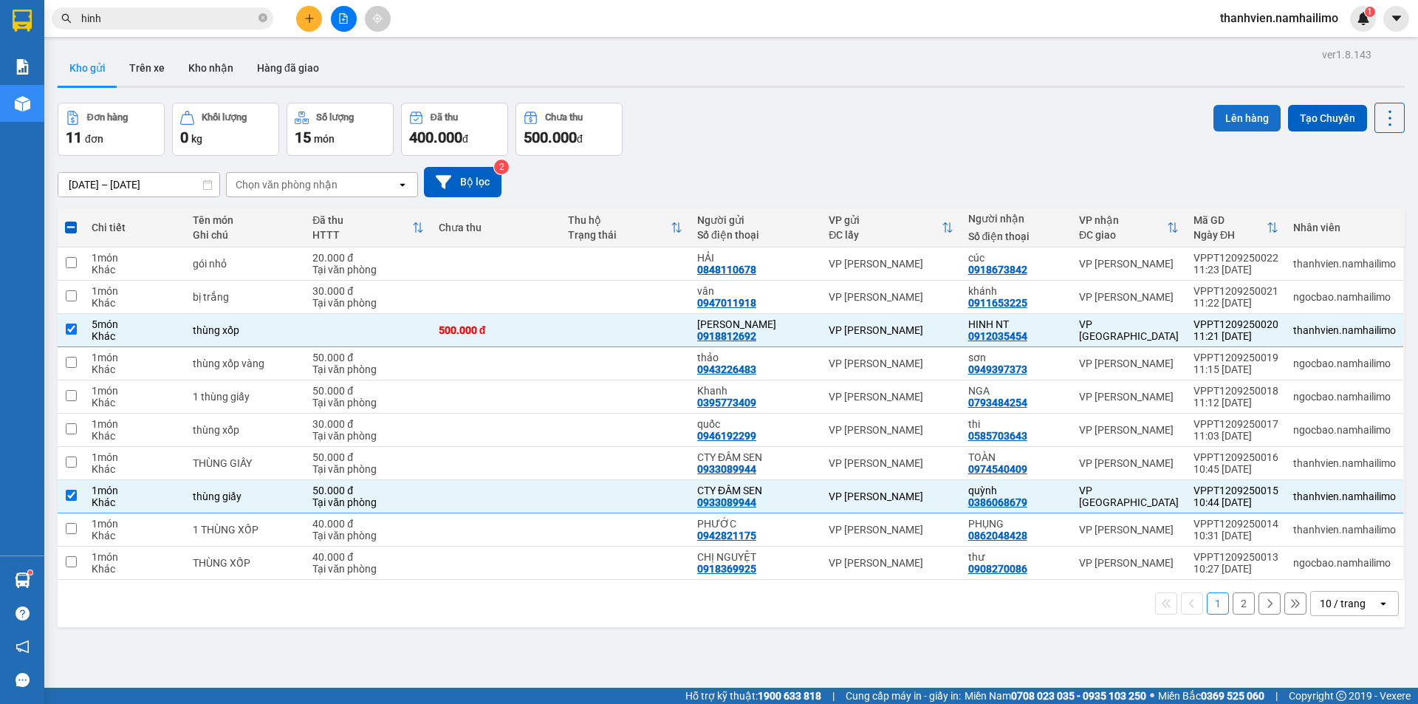
click at [1250, 117] on button "Lên hàng" at bounding box center [1246, 118] width 67 height 27
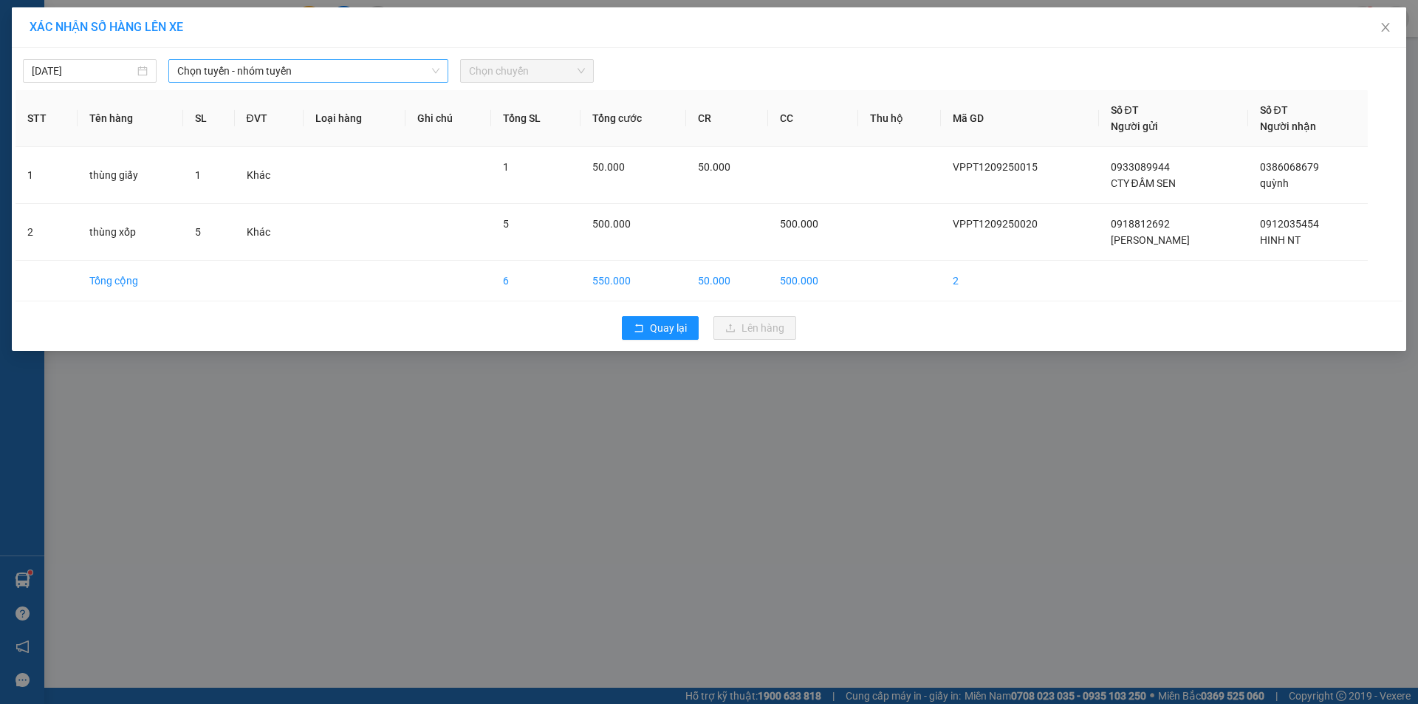
click at [340, 72] on span "Chọn tuyến - nhóm tuyến" at bounding box center [308, 71] width 262 height 22
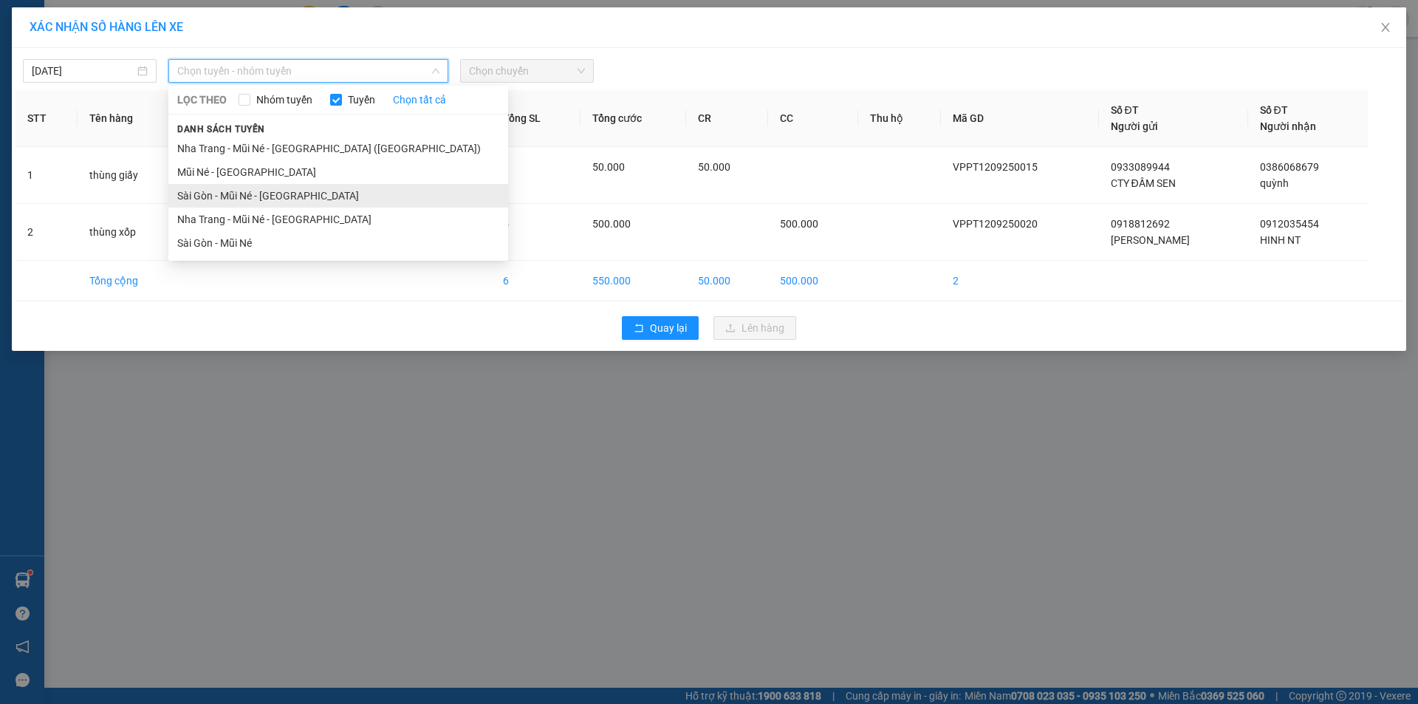
click at [249, 196] on li "Sài Gòn - Mũi Né - [GEOGRAPHIC_DATA]" at bounding box center [338, 196] width 340 height 24
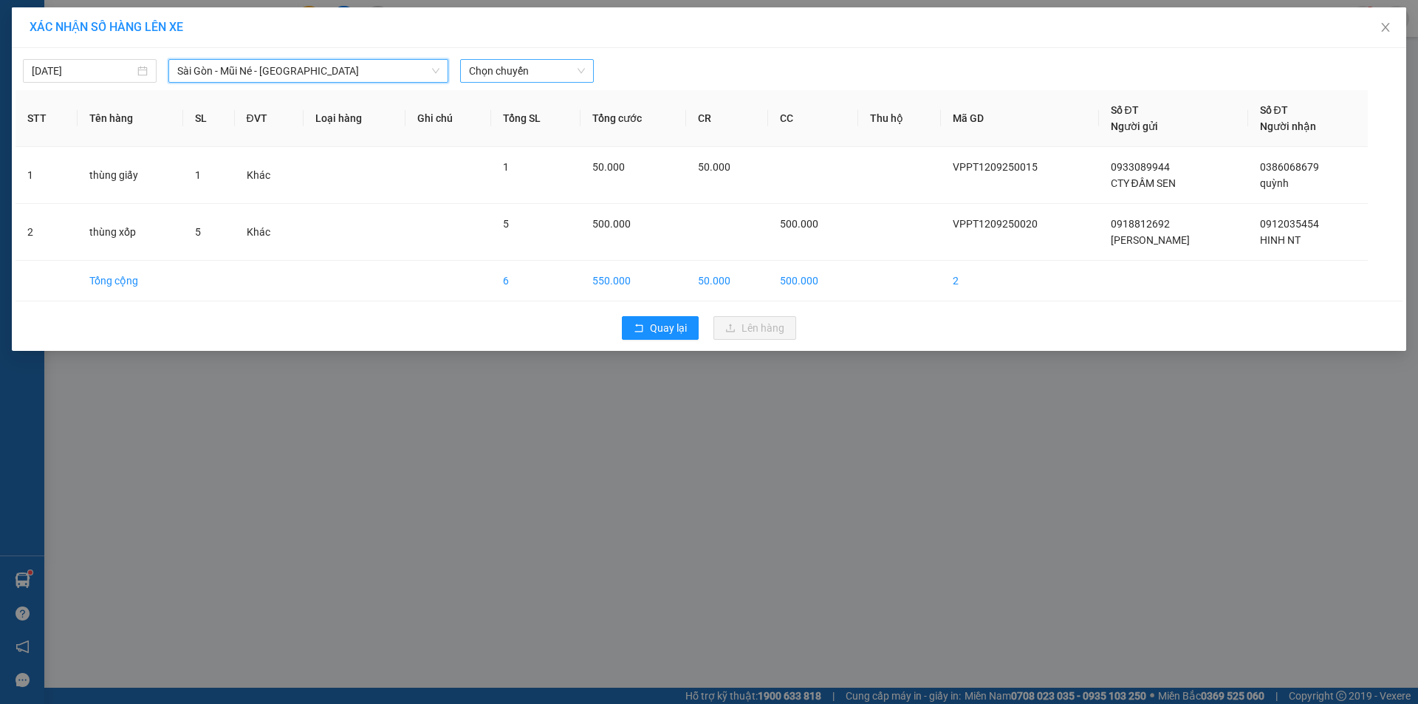
click at [557, 66] on span "Chọn chuyến" at bounding box center [527, 71] width 116 height 22
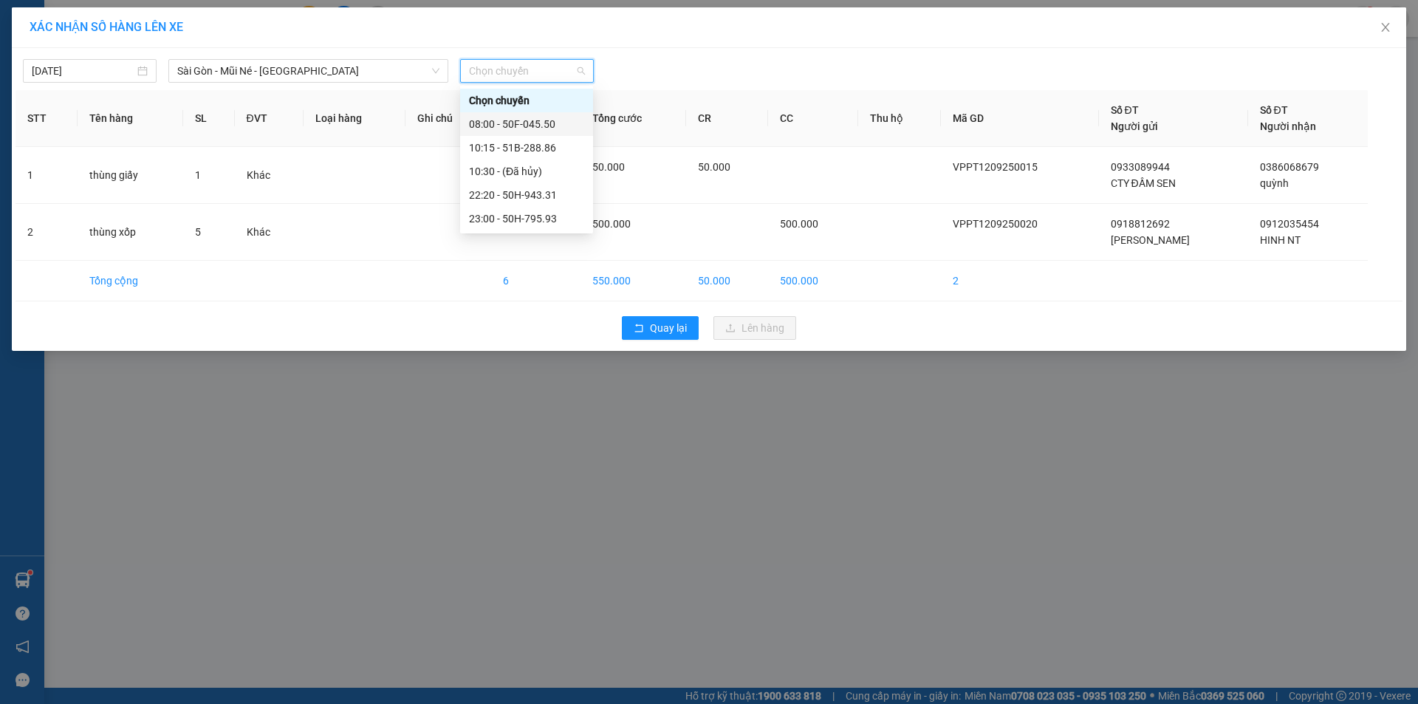
click at [558, 128] on div "08:00 - 50F-045.50" at bounding box center [526, 124] width 115 height 16
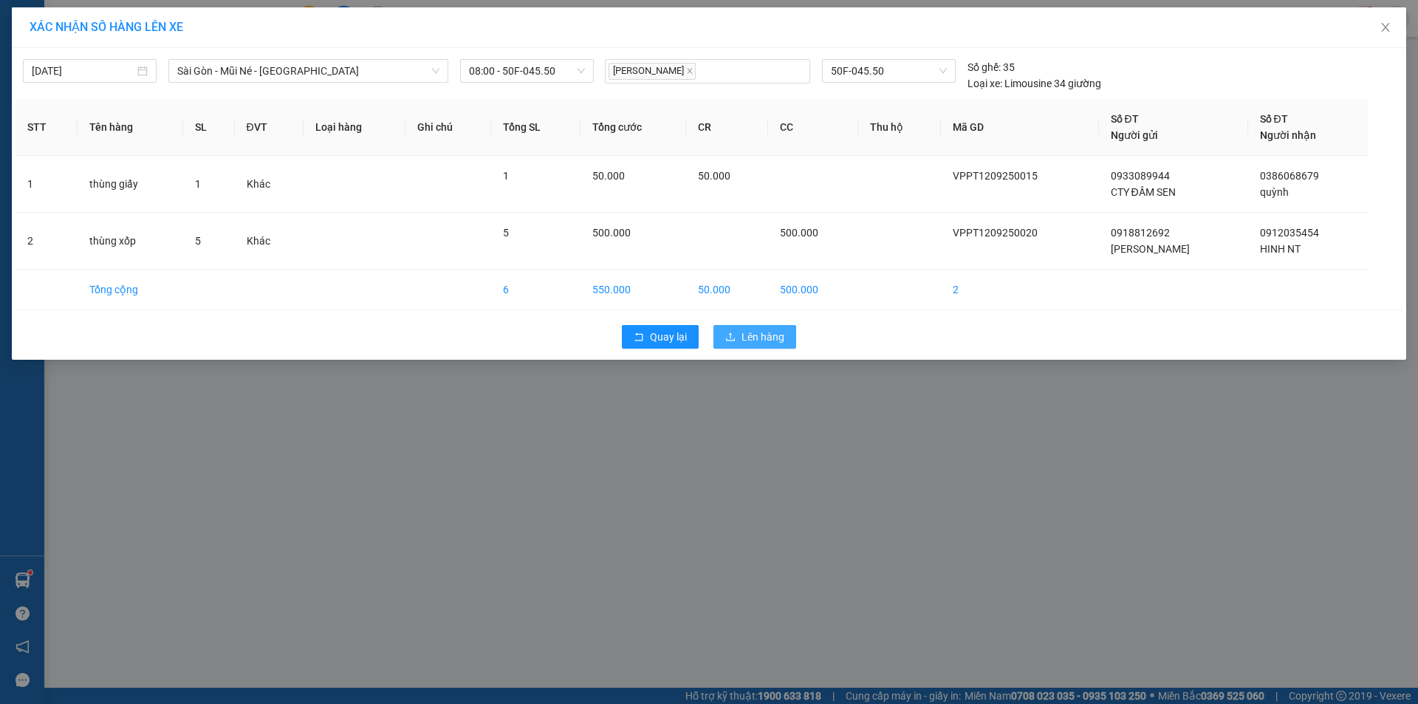
click at [768, 340] on span "Lên hàng" at bounding box center [762, 337] width 43 height 16
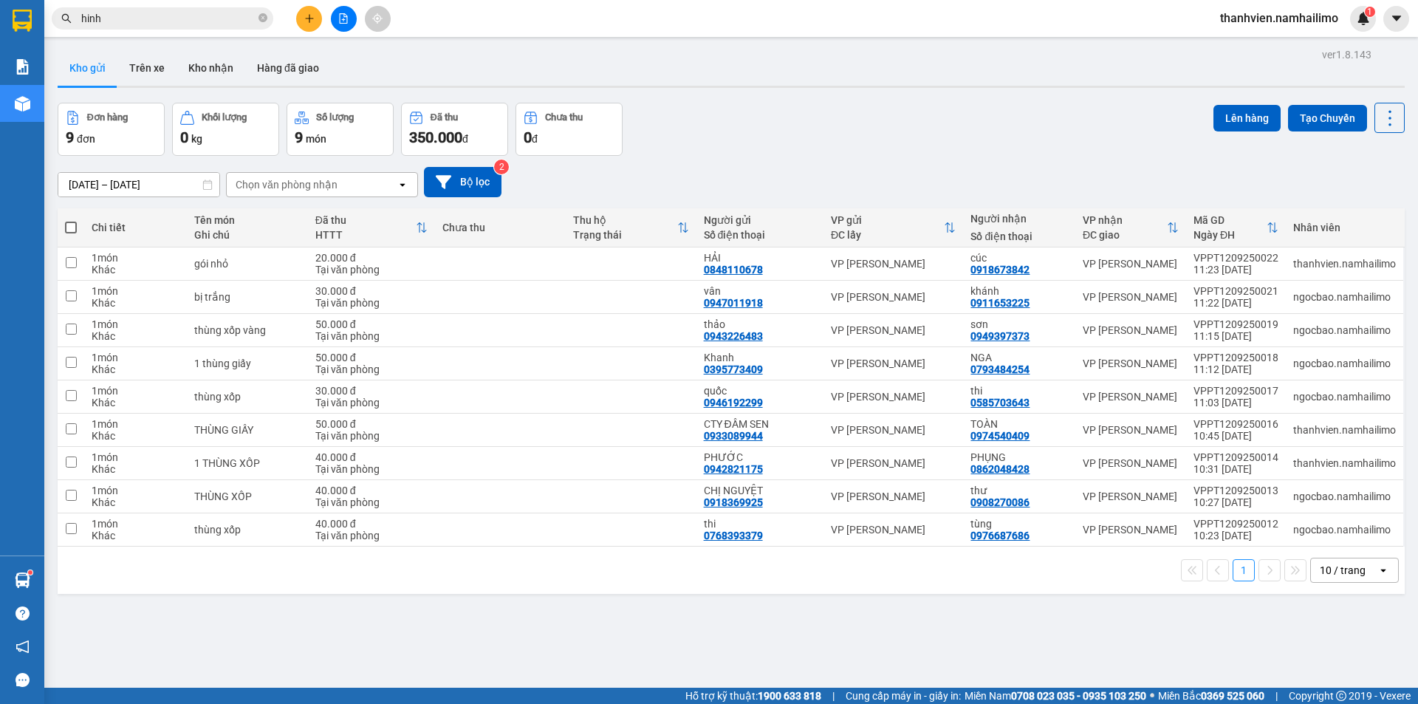
click at [66, 229] on span at bounding box center [71, 228] width 12 height 12
click at [71, 220] on input "checkbox" at bounding box center [71, 220] width 0 height 0
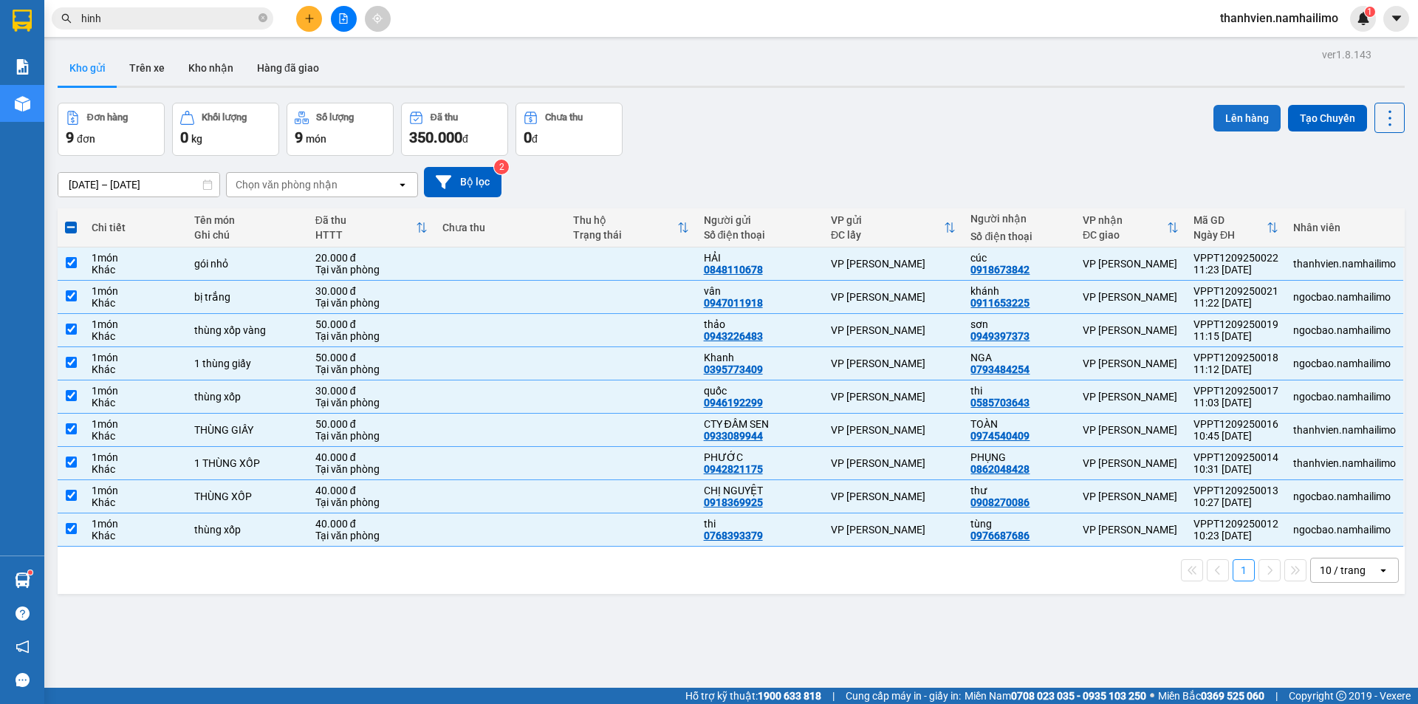
click at [1245, 114] on button "Lên hàng" at bounding box center [1246, 118] width 67 height 27
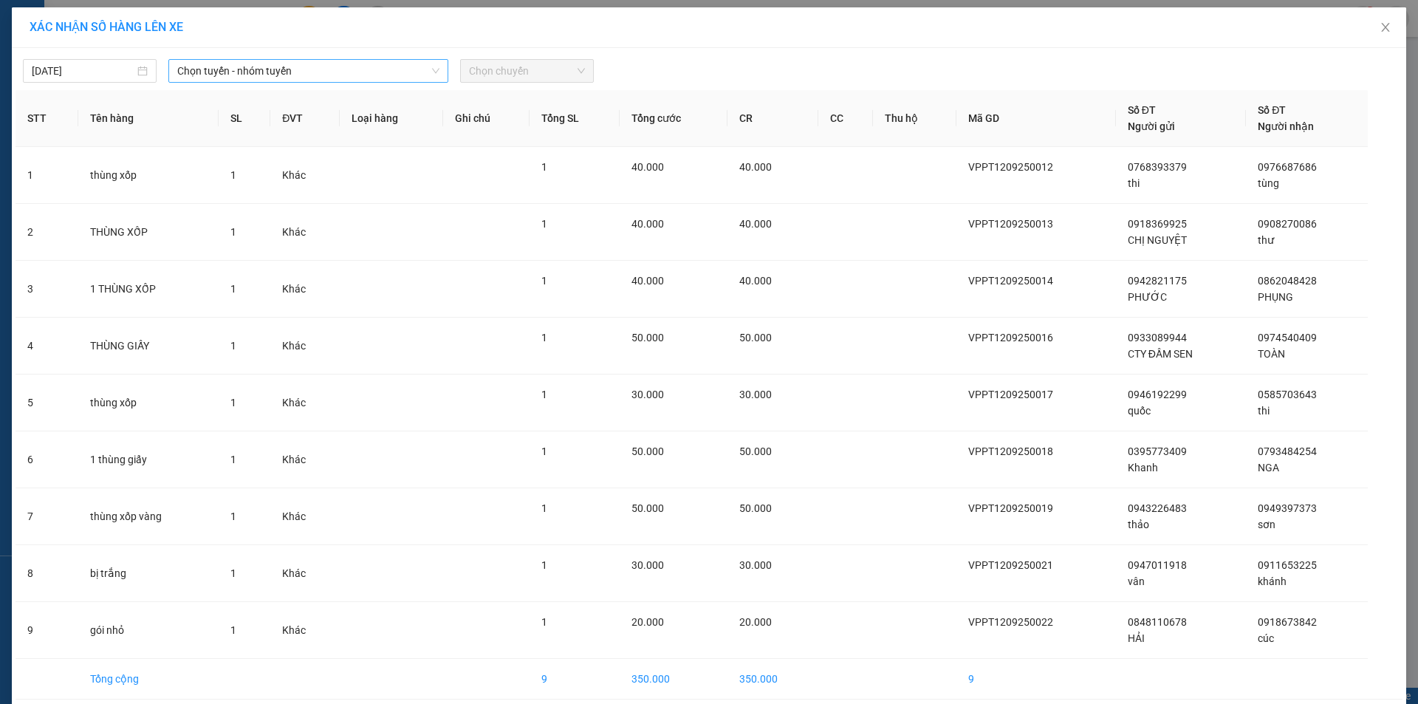
click at [341, 73] on span "Chọn tuyến - nhóm tuyến" at bounding box center [308, 71] width 262 height 22
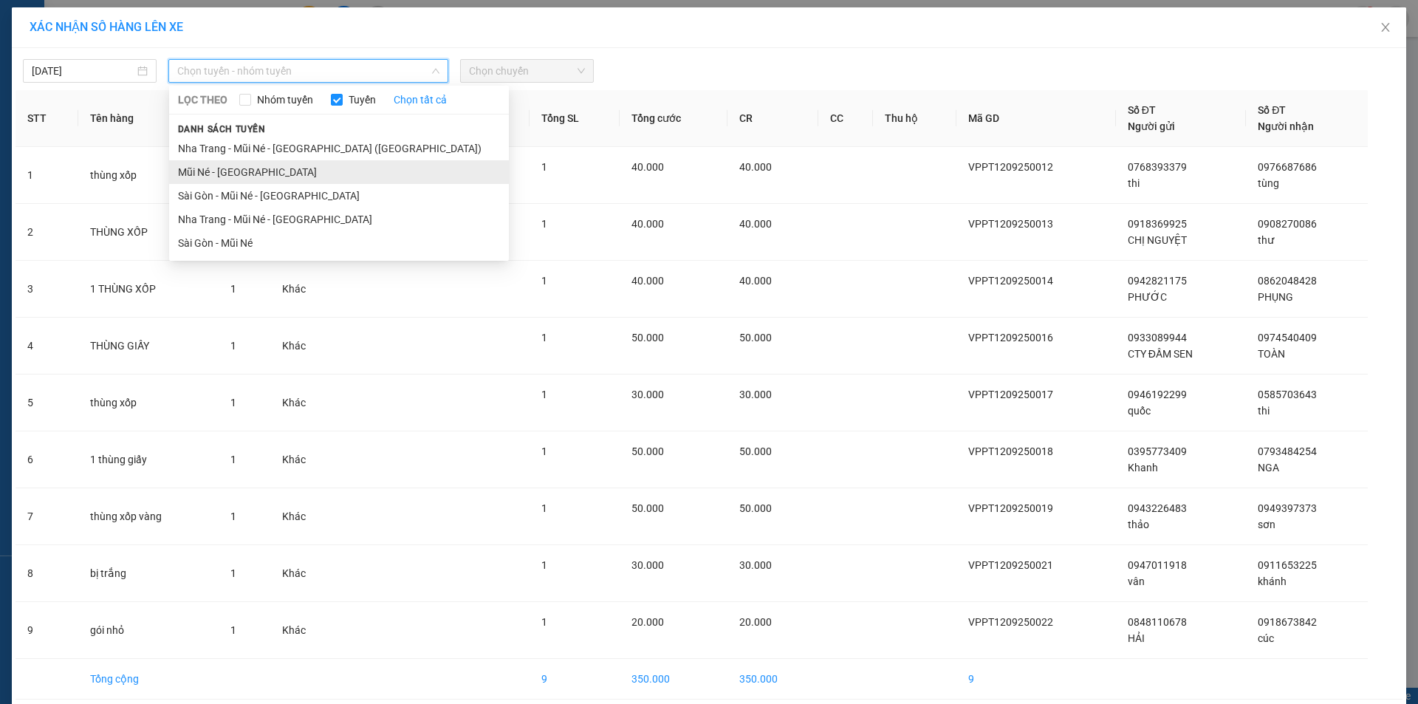
click at [264, 166] on li "Mũi Né - [GEOGRAPHIC_DATA]" at bounding box center [339, 172] width 340 height 24
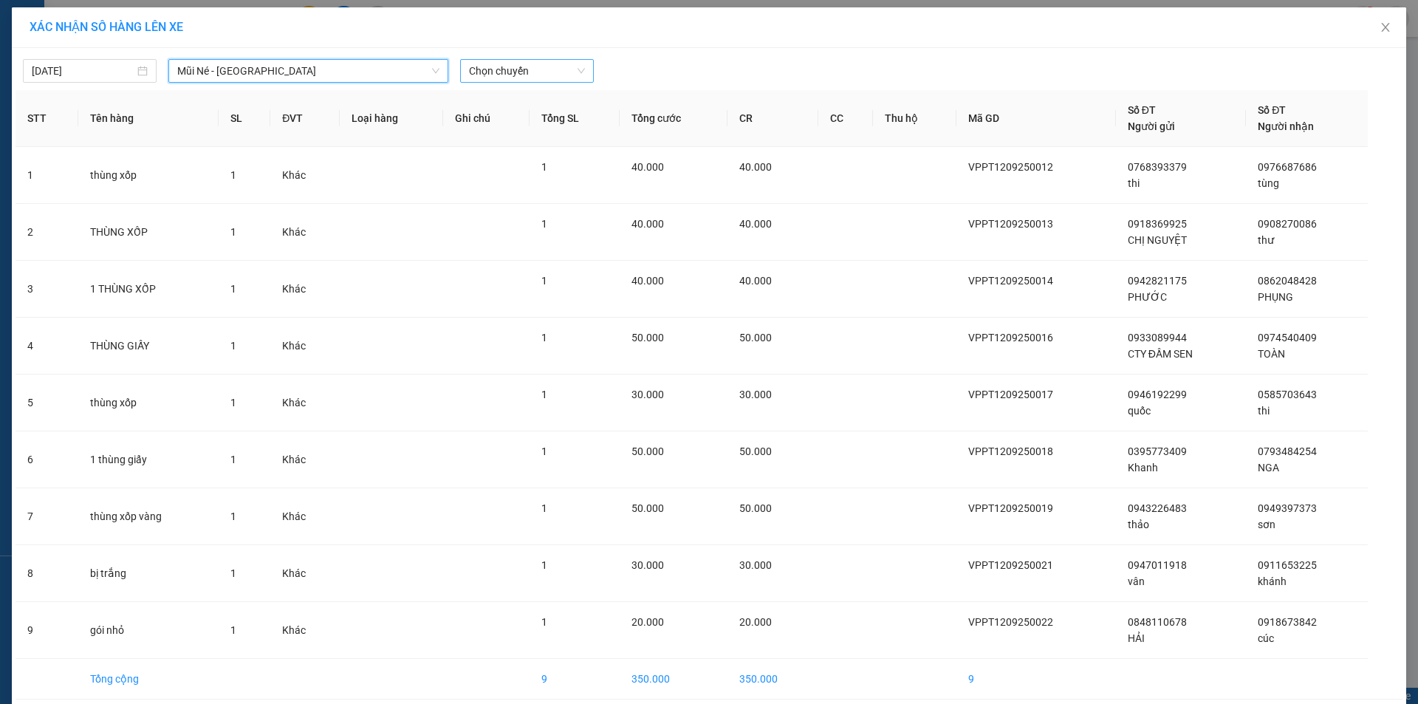
click at [568, 66] on span "Chọn chuyến" at bounding box center [527, 71] width 116 height 22
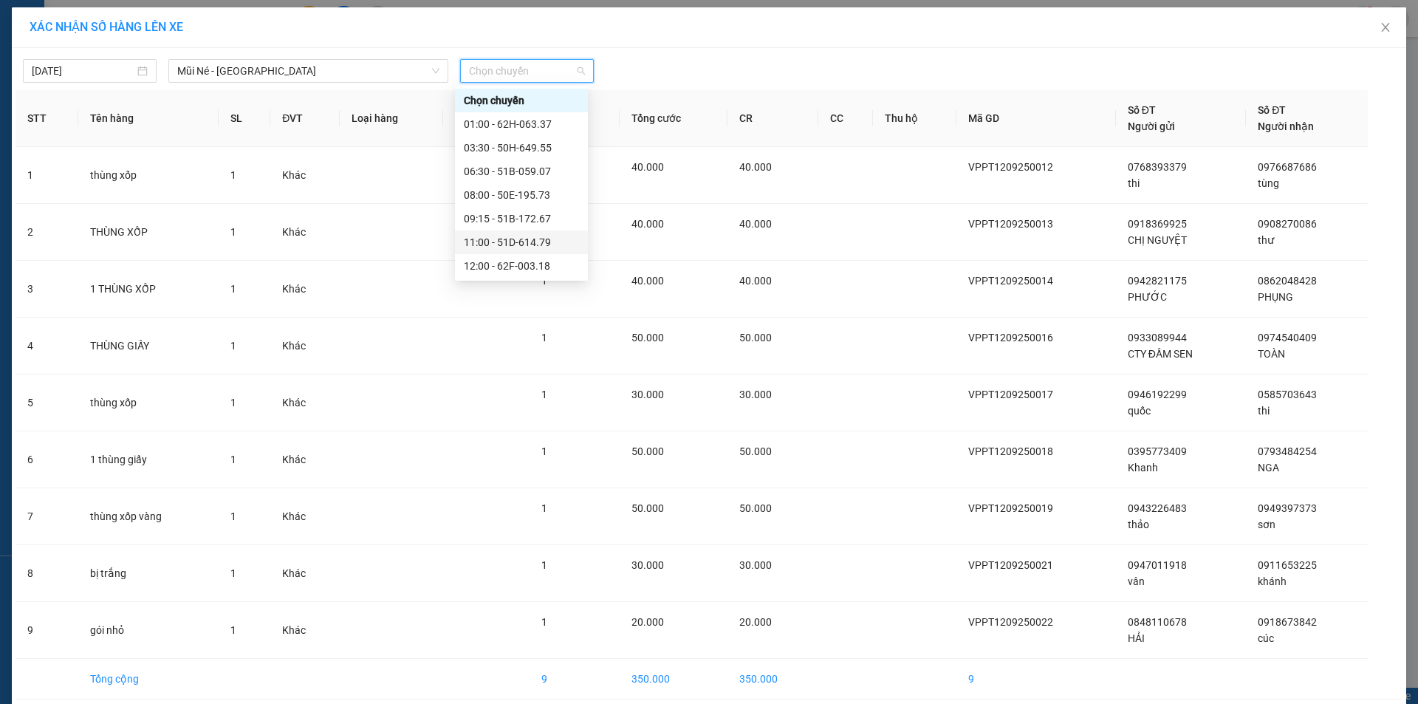
click at [544, 244] on div "11:00 - 51D-614.79" at bounding box center [521, 242] width 115 height 16
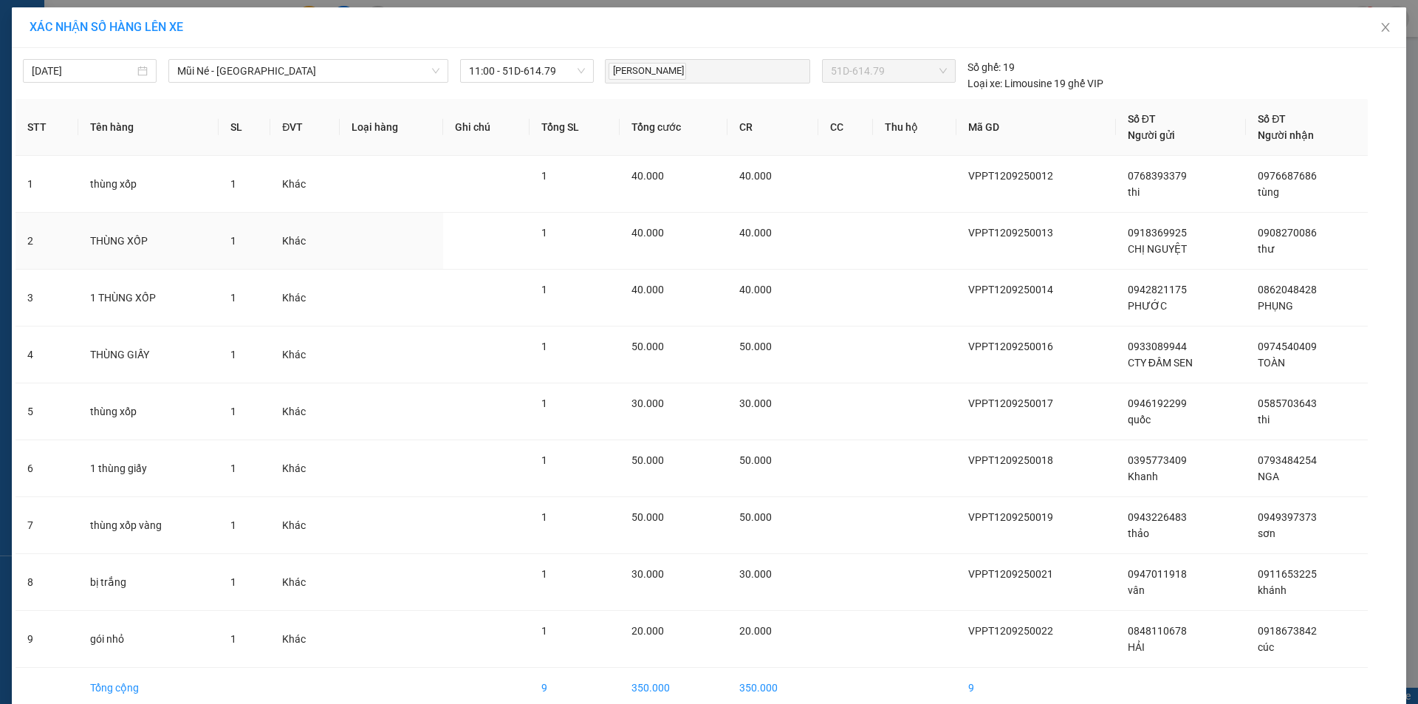
click at [544, 244] on td "1" at bounding box center [574, 241] width 90 height 57
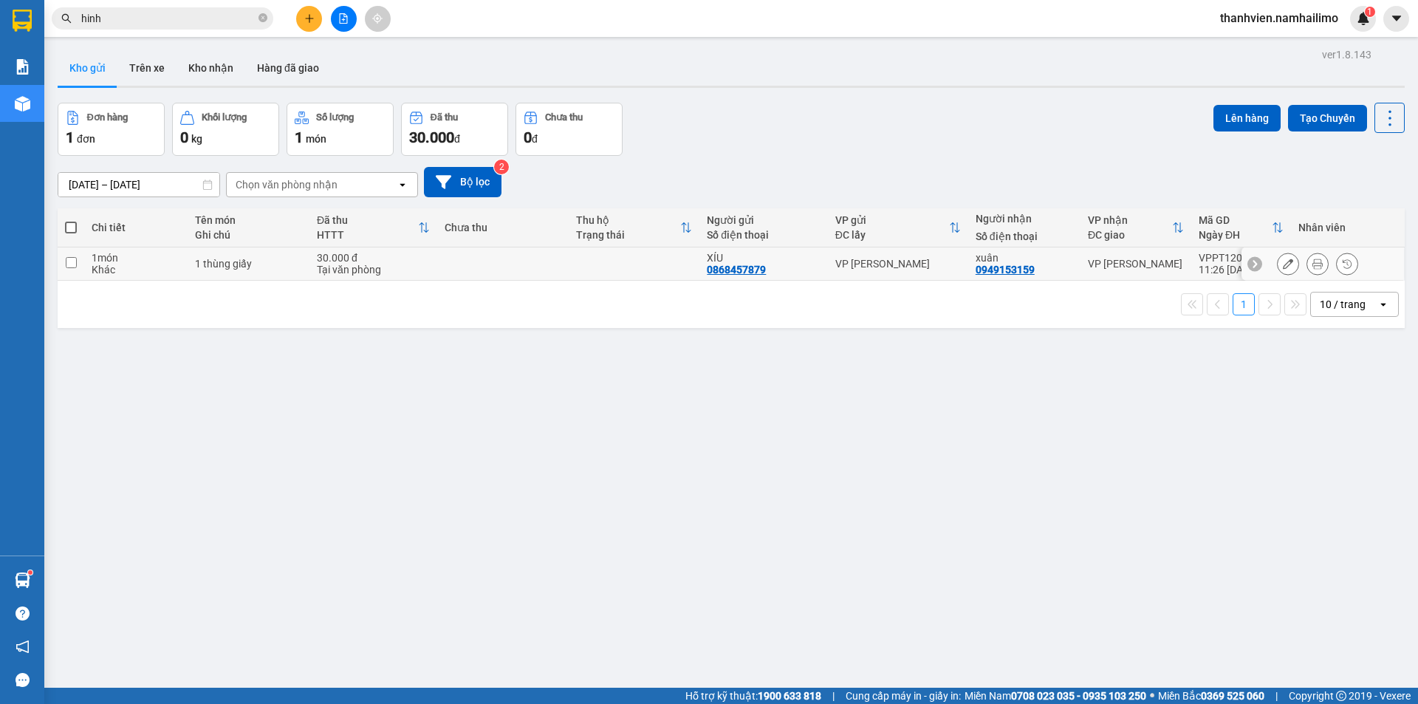
click at [70, 262] on input "checkbox" at bounding box center [71, 262] width 11 height 11
checkbox input "true"
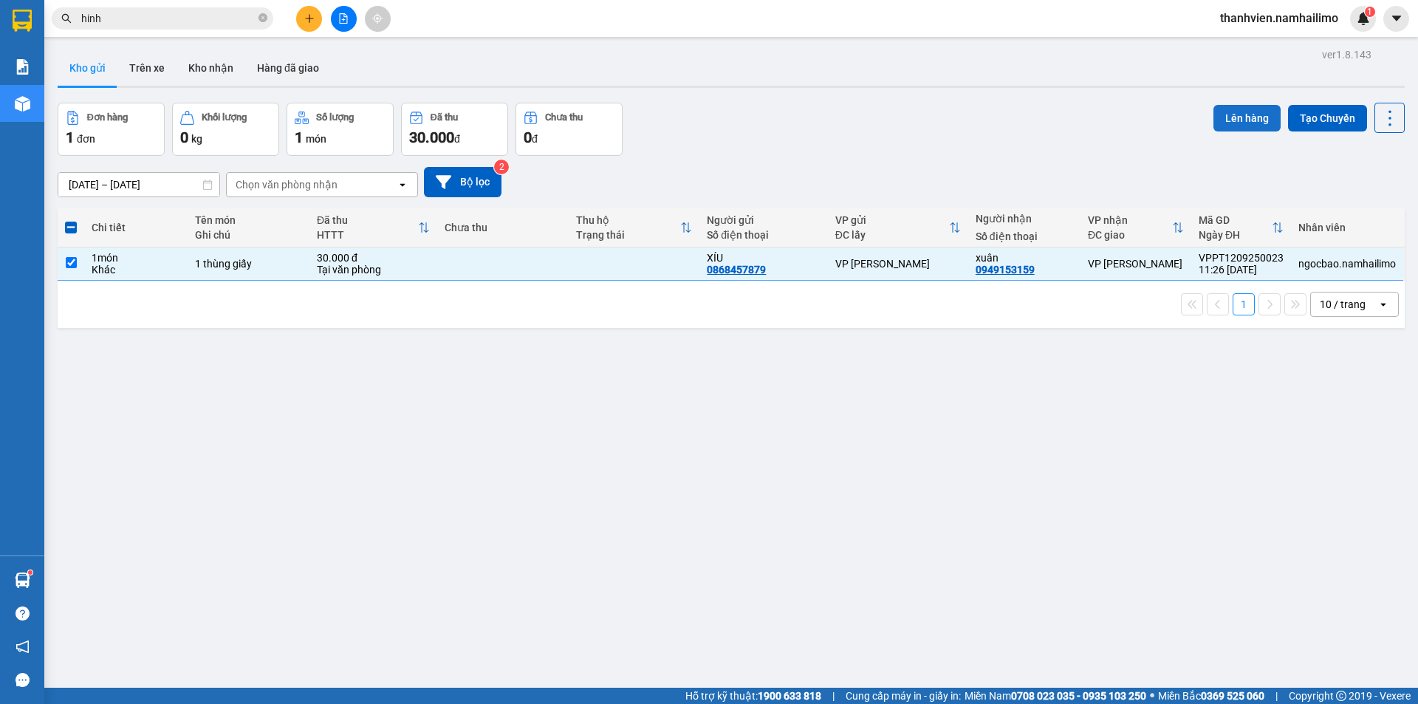
click at [1240, 118] on button "Lên hàng" at bounding box center [1246, 118] width 67 height 27
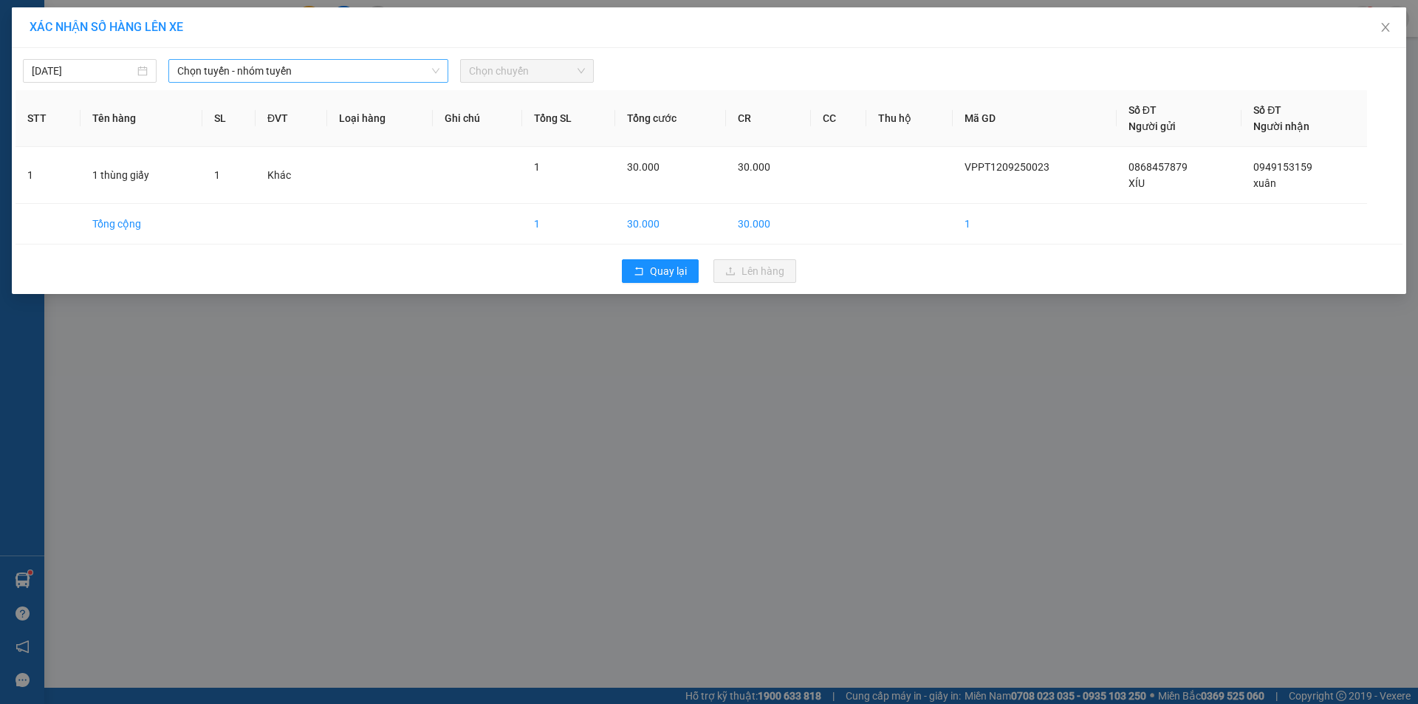
click at [376, 74] on span "Chọn tuyến - nhóm tuyến" at bounding box center [308, 71] width 262 height 22
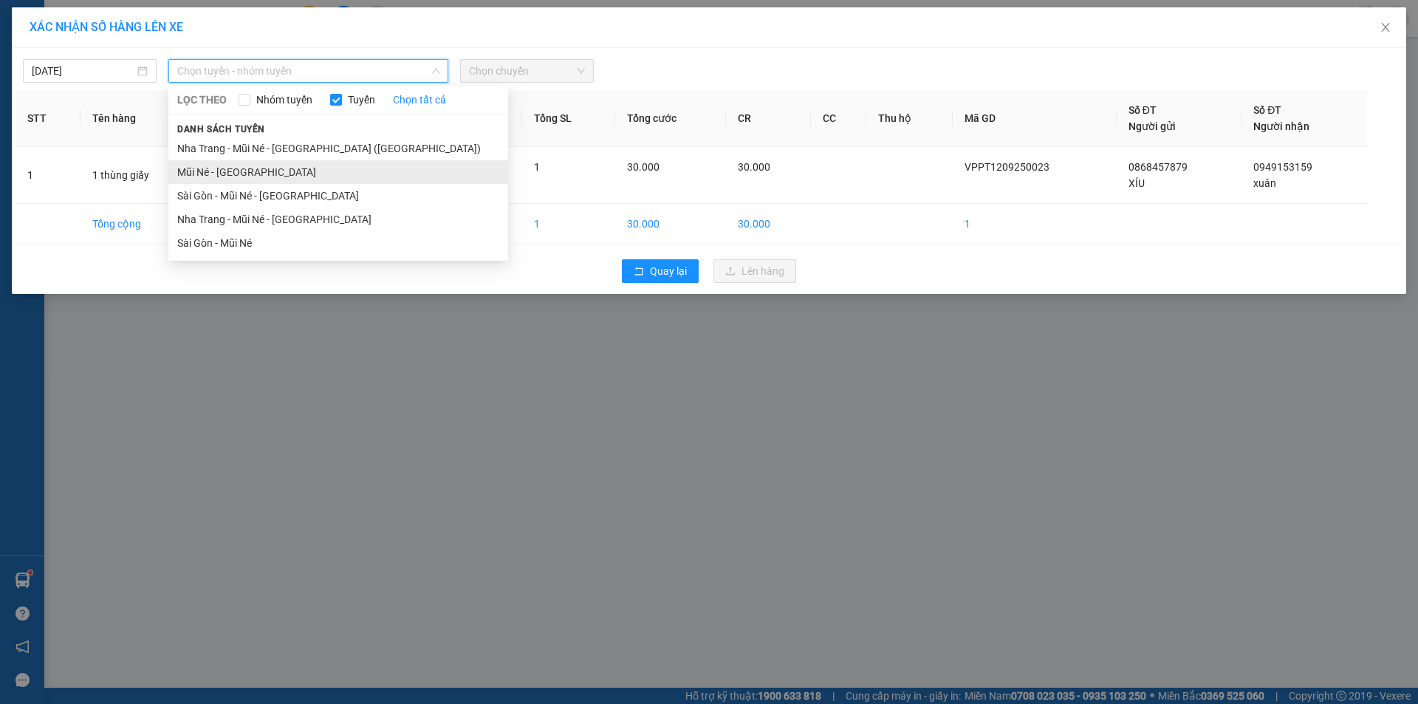
click at [255, 173] on li "Mũi Né - [GEOGRAPHIC_DATA]" at bounding box center [338, 172] width 340 height 24
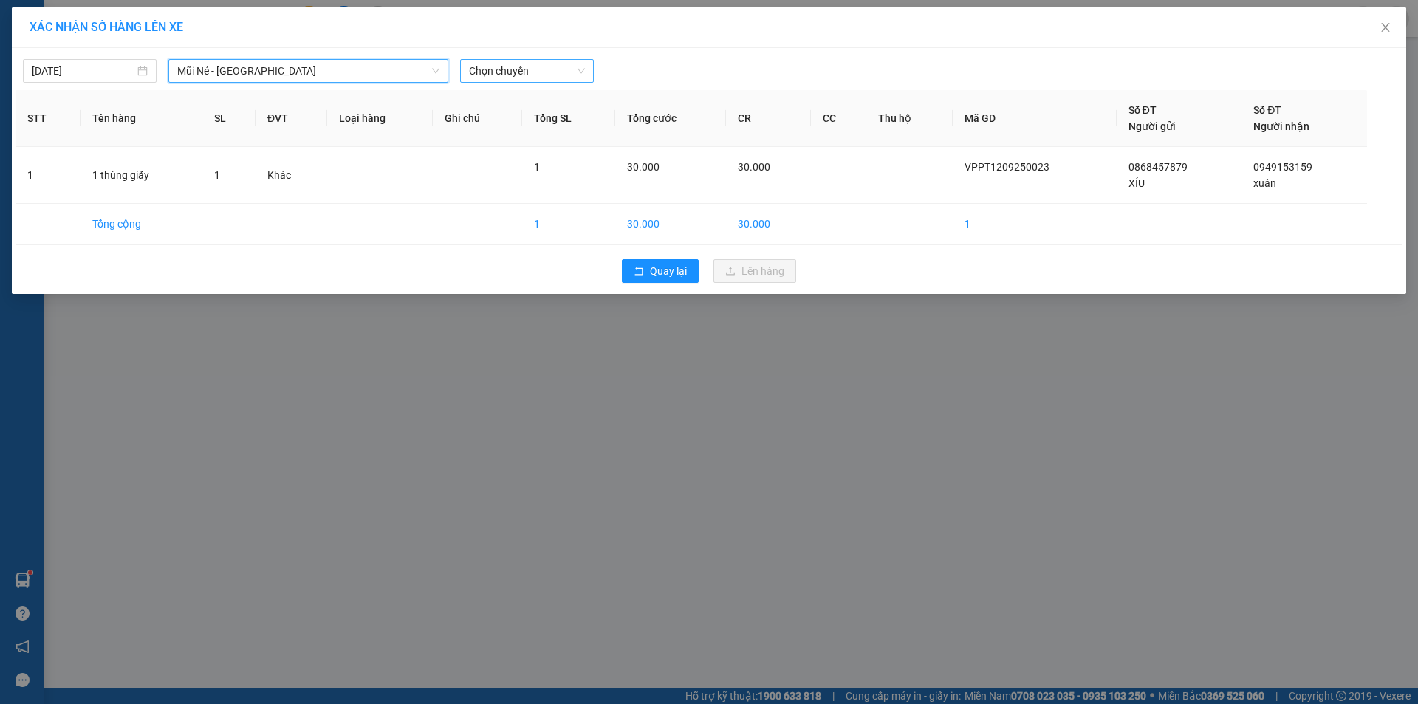
click at [527, 68] on span "Chọn chuyến" at bounding box center [527, 71] width 116 height 22
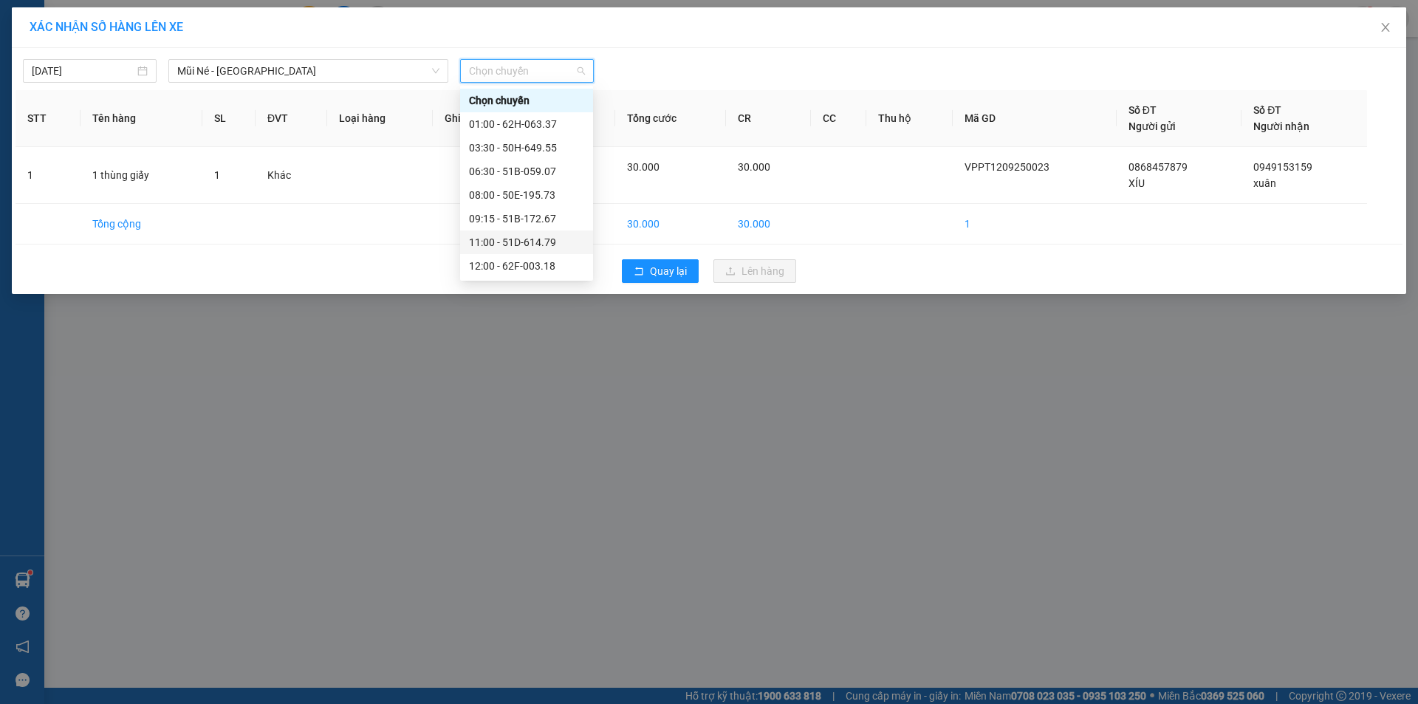
click at [535, 240] on div "11:00 - 51D-614.79" at bounding box center [526, 242] width 115 height 16
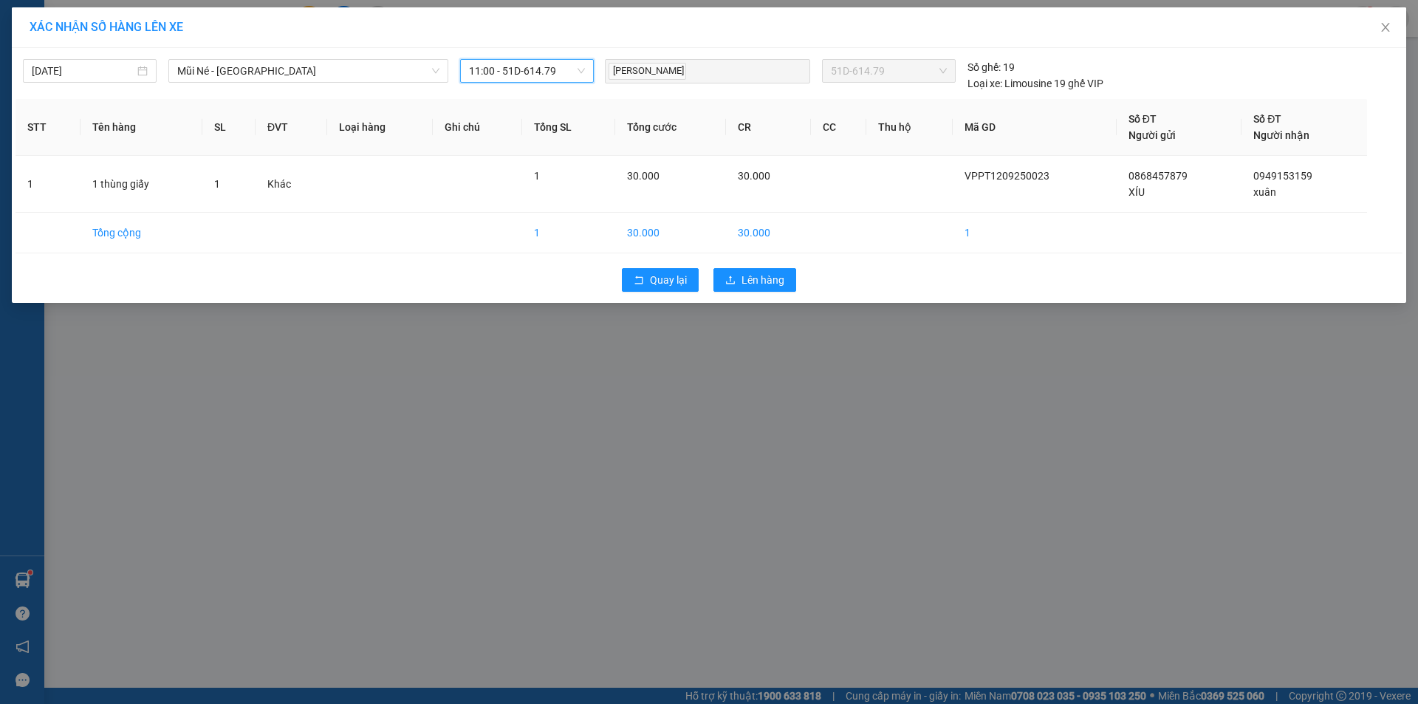
click at [535, 240] on td "1" at bounding box center [568, 233] width 93 height 41
click at [738, 281] on button "Lên hàng" at bounding box center [754, 280] width 83 height 24
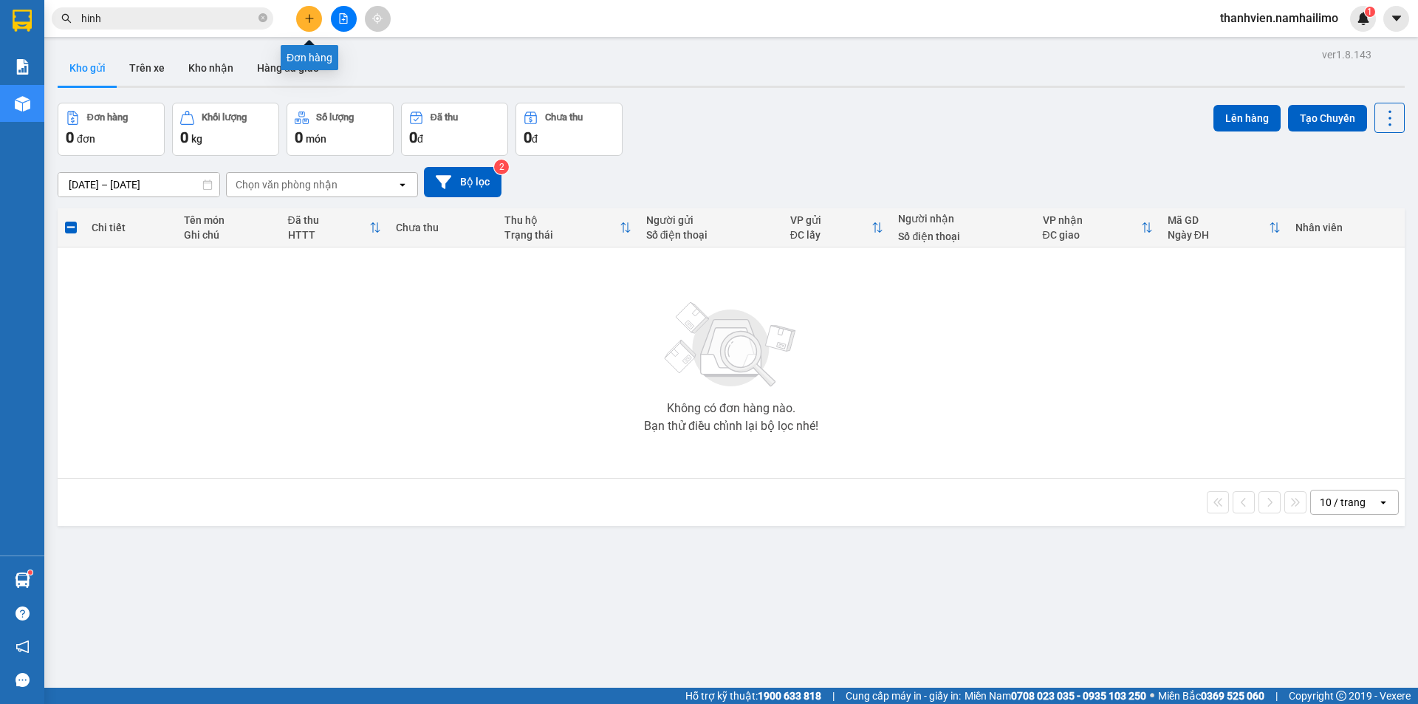
click at [311, 21] on icon "plus" at bounding box center [309, 18] width 10 height 10
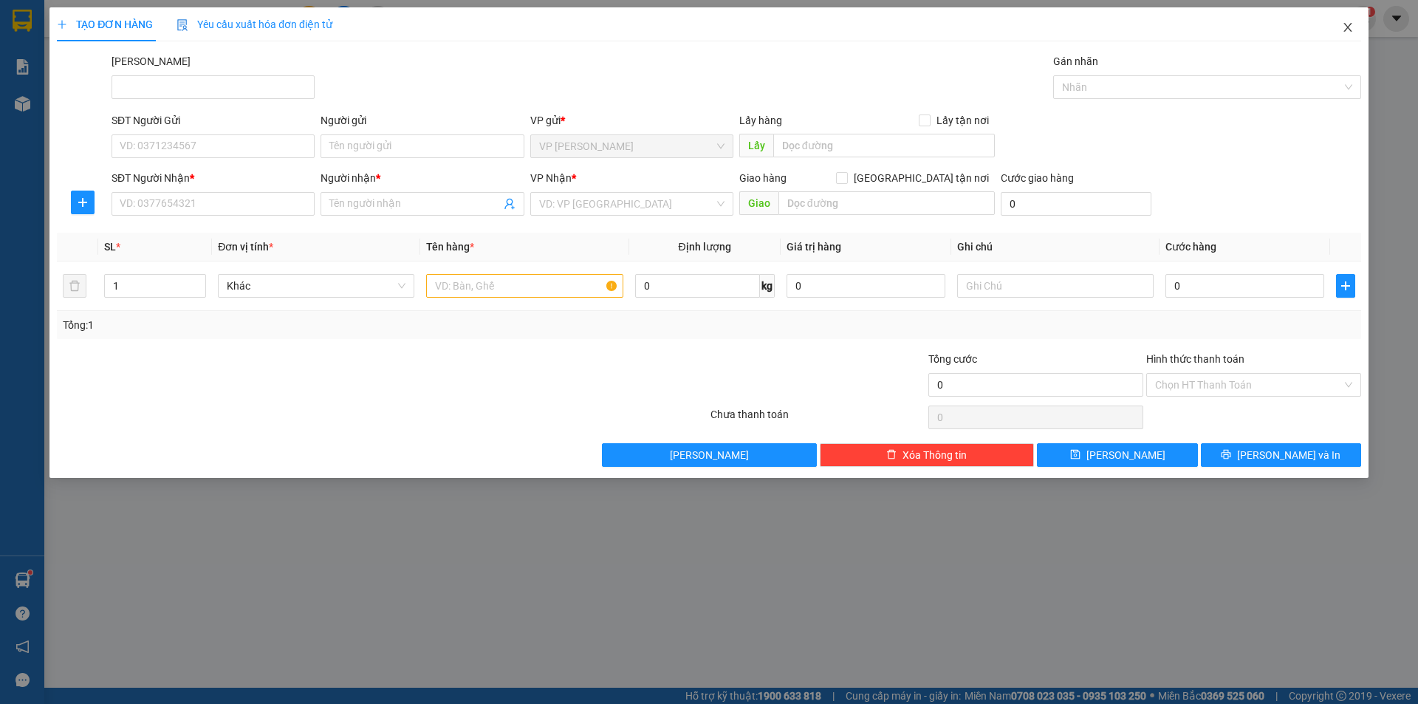
click at [1347, 29] on icon "close" at bounding box center [1347, 27] width 8 height 9
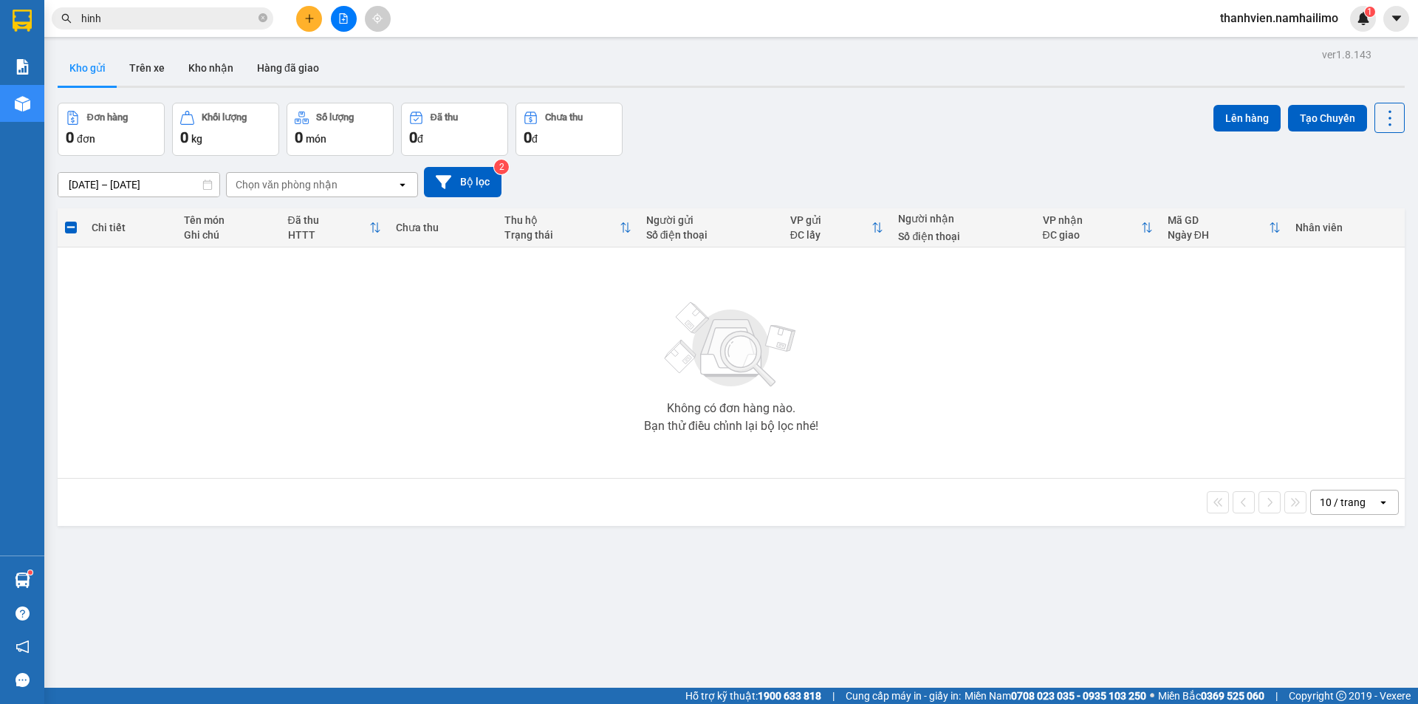
click at [134, 21] on input "hinh" at bounding box center [168, 18] width 174 height 16
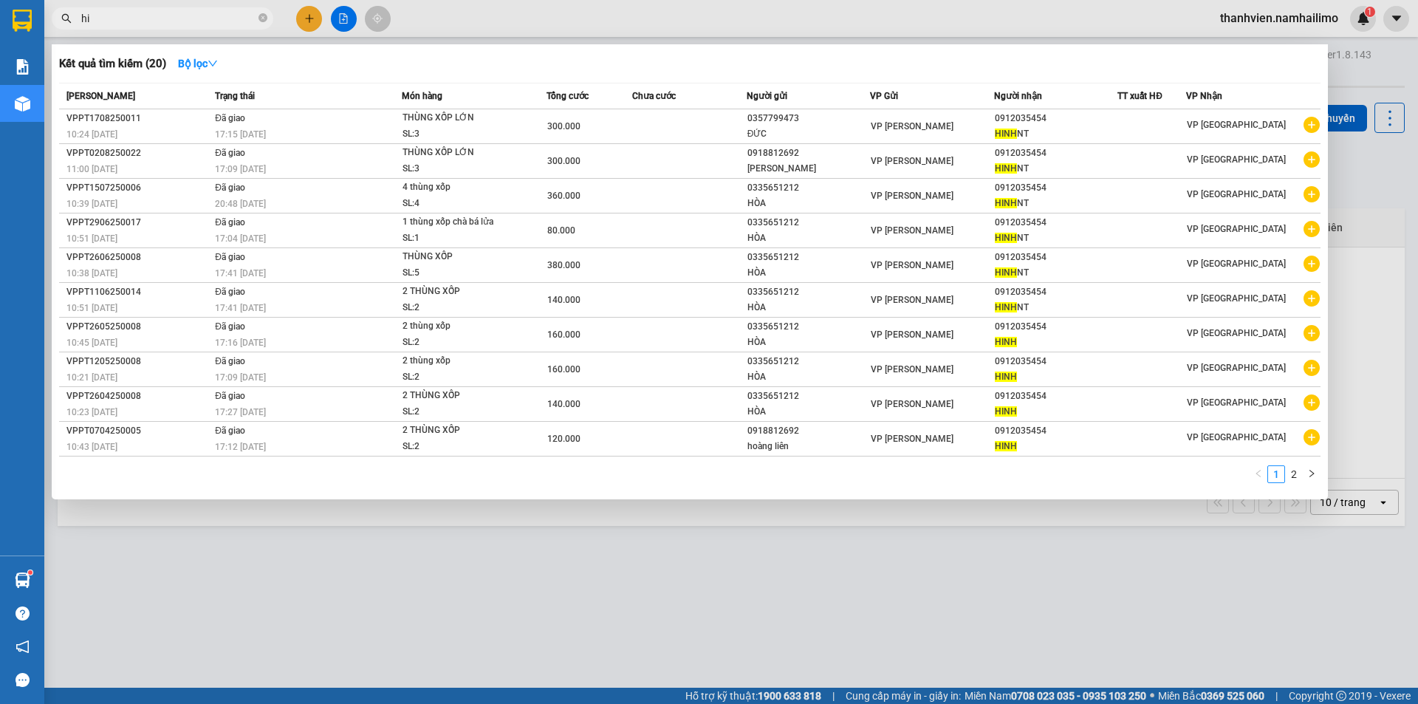
type input "h"
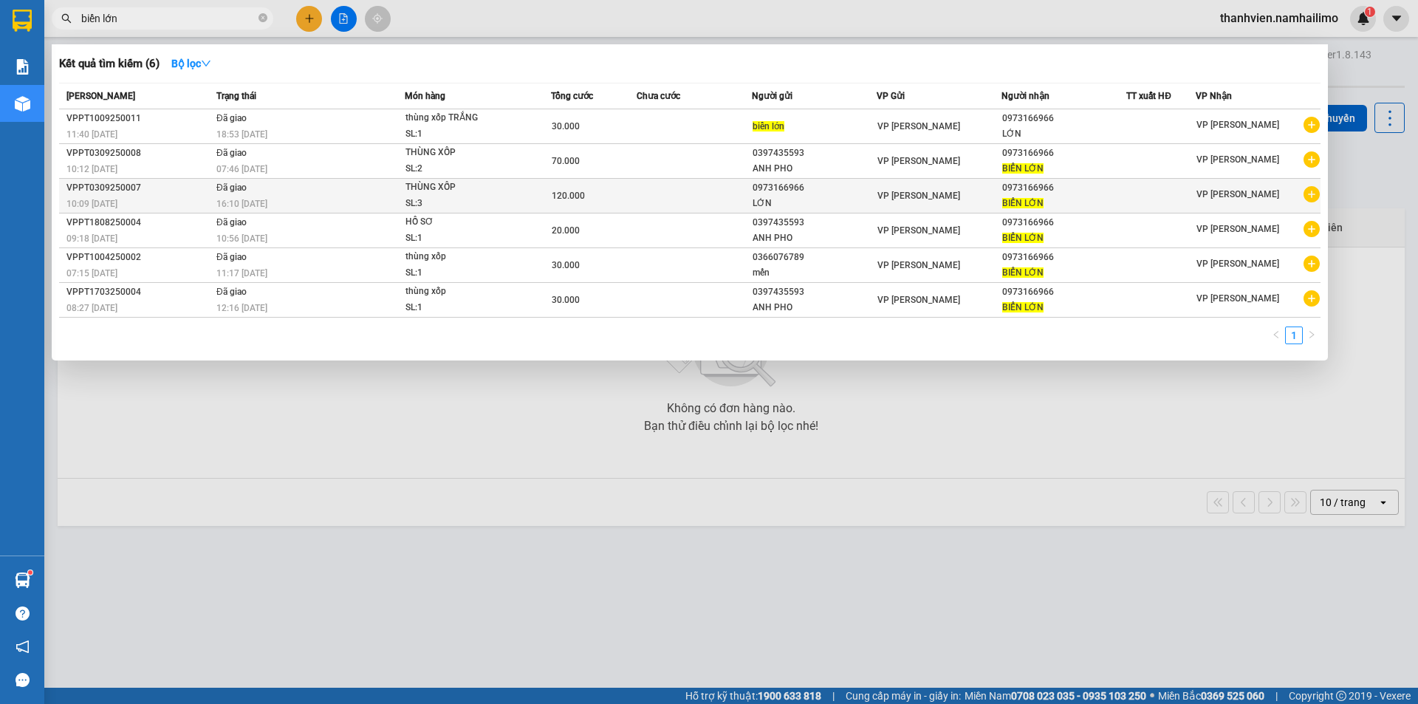
type input "biển lớn"
click at [1312, 192] on icon "plus-circle" at bounding box center [1311, 194] width 16 height 16
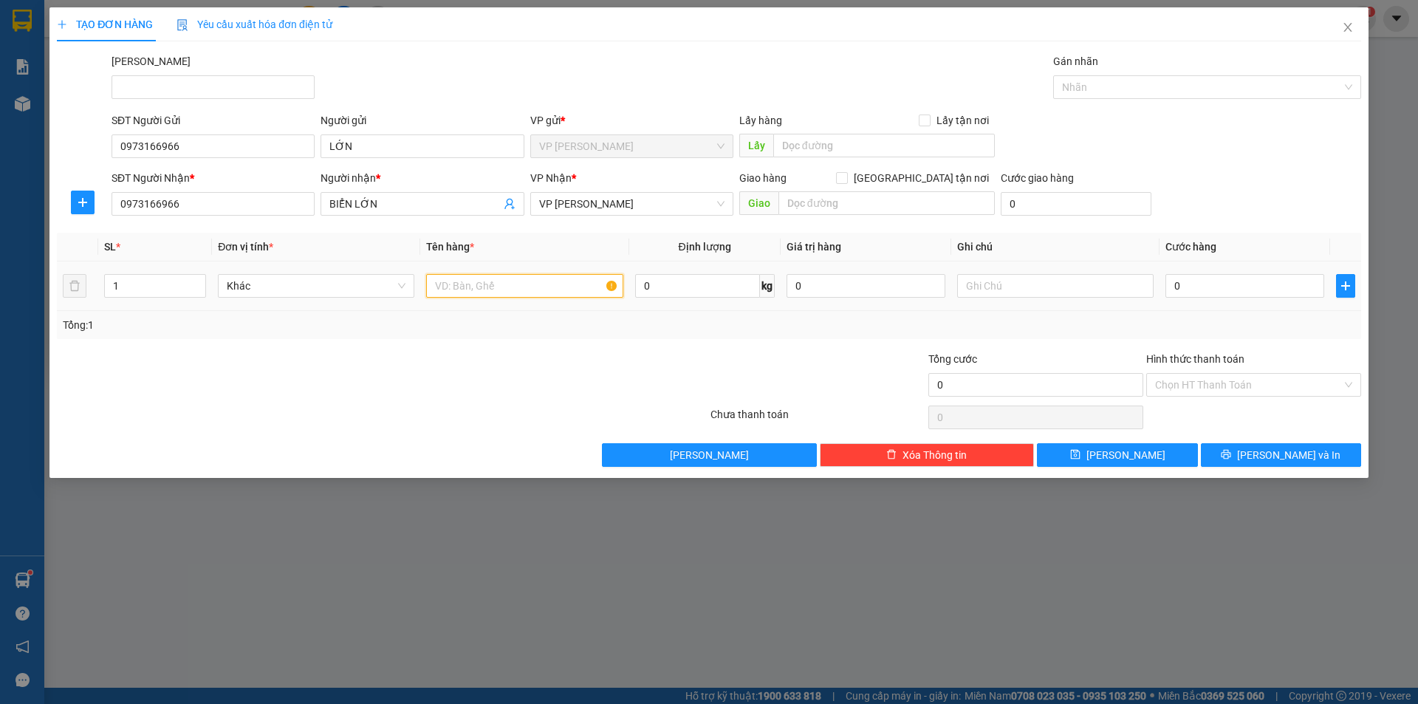
click at [496, 286] on input "text" at bounding box center [524, 286] width 196 height 24
type input "thùng xốp"
click at [1232, 284] on input "0" at bounding box center [1244, 286] width 159 height 24
type input "3"
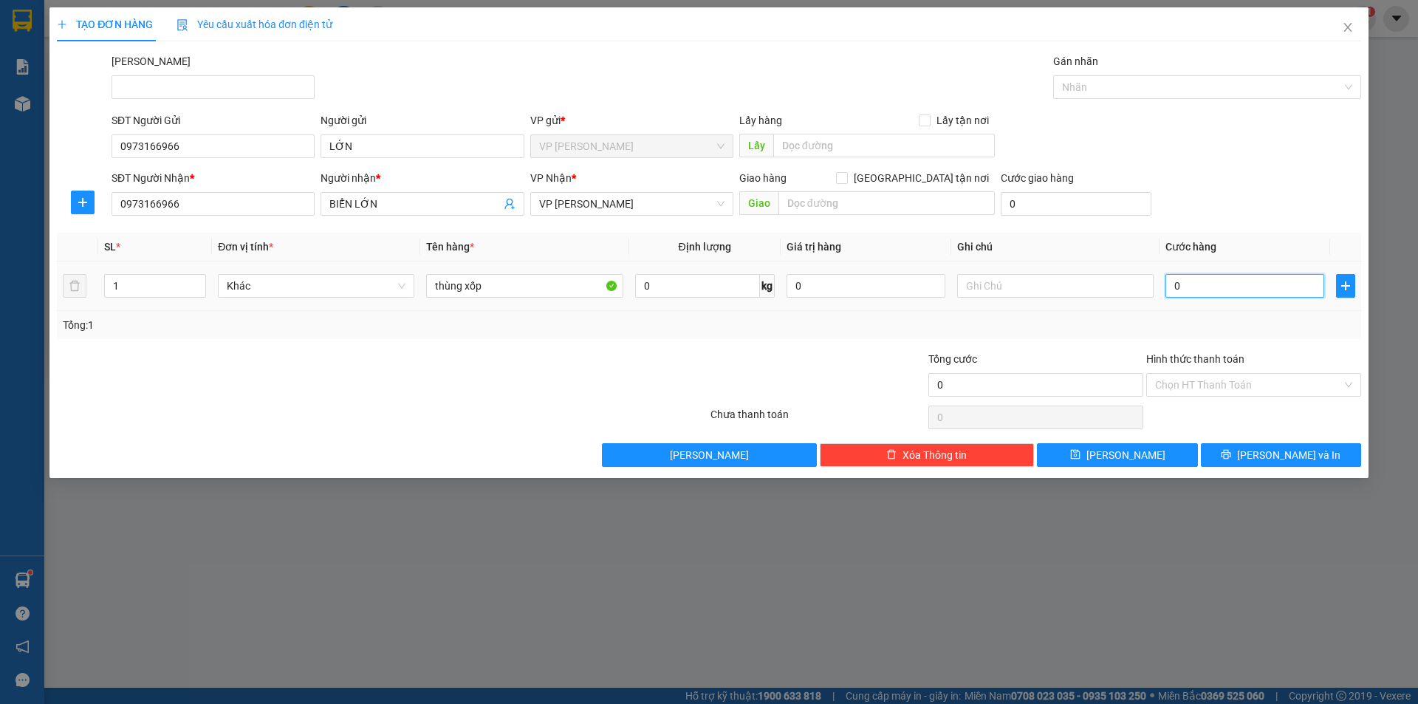
type input "3"
drag, startPoint x: 1226, startPoint y: 370, endPoint x: 1226, endPoint y: 390, distance: 19.9
click at [1226, 378] on div "Hình thức thanh toán Chọn HT Thanh Toán" at bounding box center [1253, 377] width 215 height 52
click at [1226, 389] on input "Hình thức thanh toán" at bounding box center [1248, 385] width 187 height 22
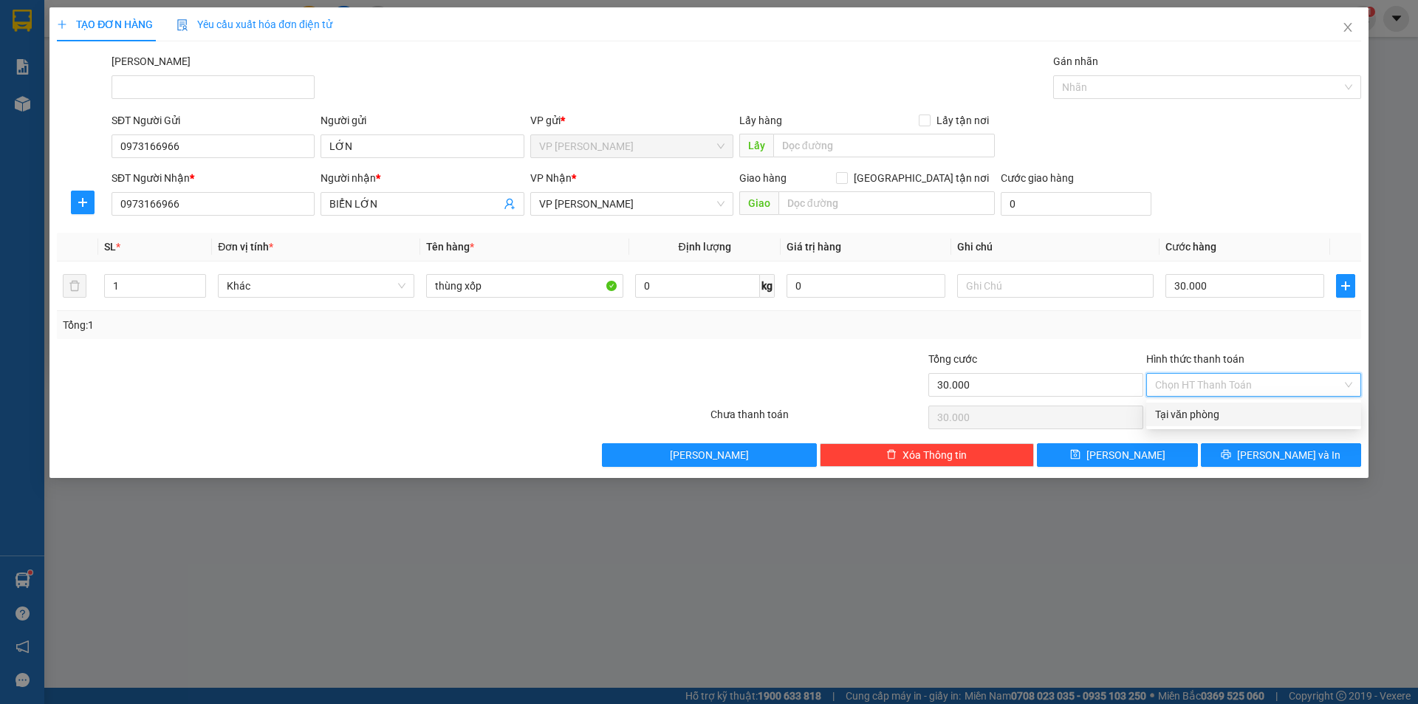
click at [1240, 423] on div "Tại văn phòng" at bounding box center [1253, 414] width 215 height 24
click at [1269, 444] on button "[PERSON_NAME] và In" at bounding box center [1281, 455] width 160 height 24
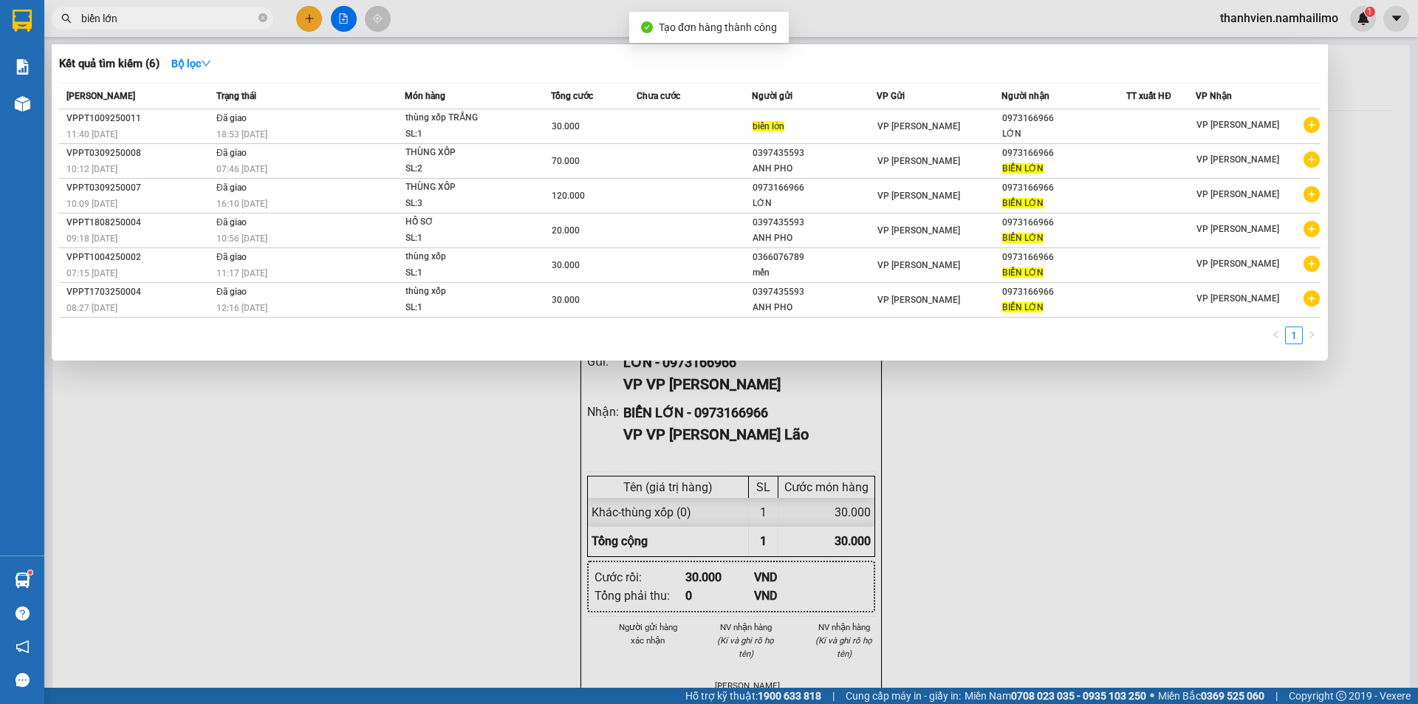
drag, startPoint x: 1029, startPoint y: 462, endPoint x: 1025, endPoint y: 445, distance: 18.1
click at [1029, 461] on div at bounding box center [709, 352] width 1418 height 704
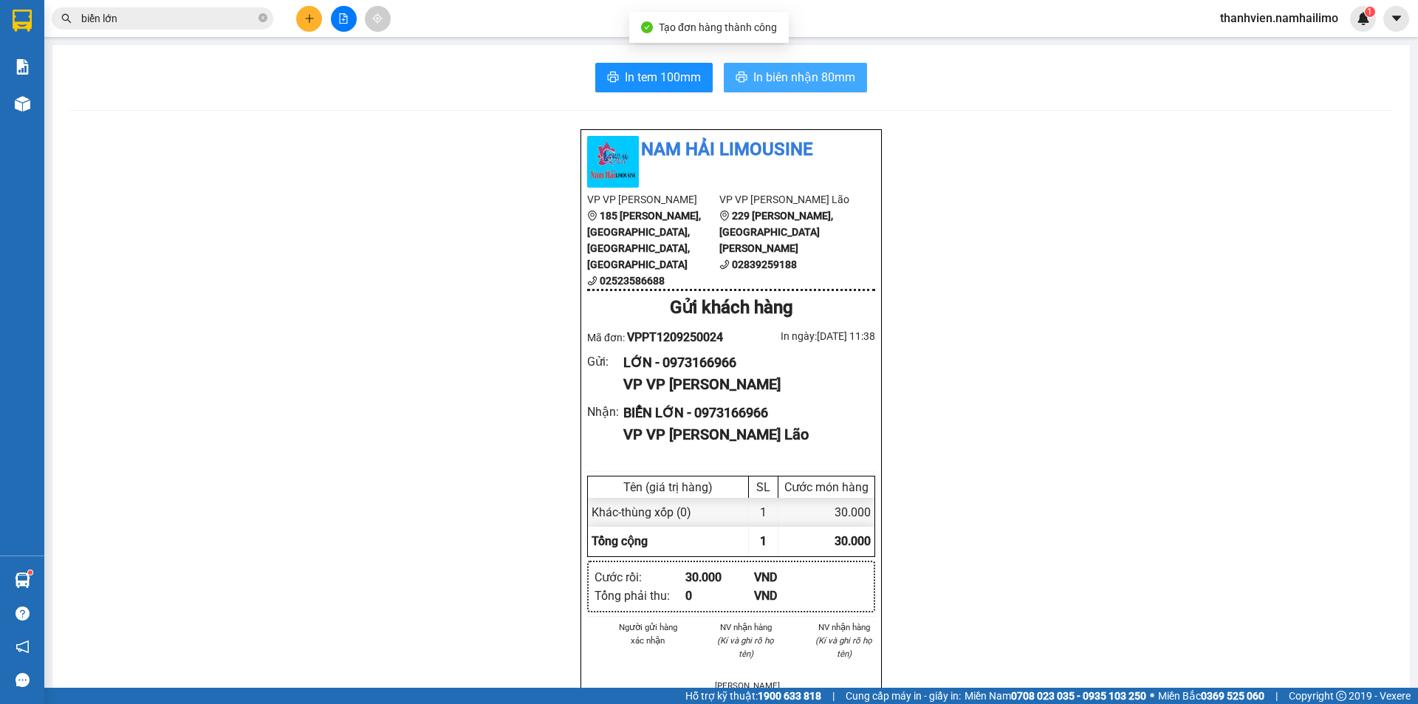
click at [773, 69] on span "In biên nhận 80mm" at bounding box center [804, 77] width 102 height 18
click at [1095, 603] on div "Nam Hải Limousine VP VP Phan Thiết 185 Tôn Đức Thắng, Phường Phú Thủy, Phan Thi…" at bounding box center [731, 717] width 1322 height 1179
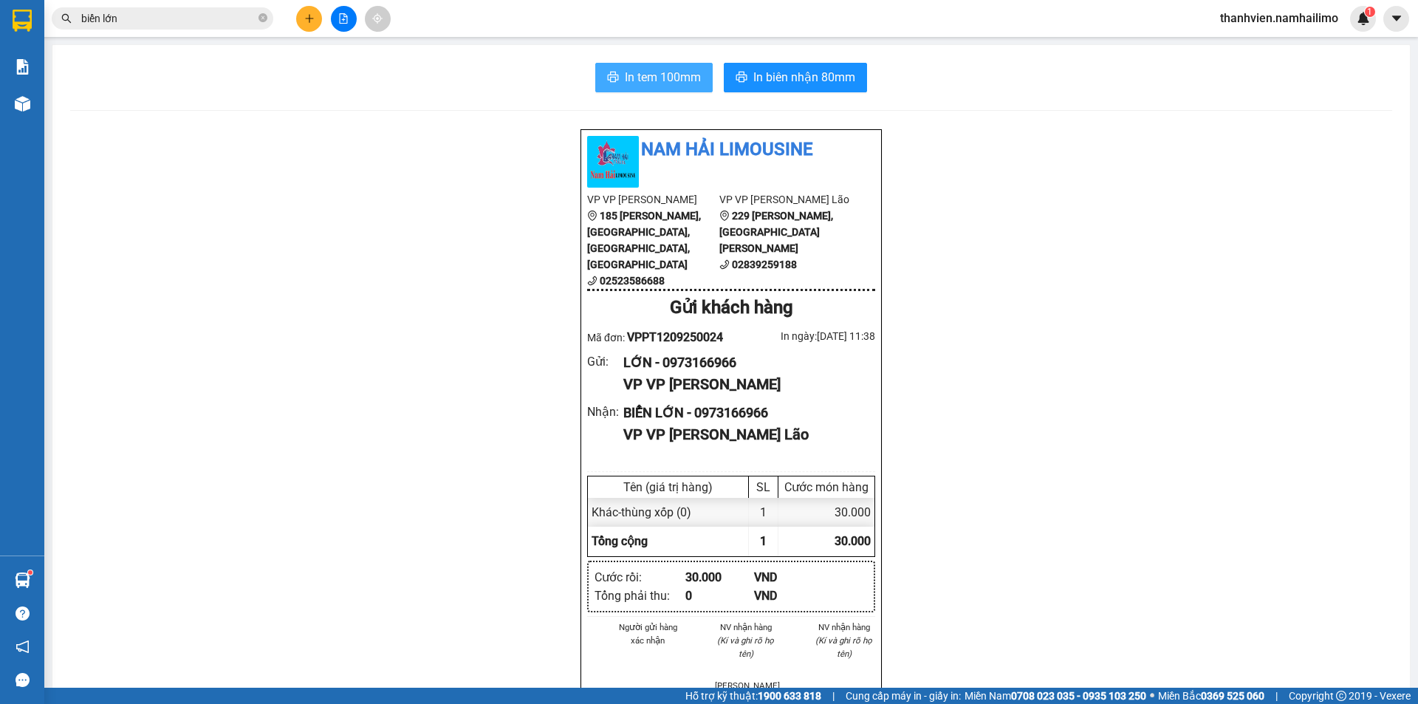
click at [640, 80] on span "In tem 100mm" at bounding box center [663, 77] width 76 height 18
